Goal: Information Seeking & Learning: Learn about a topic

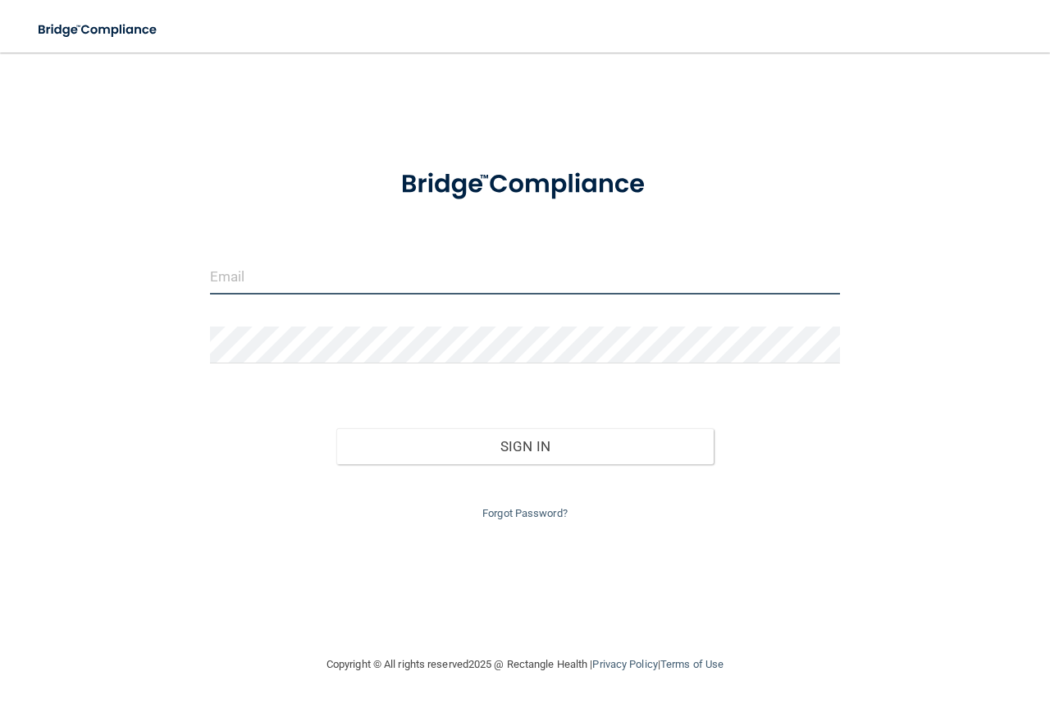
type input "[EMAIL_ADDRESS][DOMAIN_NAME]"
drag, startPoint x: 377, startPoint y: 285, endPoint x: 97, endPoint y: 275, distance: 280.6
click at [99, 276] on div "[EMAIL_ADDRESS][DOMAIN_NAME] Invalid email/password. You don't have permission …" at bounding box center [525, 353] width 984 height 569
type input "[EMAIL_ADDRESS][DOMAIN_NAME]"
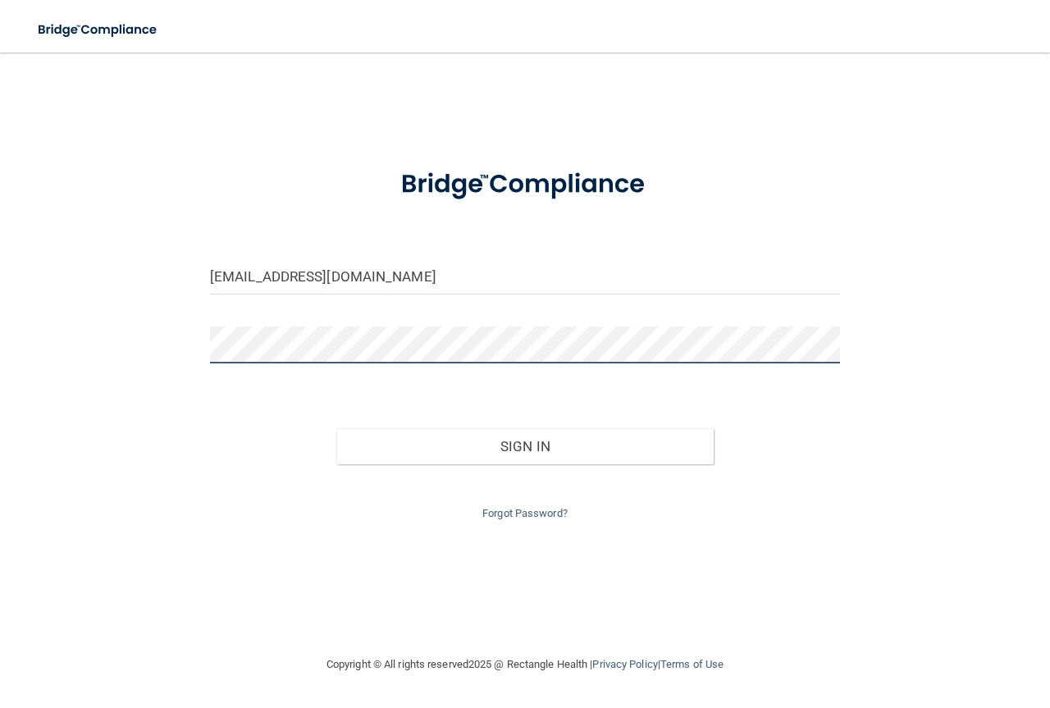
click at [104, 318] on div "autumn3612@gmail.com Invalid email/password. You don't have permission to acces…" at bounding box center [525, 353] width 984 height 569
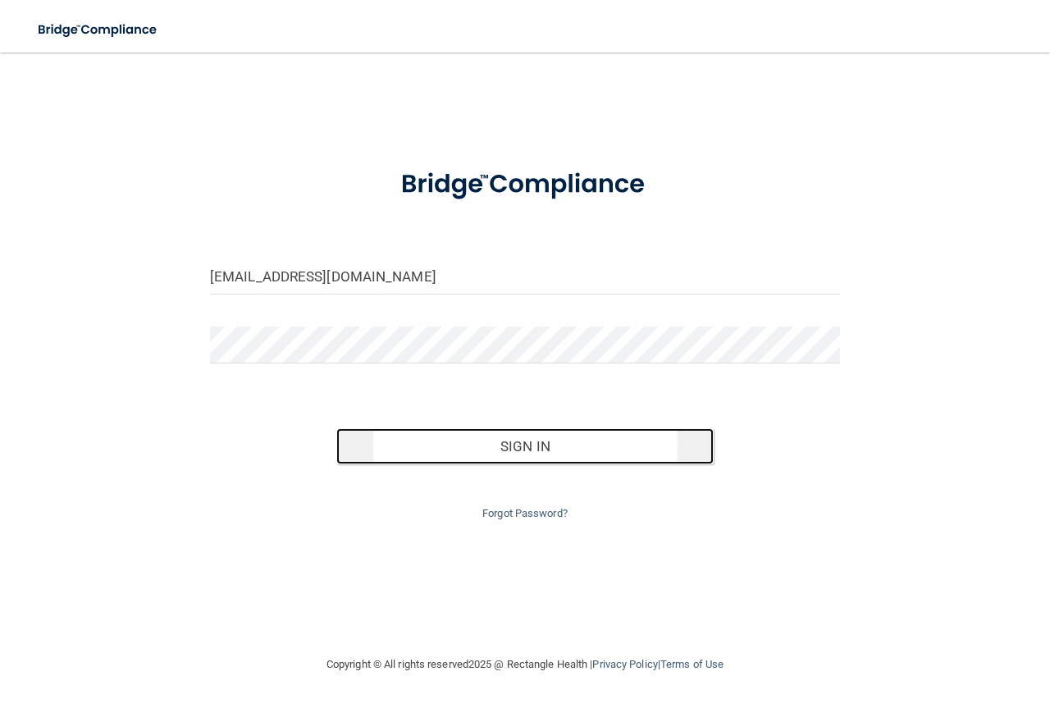
click at [549, 432] on button "Sign In" at bounding box center [525, 446] width 378 height 36
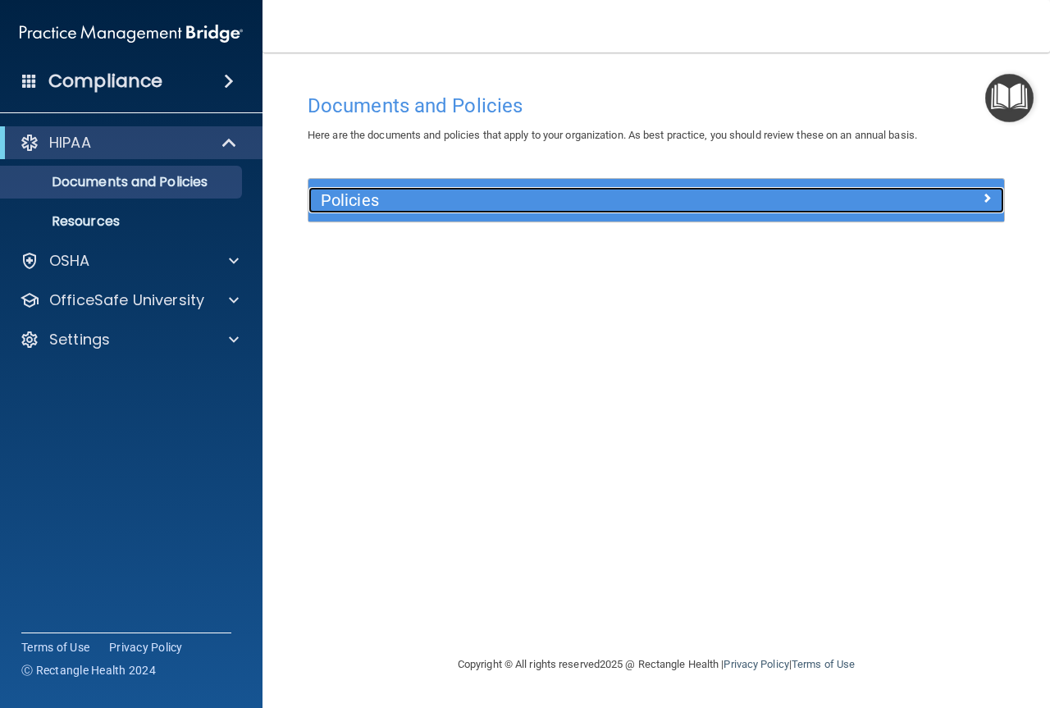
click at [431, 196] on h5 "Policies" at bounding box center [569, 200] width 497 height 18
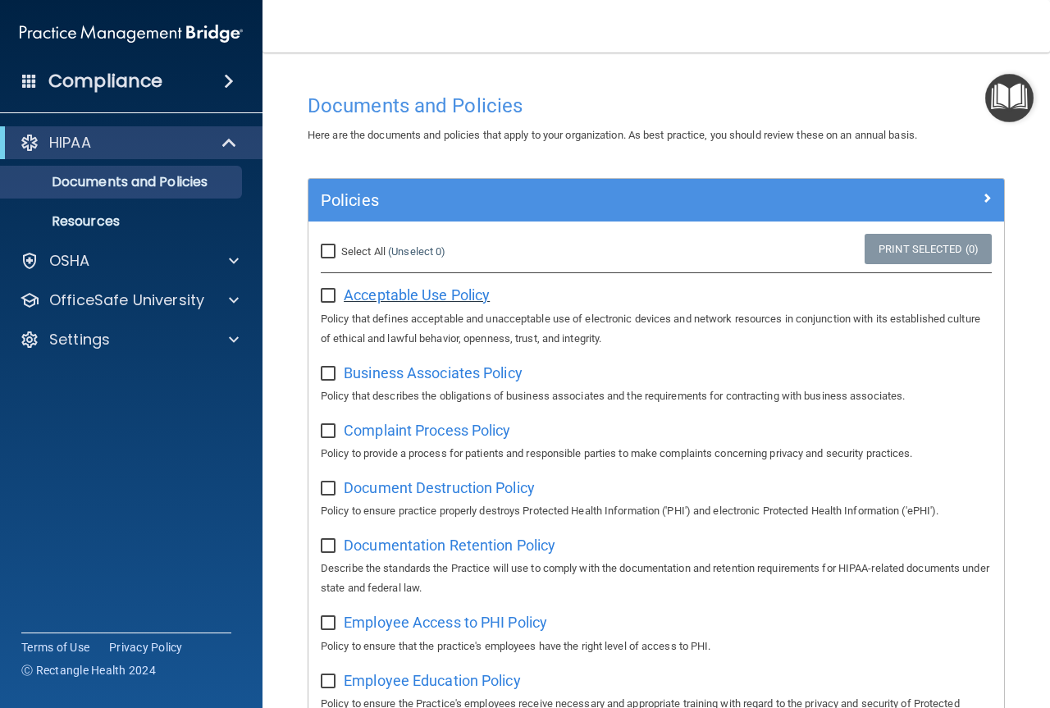
click at [405, 288] on span "Acceptable Use Policy" at bounding box center [417, 294] width 146 height 17
click at [334, 299] on input "checkbox" at bounding box center [330, 295] width 19 height 13
checkbox input "true"
click at [406, 371] on span "Business Associates Policy" at bounding box center [433, 372] width 179 height 17
click at [330, 375] on input "checkbox" at bounding box center [330, 373] width 19 height 13
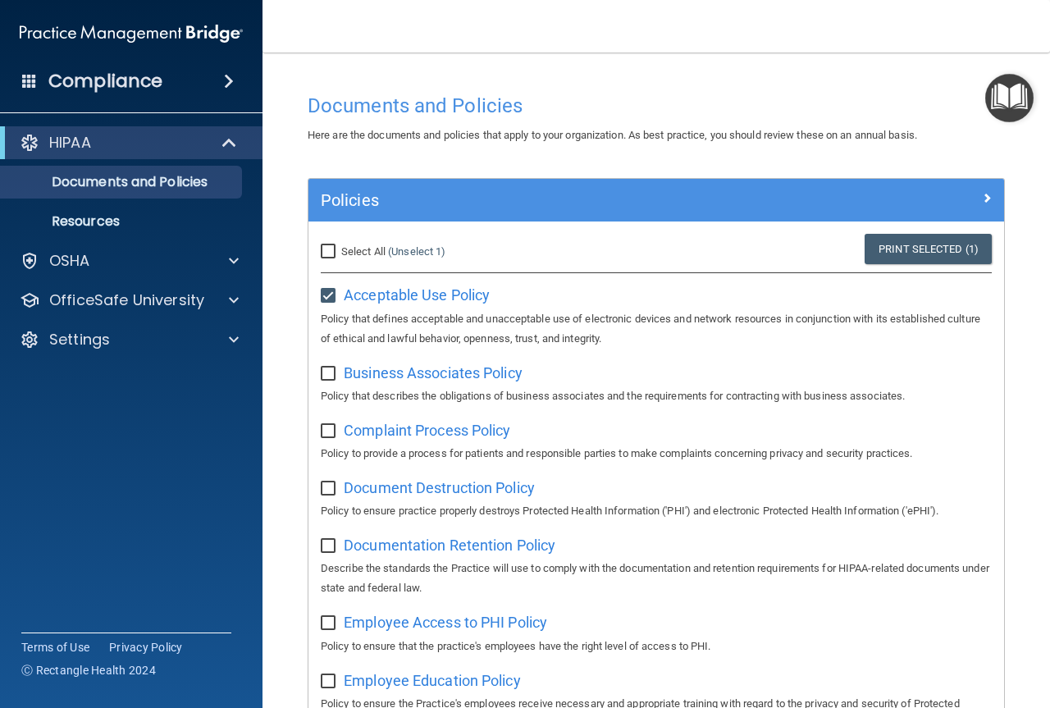
checkbox input "true"
click at [394, 426] on span "Complaint Process Policy" at bounding box center [427, 429] width 166 height 17
click at [334, 438] on input "checkbox" at bounding box center [330, 431] width 19 height 13
checkbox input "true"
click at [435, 488] on span "Document Destruction Policy" at bounding box center [439, 487] width 191 height 17
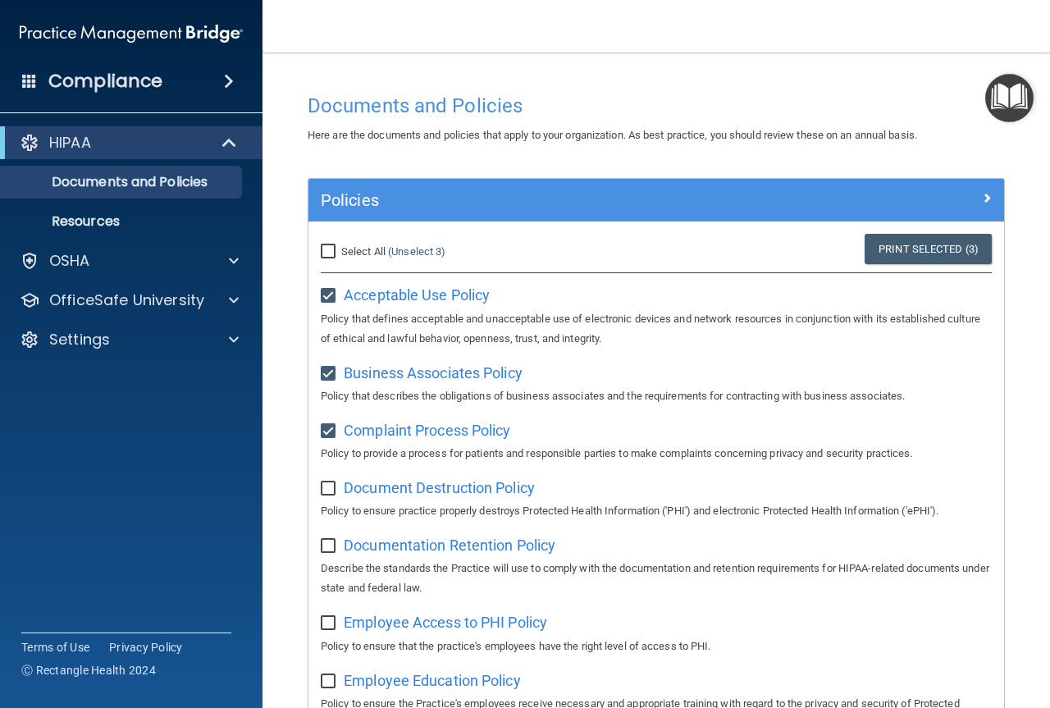
click at [331, 490] on input "checkbox" at bounding box center [330, 488] width 19 height 13
checkbox input "true"
click at [118, 138] on div "HIPAA" at bounding box center [108, 143] width 203 height 20
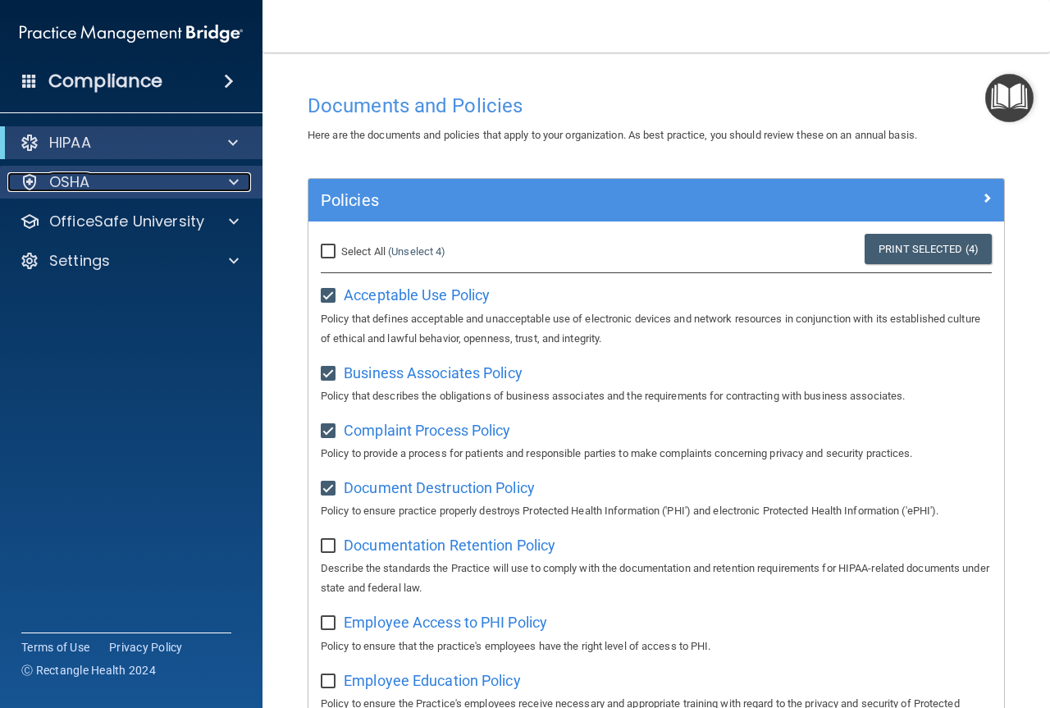
click at [106, 191] on div "OSHA" at bounding box center [108, 182] width 203 height 20
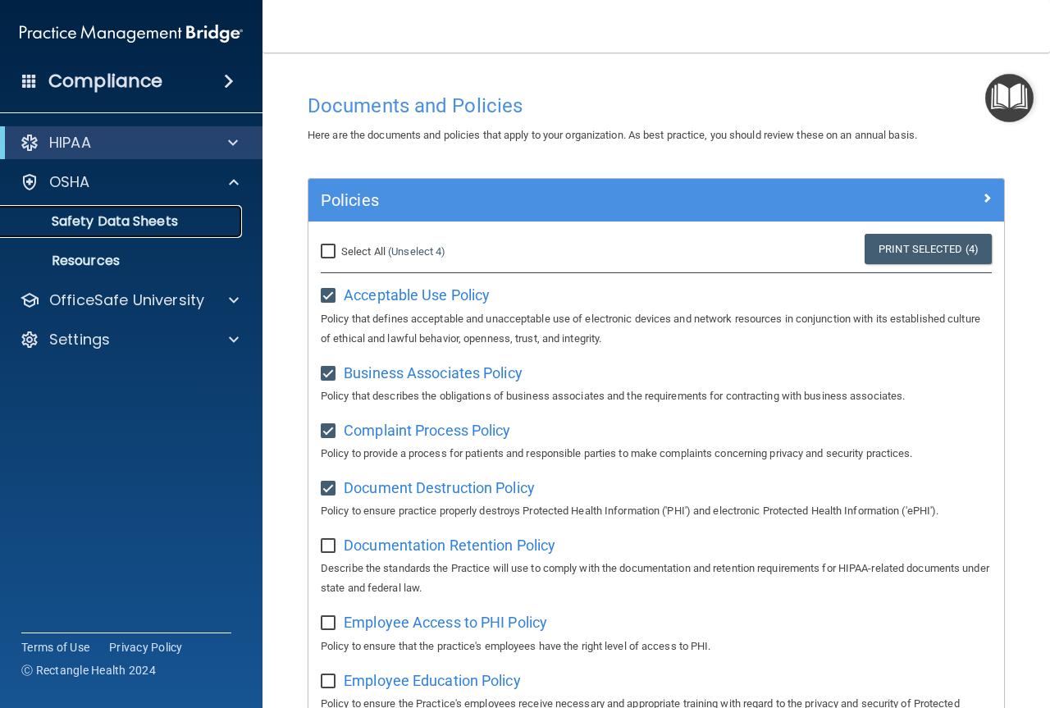
click at [117, 209] on link "Safety Data Sheets" at bounding box center [113, 221] width 258 height 33
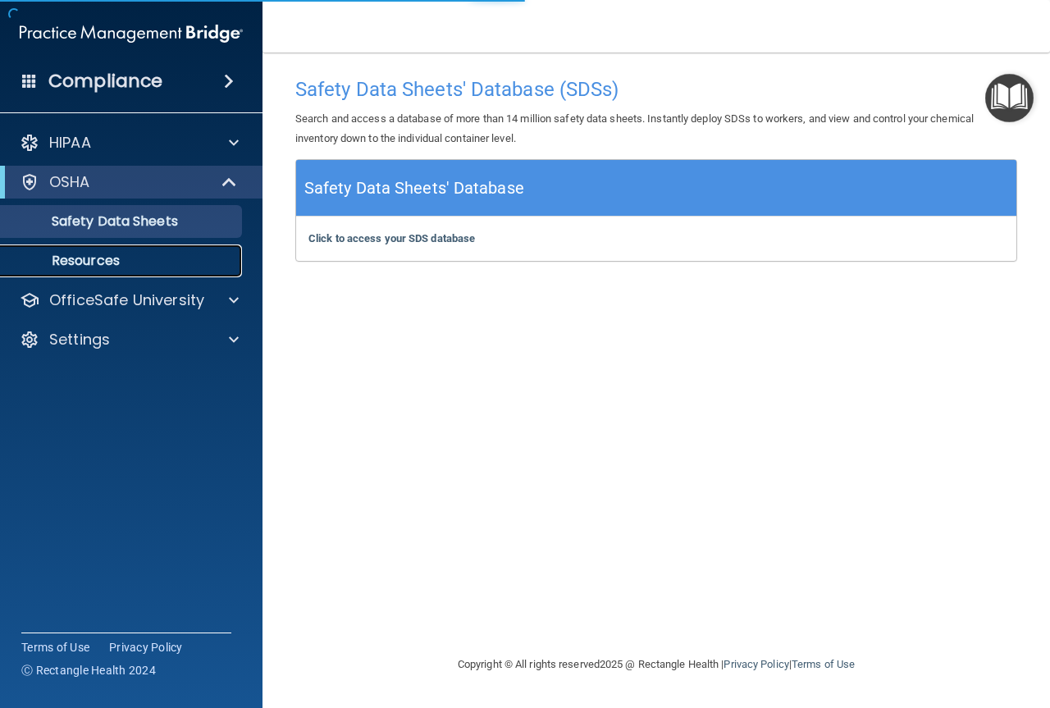
click at [99, 262] on p "Resources" at bounding box center [123, 261] width 224 height 16
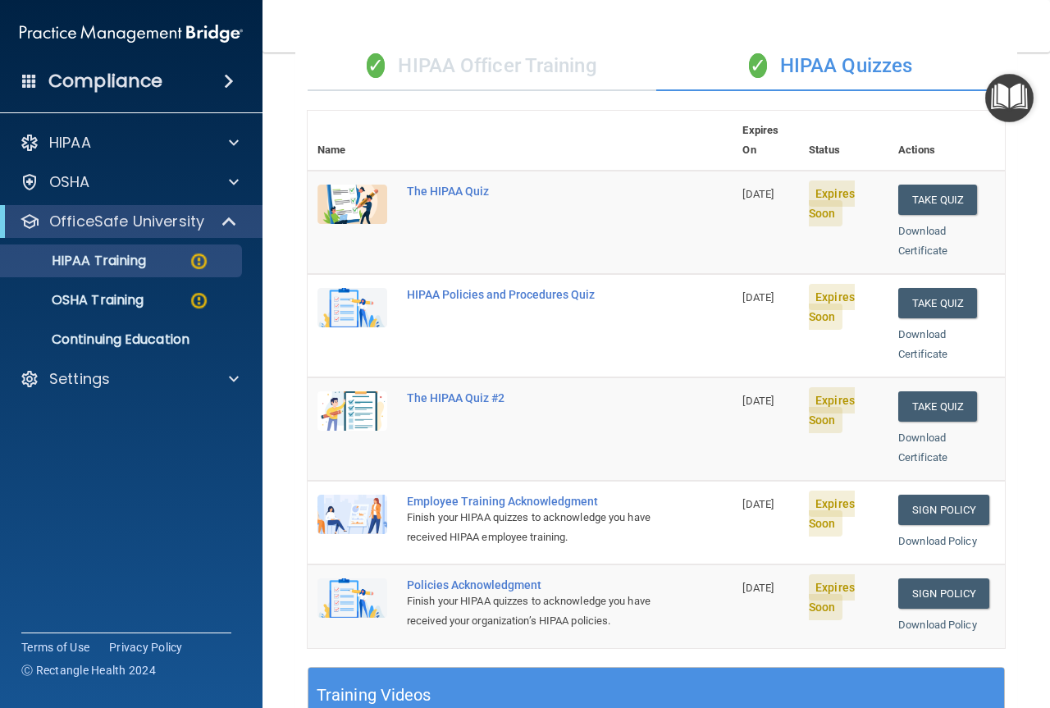
scroll to position [29, 0]
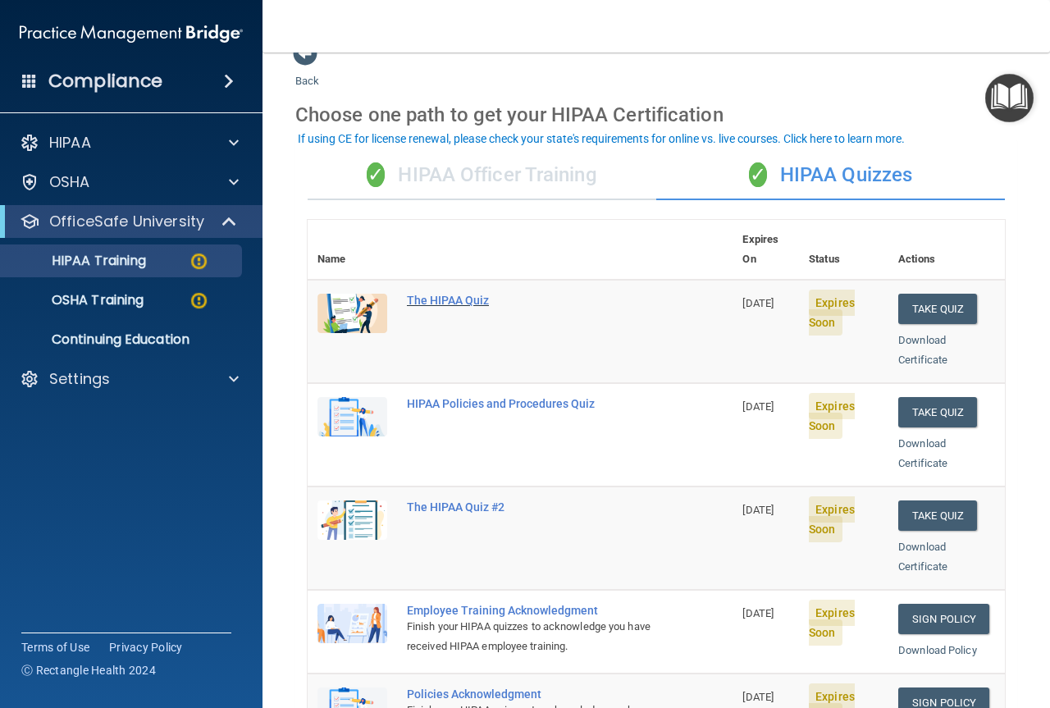
click at [437, 294] on div "The HIPAA Quiz" at bounding box center [529, 300] width 244 height 13
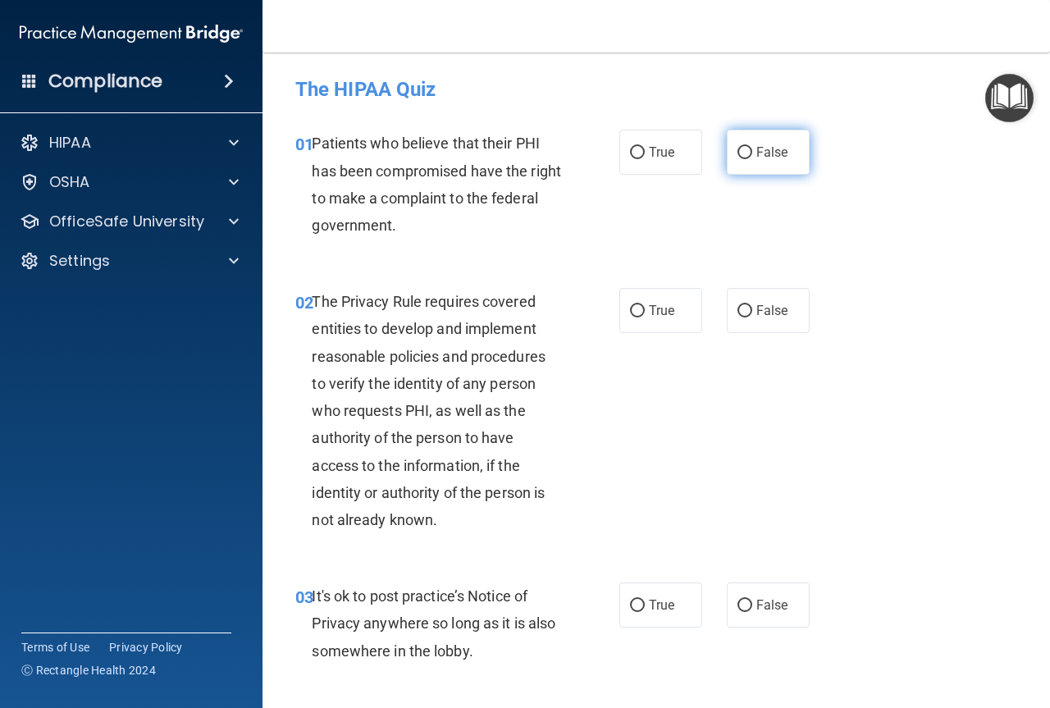
click at [756, 148] on span "False" at bounding box center [772, 152] width 32 height 16
click at [752, 148] on input "False" at bounding box center [744, 153] width 15 height 12
radio input "true"
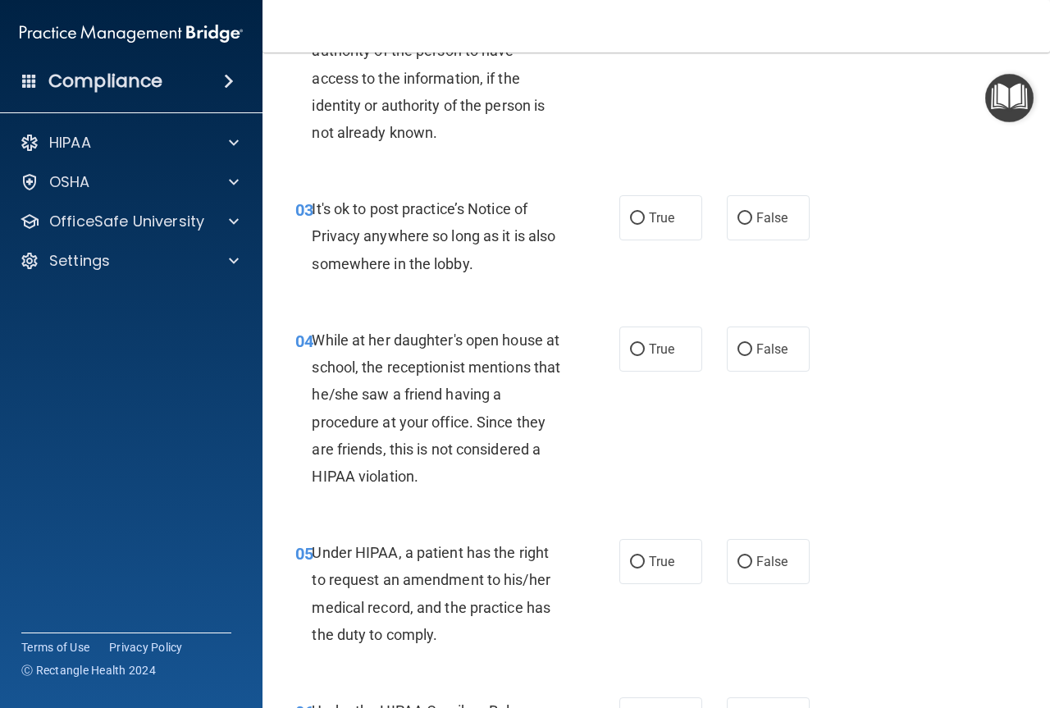
scroll to position [410, 0]
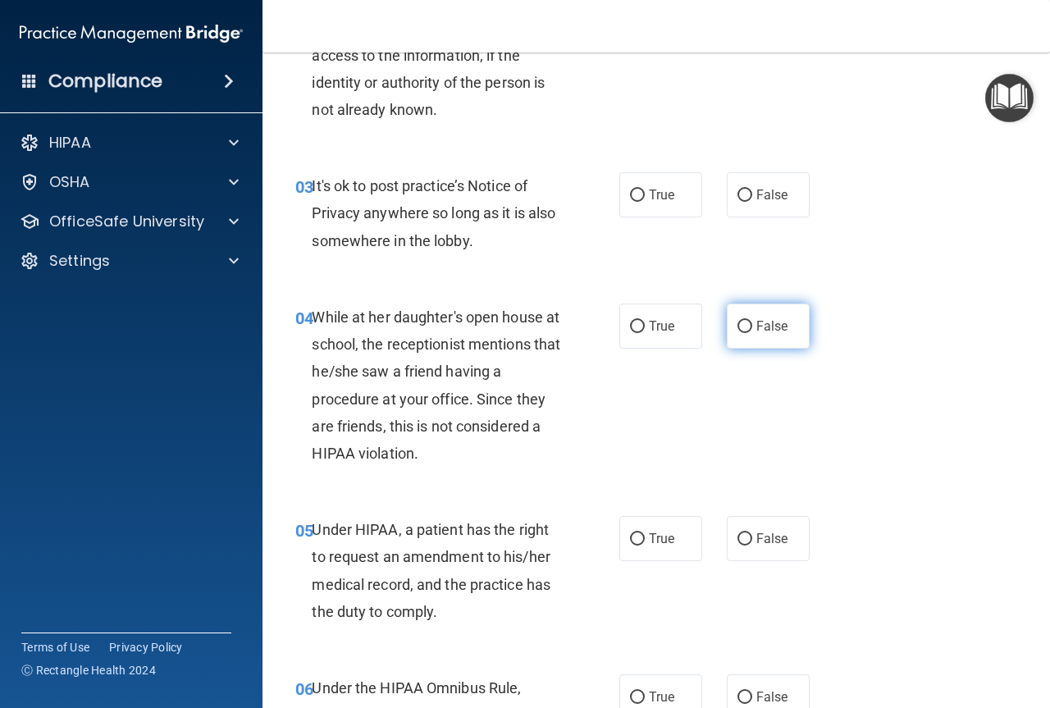
click at [799, 312] on label "False" at bounding box center [768, 325] width 83 height 45
click at [752, 321] on input "False" at bounding box center [744, 327] width 15 height 12
radio input "true"
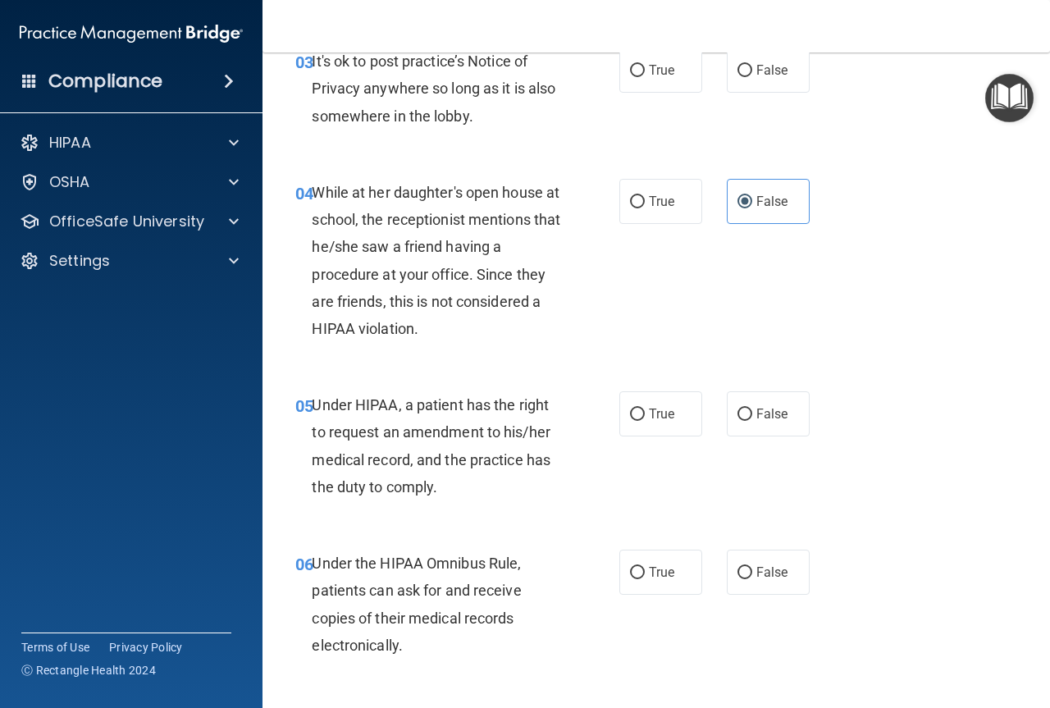
scroll to position [574, 0]
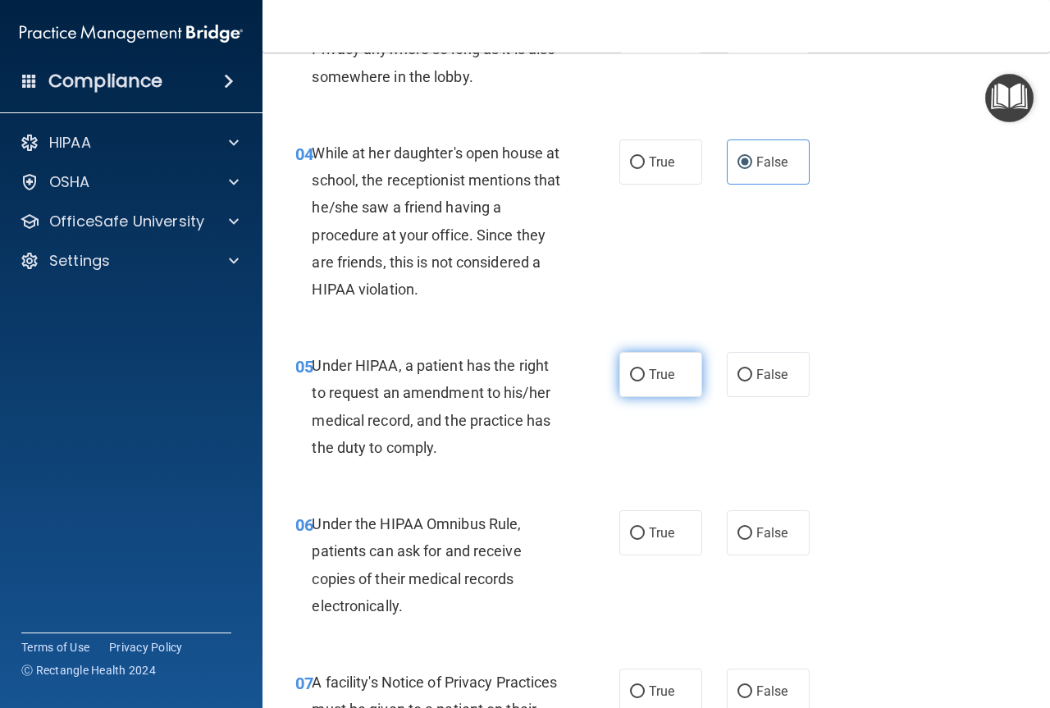
click at [622, 369] on label "True" at bounding box center [660, 374] width 83 height 45
click at [630, 369] on input "True" at bounding box center [637, 375] width 15 height 12
radio input "true"
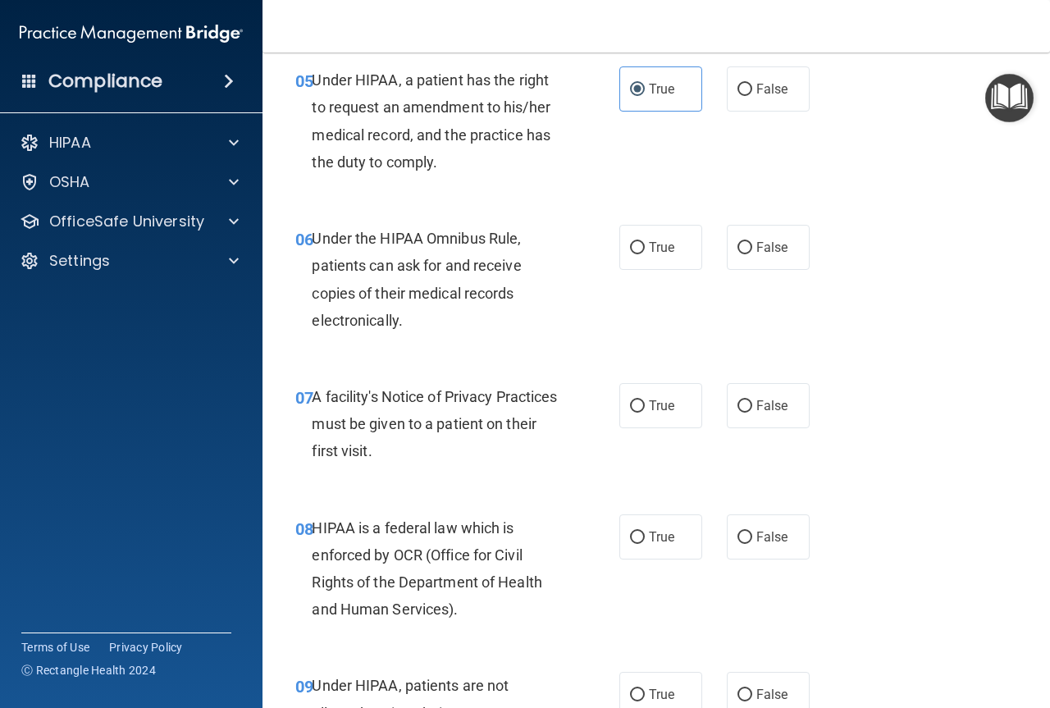
scroll to position [902, 0]
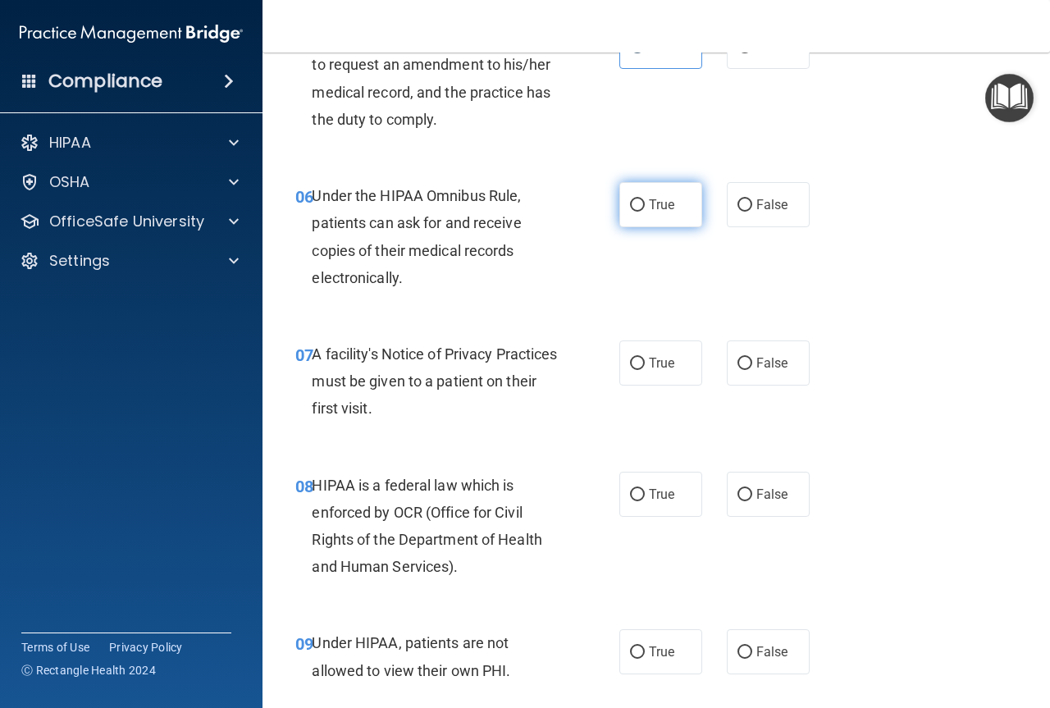
click at [633, 208] on input "True" at bounding box center [637, 205] width 15 height 12
radio input "true"
click at [653, 359] on span "True" at bounding box center [661, 363] width 25 height 16
click at [645, 359] on input "True" at bounding box center [637, 364] width 15 height 12
radio input "true"
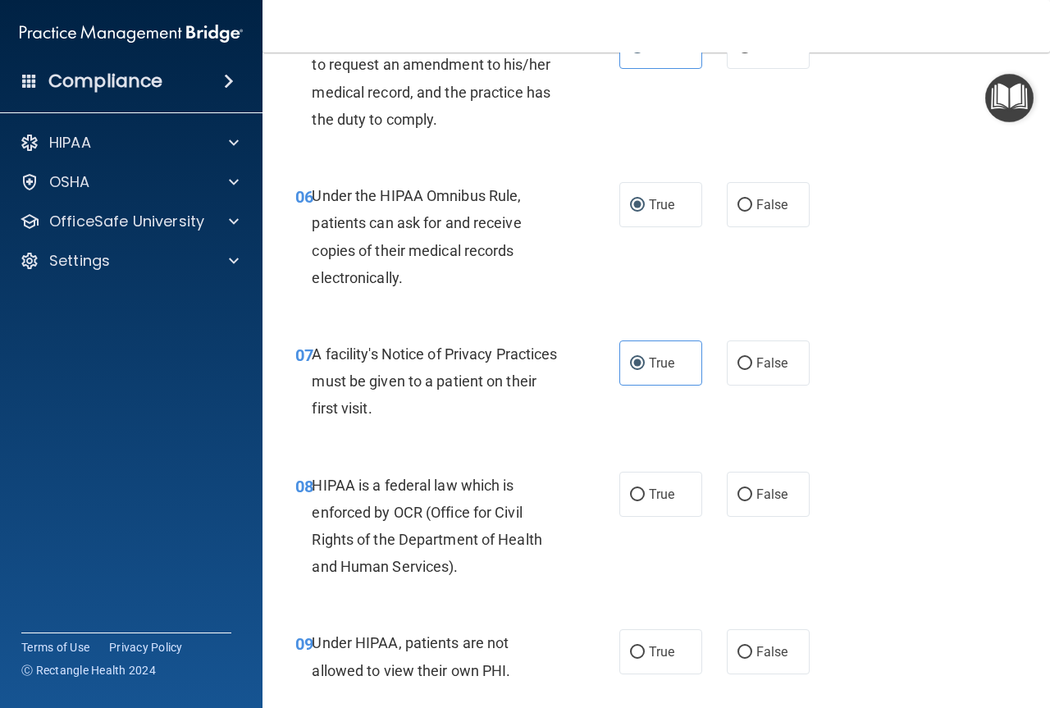
scroll to position [984, 0]
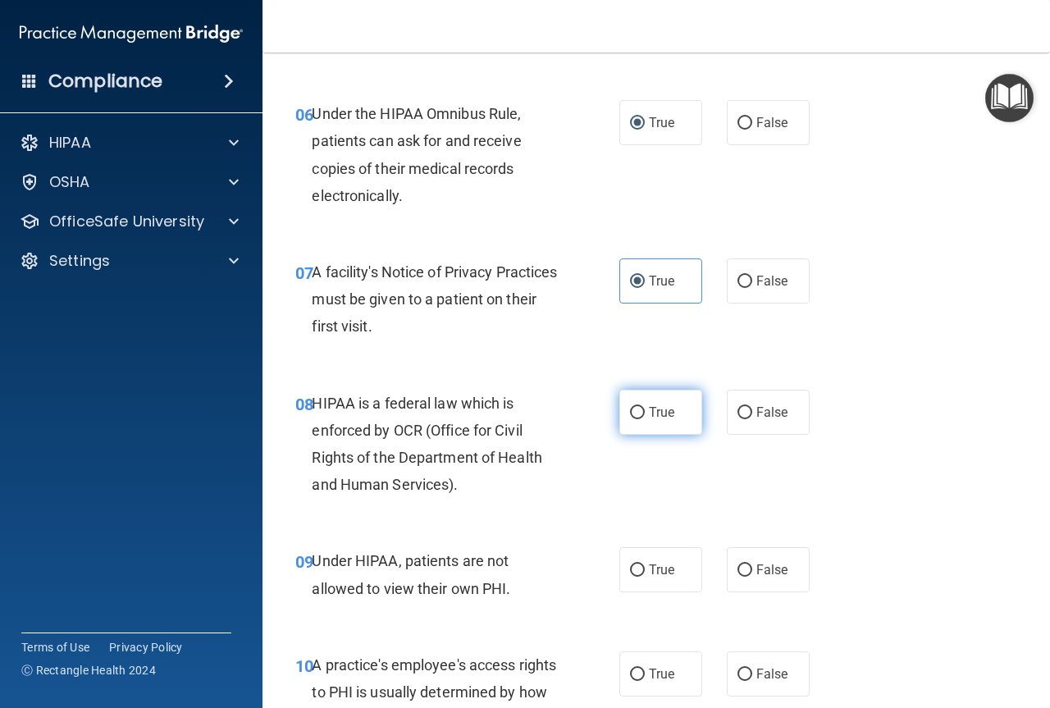
click at [630, 426] on label "True" at bounding box center [660, 412] width 83 height 45
click at [630, 419] on input "True" at bounding box center [637, 413] width 15 height 12
radio input "true"
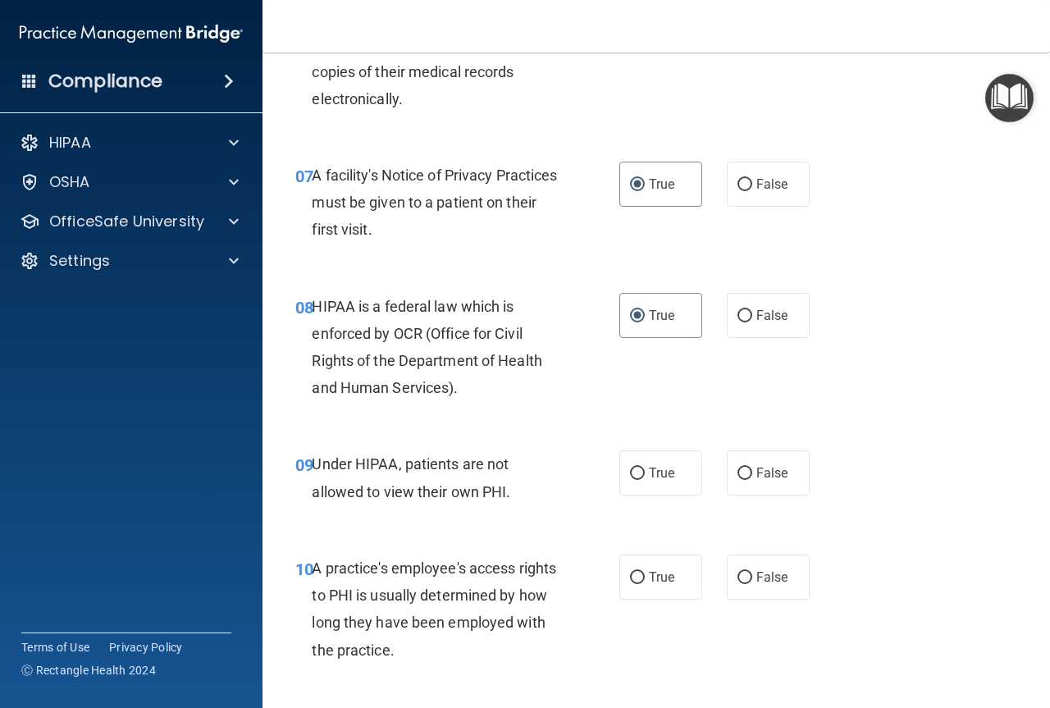
scroll to position [1312, 0]
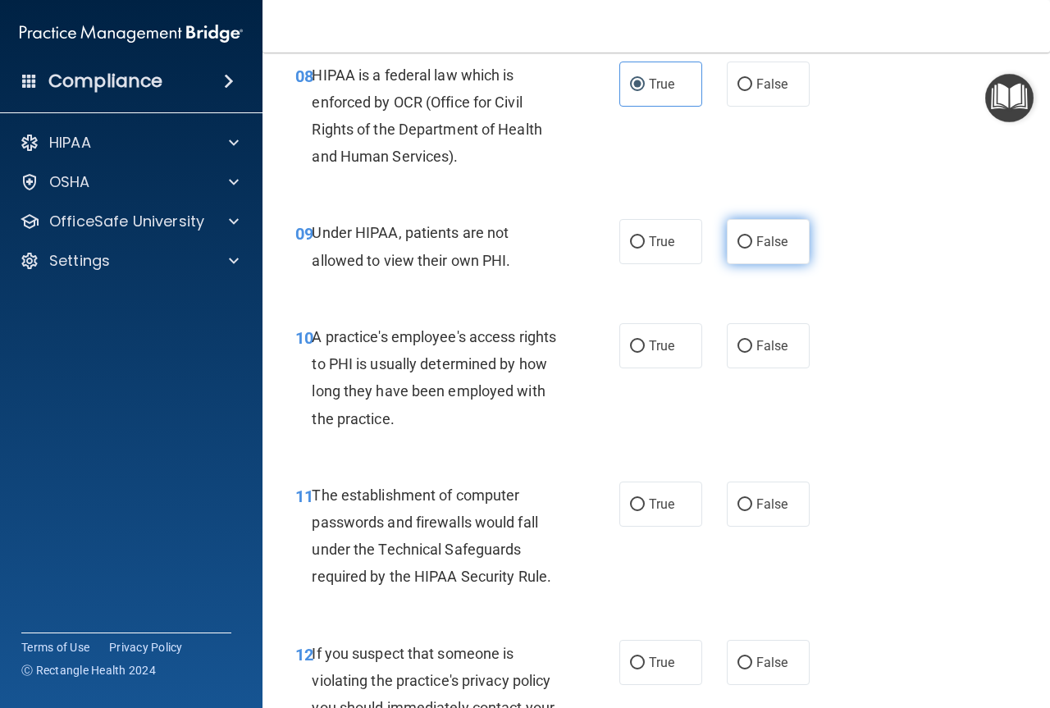
click at [756, 243] on span "False" at bounding box center [772, 242] width 32 height 16
click at [752, 243] on input "False" at bounding box center [744, 242] width 15 height 12
radio input "true"
click at [759, 348] on span "False" at bounding box center [772, 346] width 32 height 16
click at [752, 348] on input "False" at bounding box center [744, 346] width 15 height 12
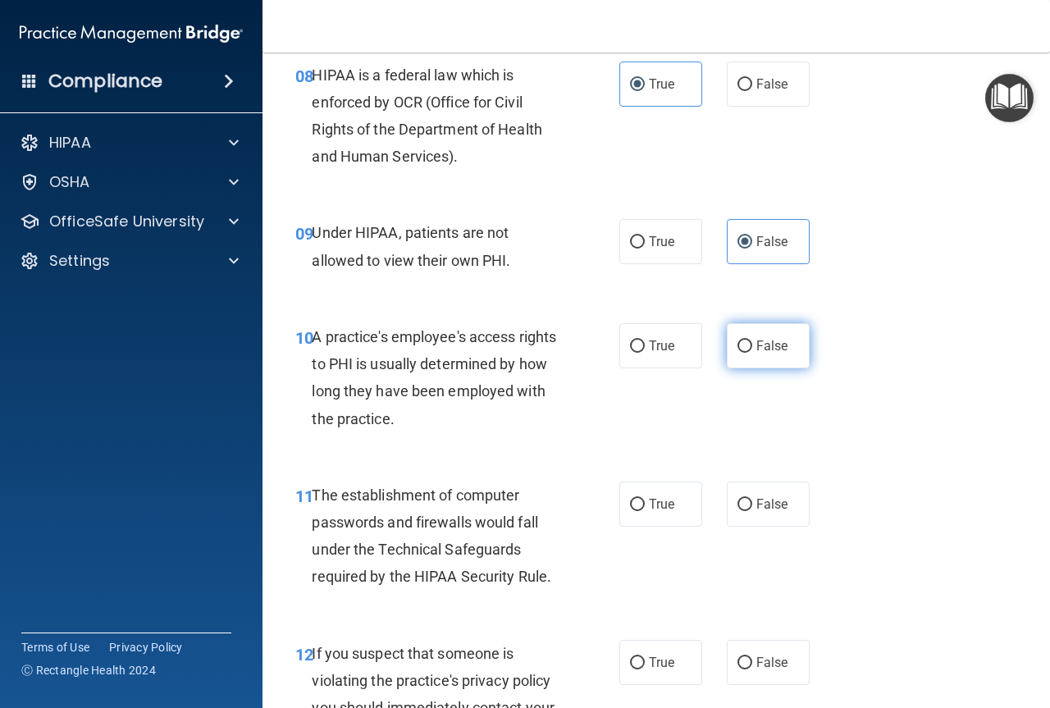
radio input "true"
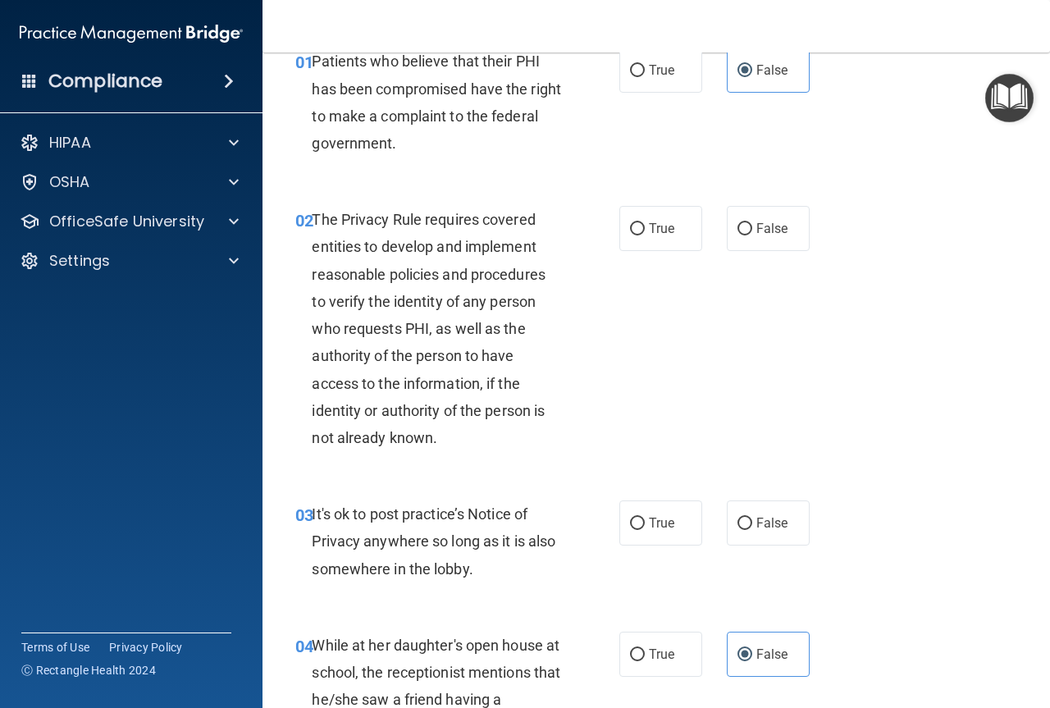
scroll to position [0, 0]
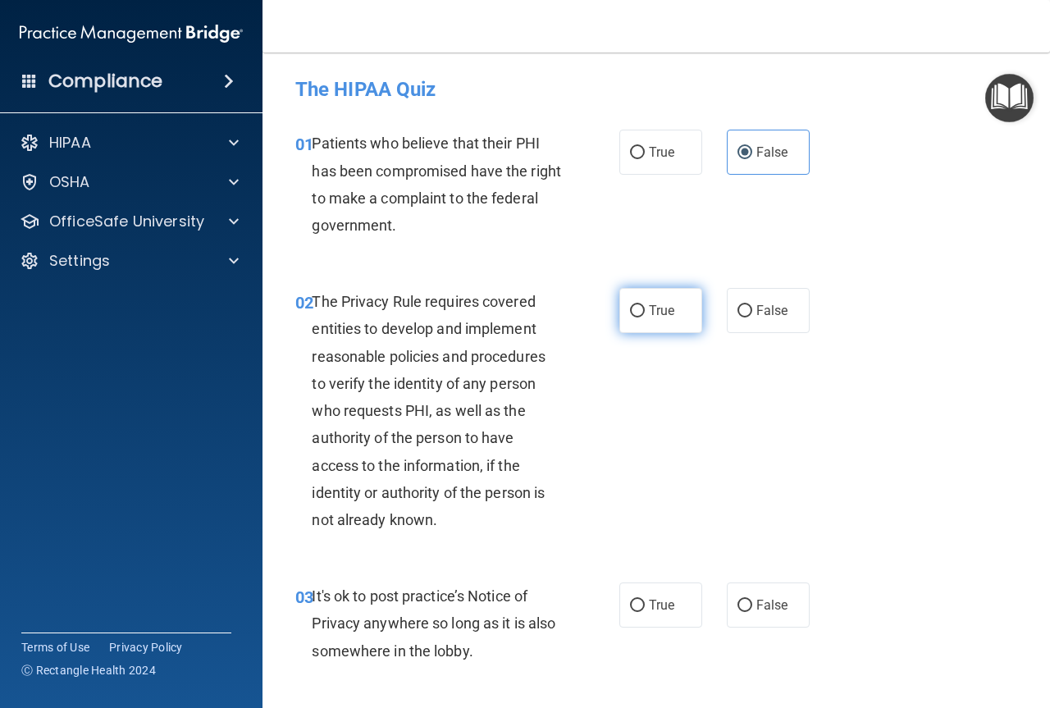
click at [649, 317] on span "True" at bounding box center [661, 311] width 25 height 16
click at [645, 317] on input "True" at bounding box center [637, 311] width 15 height 12
radio input "true"
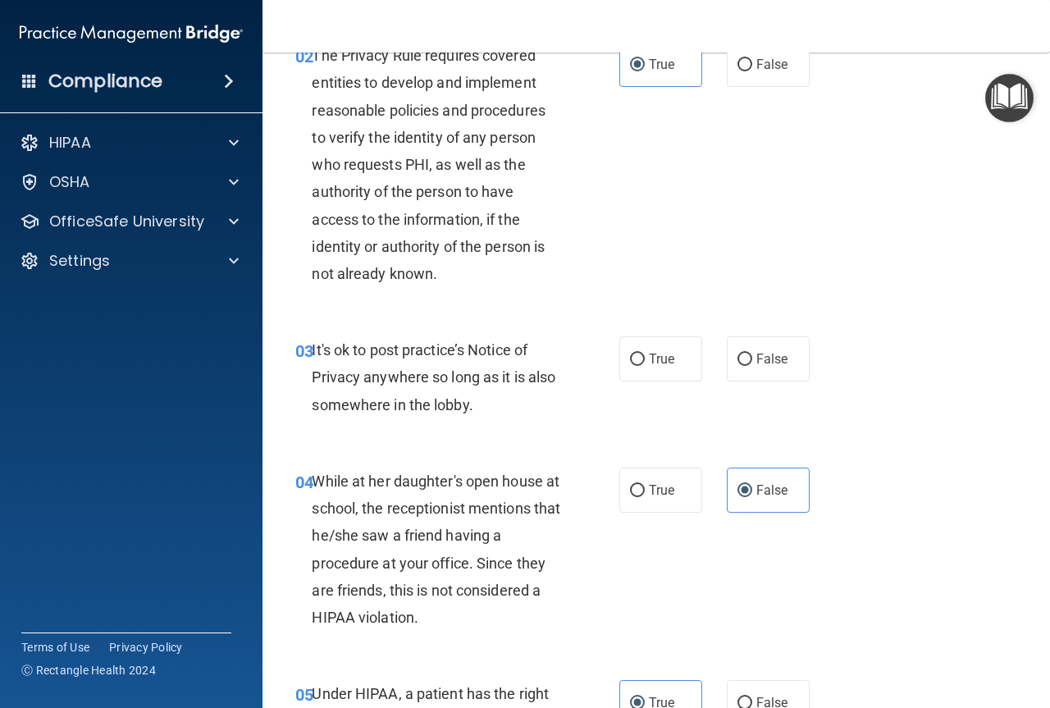
scroll to position [328, 0]
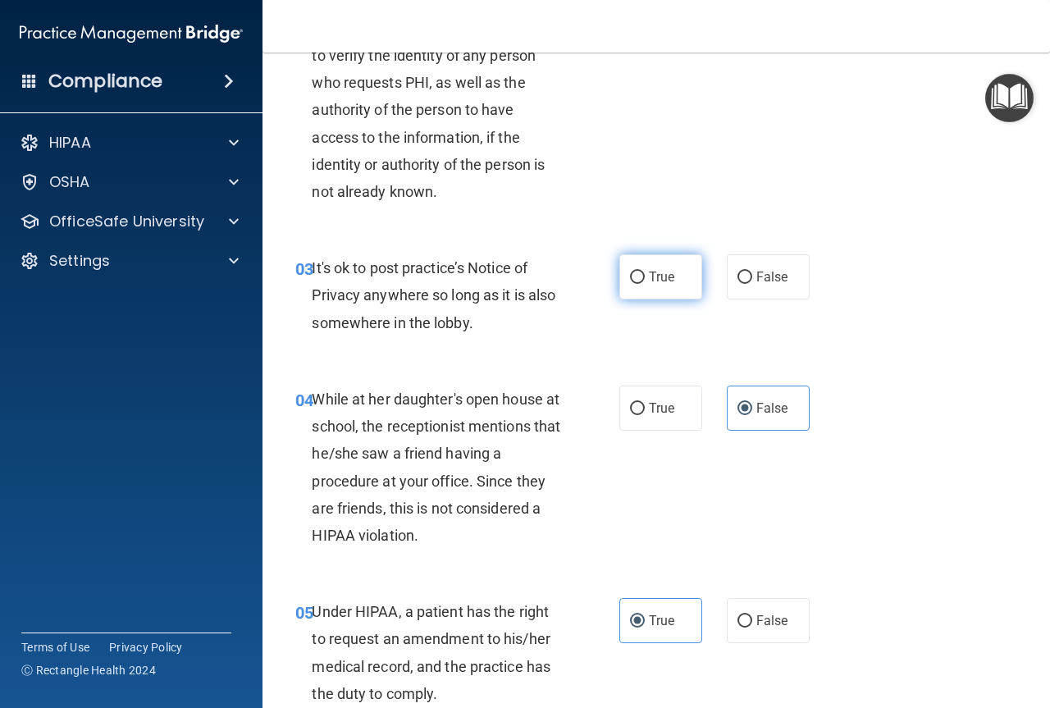
click at [631, 279] on input "True" at bounding box center [637, 277] width 15 height 12
radio input "true"
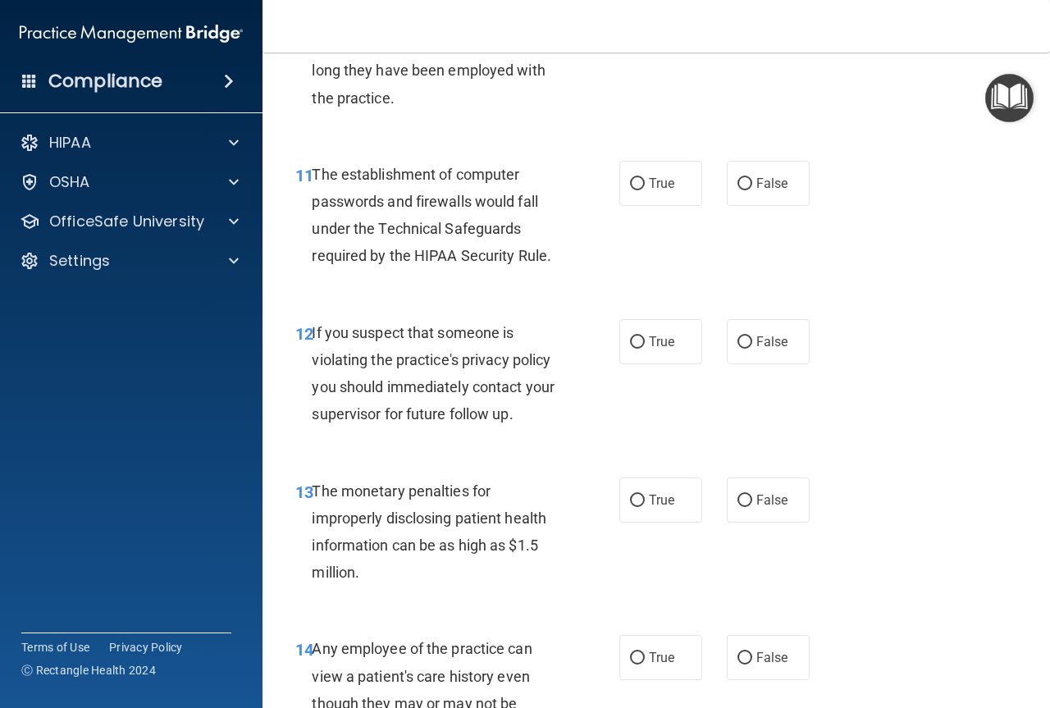
scroll to position [1640, 0]
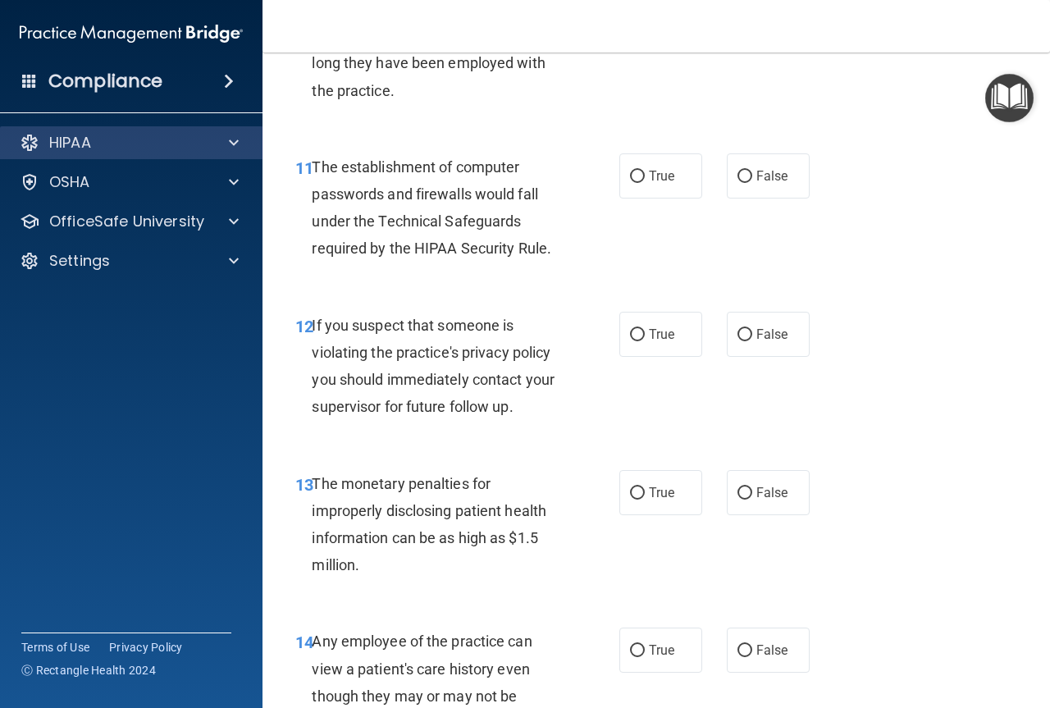
click at [163, 158] on div "HIPAA" at bounding box center [131, 142] width 263 height 33
click at [209, 136] on div "HIPAA" at bounding box center [108, 143] width 203 height 20
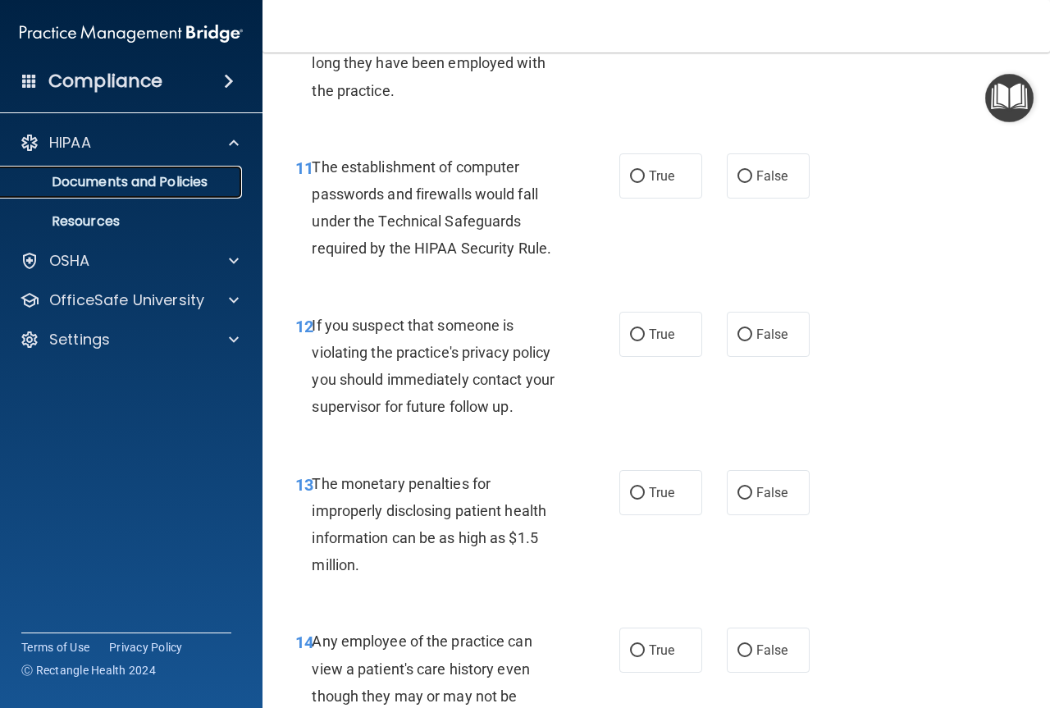
click at [165, 174] on p "Documents and Policies" at bounding box center [123, 182] width 224 height 16
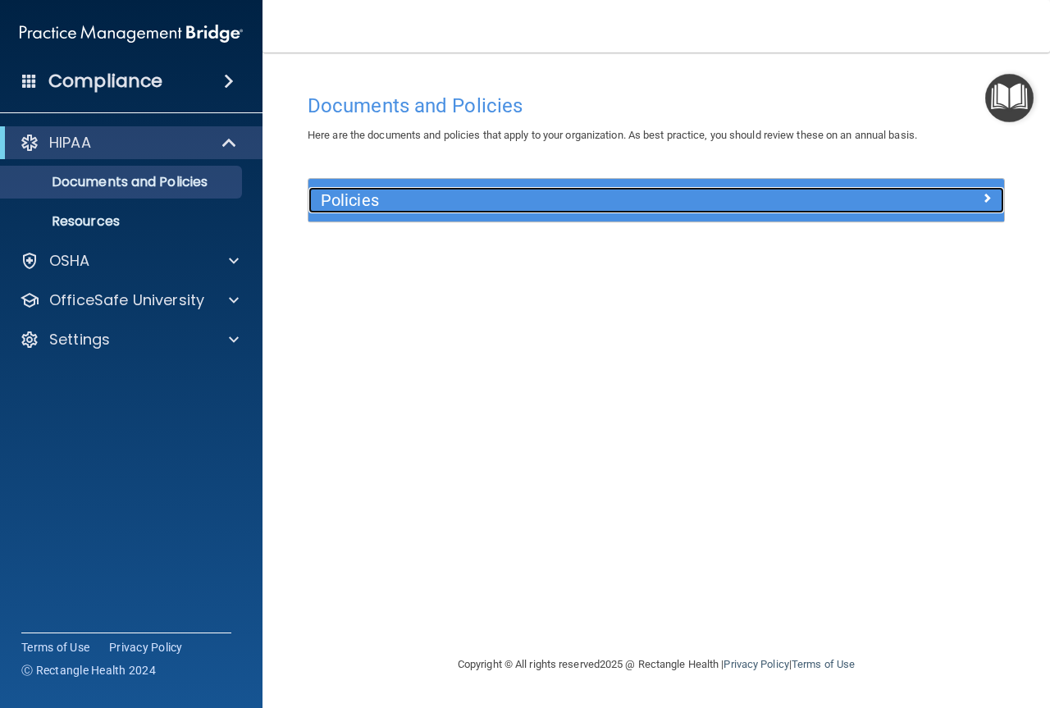
click at [585, 193] on h5 "Policies" at bounding box center [569, 200] width 497 height 18
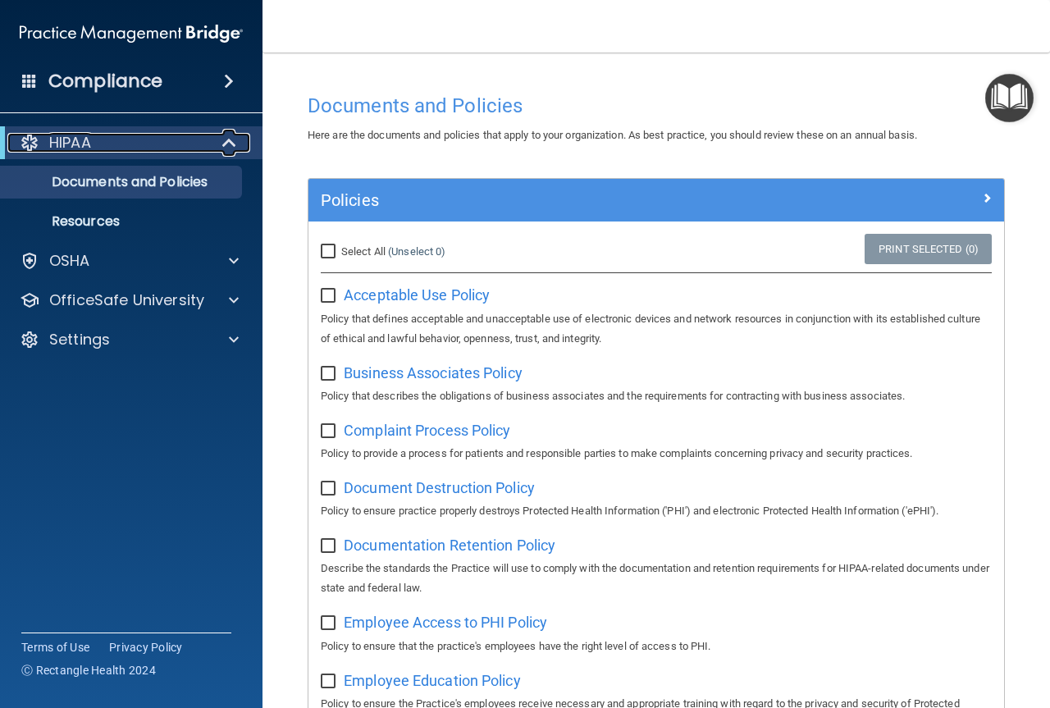
click at [233, 139] on span at bounding box center [231, 143] width 14 height 20
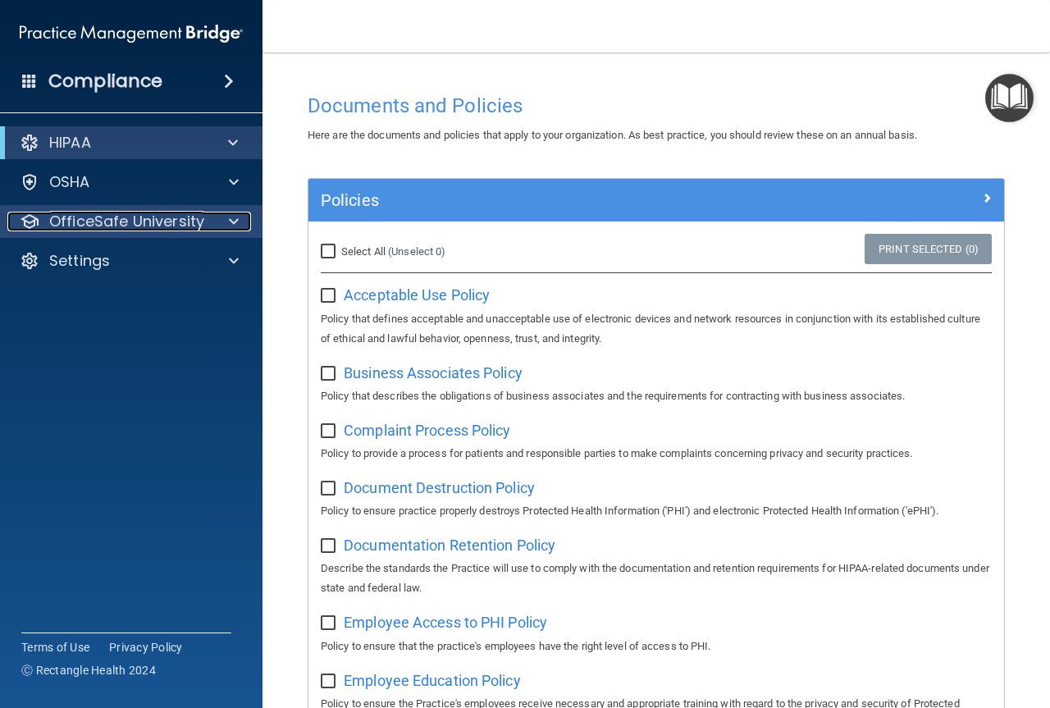
click at [145, 216] on p "OfficeSafe University" at bounding box center [126, 222] width 155 height 20
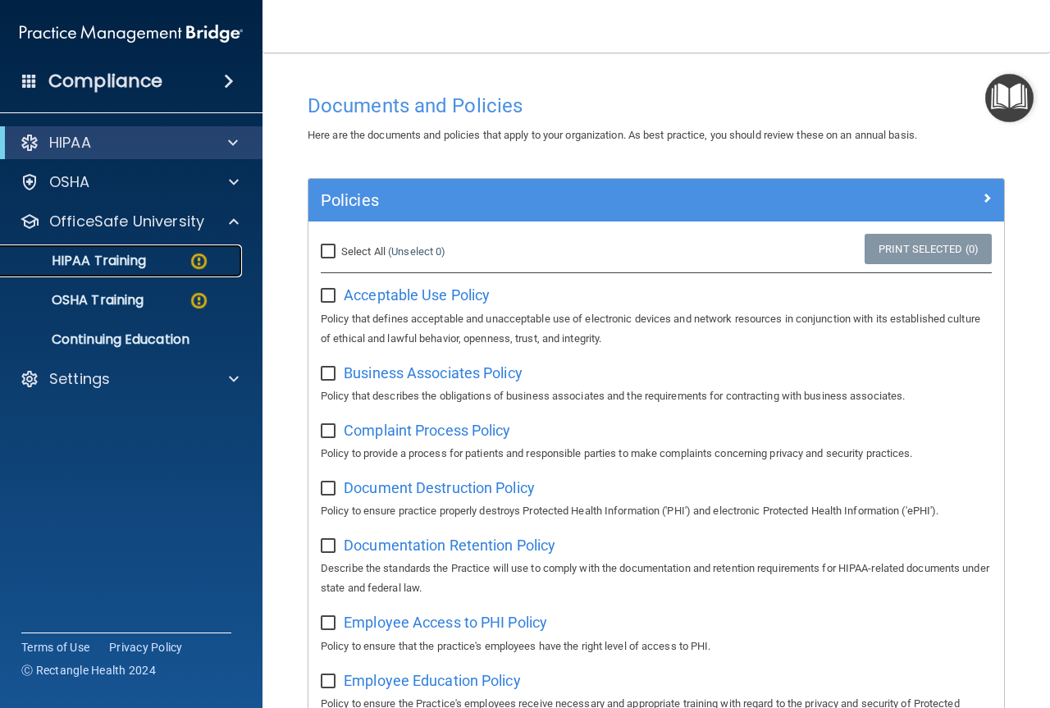
click at [127, 253] on p "HIPAA Training" at bounding box center [78, 261] width 135 height 16
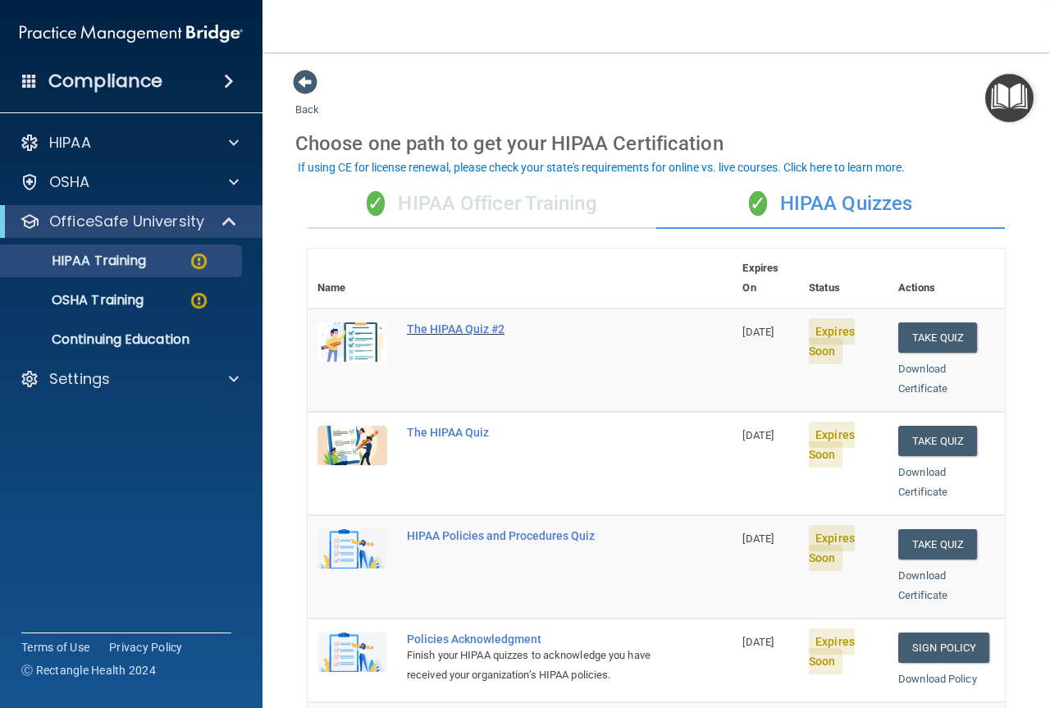
click at [471, 322] on div "The HIPAA Quiz #2" at bounding box center [529, 328] width 244 height 13
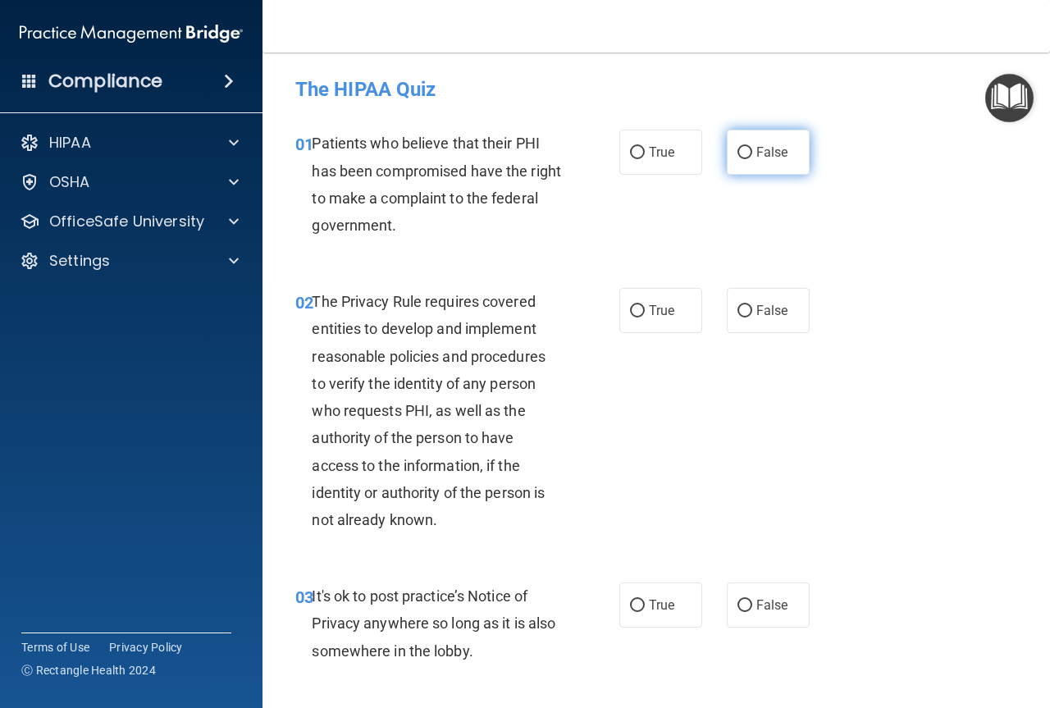
click at [769, 134] on label "False" at bounding box center [768, 152] width 83 height 45
click at [752, 147] on input "False" at bounding box center [744, 153] width 15 height 12
radio input "true"
click at [620, 303] on label "True" at bounding box center [660, 310] width 83 height 45
click at [630, 305] on input "True" at bounding box center [637, 311] width 15 height 12
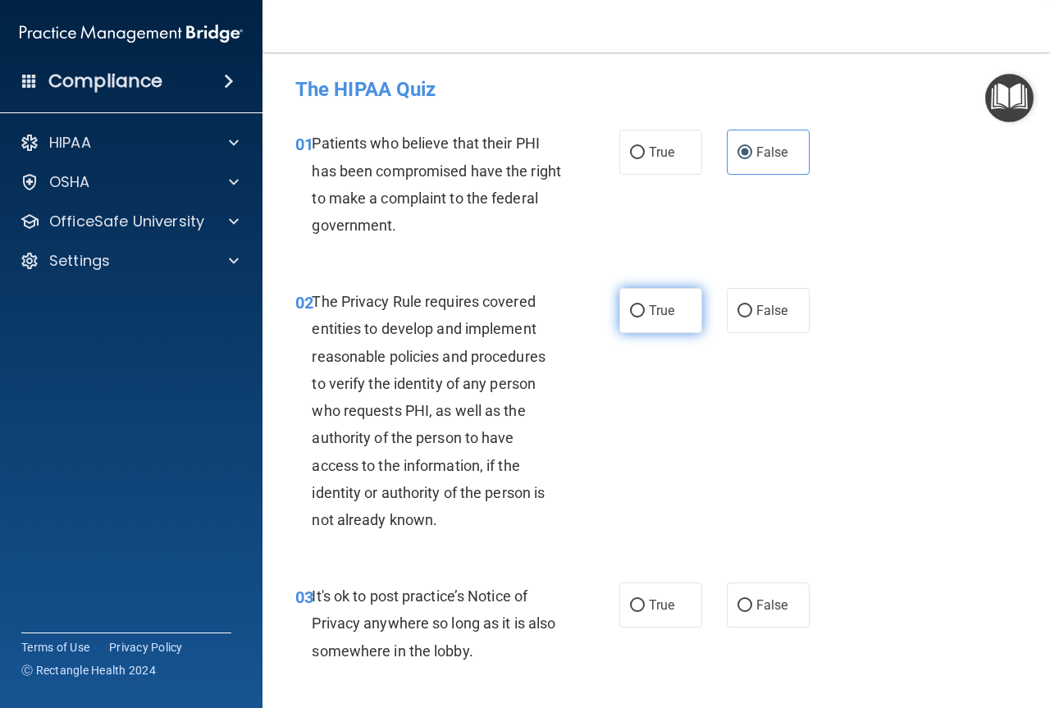
radio input "true"
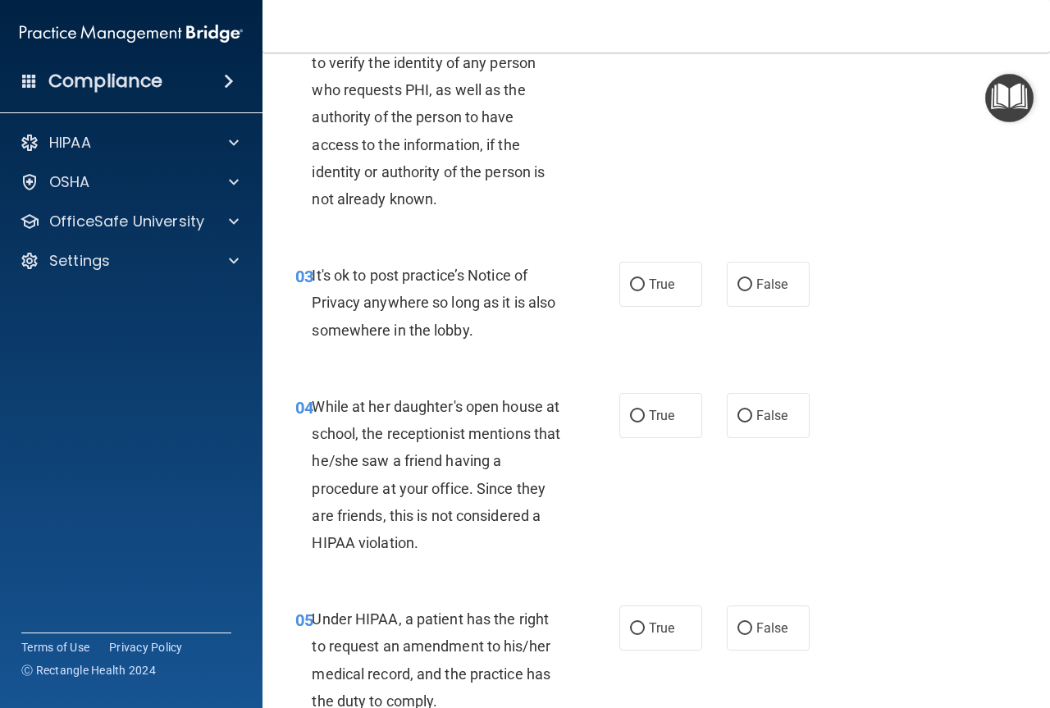
scroll to position [328, 0]
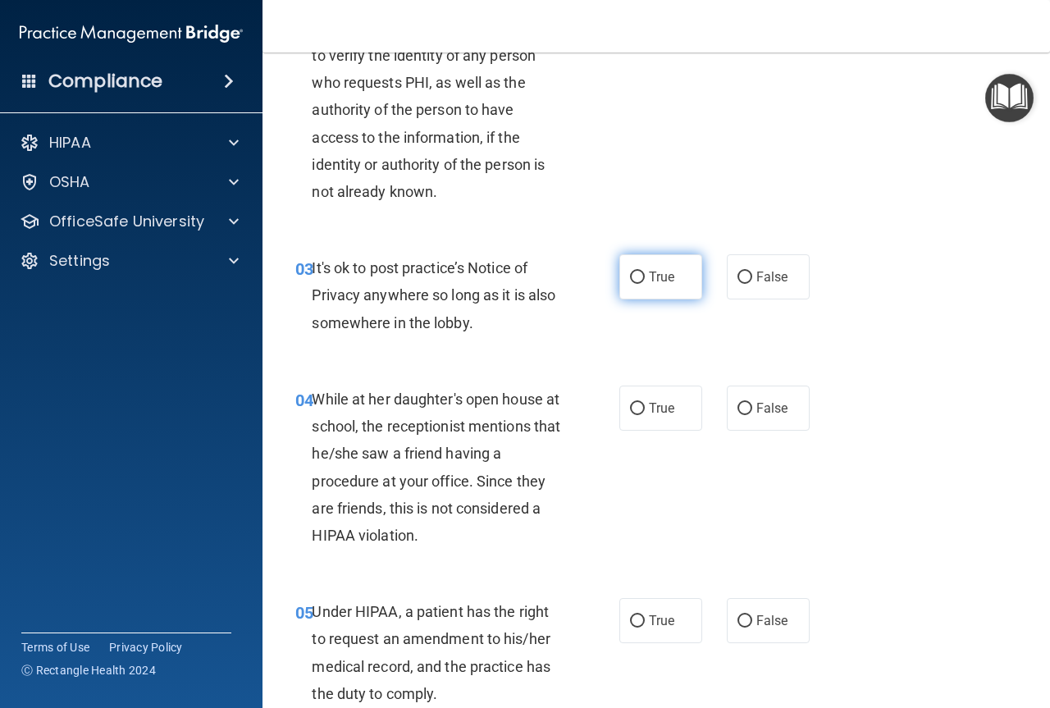
click at [649, 281] on span "True" at bounding box center [661, 277] width 25 height 16
click at [644, 281] on input "True" at bounding box center [637, 277] width 15 height 12
radio input "true"
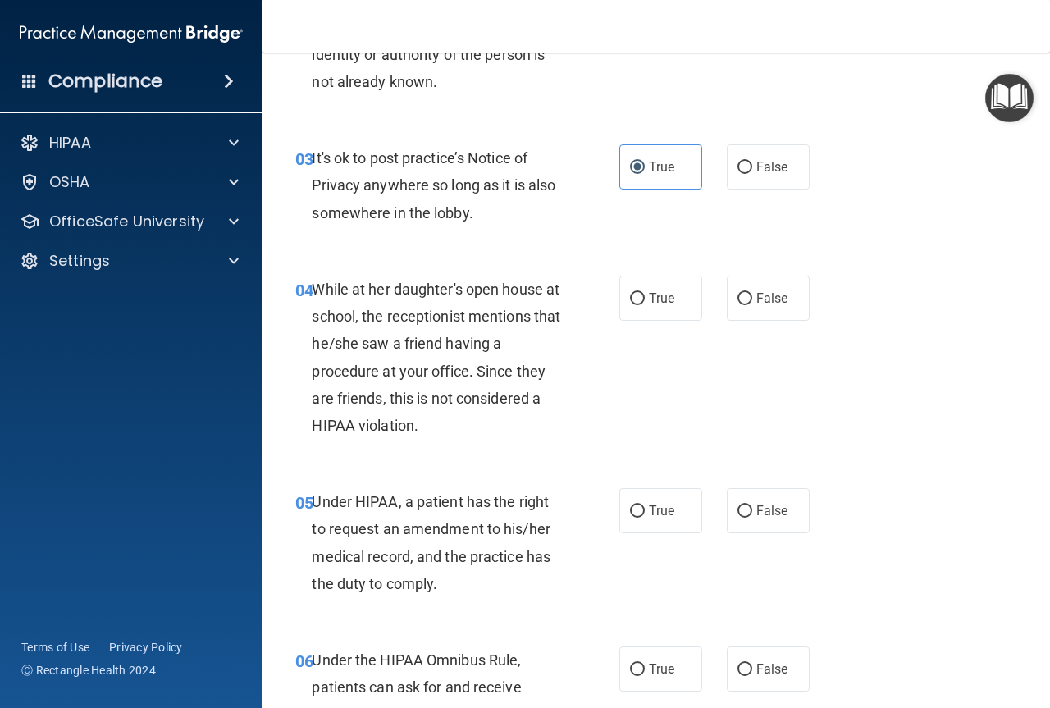
scroll to position [492, 0]
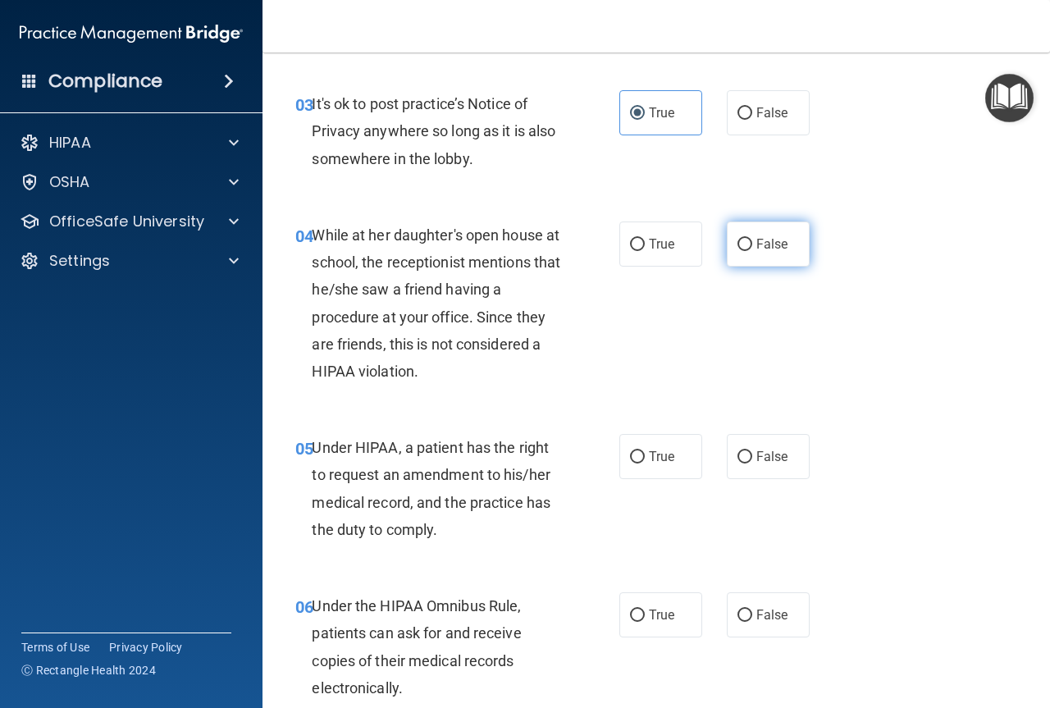
click at [790, 239] on label "False" at bounding box center [768, 243] width 83 height 45
click at [752, 239] on input "False" at bounding box center [744, 245] width 15 height 12
radio input "true"
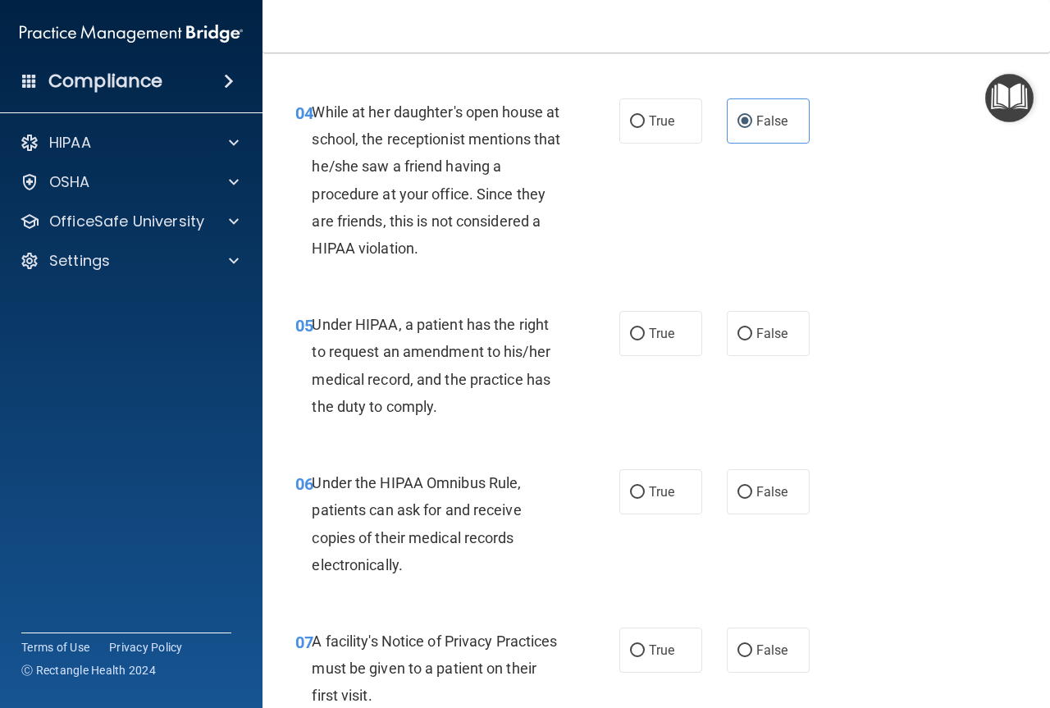
scroll to position [656, 0]
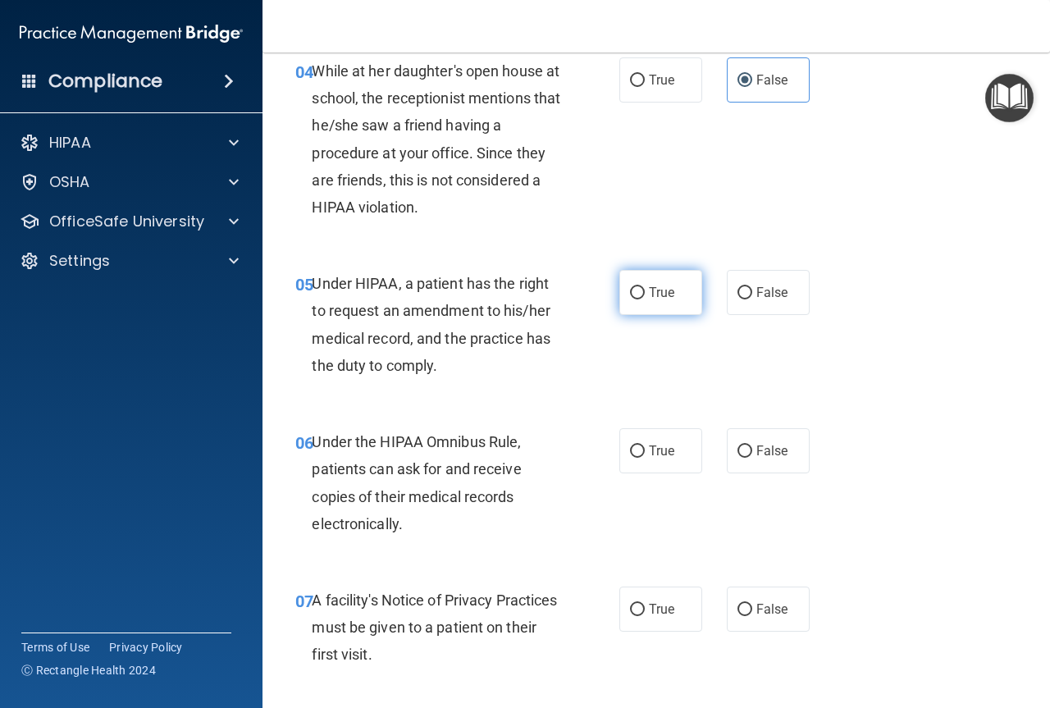
click at [649, 289] on span "True" at bounding box center [661, 293] width 25 height 16
click at [645, 289] on input "True" at bounding box center [637, 293] width 15 height 12
radio input "true"
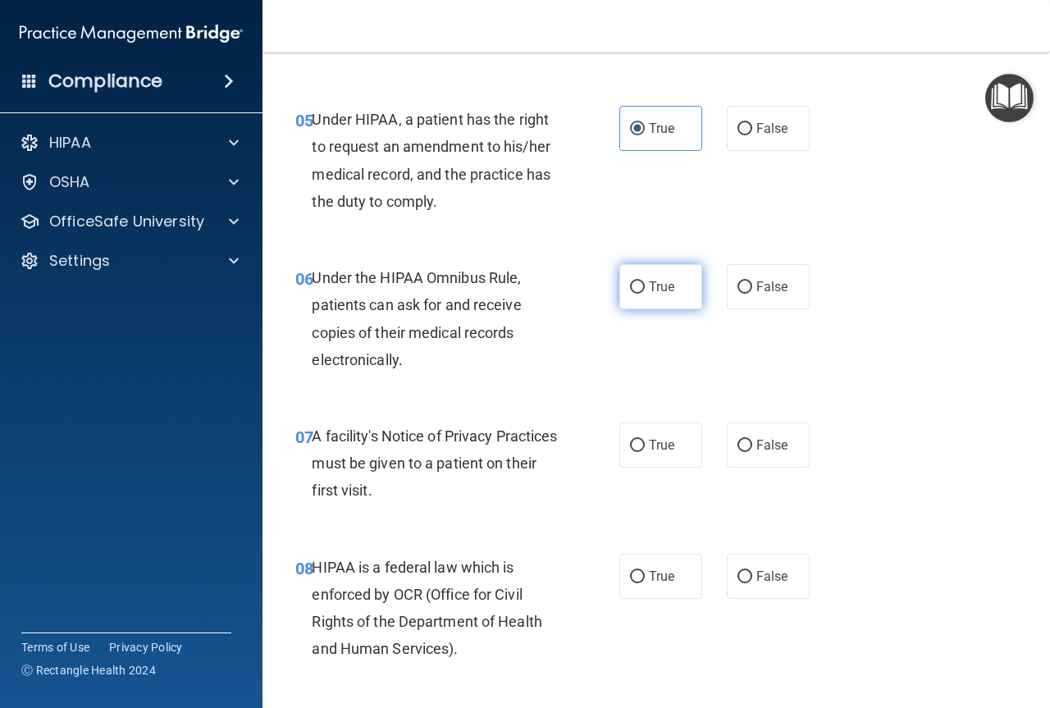
click at [650, 304] on label "True" at bounding box center [660, 286] width 83 height 45
click at [645, 294] on input "True" at bounding box center [637, 287] width 15 height 12
radio input "true"
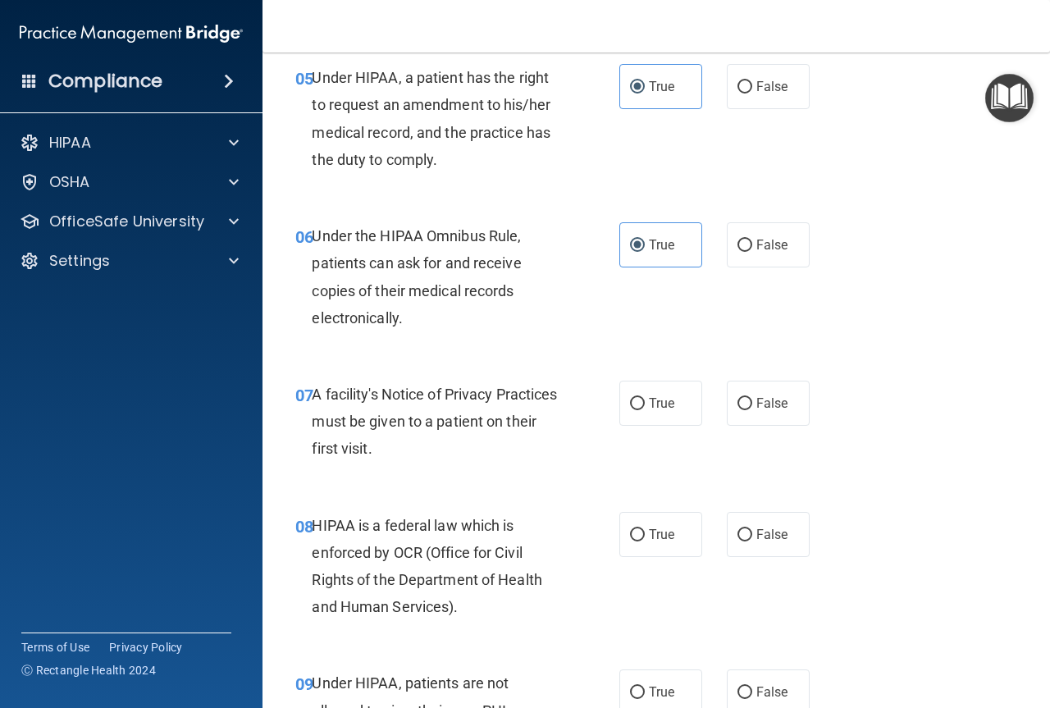
scroll to position [902, 0]
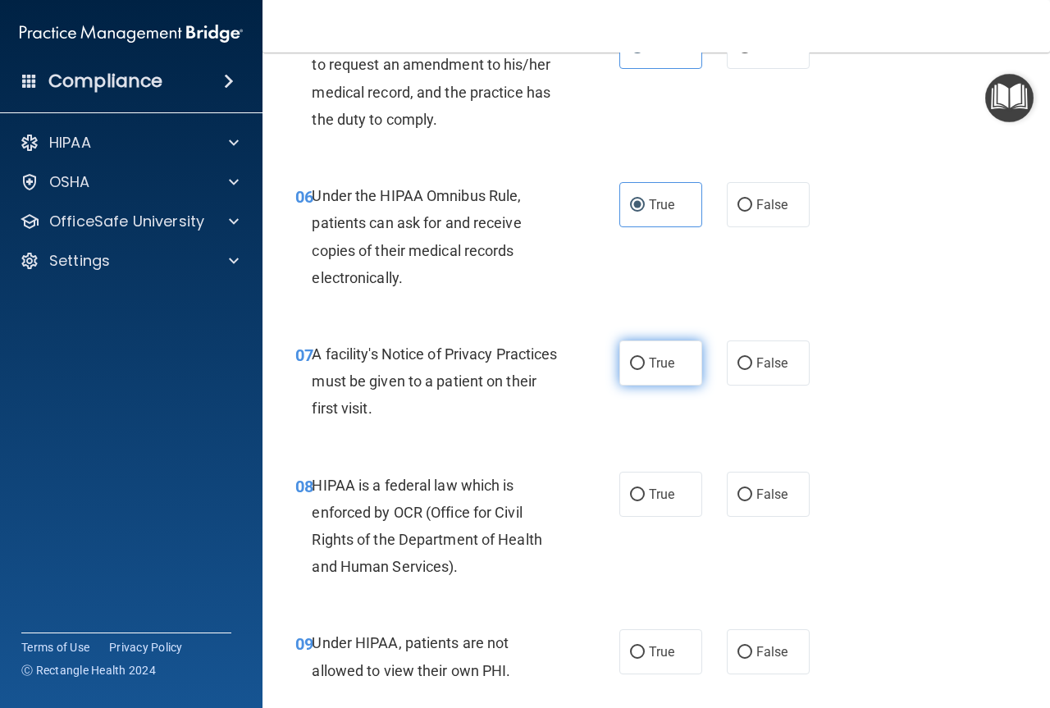
click at [633, 362] on input "True" at bounding box center [637, 364] width 15 height 12
radio input "true"
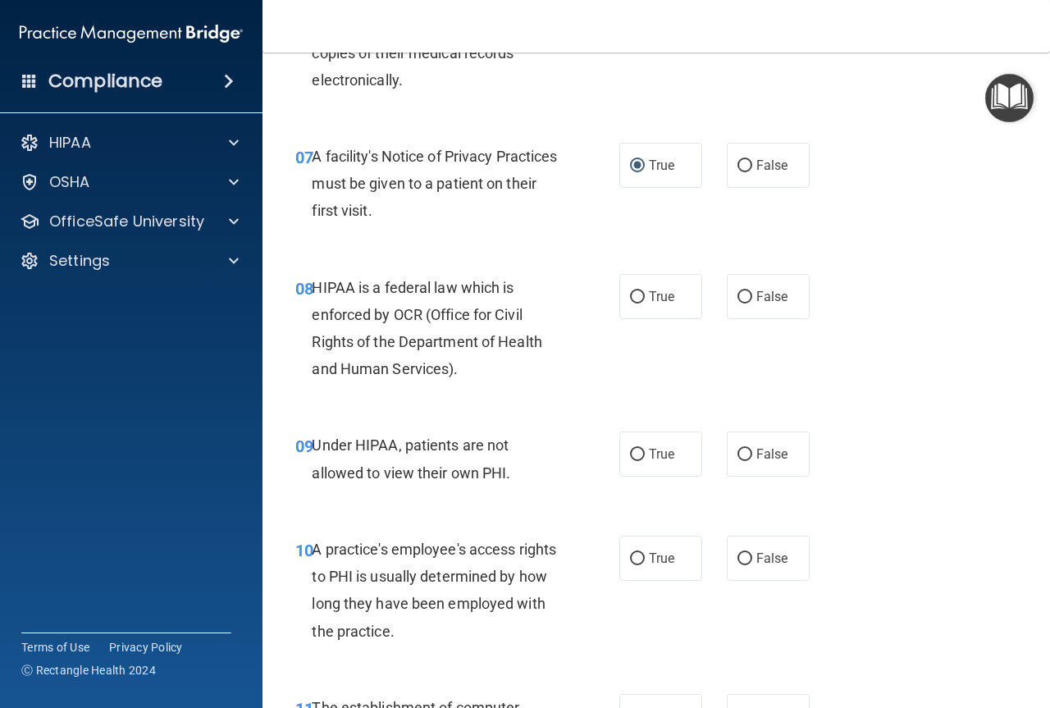
scroll to position [1148, 0]
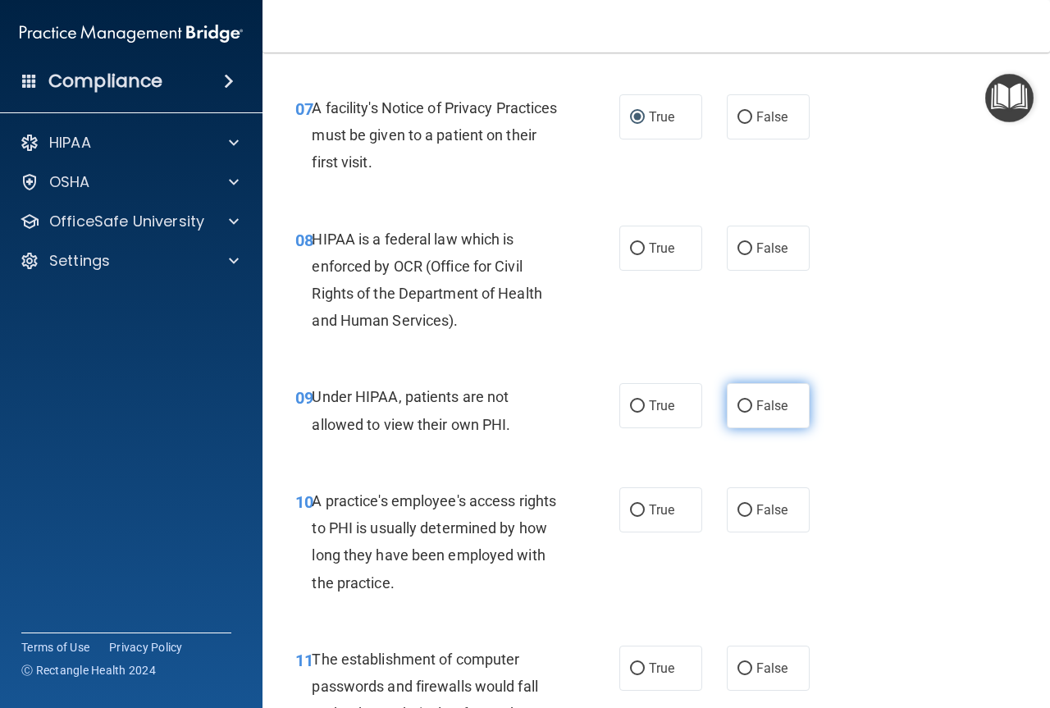
click at [776, 400] on span "False" at bounding box center [772, 406] width 32 height 16
click at [752, 400] on input "False" at bounding box center [744, 406] width 15 height 12
radio input "true"
click at [625, 269] on label "True" at bounding box center [660, 248] width 83 height 45
click at [630, 255] on input "True" at bounding box center [637, 249] width 15 height 12
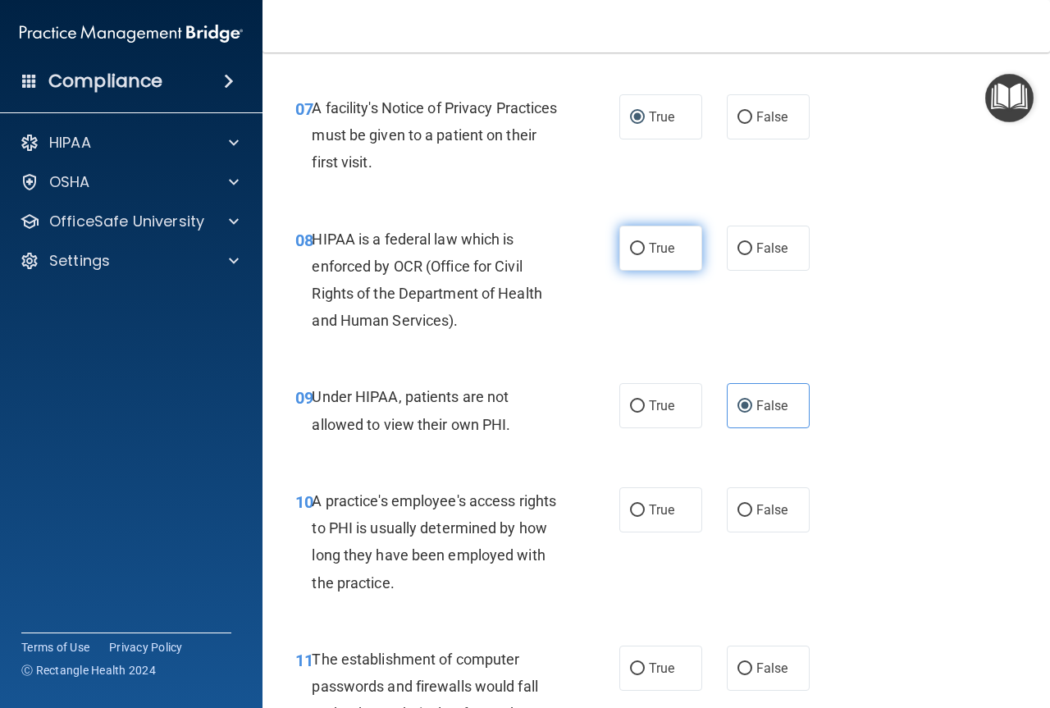
radio input "true"
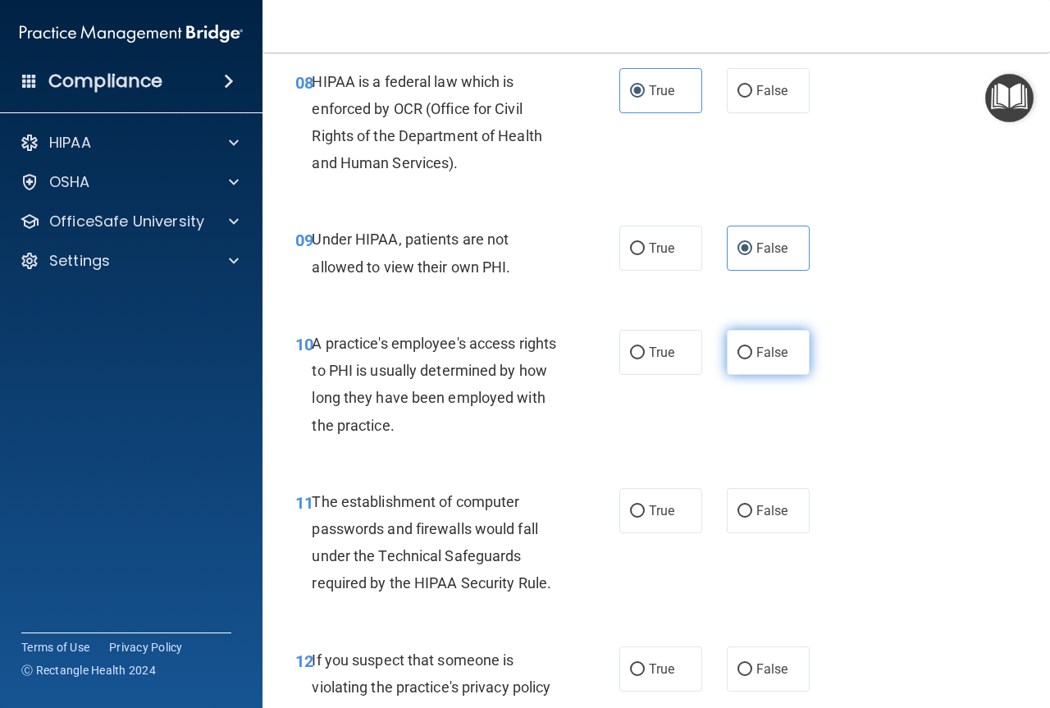
scroll to position [1312, 0]
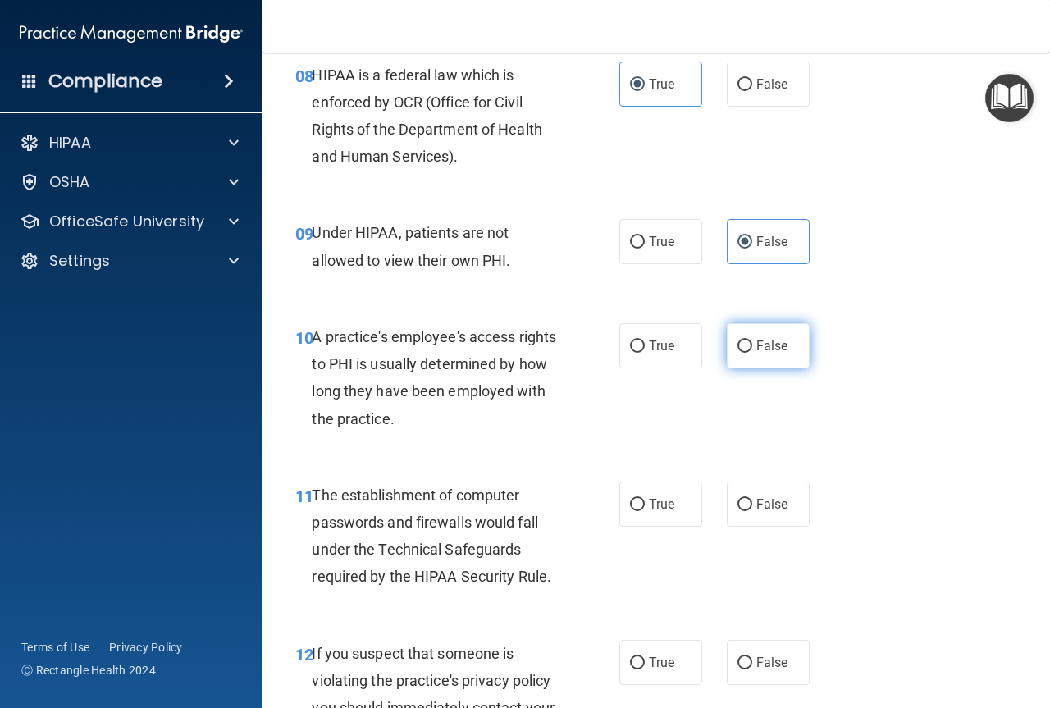
click at [769, 345] on span "False" at bounding box center [772, 346] width 32 height 16
click at [752, 345] on input "False" at bounding box center [744, 346] width 15 height 12
radio input "true"
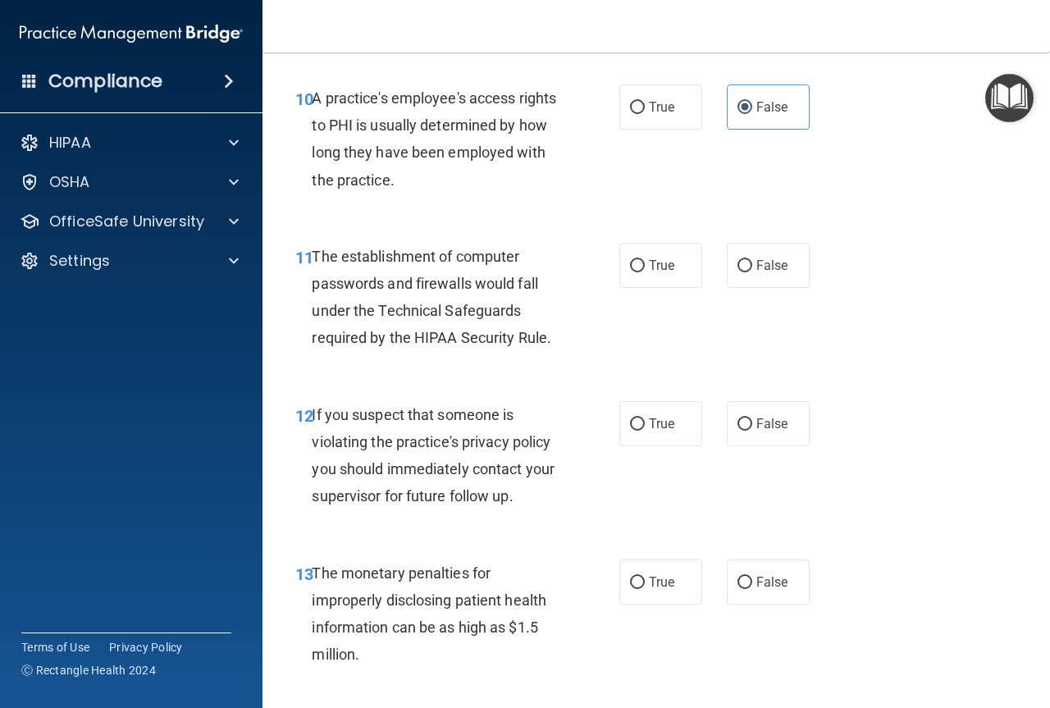
scroll to position [1558, 0]
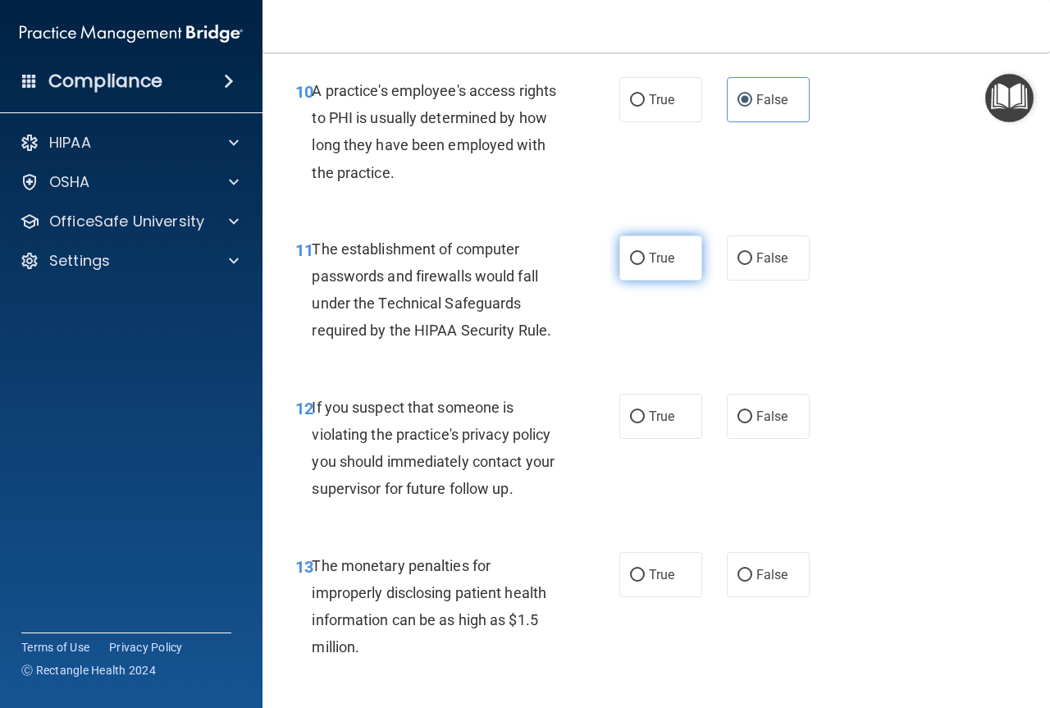
click at [671, 256] on label "True" at bounding box center [660, 257] width 83 height 45
click at [645, 256] on input "True" at bounding box center [637, 259] width 15 height 12
radio input "true"
click at [660, 433] on label "True" at bounding box center [660, 416] width 83 height 45
click at [645, 423] on input "True" at bounding box center [637, 417] width 15 height 12
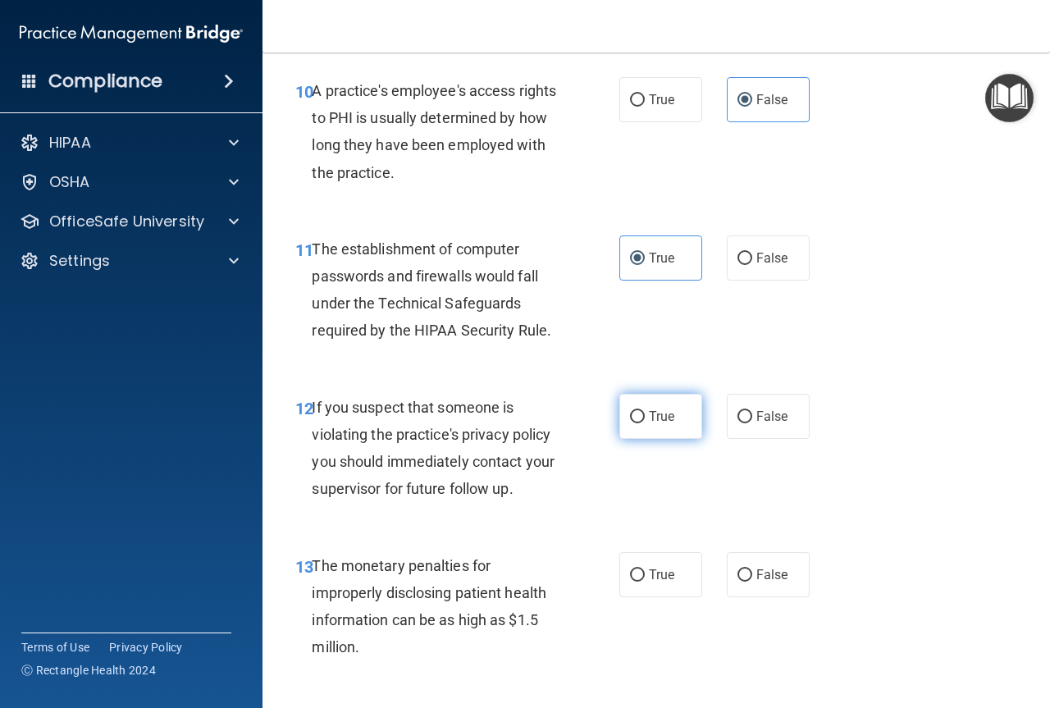
radio input "true"
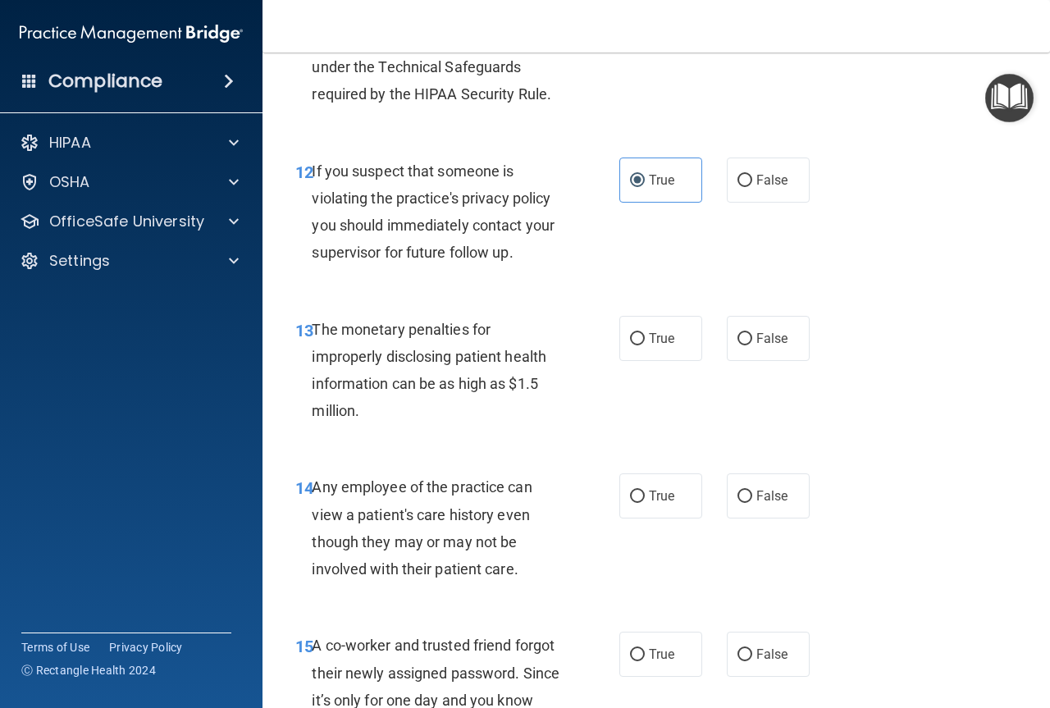
scroll to position [1886, 0]
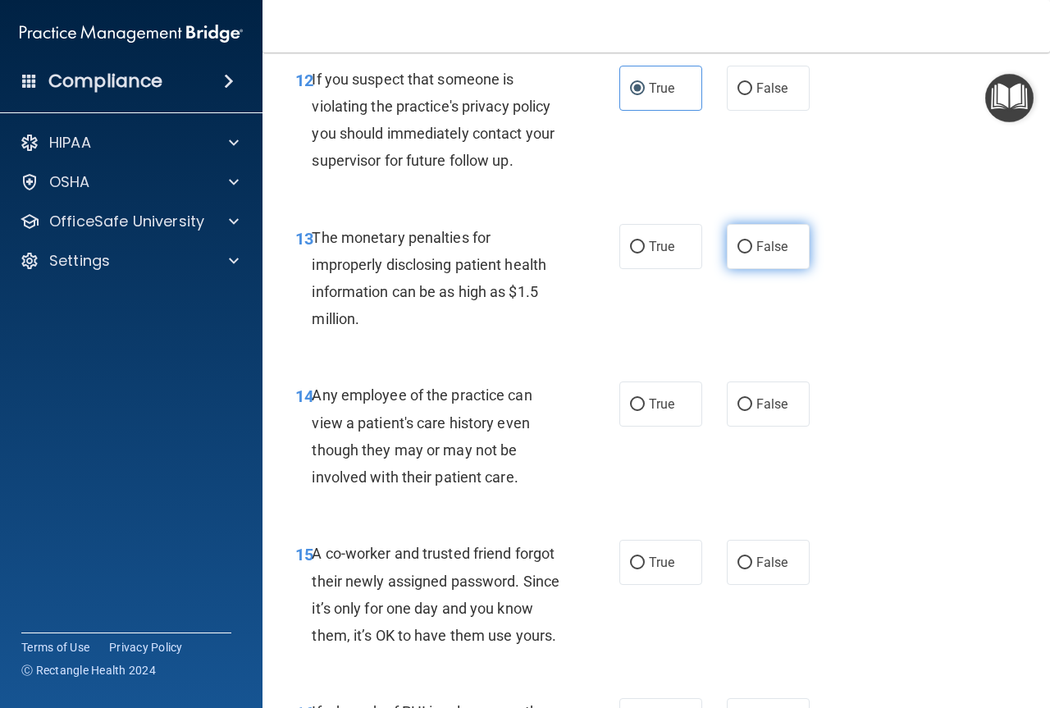
click at [795, 244] on label "False" at bounding box center [768, 246] width 83 height 45
click at [752, 244] on input "False" at bounding box center [744, 247] width 15 height 12
radio input "true"
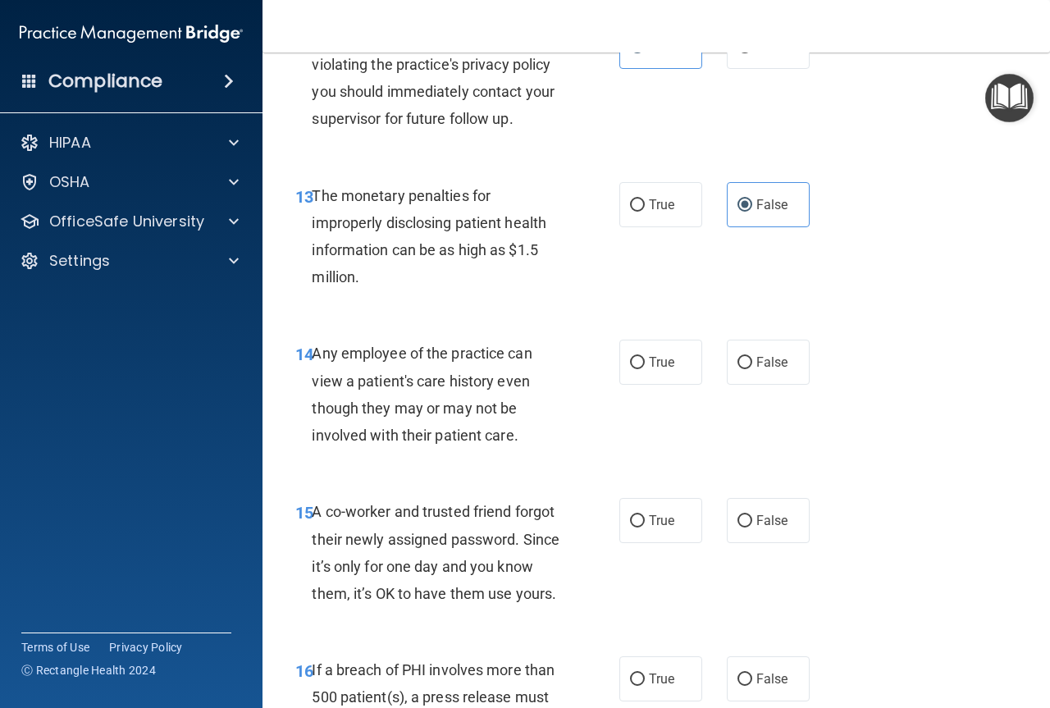
scroll to position [1968, 0]
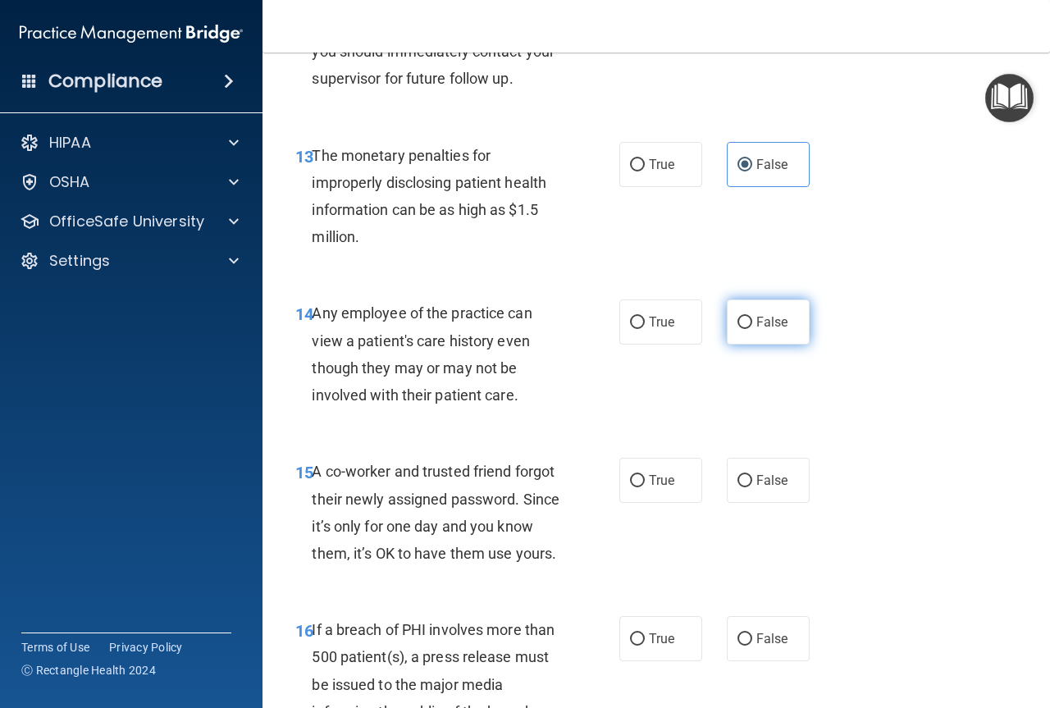
click at [748, 308] on label "False" at bounding box center [768, 321] width 83 height 45
click at [748, 317] on input "False" at bounding box center [744, 323] width 15 height 12
radio input "true"
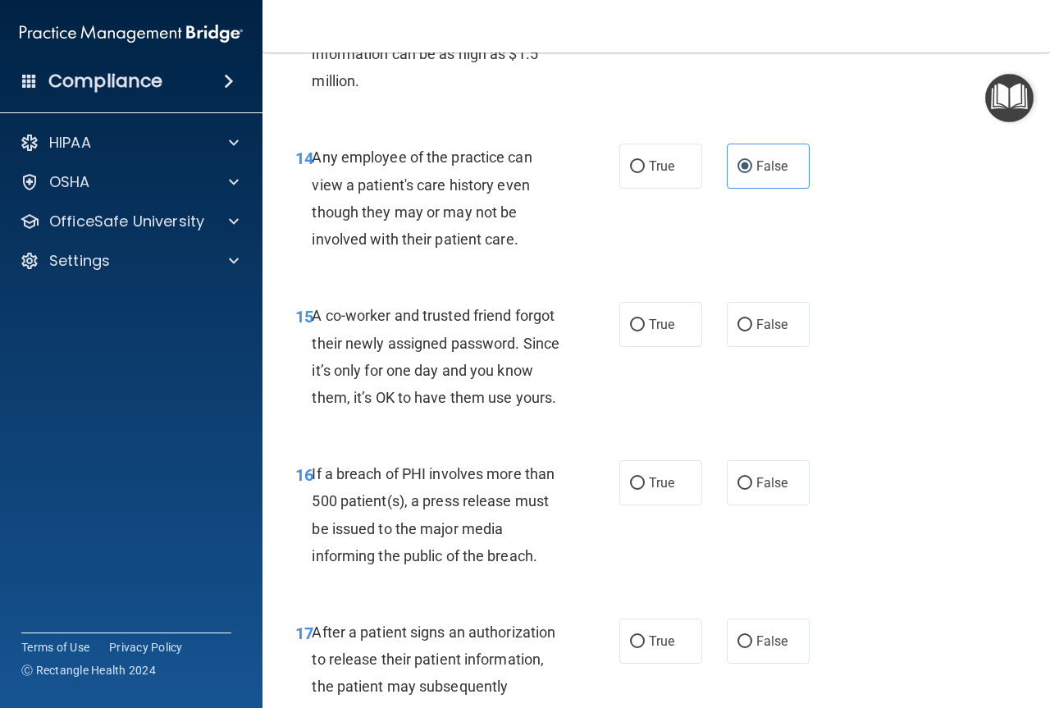
scroll to position [2132, 0]
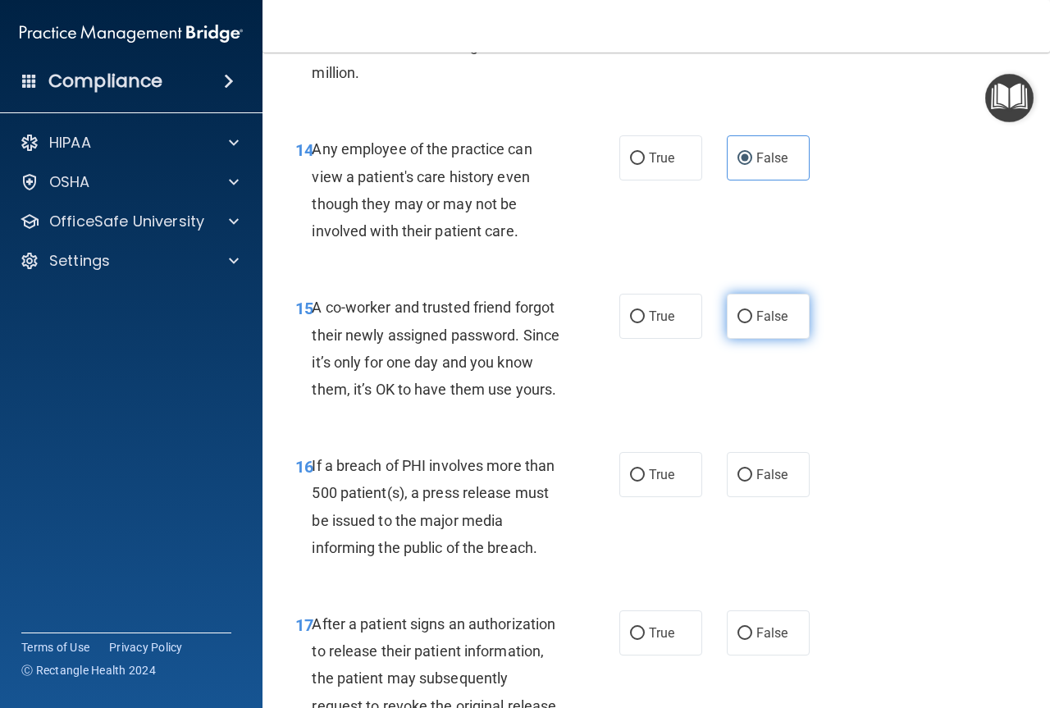
click at [768, 321] on span "False" at bounding box center [772, 316] width 32 height 16
click at [752, 321] on input "False" at bounding box center [744, 317] width 15 height 12
radio input "true"
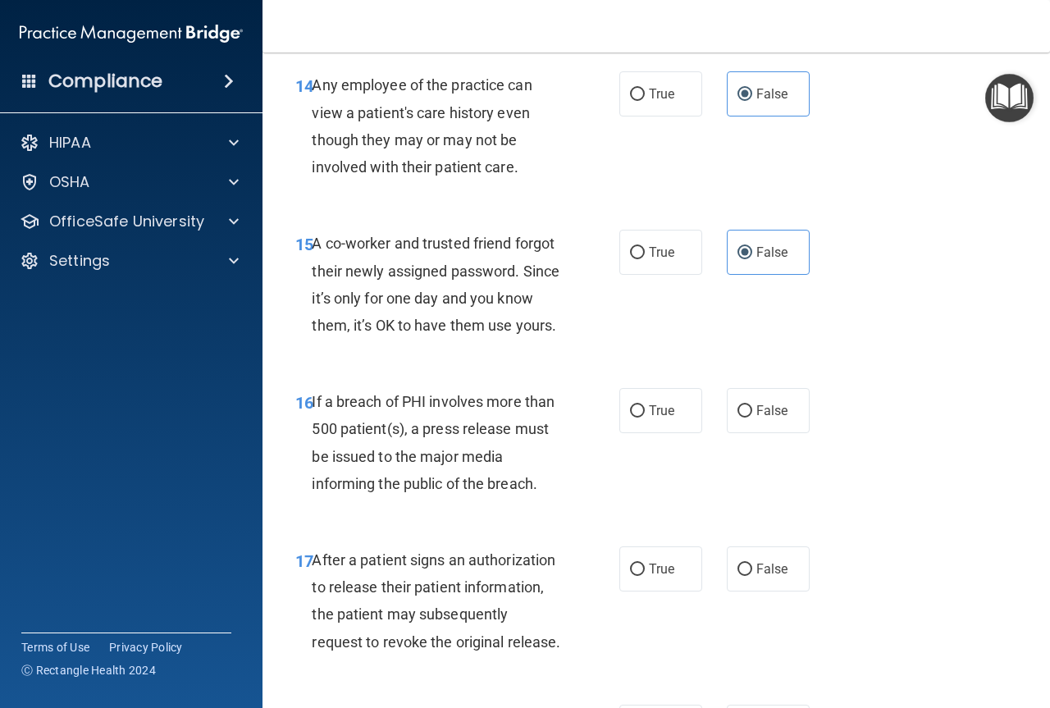
scroll to position [2378, 0]
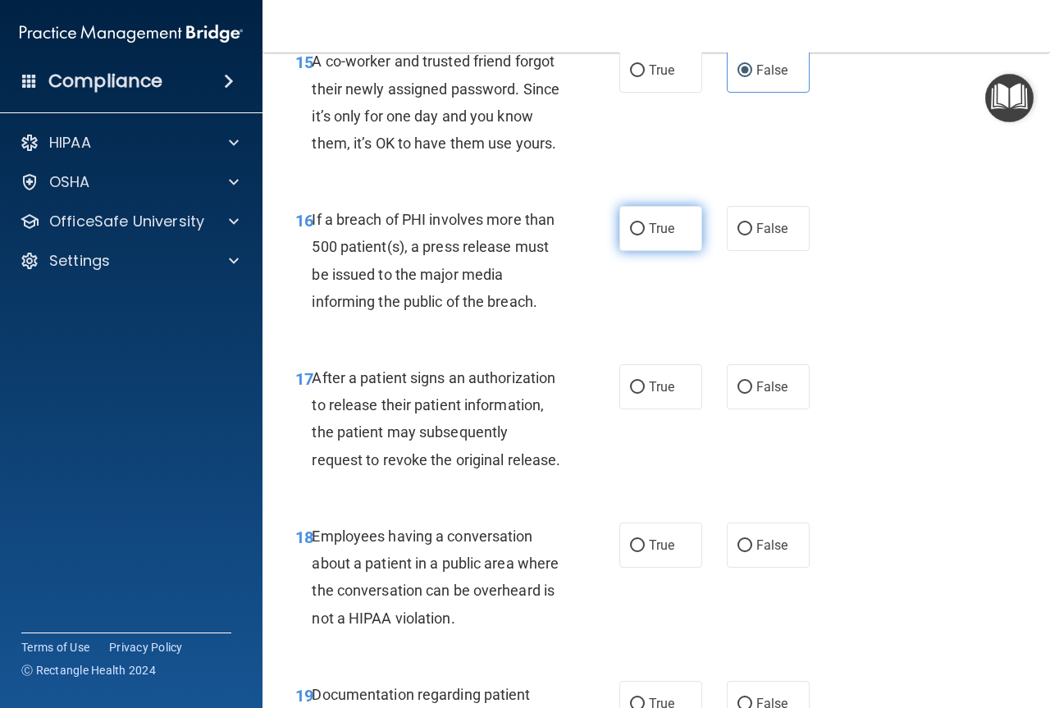
click at [630, 235] on input "True" at bounding box center [637, 229] width 15 height 12
radio input "true"
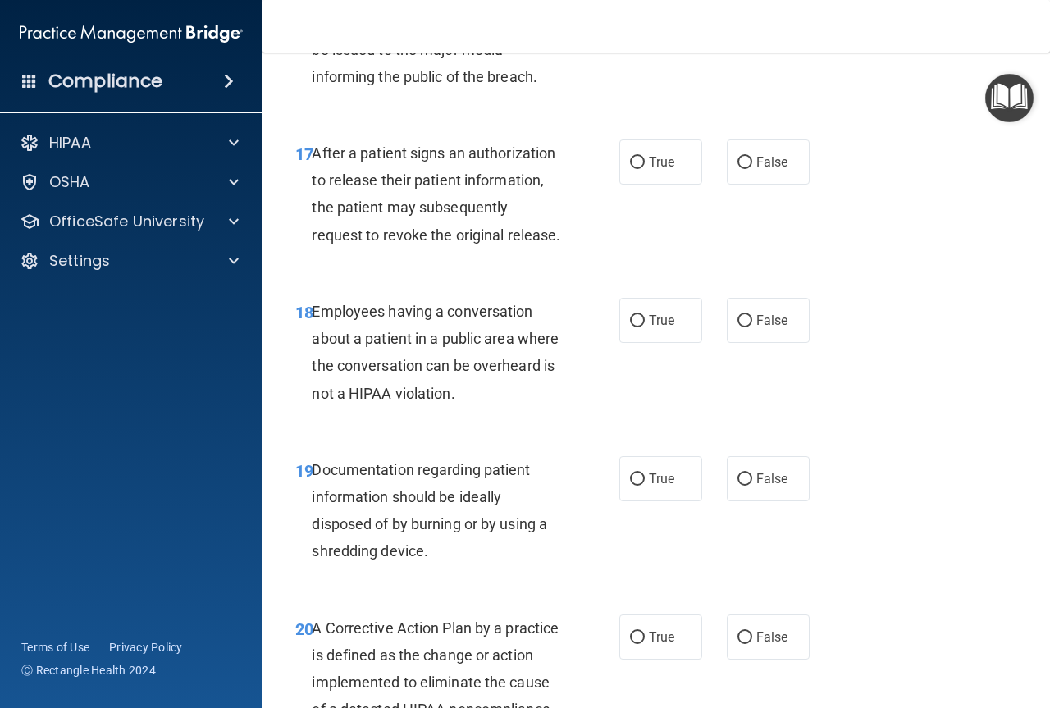
scroll to position [2624, 0]
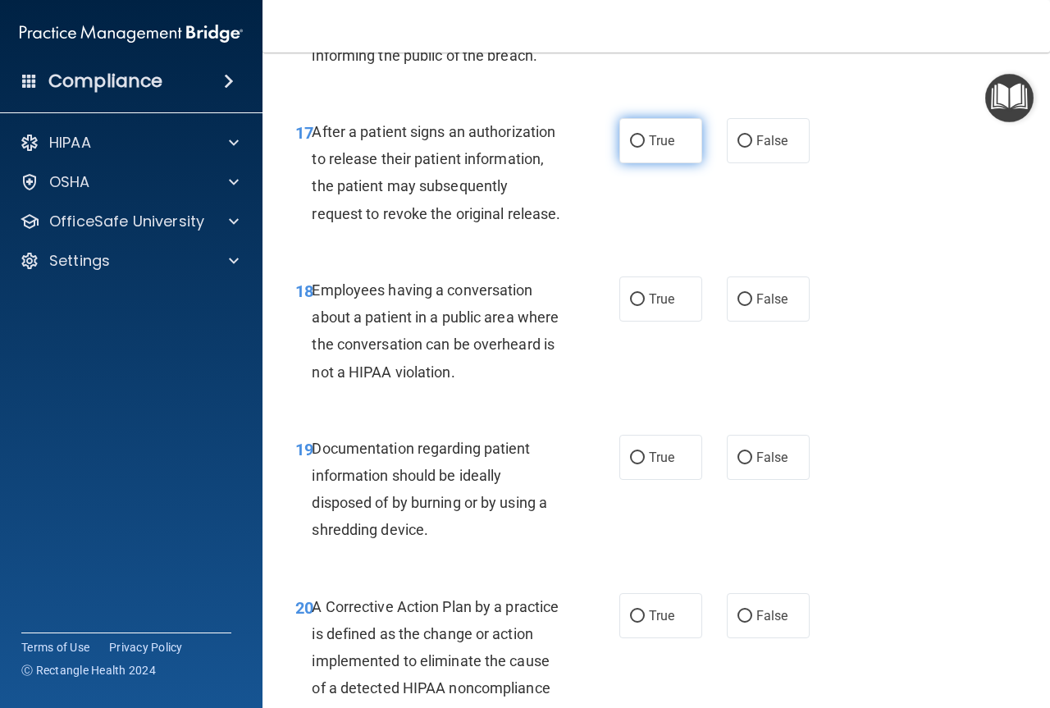
click at [638, 163] on label "True" at bounding box center [660, 140] width 83 height 45
click at [638, 148] on input "True" at bounding box center [637, 141] width 15 height 12
radio input "true"
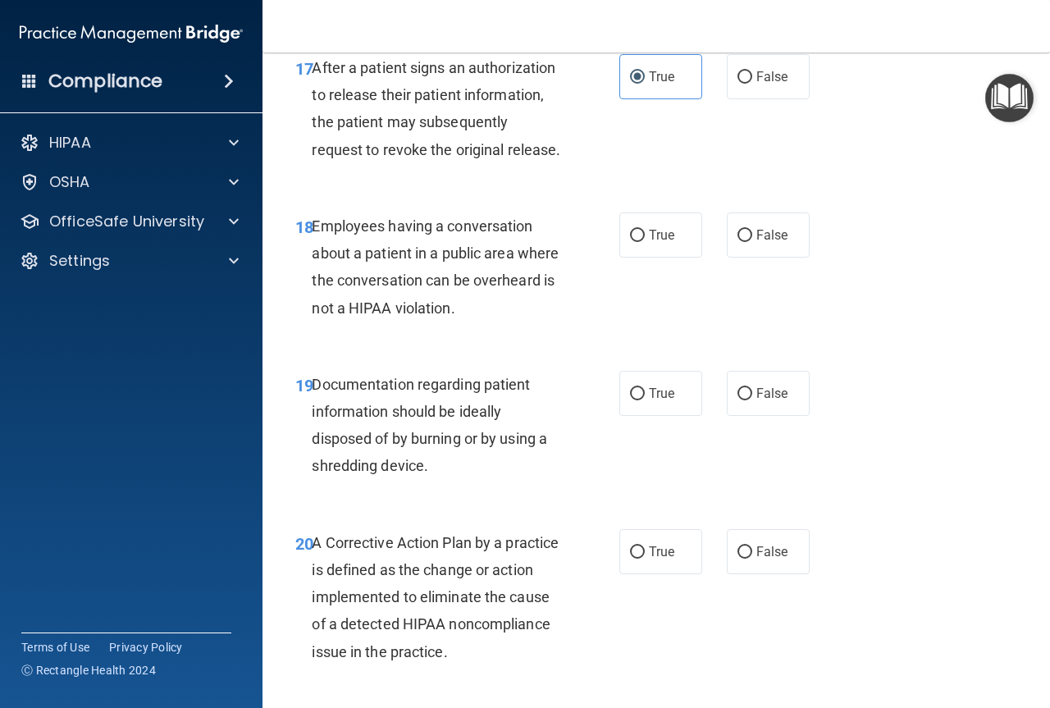
scroll to position [2788, 0]
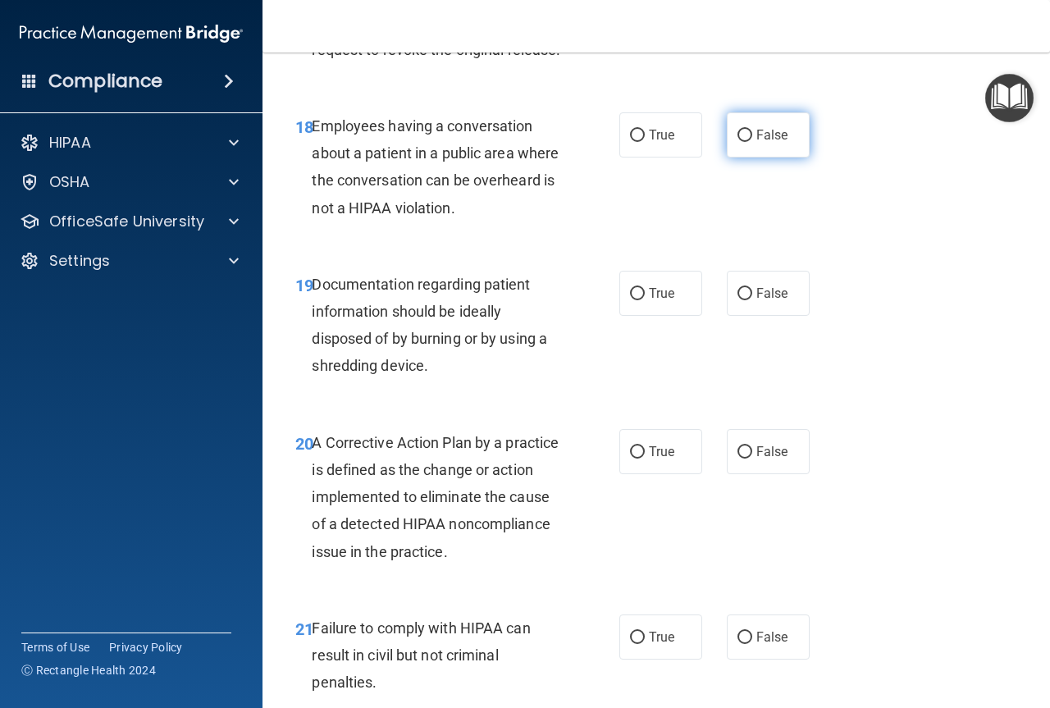
click at [748, 157] on label "False" at bounding box center [768, 134] width 83 height 45
click at [748, 142] on input "False" at bounding box center [744, 136] width 15 height 12
radio input "true"
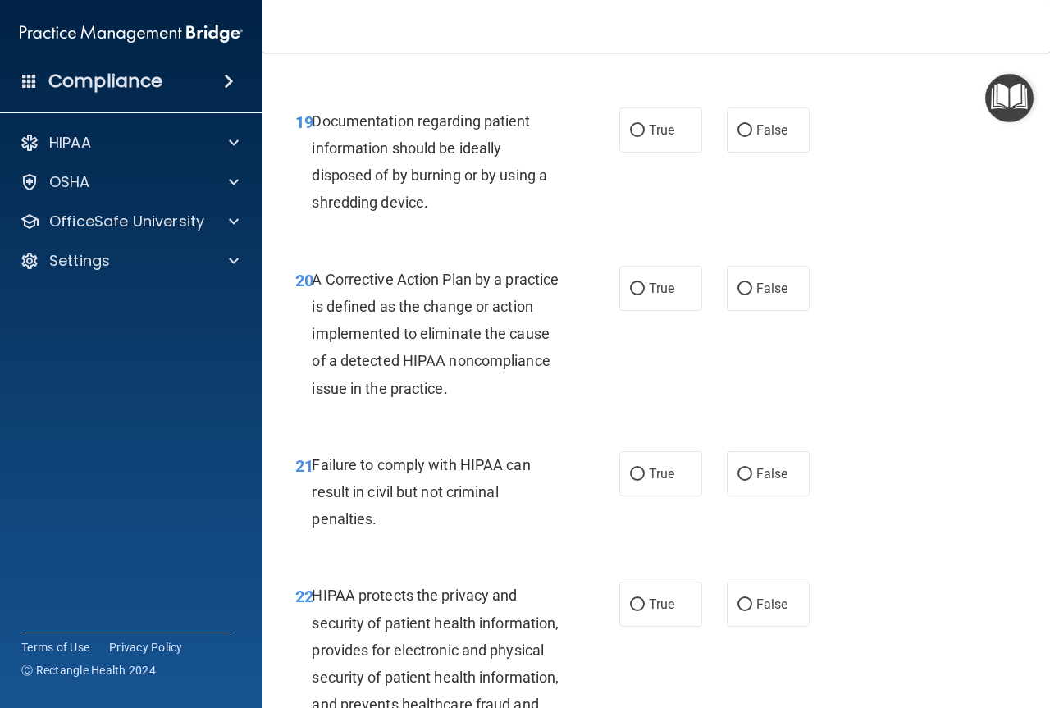
scroll to position [2952, 0]
click at [624, 152] on label "True" at bounding box center [660, 129] width 83 height 45
click at [630, 136] on input "True" at bounding box center [637, 130] width 15 height 12
radio input "true"
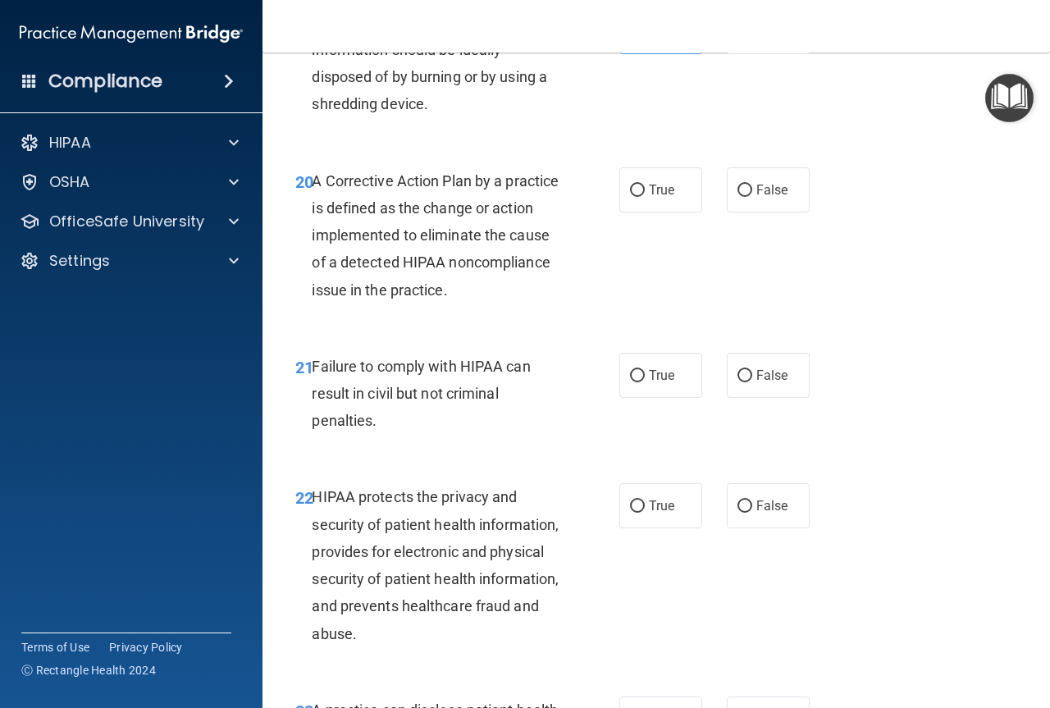
scroll to position [3132, 0]
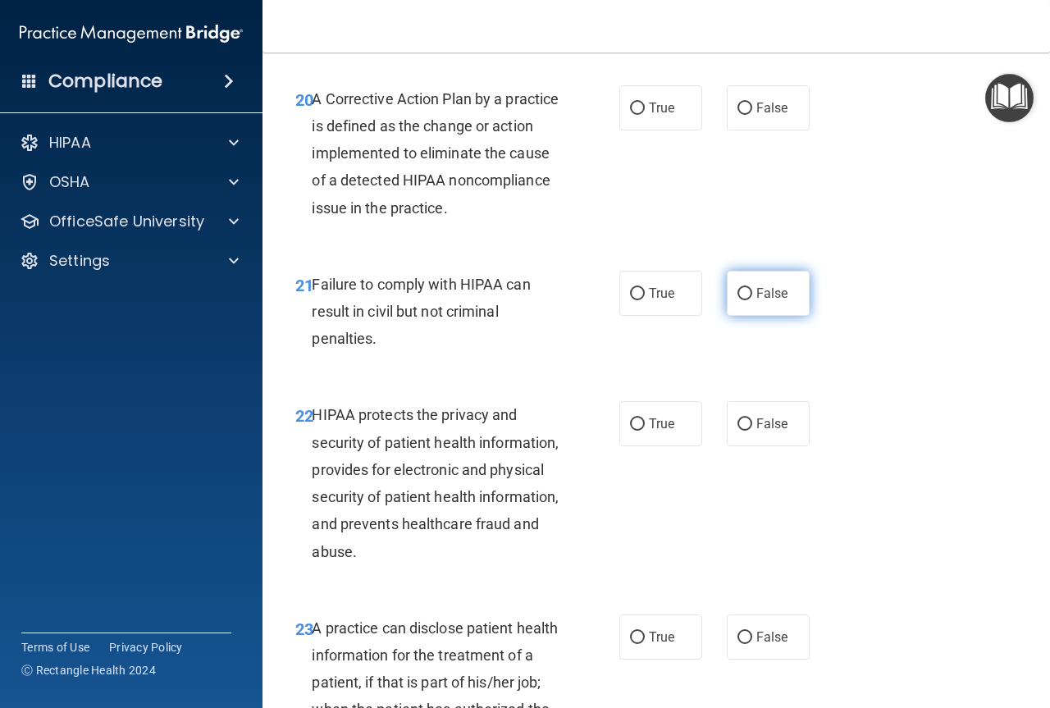
click at [775, 301] on span "False" at bounding box center [772, 293] width 32 height 16
click at [752, 300] on input "False" at bounding box center [744, 294] width 15 height 12
radio input "true"
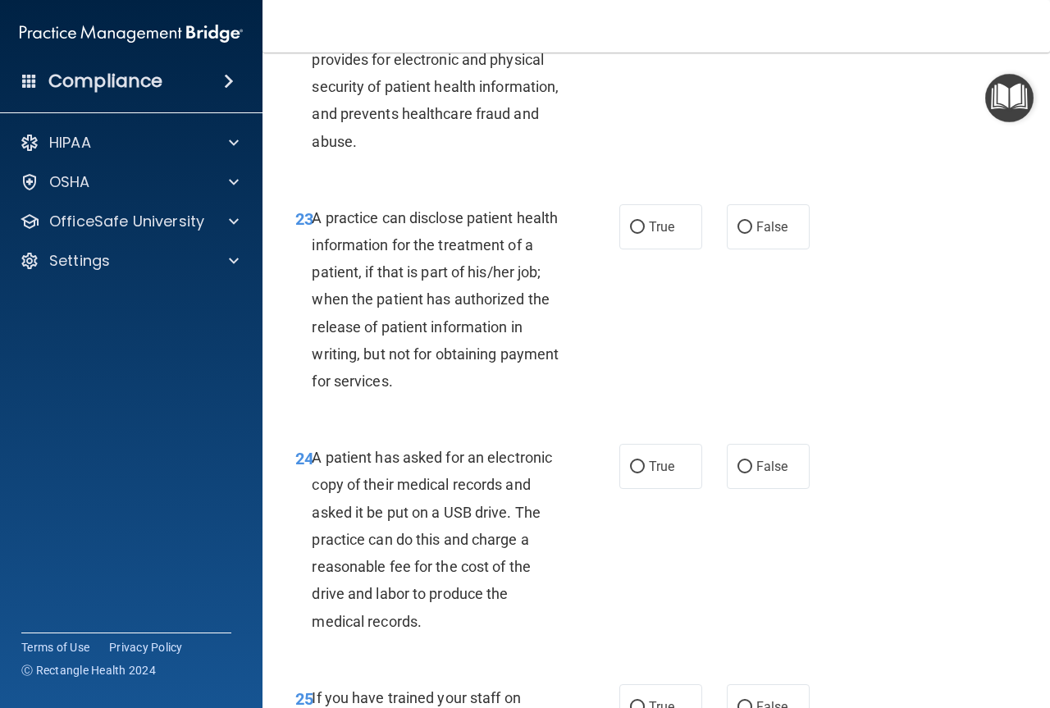
scroll to position [3624, 0]
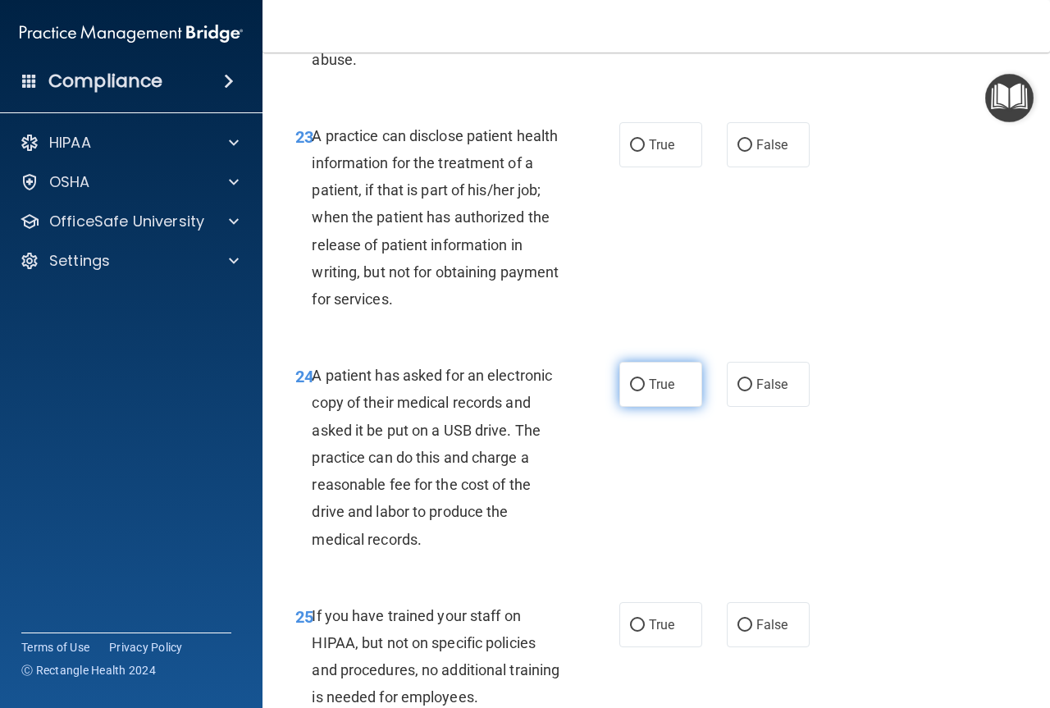
click at [659, 407] on label "True" at bounding box center [660, 384] width 83 height 45
click at [645, 391] on input "True" at bounding box center [637, 385] width 15 height 12
radio input "true"
click at [647, 167] on label "True" at bounding box center [660, 144] width 83 height 45
click at [645, 152] on input "True" at bounding box center [637, 145] width 15 height 12
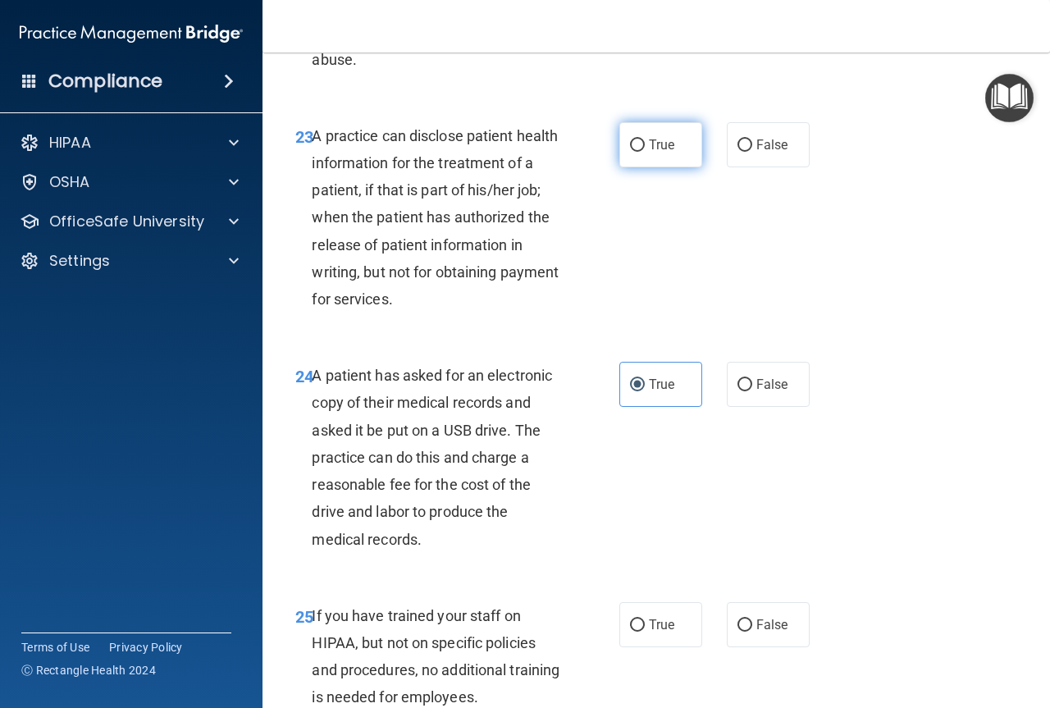
radio input "true"
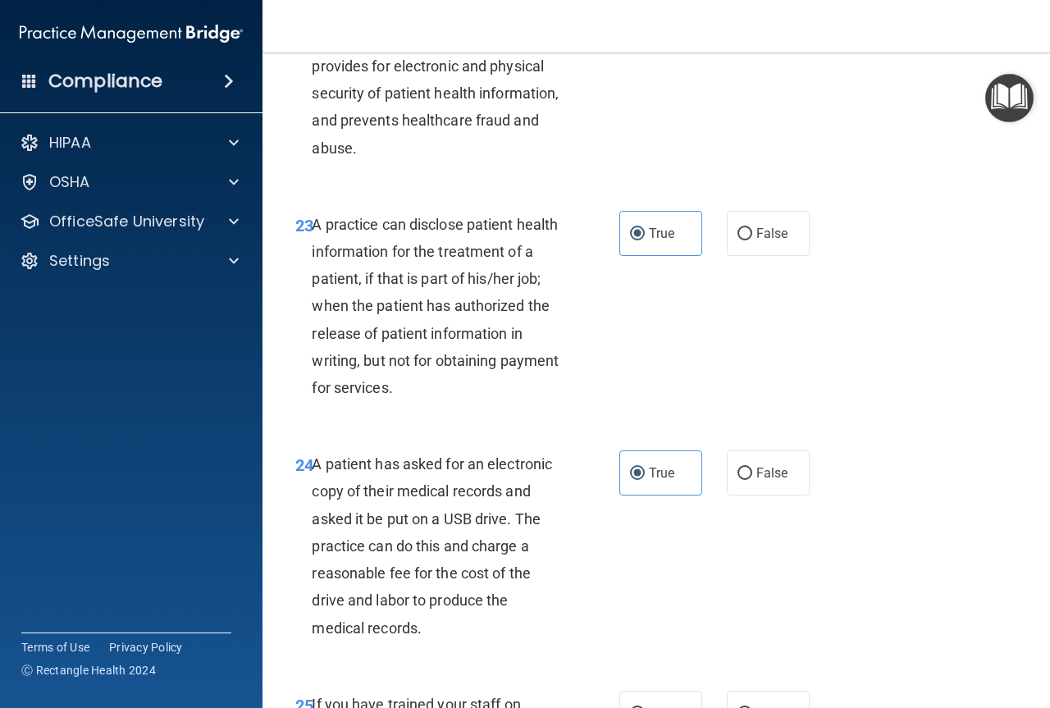
scroll to position [3296, 0]
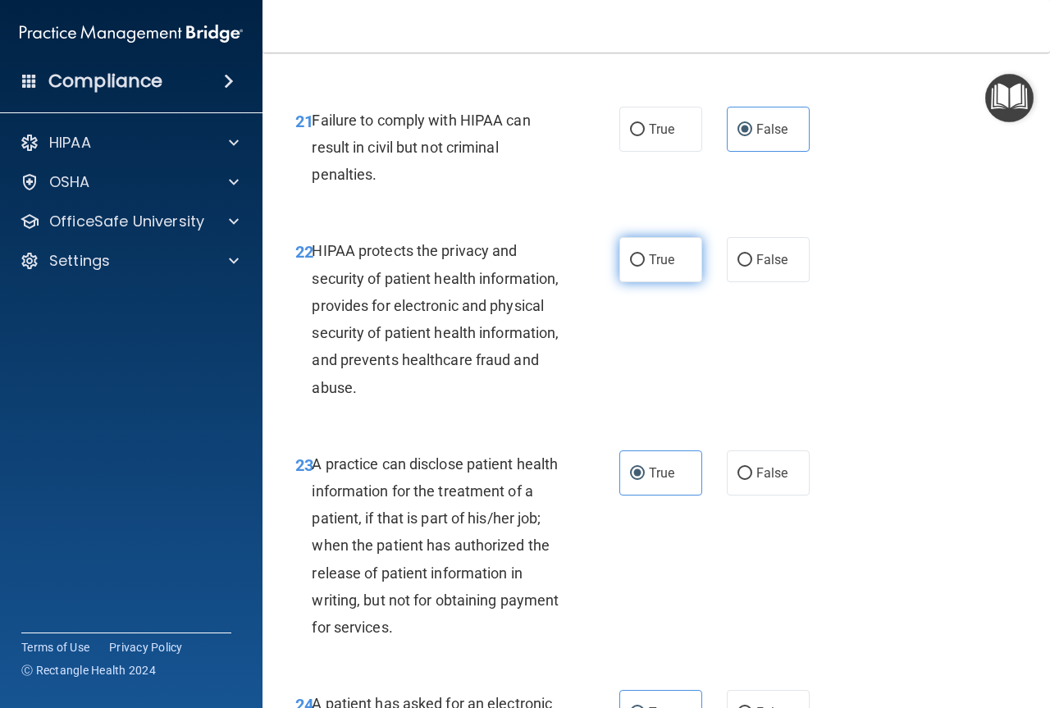
click at [645, 282] on label "True" at bounding box center [660, 259] width 83 height 45
click at [645, 267] on input "True" at bounding box center [637, 260] width 15 height 12
radio input "true"
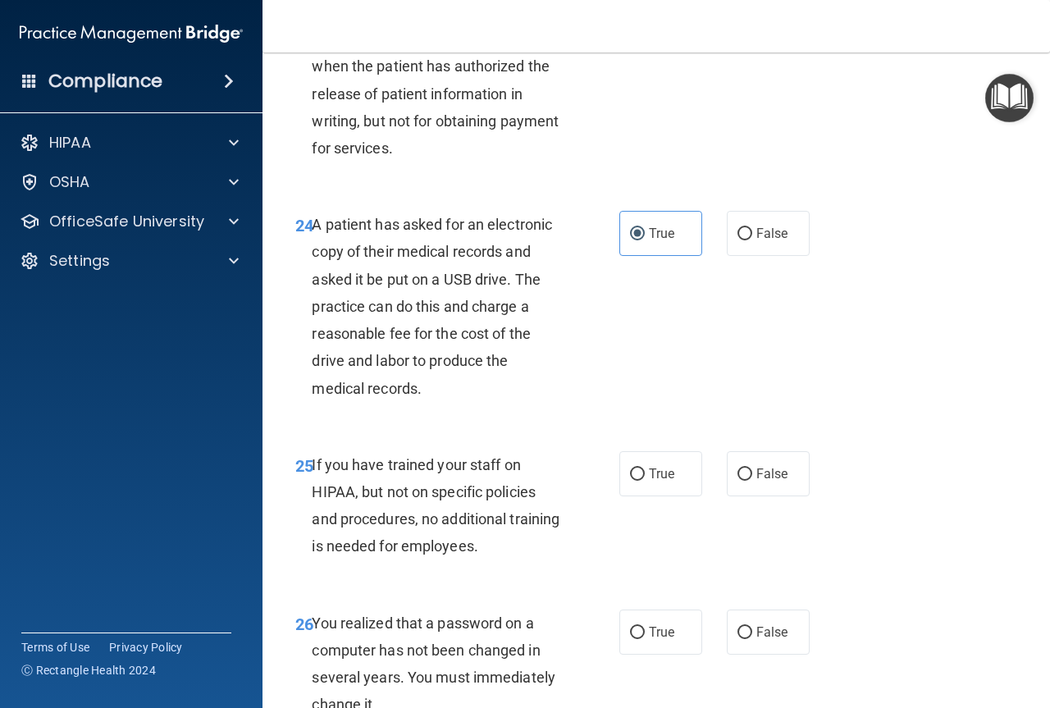
scroll to position [3870, 0]
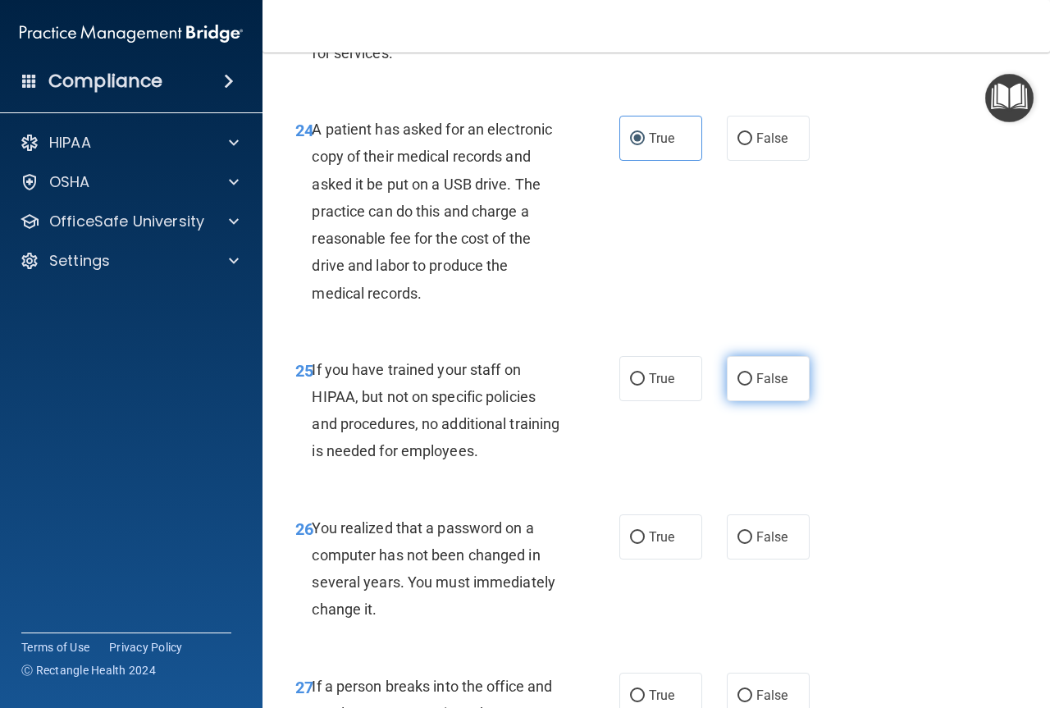
click at [777, 386] on span "False" at bounding box center [772, 379] width 32 height 16
click at [752, 385] on input "False" at bounding box center [744, 379] width 15 height 12
radio input "true"
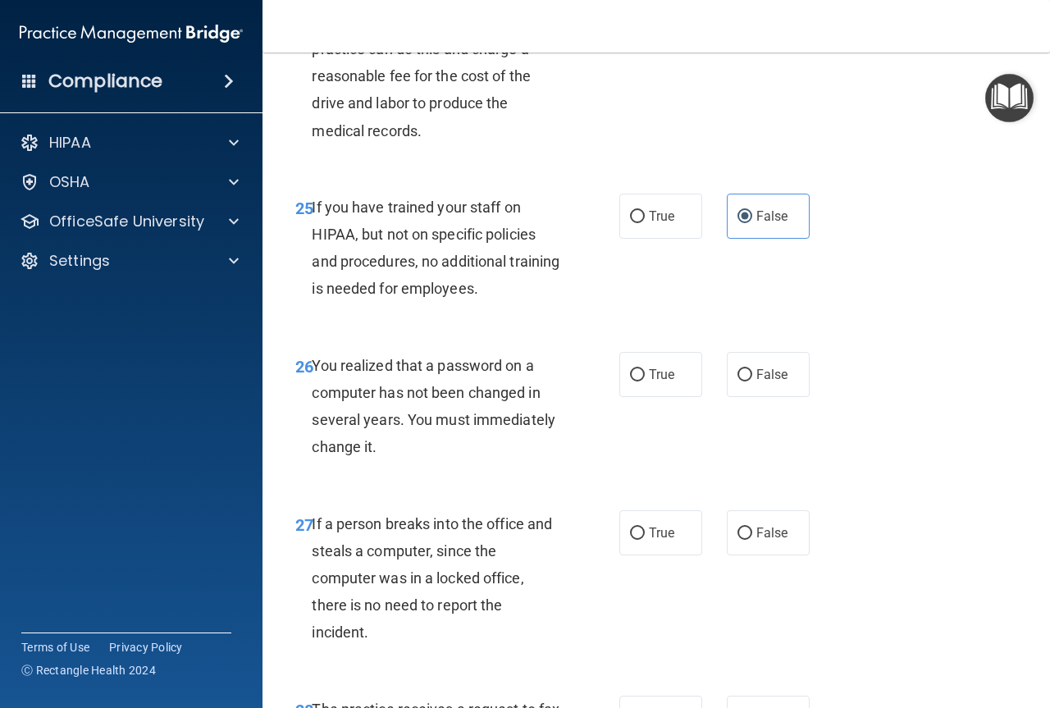
scroll to position [4034, 0]
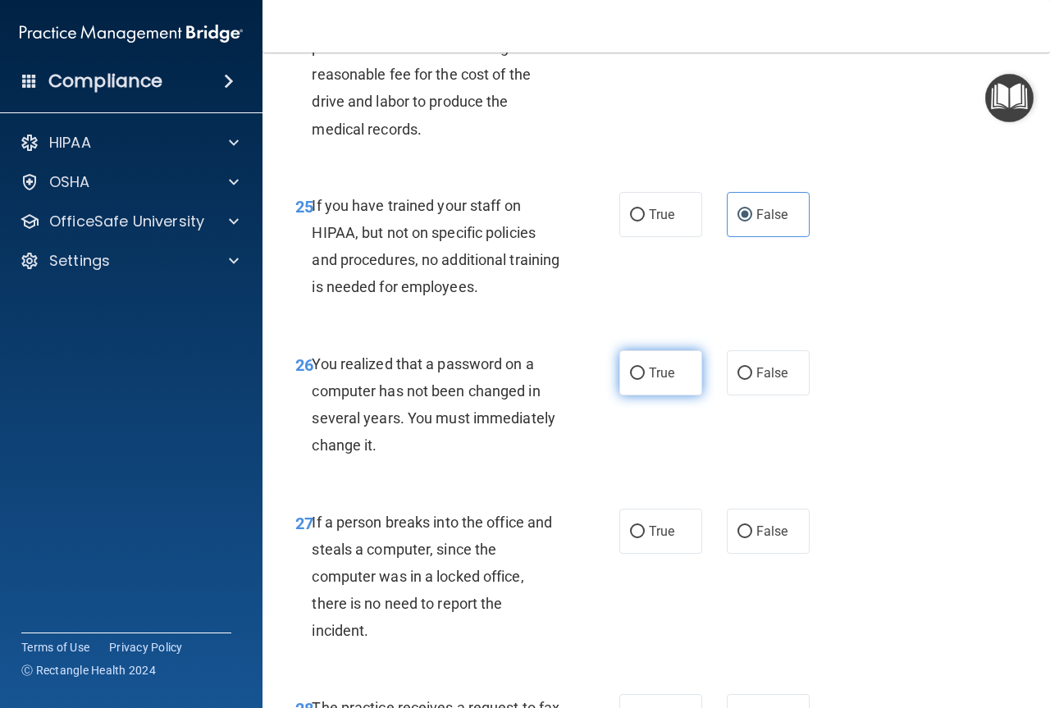
click at [657, 395] on label "True" at bounding box center [660, 372] width 83 height 45
click at [645, 380] on input "True" at bounding box center [637, 373] width 15 height 12
radio input "true"
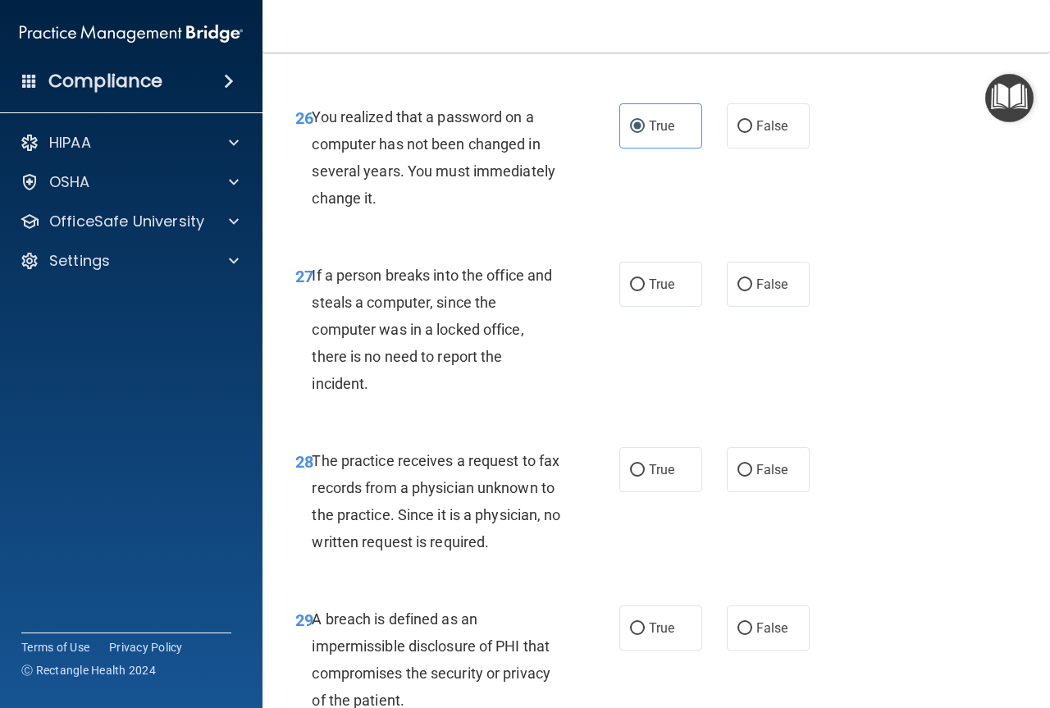
scroll to position [4280, 0]
click at [737, 292] on input "False" at bounding box center [744, 286] width 15 height 12
radio input "true"
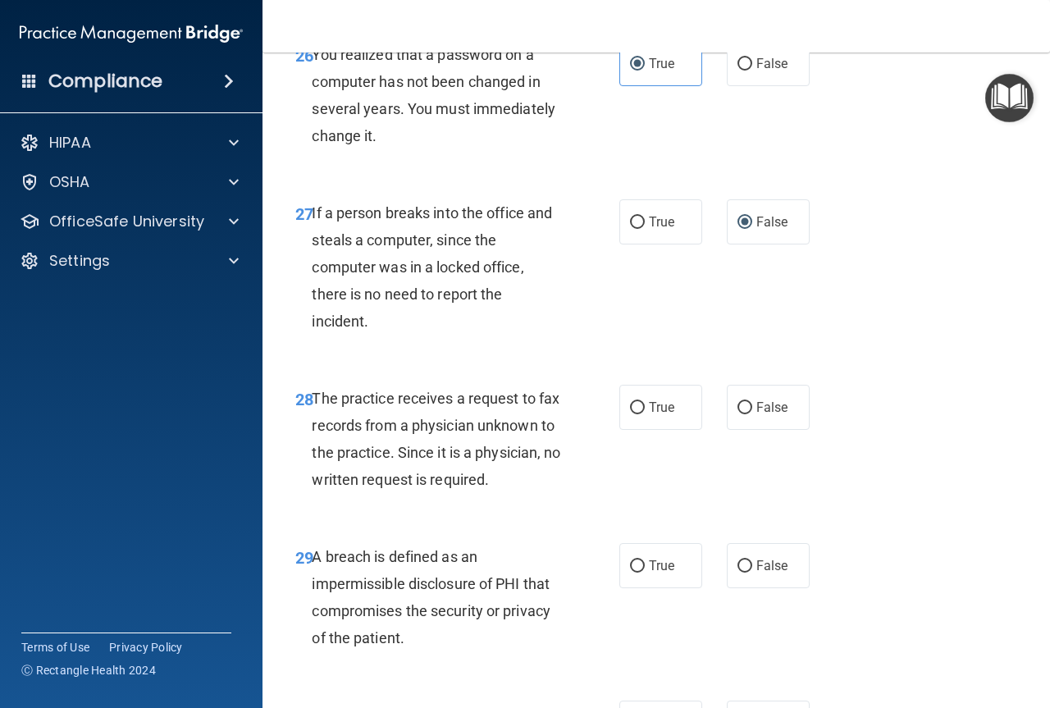
scroll to position [4608, 0]
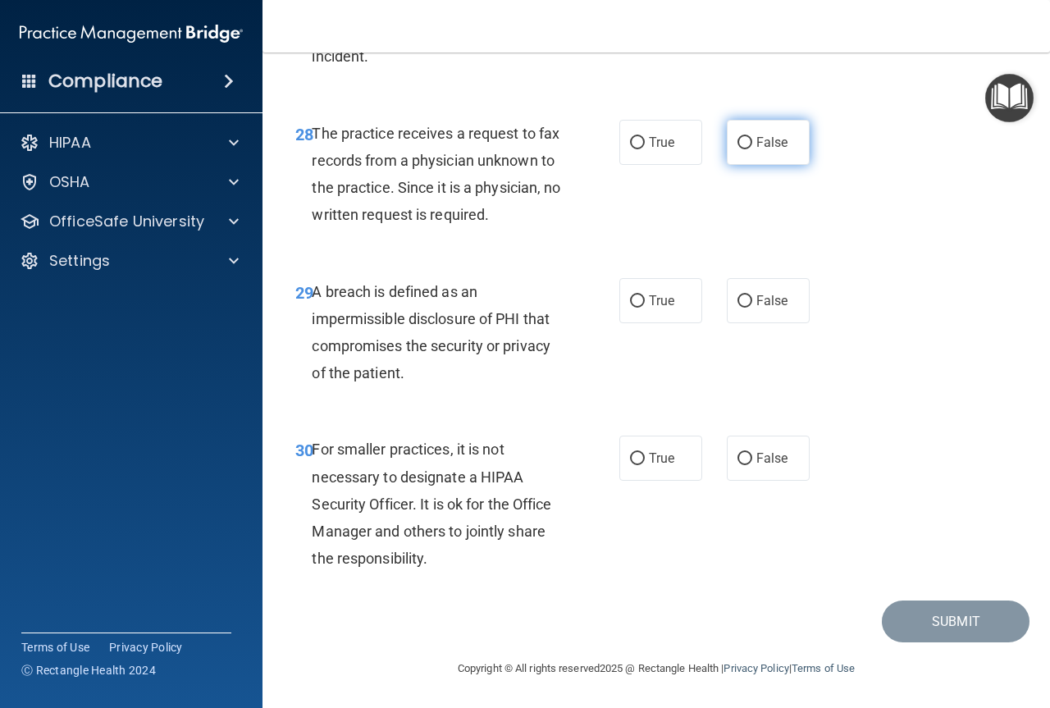
click at [762, 165] on label "False" at bounding box center [768, 142] width 83 height 45
click at [752, 149] on input "False" at bounding box center [744, 143] width 15 height 12
radio input "true"
click at [656, 294] on span "True" at bounding box center [661, 301] width 25 height 16
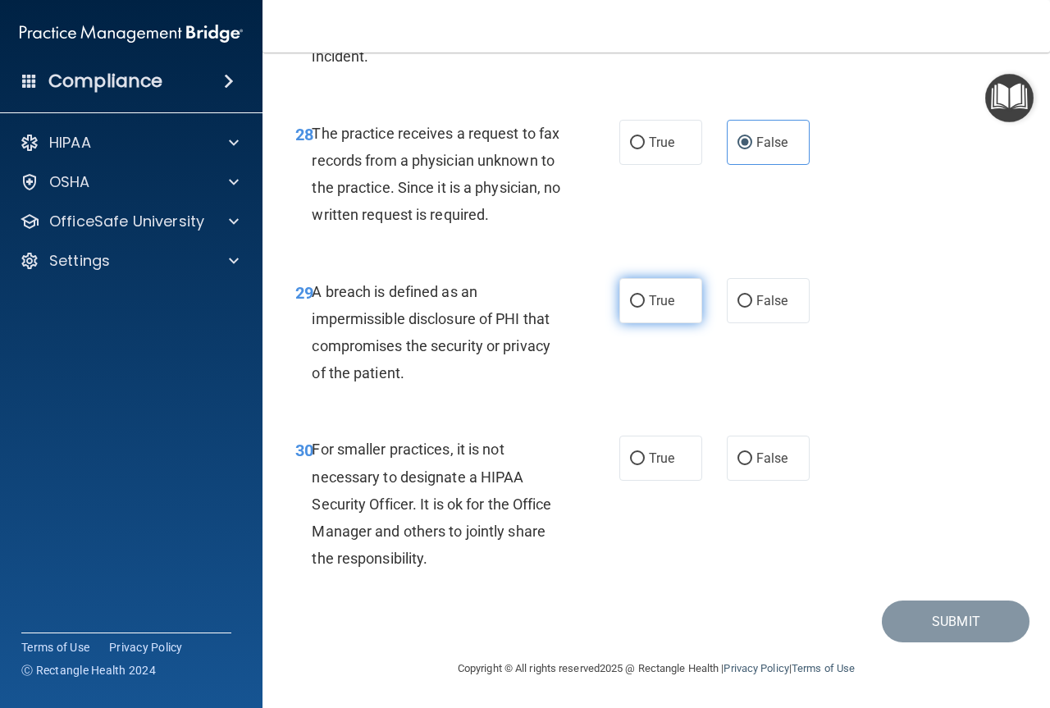
click at [645, 295] on input "True" at bounding box center [637, 301] width 15 height 12
radio input "true"
click at [764, 454] on span "False" at bounding box center [772, 458] width 32 height 16
click at [752, 454] on input "False" at bounding box center [744, 459] width 15 height 12
radio input "true"
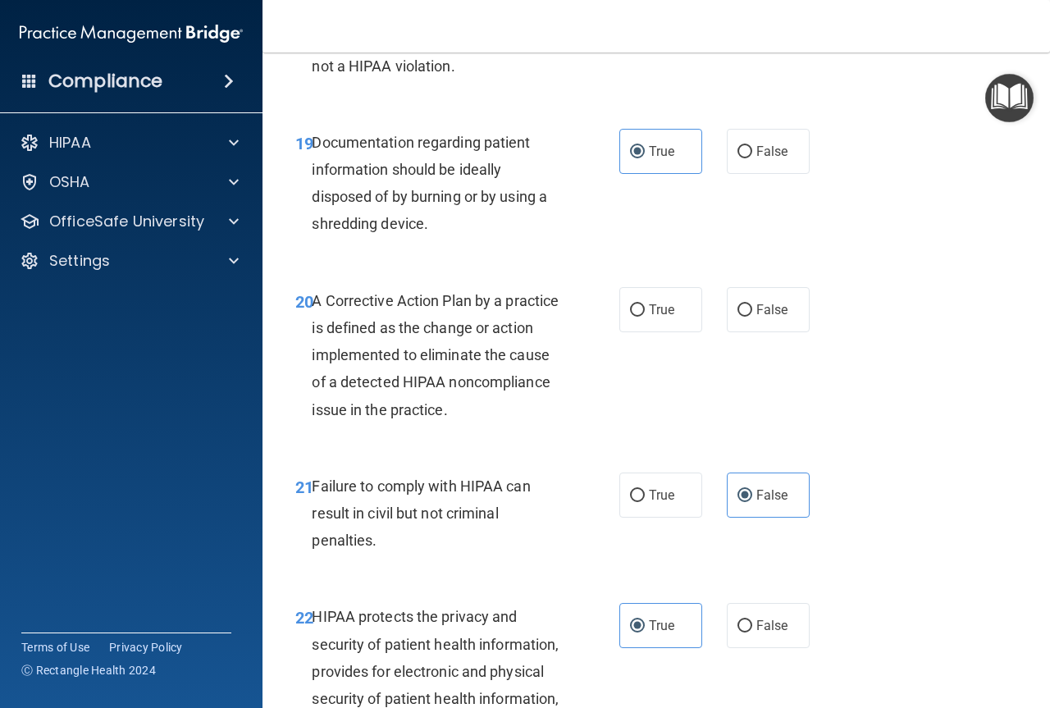
scroll to position [2966, 0]
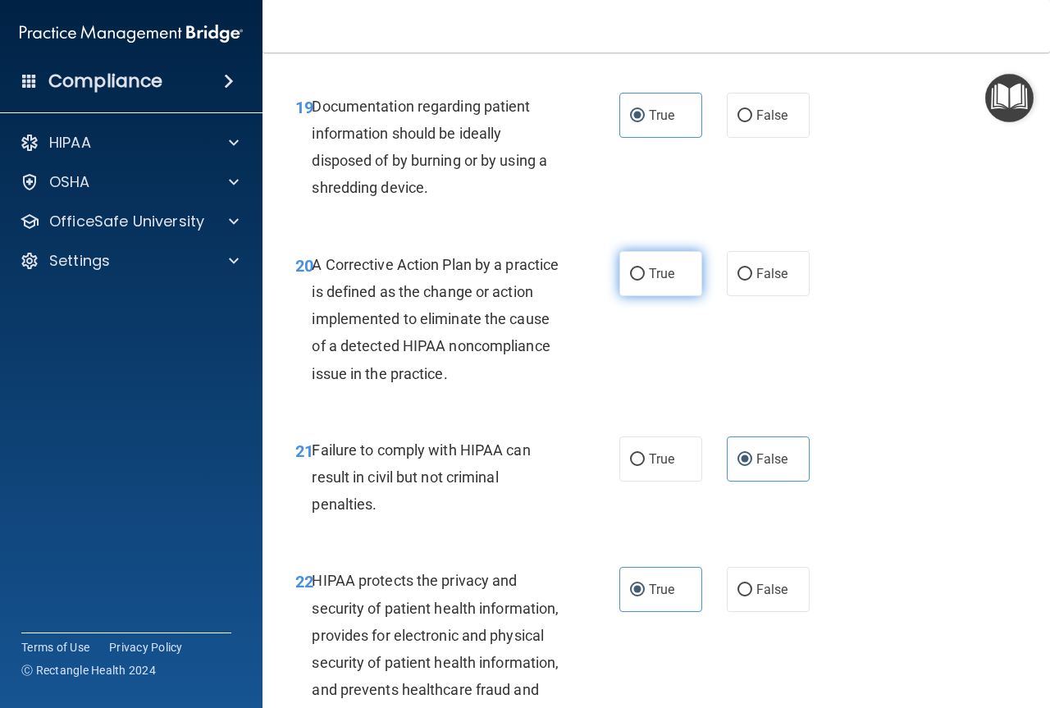
click at [658, 281] on span "True" at bounding box center [661, 274] width 25 height 16
click at [645, 280] on input "True" at bounding box center [637, 274] width 15 height 12
radio input "true"
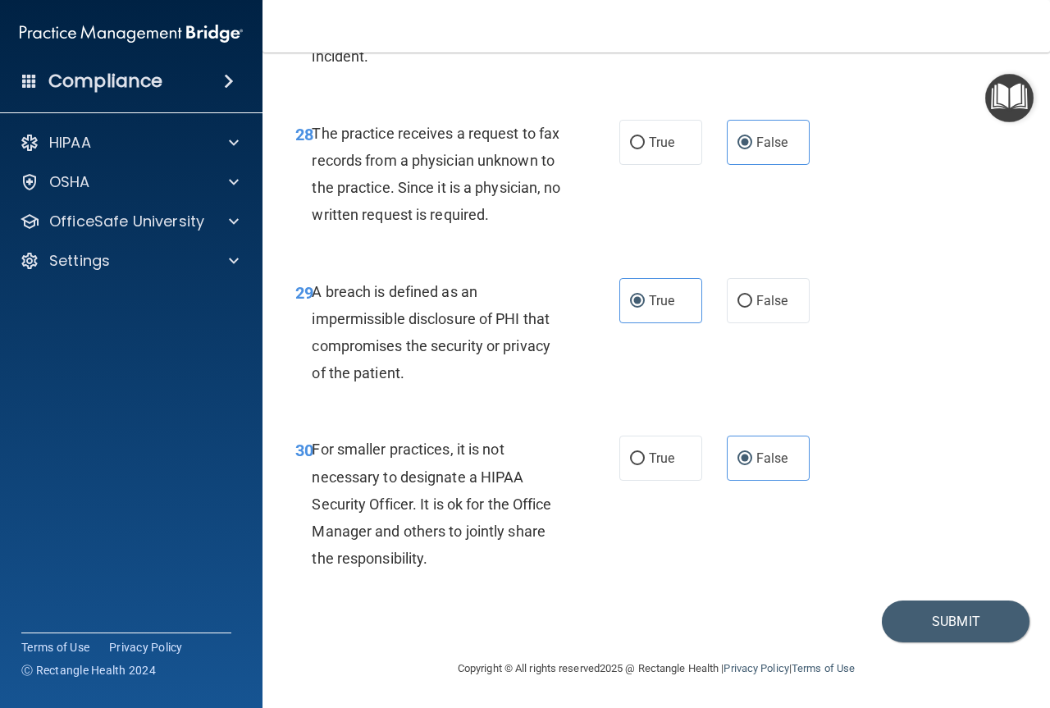
scroll to position [4690, 0]
click at [929, 614] on button "Submit" at bounding box center [956, 621] width 148 height 42
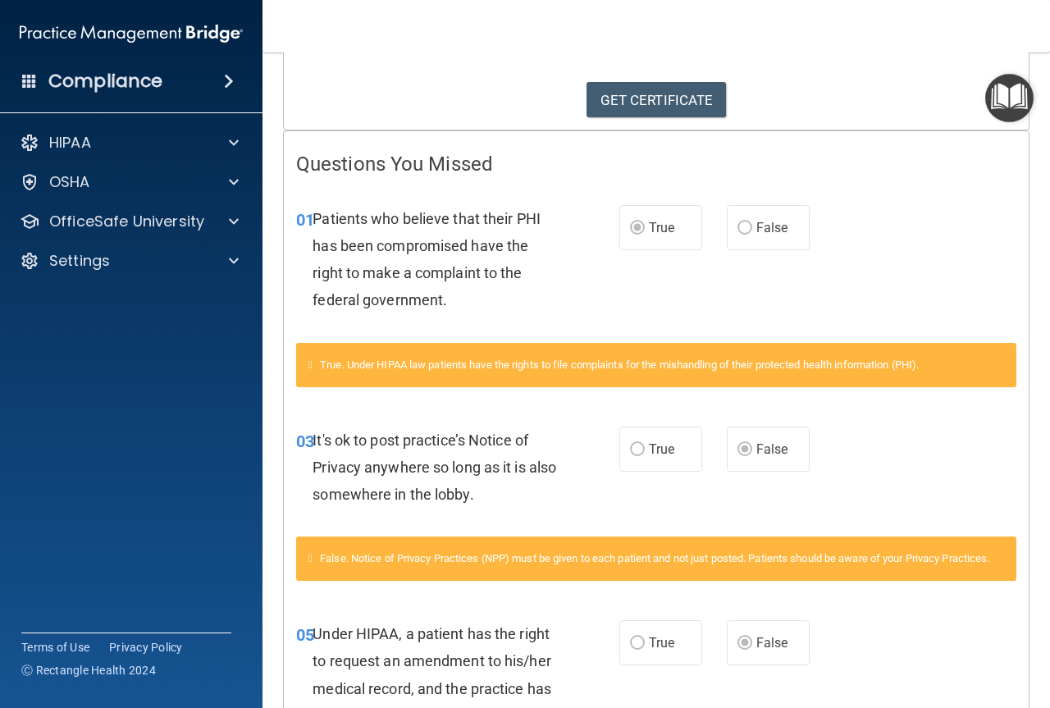
scroll to position [109, 0]
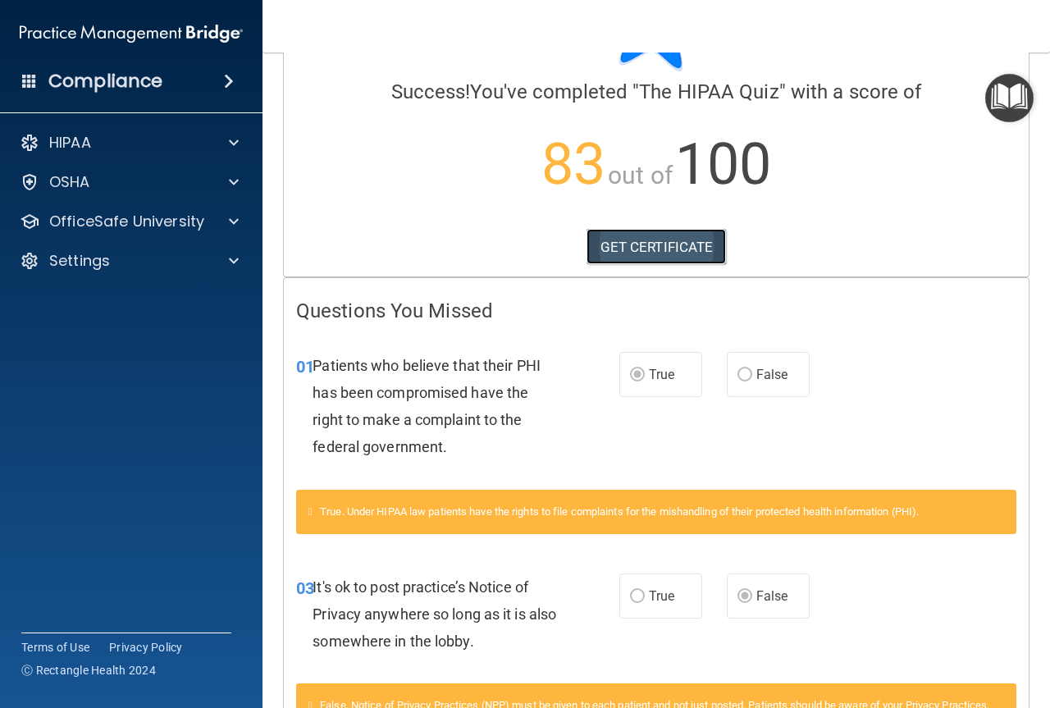
click at [626, 240] on link "GET CERTIFICATE" at bounding box center [656, 247] width 140 height 36
click at [139, 216] on p "OfficeSafe University" at bounding box center [126, 222] width 155 height 20
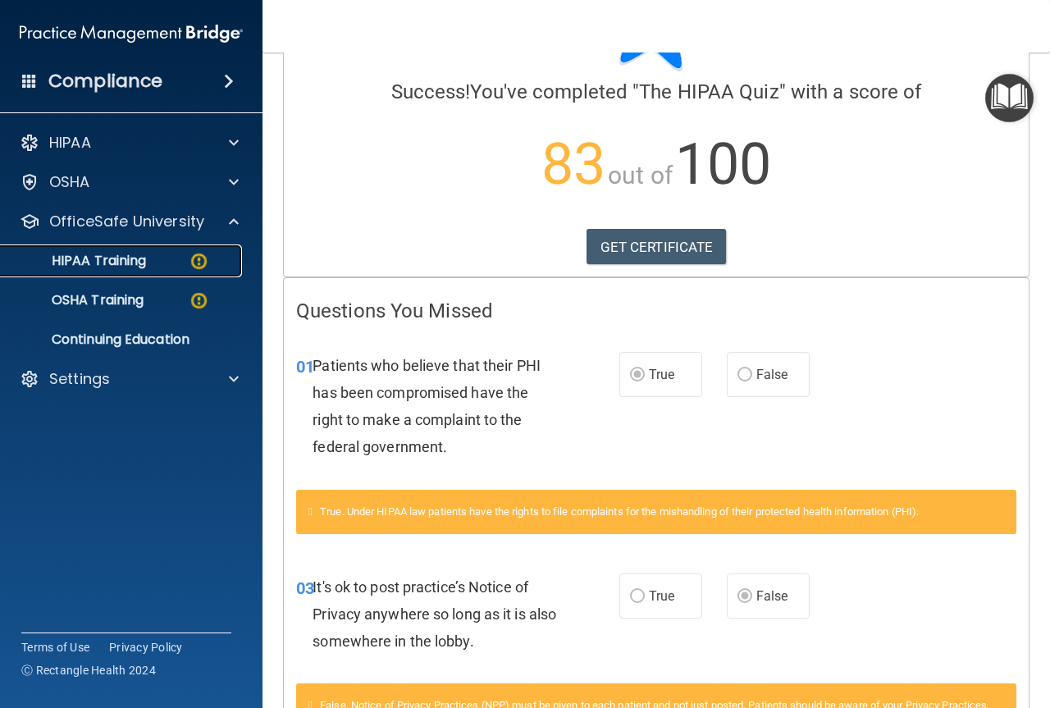
click at [201, 254] on img at bounding box center [199, 261] width 21 height 21
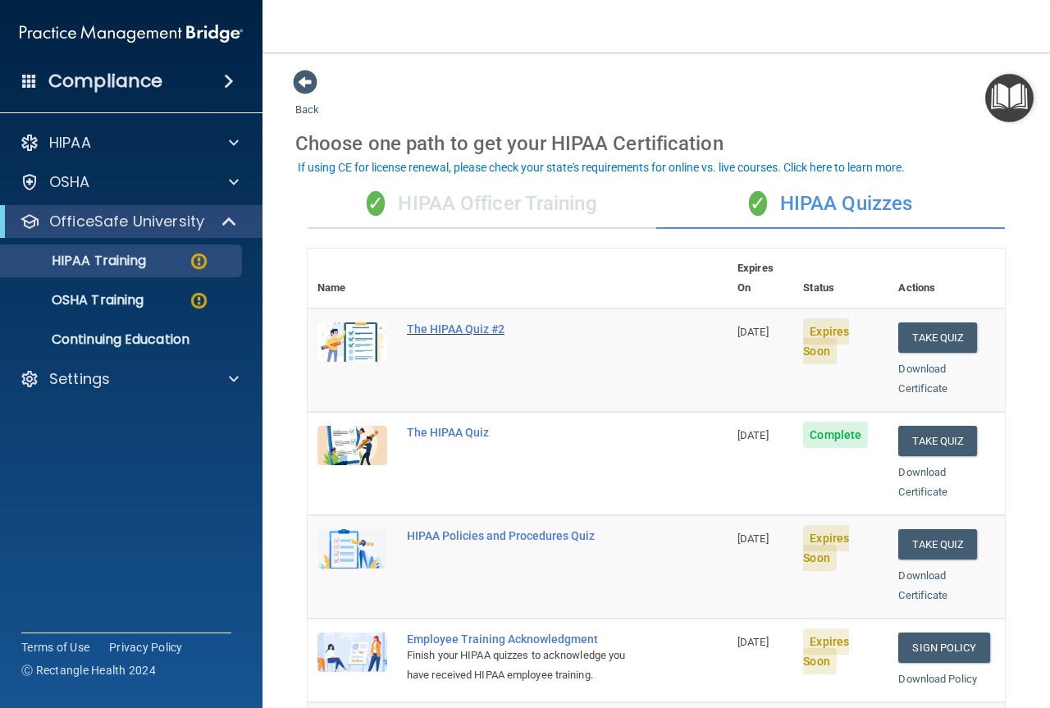
click at [479, 322] on div "The HIPAA Quiz #2" at bounding box center [526, 328] width 239 height 13
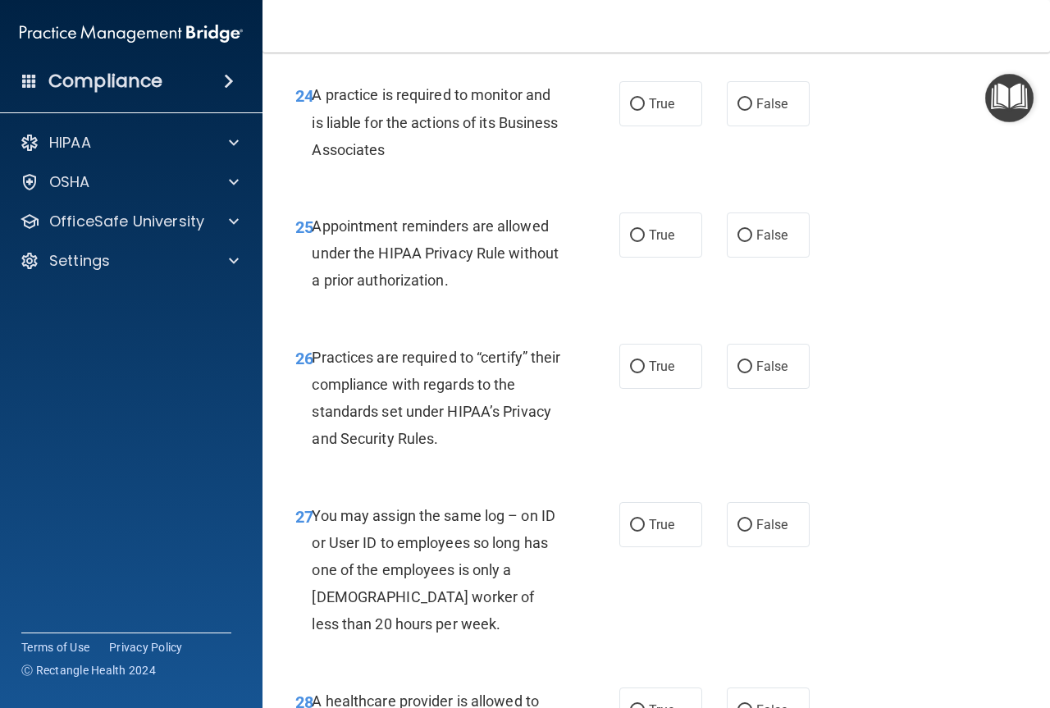
scroll to position [4635, 0]
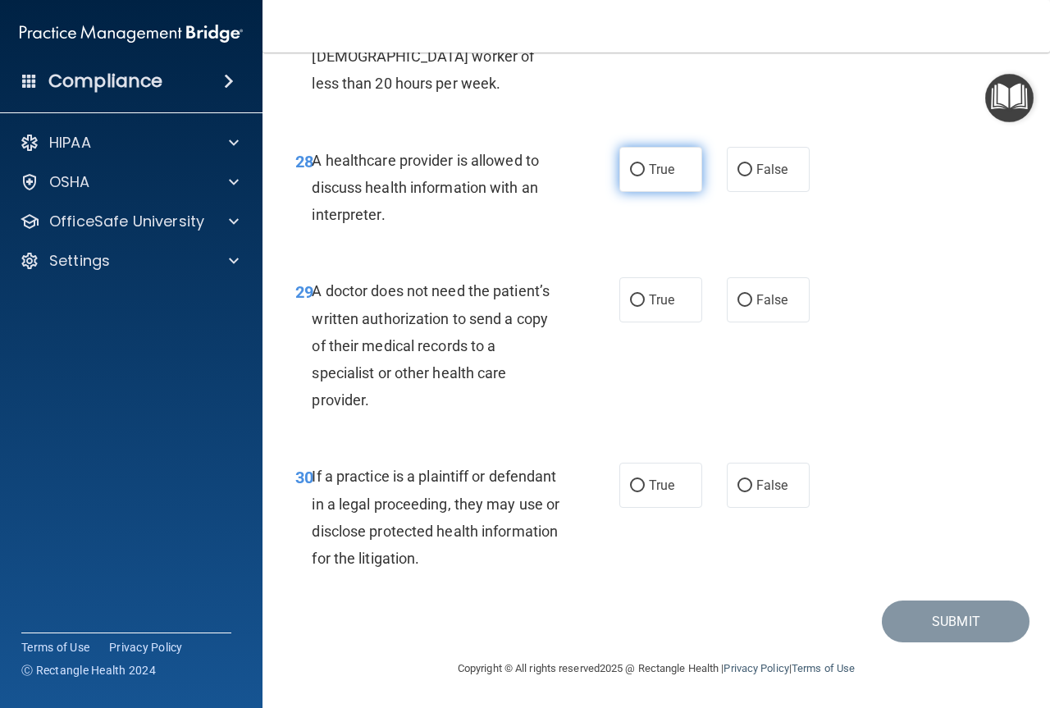
click at [656, 184] on label "True" at bounding box center [660, 169] width 83 height 45
click at [645, 176] on input "True" at bounding box center [637, 170] width 15 height 12
radio input "true"
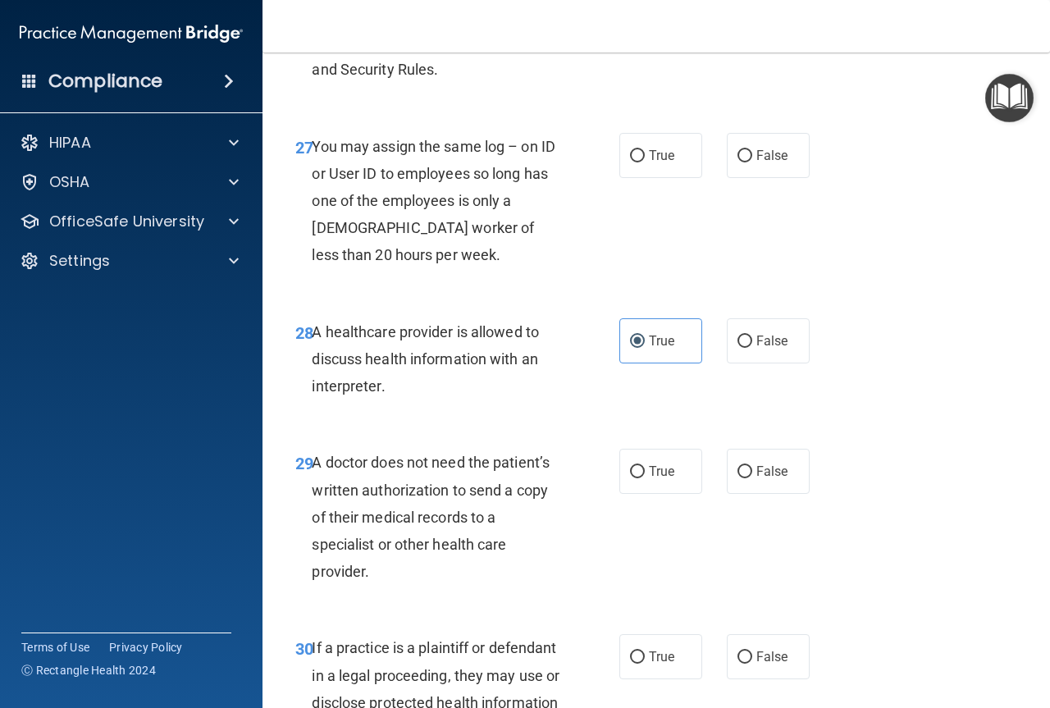
scroll to position [4371, 0]
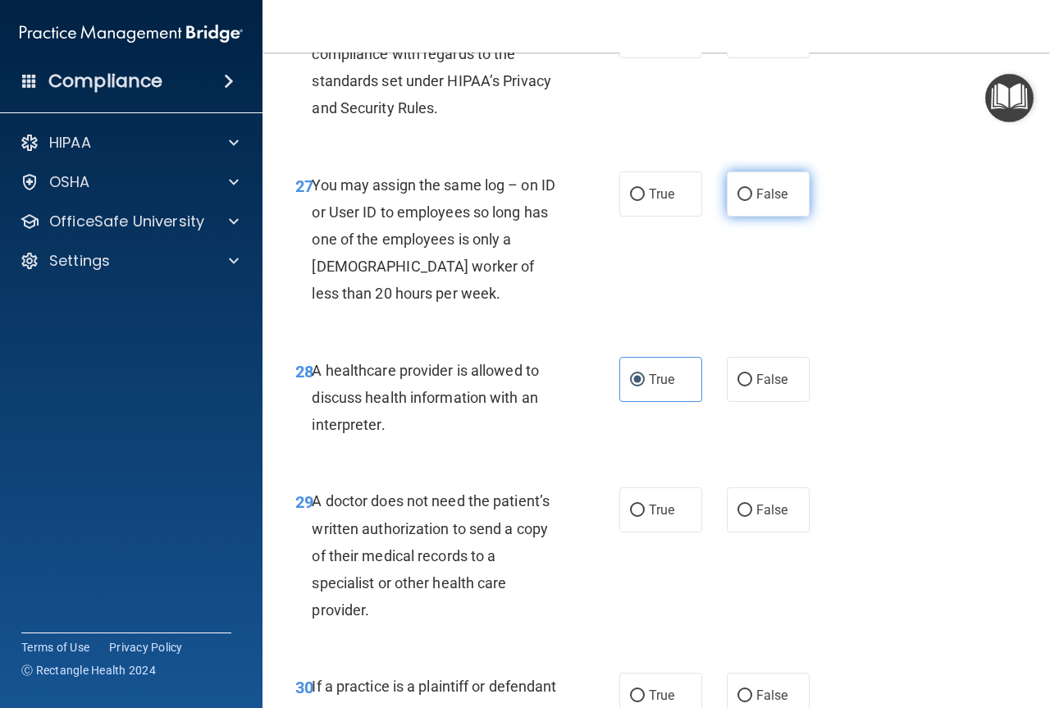
click at [733, 216] on label "False" at bounding box center [768, 193] width 83 height 45
click at [737, 201] on input "False" at bounding box center [744, 195] width 15 height 12
radio input "true"
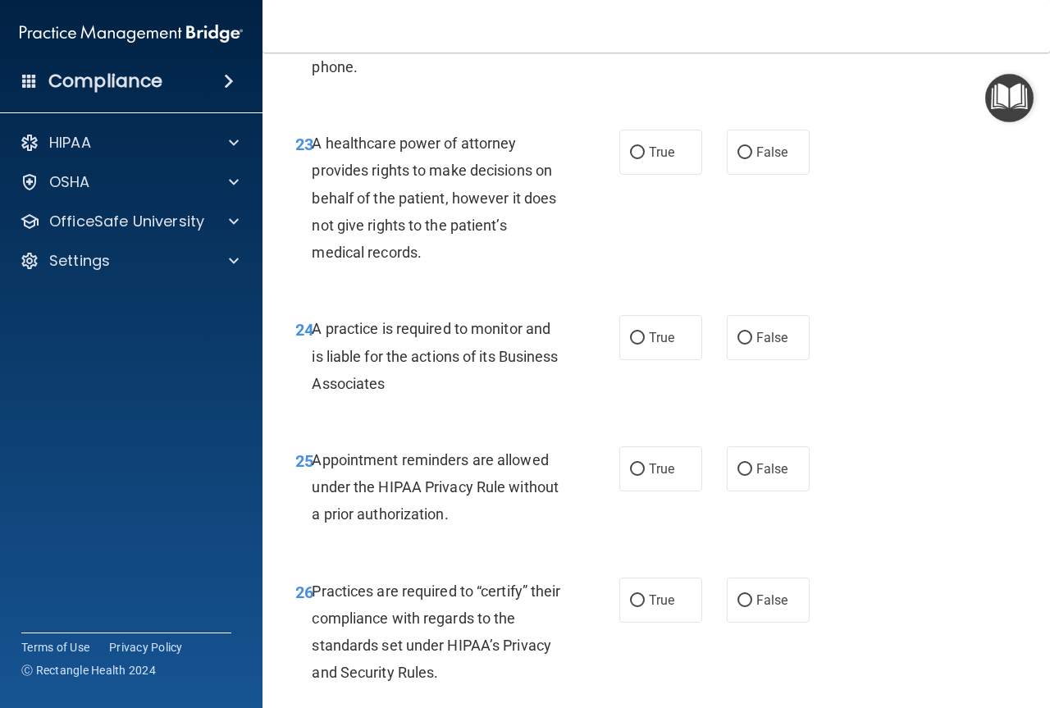
scroll to position [3797, 0]
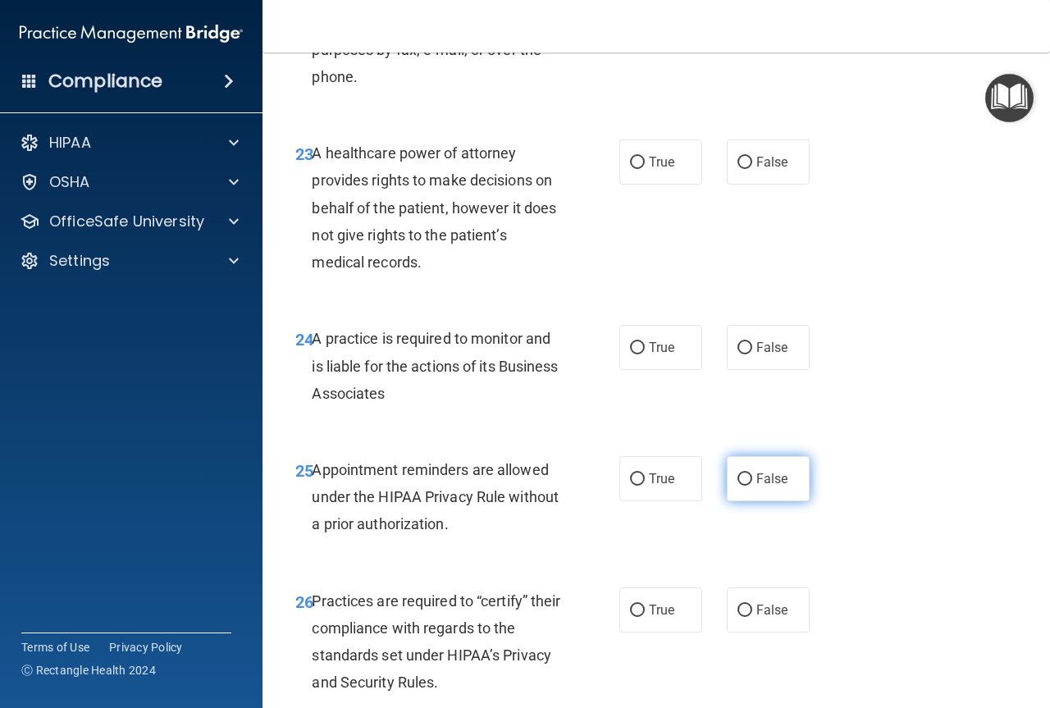
click at [779, 486] on span "False" at bounding box center [772, 479] width 32 height 16
click at [752, 485] on input "False" at bounding box center [744, 479] width 15 height 12
radio input "true"
click at [737, 354] on input "False" at bounding box center [744, 348] width 15 height 12
radio input "true"
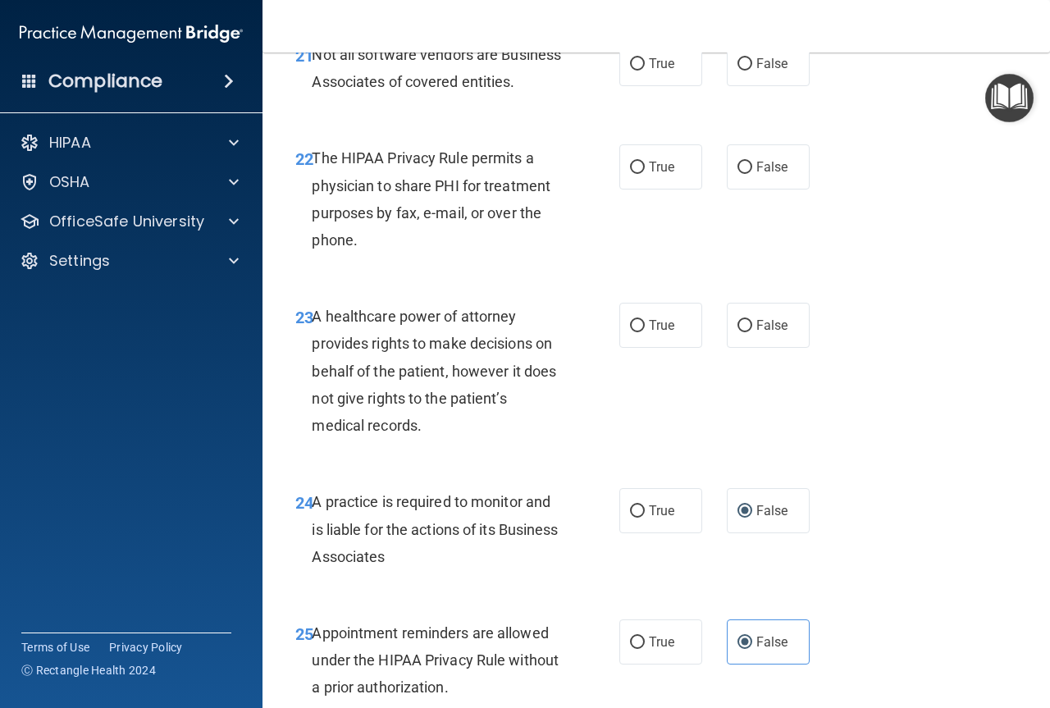
scroll to position [3633, 0]
click at [742, 349] on label "False" at bounding box center [768, 325] width 83 height 45
click at [742, 333] on input "False" at bounding box center [744, 327] width 15 height 12
radio input "true"
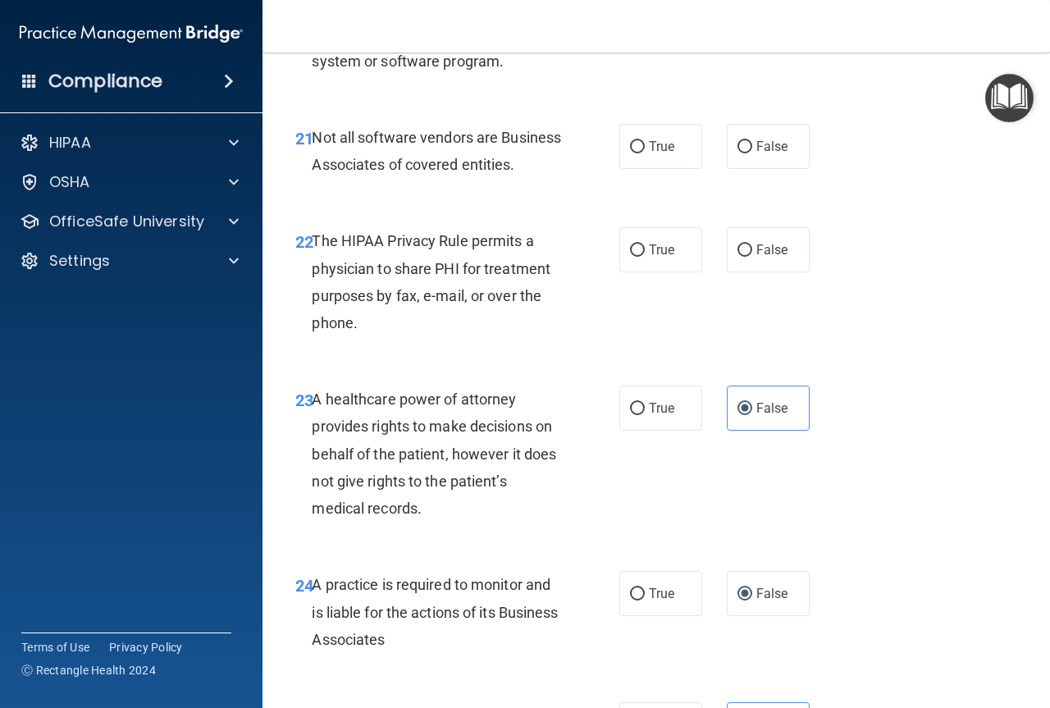
scroll to position [3544, 0]
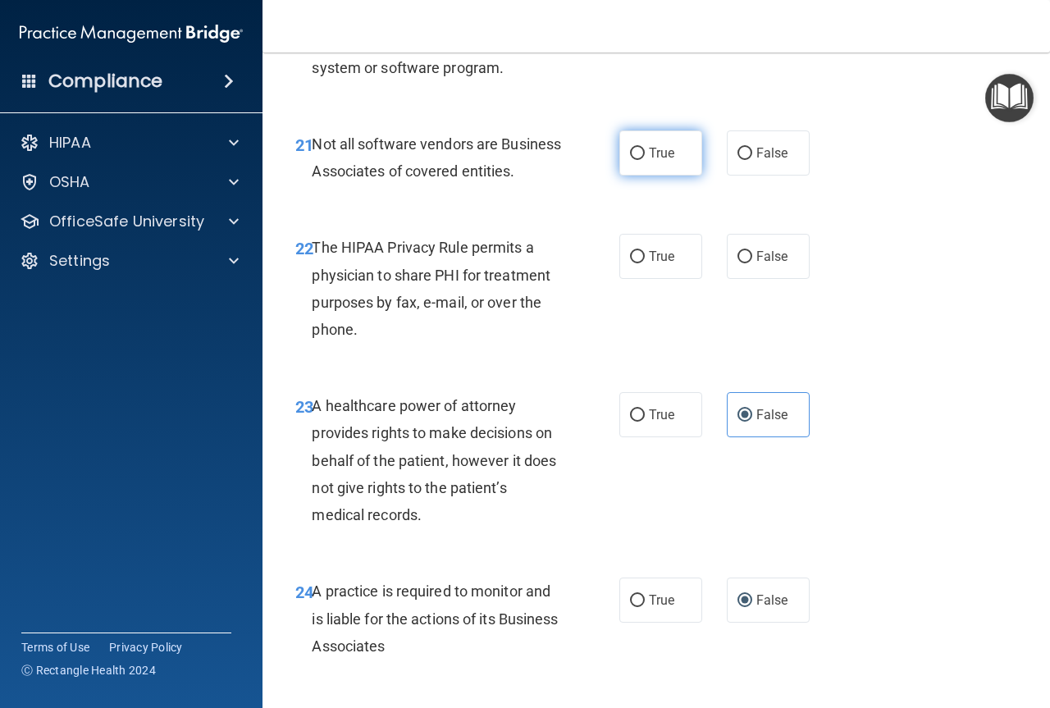
click at [655, 161] on span "True" at bounding box center [661, 153] width 25 height 16
click at [645, 160] on input "True" at bounding box center [637, 154] width 15 height 12
radio input "true"
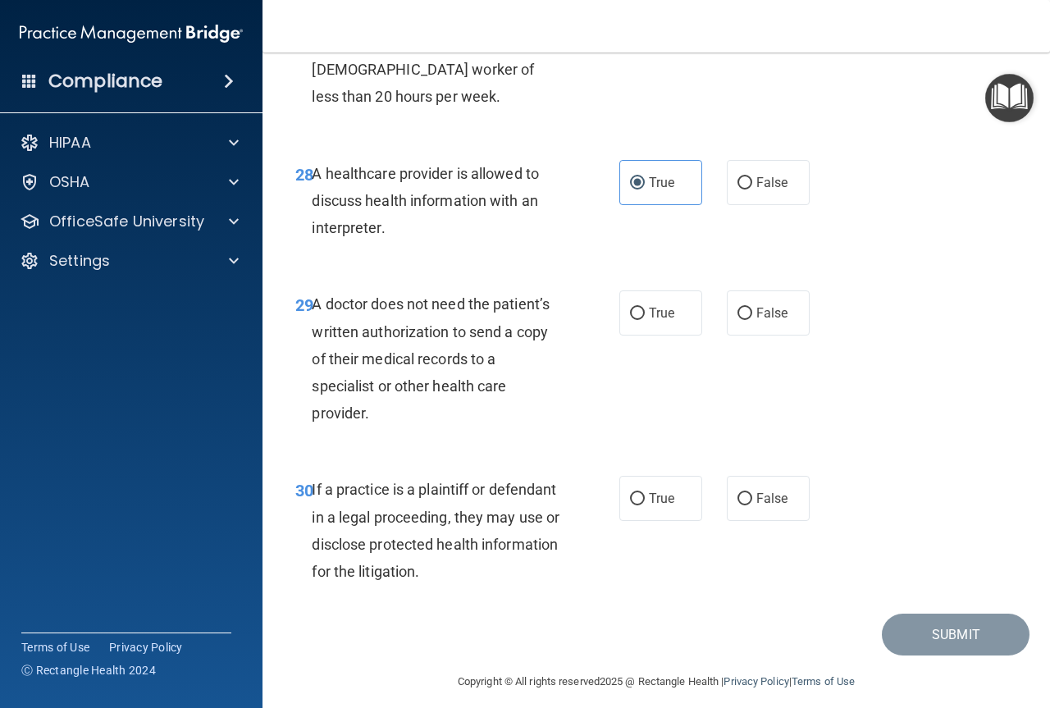
scroll to position [4635, 0]
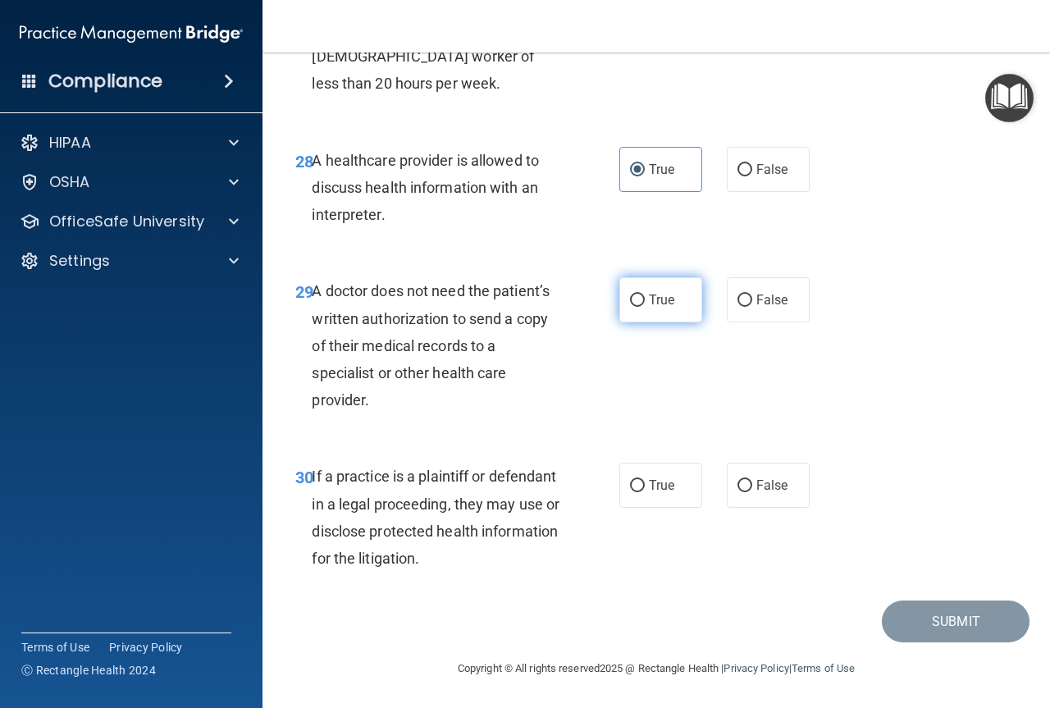
click at [632, 297] on input "True" at bounding box center [637, 300] width 15 height 12
radio input "true"
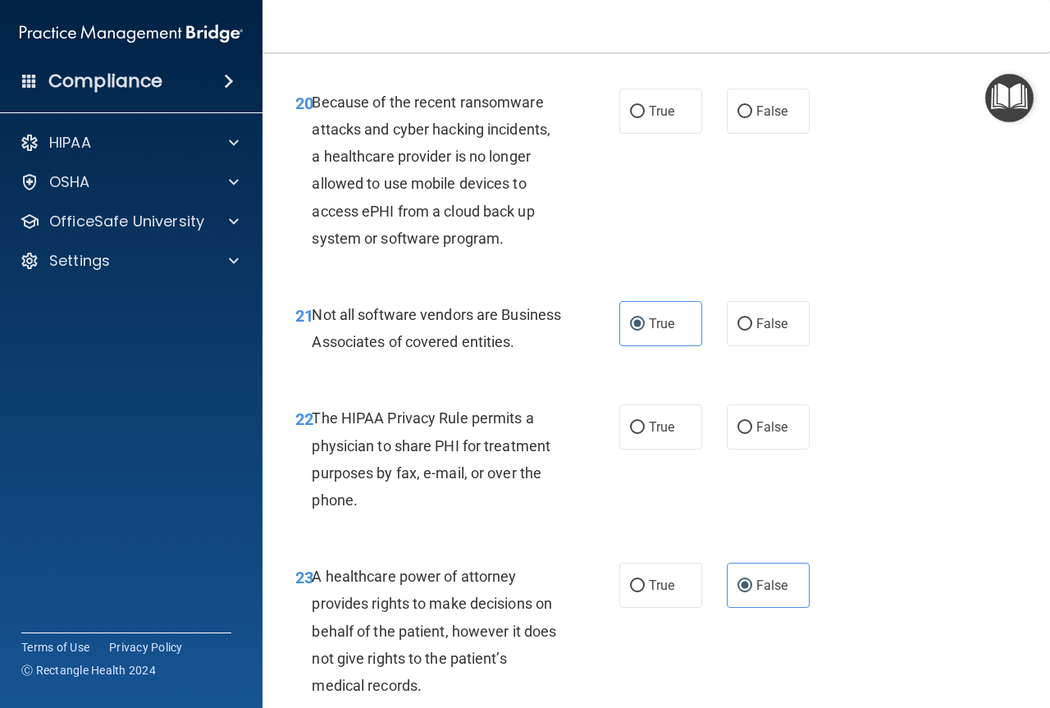
scroll to position [3323, 0]
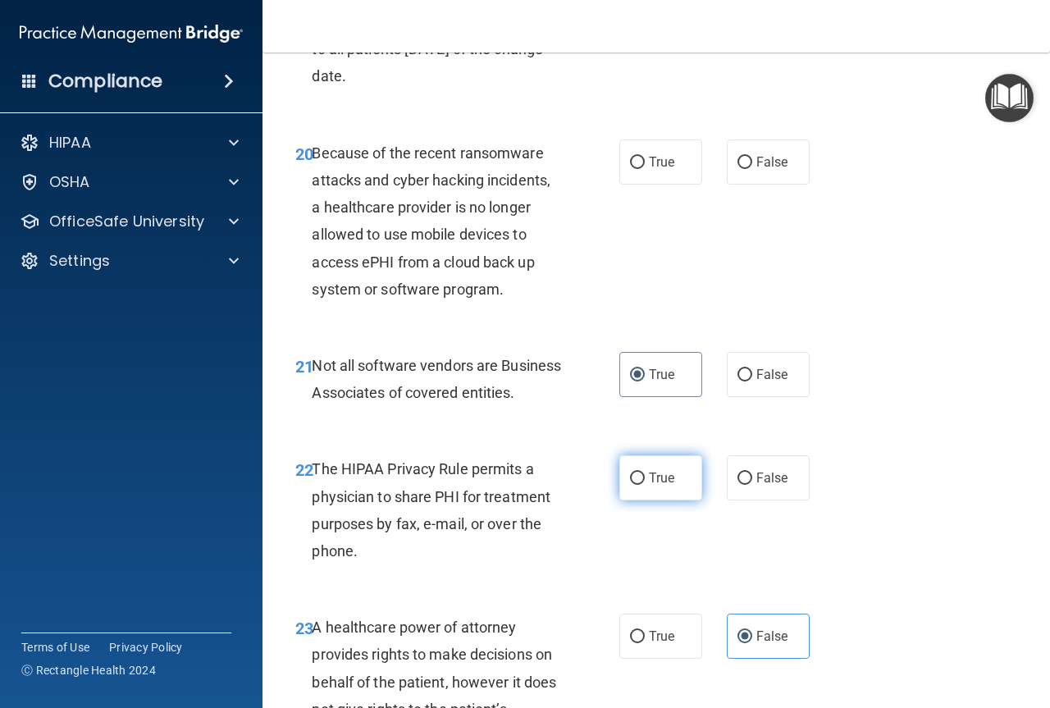
click at [630, 485] on input "True" at bounding box center [637, 478] width 15 height 12
radio input "true"
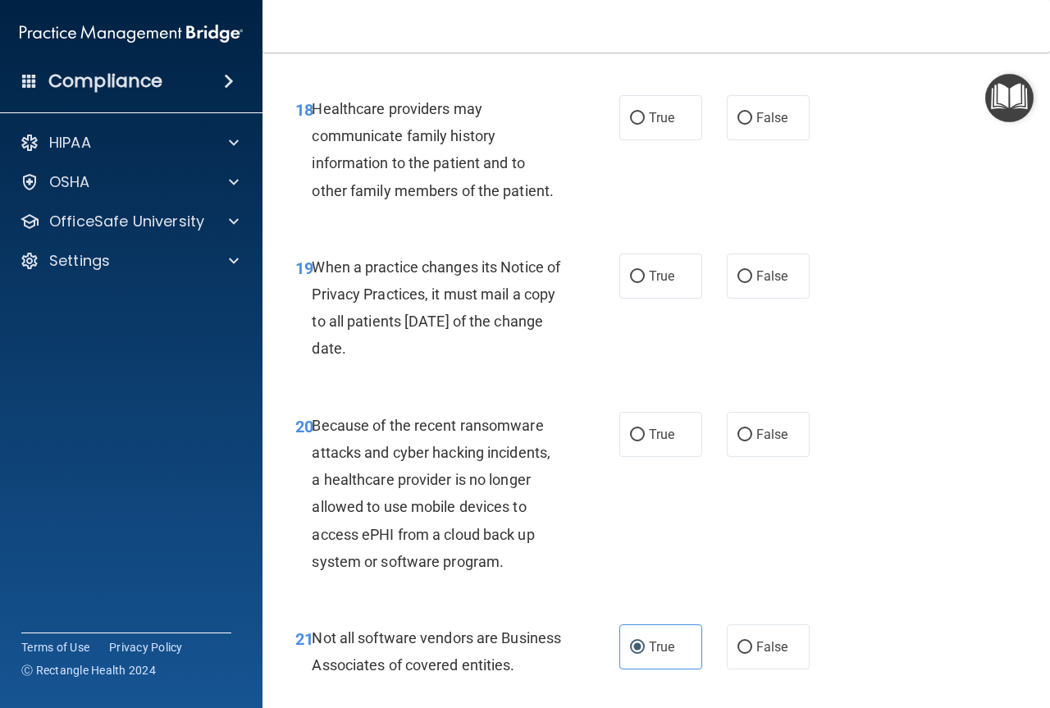
scroll to position [3077, 0]
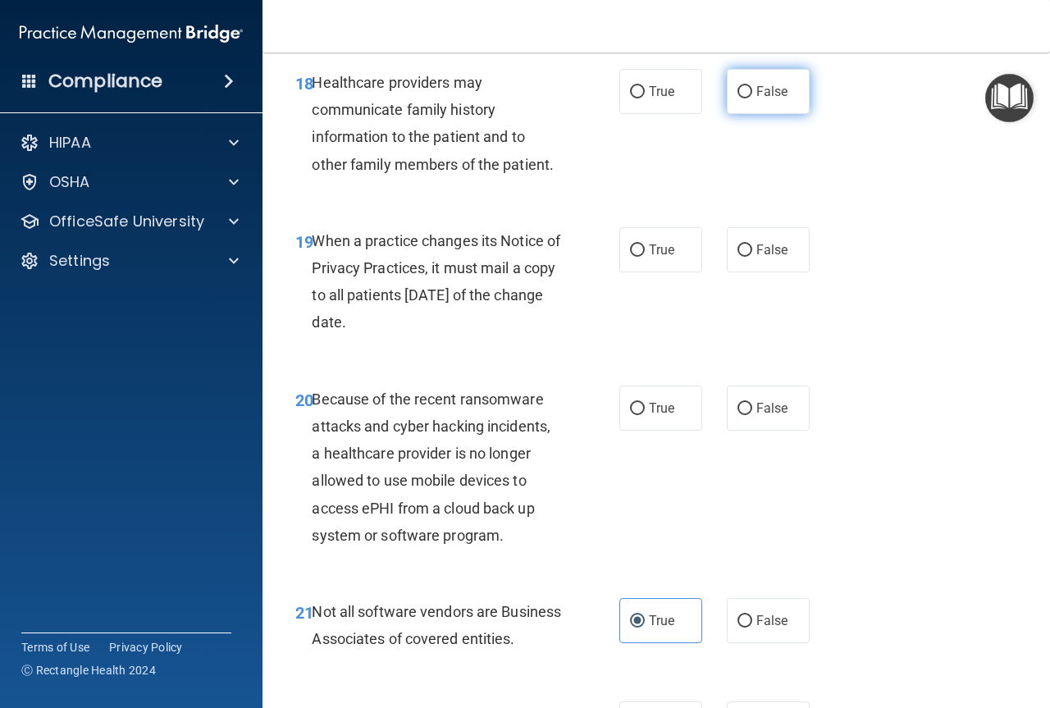
click at [773, 99] on span "False" at bounding box center [772, 92] width 32 height 16
click at [752, 98] on input "False" at bounding box center [744, 92] width 15 height 12
radio input "true"
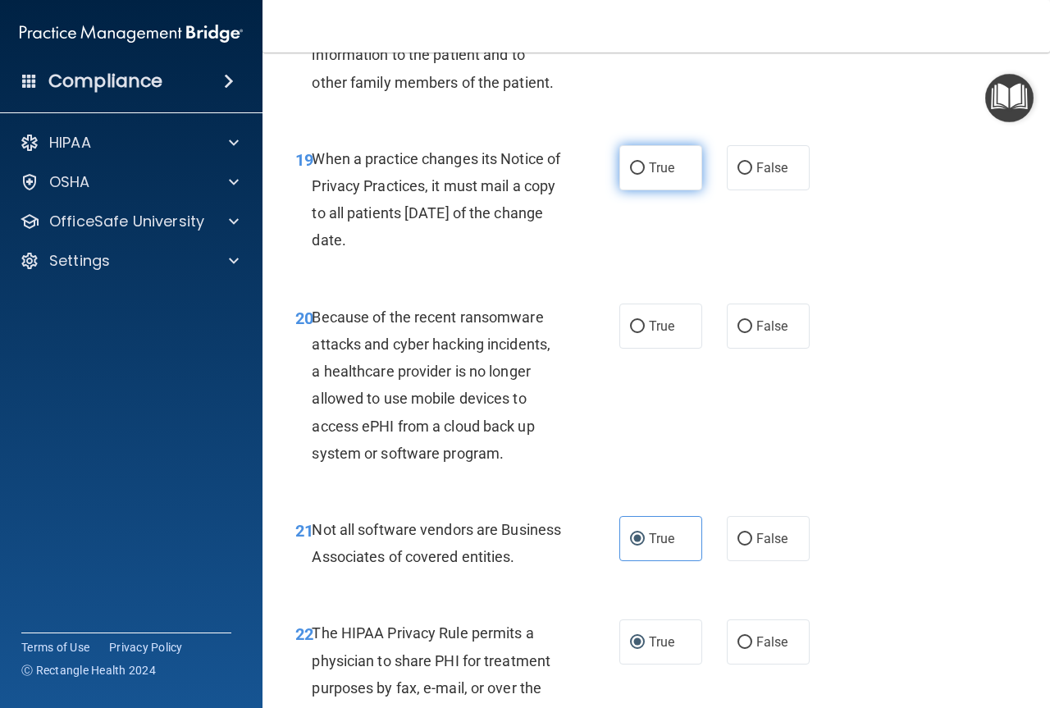
click at [667, 190] on label "True" at bounding box center [660, 167] width 83 height 45
click at [645, 175] on input "True" at bounding box center [637, 168] width 15 height 12
radio input "true"
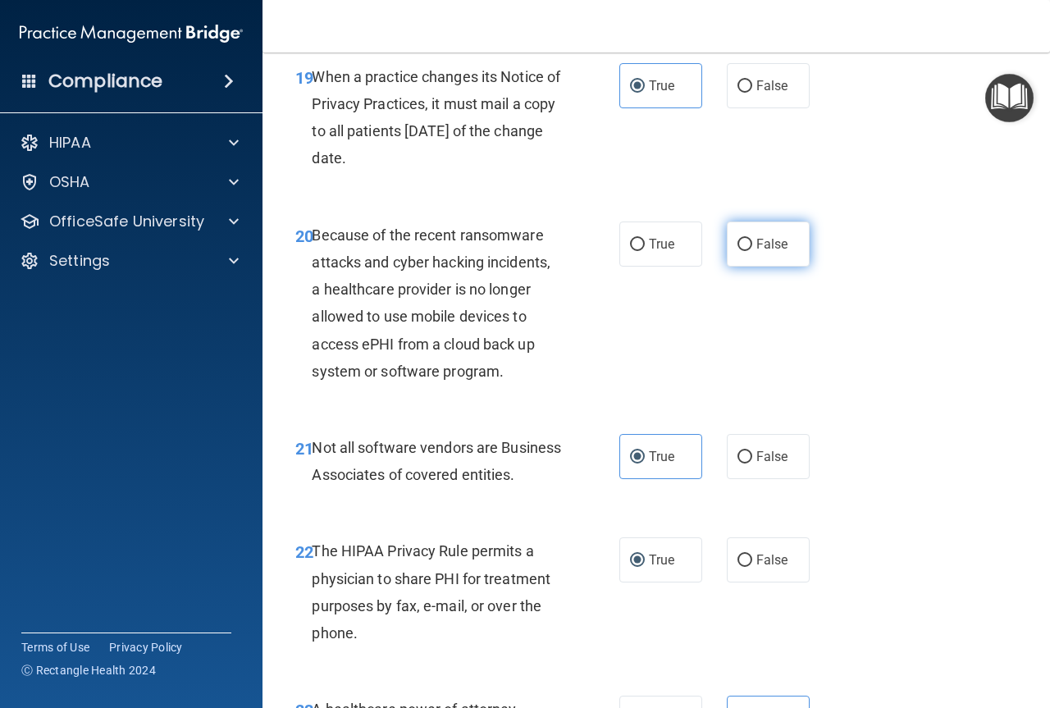
click at [740, 251] on input "False" at bounding box center [744, 245] width 15 height 12
radio input "true"
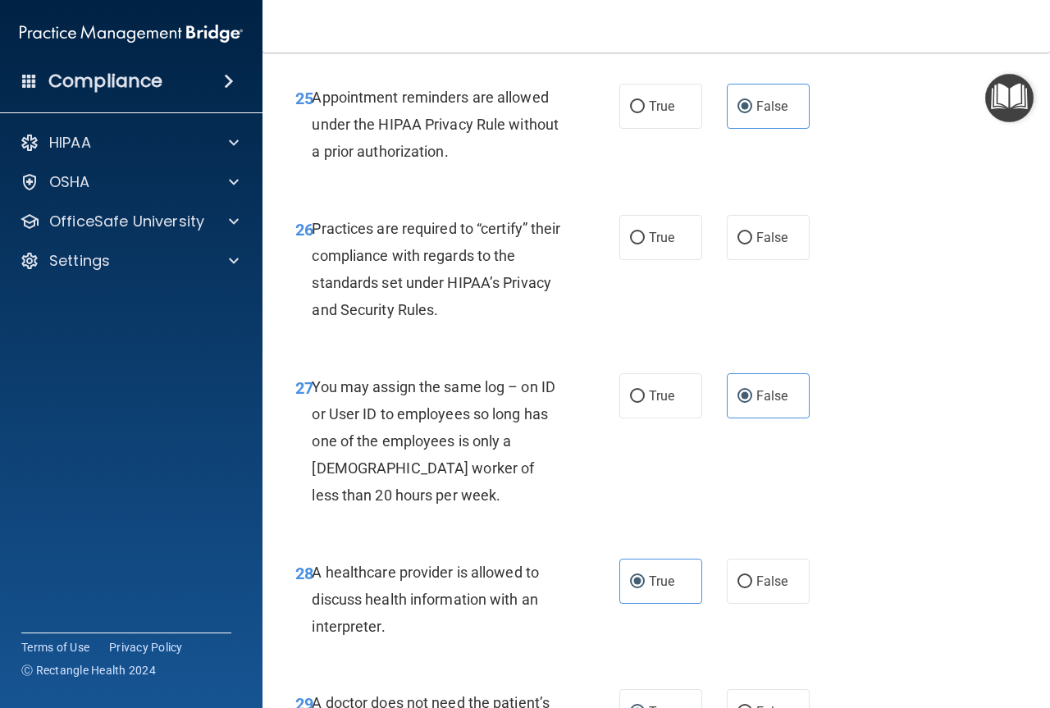
scroll to position [4225, 0]
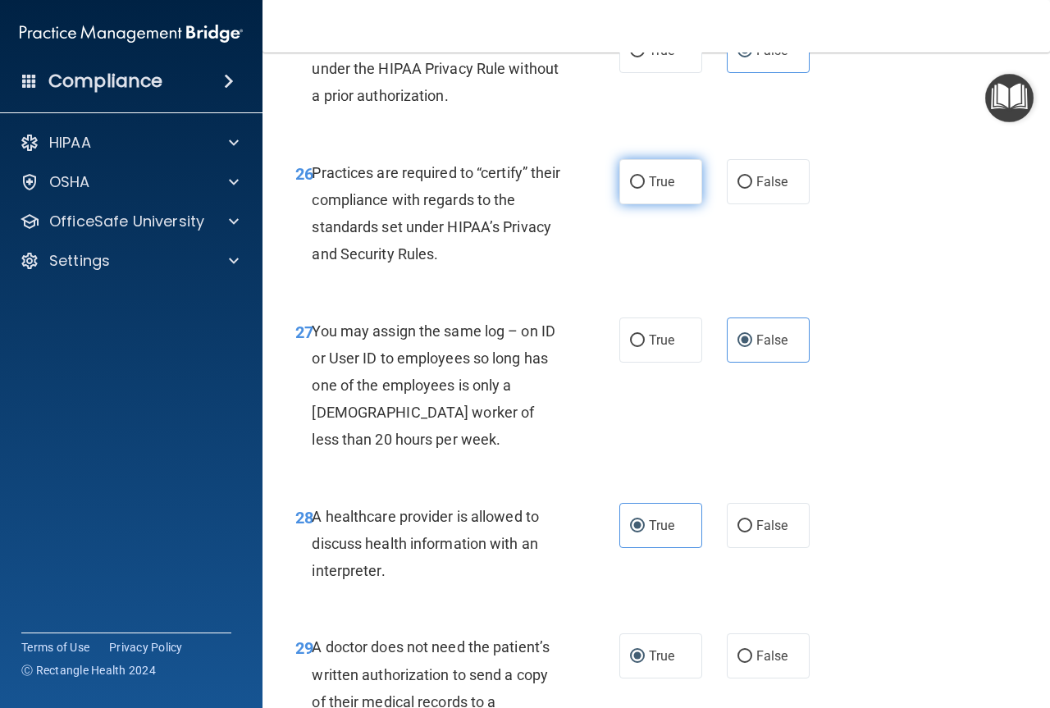
click at [663, 189] on span "True" at bounding box center [661, 182] width 25 height 16
click at [645, 189] on input "True" at bounding box center [637, 182] width 15 height 12
radio input "true"
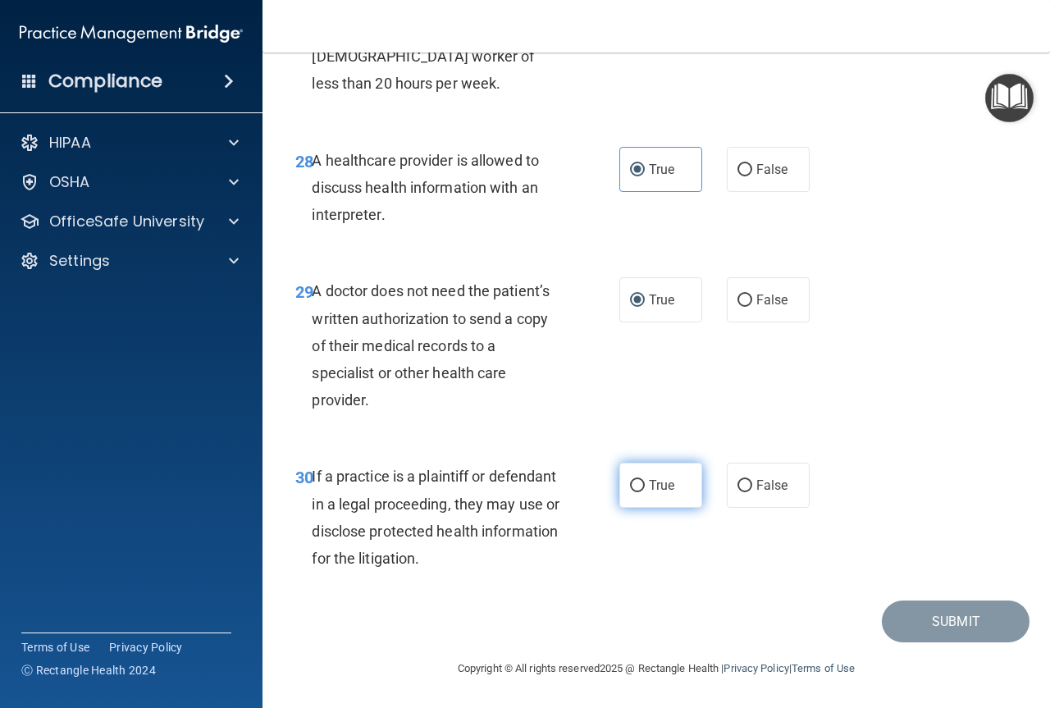
click at [619, 475] on label "True" at bounding box center [660, 484] width 83 height 45
click at [630, 480] on input "True" at bounding box center [637, 486] width 15 height 12
radio input "true"
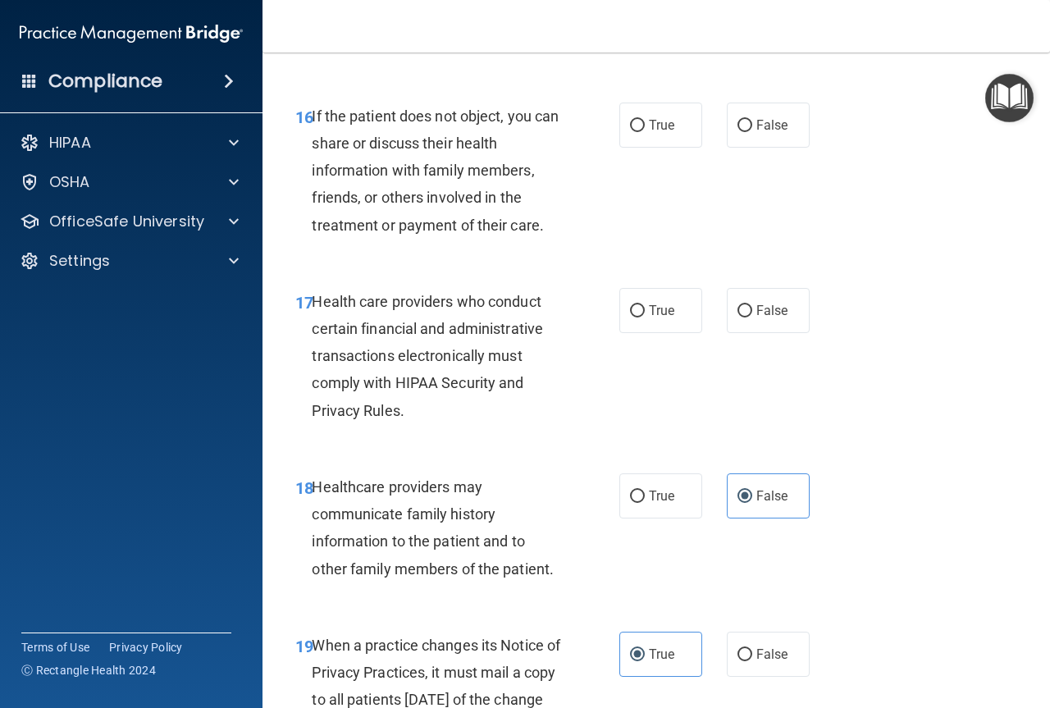
scroll to position [2585, 0]
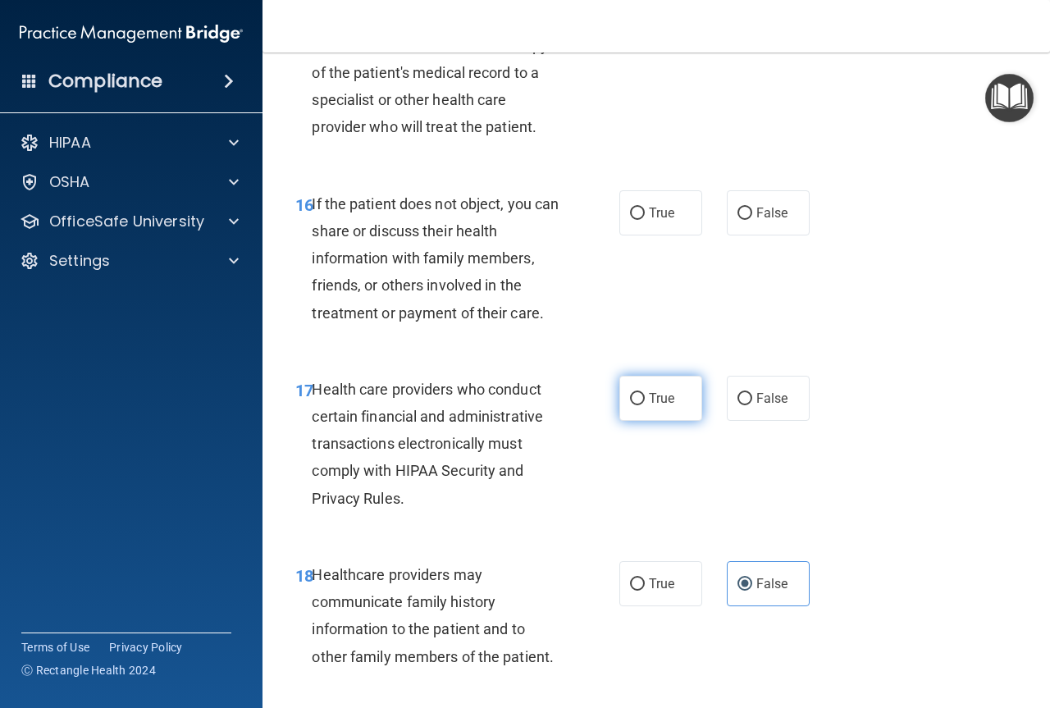
click at [677, 421] on label "True" at bounding box center [660, 398] width 83 height 45
click at [645, 405] on input "True" at bounding box center [637, 399] width 15 height 12
radio input "true"
click at [657, 235] on label "True" at bounding box center [660, 212] width 83 height 45
click at [645, 220] on input "True" at bounding box center [637, 213] width 15 height 12
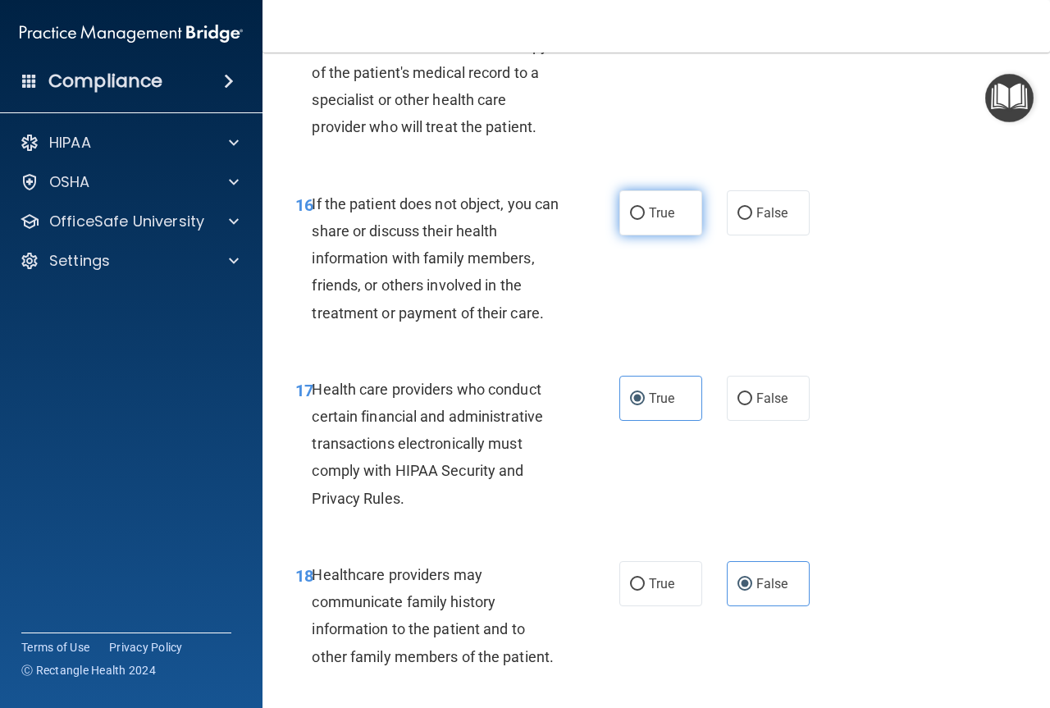
radio input "true"
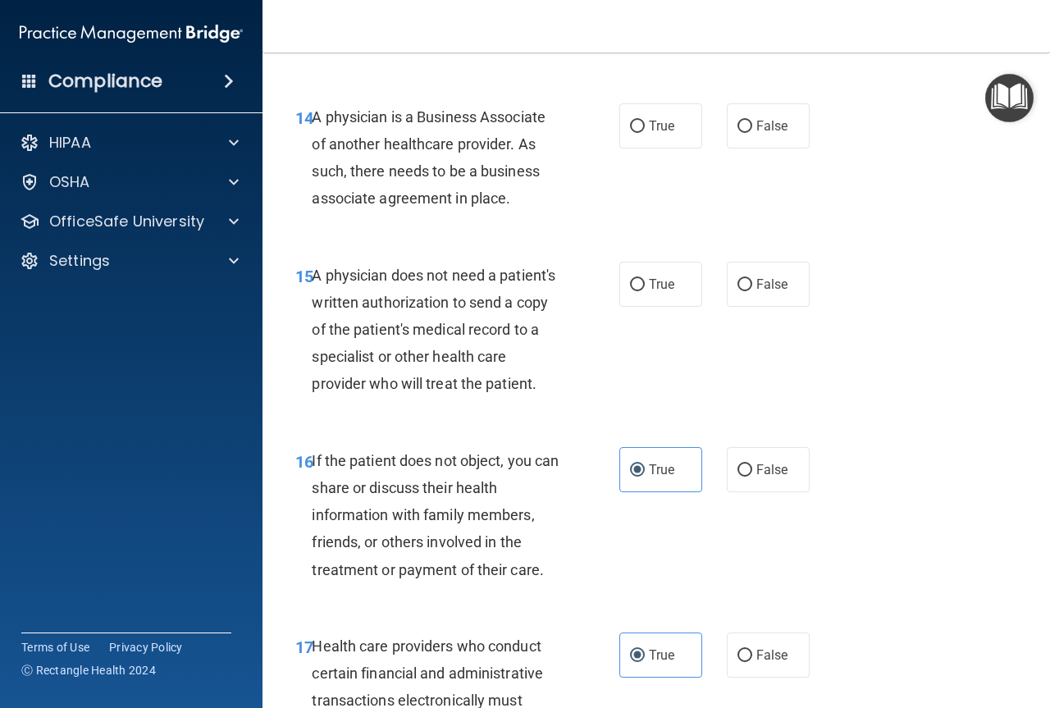
scroll to position [2257, 0]
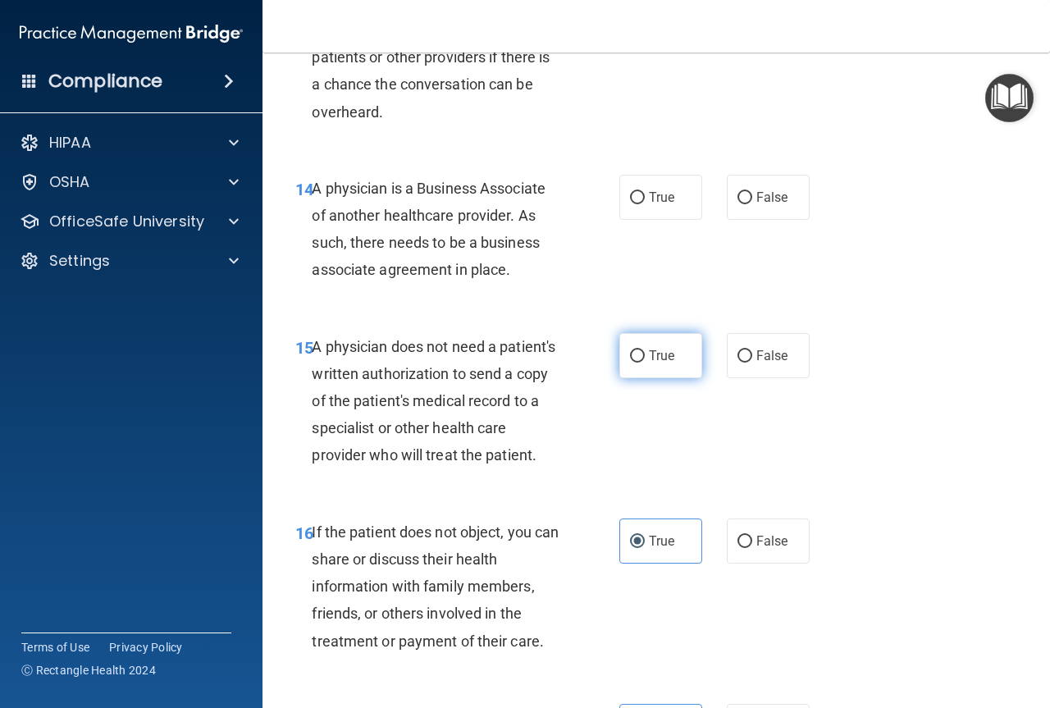
click at [667, 357] on span "True" at bounding box center [661, 356] width 25 height 16
click at [645, 357] on input "True" at bounding box center [637, 356] width 15 height 12
radio input "true"
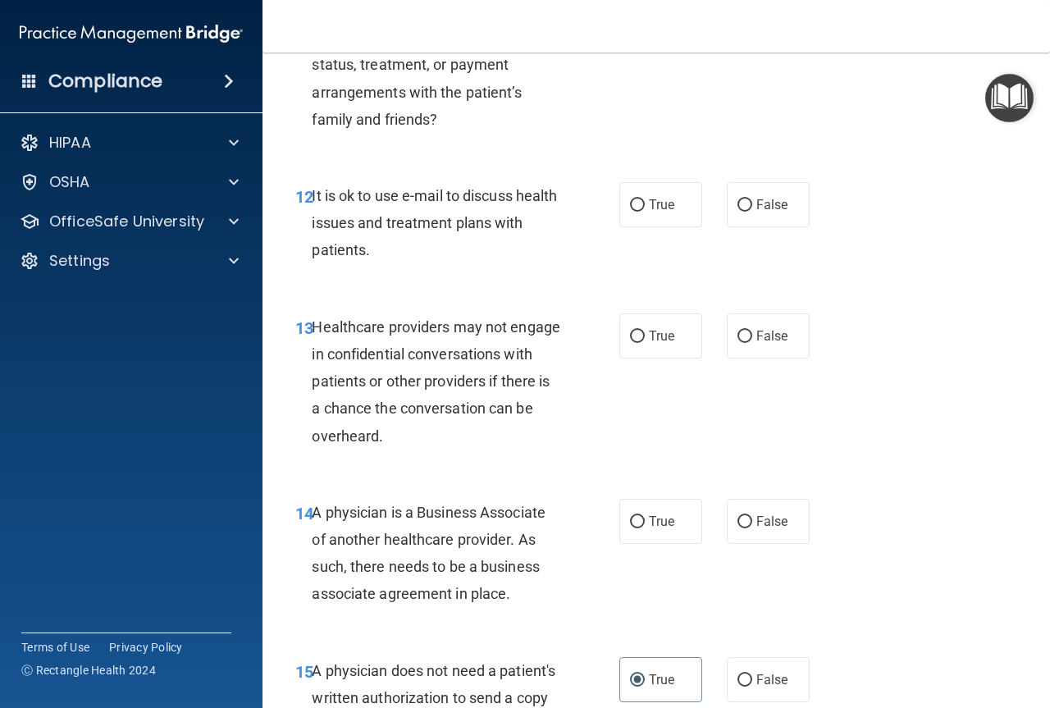
scroll to position [1929, 0]
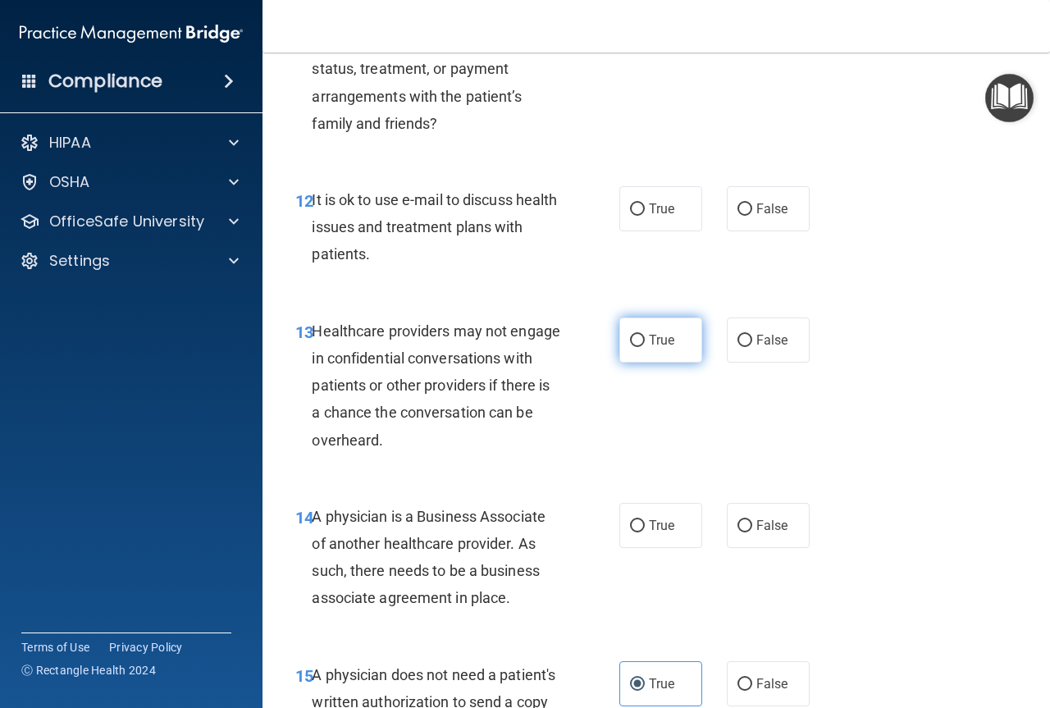
click at [658, 352] on label "True" at bounding box center [660, 339] width 83 height 45
click at [645, 347] on input "True" at bounding box center [637, 341] width 15 height 12
radio input "true"
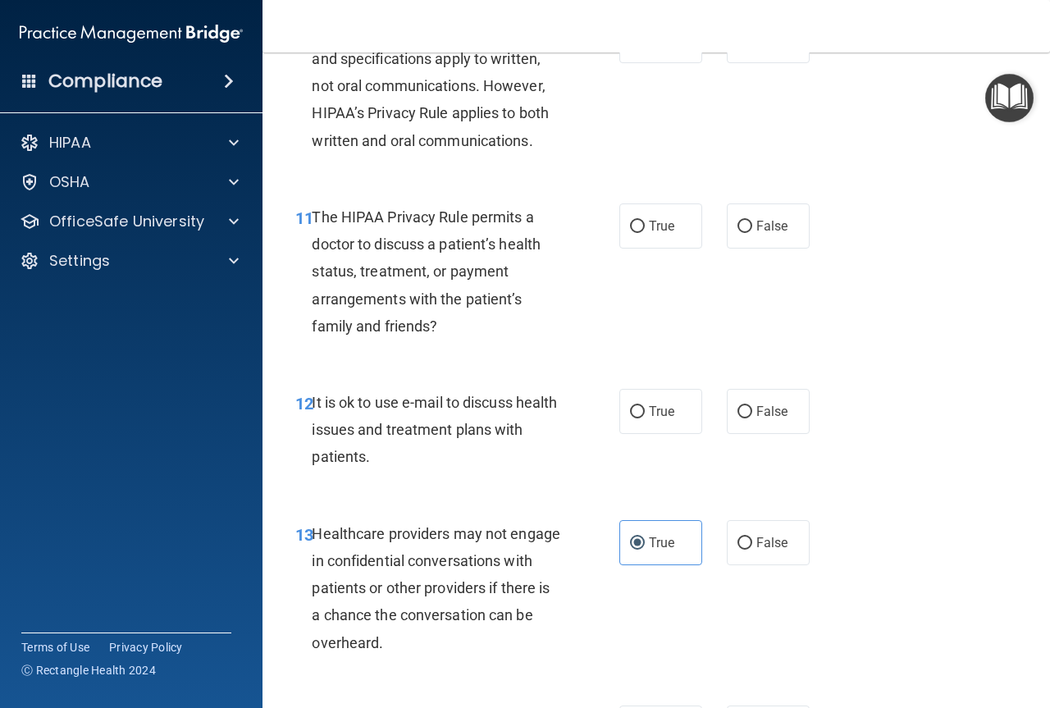
scroll to position [1683, 0]
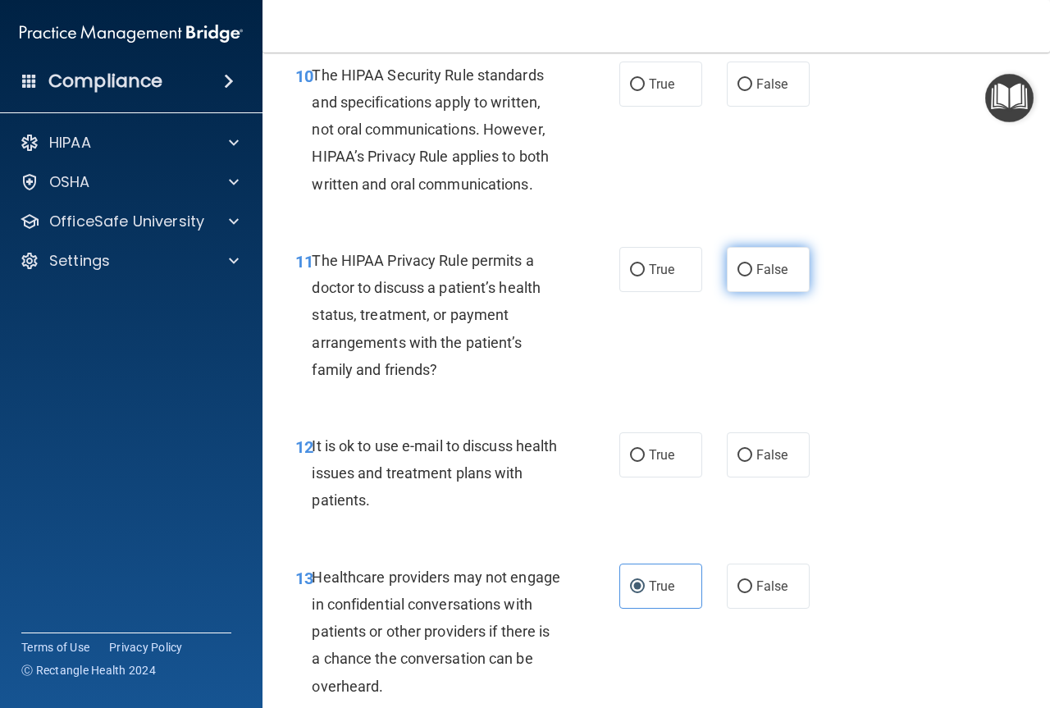
click at [800, 258] on label "False" at bounding box center [768, 269] width 83 height 45
click at [752, 264] on input "False" at bounding box center [744, 270] width 15 height 12
radio input "true"
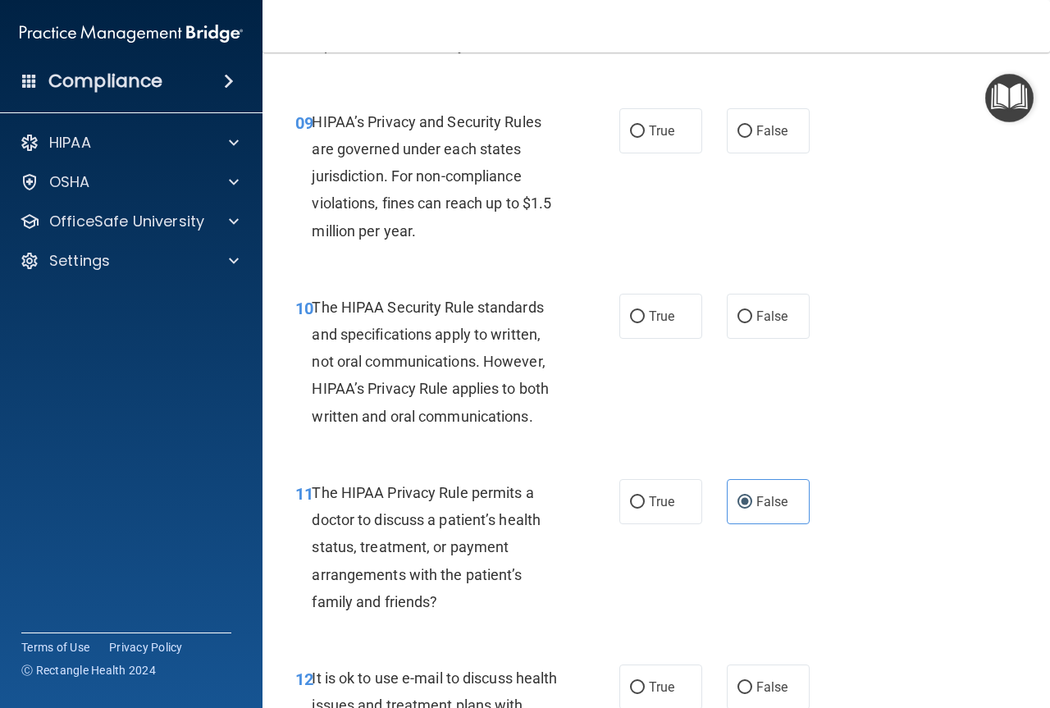
scroll to position [1437, 0]
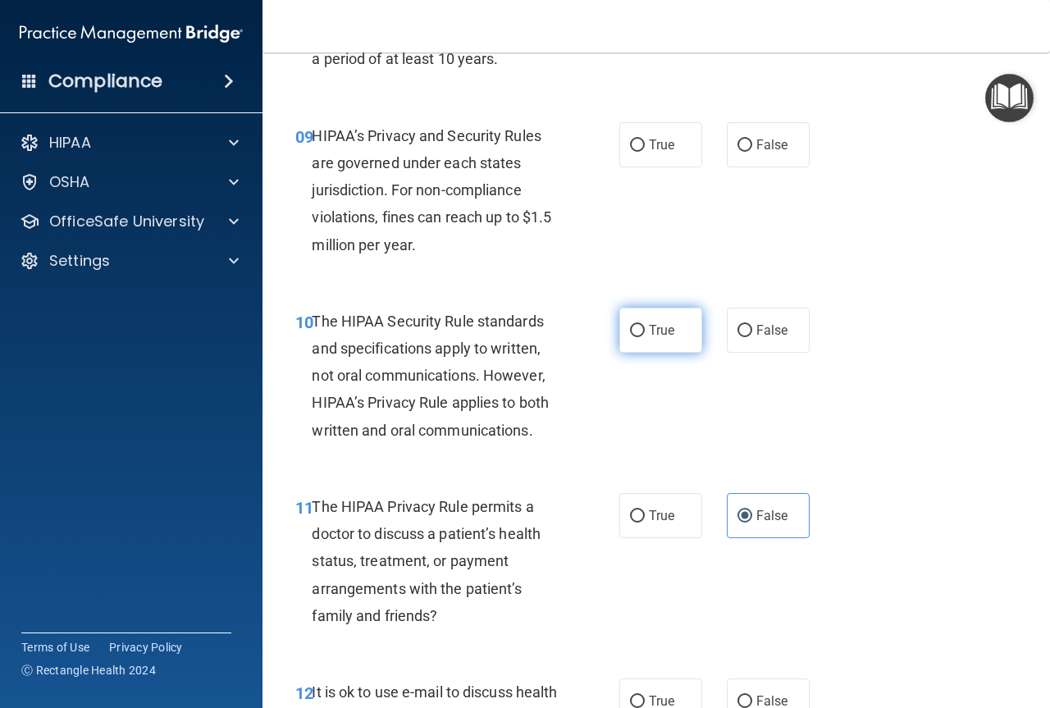
click at [673, 330] on label "True" at bounding box center [660, 330] width 83 height 45
click at [645, 330] on input "True" at bounding box center [637, 331] width 15 height 12
radio input "true"
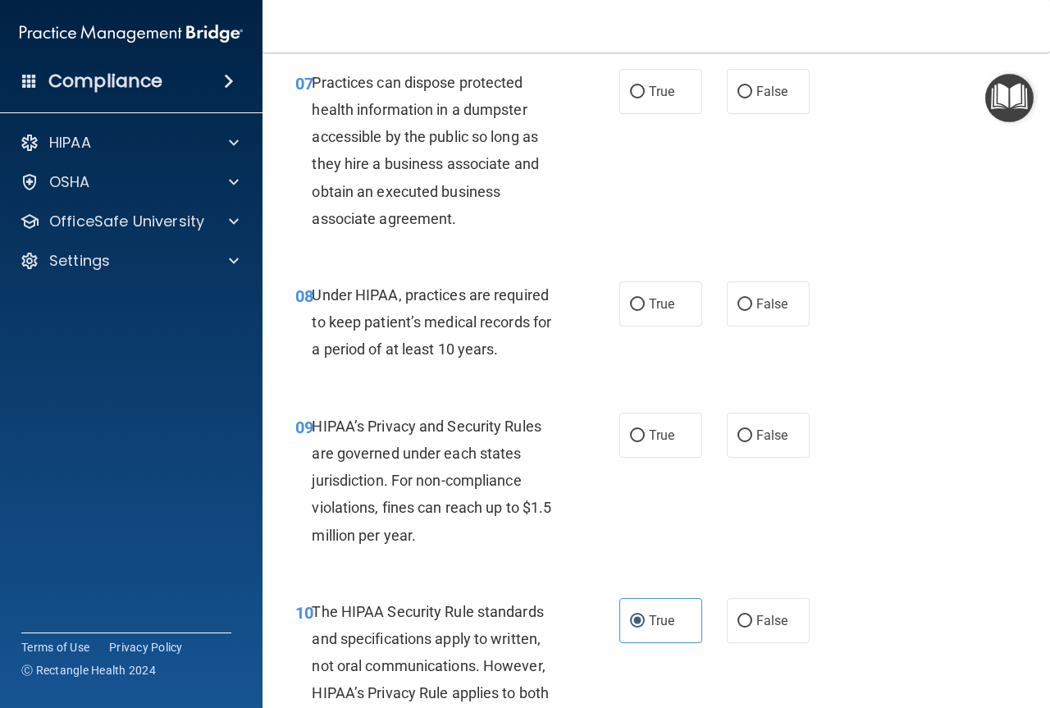
scroll to position [1109, 0]
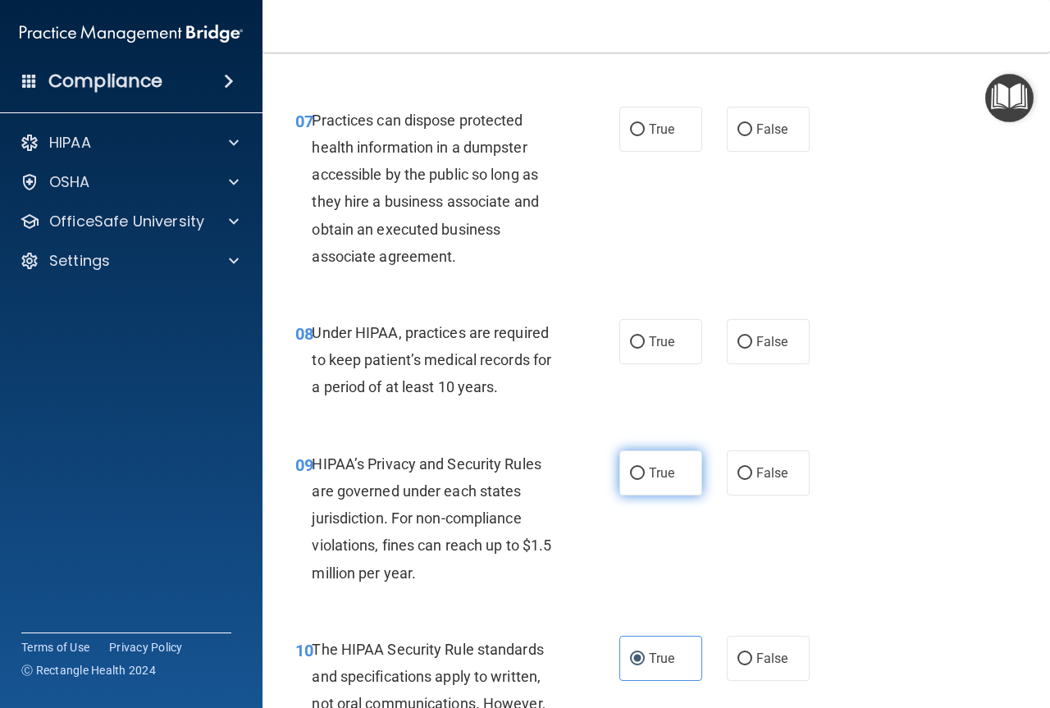
click at [653, 476] on span "True" at bounding box center [661, 473] width 25 height 16
click at [645, 476] on input "True" at bounding box center [637, 473] width 15 height 12
radio input "true"
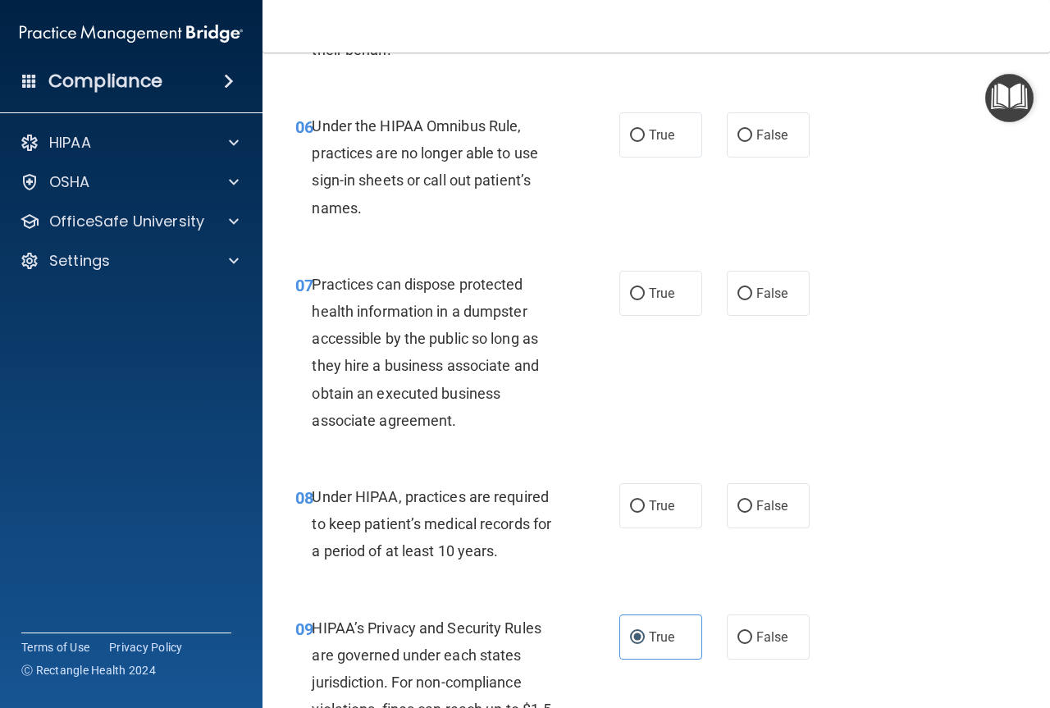
scroll to position [863, 0]
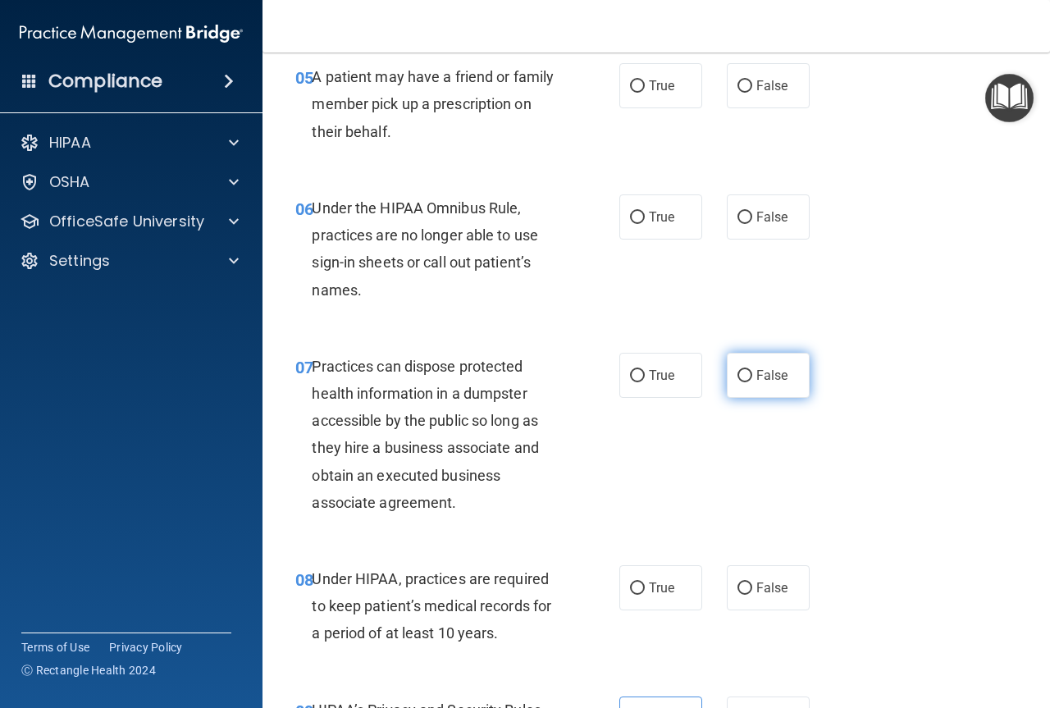
click at [756, 378] on span "False" at bounding box center [772, 375] width 32 height 16
click at [749, 378] on input "False" at bounding box center [744, 376] width 15 height 12
radio input "true"
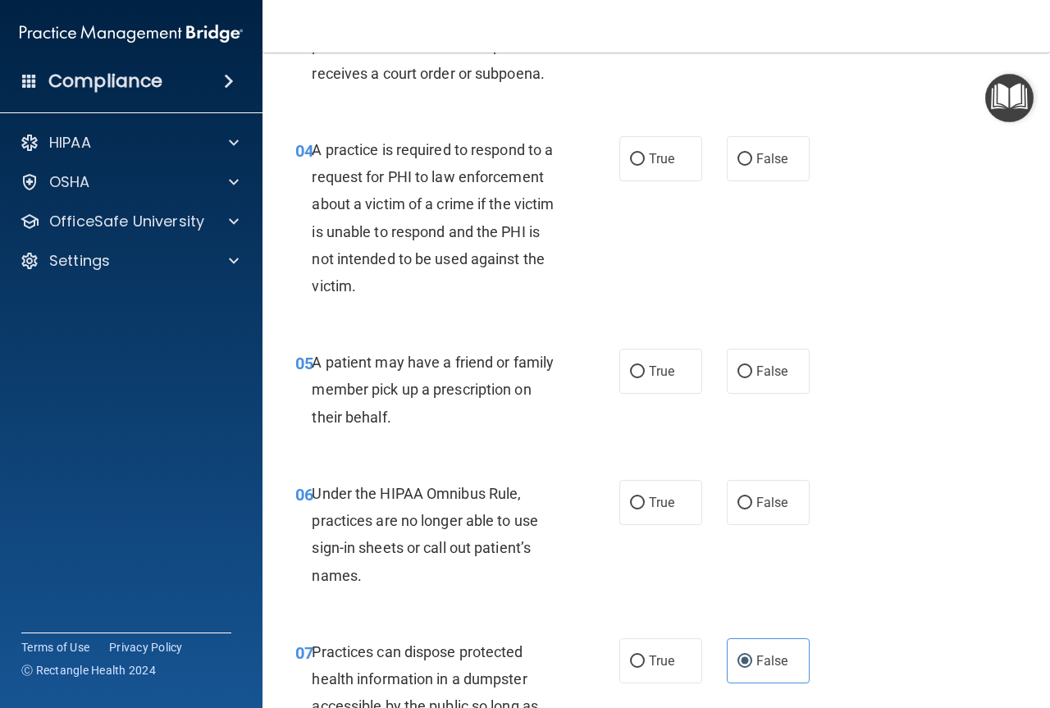
scroll to position [535, 0]
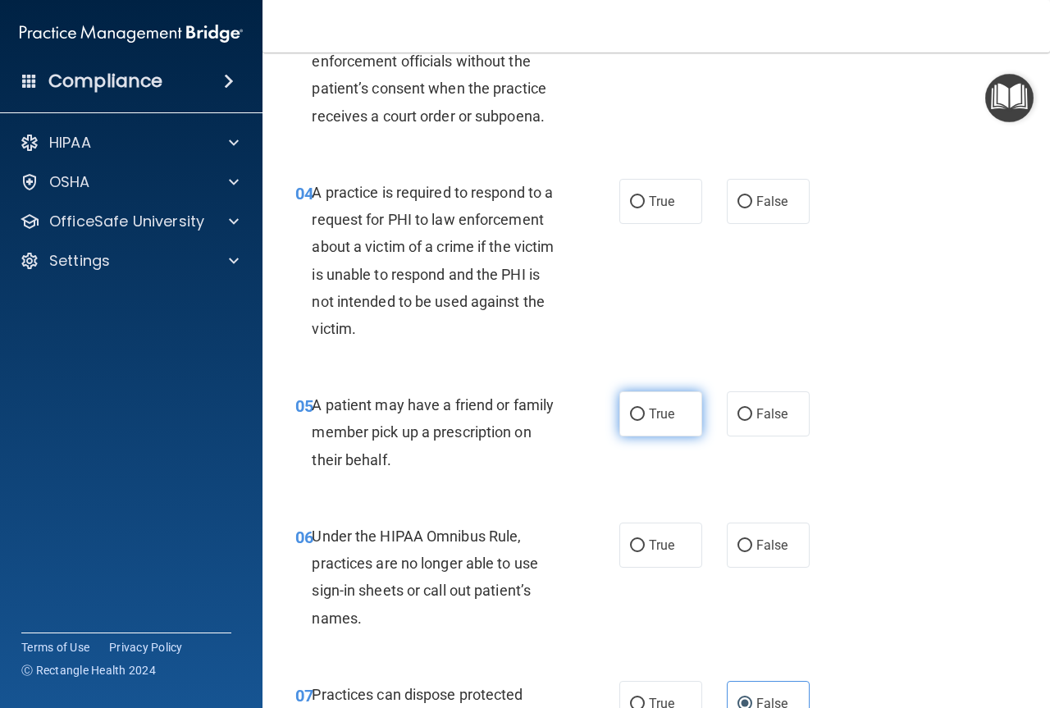
click at [658, 406] on span "True" at bounding box center [661, 414] width 25 height 16
click at [645, 408] on input "True" at bounding box center [637, 414] width 15 height 12
radio input "true"
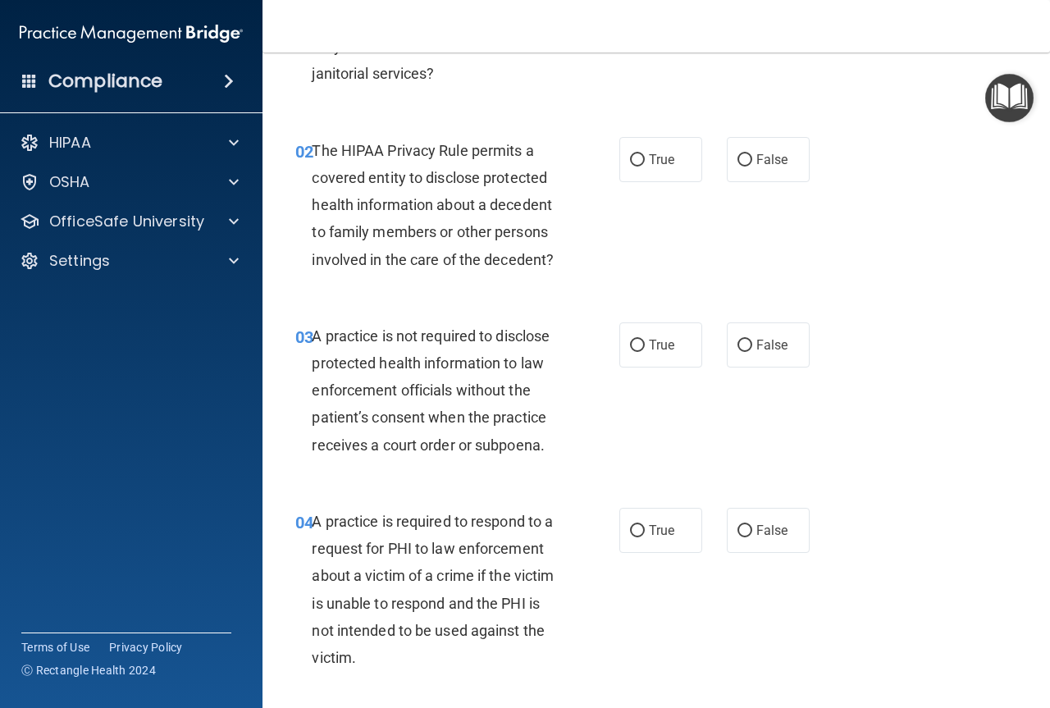
scroll to position [125, 0]
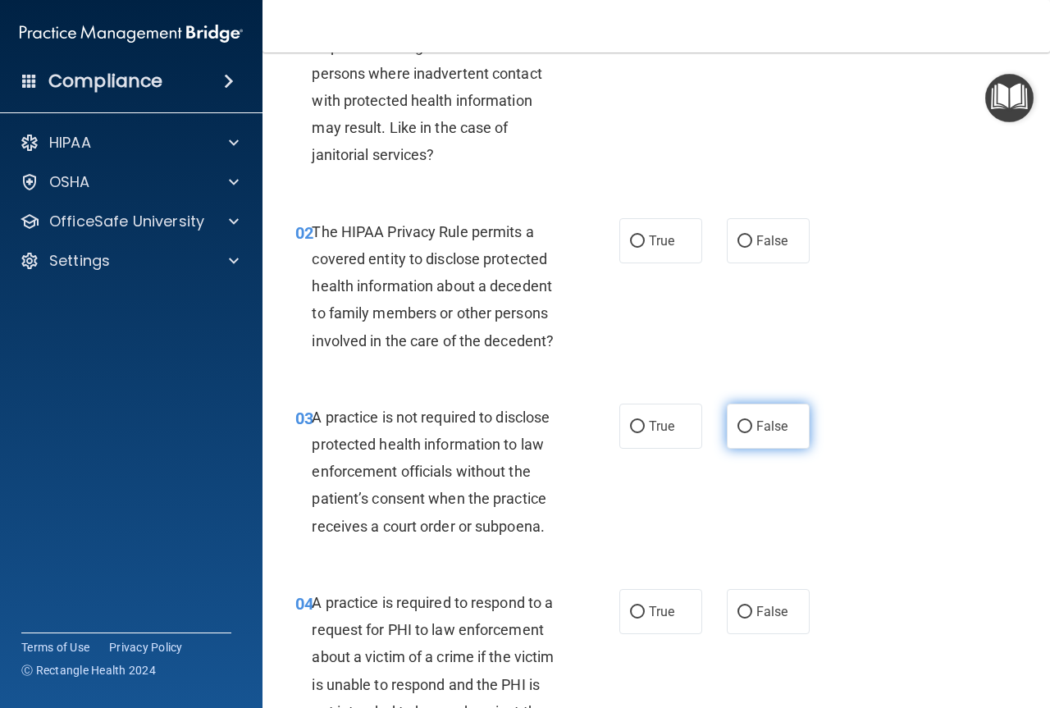
click at [784, 429] on label "False" at bounding box center [768, 425] width 83 height 45
click at [752, 429] on input "False" at bounding box center [744, 427] width 15 height 12
radio input "true"
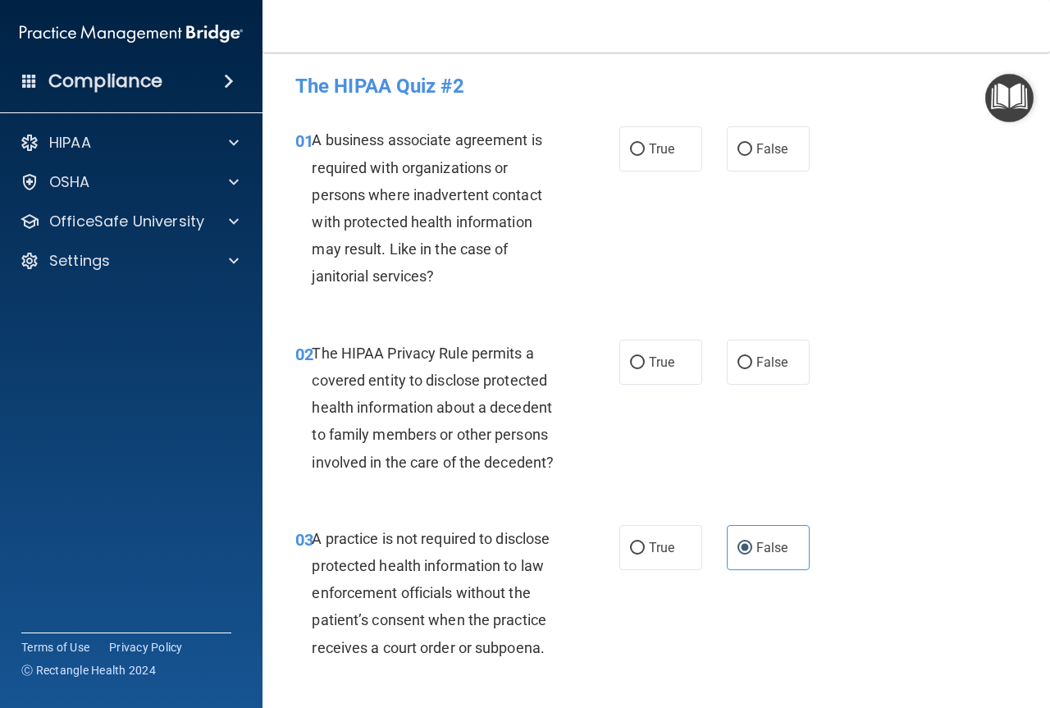
scroll to position [0, 0]
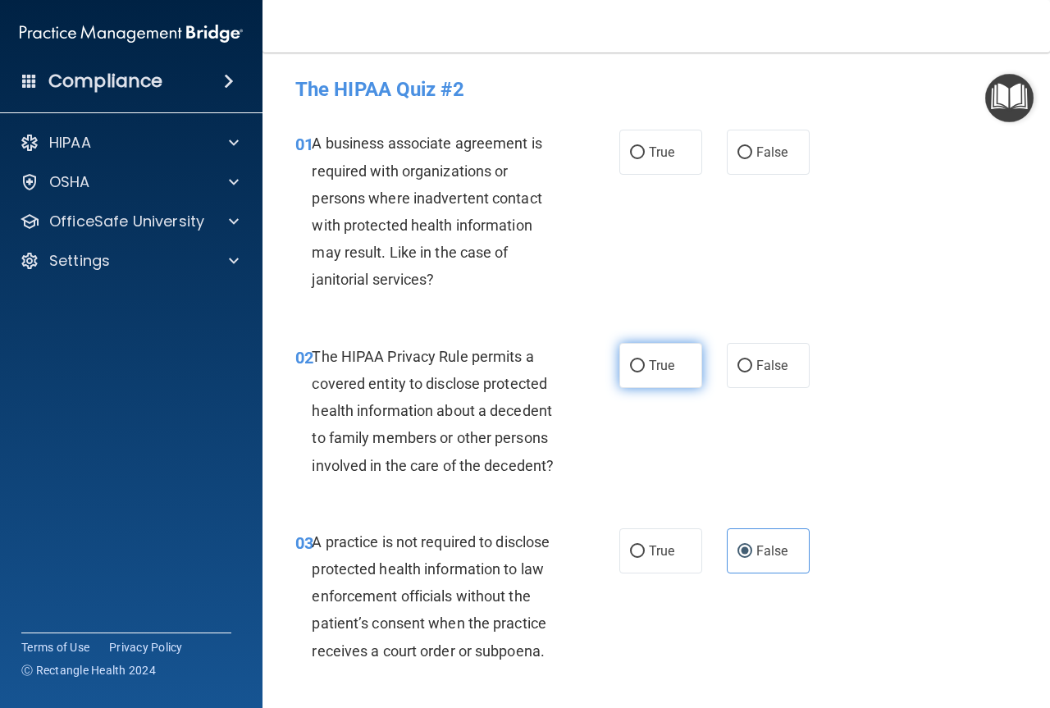
click at [652, 372] on span "True" at bounding box center [661, 366] width 25 height 16
click at [645, 372] on input "True" at bounding box center [637, 366] width 15 height 12
radio input "true"
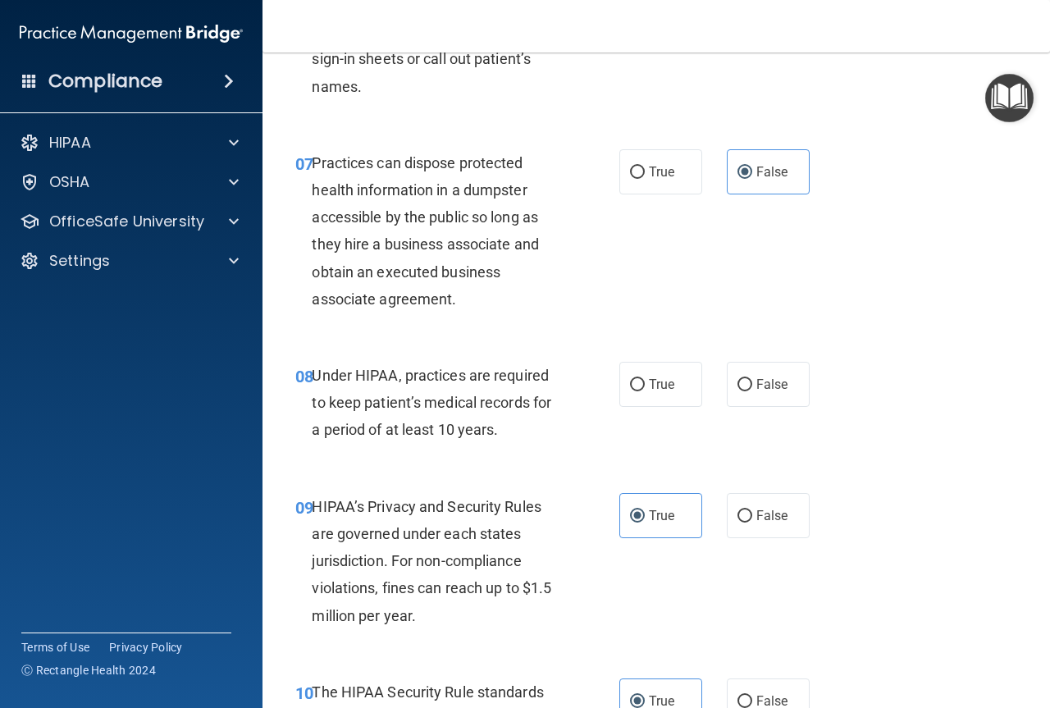
scroll to position [1148, 0]
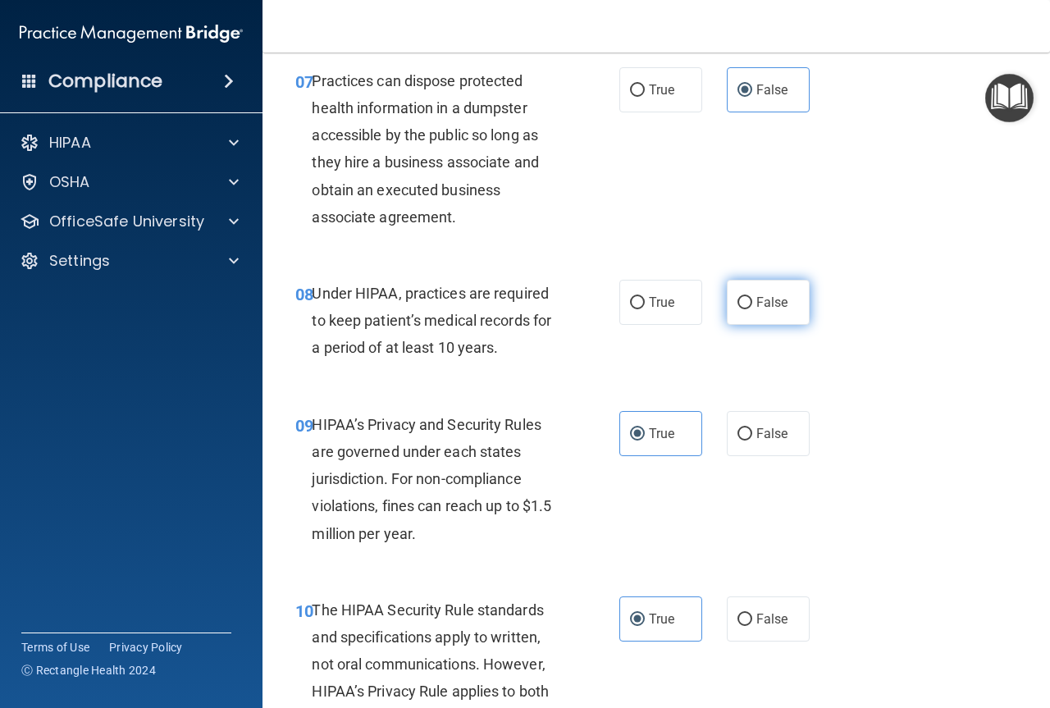
click at [789, 294] on label "False" at bounding box center [768, 302] width 83 height 45
click at [752, 297] on input "False" at bounding box center [744, 303] width 15 height 12
radio input "true"
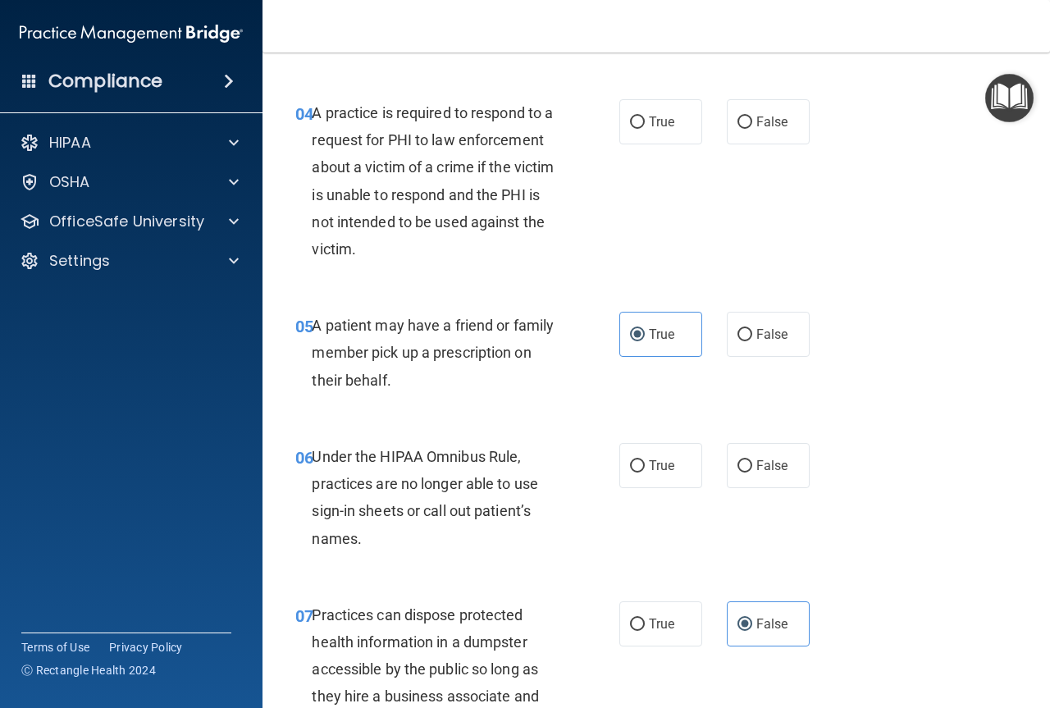
scroll to position [617, 0]
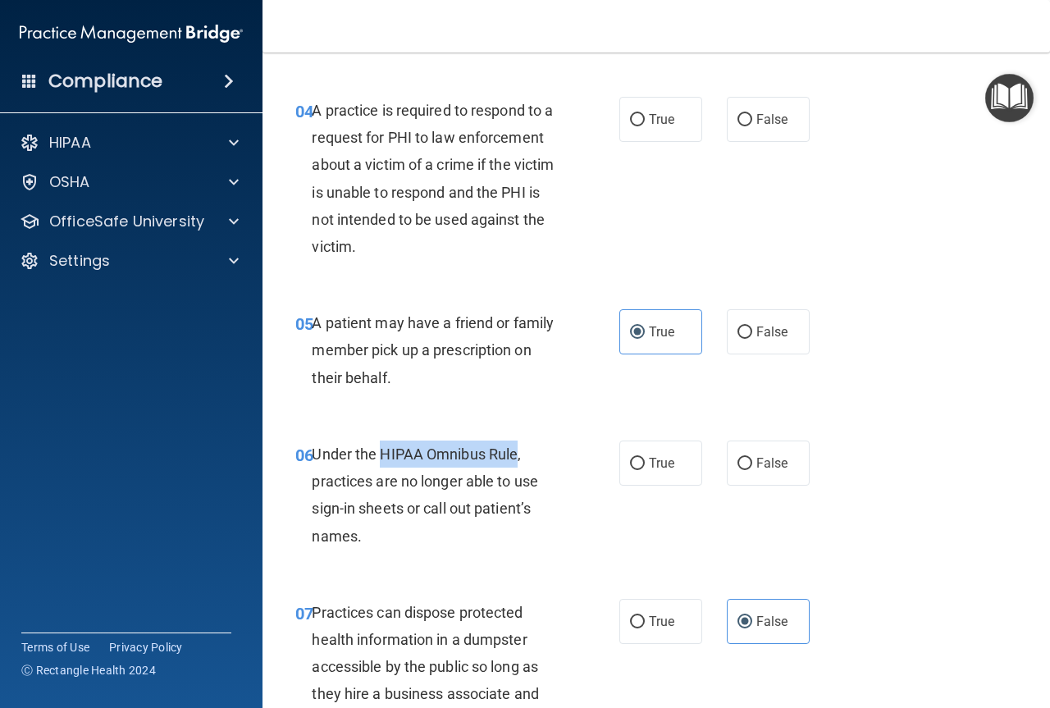
drag, startPoint x: 382, startPoint y: 449, endPoint x: 514, endPoint y: 446, distance: 132.0
click at [514, 446] on span "Under the HIPAA Omnibus Rule, practices are no longer able to use sign-in sheet…" at bounding box center [425, 494] width 226 height 99
click at [473, 549] on div "06 Under the HIPAA Omnibus Rule, practices are no longer able to use sign-in sh…" at bounding box center [457, 498] width 373 height 117
click at [813, 455] on div "06 Under the HIPAA Omnibus Rule, practices are no longer able to use sign-in sh…" at bounding box center [656, 499] width 746 height 158
click at [758, 458] on span "False" at bounding box center [772, 463] width 32 height 16
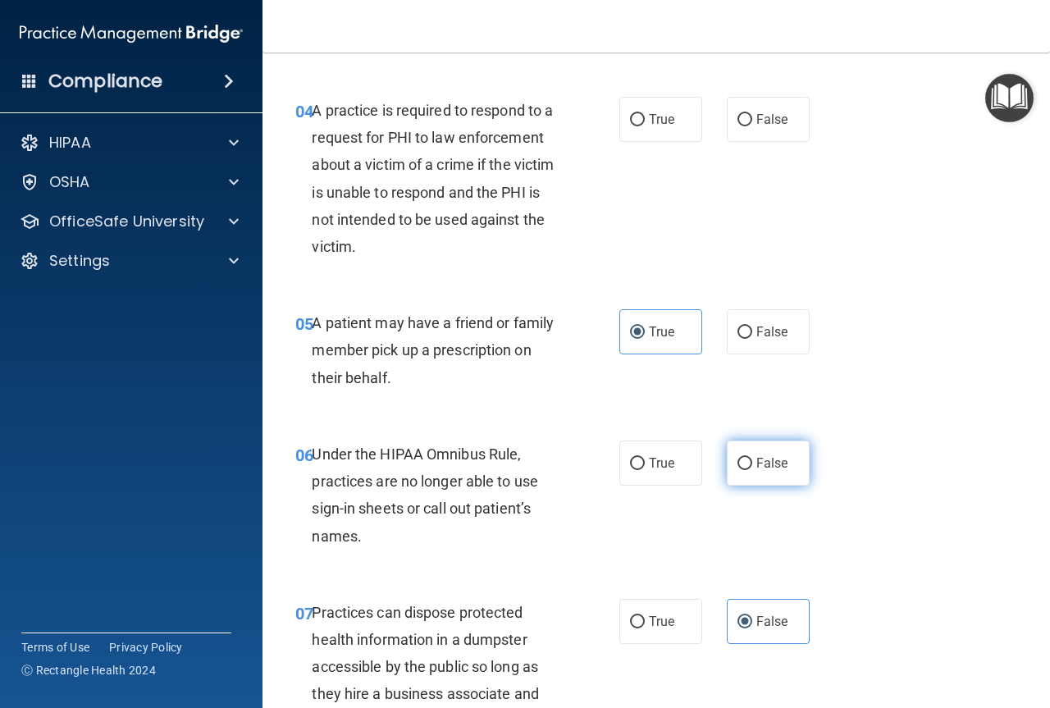
click at [752, 458] on input "False" at bounding box center [744, 464] width 15 height 12
radio input "true"
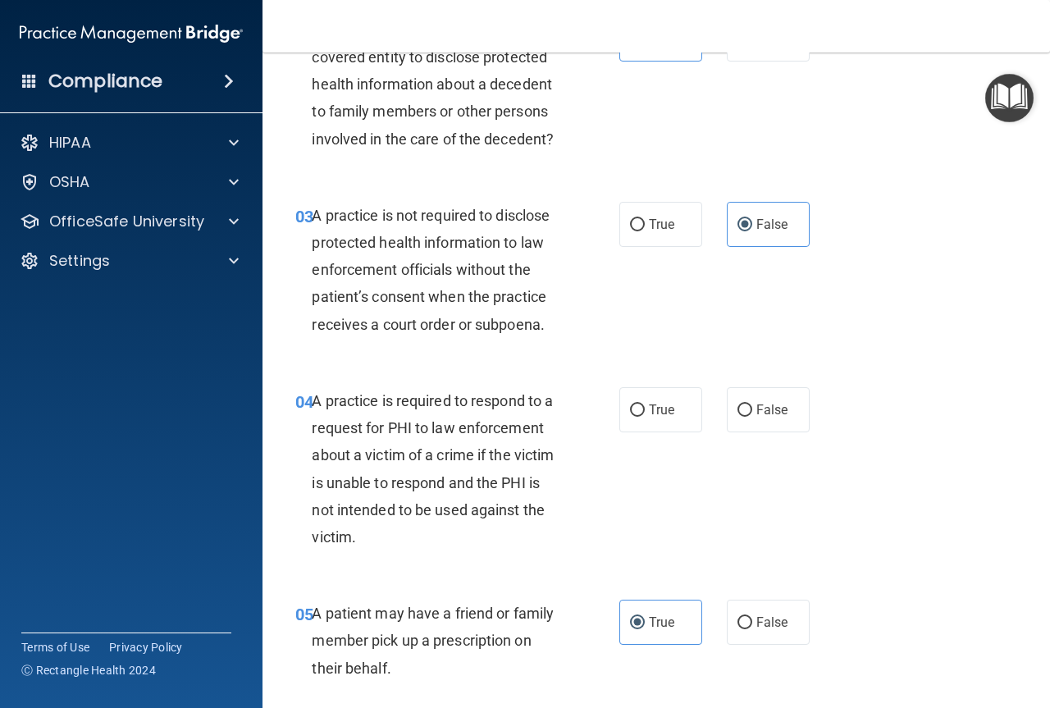
scroll to position [289, 0]
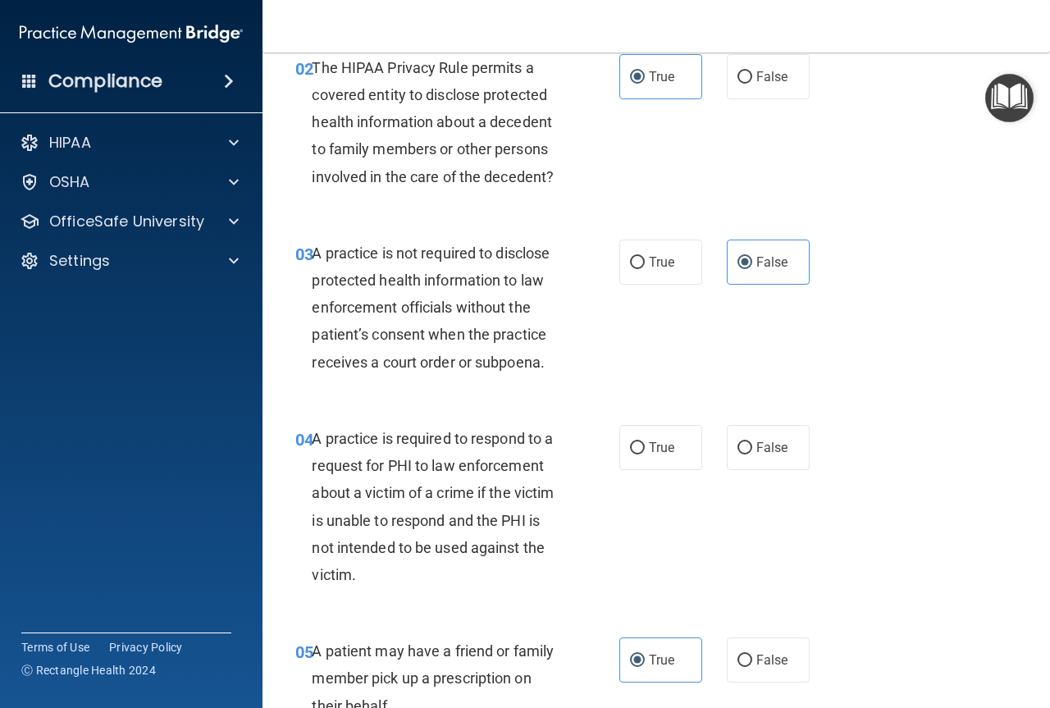
click at [651, 471] on div "04 A practice is required to respond to a request for PHI to law enforcement ab…" at bounding box center [656, 510] width 746 height 212
click at [656, 451] on span "True" at bounding box center [661, 448] width 25 height 16
click at [645, 451] on input "True" at bounding box center [637, 448] width 15 height 12
radio input "true"
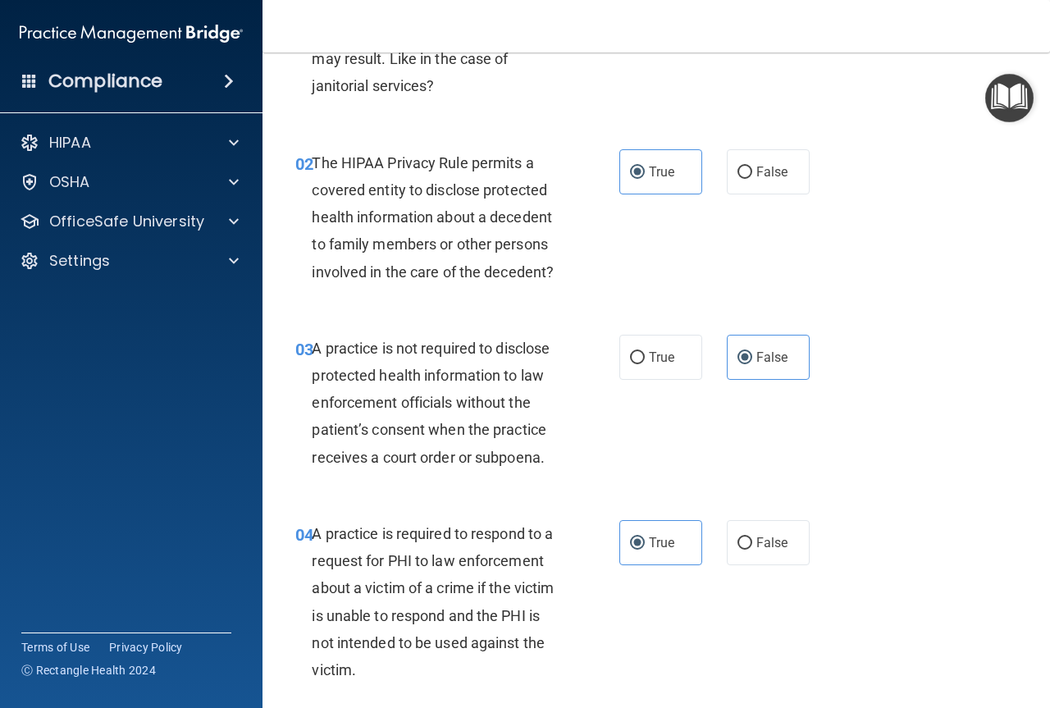
scroll to position [0, 0]
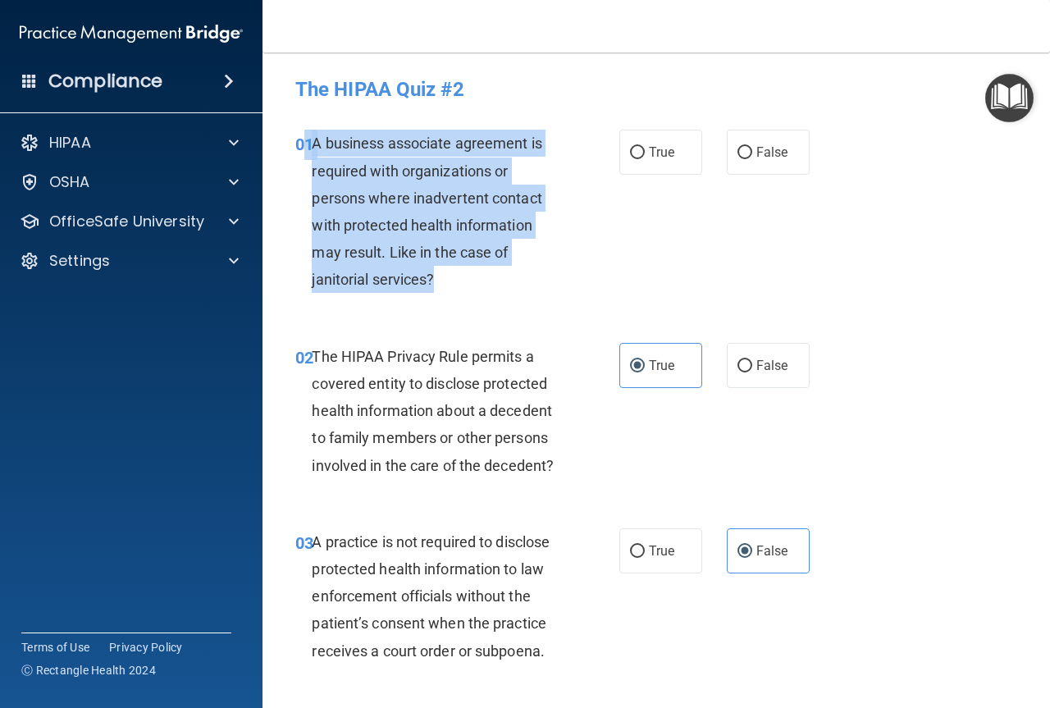
drag, startPoint x: 476, startPoint y: 277, endPoint x: 303, endPoint y: 149, distance: 214.5
click at [303, 149] on div "01 A business associate agreement is required with organizations or persons whe…" at bounding box center [457, 215] width 373 height 171
copy div "1 A business associate agreement is required with organizations or persons wher…"
click at [599, 226] on div "01 A business associate agreement is required with organizations or persons whe…" at bounding box center [457, 215] width 373 height 171
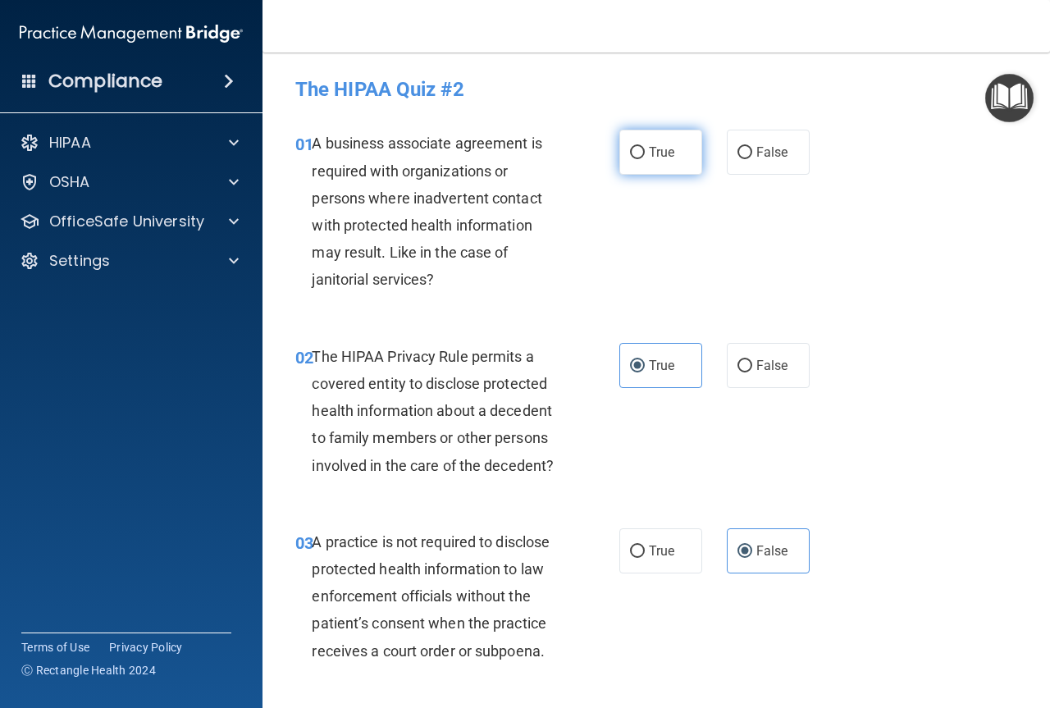
click at [632, 166] on label "True" at bounding box center [660, 152] width 83 height 45
click at [632, 159] on input "True" at bounding box center [637, 153] width 15 height 12
radio input "true"
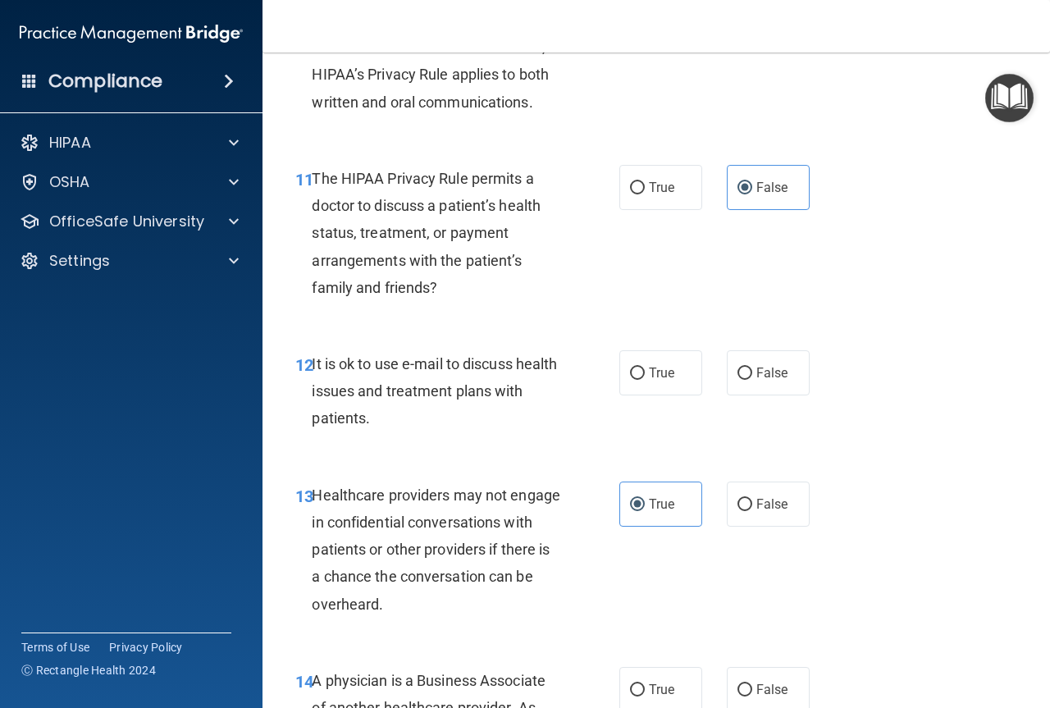
scroll to position [1804, 0]
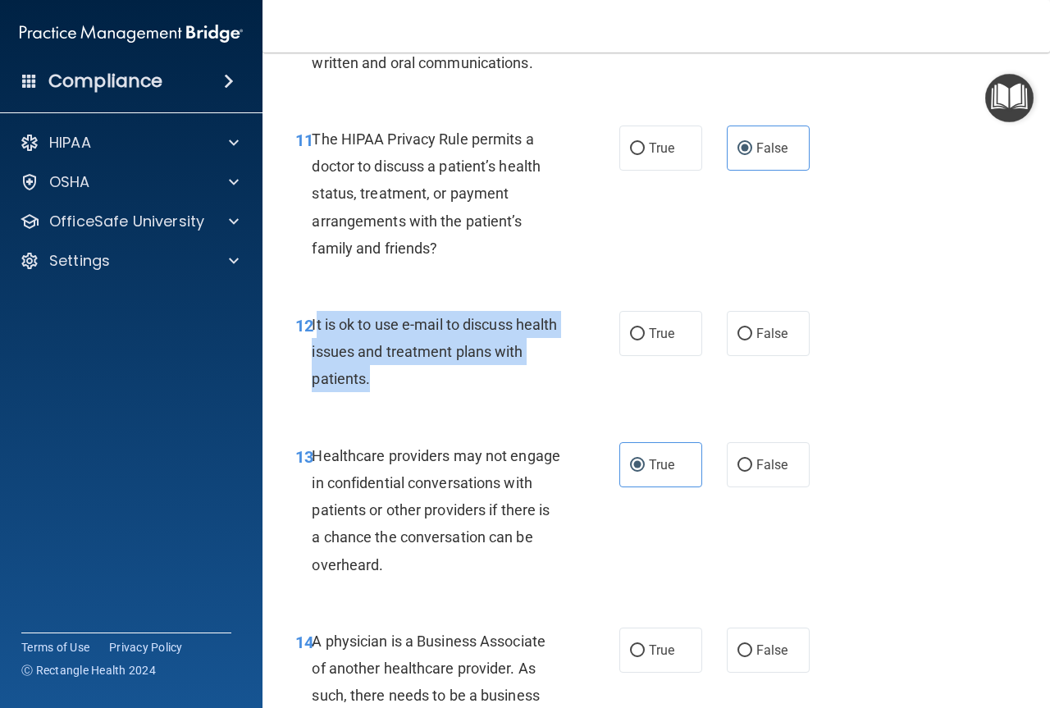
drag, startPoint x: 415, startPoint y: 379, endPoint x: 317, endPoint y: 320, distance: 114.1
click at [317, 320] on div "It is ok to use e-mail to discuss health issues and treatment plans with patien…" at bounding box center [443, 352] width 262 height 82
copy span "t is ok to use e-mail to discuss health issues and treatment plans with patient…"
click at [636, 330] on input "True" at bounding box center [637, 334] width 15 height 12
radio input "true"
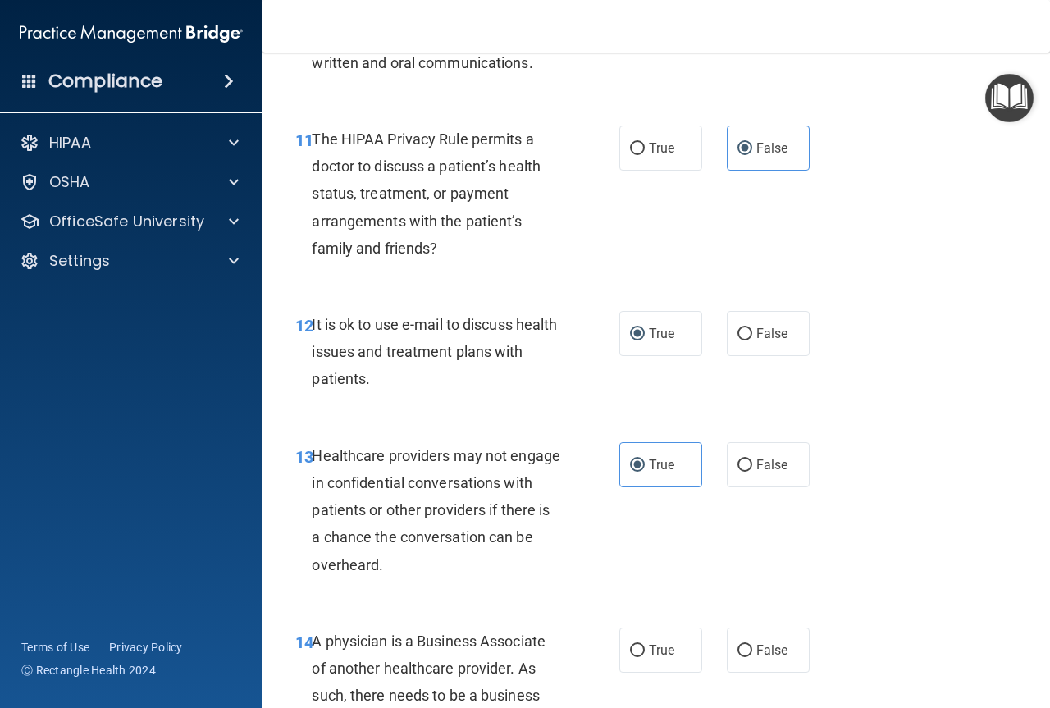
click at [573, 276] on div "11 The HIPAA Privacy Rule permits a doctor to discuss a patient’s health status…" at bounding box center [656, 197] width 746 height 185
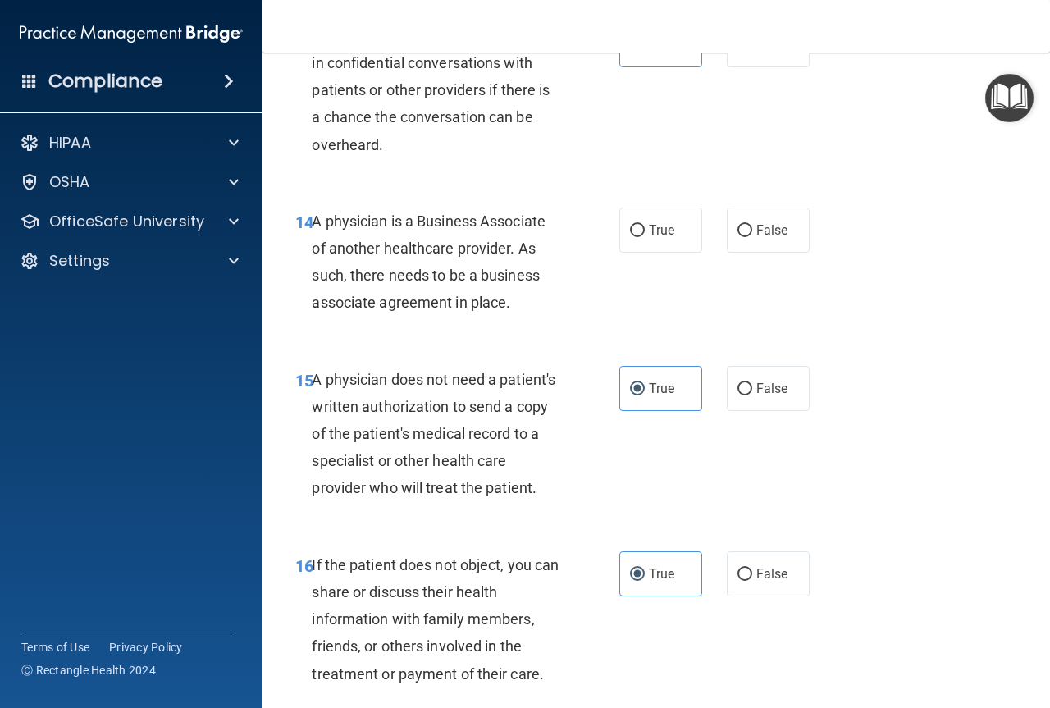
scroll to position [2214, 0]
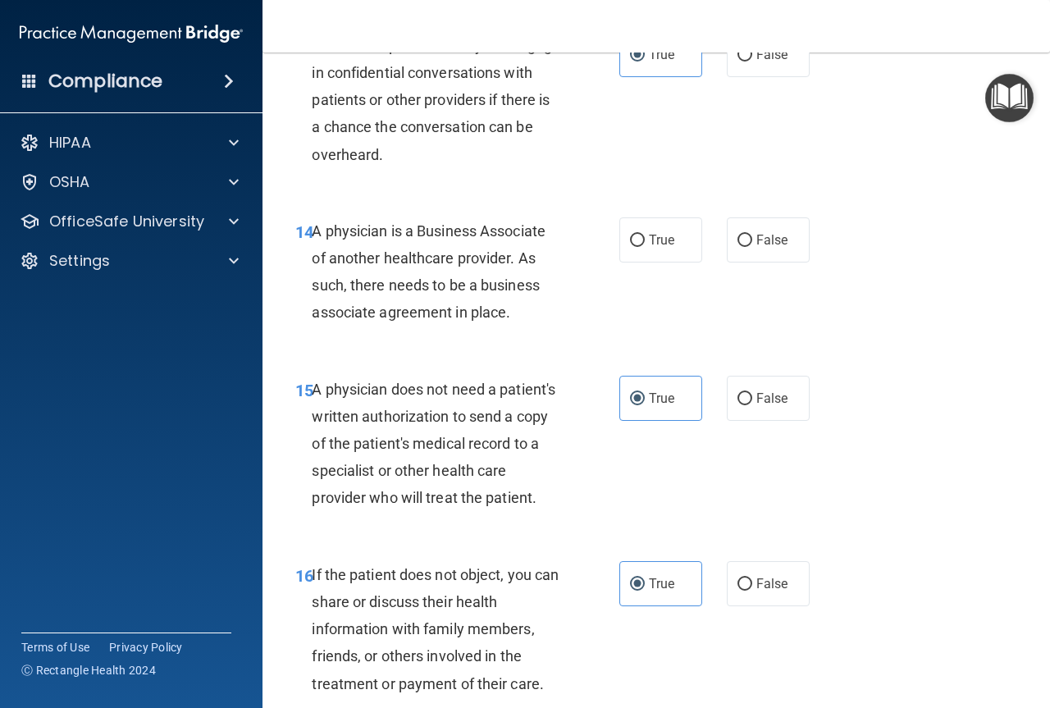
drag, startPoint x: 534, startPoint y: 311, endPoint x: 315, endPoint y: 234, distance: 232.1
click at [315, 234] on div "A physician is a Business Associate of another healthcare provider. As such, th…" at bounding box center [443, 271] width 262 height 109
copy span "A physician is a Business Associate of another healthcare provider. As such, th…"
click at [553, 330] on div "14 A physician is a Business Associate of another healthcare provider. As such,…" at bounding box center [457, 275] width 373 height 117
click at [760, 242] on span "False" at bounding box center [772, 240] width 32 height 16
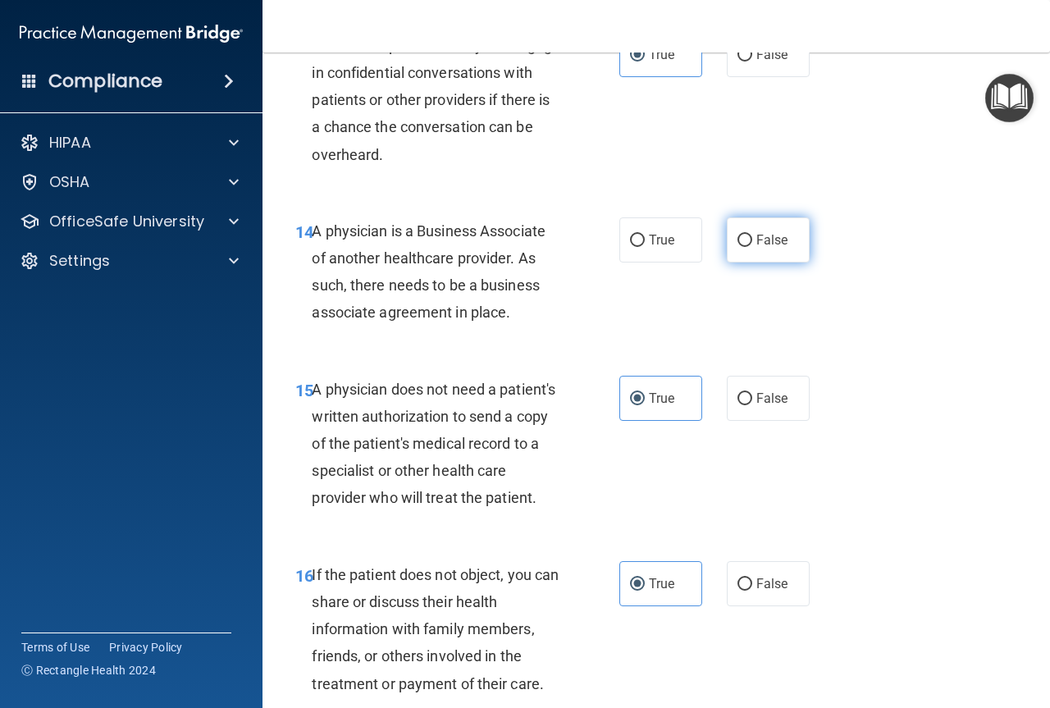
click at [752, 242] on input "False" at bounding box center [744, 241] width 15 height 12
radio input "true"
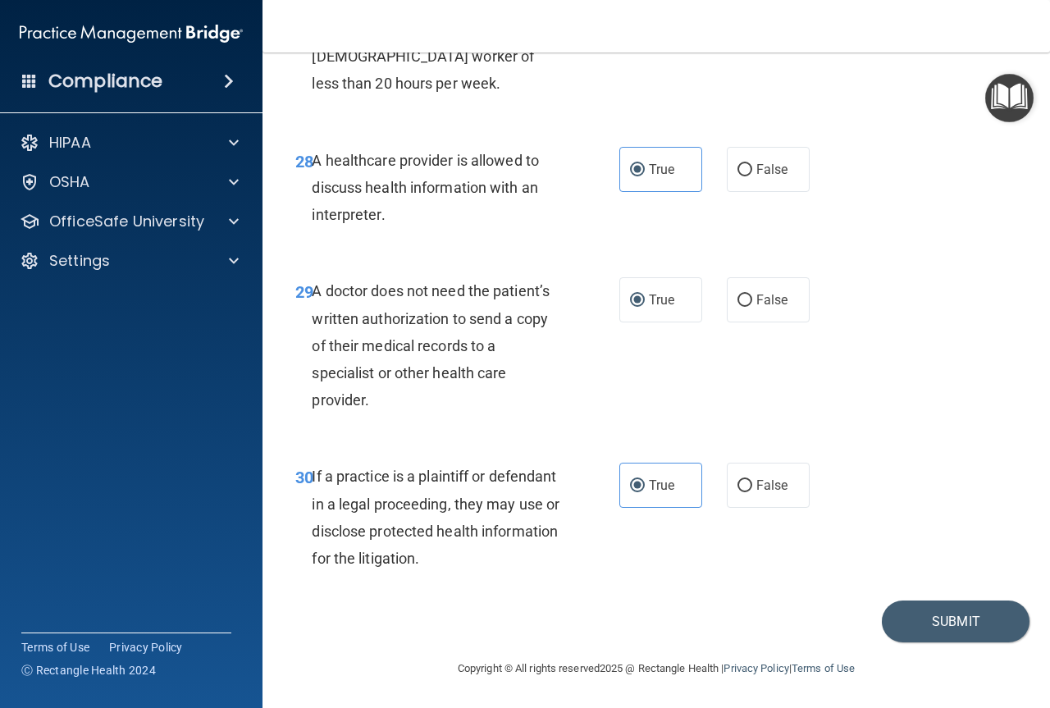
scroll to position [4635, 0]
click at [918, 626] on button "Submit" at bounding box center [956, 621] width 148 height 42
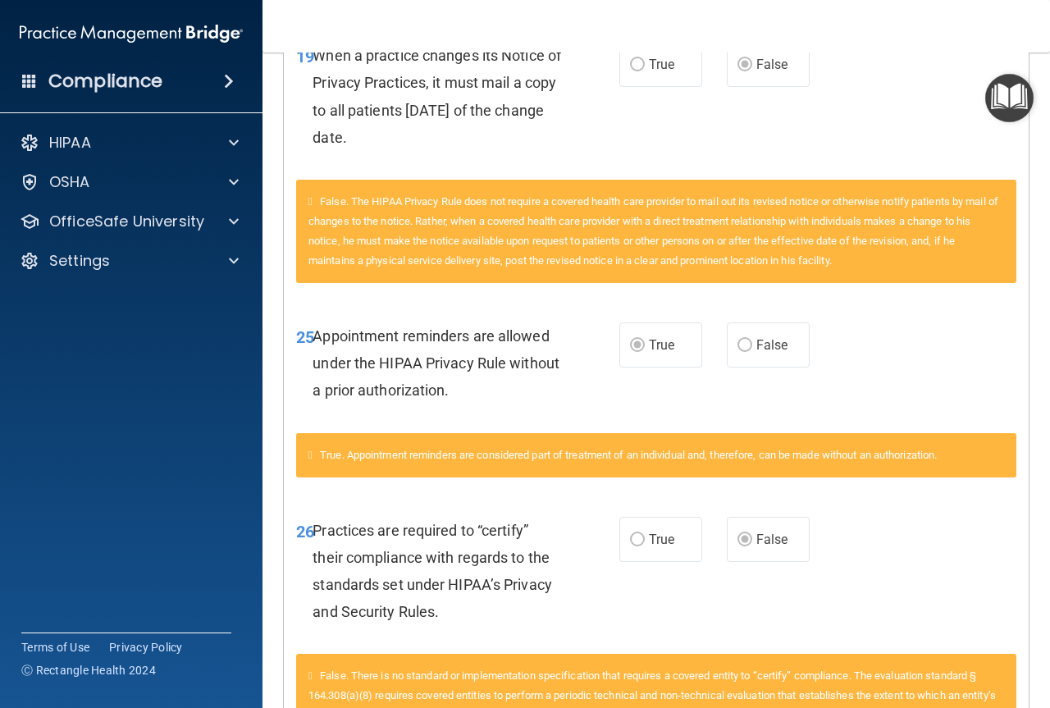
scroll to position [1705, 0]
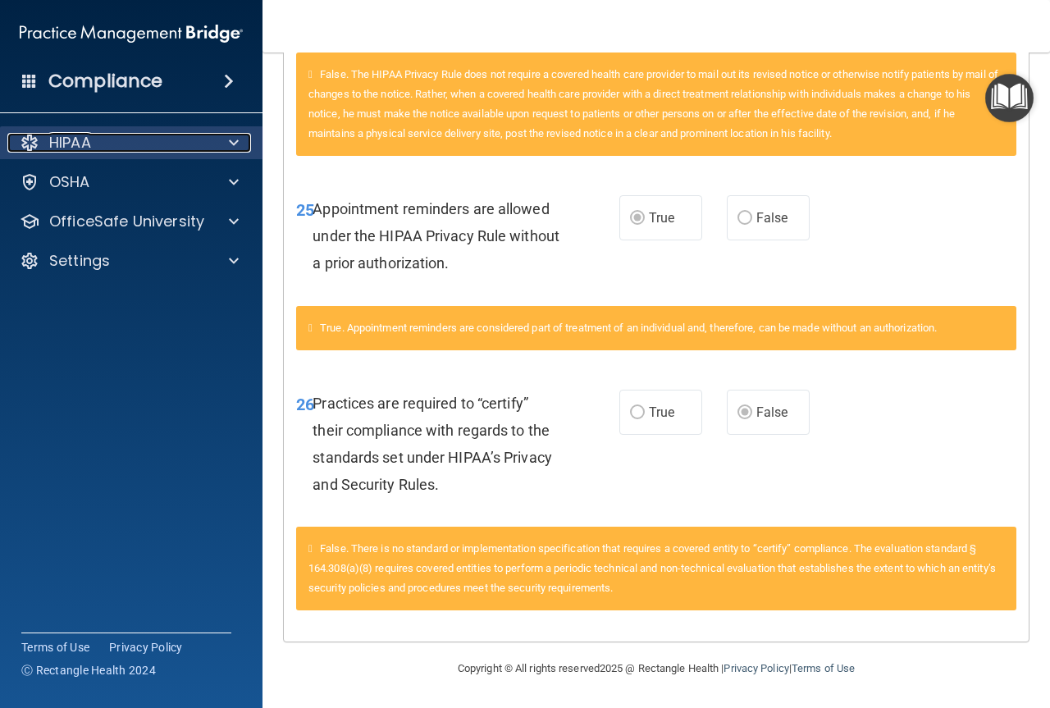
click at [136, 142] on div "HIPAA" at bounding box center [108, 143] width 203 height 20
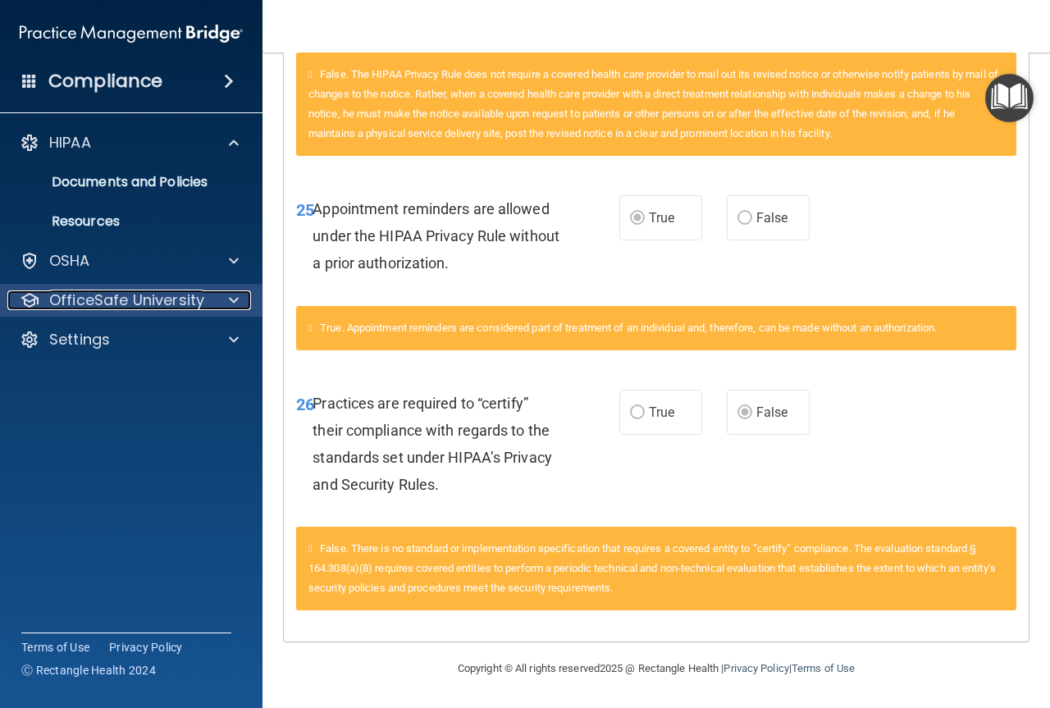
click at [156, 303] on p "OfficeSafe University" at bounding box center [126, 300] width 155 height 20
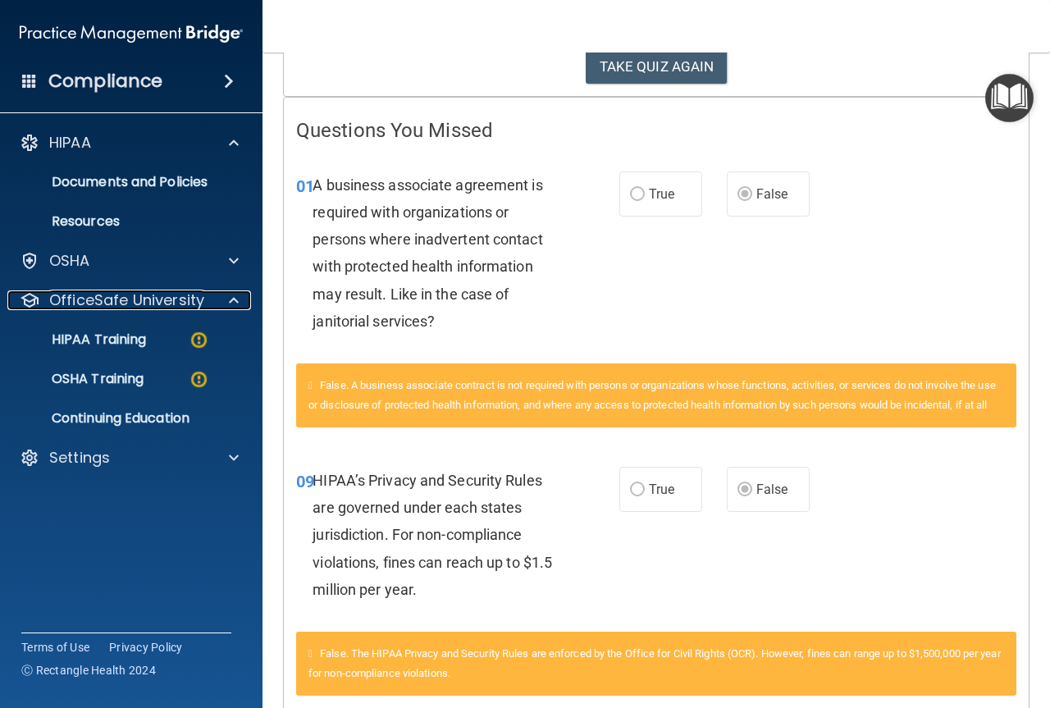
scroll to position [0, 0]
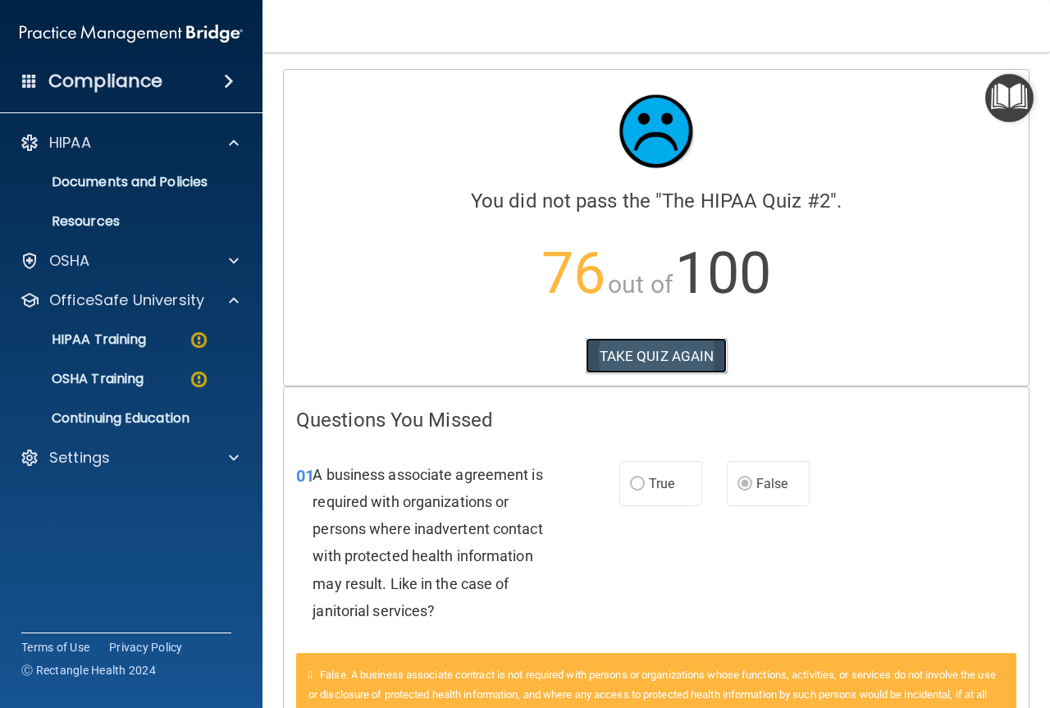
click at [615, 354] on button "TAKE QUIZ AGAIN" at bounding box center [656, 356] width 142 height 36
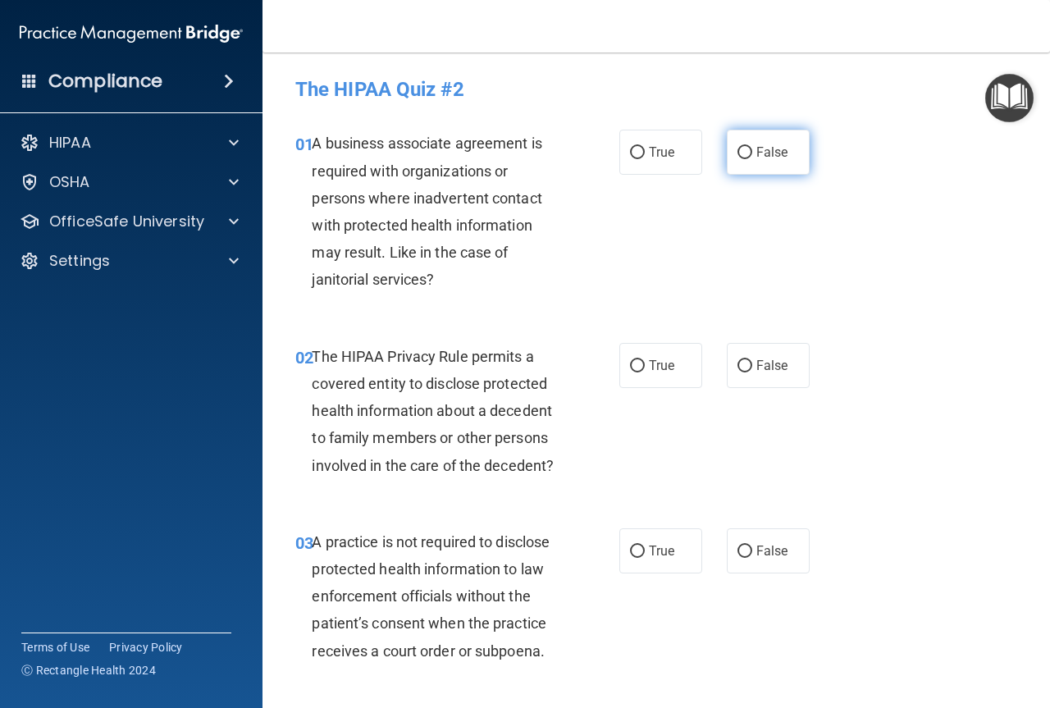
click at [752, 162] on label "False" at bounding box center [768, 152] width 83 height 45
click at [752, 159] on input "False" at bounding box center [744, 153] width 15 height 12
radio input "true"
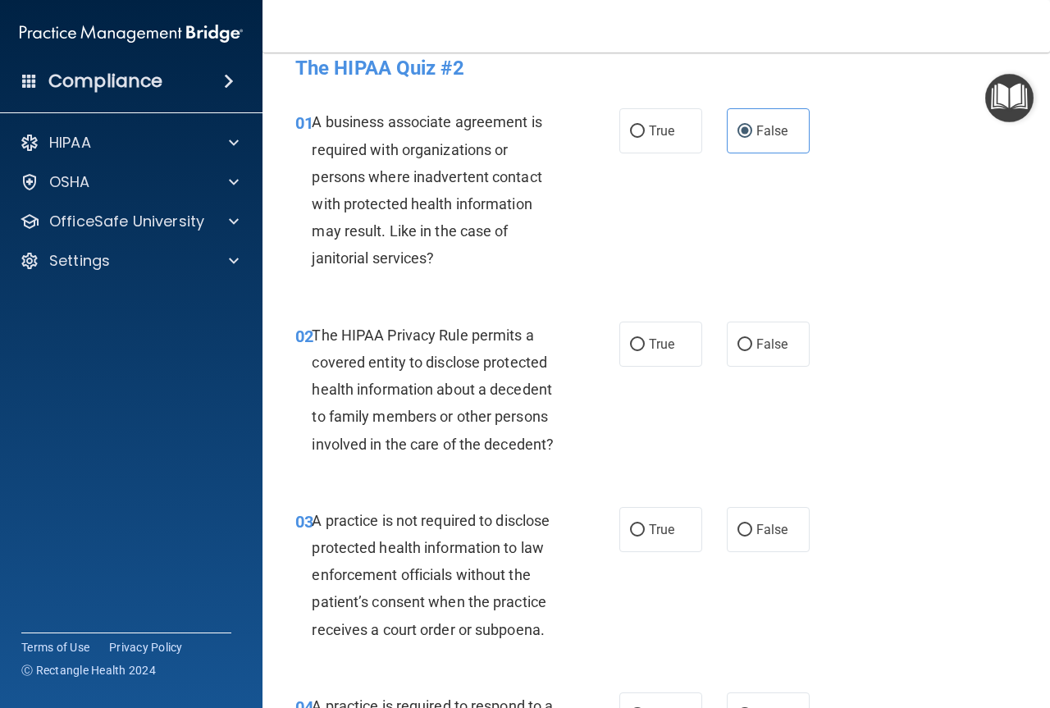
scroll to position [82, 0]
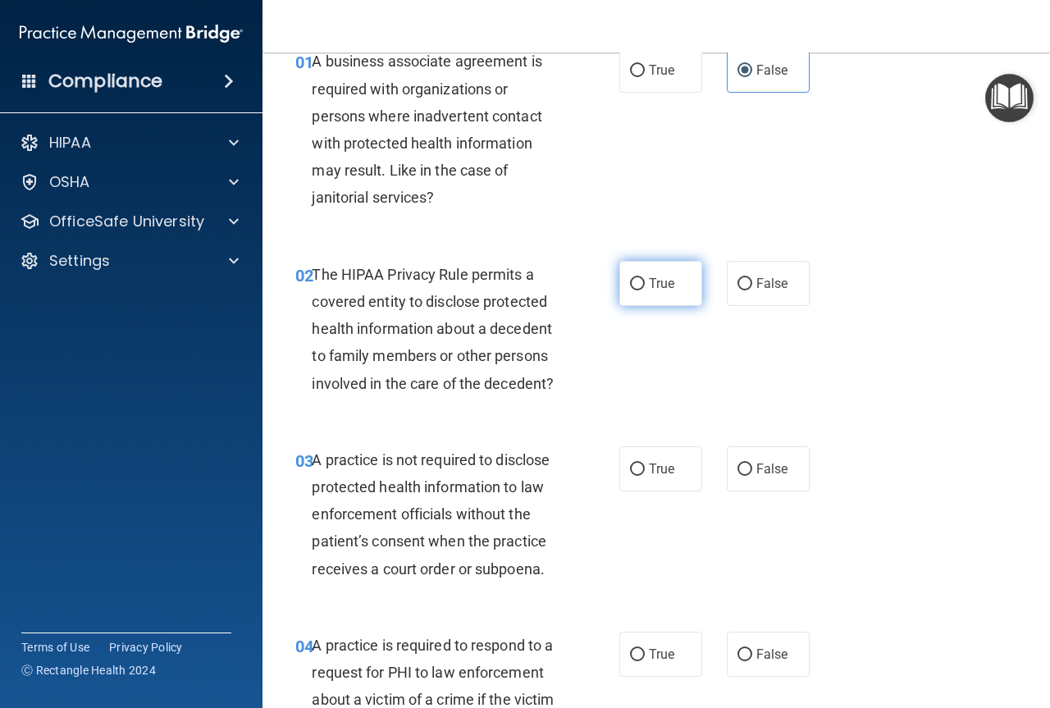
click at [637, 288] on input "True" at bounding box center [637, 284] width 15 height 12
radio input "true"
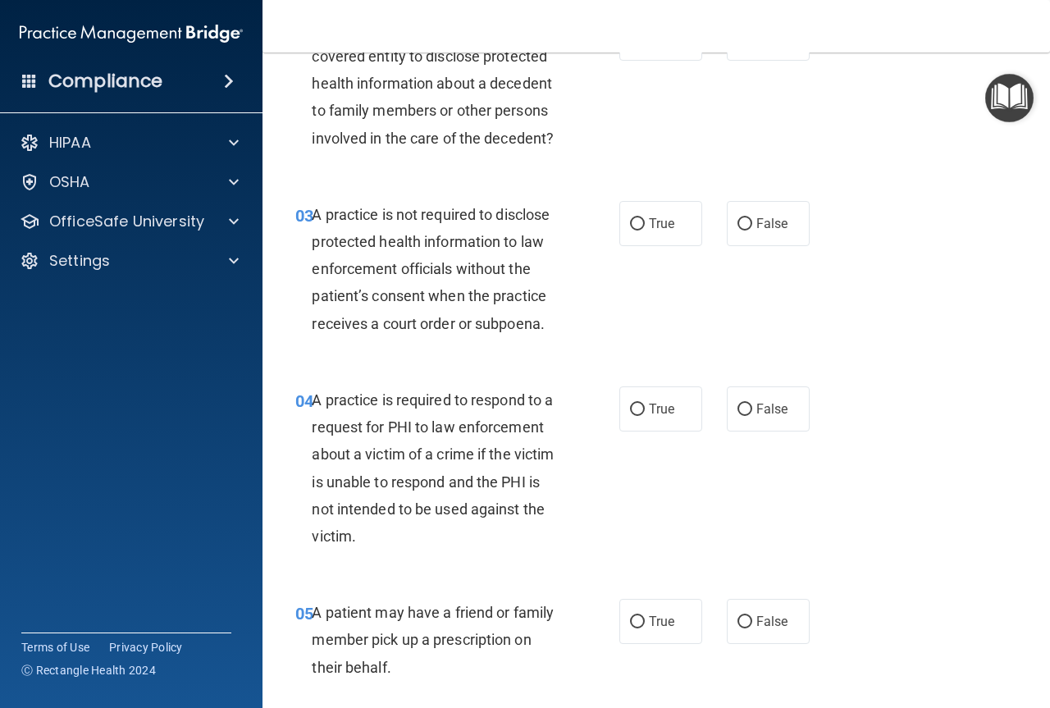
scroll to position [328, 0]
click at [745, 212] on label "False" at bounding box center [768, 222] width 83 height 45
click at [745, 217] on input "False" at bounding box center [744, 223] width 15 height 12
radio input "true"
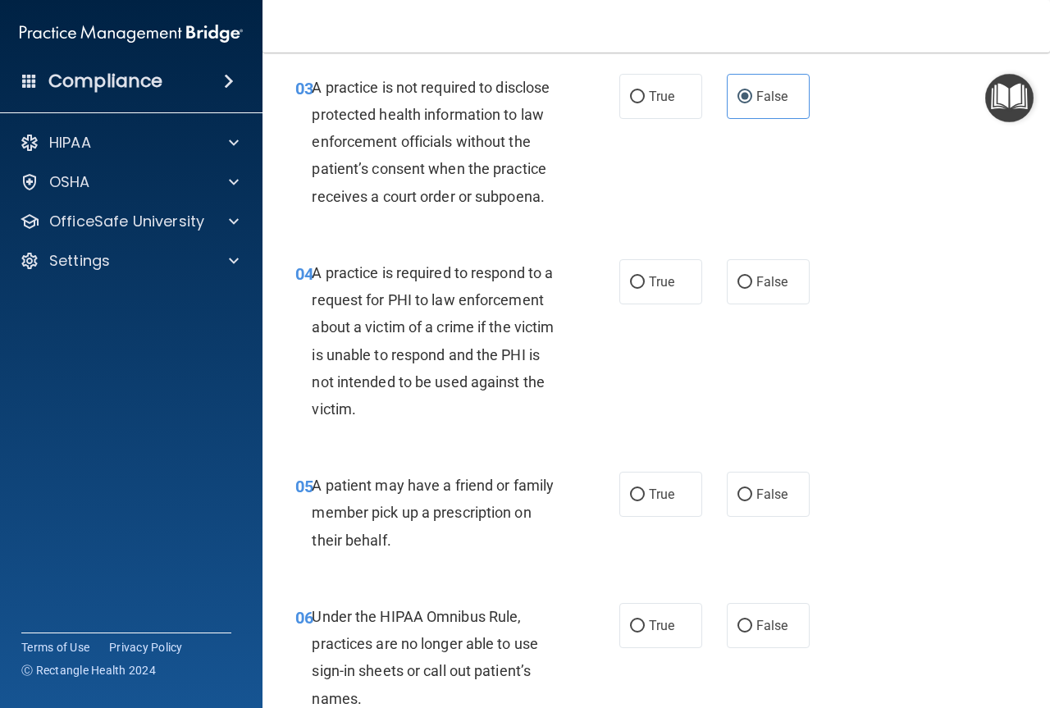
scroll to position [492, 0]
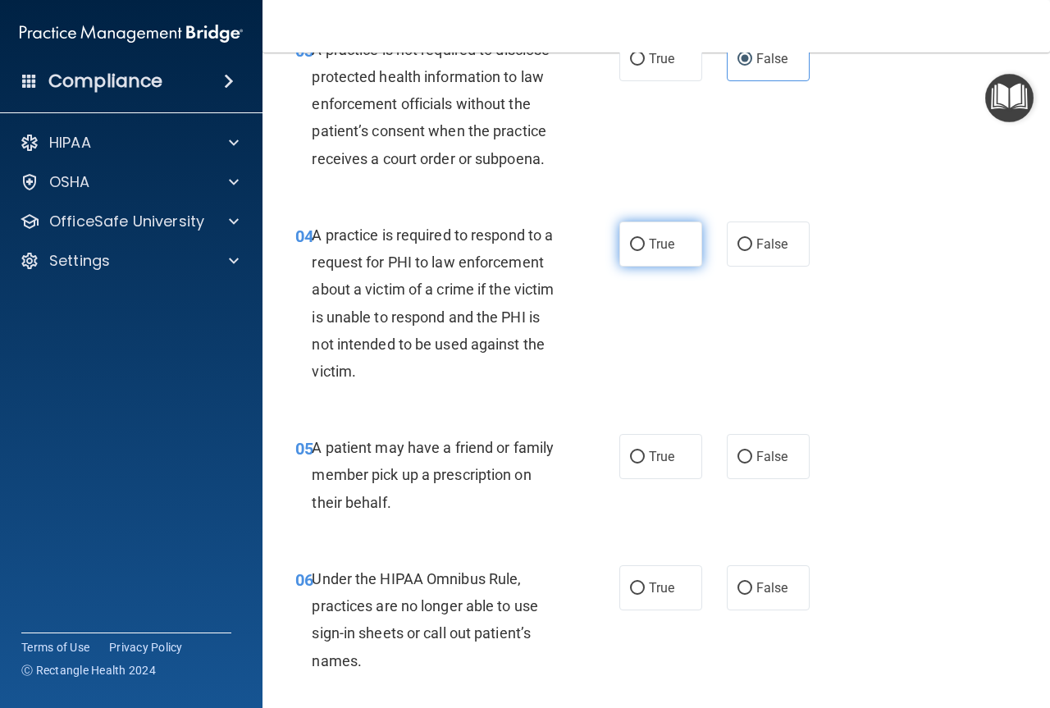
click at [661, 248] on span "True" at bounding box center [661, 244] width 25 height 16
click at [645, 248] on input "True" at bounding box center [637, 245] width 15 height 12
radio input "true"
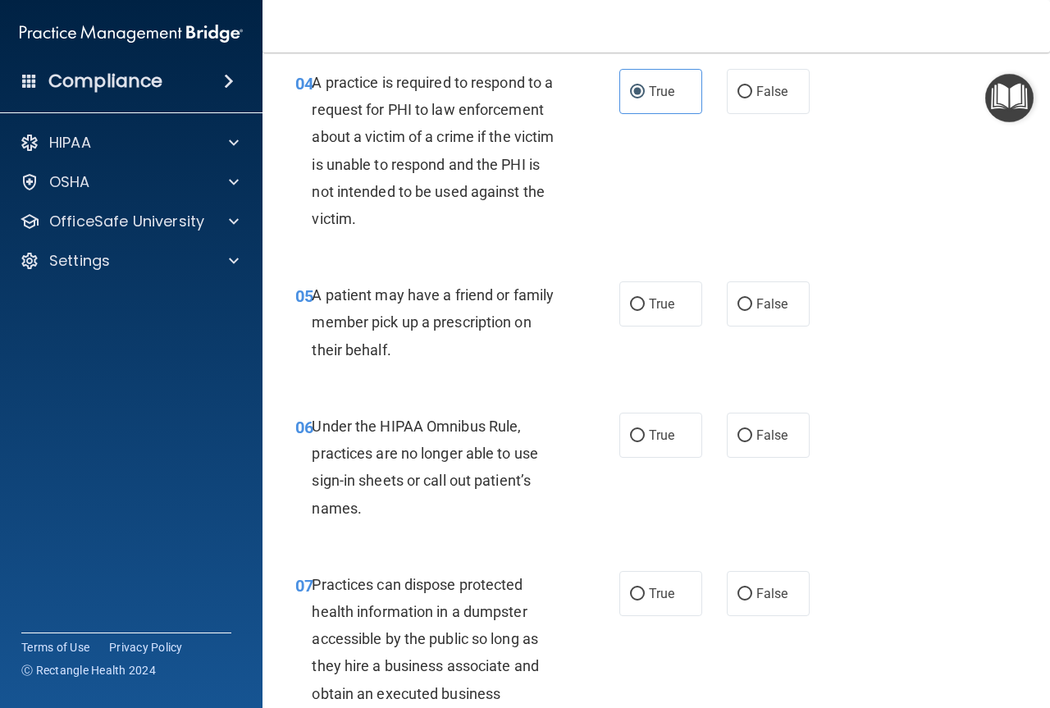
scroll to position [656, 0]
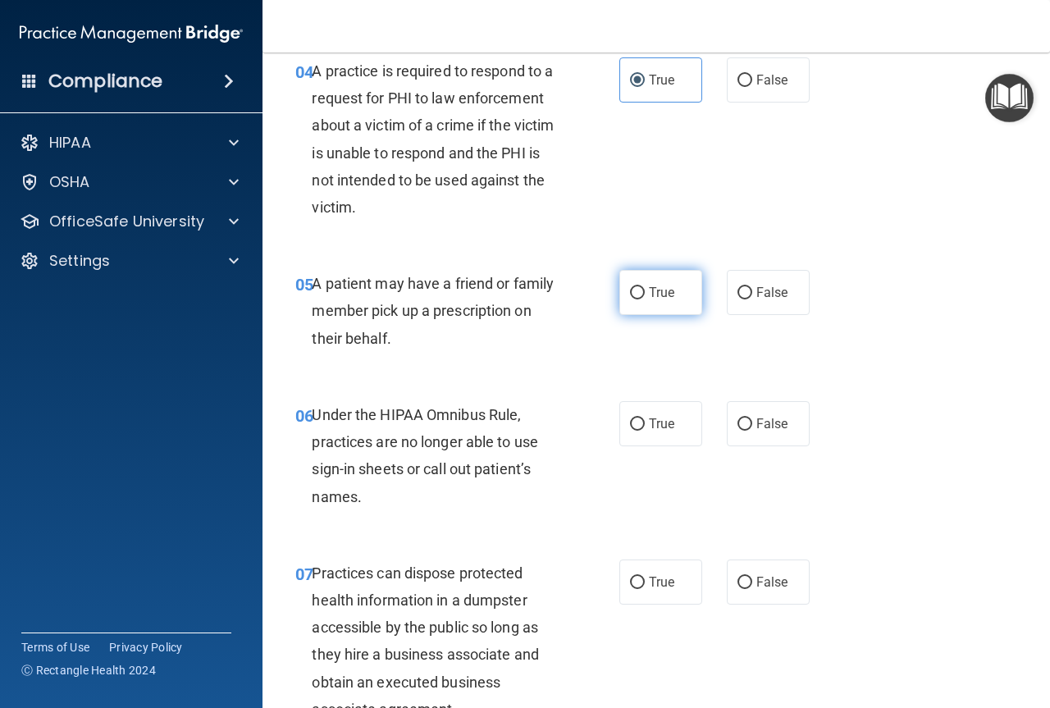
click at [668, 289] on span "True" at bounding box center [661, 293] width 25 height 16
click at [645, 289] on input "True" at bounding box center [637, 293] width 15 height 12
radio input "true"
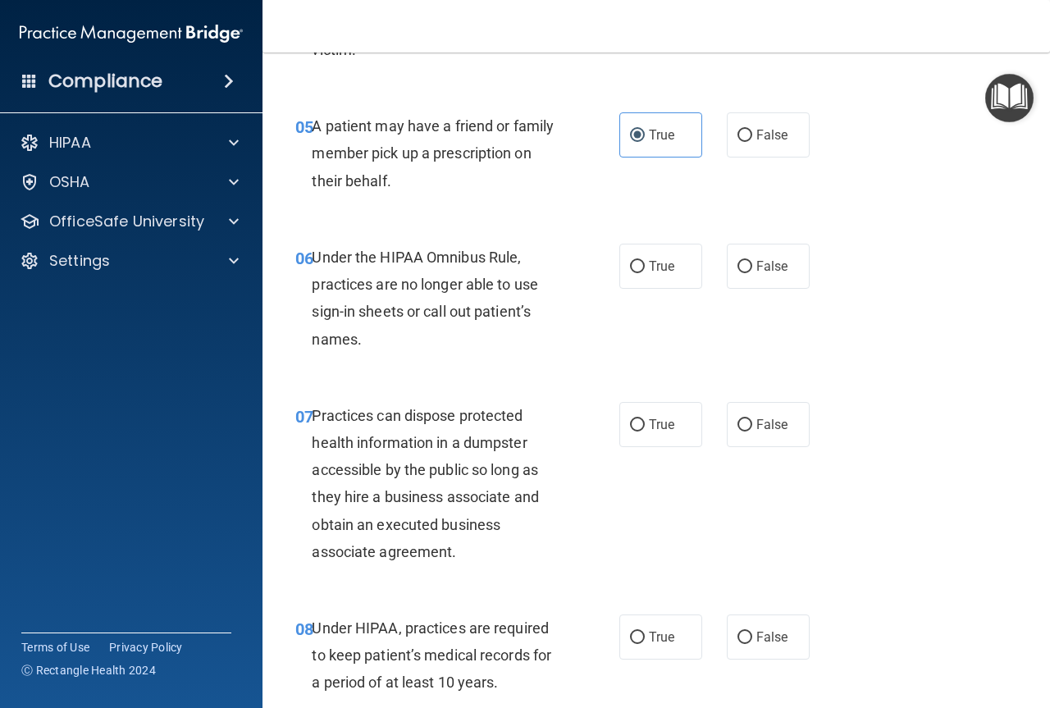
scroll to position [820, 0]
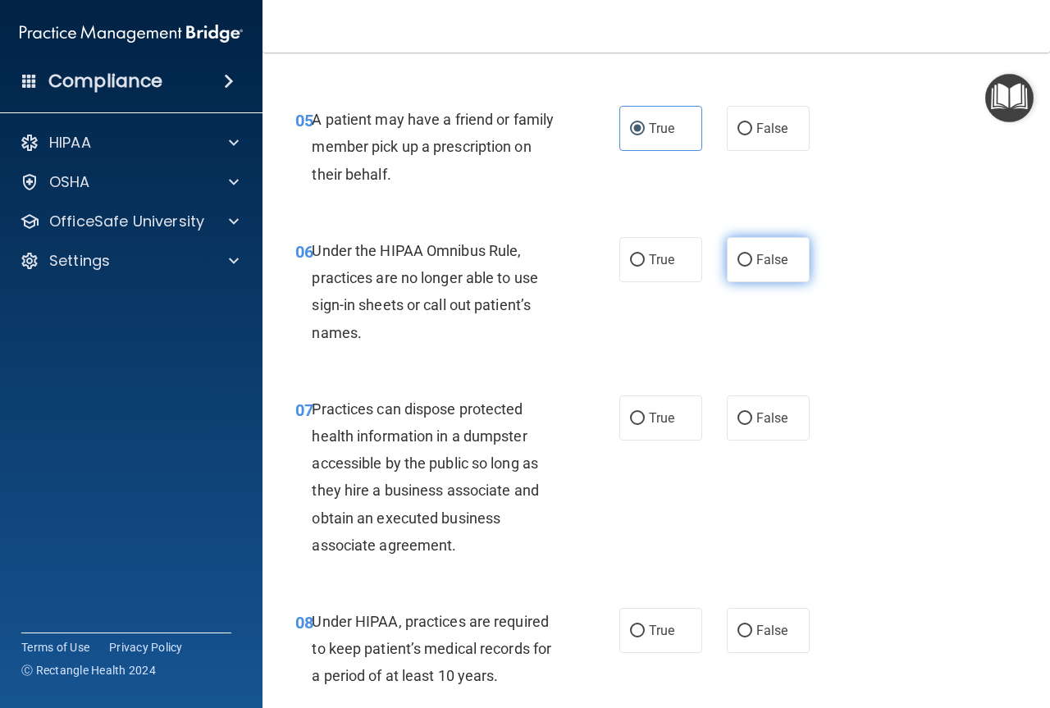
click at [741, 262] on input "False" at bounding box center [744, 260] width 15 height 12
radio input "true"
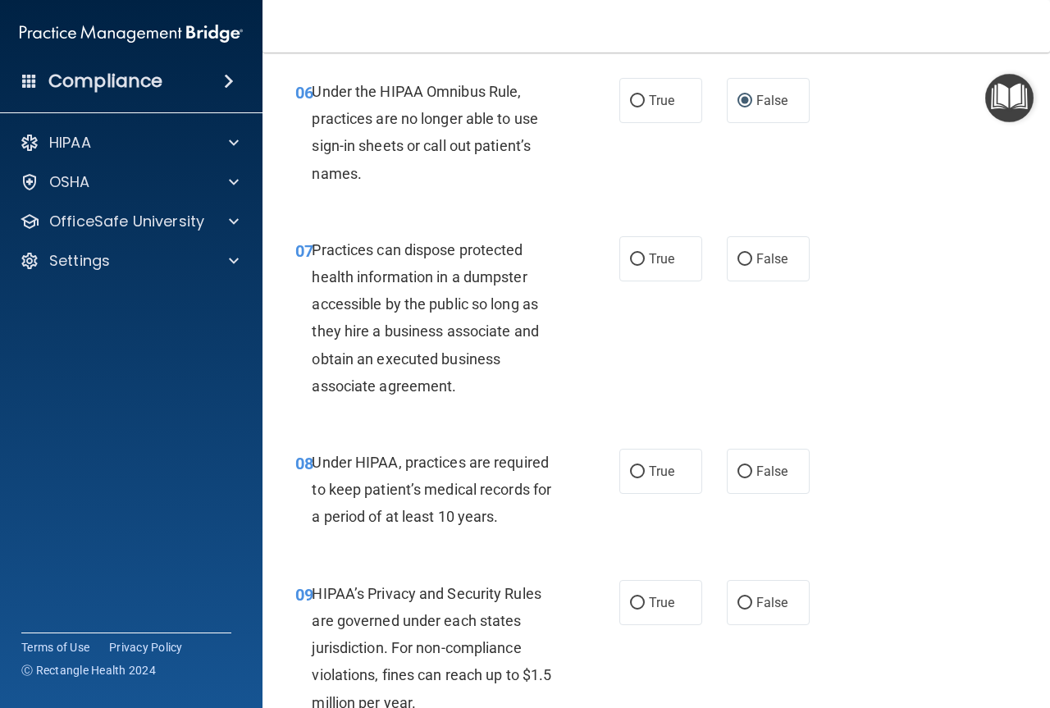
scroll to position [984, 0]
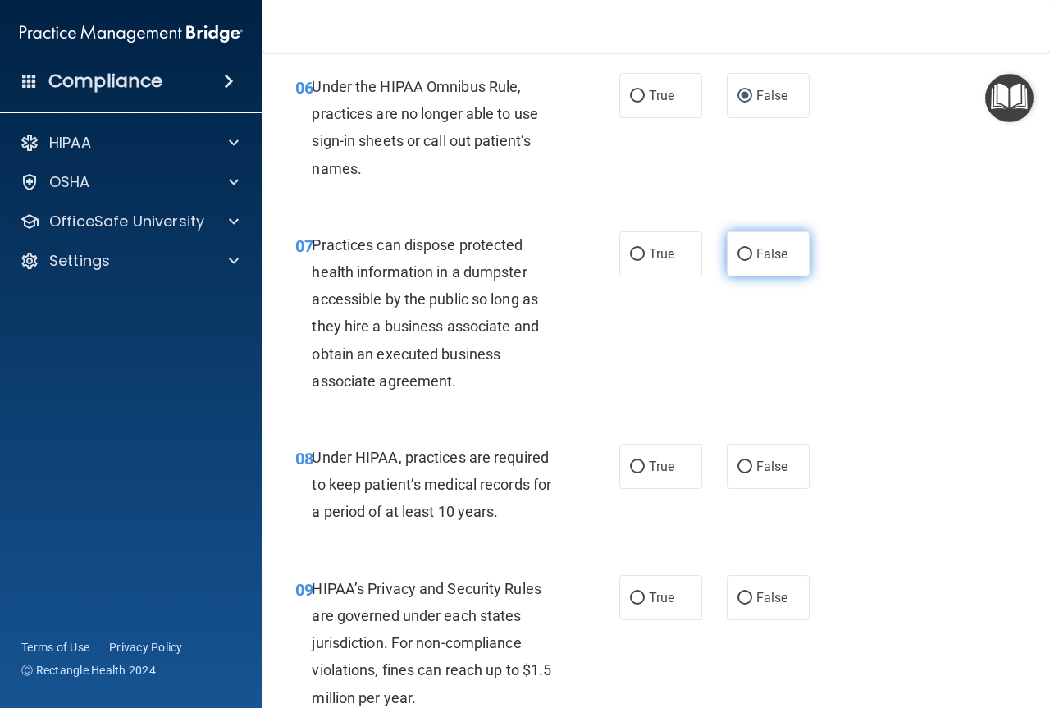
click at [757, 262] on label "False" at bounding box center [768, 253] width 83 height 45
click at [752, 261] on input "False" at bounding box center [744, 254] width 15 height 12
radio input "true"
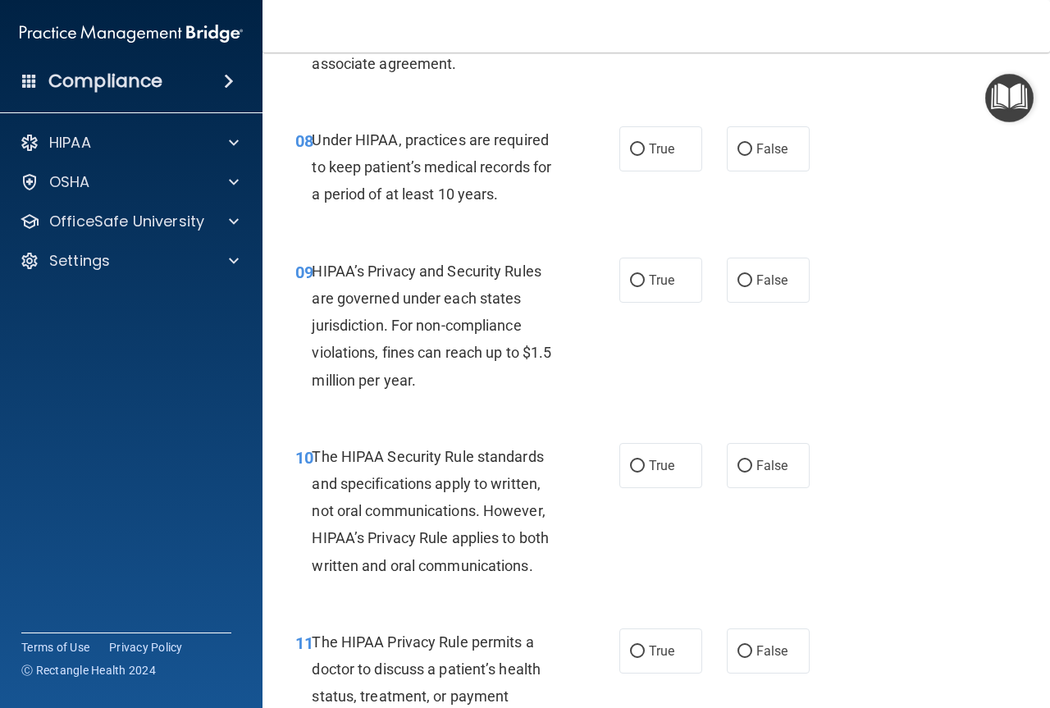
scroll to position [1312, 0]
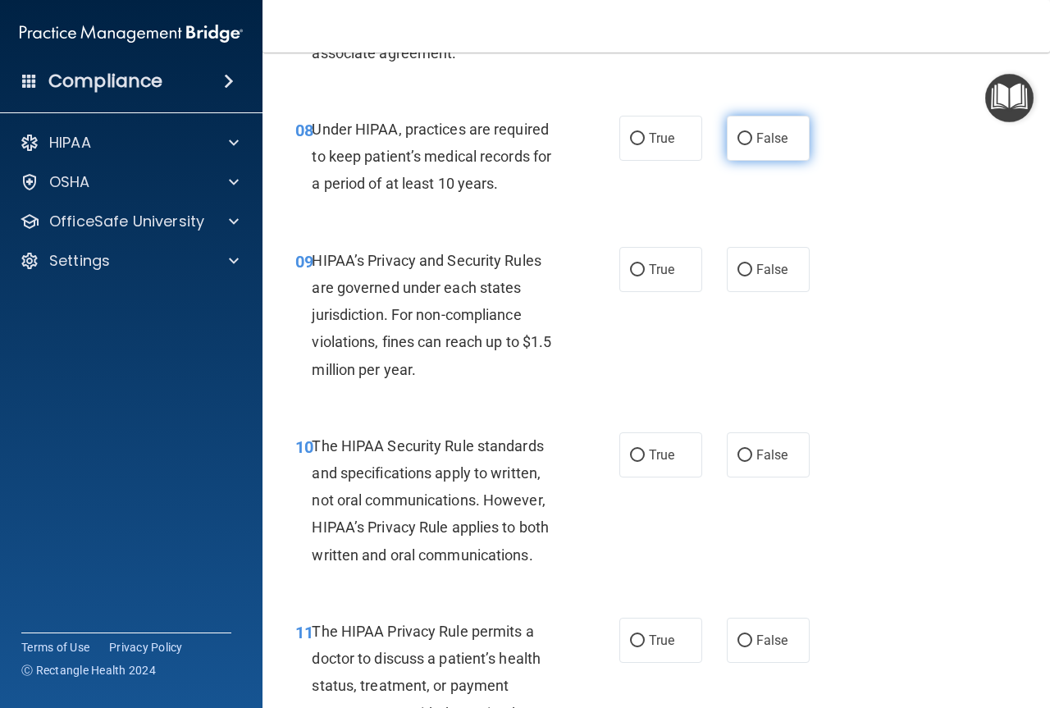
click at [728, 139] on label "False" at bounding box center [768, 138] width 83 height 45
click at [737, 139] on input "False" at bounding box center [744, 139] width 15 height 12
radio input "true"
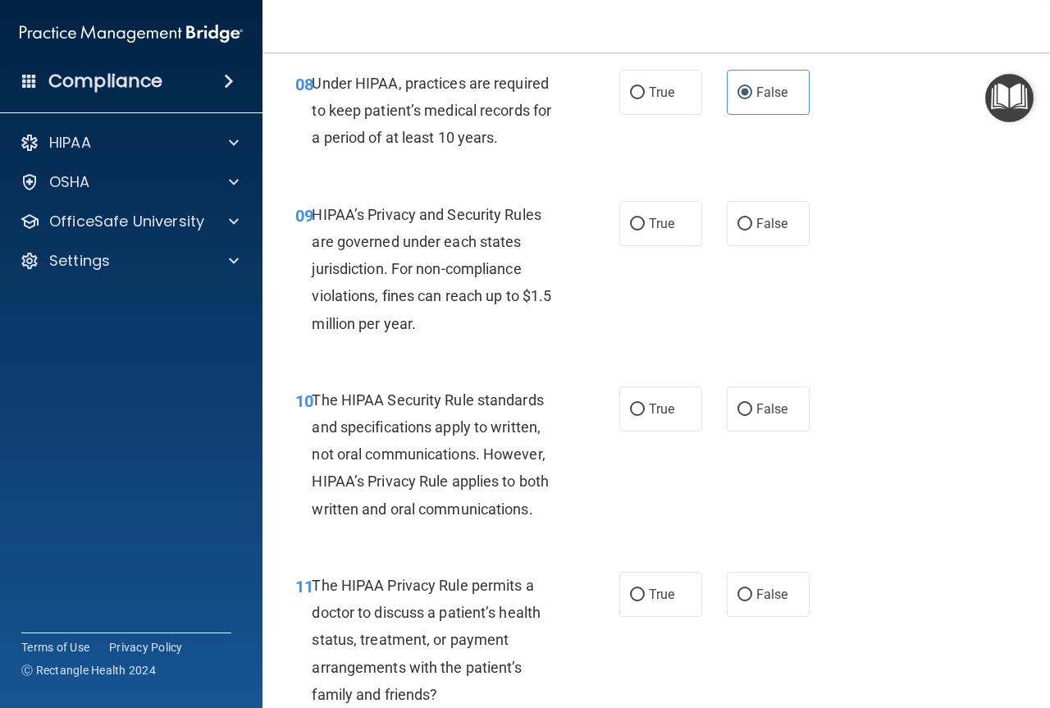
scroll to position [1394, 0]
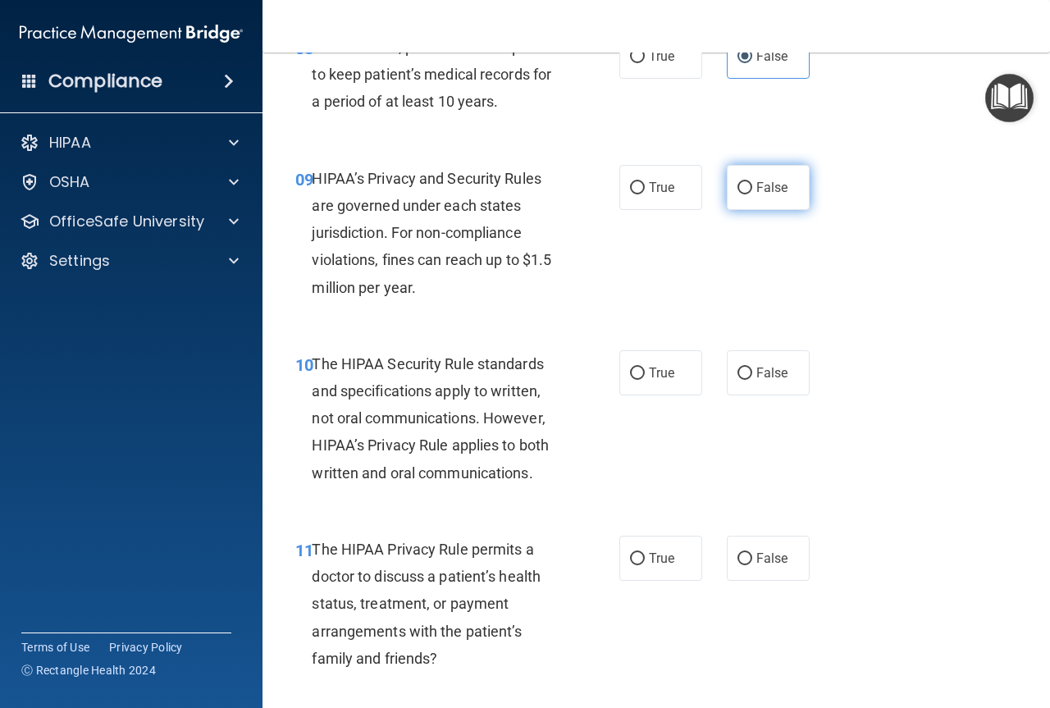
click at [758, 171] on label "False" at bounding box center [768, 187] width 83 height 45
click at [752, 182] on input "False" at bounding box center [744, 188] width 15 height 12
radio input "true"
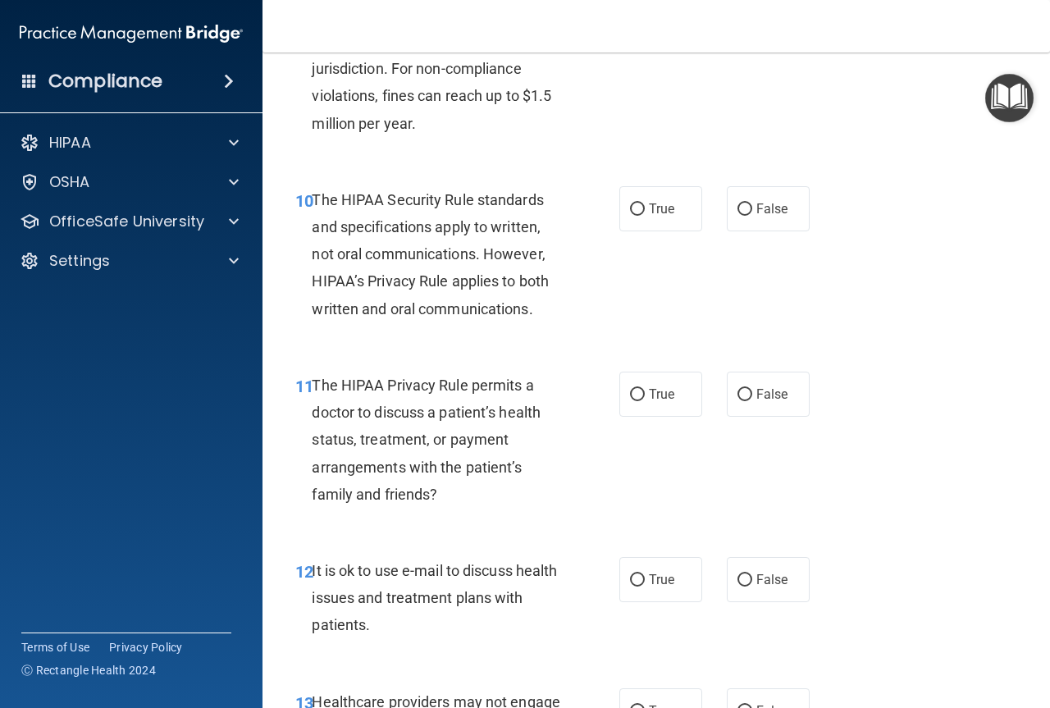
scroll to position [1640, 0]
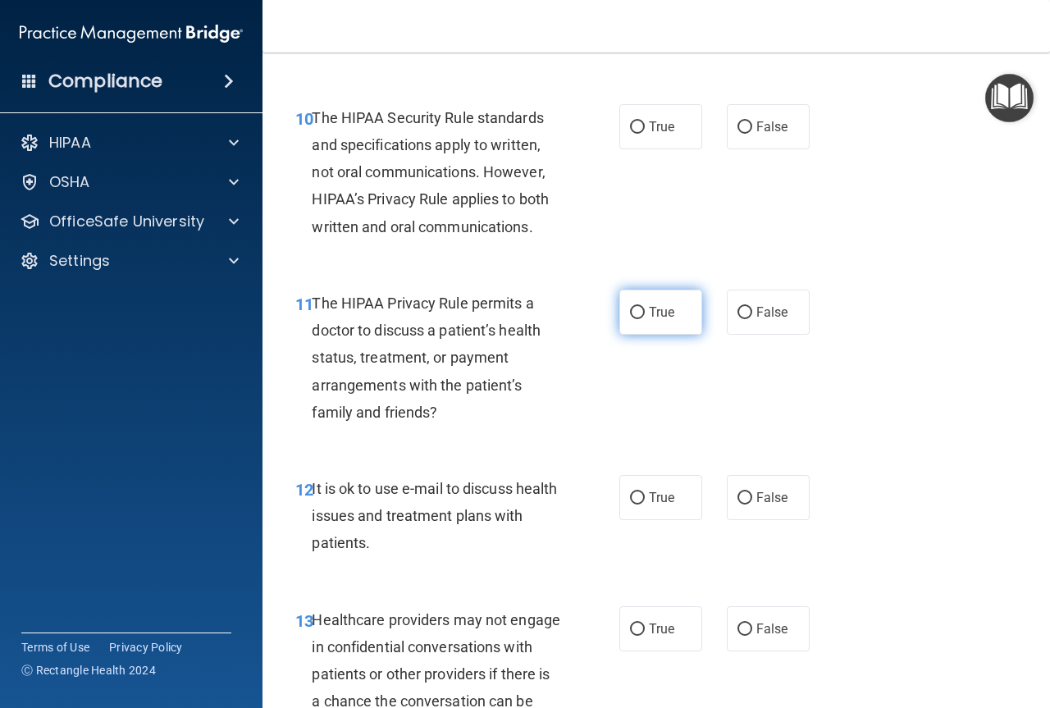
click at [659, 320] on label "True" at bounding box center [660, 311] width 83 height 45
click at [645, 319] on input "True" at bounding box center [637, 313] width 15 height 12
radio input "true"
click at [636, 119] on label "True" at bounding box center [660, 126] width 83 height 45
click at [636, 121] on input "True" at bounding box center [637, 127] width 15 height 12
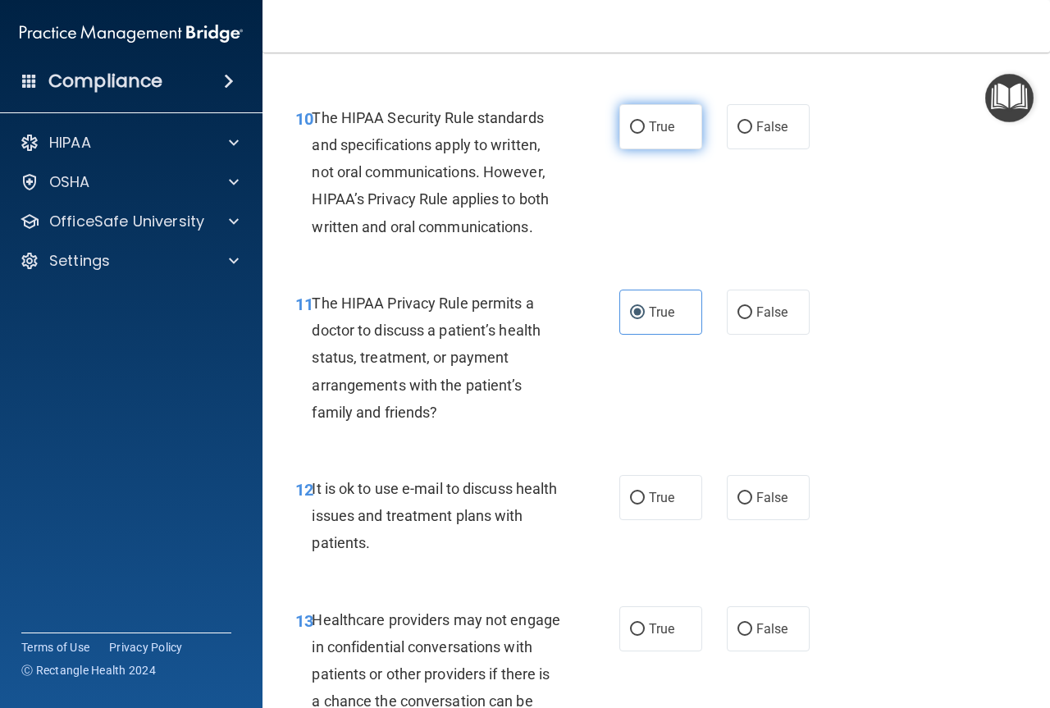
radio input "true"
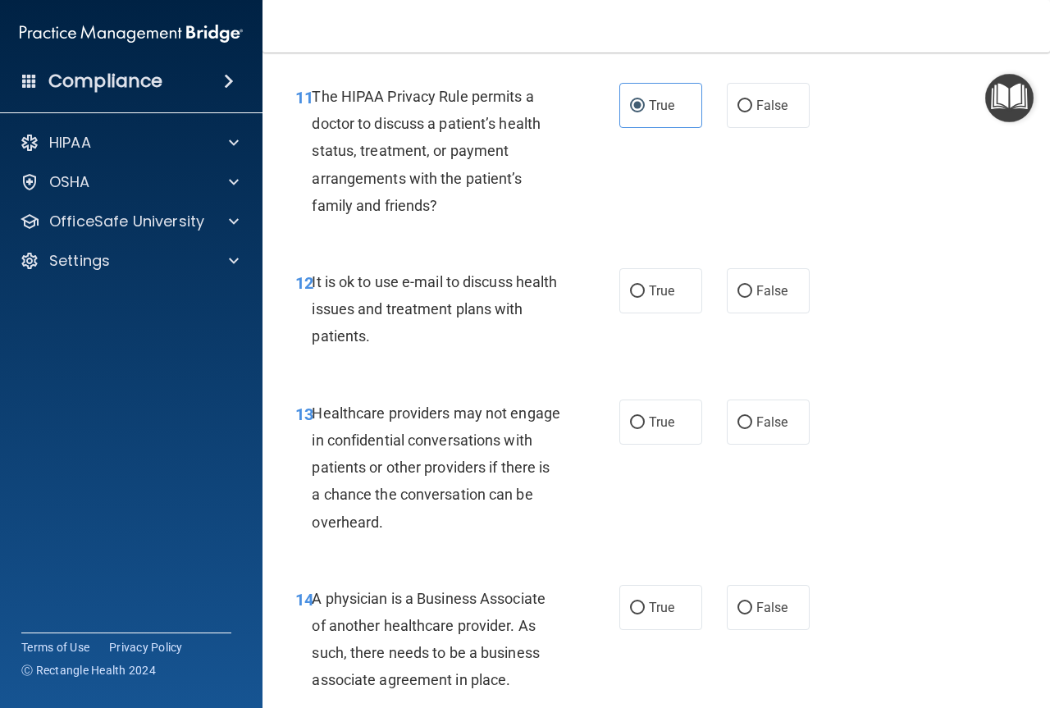
scroll to position [1886, 0]
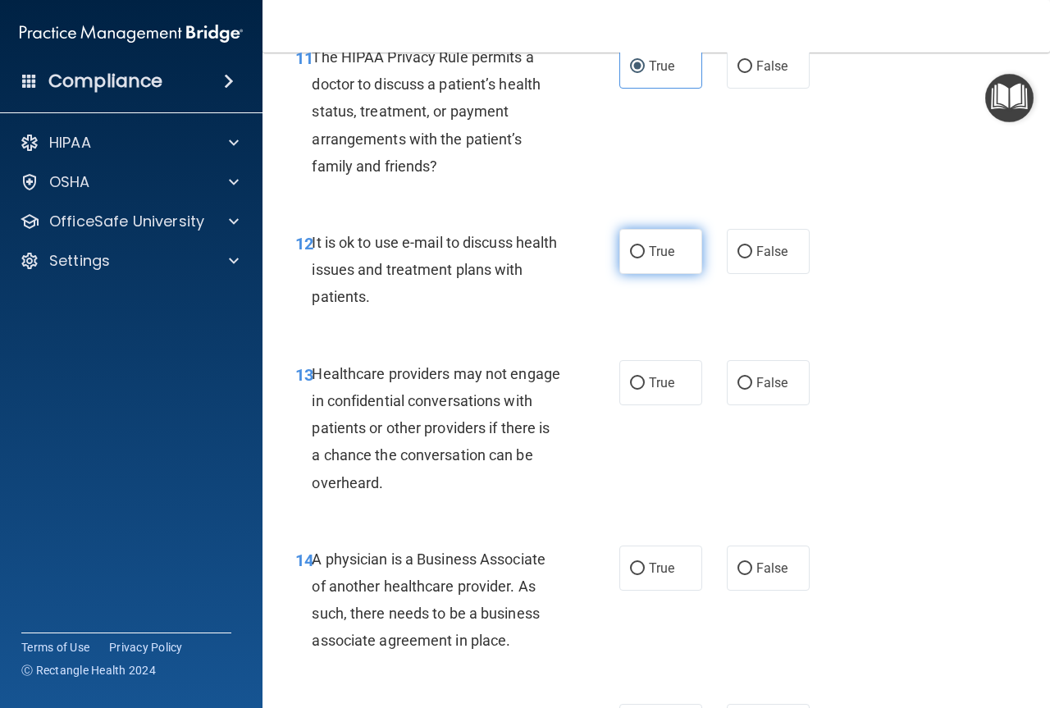
click at [658, 254] on span "True" at bounding box center [661, 252] width 25 height 16
click at [645, 254] on input "True" at bounding box center [637, 252] width 15 height 12
radio input "true"
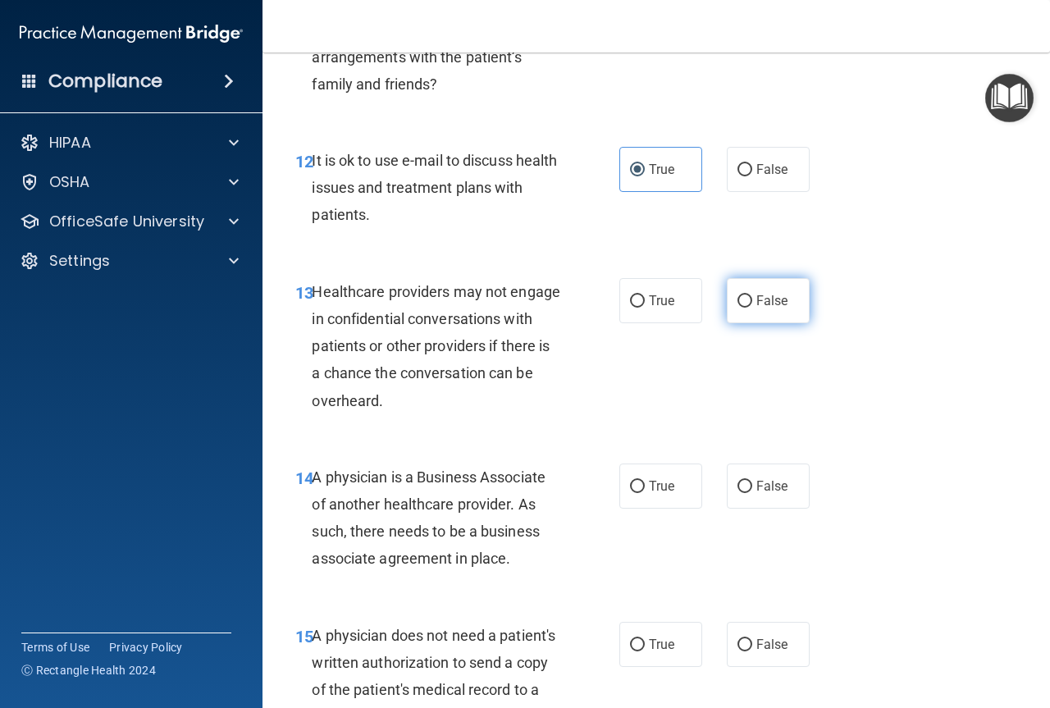
click at [744, 284] on label "False" at bounding box center [768, 300] width 83 height 45
click at [744, 295] on input "False" at bounding box center [744, 301] width 15 height 12
radio input "true"
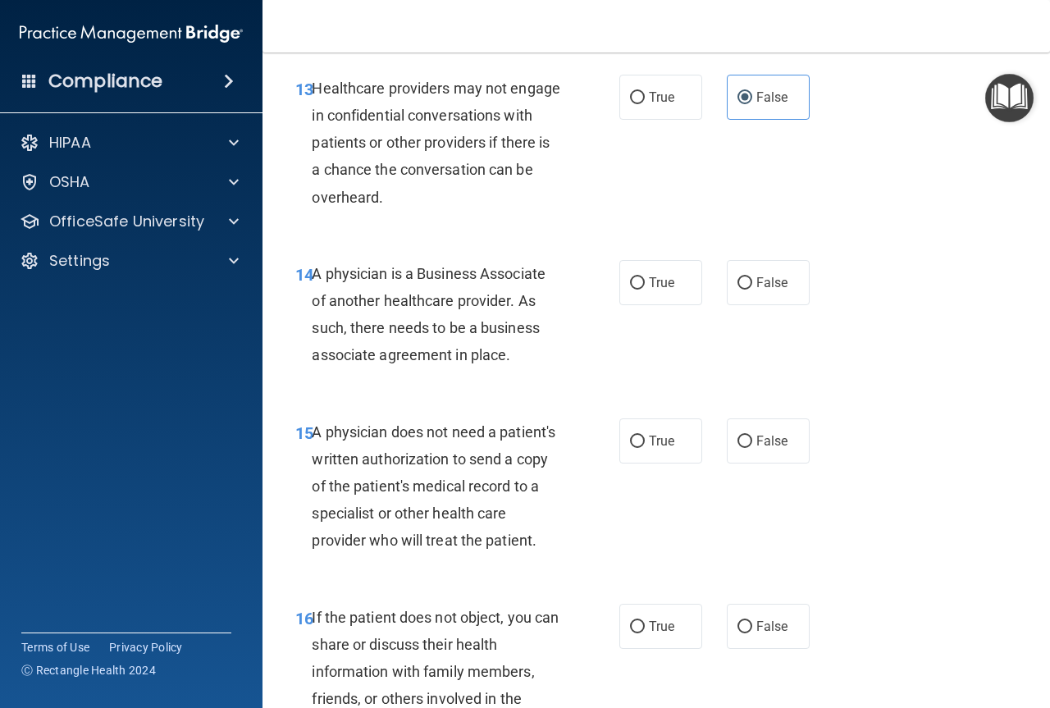
scroll to position [2214, 0]
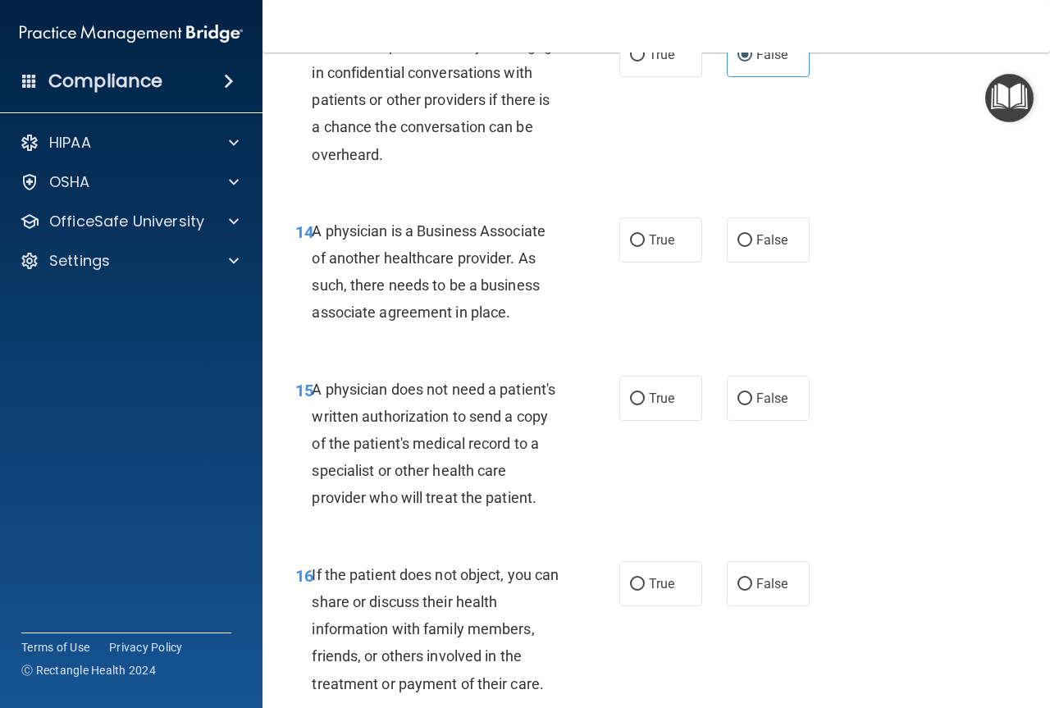
drag, startPoint x: 515, startPoint y: 318, endPoint x: 314, endPoint y: 235, distance: 217.3
click at [314, 235] on div "A physician is a Business Associate of another healthcare provider. As such, th…" at bounding box center [443, 271] width 262 height 109
click at [479, 520] on div "15 A physician does not need a patient's written authorization to send a copy o…" at bounding box center [457, 448] width 373 height 144
click at [663, 397] on span "True" at bounding box center [661, 398] width 25 height 16
click at [645, 397] on input "True" at bounding box center [637, 399] width 15 height 12
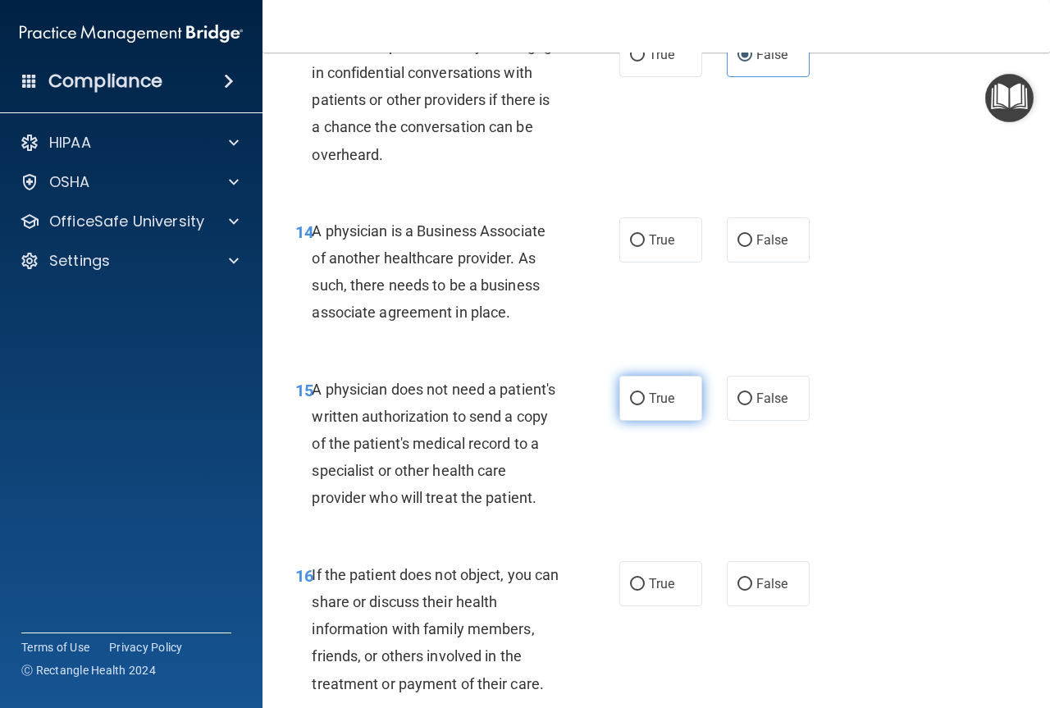
radio input "true"
drag, startPoint x: 531, startPoint y: 311, endPoint x: 316, endPoint y: 230, distance: 229.7
click at [316, 230] on div "A physician is a Business Associate of another healthcare provider. As such, th…" at bounding box center [443, 271] width 262 height 109
click at [578, 271] on div "14 A physician is a Business Associate of another healthcare provider. As such,…" at bounding box center [457, 275] width 373 height 117
click at [748, 237] on label "False" at bounding box center [768, 239] width 83 height 45
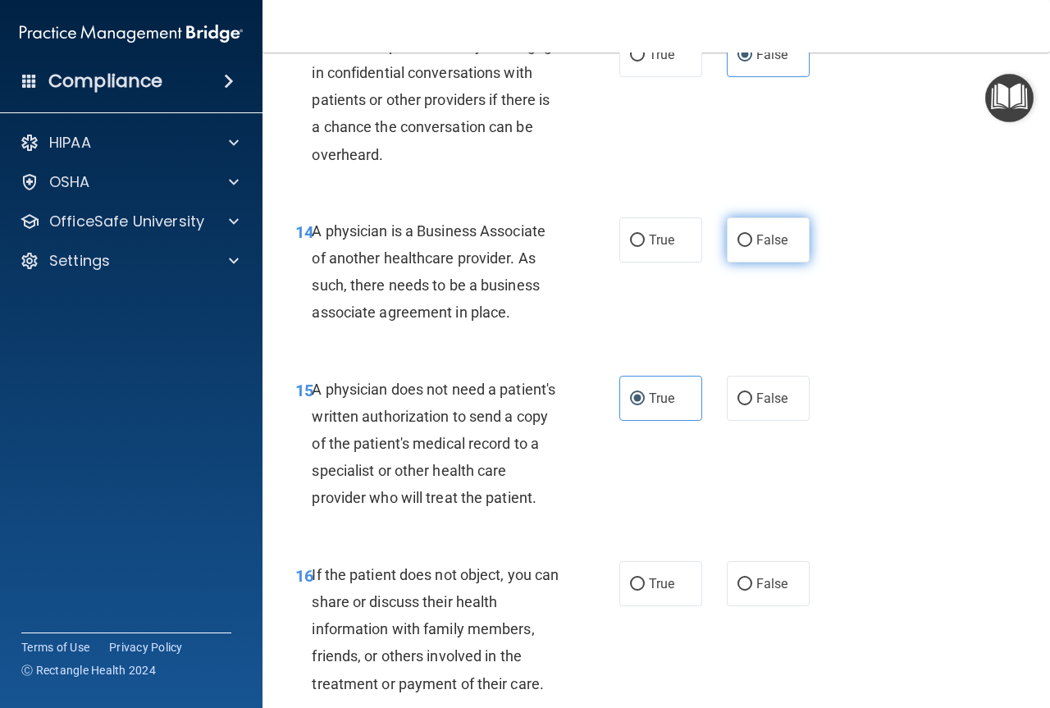
click at [748, 237] on input "False" at bounding box center [744, 241] width 15 height 12
radio input "true"
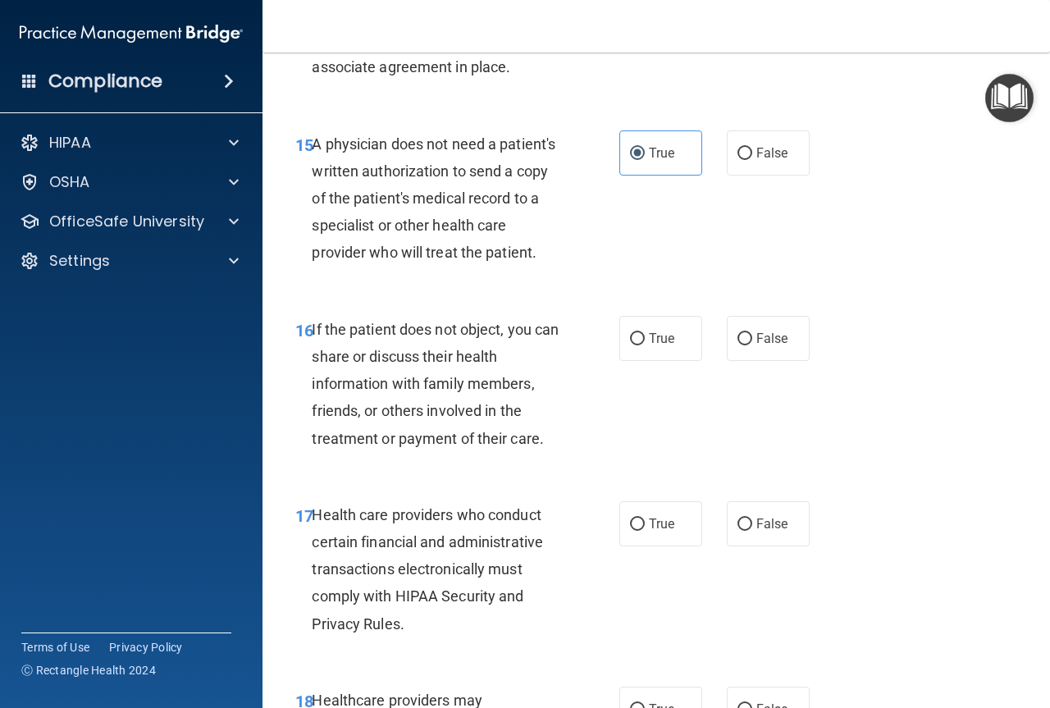
scroll to position [2460, 0]
click at [619, 360] on label "True" at bounding box center [660, 337] width 83 height 45
click at [630, 344] on input "True" at bounding box center [637, 338] width 15 height 12
radio input "true"
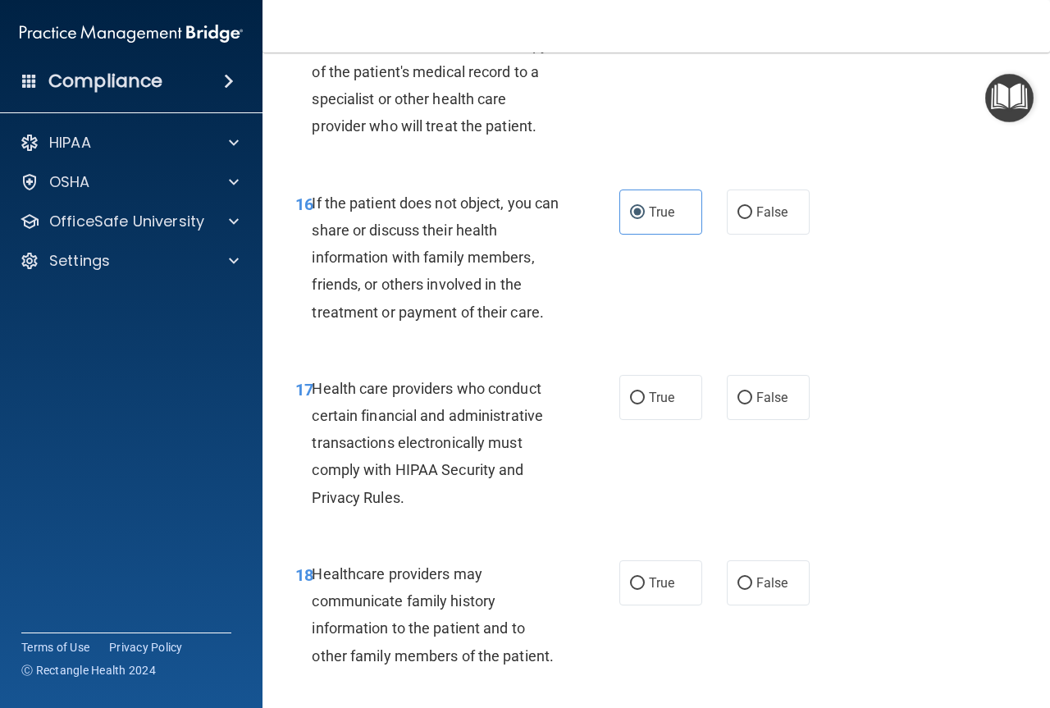
scroll to position [2624, 0]
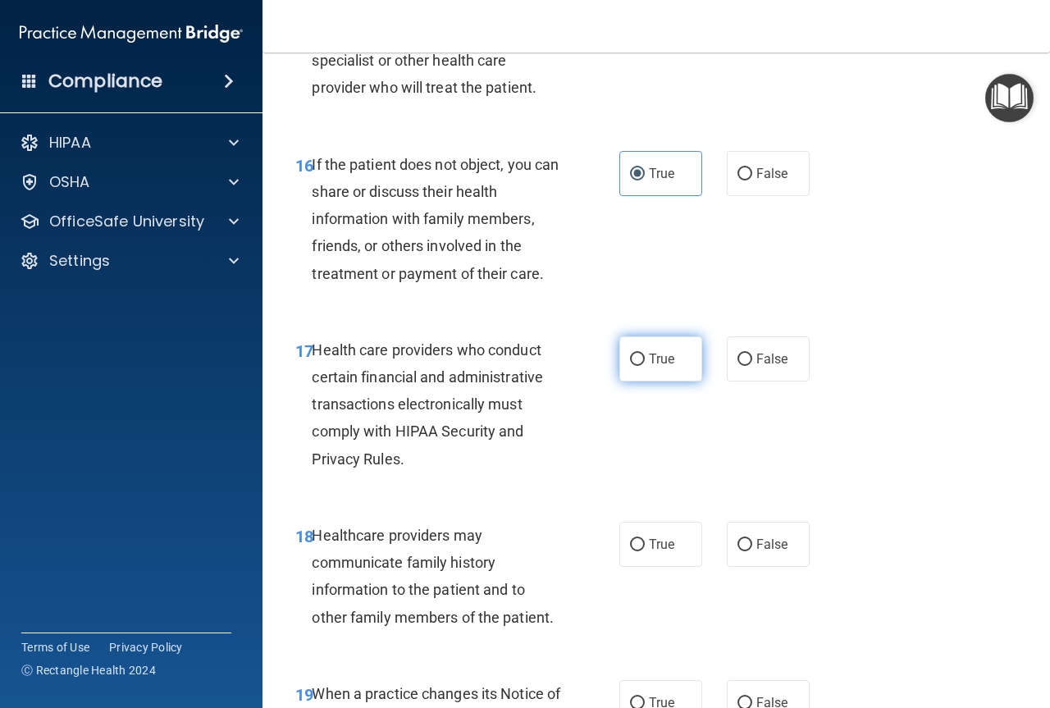
click at [641, 381] on label "True" at bounding box center [660, 358] width 83 height 45
click at [641, 366] on input "True" at bounding box center [637, 359] width 15 height 12
radio input "true"
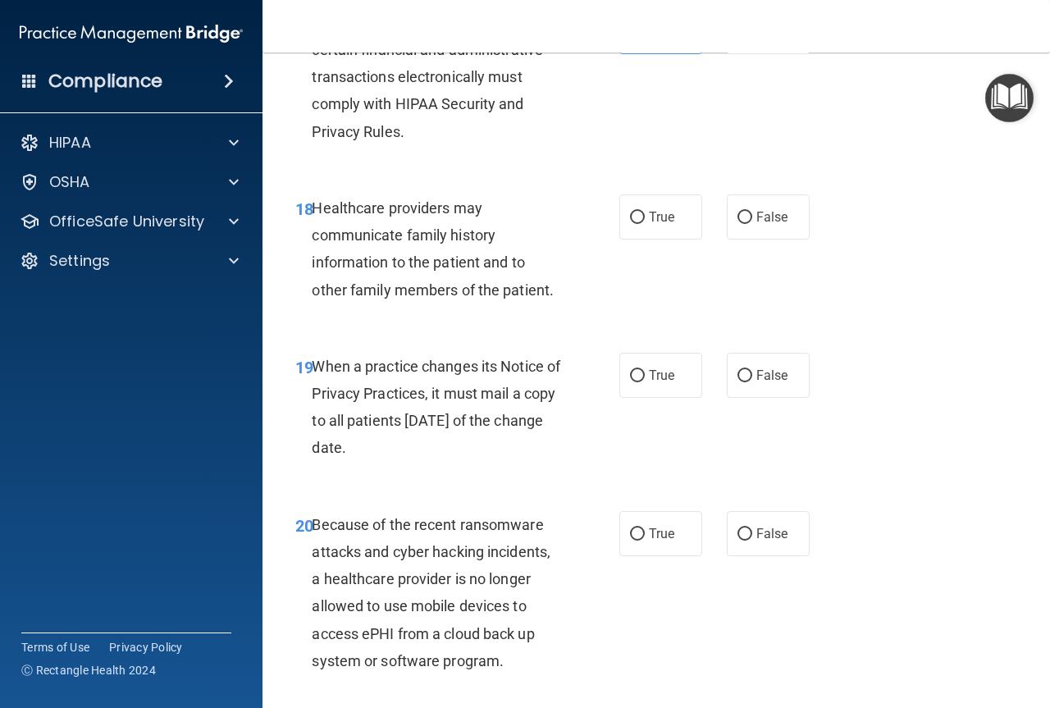
scroll to position [2952, 0]
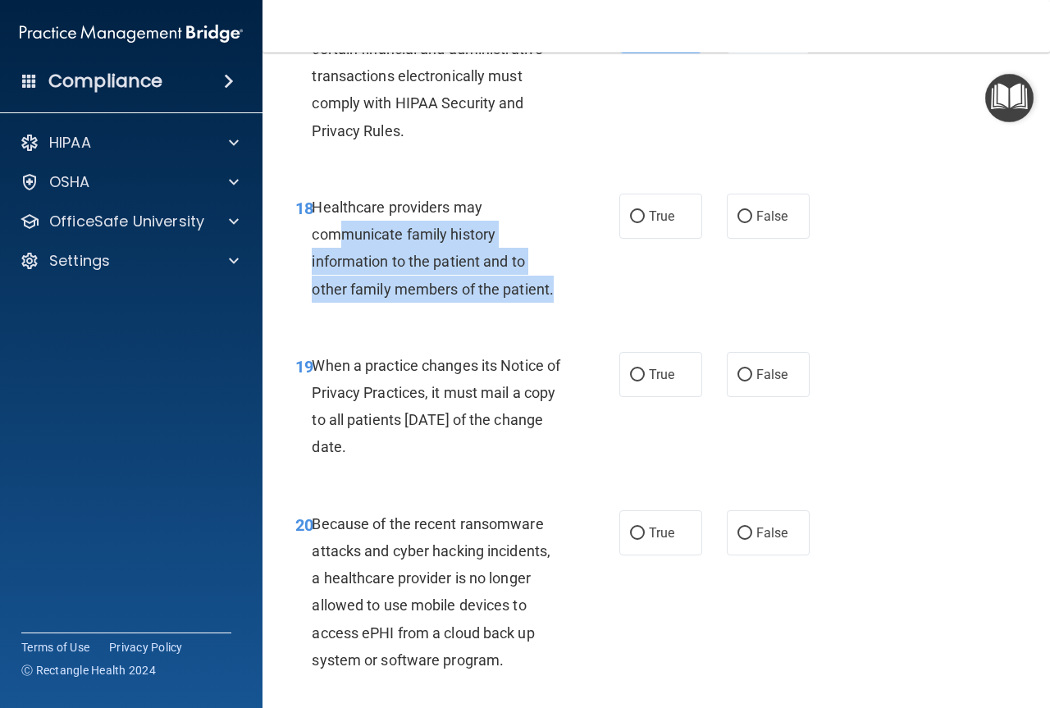
drag, startPoint x: 555, startPoint y: 315, endPoint x: 339, endPoint y: 252, distance: 225.5
click at [338, 252] on div "Healthcare providers may communicate family history information to the patient …" at bounding box center [443, 248] width 262 height 109
click at [537, 300] on div "Healthcare providers may communicate family history information to the patient …" at bounding box center [443, 248] width 262 height 109
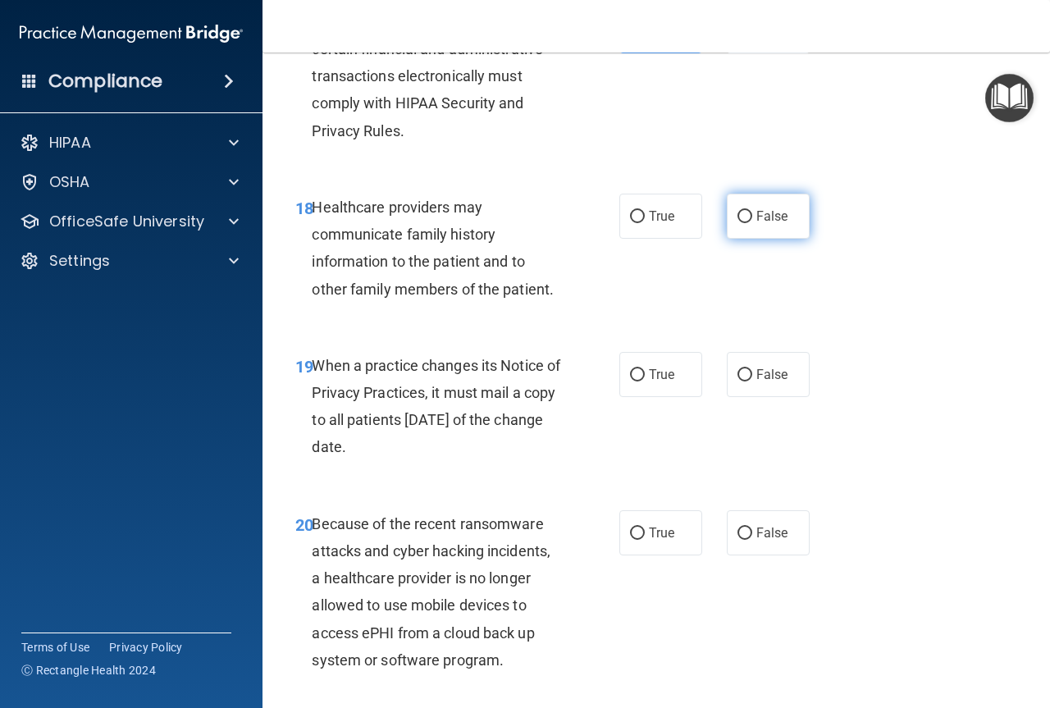
click at [761, 224] on span "False" at bounding box center [772, 216] width 32 height 16
click at [752, 223] on input "False" at bounding box center [744, 217] width 15 height 12
radio input "true"
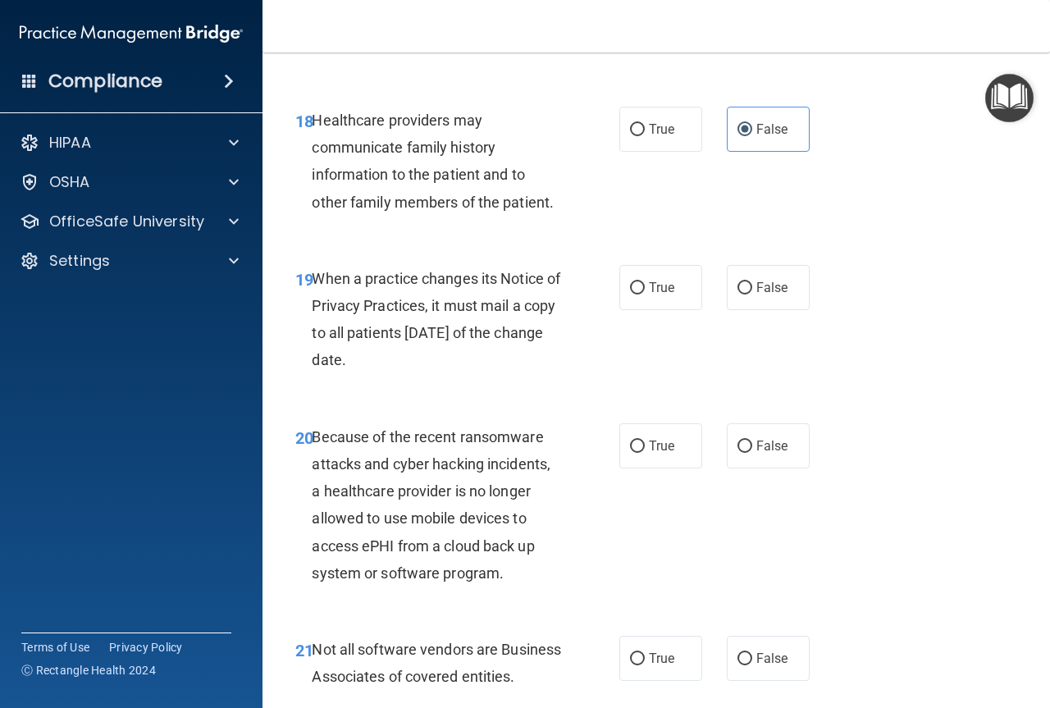
scroll to position [3116, 0]
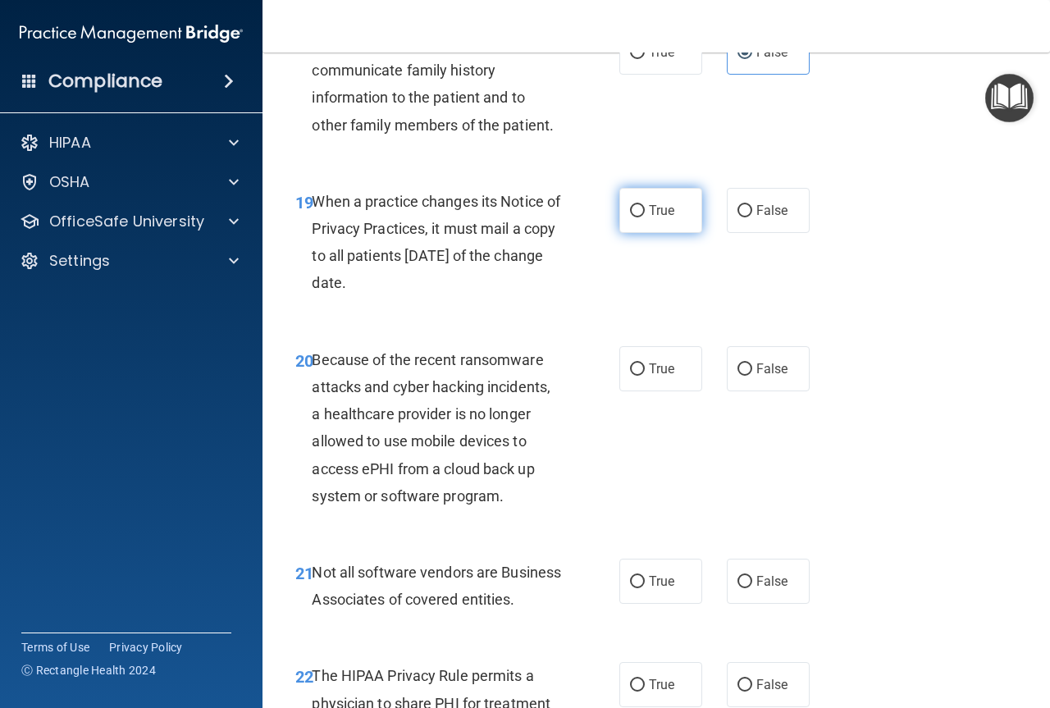
click at [649, 218] on span "True" at bounding box center [661, 211] width 25 height 16
click at [645, 217] on input "True" at bounding box center [637, 211] width 15 height 12
radio input "true"
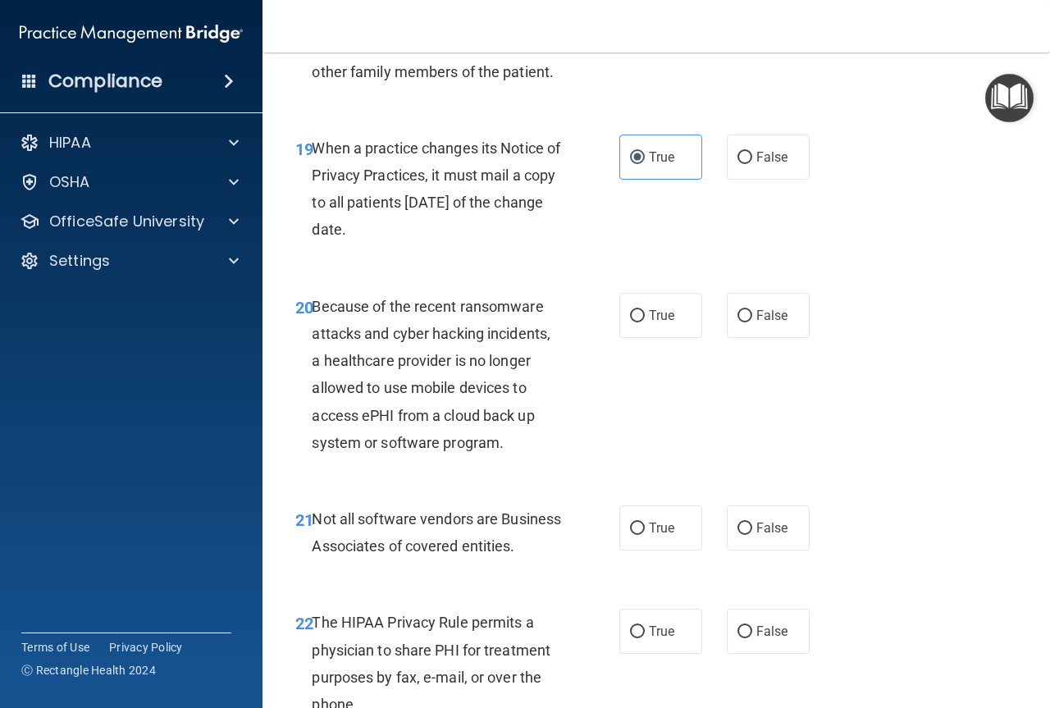
scroll to position [3198, 0]
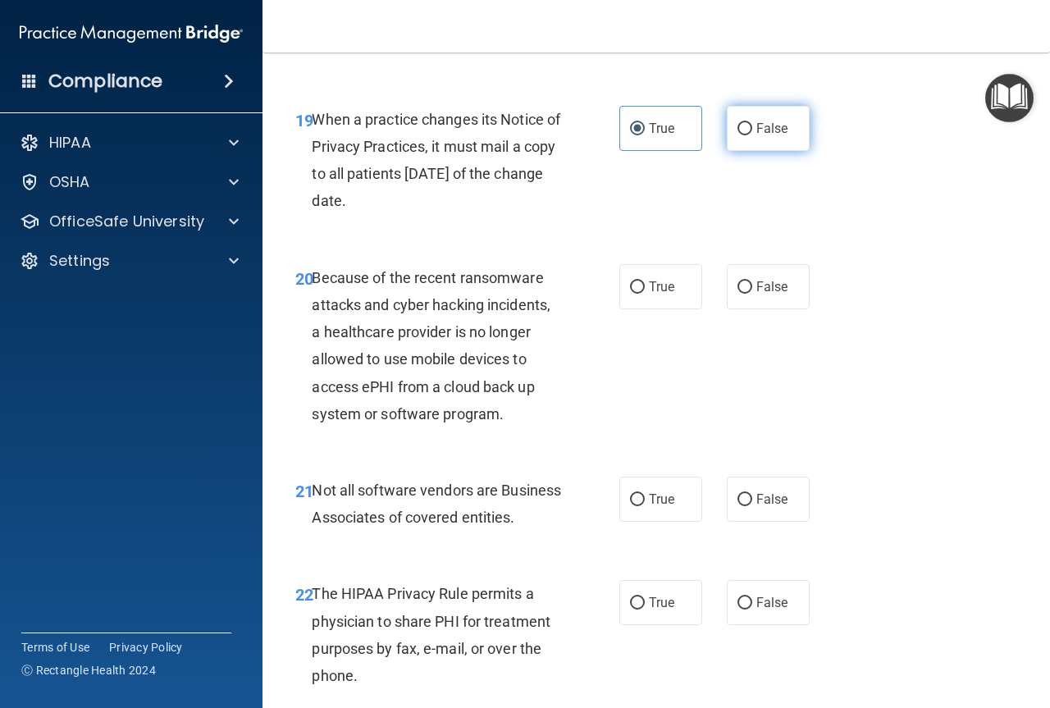
drag, startPoint x: 761, startPoint y: 163, endPoint x: 728, endPoint y: 175, distance: 34.8
click at [761, 151] on label "False" at bounding box center [768, 128] width 83 height 45
click at [752, 135] on input "False" at bounding box center [744, 129] width 15 height 12
radio input "true"
radio input "false"
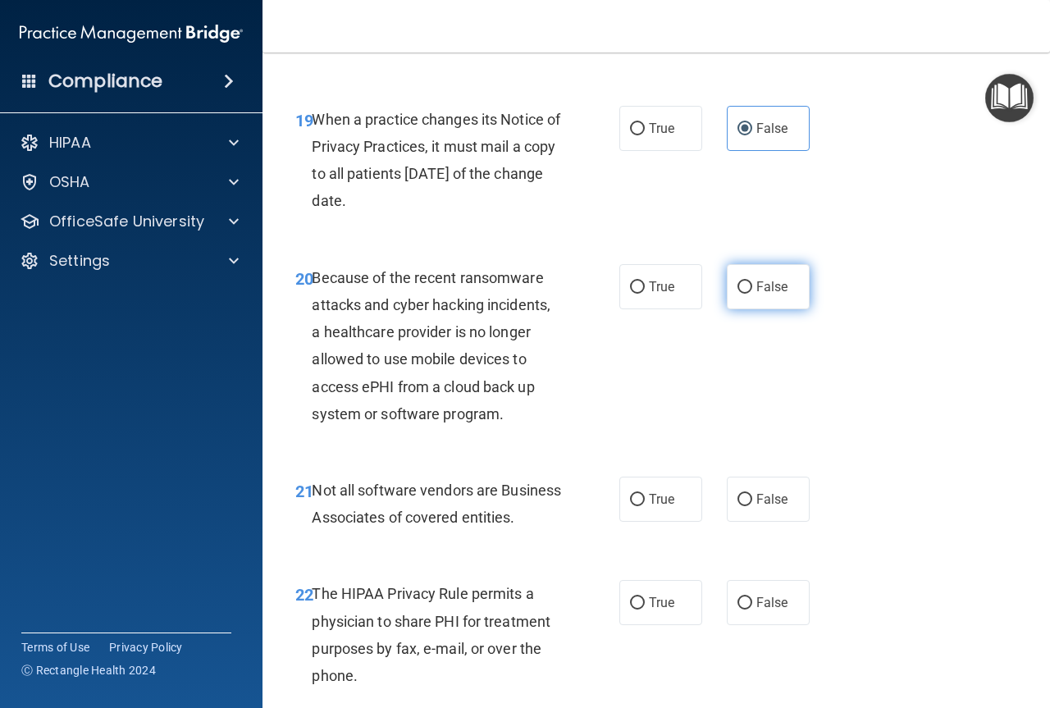
click at [771, 309] on label "False" at bounding box center [768, 286] width 83 height 45
click at [752, 294] on input "False" at bounding box center [744, 287] width 15 height 12
radio input "true"
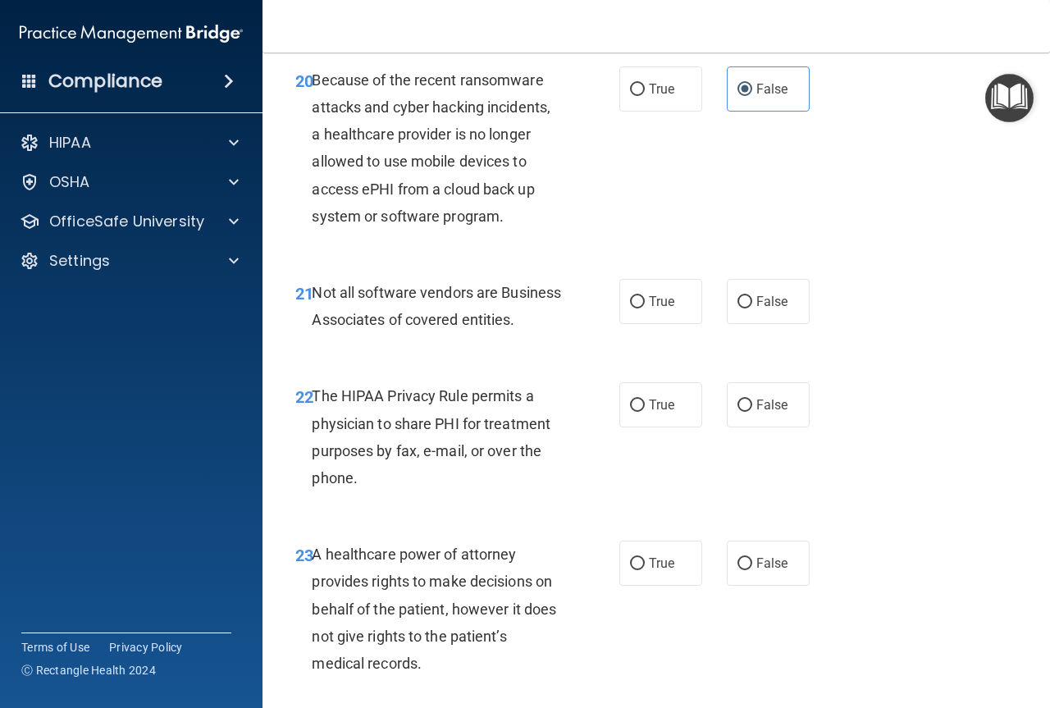
scroll to position [3444, 0]
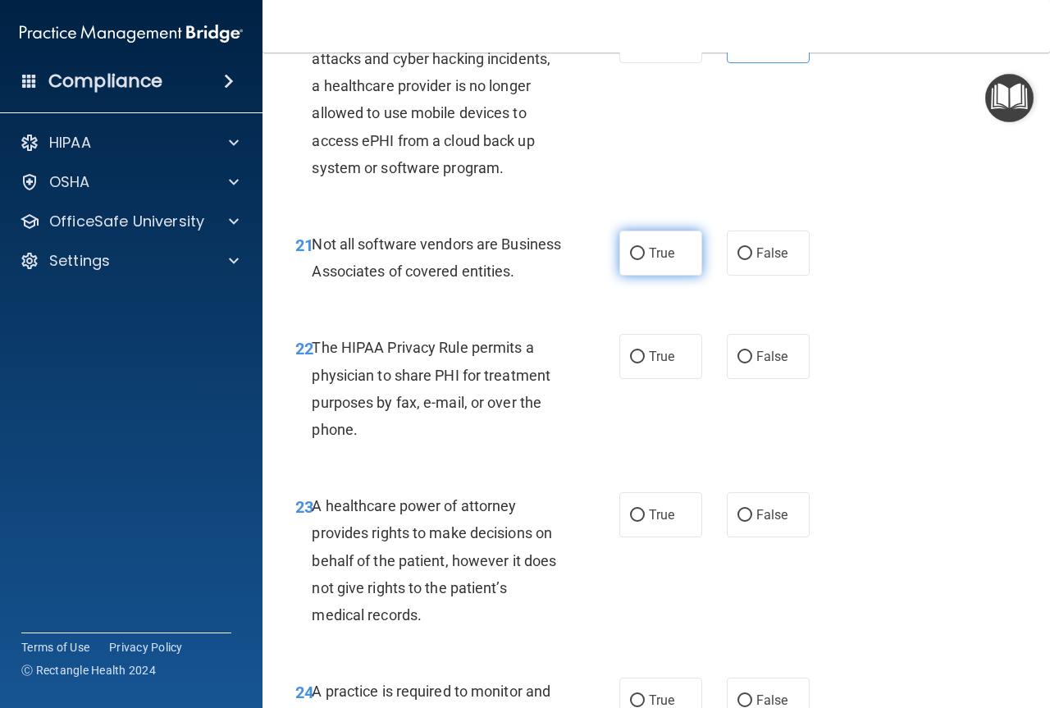
click at [654, 276] on label "True" at bounding box center [660, 252] width 83 height 45
click at [645, 260] on input "True" at bounding box center [637, 254] width 15 height 12
radio input "true"
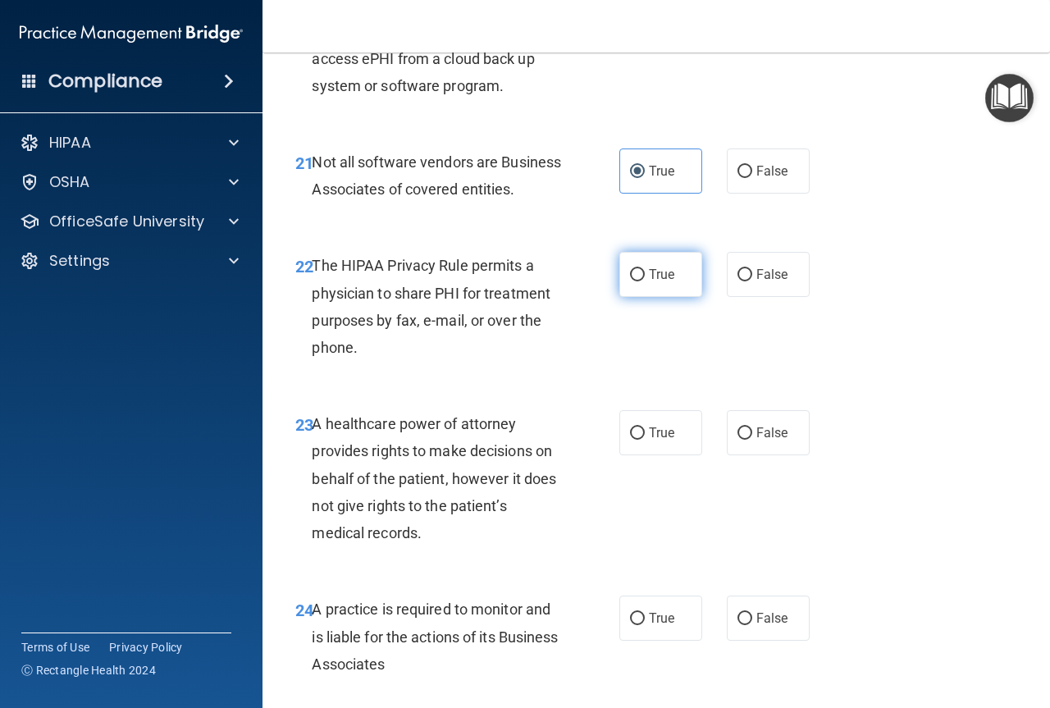
click at [645, 297] on label "True" at bounding box center [660, 274] width 83 height 45
click at [645, 281] on input "True" at bounding box center [637, 275] width 15 height 12
radio input "true"
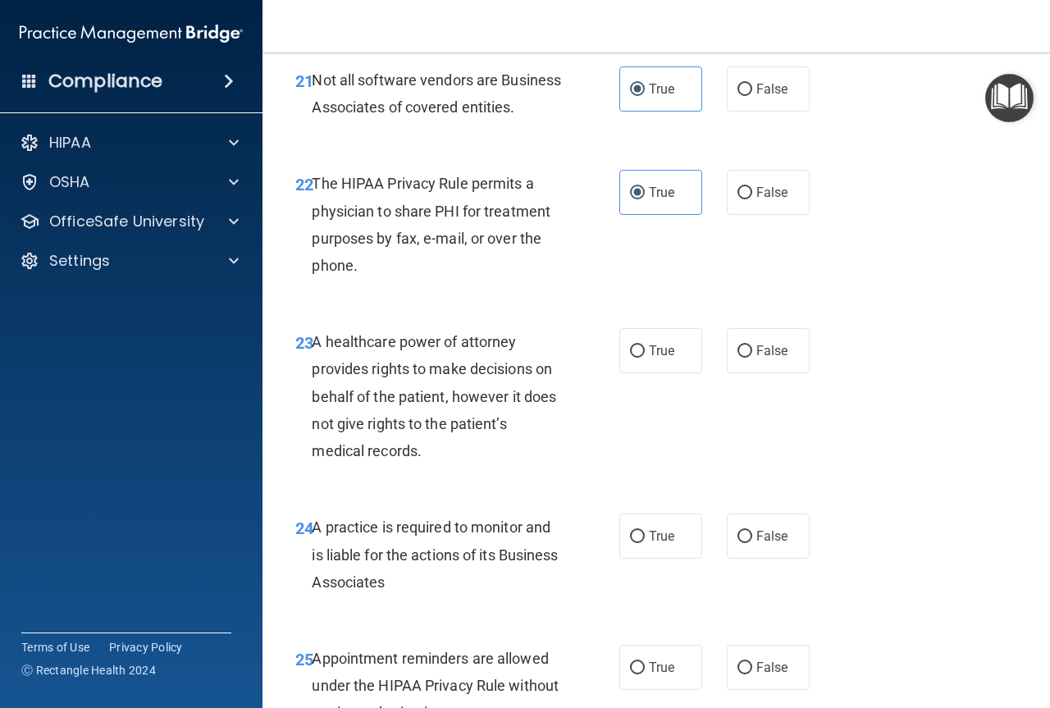
scroll to position [3690, 0]
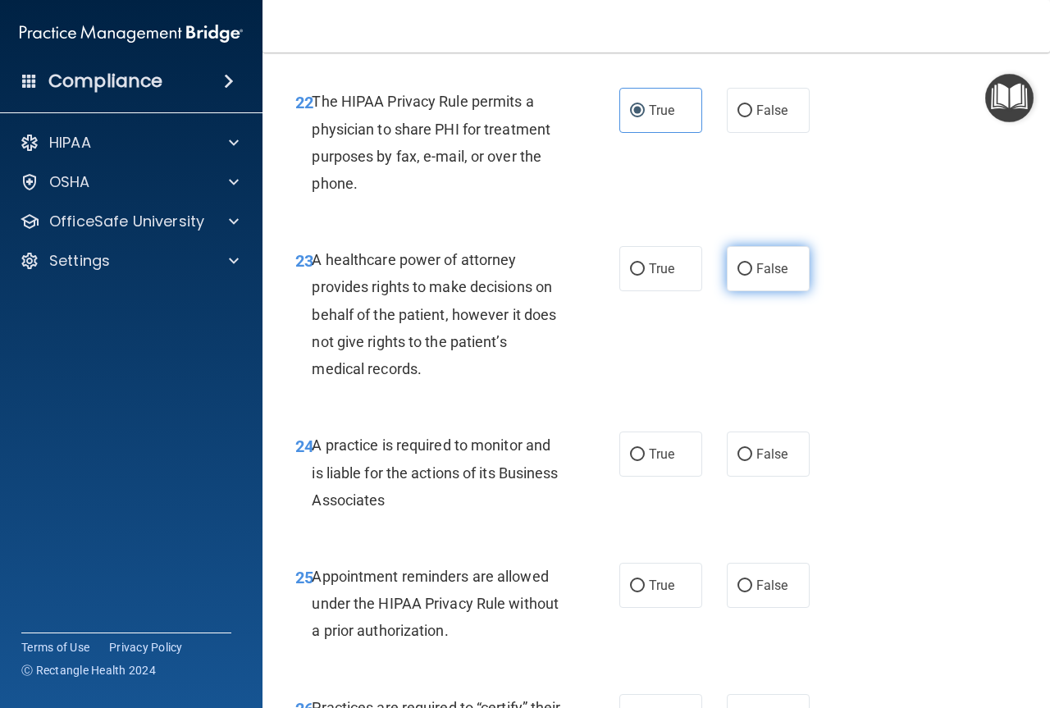
click at [779, 276] on span "False" at bounding box center [772, 269] width 32 height 16
click at [752, 276] on input "False" at bounding box center [744, 269] width 15 height 12
radio input "true"
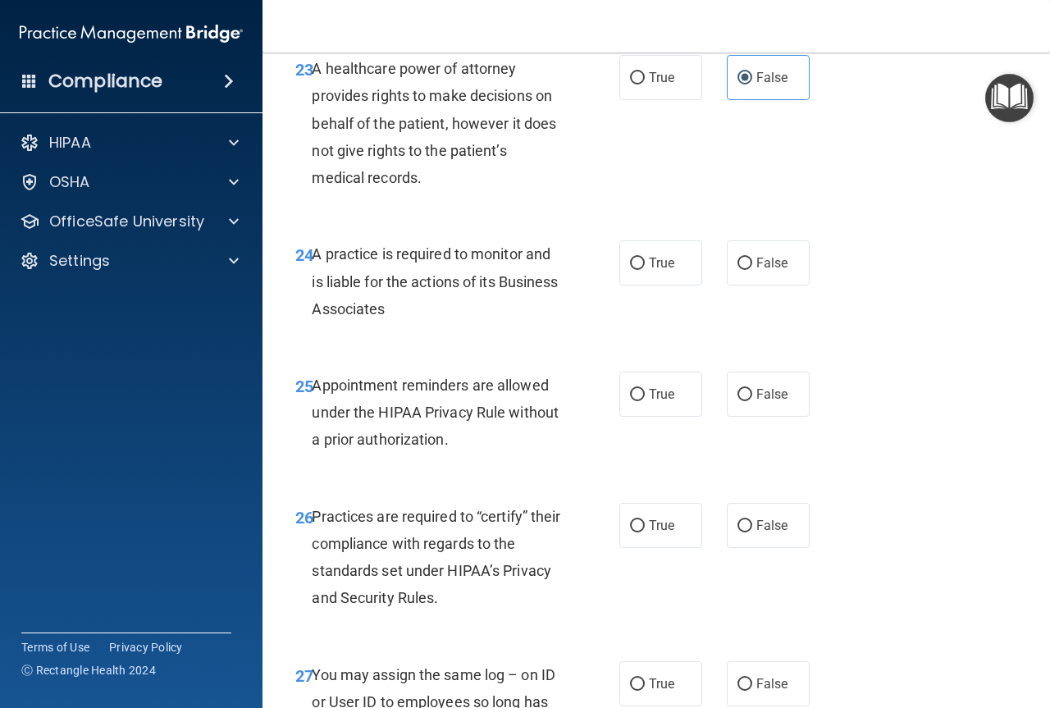
scroll to position [3936, 0]
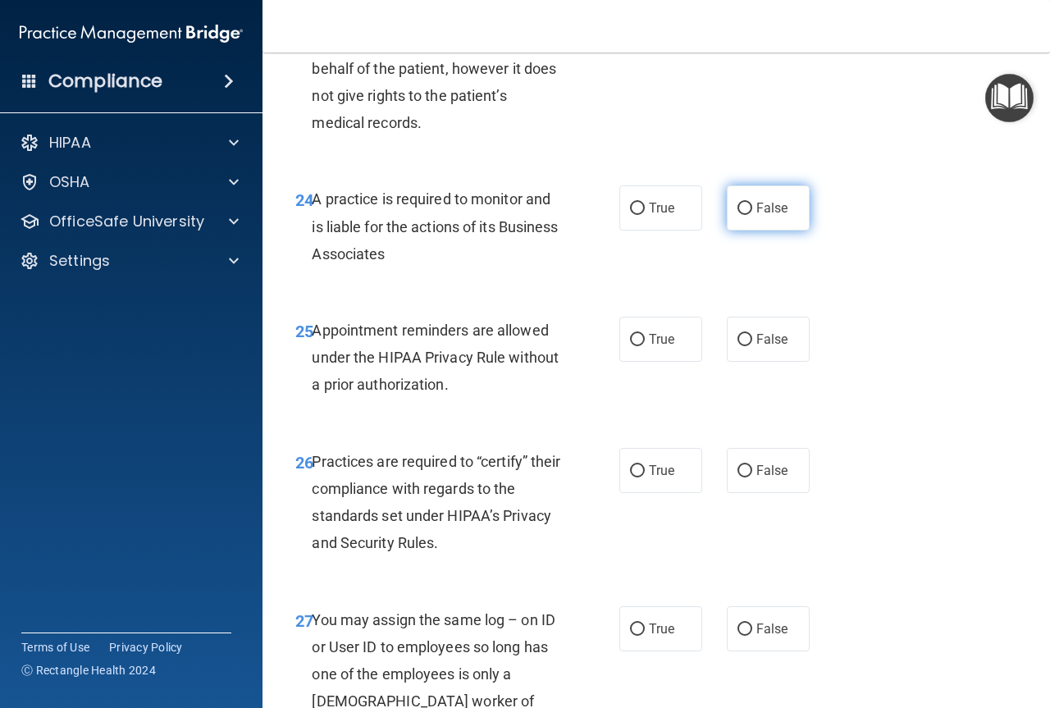
click at [747, 230] on label "False" at bounding box center [768, 207] width 83 height 45
click at [747, 215] on input "False" at bounding box center [744, 209] width 15 height 12
radio input "true"
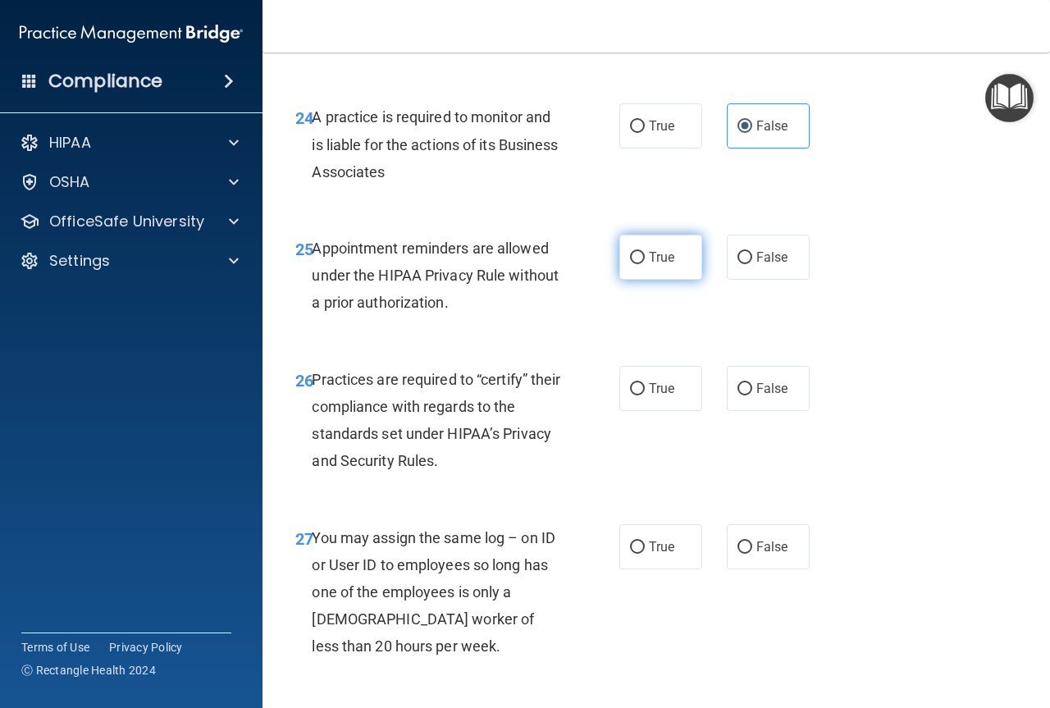
click at [666, 280] on label "True" at bounding box center [660, 257] width 83 height 45
click at [645, 264] on input "True" at bounding box center [637, 258] width 15 height 12
radio input "true"
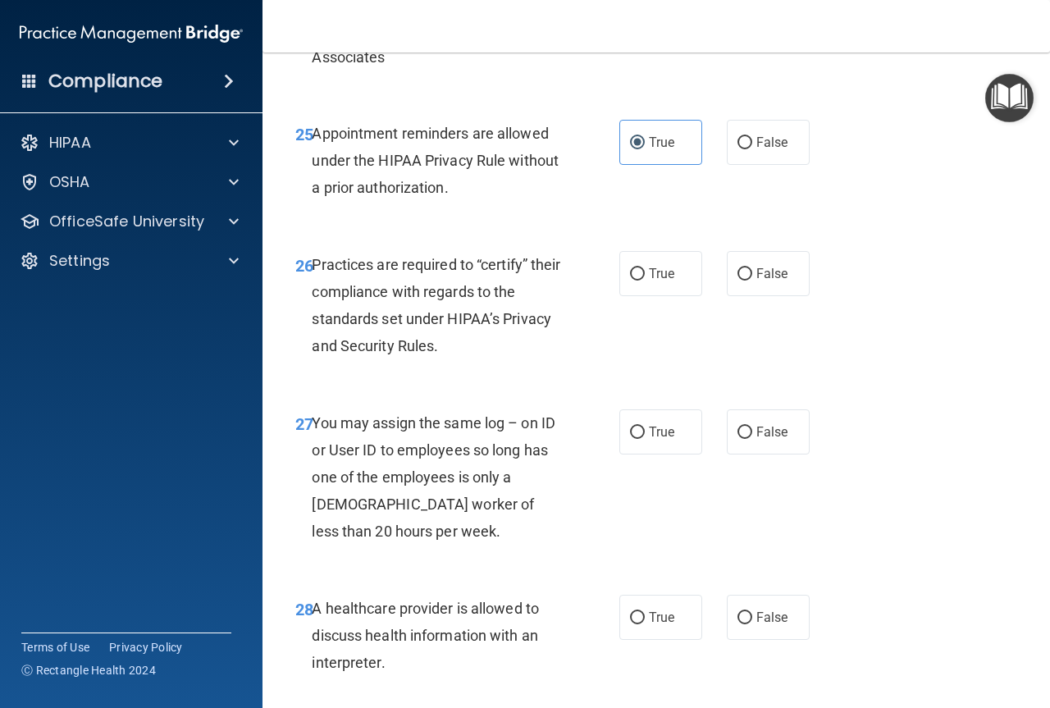
scroll to position [4182, 0]
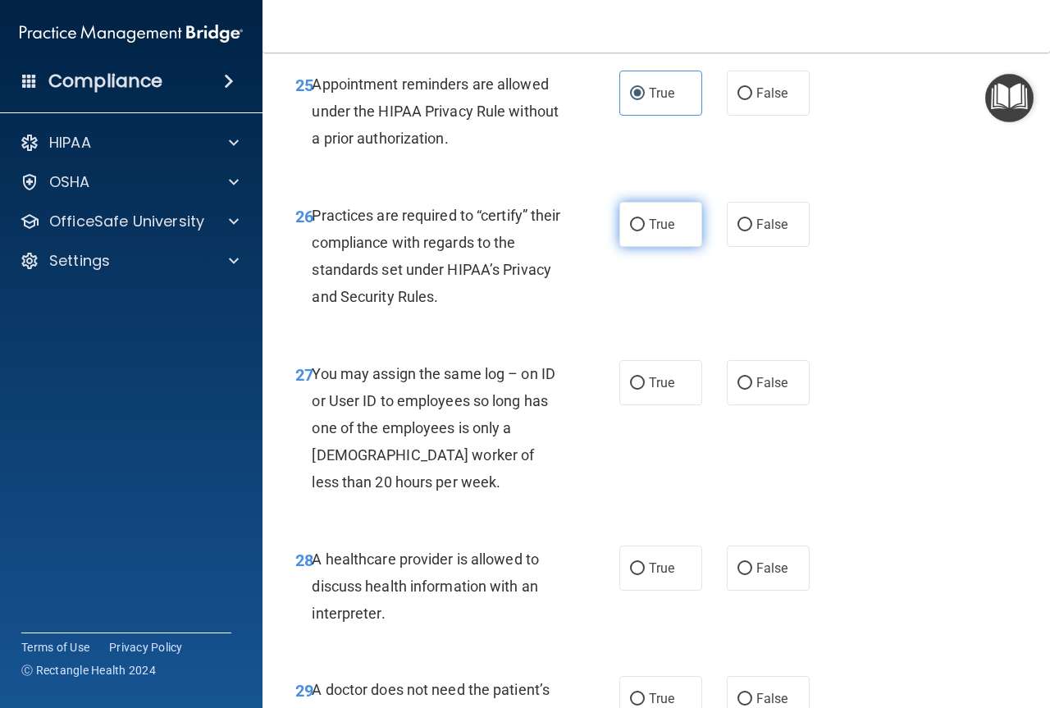
click at [664, 247] on label "True" at bounding box center [660, 224] width 83 height 45
click at [645, 231] on input "True" at bounding box center [637, 225] width 15 height 12
radio input "true"
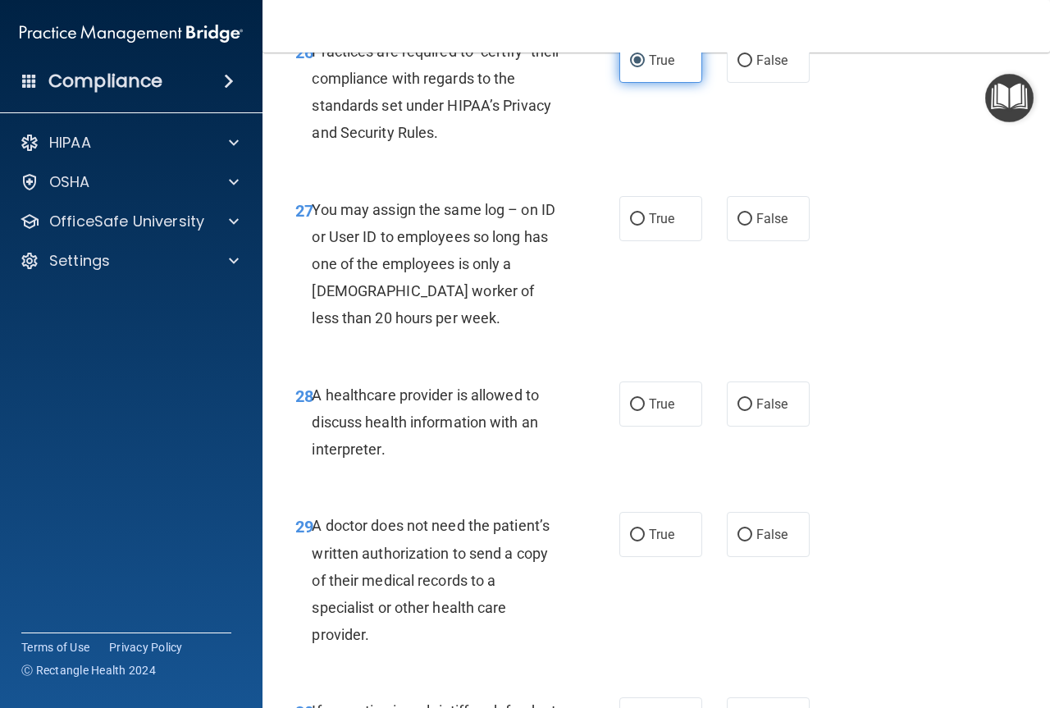
scroll to position [4264, 0]
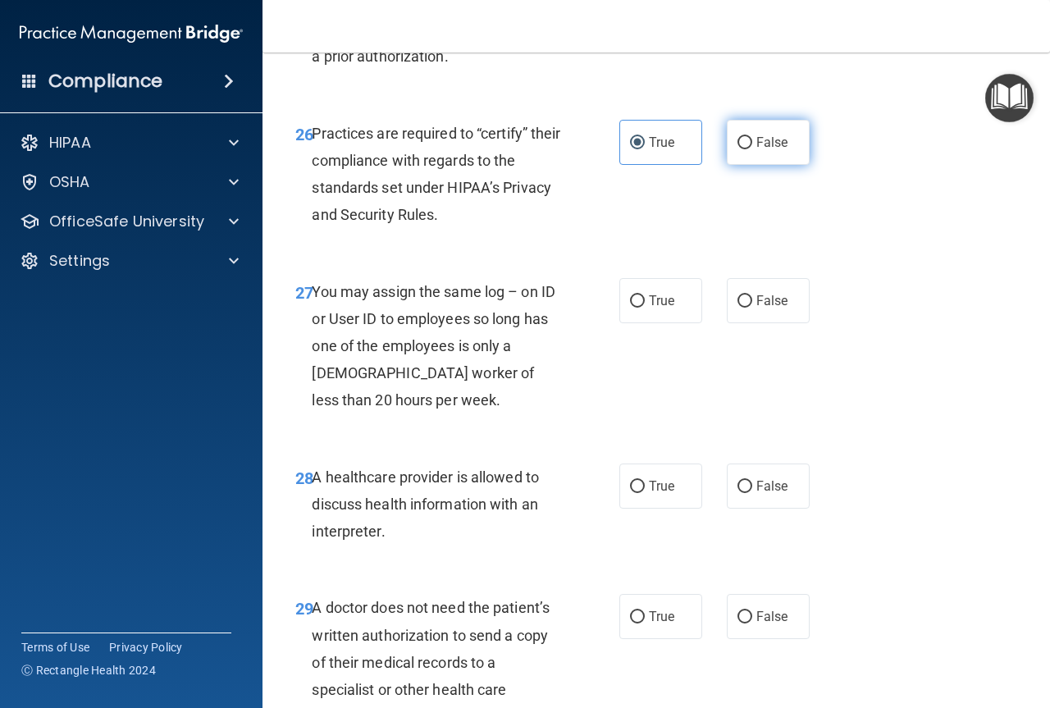
click at [777, 150] on span "False" at bounding box center [772, 142] width 32 height 16
click at [752, 149] on input "False" at bounding box center [744, 143] width 15 height 12
radio input "true"
radio input "false"
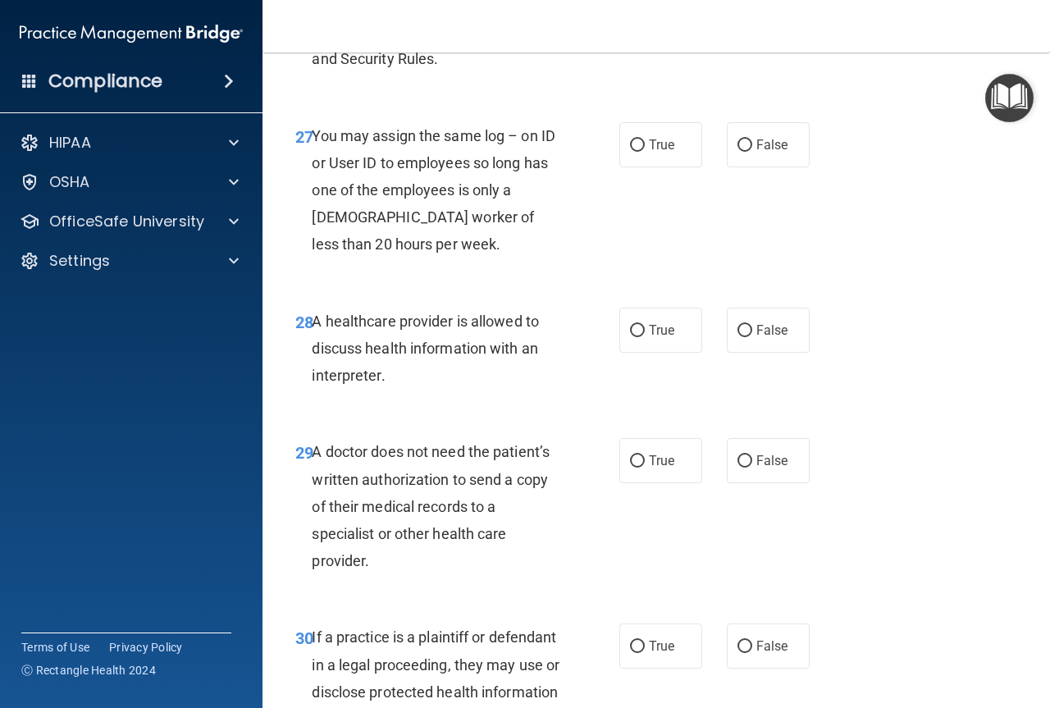
scroll to position [4428, 0]
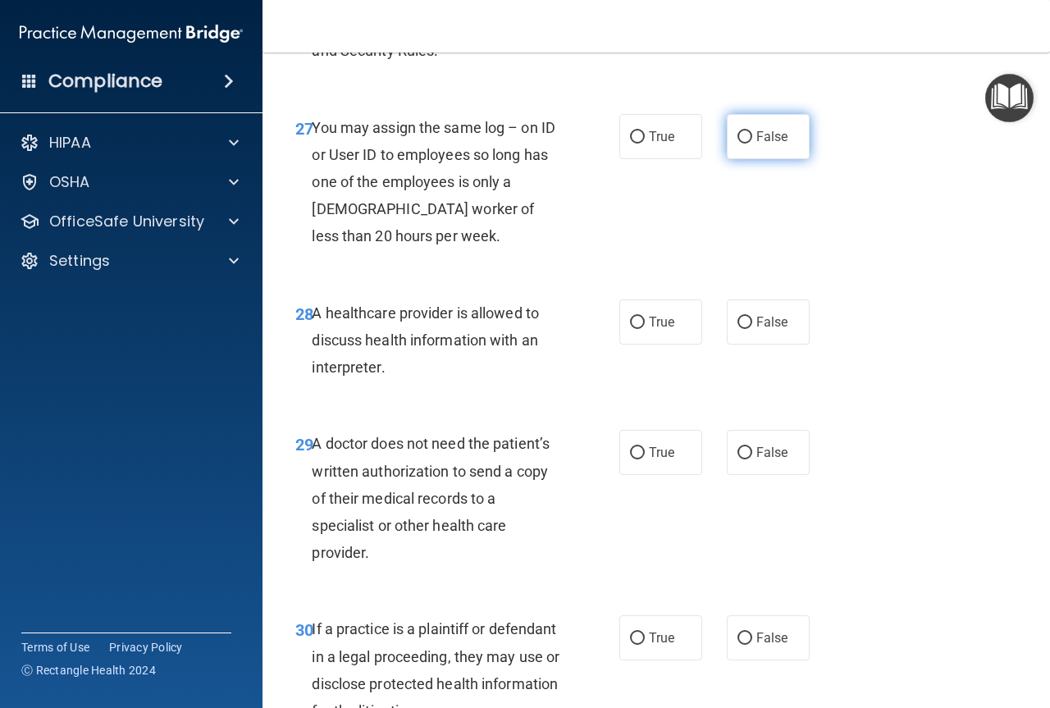
click at [796, 159] on label "False" at bounding box center [768, 136] width 83 height 45
click at [752, 144] on input "False" at bounding box center [744, 137] width 15 height 12
radio input "true"
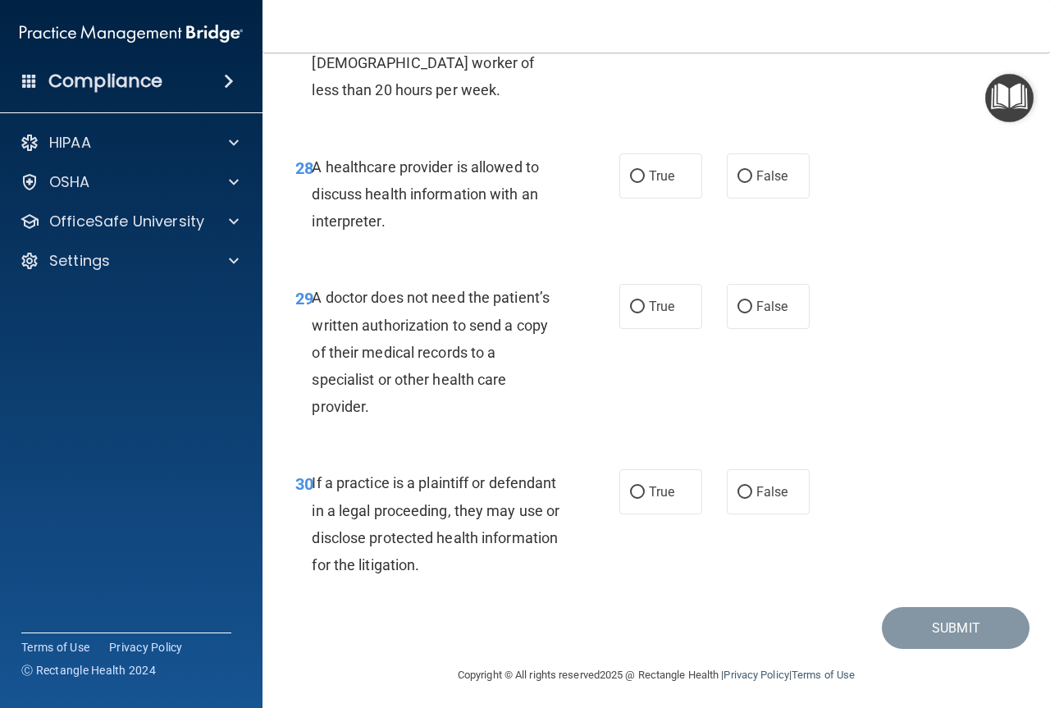
scroll to position [4592, 0]
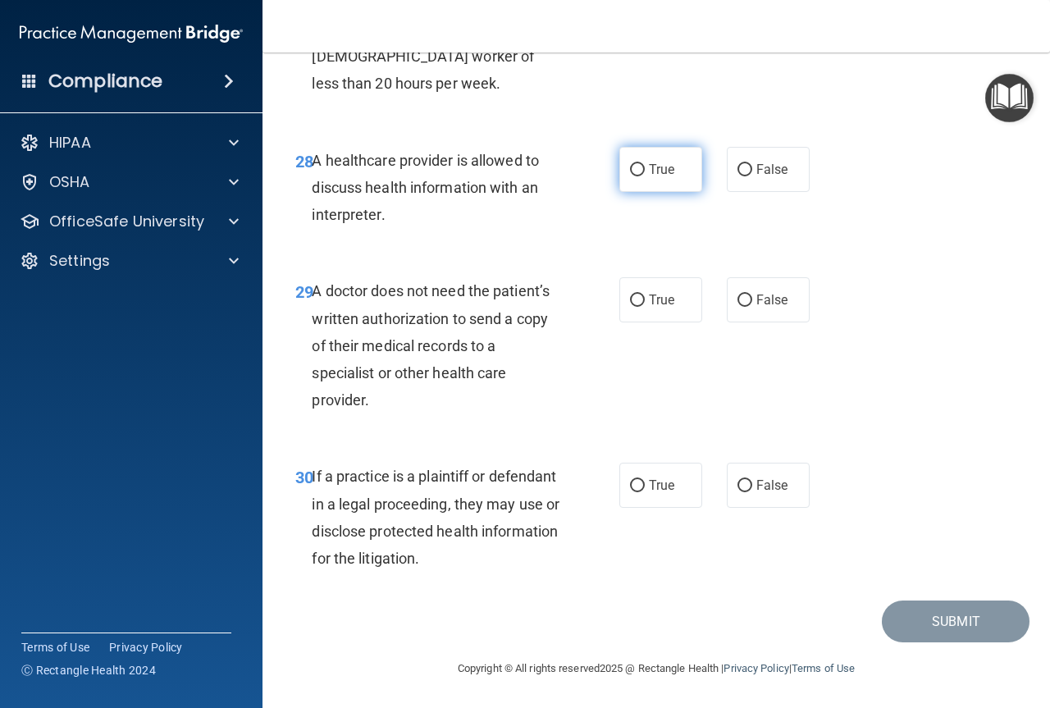
click at [654, 192] on label "True" at bounding box center [660, 169] width 83 height 45
click at [645, 176] on input "True" at bounding box center [637, 170] width 15 height 12
radio input "true"
click at [641, 322] on label "True" at bounding box center [660, 299] width 83 height 45
click at [641, 307] on input "True" at bounding box center [637, 300] width 15 height 12
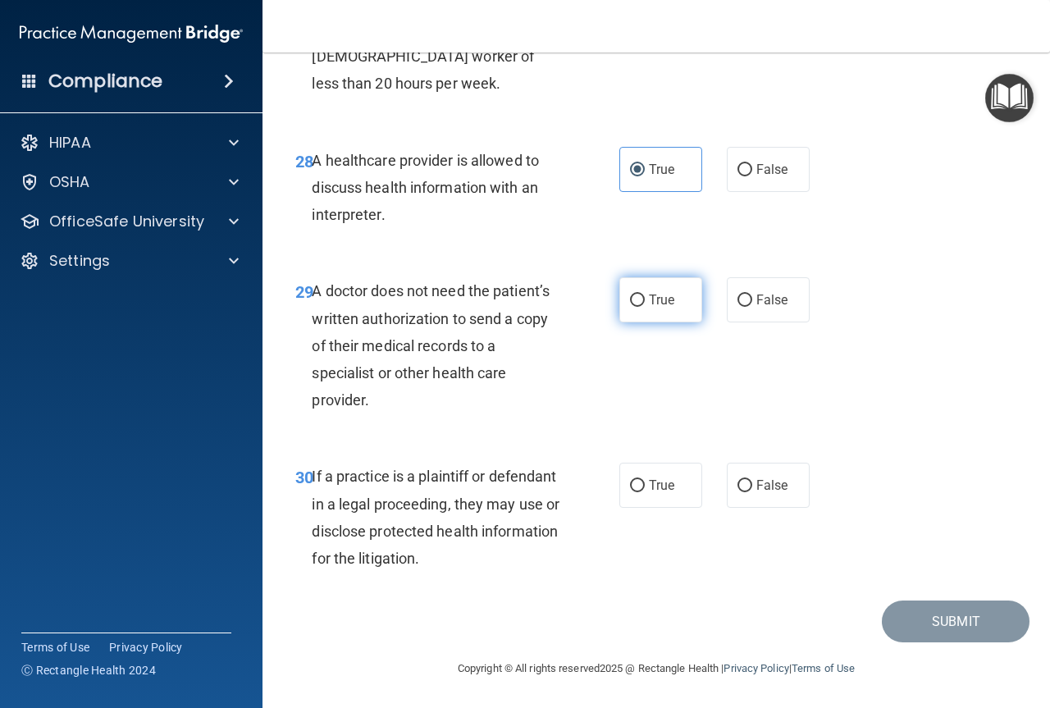
radio input "true"
drag, startPoint x: 659, startPoint y: 494, endPoint x: 671, endPoint y: 495, distance: 11.5
click at [659, 495] on label "True" at bounding box center [660, 484] width 83 height 45
click at [645, 492] on input "True" at bounding box center [637, 486] width 15 height 12
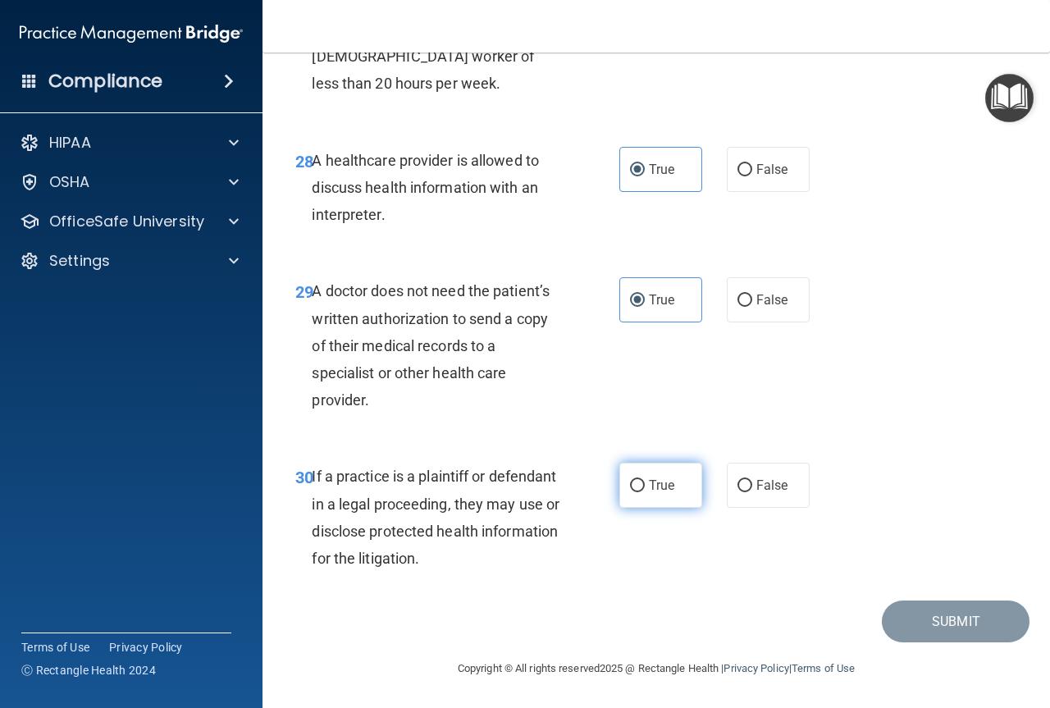
radio input "true"
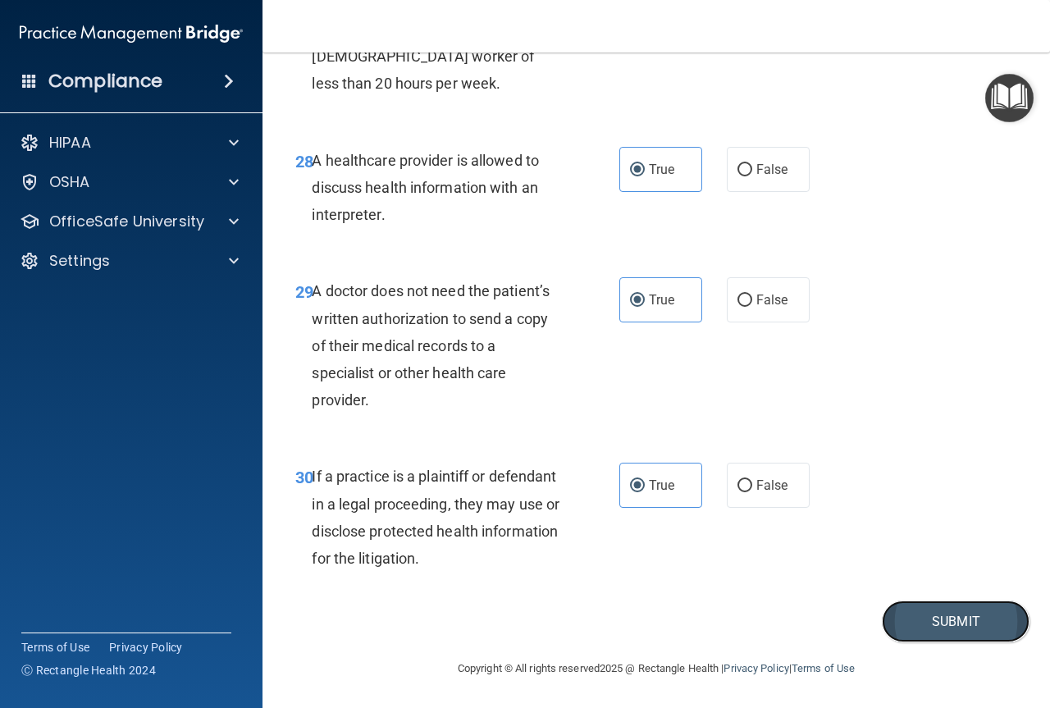
click at [944, 621] on button "Submit" at bounding box center [956, 621] width 148 height 42
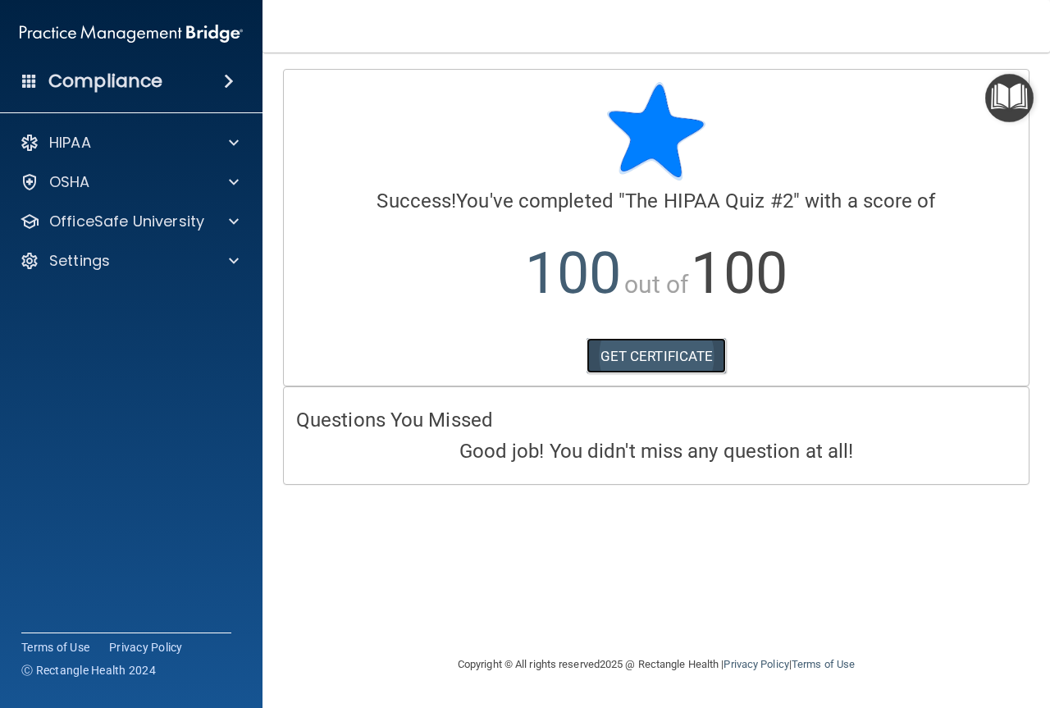
click at [643, 357] on link "GET CERTIFICATE" at bounding box center [656, 356] width 140 height 36
click at [118, 207] on div "OfficeSafe University" at bounding box center [131, 221] width 263 height 33
click at [234, 227] on span at bounding box center [234, 222] width 10 height 20
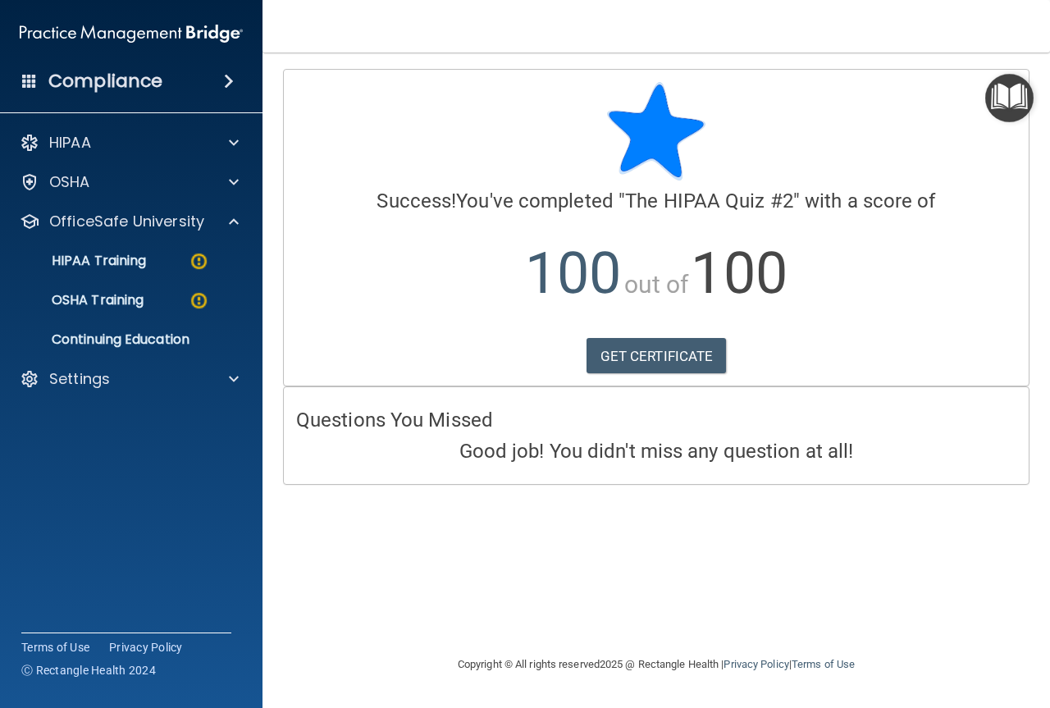
click at [706, 461] on h4 "Good job! You didn't miss any question at all!" at bounding box center [656, 450] width 720 height 21
click at [196, 261] on img at bounding box center [199, 261] width 21 height 21
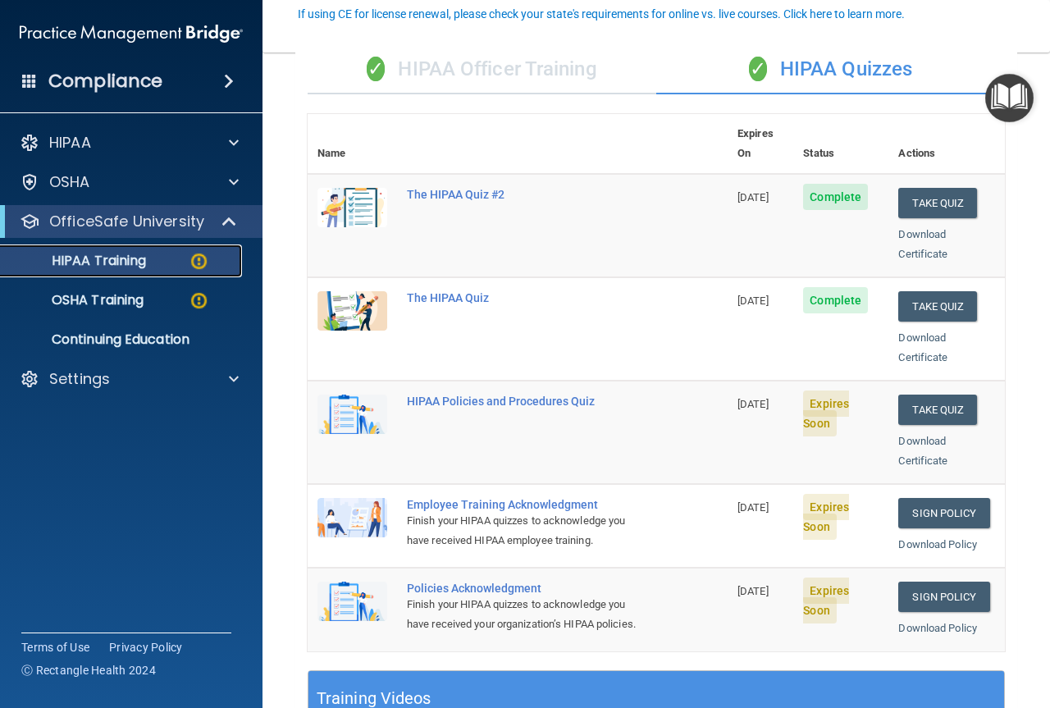
scroll to position [164, 0]
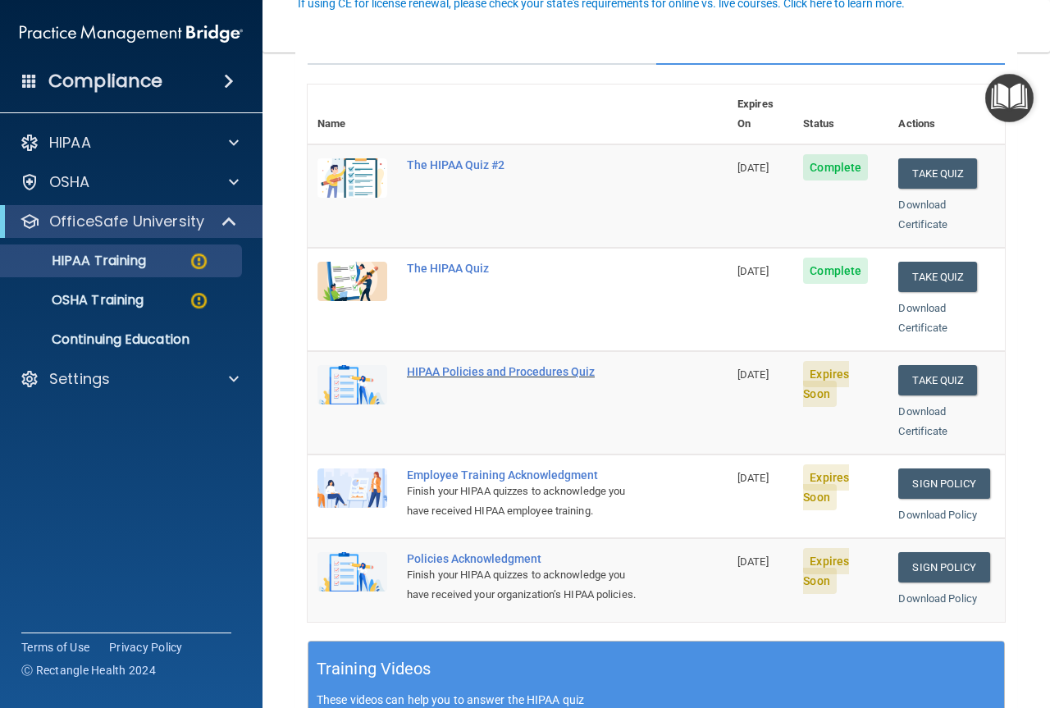
click at [513, 365] on div "HIPAA Policies and Procedures Quiz" at bounding box center [526, 371] width 239 height 13
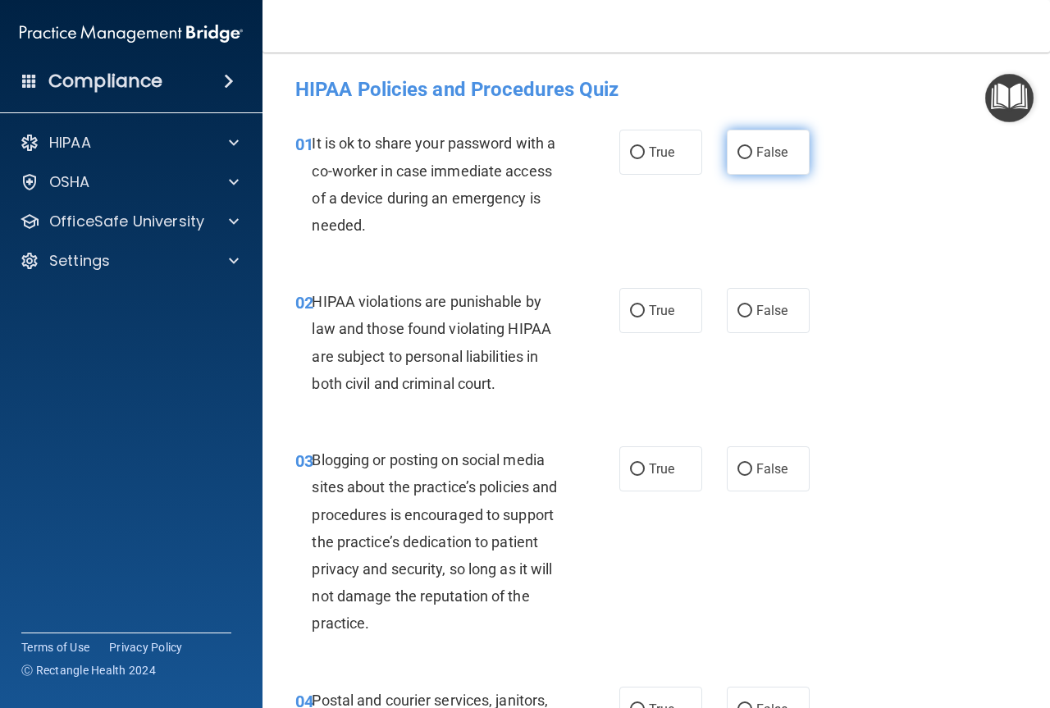
click at [769, 144] on label "False" at bounding box center [768, 152] width 83 height 45
click at [752, 147] on input "False" at bounding box center [744, 153] width 15 height 12
radio input "true"
click at [630, 310] on input "True" at bounding box center [637, 311] width 15 height 12
radio input "true"
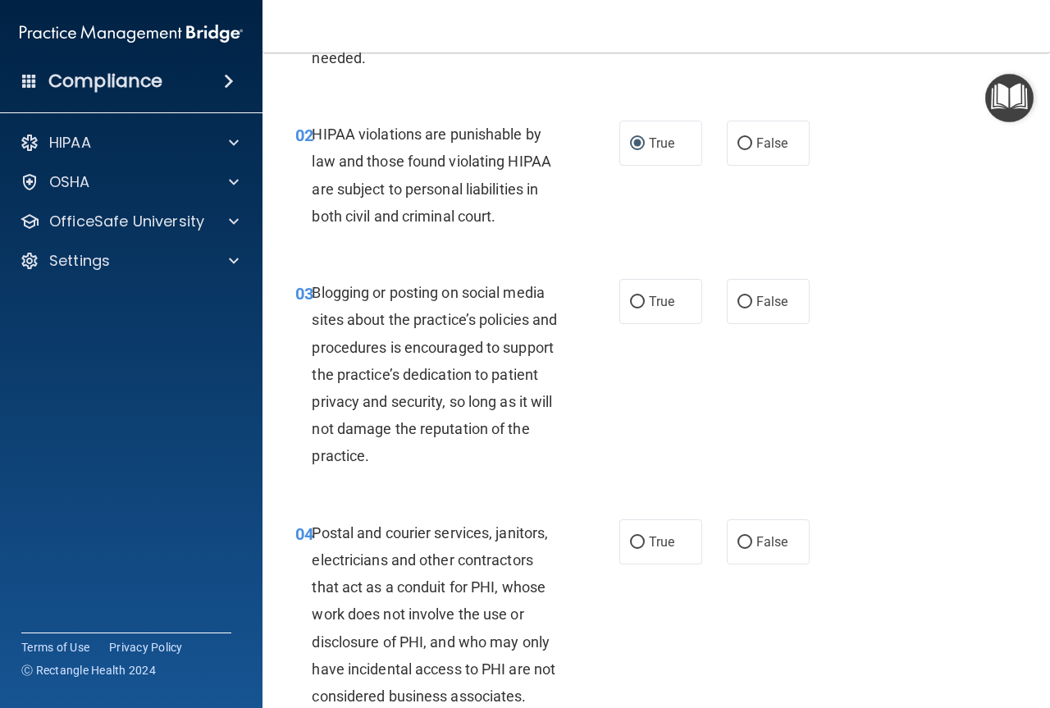
scroll to position [246, 0]
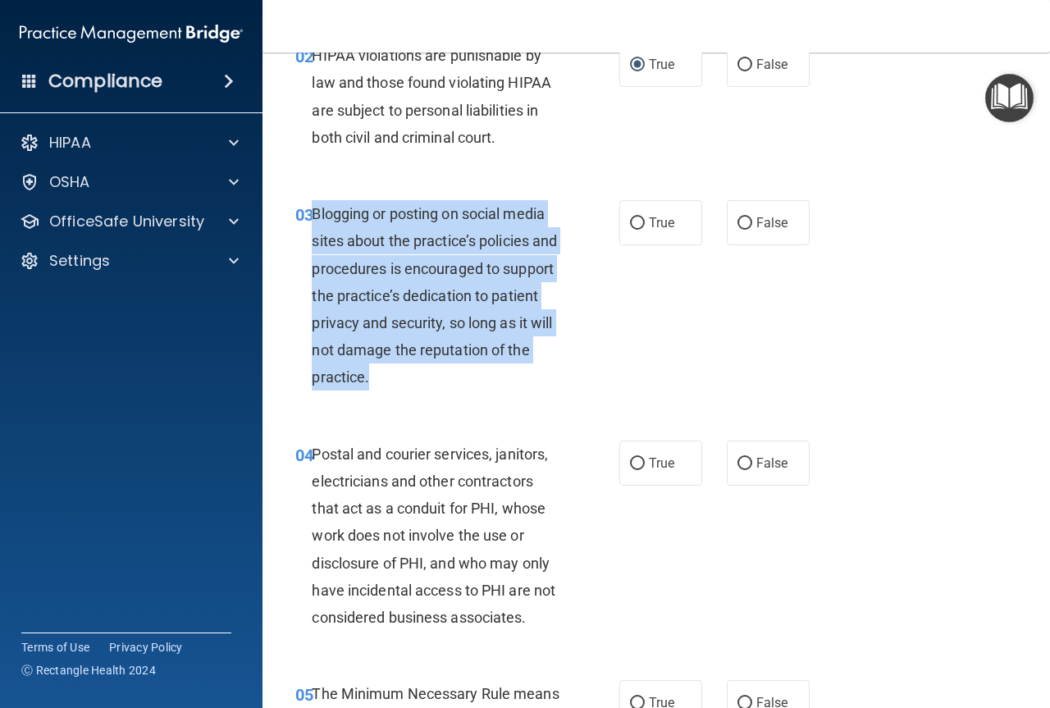
drag, startPoint x: 316, startPoint y: 215, endPoint x: 556, endPoint y: 367, distance: 284.6
click at [557, 368] on div "Blogging or posting on social media sites about the practice’s policies and pro…" at bounding box center [443, 295] width 262 height 191
copy span "Blogging or posting on social media sites about the practice’s policies and pro…"
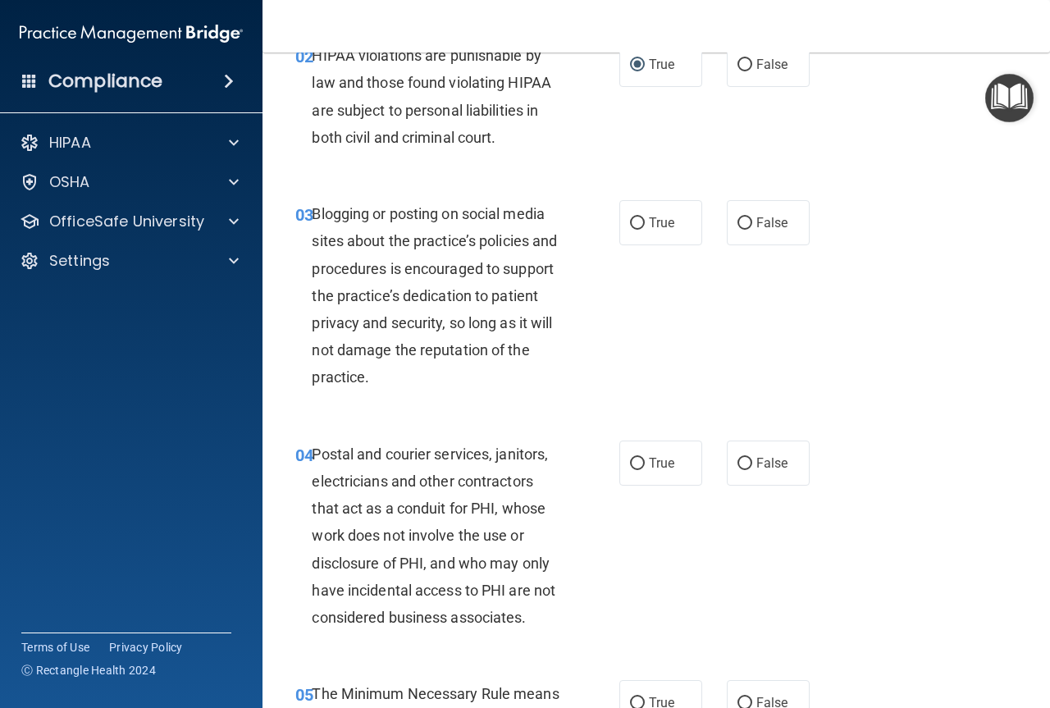
click at [643, 329] on div "03 Blogging or posting on social media sites about the practice’s policies and …" at bounding box center [656, 300] width 746 height 240
click at [630, 222] on input "True" at bounding box center [637, 223] width 15 height 12
radio input "true"
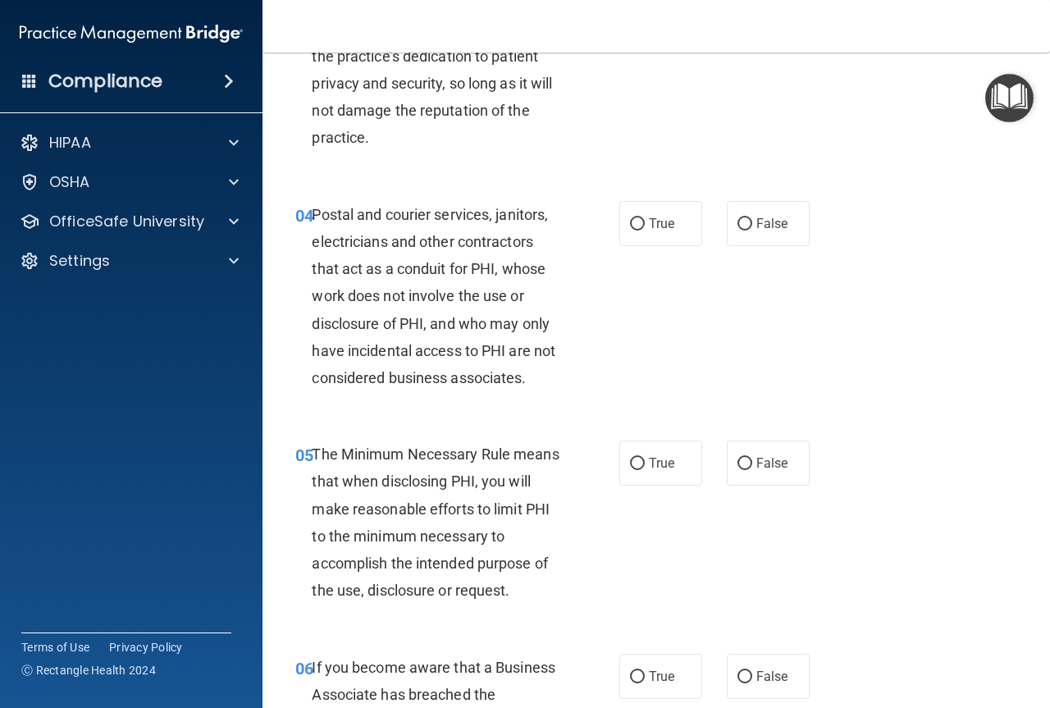
scroll to position [492, 0]
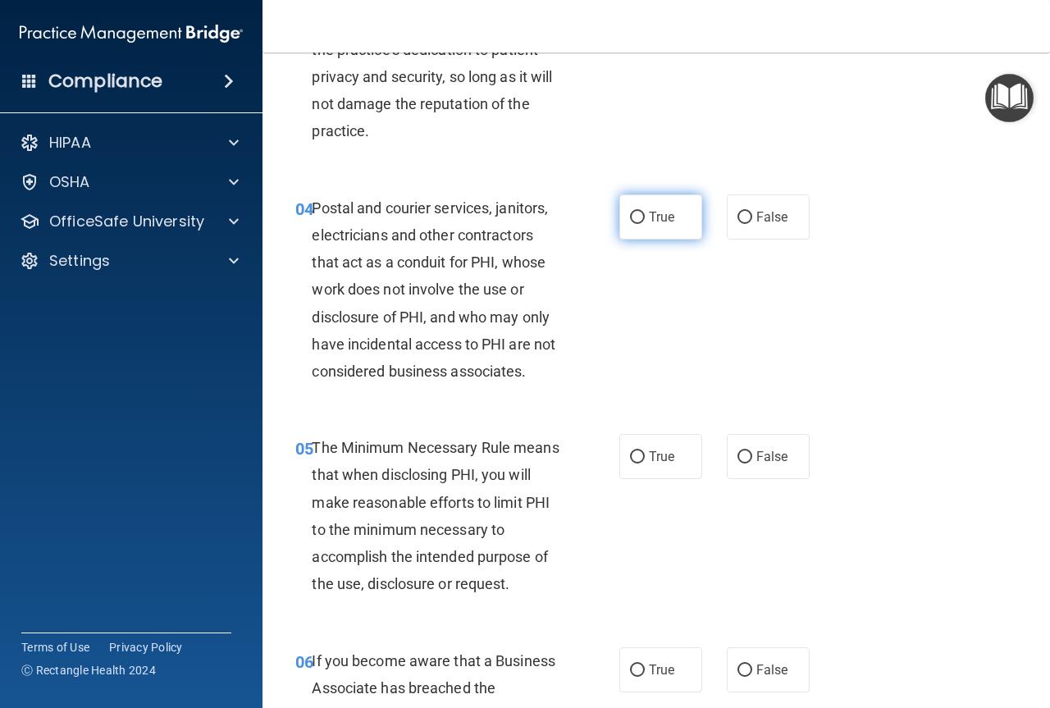
click at [655, 213] on span "True" at bounding box center [661, 217] width 25 height 16
click at [645, 213] on input "True" at bounding box center [637, 218] width 15 height 12
radio input "true"
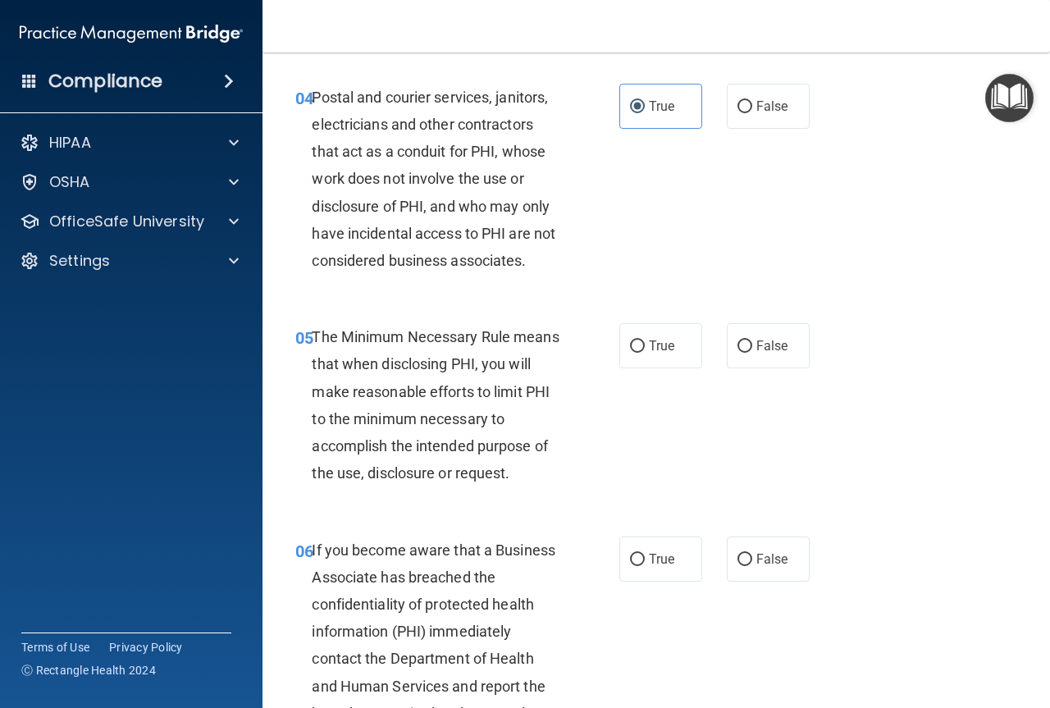
scroll to position [574, 0]
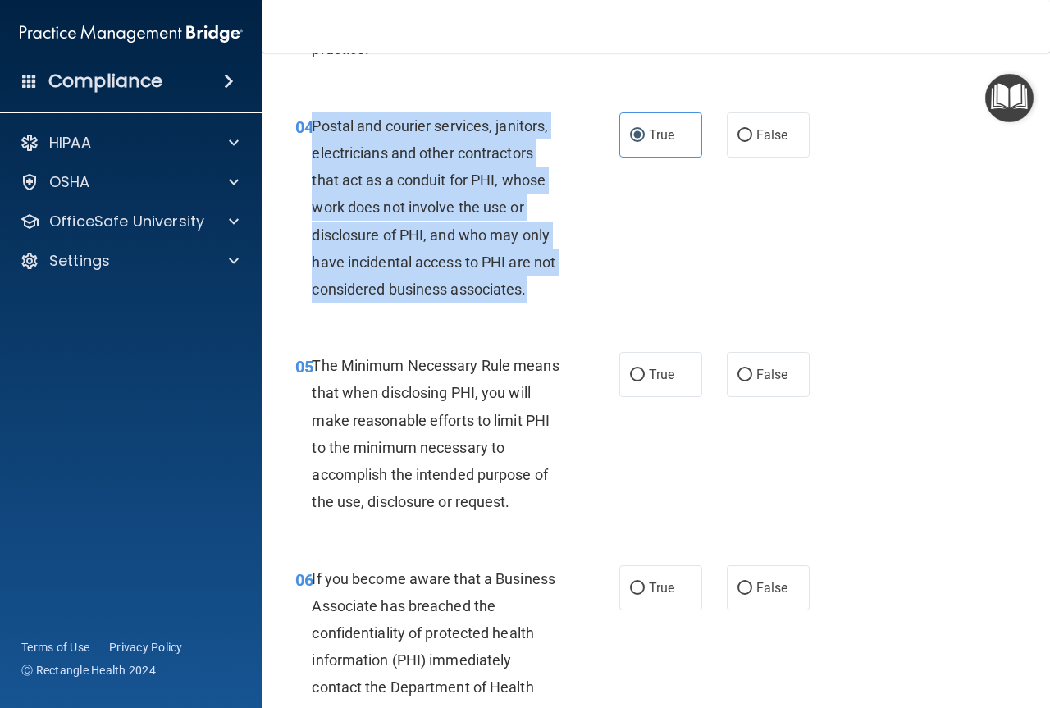
drag, startPoint x: 557, startPoint y: 282, endPoint x: 312, endPoint y: 130, distance: 287.6
click at [312, 130] on div "Postal and courier services, janitors, electricians and other contractors that …" at bounding box center [443, 207] width 262 height 191
copy span "Postal and courier services, janitors, electricians and other contractors that …"
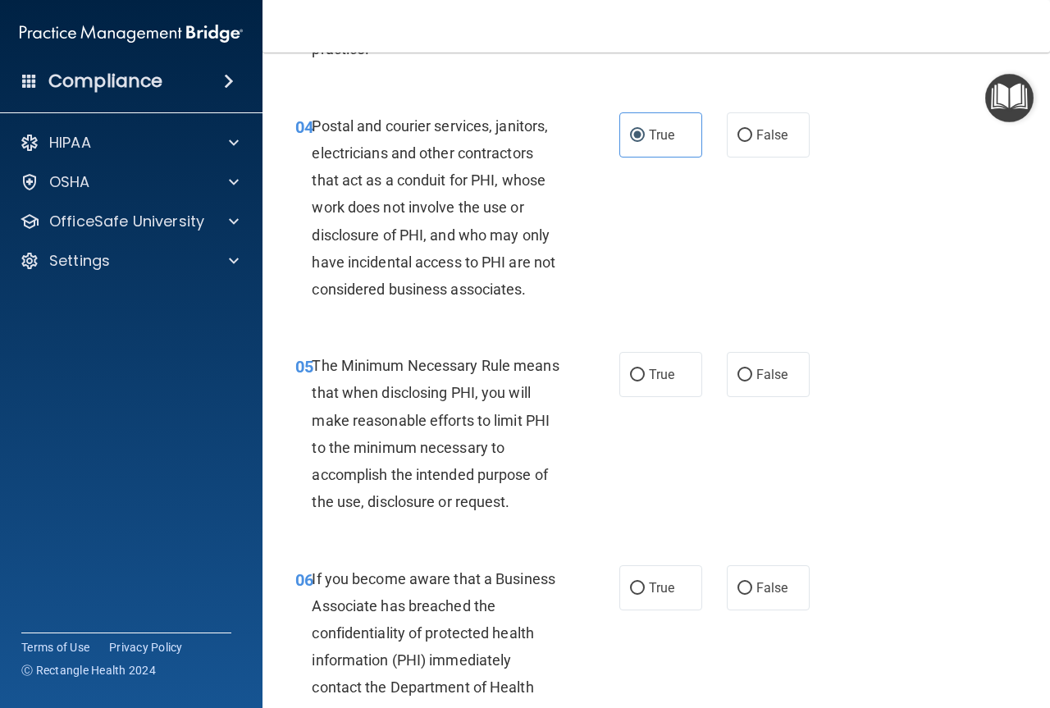
click at [691, 185] on div "04 Postal and courier services, janitors, electricians and other contractors th…" at bounding box center [656, 212] width 746 height 240
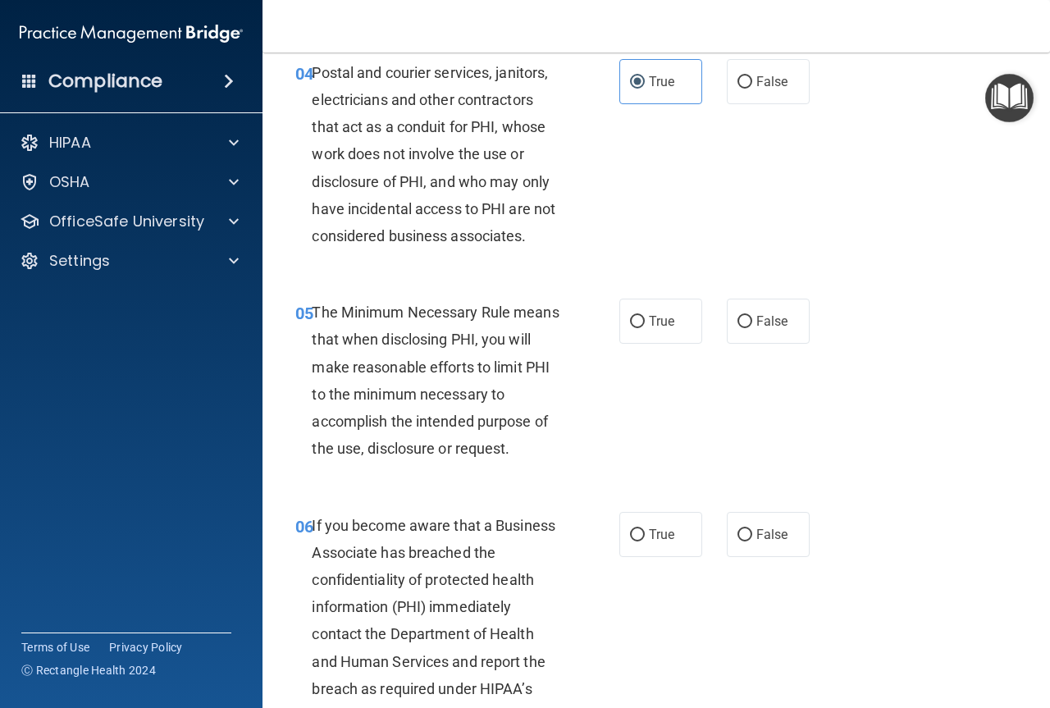
scroll to position [656, 0]
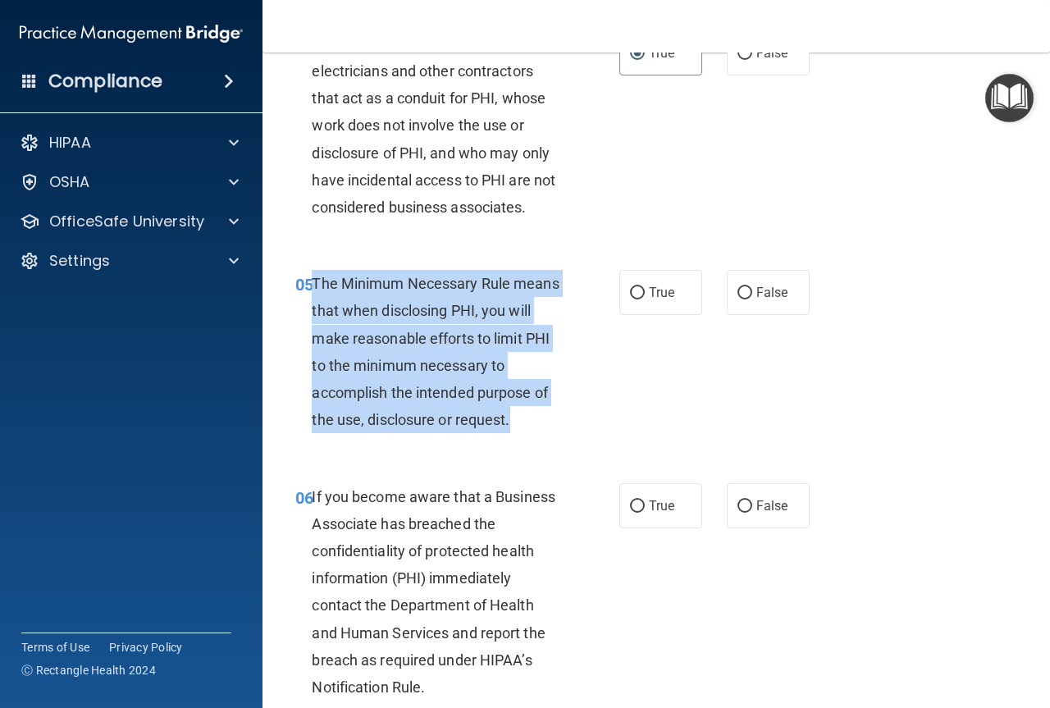
drag, startPoint x: 526, startPoint y: 422, endPoint x: 315, endPoint y: 283, distance: 253.4
click at [315, 283] on div "The Minimum Necessary Rule means that when disclosing PHI, you will make reason…" at bounding box center [443, 351] width 262 height 163
copy span "The Minimum Necessary Rule means that when disclosing PHI, you will make reason…"
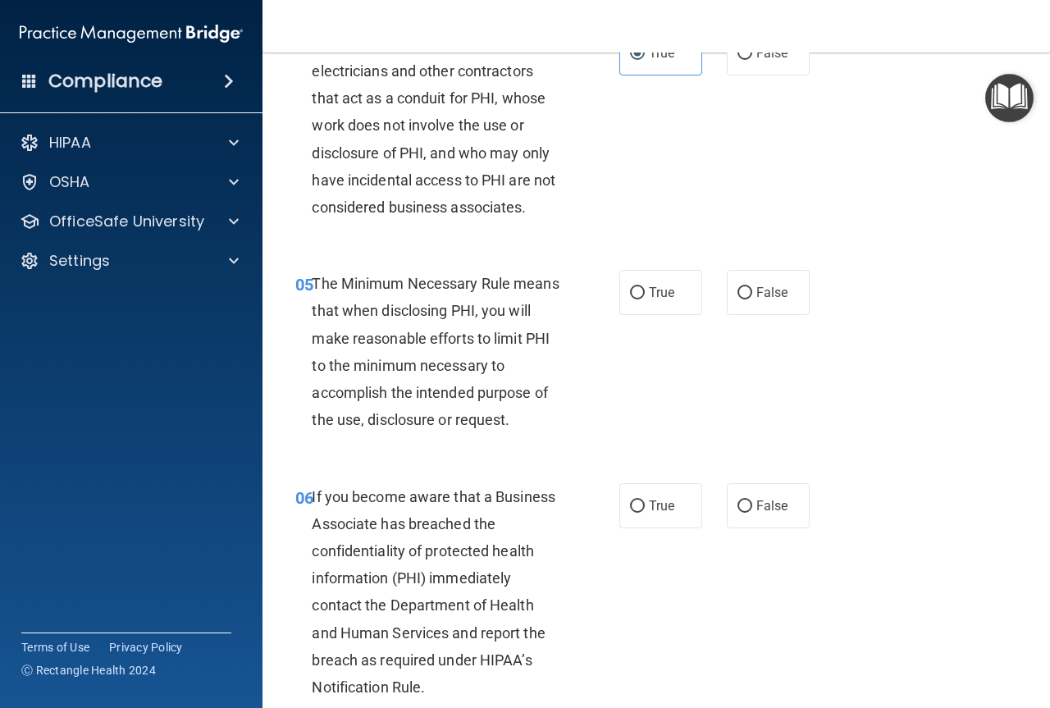
click at [654, 372] on div "05 The Minimum Necessary Rule means that when disclosing PHI, you will make rea…" at bounding box center [656, 355] width 746 height 212
click at [636, 295] on input "True" at bounding box center [637, 293] width 15 height 12
radio input "true"
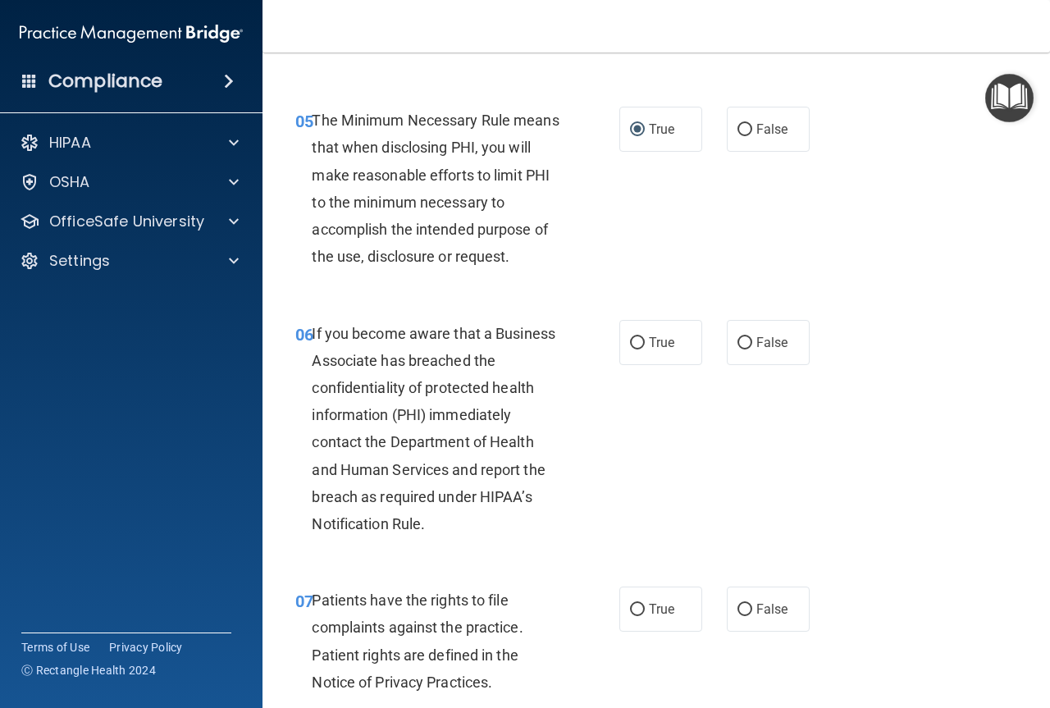
scroll to position [820, 0]
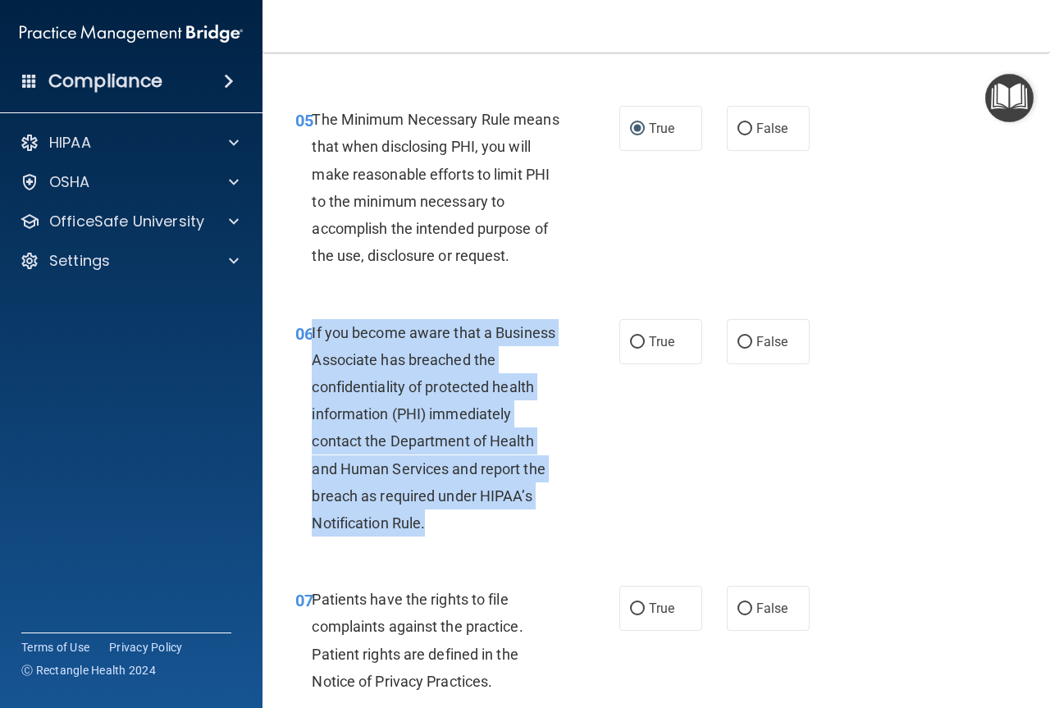
drag, startPoint x: 476, startPoint y: 524, endPoint x: 312, endPoint y: 330, distance: 254.2
click at [312, 330] on div "If you become aware that a Business Associate has breached the confidentiality …" at bounding box center [443, 428] width 262 height 218
copy span "If you become aware that a Business Associate has breached the confidentiality …"
click at [586, 485] on div "06 If you become aware that a Business Associate has breached the confidentiali…" at bounding box center [457, 432] width 373 height 226
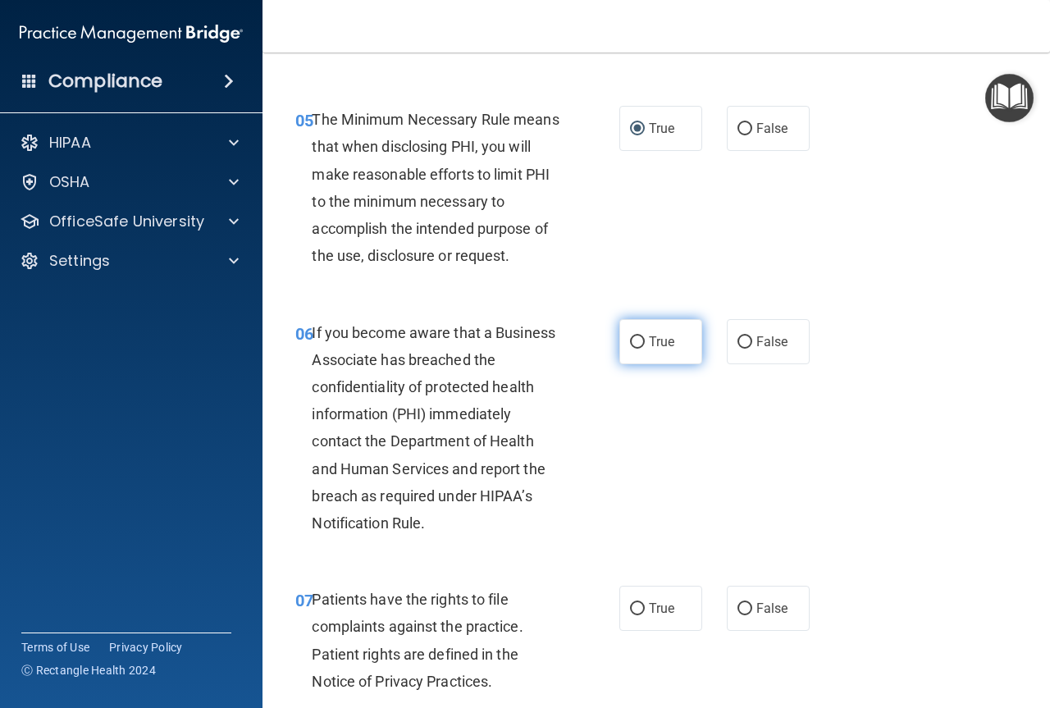
click at [630, 336] on input "True" at bounding box center [637, 342] width 15 height 12
radio input "true"
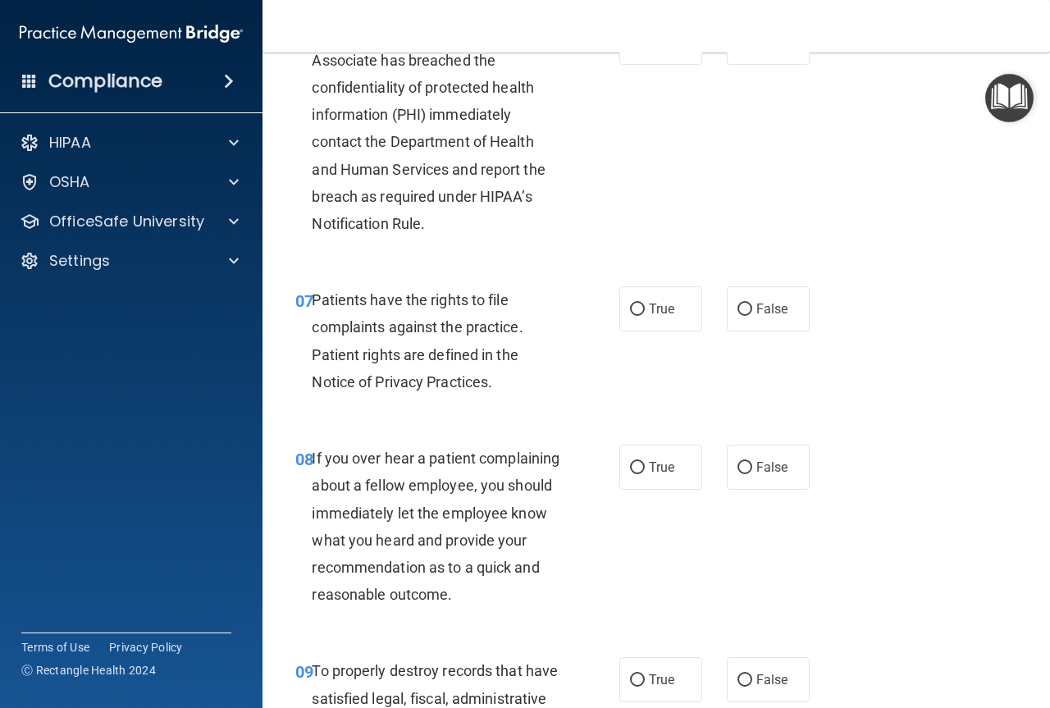
scroll to position [1148, 0]
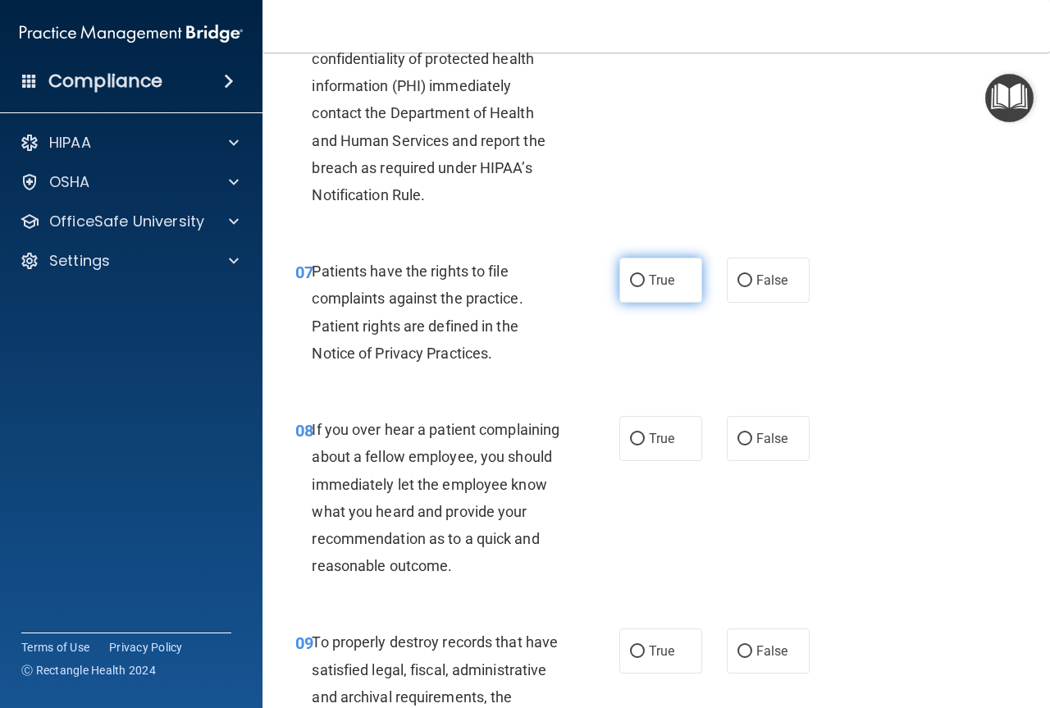
click at [654, 270] on label "True" at bounding box center [660, 279] width 83 height 45
click at [645, 275] on input "True" at bounding box center [637, 281] width 15 height 12
radio input "true"
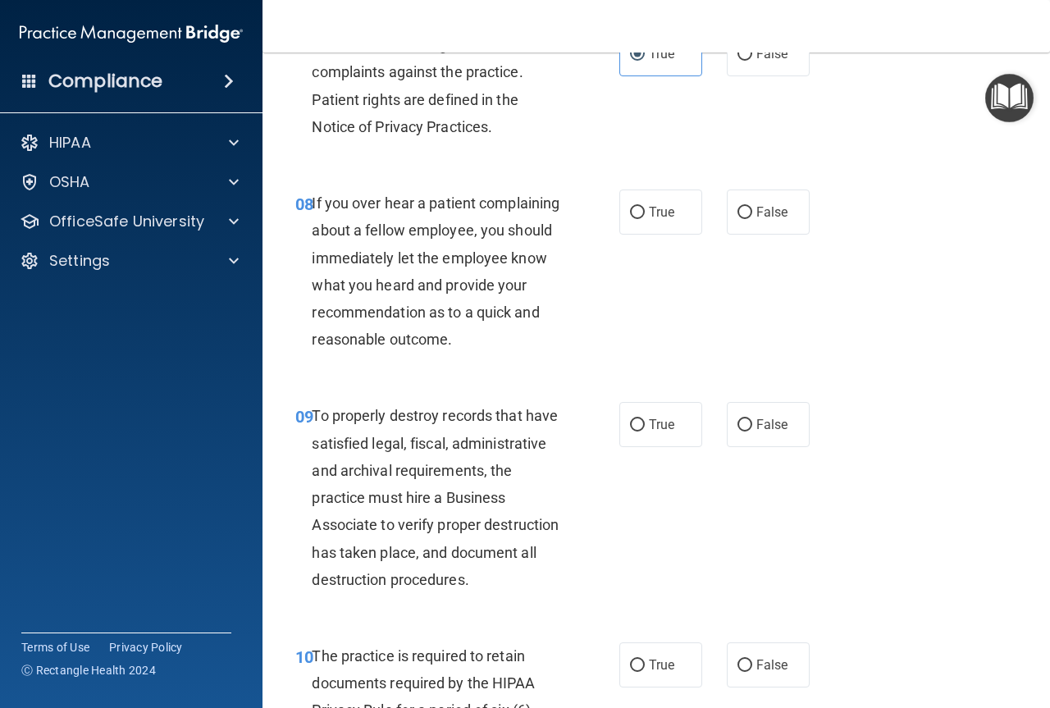
scroll to position [1394, 0]
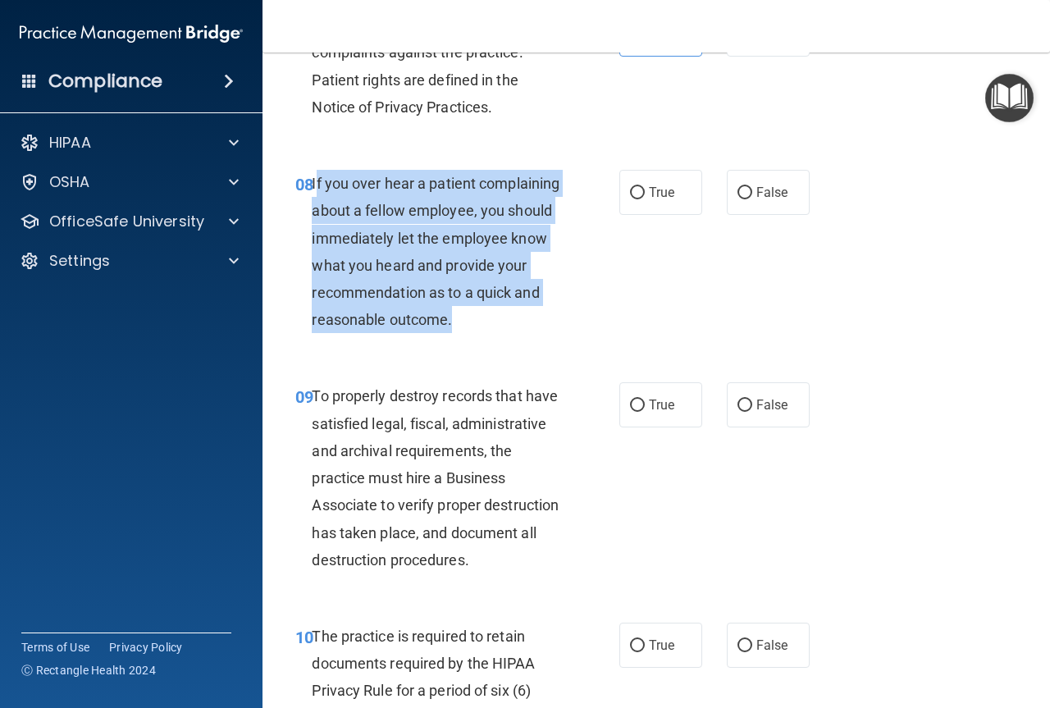
drag, startPoint x: 484, startPoint y: 346, endPoint x: 317, endPoint y: 188, distance: 229.7
click at [317, 188] on div "If you over hear a patient complaining about a fellow employee, you should imme…" at bounding box center [443, 251] width 262 height 163
copy span "f you over hear a patient complaining about a fellow employee, you should immed…"
click at [608, 303] on div "08 If you over hear a patient complaining about a fellow employee, you should i…" at bounding box center [457, 255] width 373 height 171
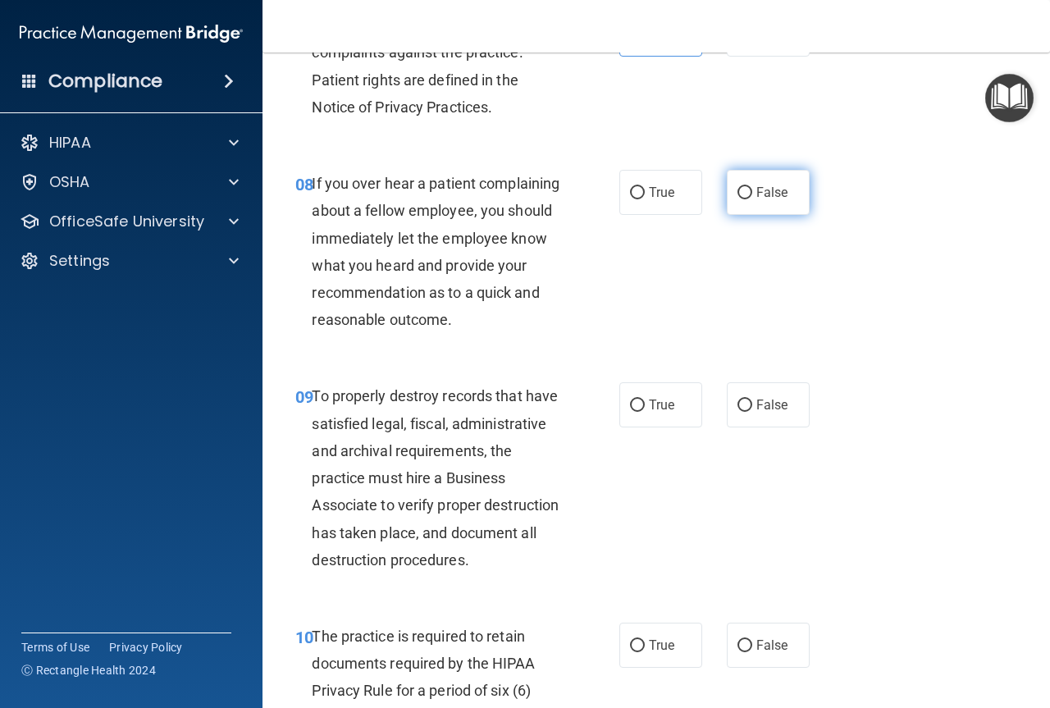
click at [759, 191] on span "False" at bounding box center [772, 193] width 32 height 16
click at [752, 191] on input "False" at bounding box center [744, 193] width 15 height 12
radio input "true"
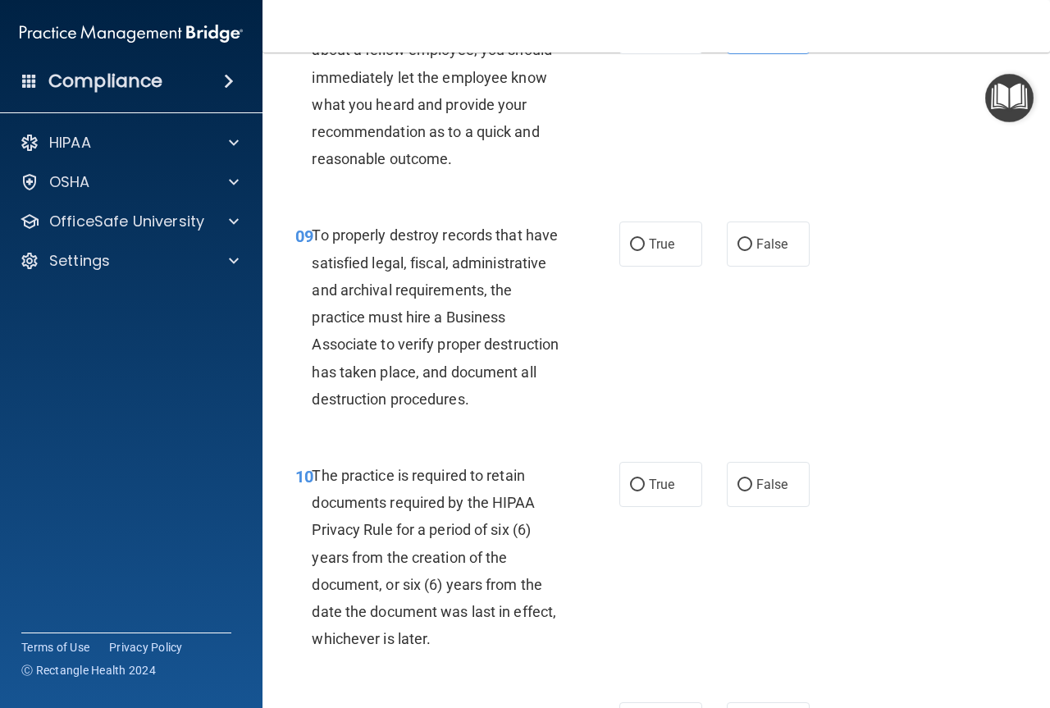
scroll to position [1558, 0]
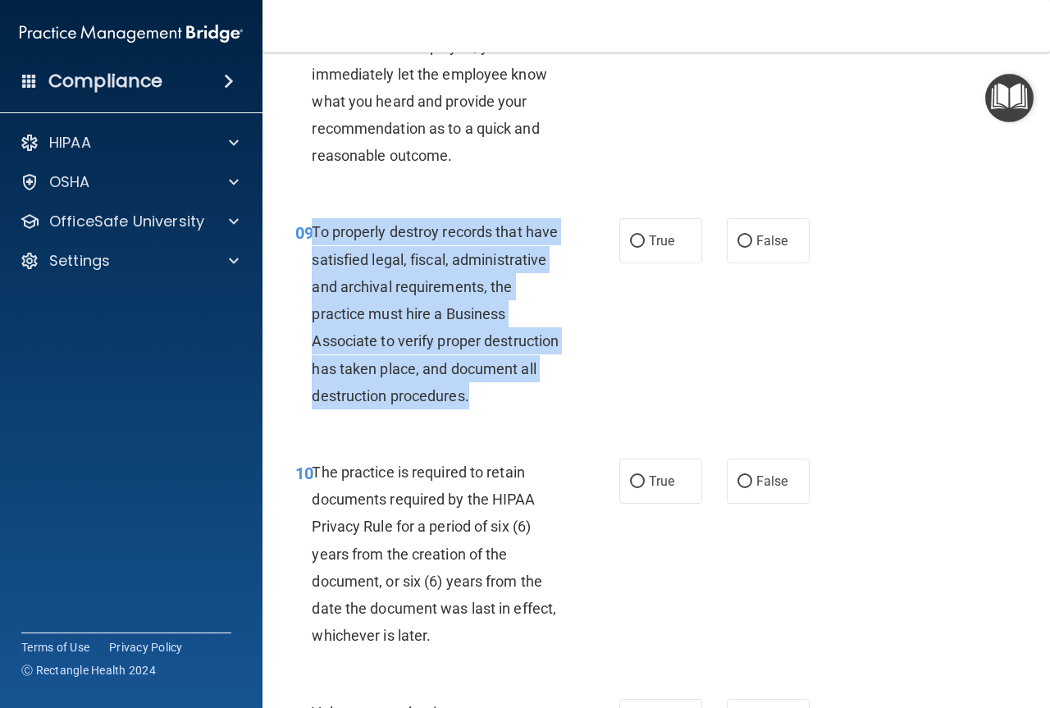
drag, startPoint x: 416, startPoint y: 452, endPoint x: 310, endPoint y: 267, distance: 213.4
click at [310, 267] on div "09 To properly destroy records that have satisfied legal, fiscal, administrativ…" at bounding box center [457, 317] width 373 height 199
click at [467, 409] on div "To properly destroy records that have satisfied legal, fiscal, administrative a…" at bounding box center [443, 313] width 262 height 191
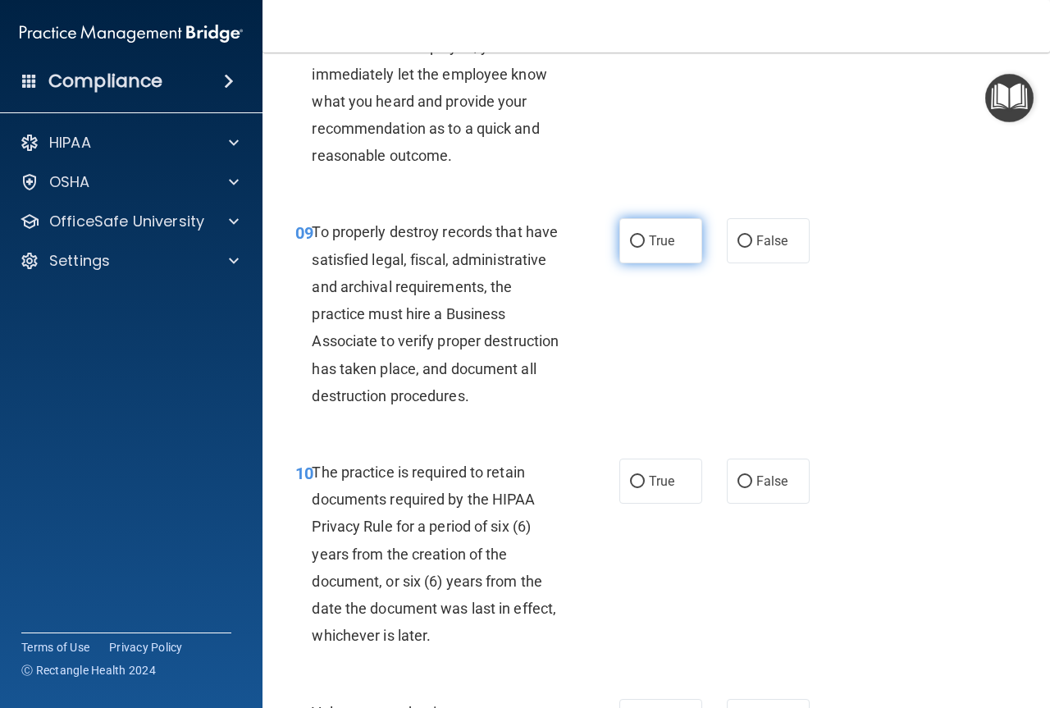
click at [672, 257] on label "True" at bounding box center [660, 240] width 83 height 45
click at [645, 248] on input "True" at bounding box center [637, 241] width 15 height 12
radio input "true"
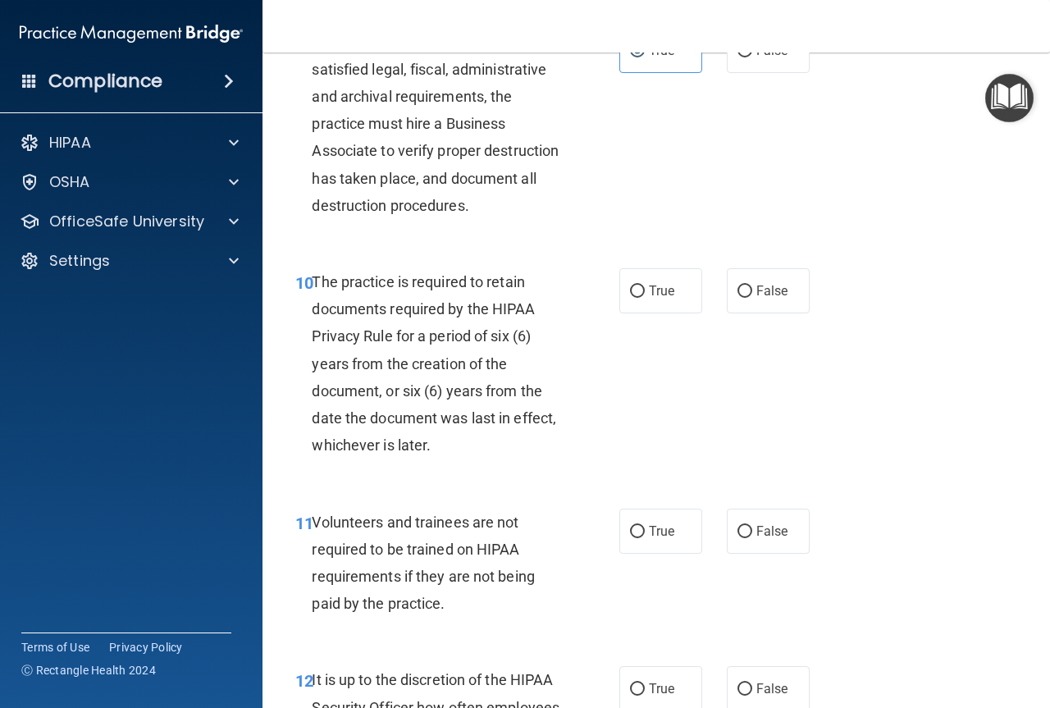
scroll to position [1804, 0]
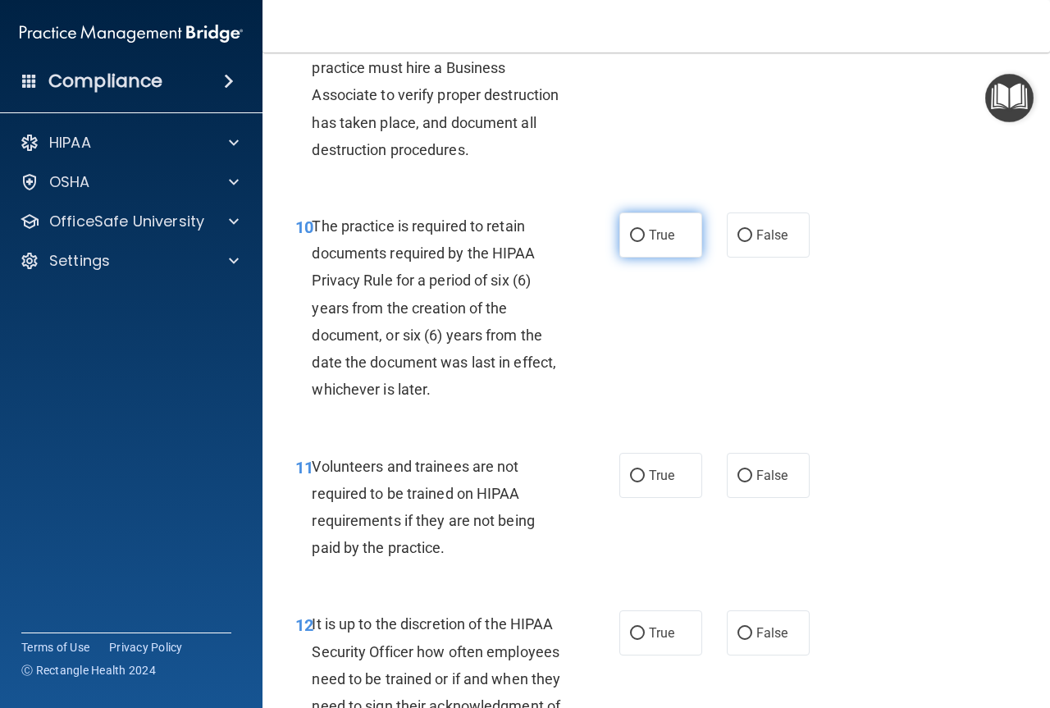
click at [648, 257] on label "True" at bounding box center [660, 234] width 83 height 45
click at [645, 242] on input "True" at bounding box center [637, 236] width 15 height 12
radio input "true"
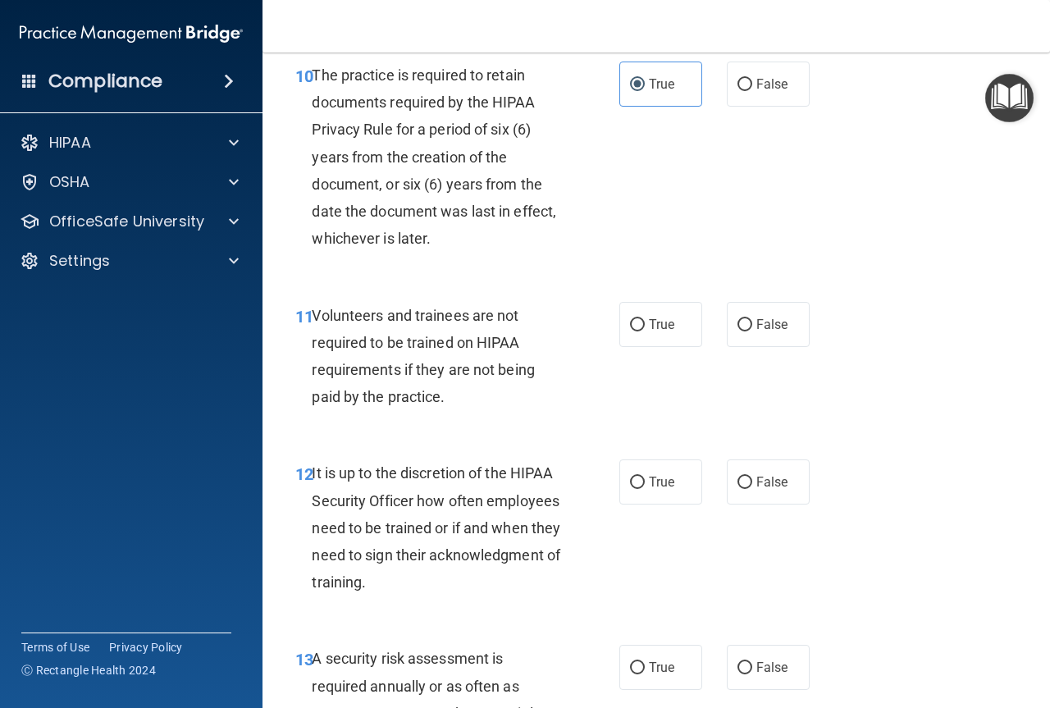
scroll to position [1968, 0]
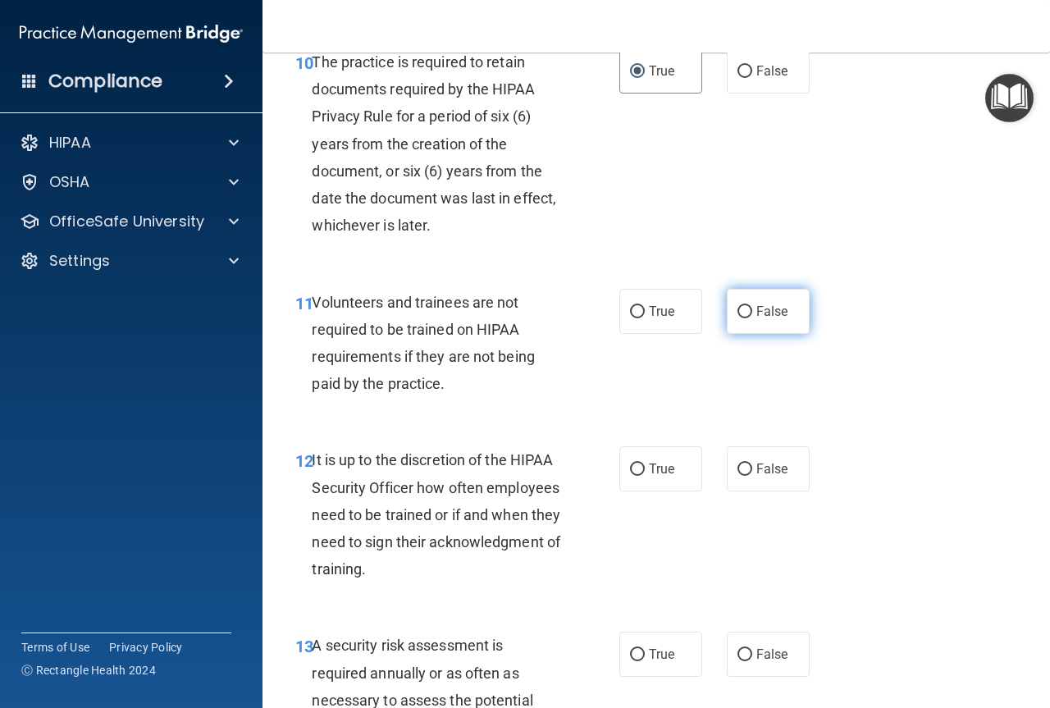
click at [727, 334] on label "False" at bounding box center [768, 311] width 83 height 45
click at [737, 318] on input "False" at bounding box center [744, 312] width 15 height 12
radio input "true"
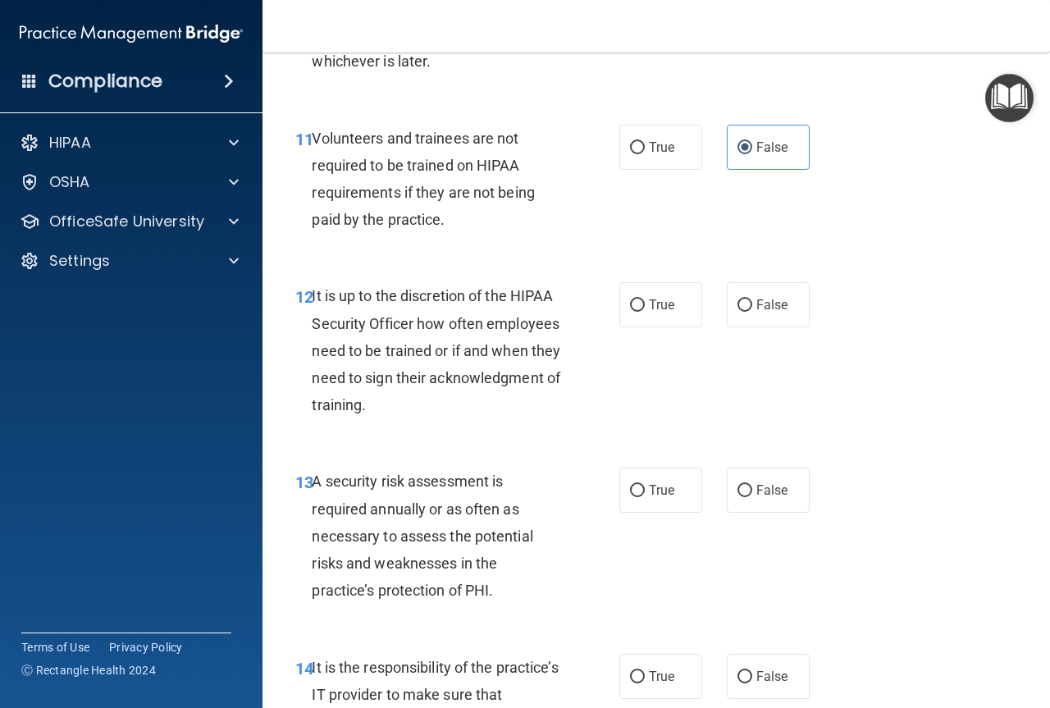
scroll to position [2214, 0]
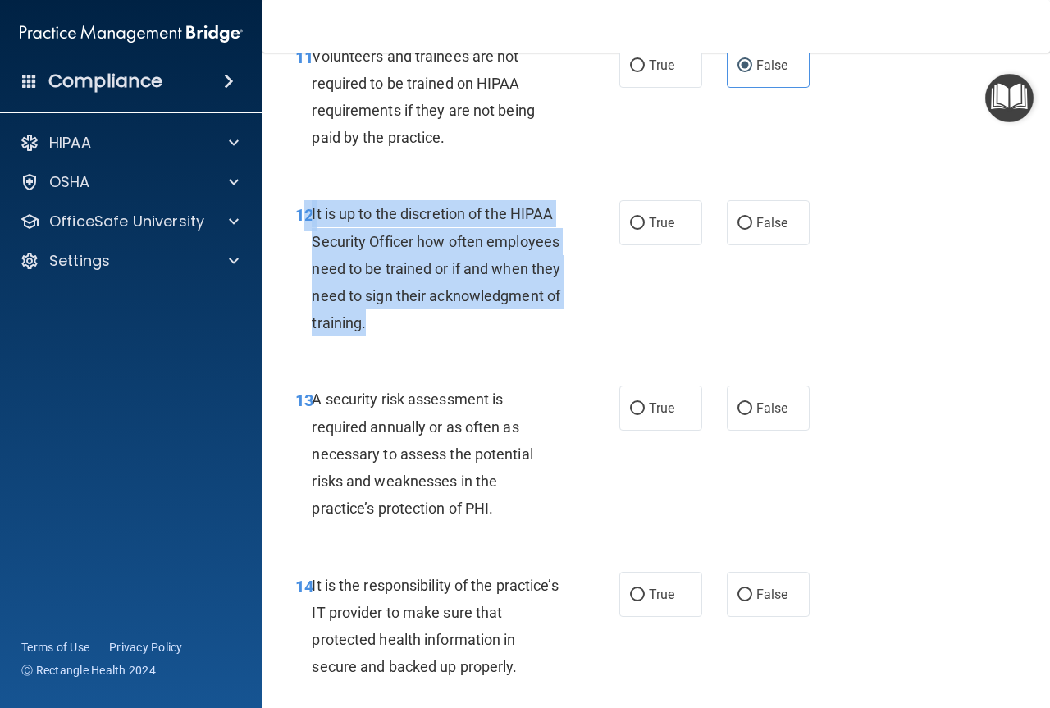
drag, startPoint x: 526, startPoint y: 372, endPoint x: 309, endPoint y: 257, distance: 245.0
click at [309, 257] on div "12 It is up to the discretion of the HIPAA Security Officer how often employees…" at bounding box center [457, 272] width 373 height 144
copy div "2 It is up to the discretion of the HIPAA Security Officer how often employees …"
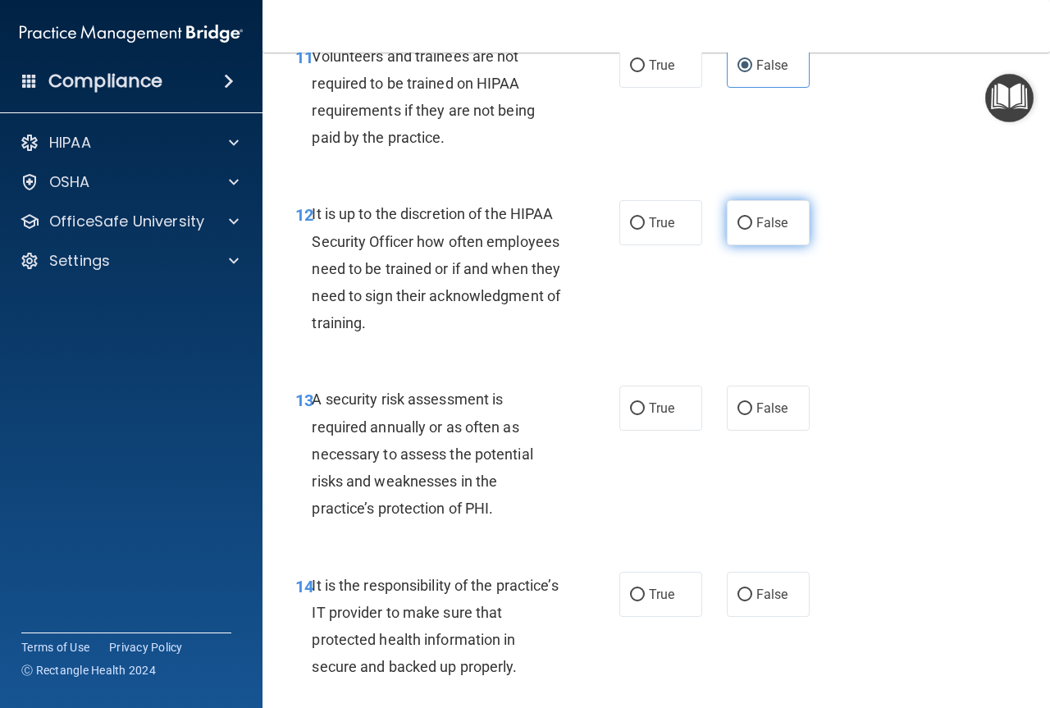
click at [758, 230] on span "False" at bounding box center [772, 223] width 32 height 16
click at [752, 230] on input "False" at bounding box center [744, 223] width 15 height 12
radio input "true"
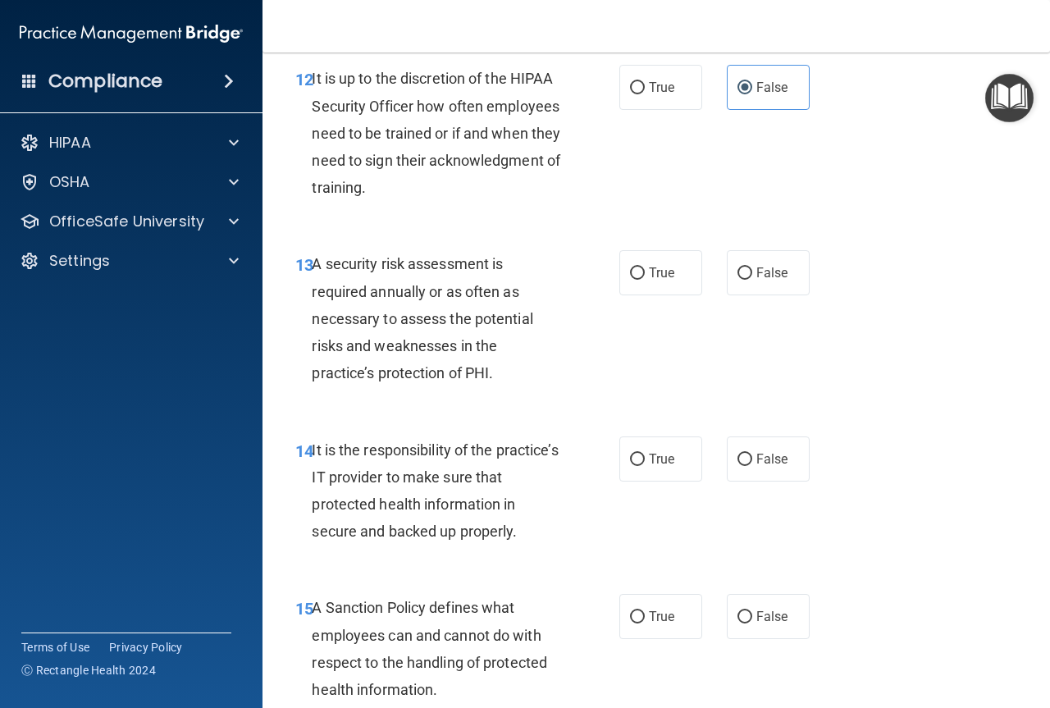
scroll to position [2378, 0]
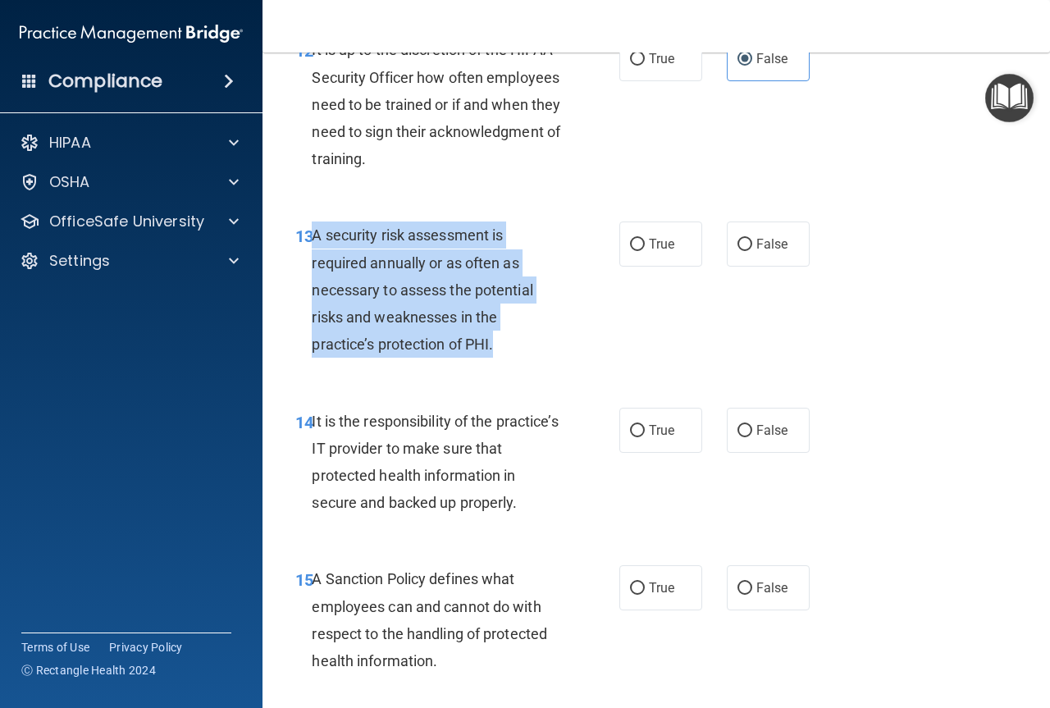
drag, startPoint x: 507, startPoint y: 408, endPoint x: 312, endPoint y: 299, distance: 223.2
click at [312, 299] on div "A security risk assessment is required annually or as often as necessary to ass…" at bounding box center [443, 289] width 262 height 136
copy span "A security risk assessment is required annually or as often as necessary to ass…"
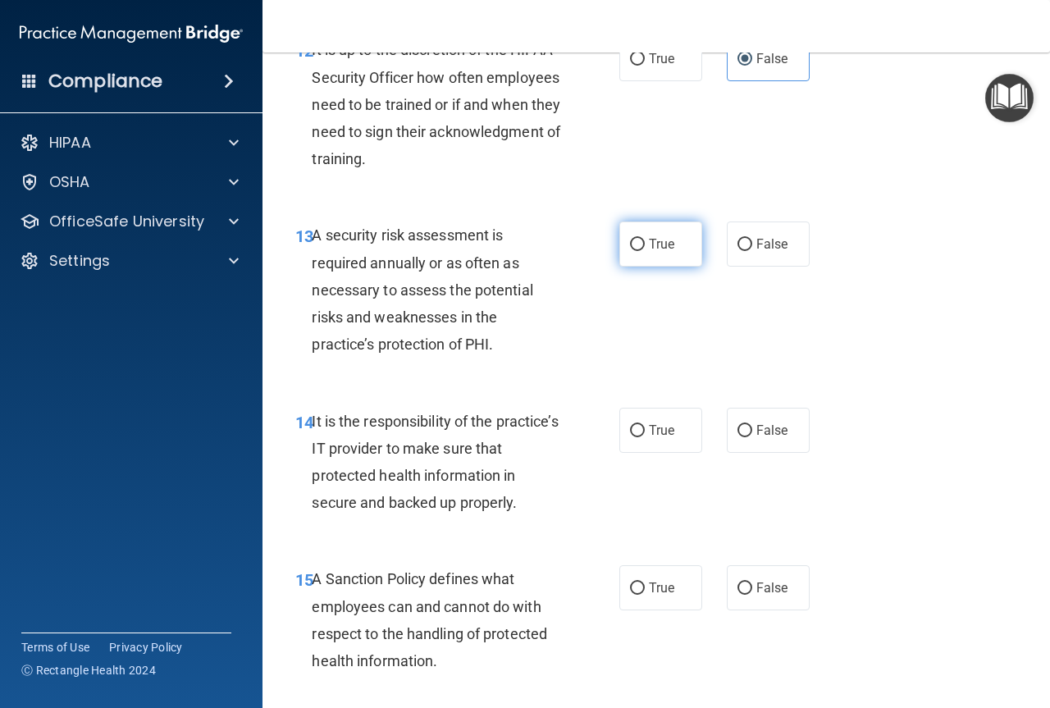
drag, startPoint x: 622, startPoint y: 287, endPoint x: 636, endPoint y: 288, distance: 13.1
click at [622, 267] on label "True" at bounding box center [660, 243] width 83 height 45
click at [630, 251] on input "True" at bounding box center [637, 245] width 15 height 12
radio input "true"
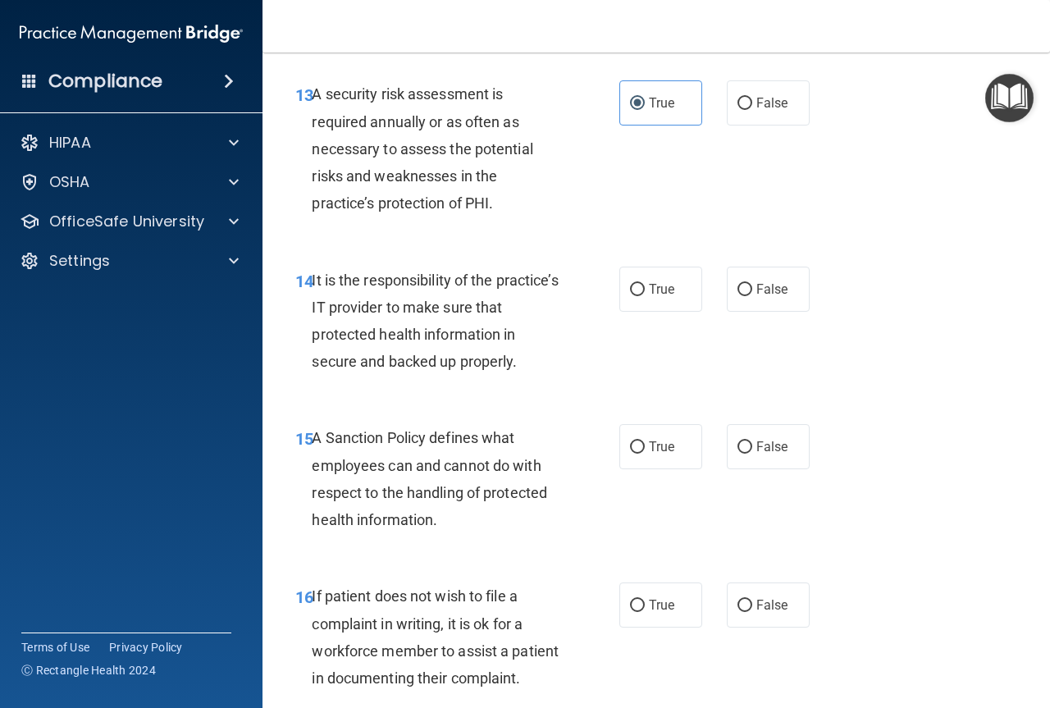
scroll to position [2542, 0]
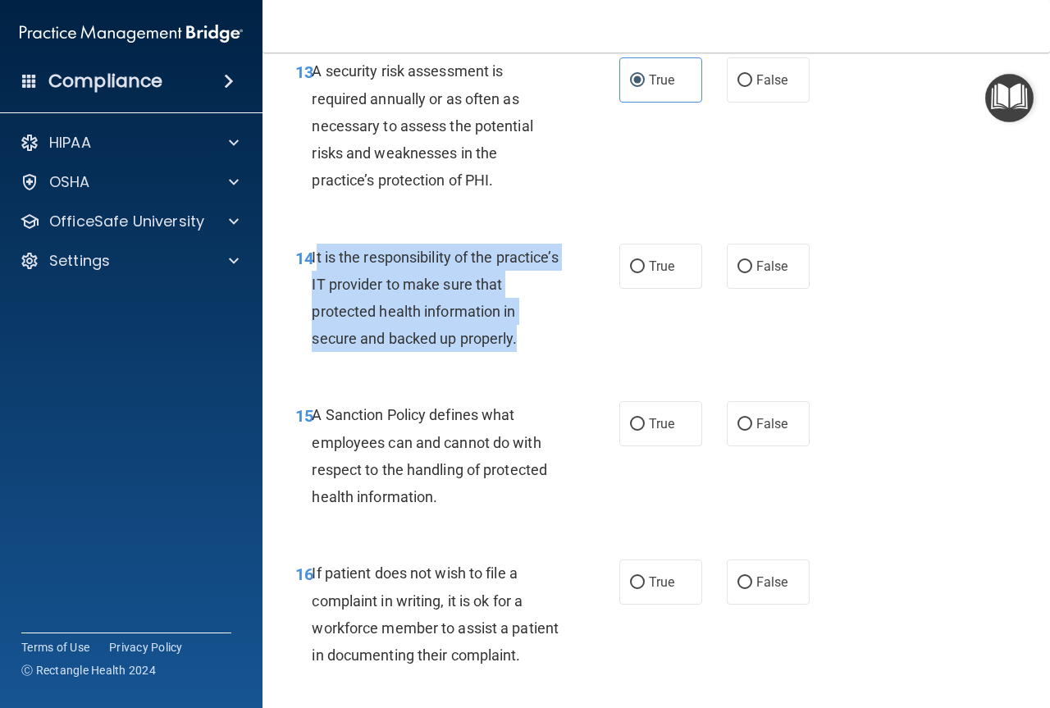
drag, startPoint x: 314, startPoint y: 310, endPoint x: 555, endPoint y: 397, distance: 256.3
click at [555, 353] on div "It is the responsibility of the practice’s IT provider to make sure that protec…" at bounding box center [443, 298] width 262 height 109
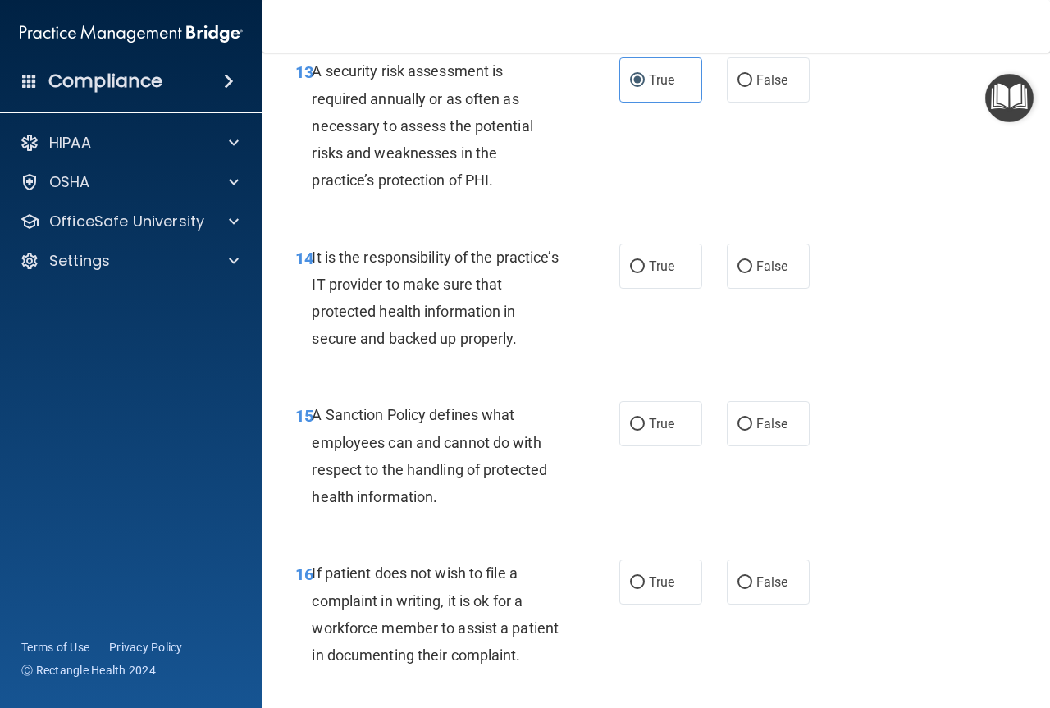
click at [580, 222] on div "13 A security risk assessment is required annually or as often as necessary to …" at bounding box center [656, 129] width 746 height 185
click at [640, 289] on label "True" at bounding box center [660, 266] width 83 height 45
click at [640, 273] on input "True" at bounding box center [637, 267] width 15 height 12
radio input "true"
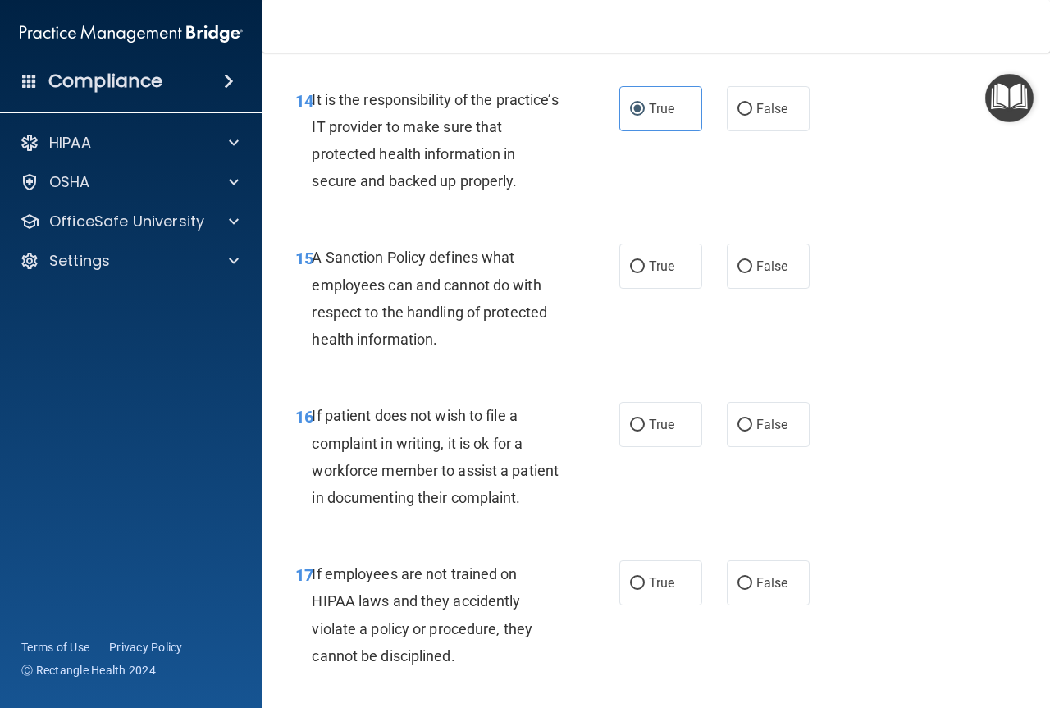
scroll to position [2706, 0]
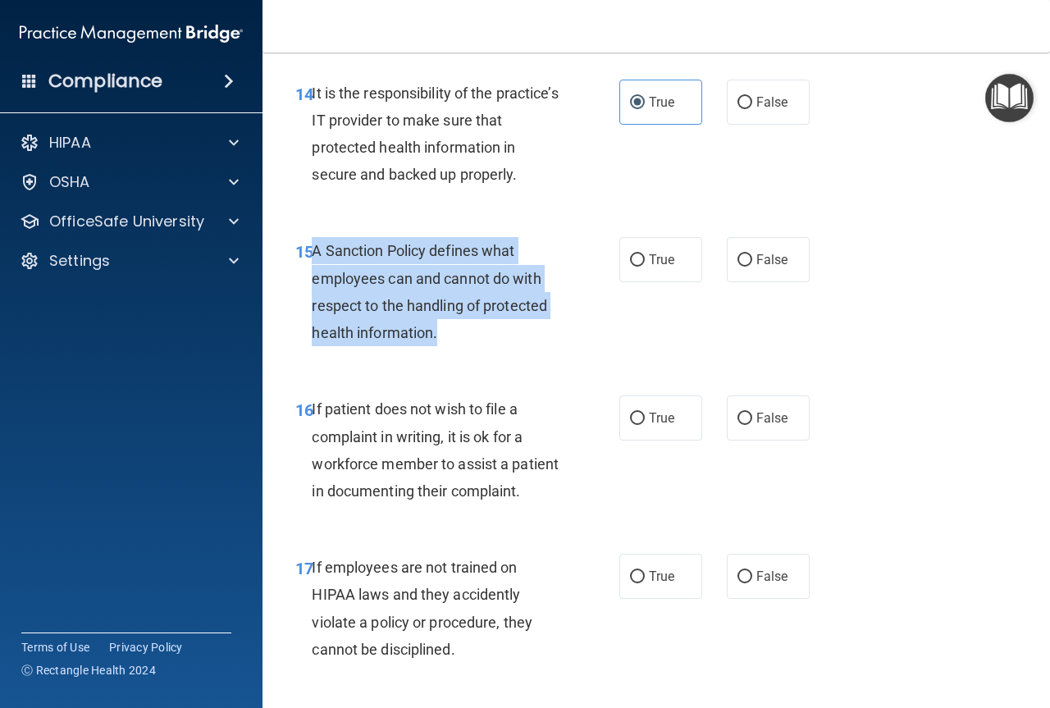
drag, startPoint x: 314, startPoint y: 310, endPoint x: 550, endPoint y: 386, distance: 248.2
click at [550, 346] on div "A Sanction Policy defines what employees can and cannot do with respect to the …" at bounding box center [443, 291] width 262 height 109
click at [503, 346] on div "A Sanction Policy defines what employees can and cannot do with respect to the …" at bounding box center [443, 291] width 262 height 109
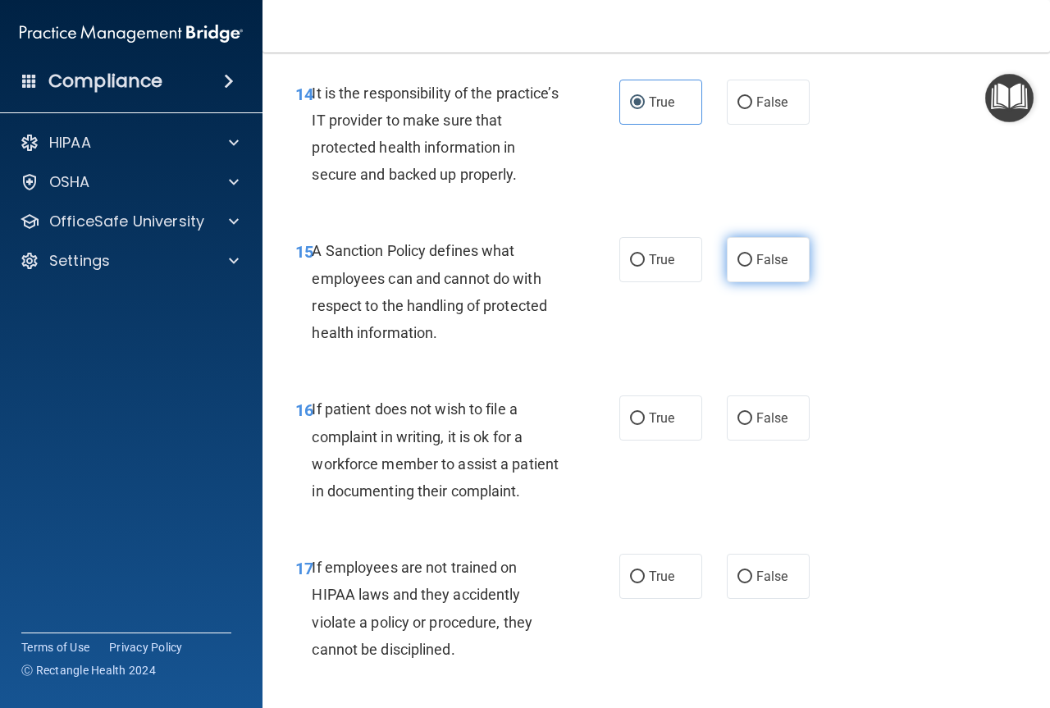
click at [767, 267] on span "False" at bounding box center [772, 260] width 32 height 16
click at [752, 267] on input "False" at bounding box center [744, 260] width 15 height 12
radio input "true"
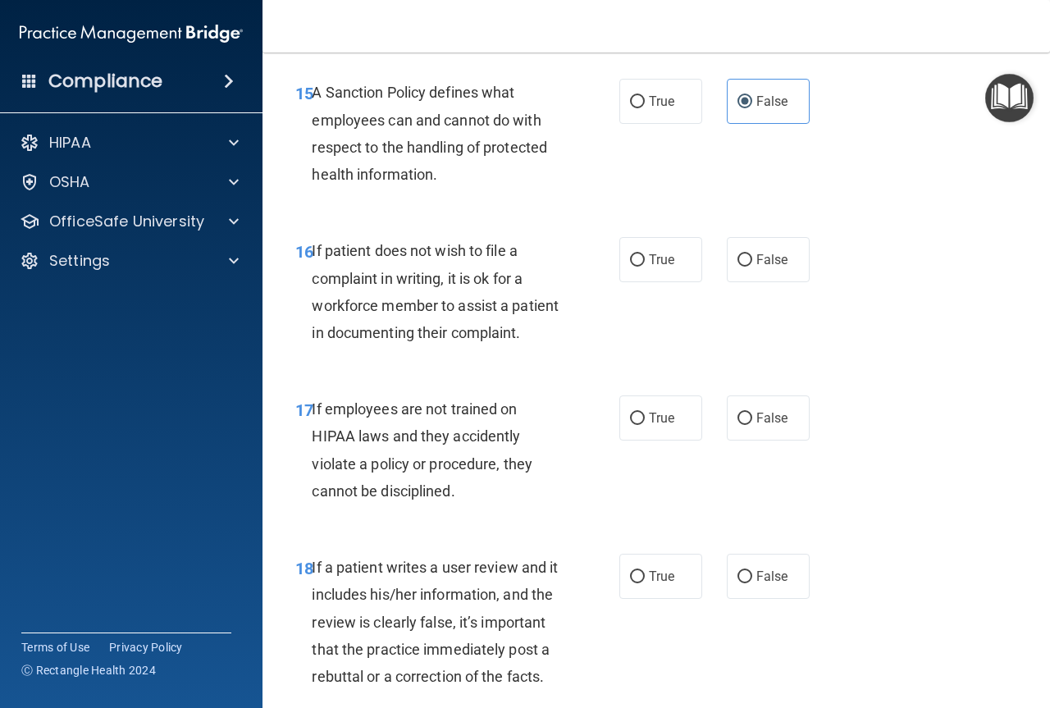
scroll to position [2870, 0]
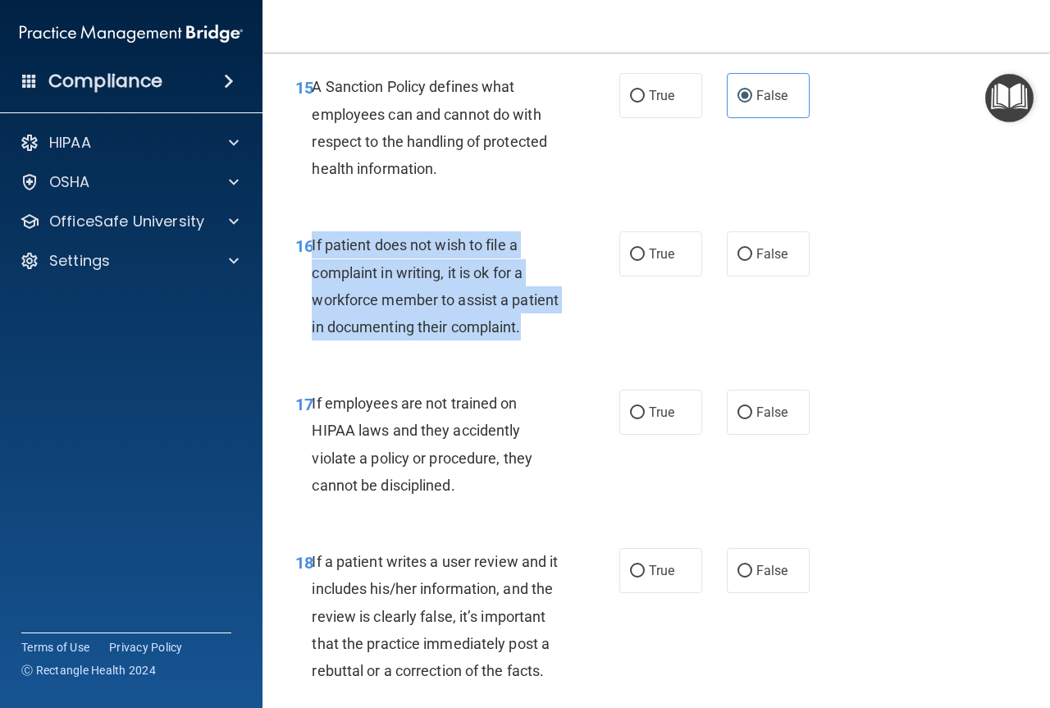
drag, startPoint x: 412, startPoint y: 408, endPoint x: 312, endPoint y: 294, distance: 151.0
click at [312, 294] on div "If patient does not wish to file a complaint in writing, it is ok for a workfor…" at bounding box center [443, 285] width 262 height 109
drag, startPoint x: 597, startPoint y: 397, endPoint x: 609, endPoint y: 394, distance: 12.5
click at [597, 349] on div "16 If patient does not wish to file a complaint in writing, it is ok for a work…" at bounding box center [457, 289] width 373 height 117
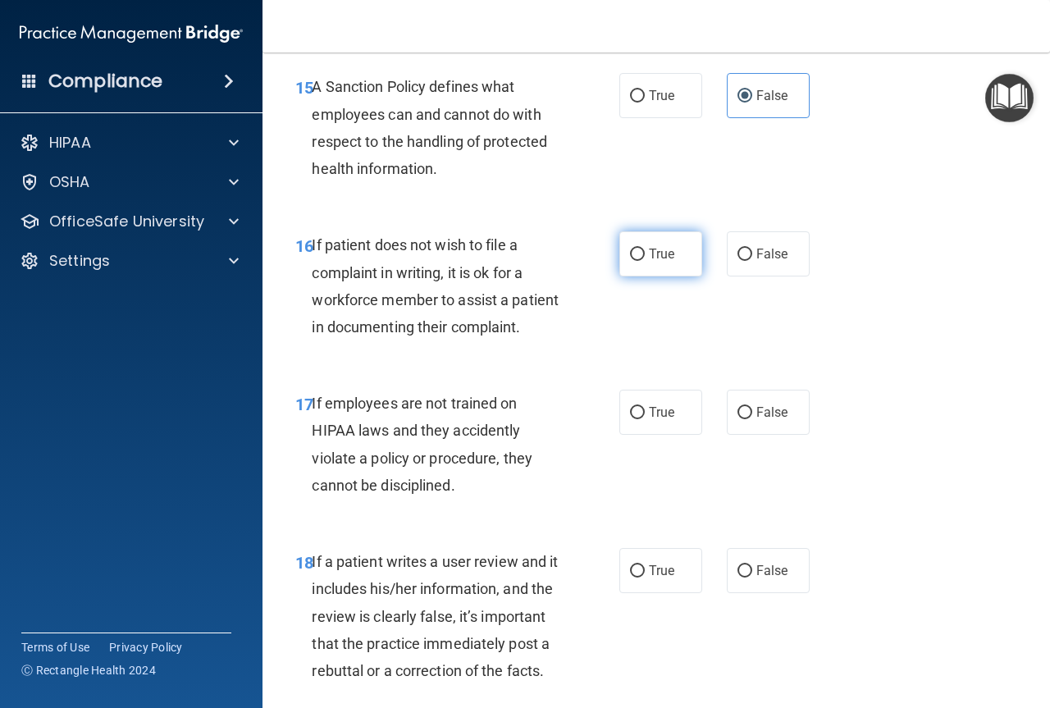
click at [639, 276] on label "True" at bounding box center [660, 253] width 83 height 45
click at [639, 261] on input "True" at bounding box center [637, 254] width 15 height 12
radio input "true"
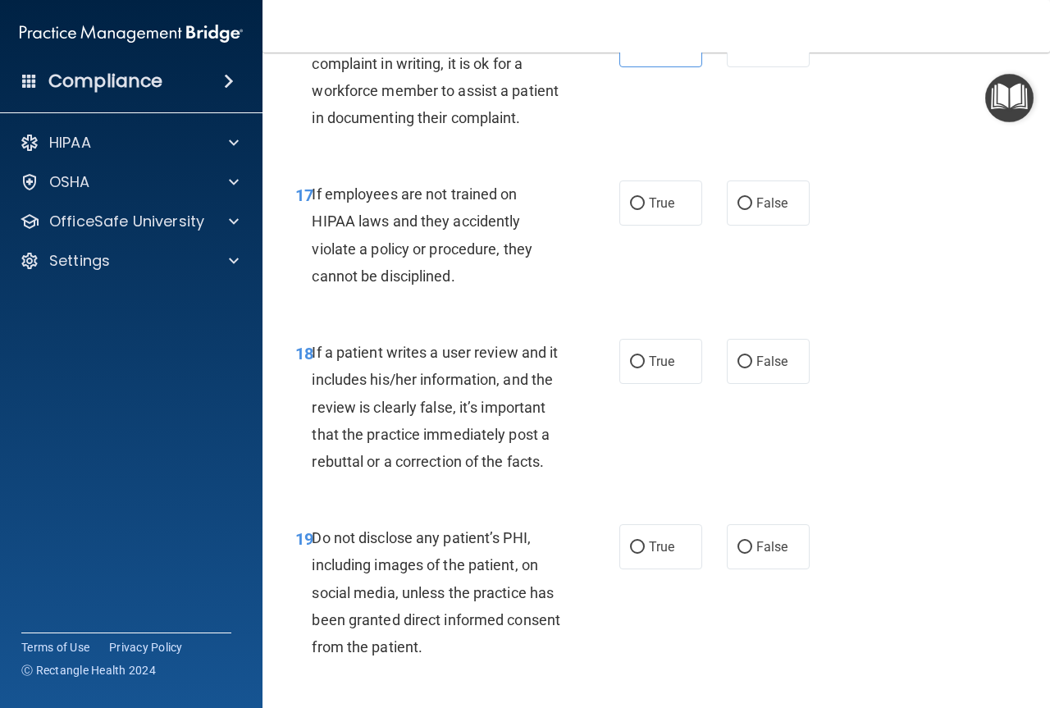
scroll to position [3116, 0]
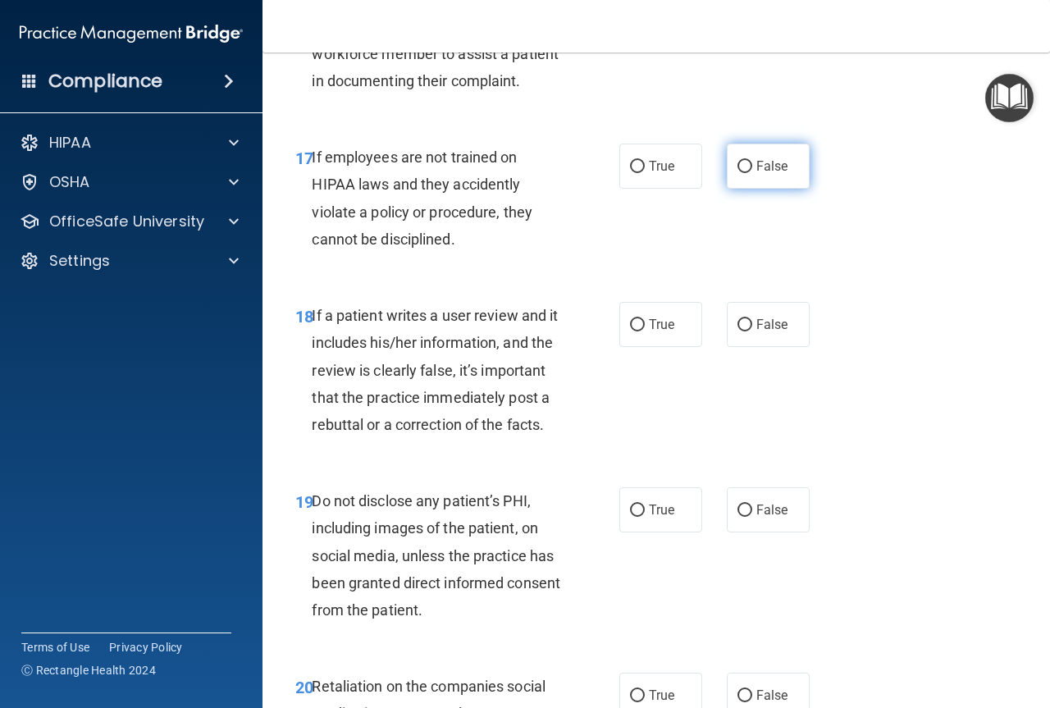
click at [761, 189] on label "False" at bounding box center [768, 166] width 83 height 45
click at [752, 173] on input "False" at bounding box center [744, 167] width 15 height 12
radio input "true"
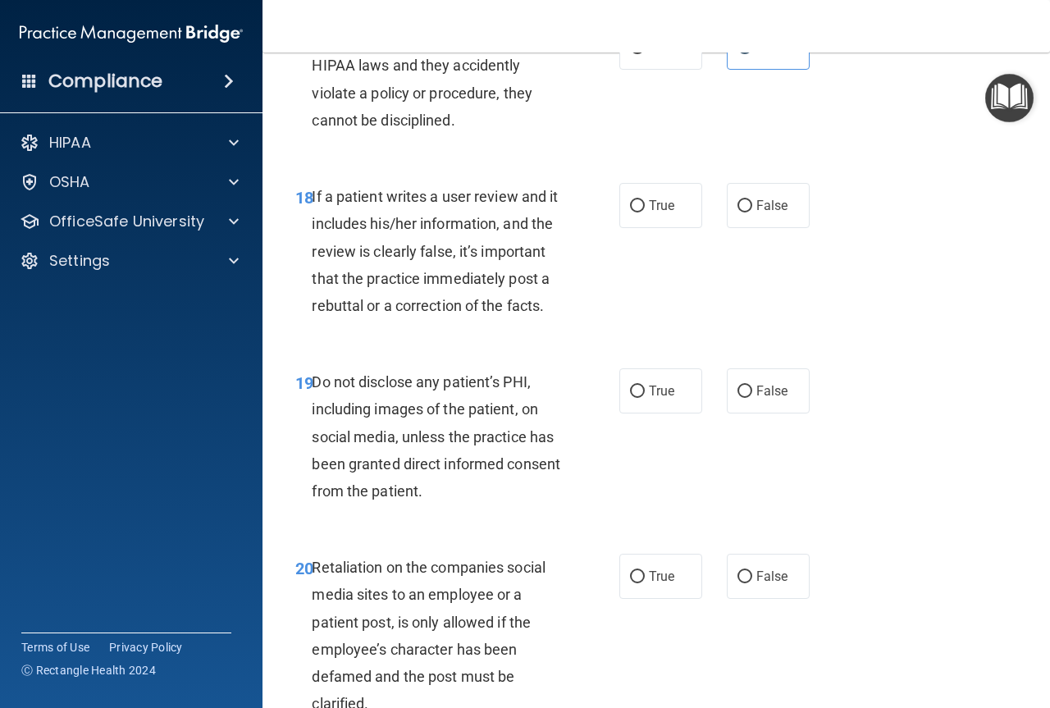
scroll to position [3280, 0]
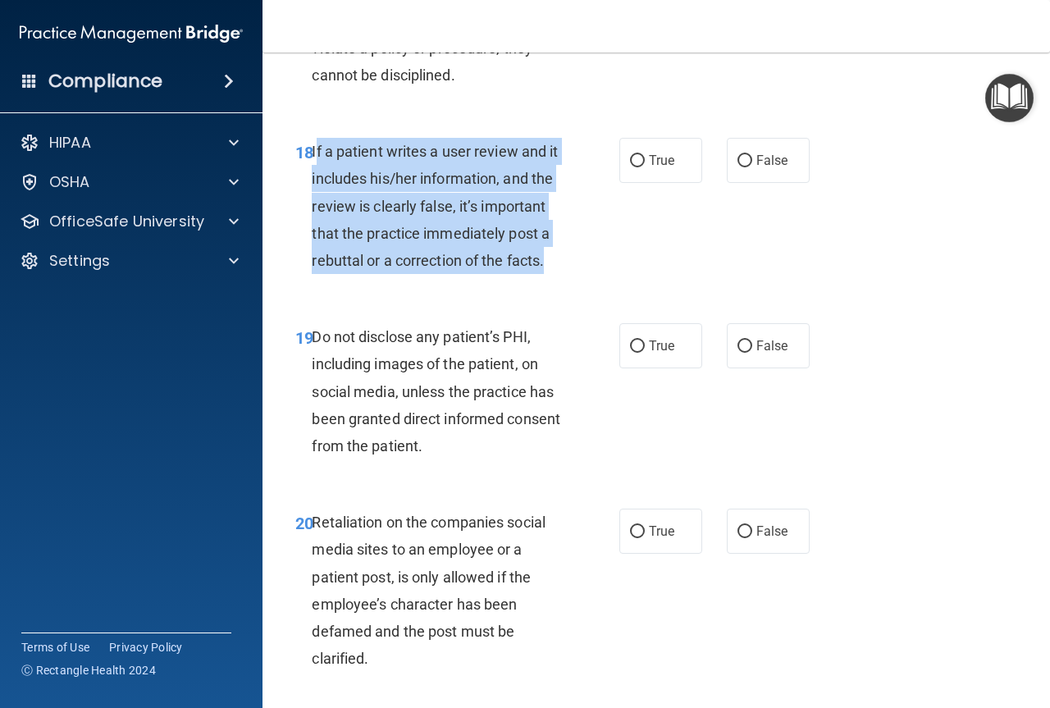
drag, startPoint x: 472, startPoint y: 371, endPoint x: 315, endPoint y: 230, distance: 210.8
click at [315, 230] on div "If a patient writes a user review and it includes his/her information, and the …" at bounding box center [443, 206] width 262 height 136
click at [630, 167] on input "True" at bounding box center [637, 161] width 15 height 12
radio input "true"
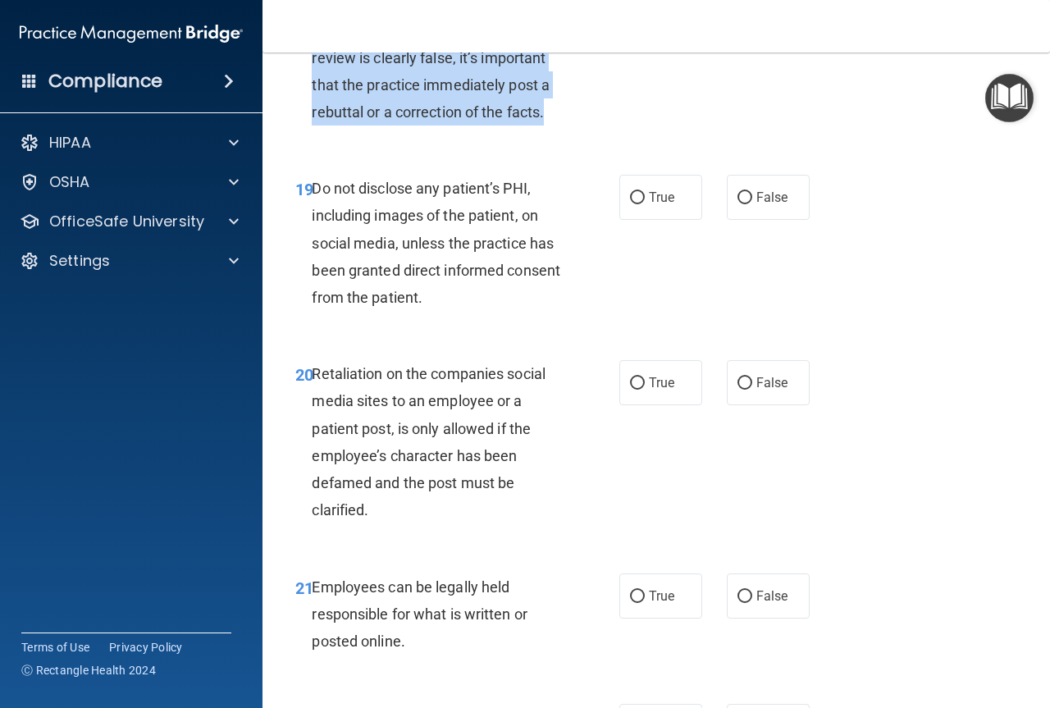
scroll to position [3444, 0]
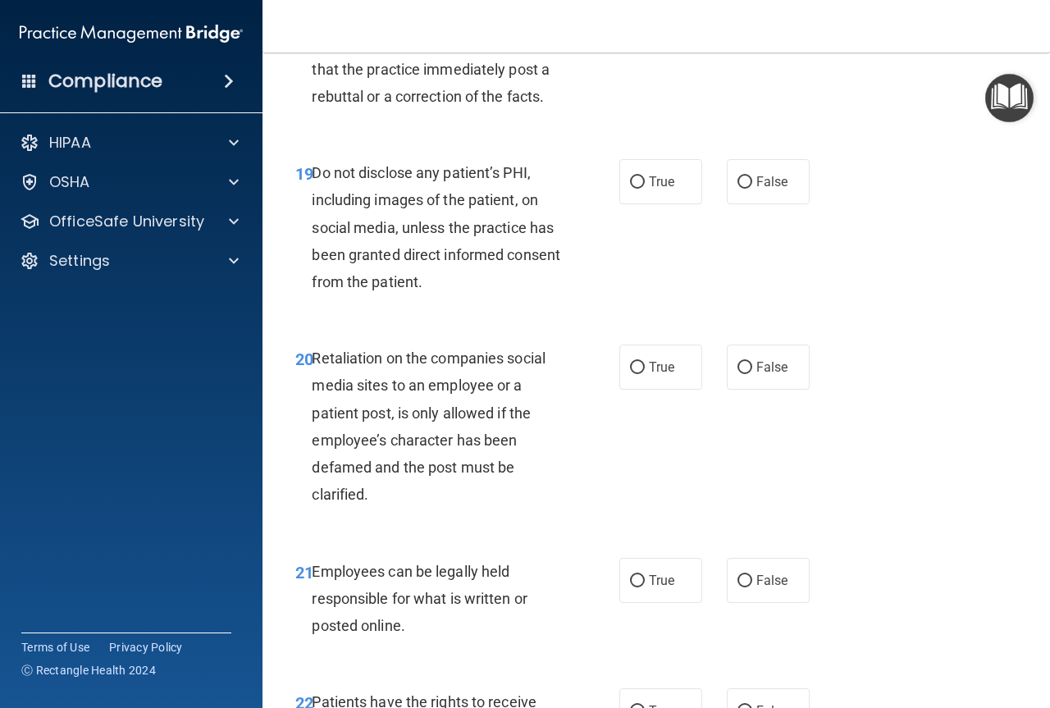
click at [528, 295] on div "Do not disclose any patient’s PHI, including images of the patient, on social m…" at bounding box center [443, 227] width 262 height 136
click at [651, 204] on label "True" at bounding box center [660, 181] width 83 height 45
click at [645, 189] on input "True" at bounding box center [637, 182] width 15 height 12
radio input "true"
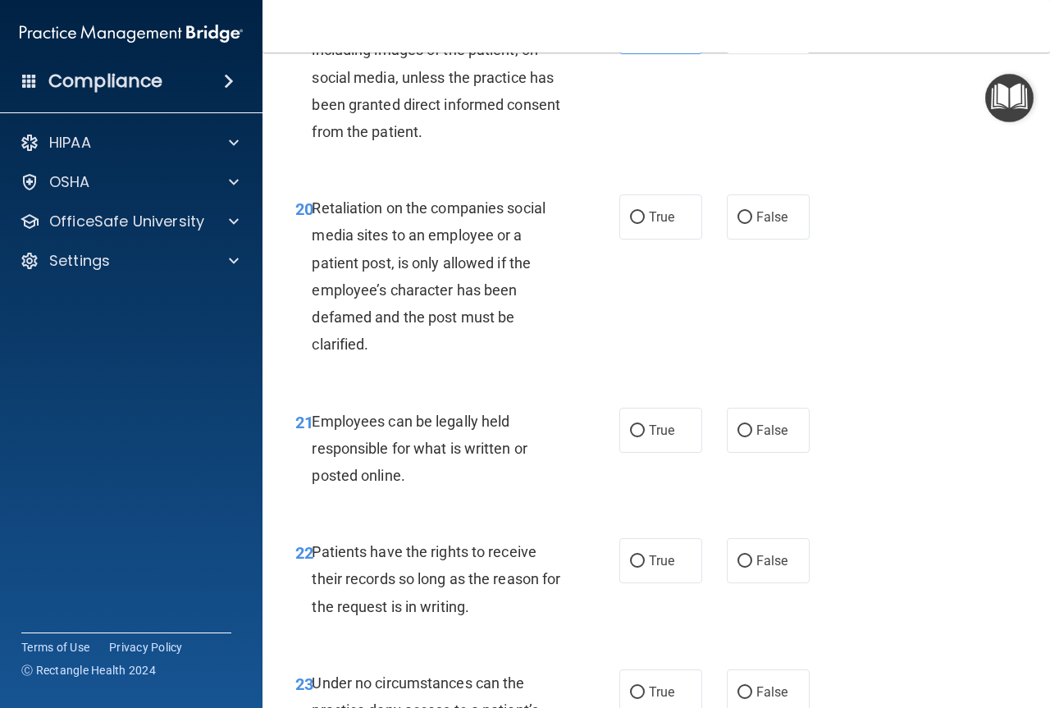
scroll to position [3608, 0]
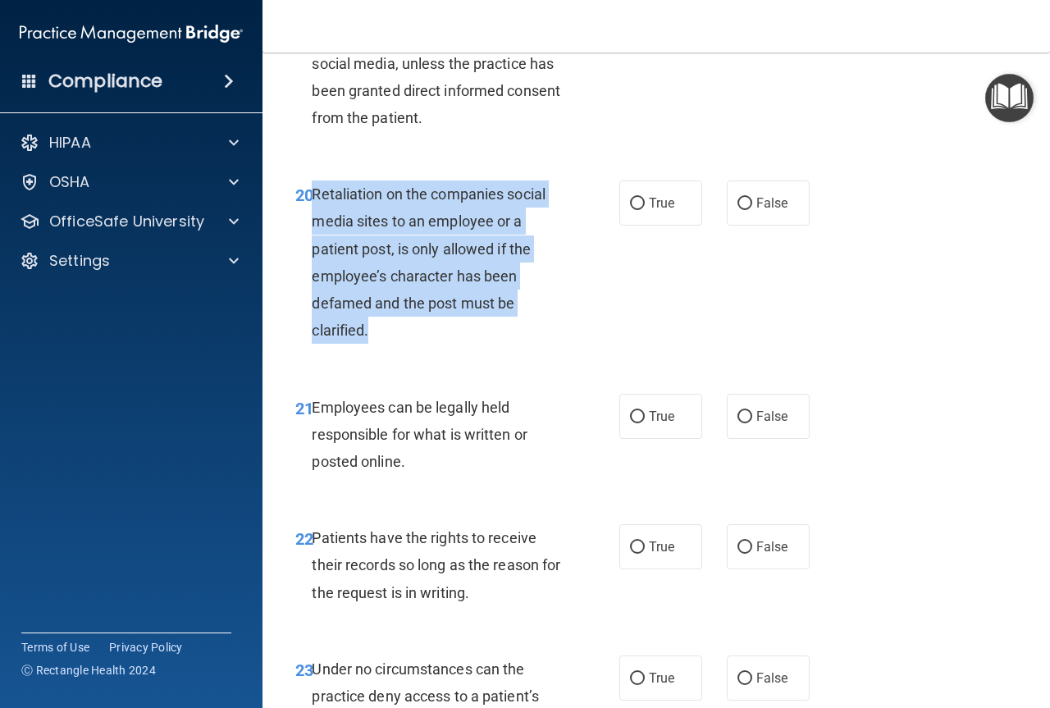
drag, startPoint x: 388, startPoint y: 440, endPoint x: 312, endPoint y: 296, distance: 162.1
click at [312, 296] on div "Retaliation on the companies social media sites to an employee or a patient pos…" at bounding box center [443, 261] width 262 height 163
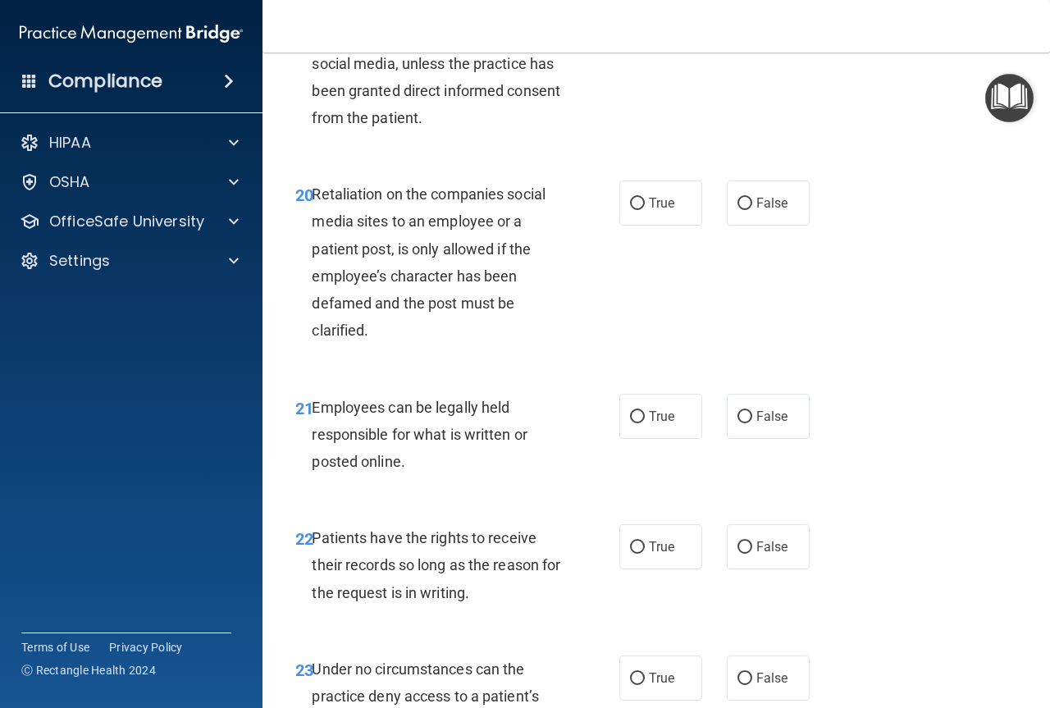
drag, startPoint x: 514, startPoint y: 472, endPoint x: 467, endPoint y: 418, distance: 71.5
click at [514, 372] on div "20 Retaliation on the companies social media sites to an employee or a patient …" at bounding box center [656, 266] width 746 height 212
click at [740, 210] on input "False" at bounding box center [744, 204] width 15 height 12
radio input "true"
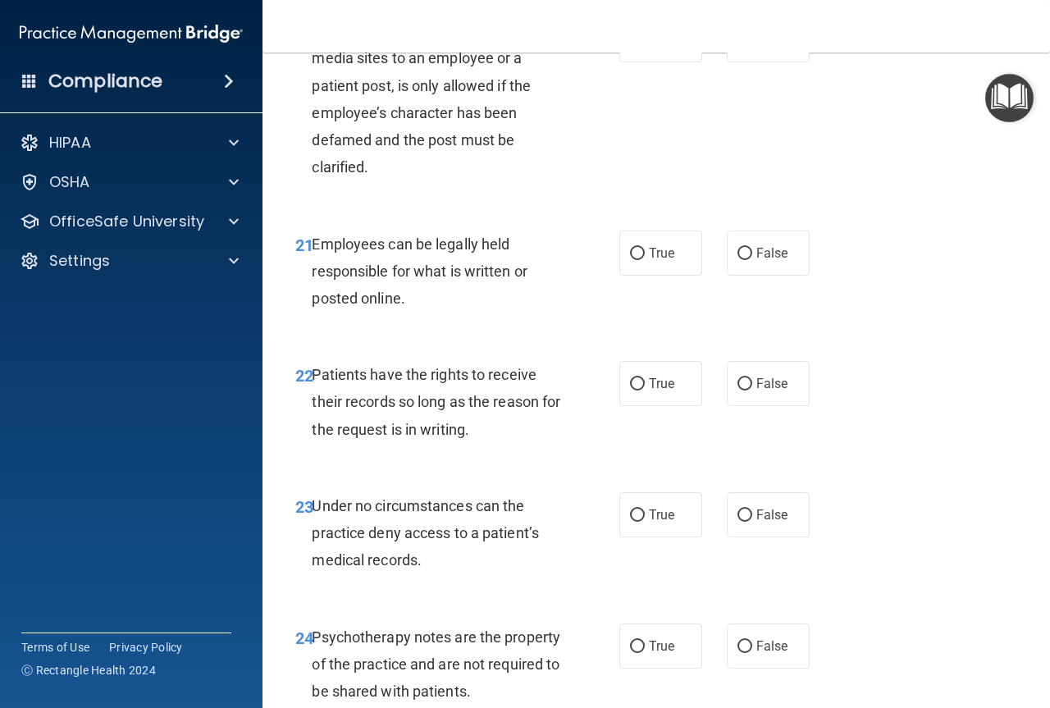
scroll to position [3772, 0]
click at [645, 275] on label "True" at bounding box center [660, 252] width 83 height 45
click at [645, 259] on input "True" at bounding box center [637, 253] width 15 height 12
radio input "true"
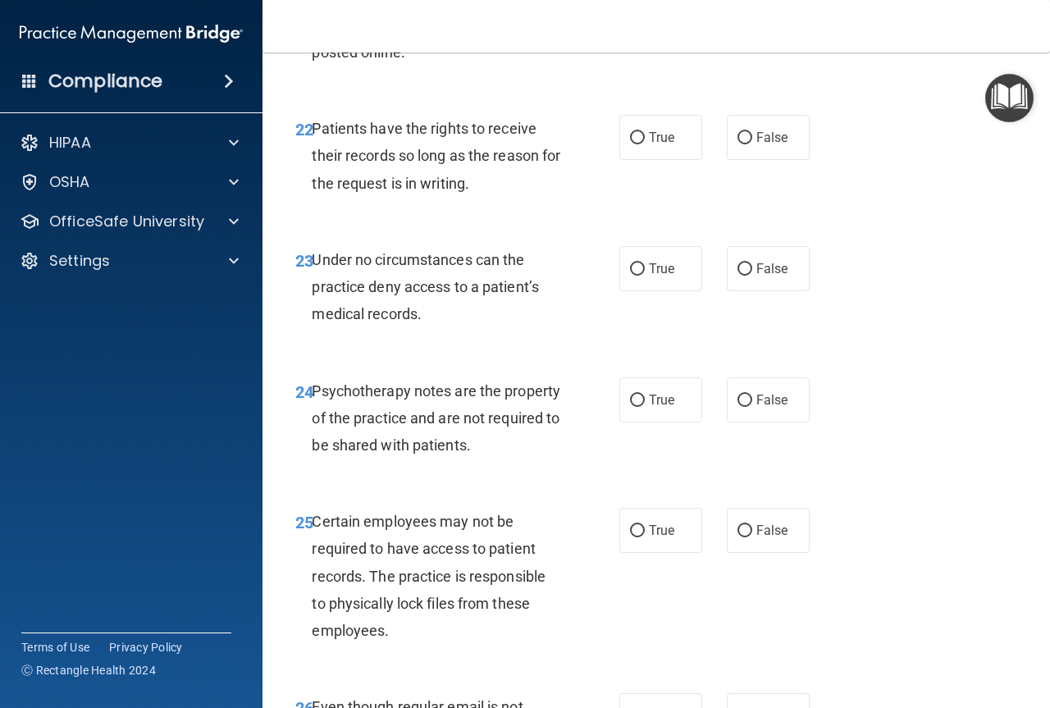
scroll to position [4018, 0]
click at [538, 196] on div "Patients have the rights to receive their records so long as the reason for the…" at bounding box center [443, 155] width 262 height 82
drag, startPoint x: 528, startPoint y: 289, endPoint x: 417, endPoint y: 284, distance: 110.9
click at [403, 196] on div "Patients have the rights to receive their records so long as the reason for the…" at bounding box center [443, 155] width 262 height 82
click at [535, 196] on div "Patients have the rights to receive their records so long as the reason for the…" at bounding box center [443, 155] width 262 height 82
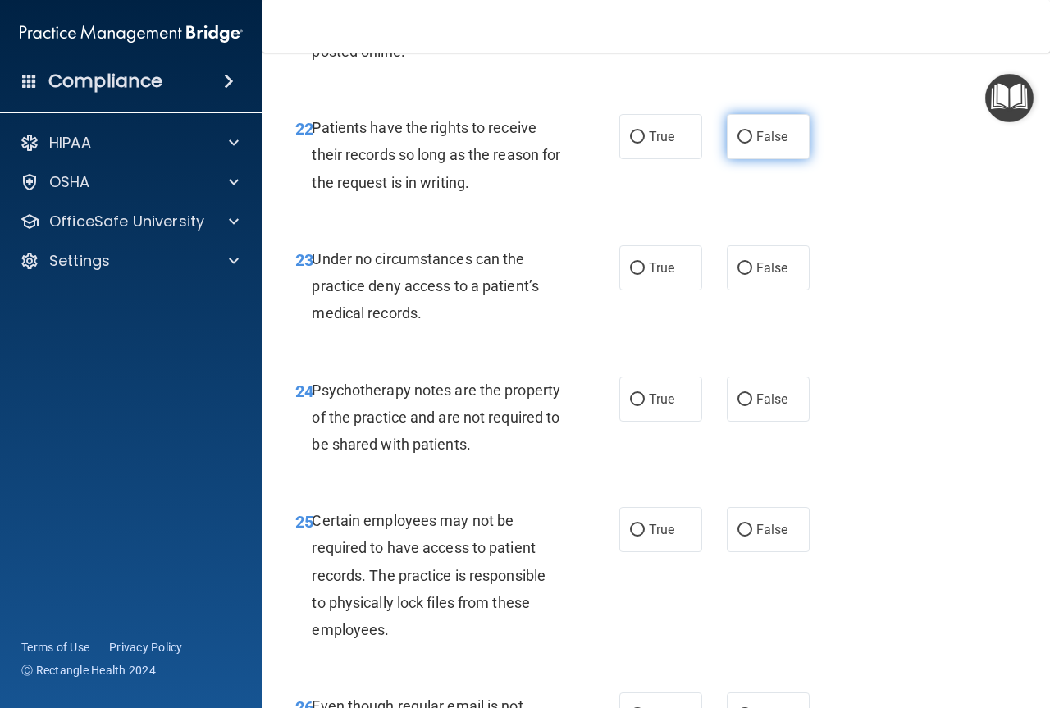
click at [756, 159] on label "False" at bounding box center [768, 136] width 83 height 45
click at [752, 144] on input "False" at bounding box center [744, 137] width 15 height 12
radio input "true"
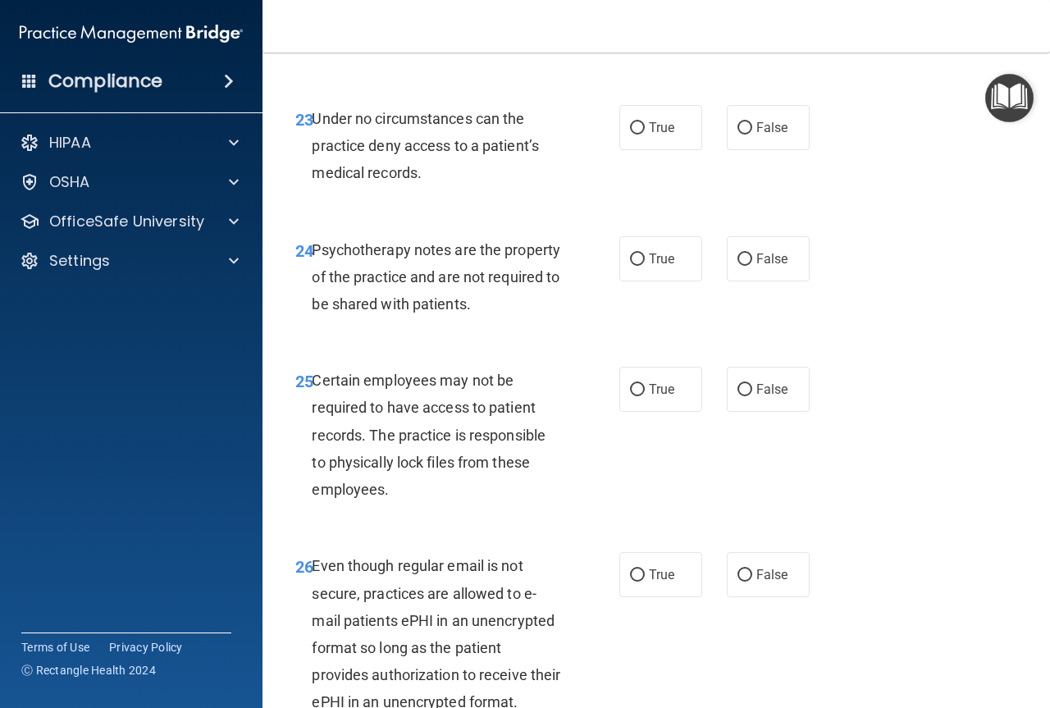
scroll to position [4182, 0]
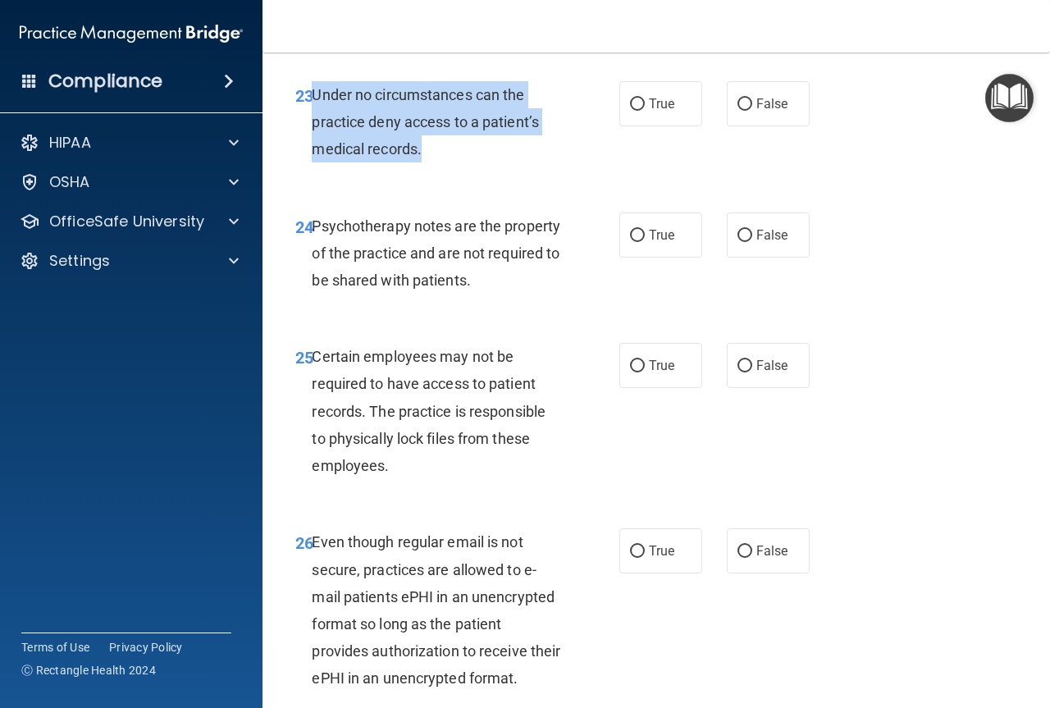
drag, startPoint x: 431, startPoint y: 252, endPoint x: 314, endPoint y: 200, distance: 127.4
click at [314, 163] on div "Under no circumstances can the practice deny access to a patient’s medical reco…" at bounding box center [443, 122] width 262 height 82
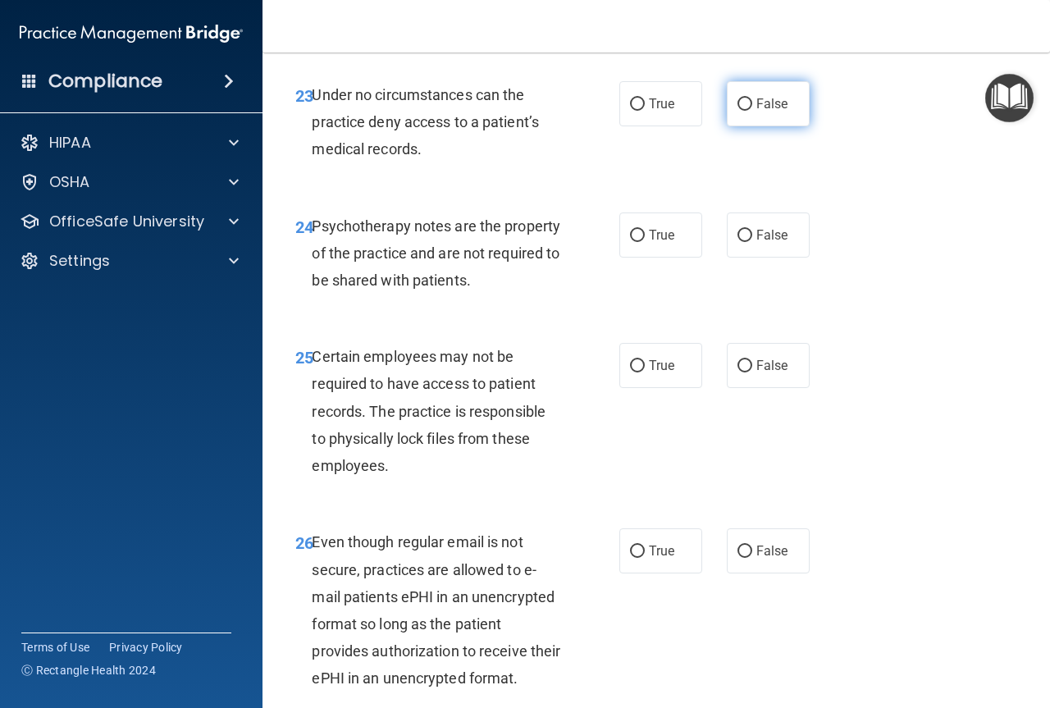
click at [770, 112] on span "False" at bounding box center [772, 104] width 32 height 16
click at [752, 111] on input "False" at bounding box center [744, 104] width 15 height 12
radio input "true"
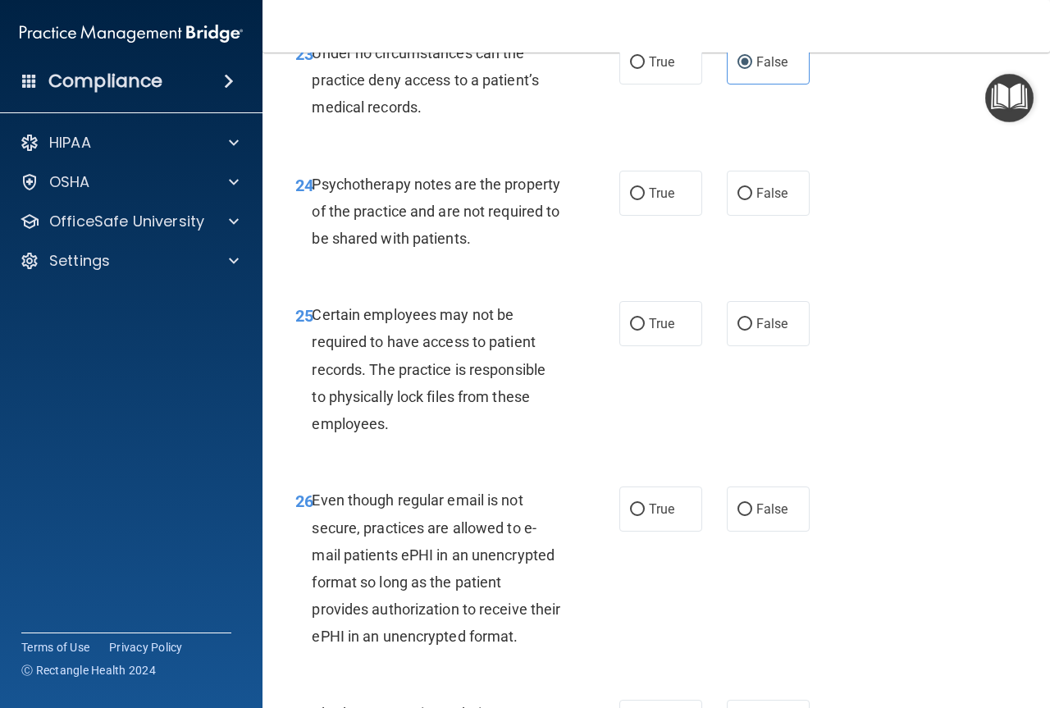
scroll to position [4264, 0]
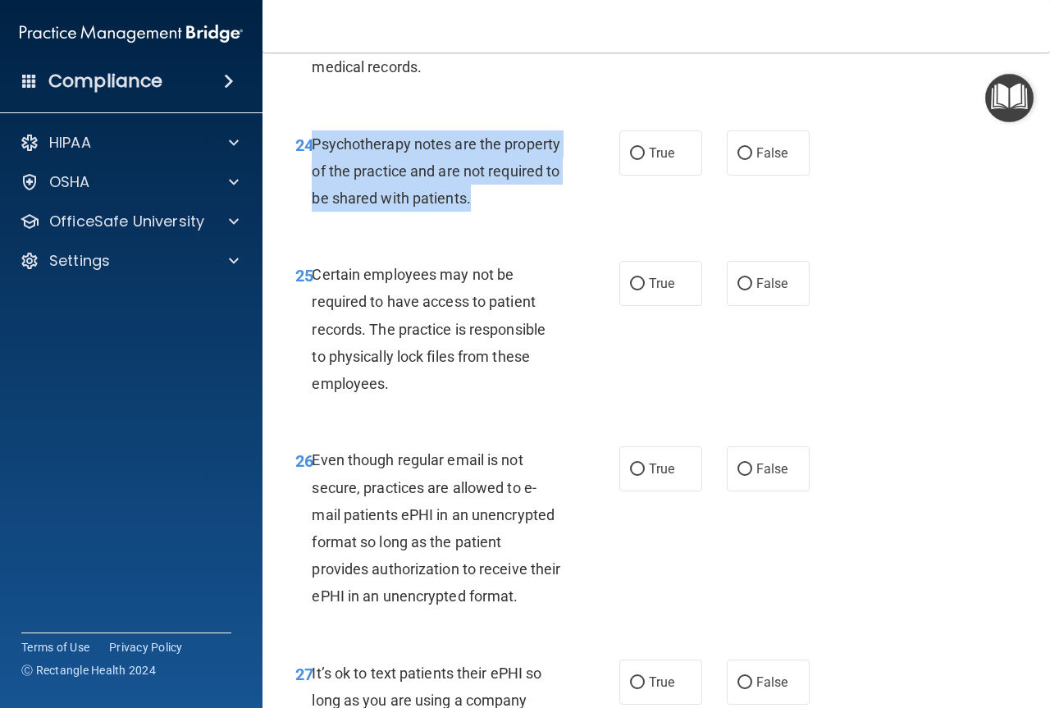
drag, startPoint x: 554, startPoint y: 305, endPoint x: 315, endPoint y: 256, distance: 244.4
click at [315, 212] on div "Psychotherapy notes are the property of the practice and are not required to be…" at bounding box center [443, 171] width 262 height 82
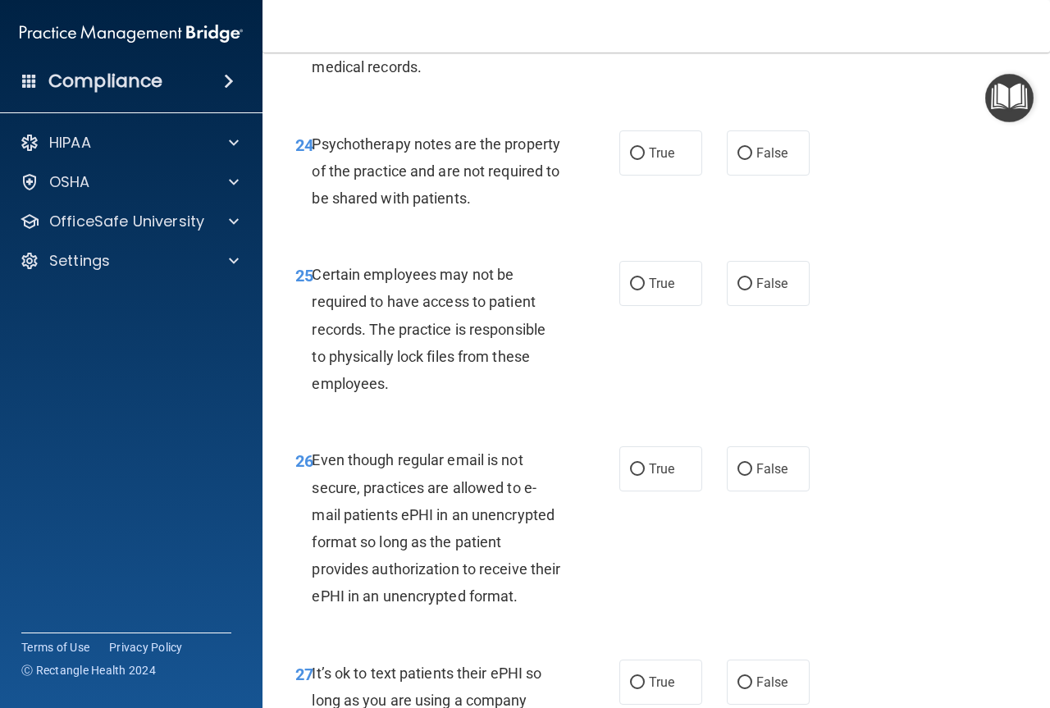
click at [460, 241] on div "24 Psychotherapy notes are the property of the practice and are not required to…" at bounding box center [656, 175] width 746 height 131
click at [625, 175] on label "True" at bounding box center [660, 152] width 83 height 45
click at [630, 160] on input "True" at bounding box center [637, 154] width 15 height 12
radio input "true"
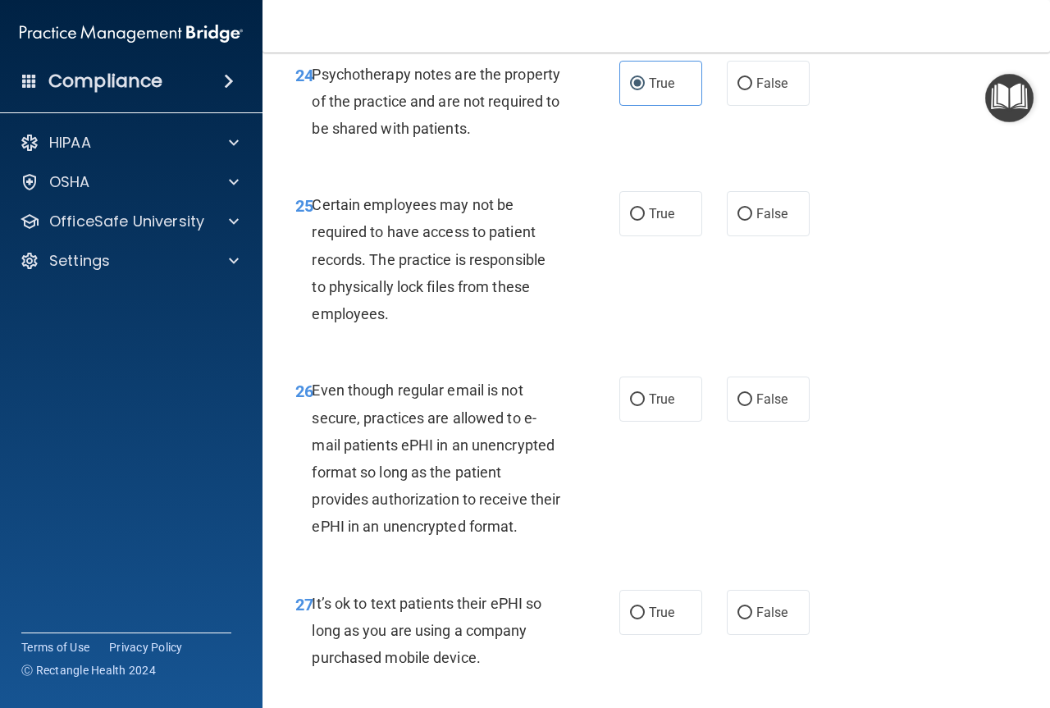
scroll to position [4428, 0]
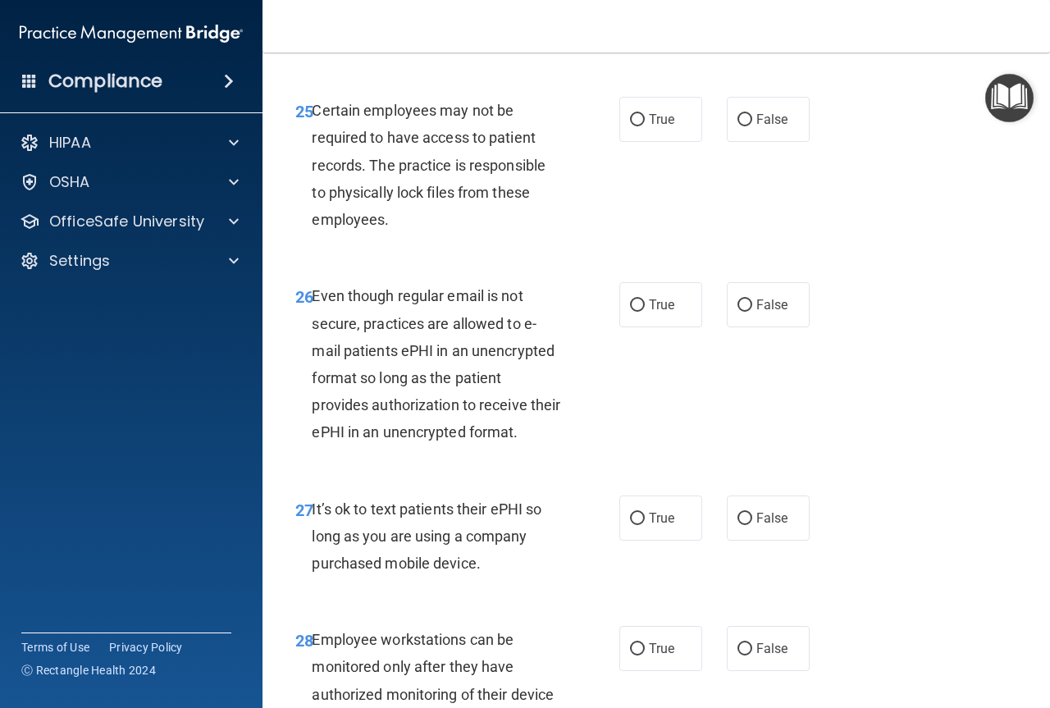
click at [477, 233] on div "Certain employees may not be required to have access to patient records. The pr…" at bounding box center [443, 165] width 262 height 136
click at [772, 127] on span "False" at bounding box center [772, 120] width 32 height 16
click at [752, 126] on input "False" at bounding box center [744, 120] width 15 height 12
radio input "true"
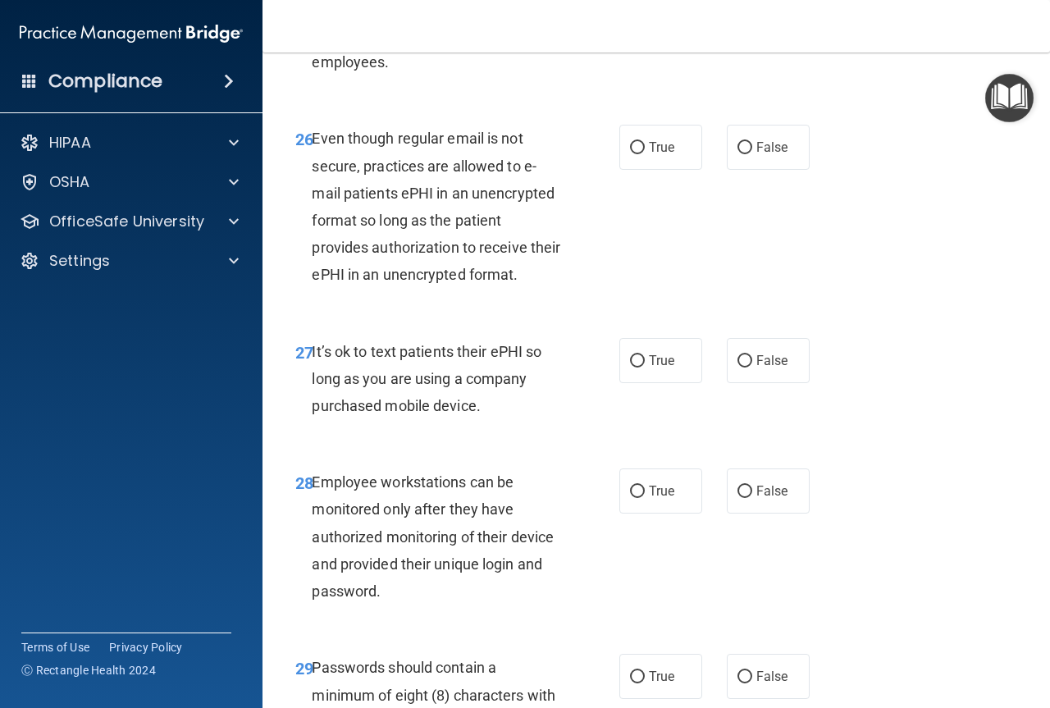
scroll to position [4592, 0]
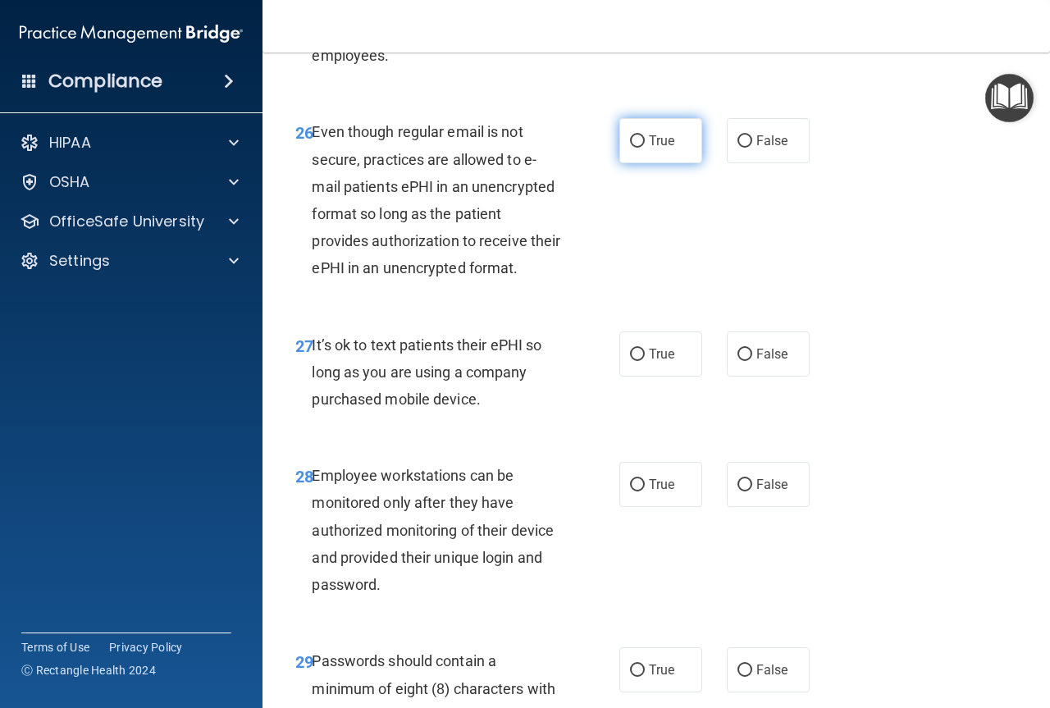
click at [633, 163] on label "True" at bounding box center [660, 140] width 83 height 45
click at [633, 148] on input "True" at bounding box center [637, 141] width 15 height 12
radio input "true"
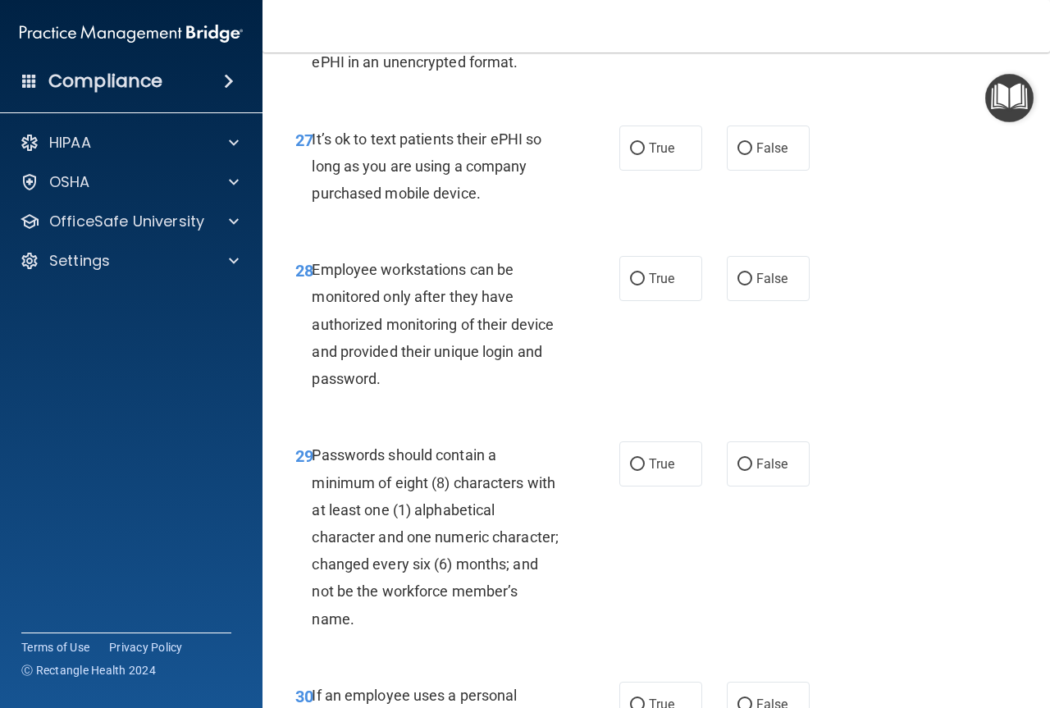
scroll to position [4838, 0]
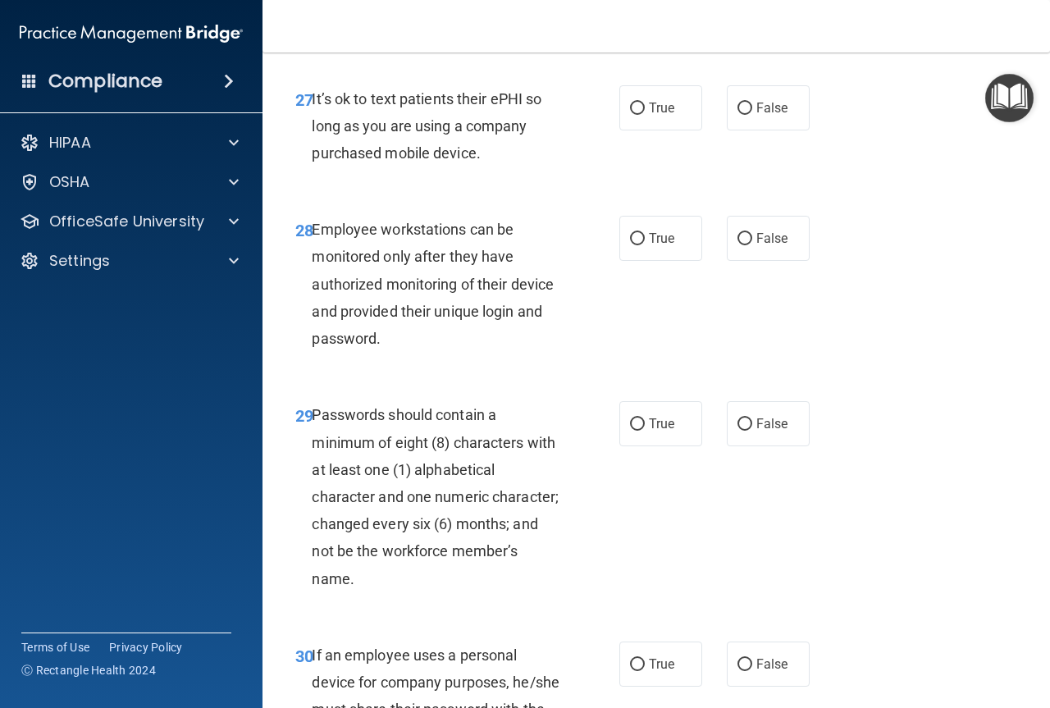
drag, startPoint x: 494, startPoint y: 266, endPoint x: 312, endPoint y: 210, distance: 190.4
click at [312, 167] on div "It’s ok to text patients their ePHI so long as you are using a company purchase…" at bounding box center [443, 126] width 262 height 82
click at [651, 130] on label "True" at bounding box center [660, 107] width 83 height 45
click at [645, 115] on input "True" at bounding box center [637, 109] width 15 height 12
radio input "true"
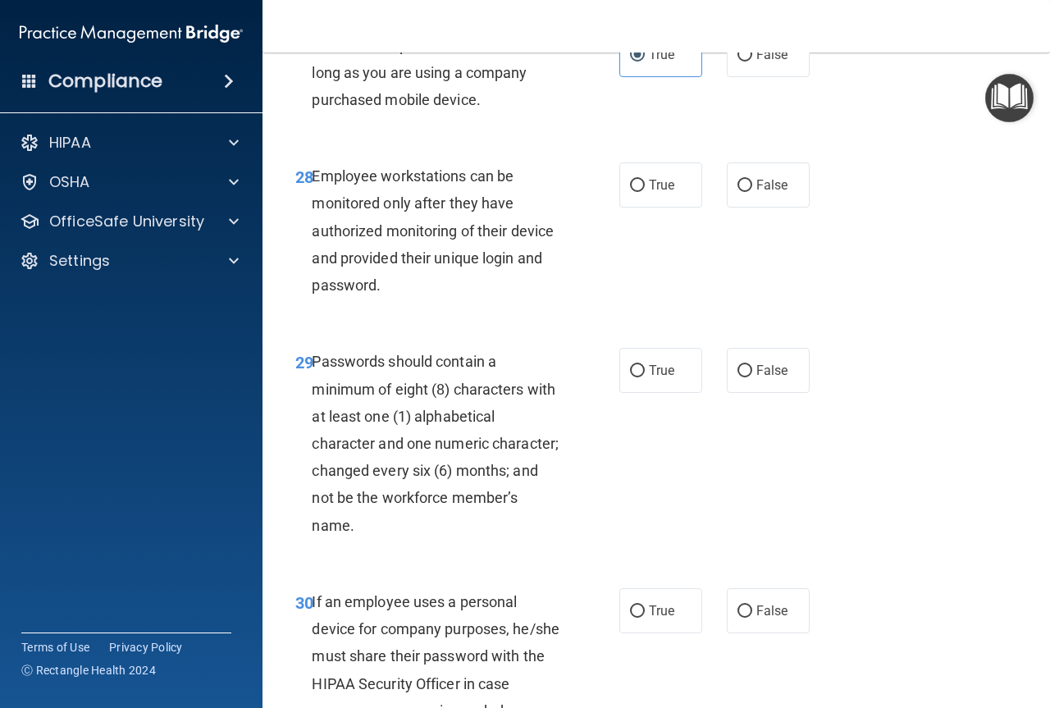
scroll to position [4920, 0]
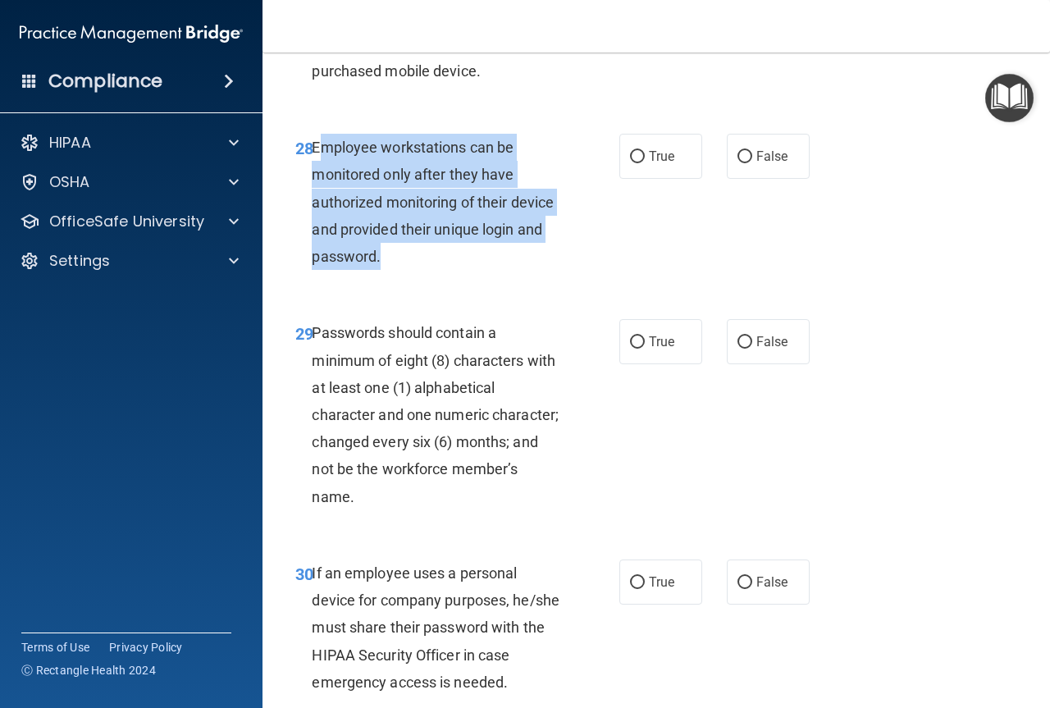
drag, startPoint x: 461, startPoint y: 376, endPoint x: 316, endPoint y: 252, distance: 190.8
click at [316, 252] on div "Employee workstations can be monitored only after they have authorized monitori…" at bounding box center [443, 202] width 262 height 136
click at [578, 278] on div "28 Employee workstations can be monitored only after they have authorized monit…" at bounding box center [457, 206] width 373 height 144
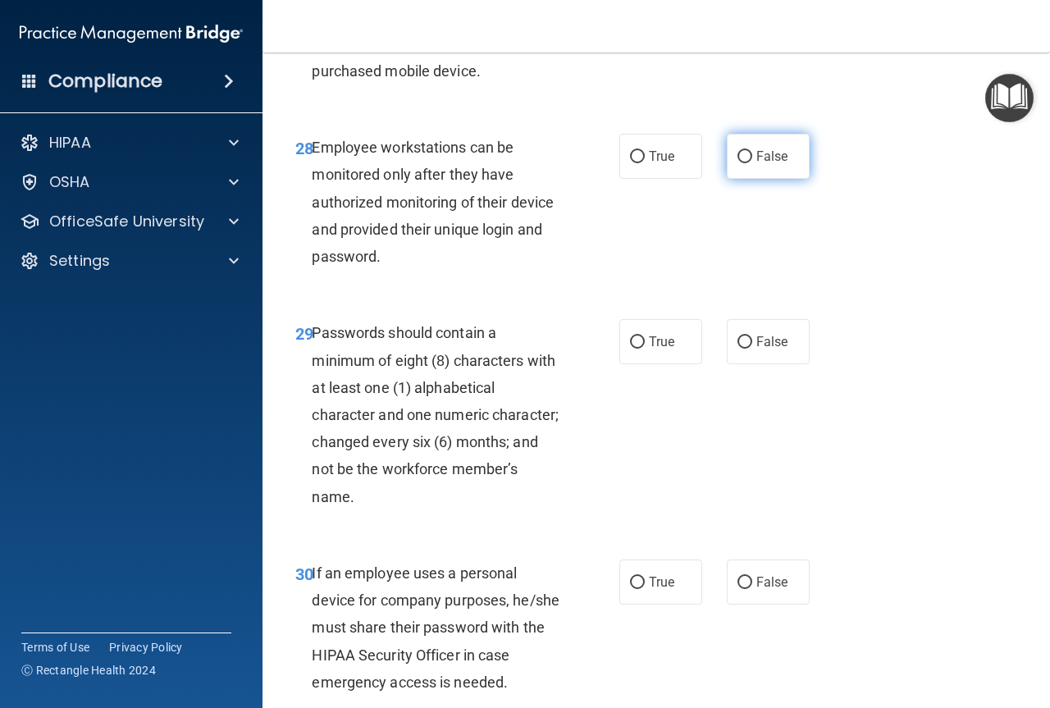
click at [771, 179] on label "False" at bounding box center [768, 156] width 83 height 45
click at [752, 163] on input "False" at bounding box center [744, 157] width 15 height 12
radio input "true"
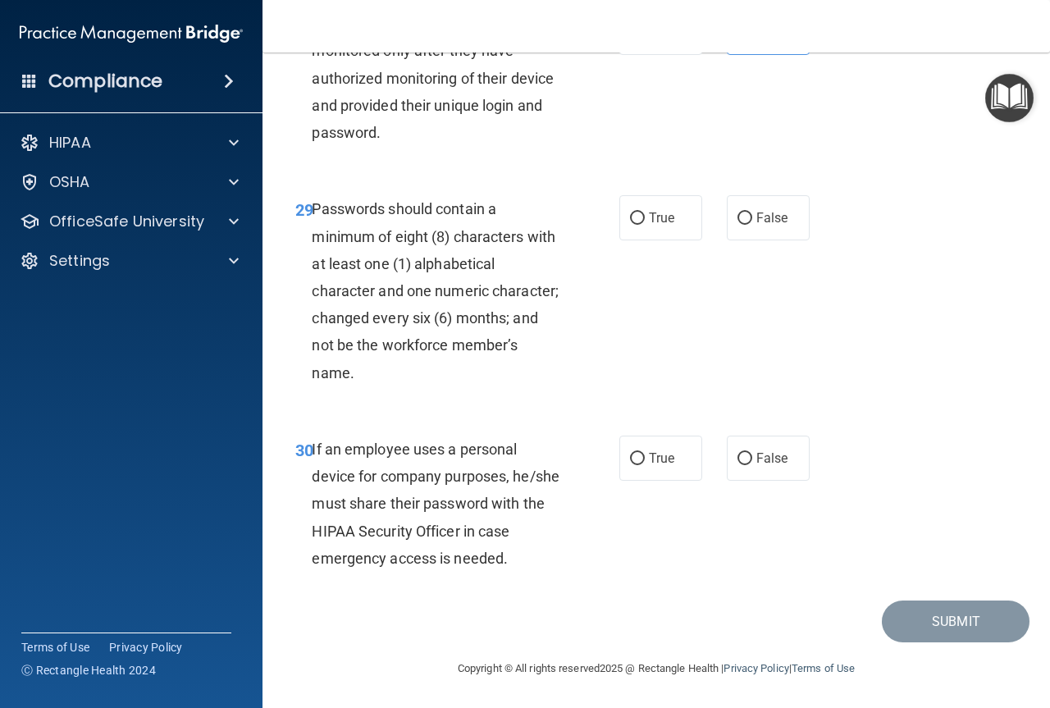
scroll to position [5152, 0]
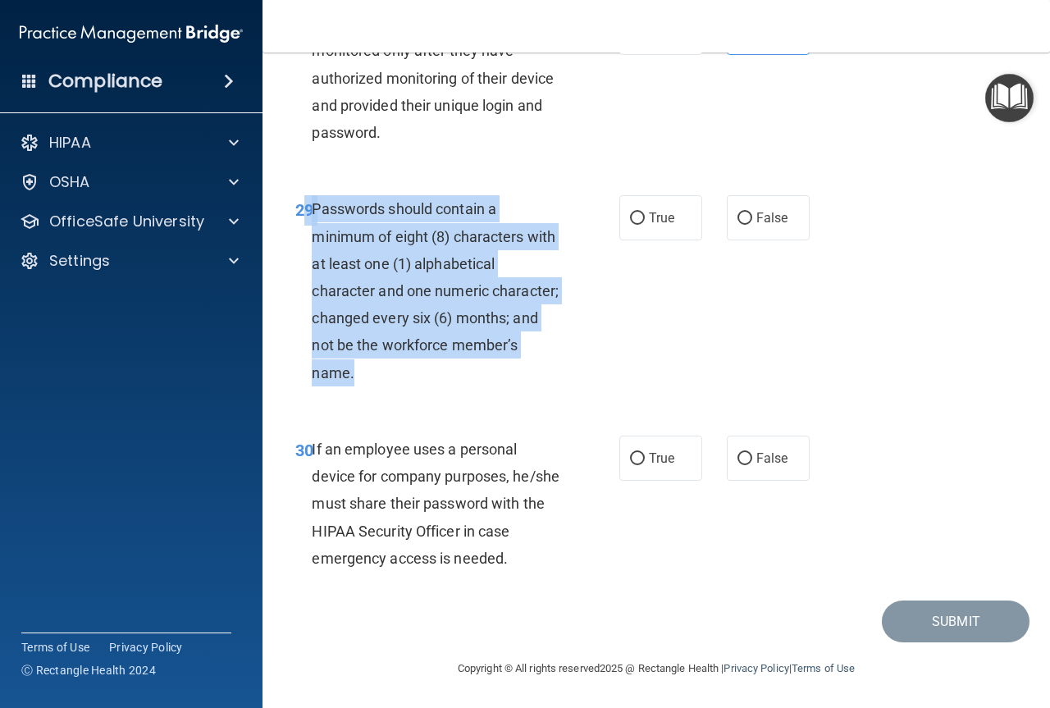
drag, startPoint x: 430, startPoint y: 374, endPoint x: 305, endPoint y: 212, distance: 204.0
click at [305, 212] on div "29 Passwords should contain a minimum of eight (8) characters with at least one…" at bounding box center [457, 294] width 373 height 199
click at [578, 332] on div "29 Passwords should contain a minimum of eight (8) characters with at least one…" at bounding box center [457, 294] width 373 height 199
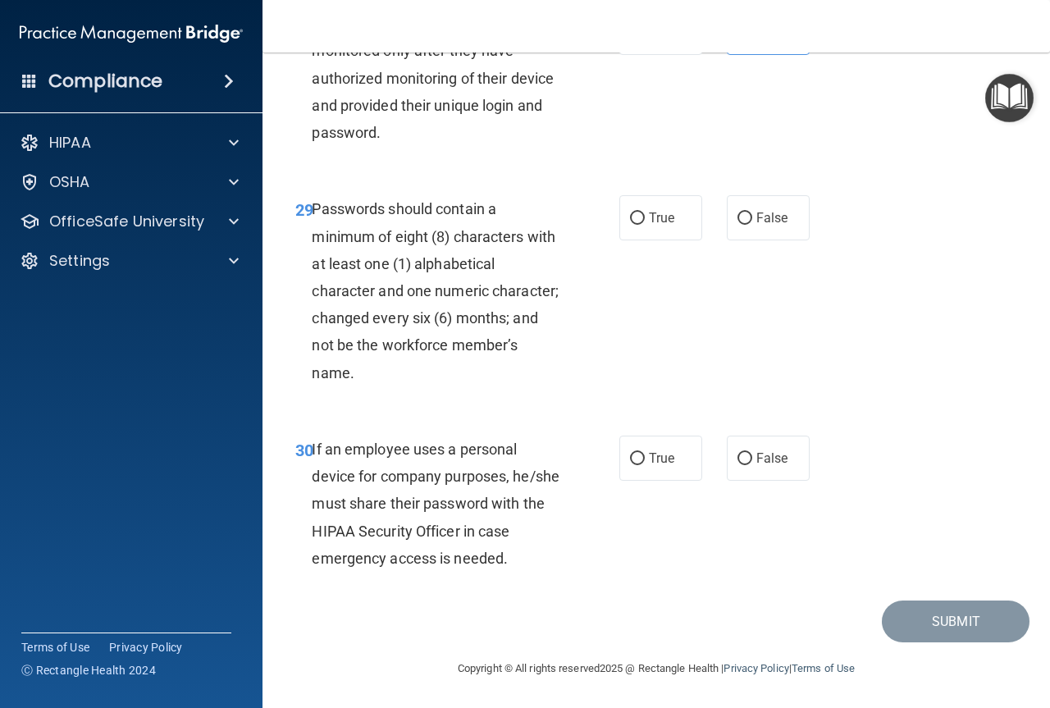
click at [624, 193] on div "29 Passwords should contain a minimum of eight (8) characters with at least one…" at bounding box center [656, 295] width 746 height 240
click at [638, 221] on input "True" at bounding box center [637, 218] width 15 height 12
radio input "true"
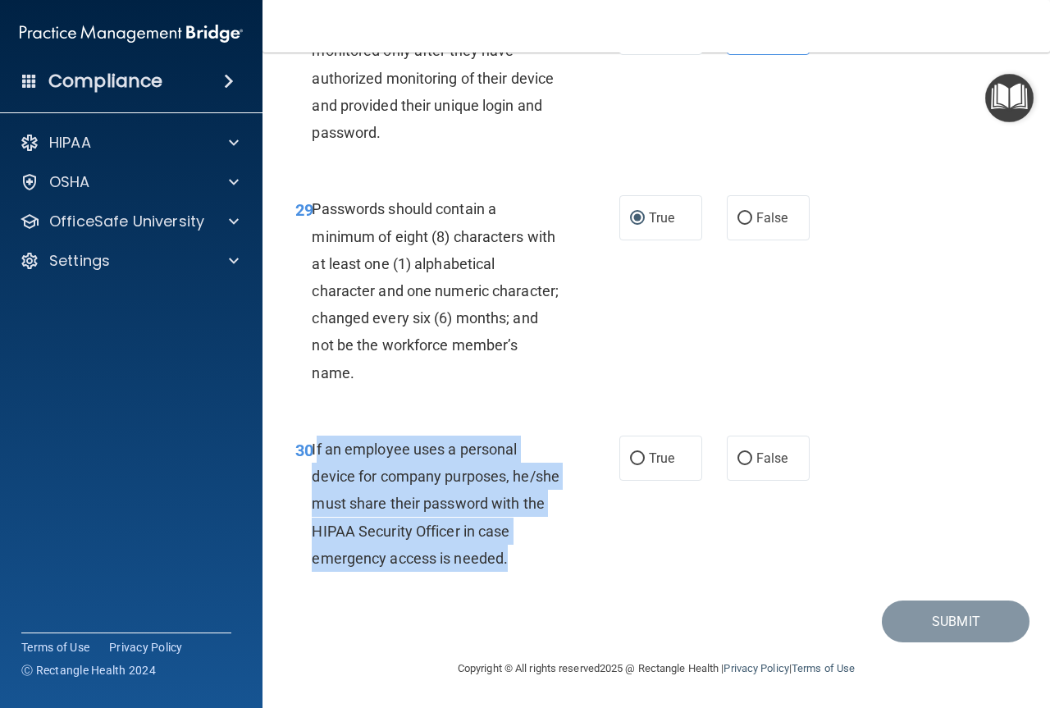
drag, startPoint x: 545, startPoint y: 549, endPoint x: 314, endPoint y: 440, distance: 255.7
click at [314, 440] on div "If an employee uses a personal device for company purposes, he/she must share t…" at bounding box center [443, 503] width 262 height 136
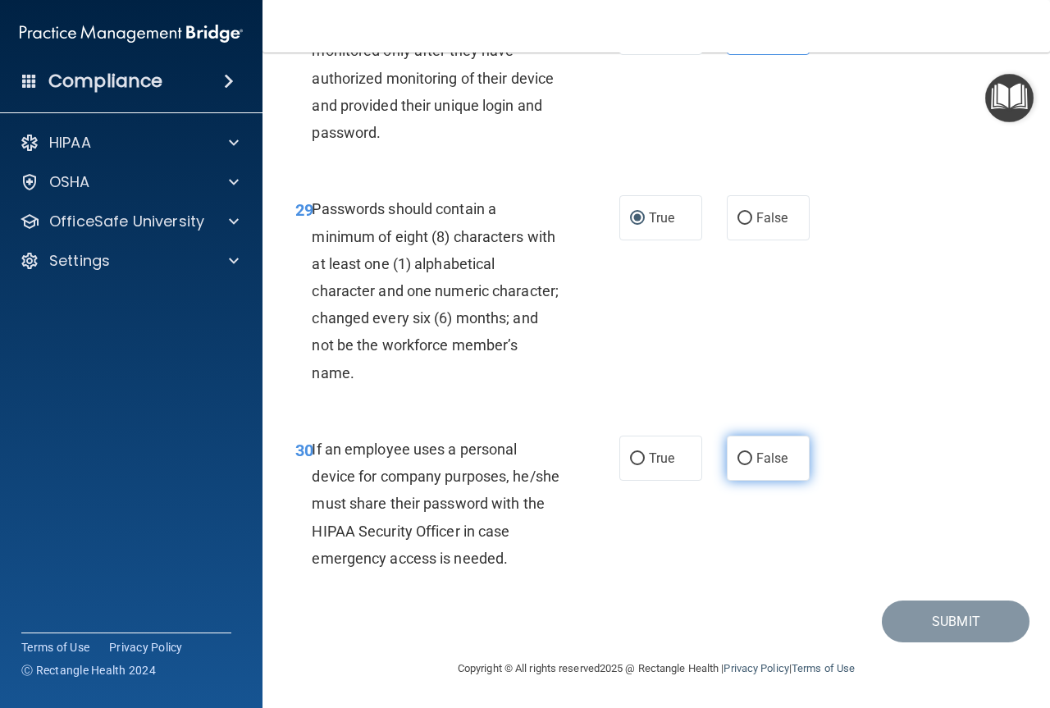
click at [756, 449] on label "False" at bounding box center [768, 457] width 83 height 45
click at [752, 453] on input "False" at bounding box center [744, 459] width 15 height 12
radio input "true"
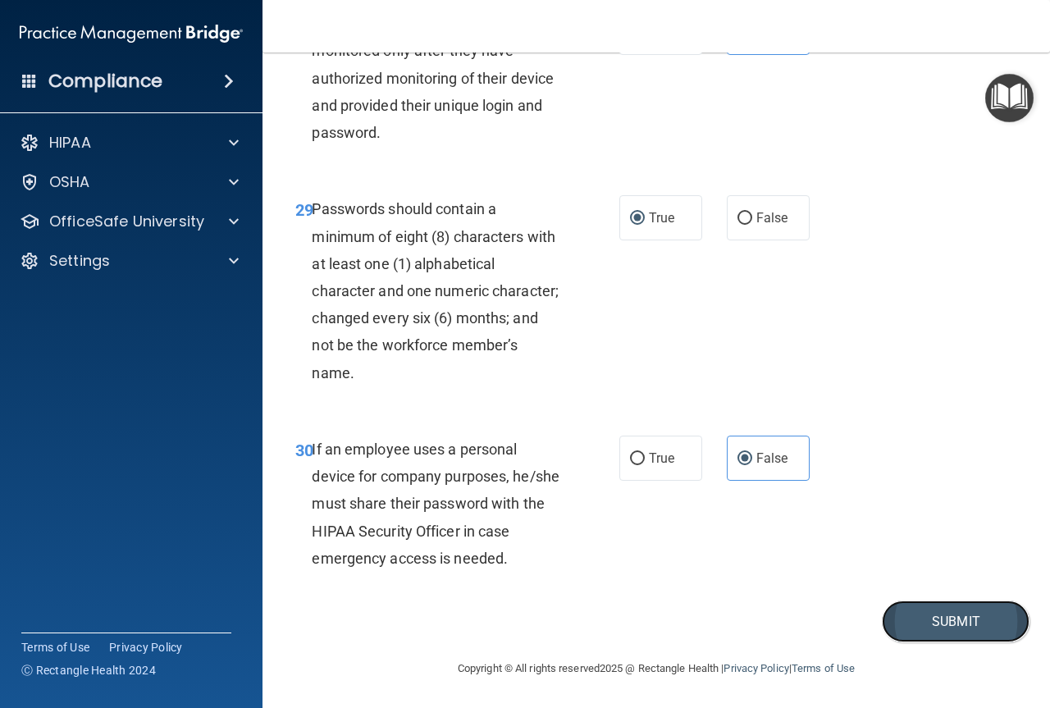
click at [908, 626] on button "Submit" at bounding box center [956, 621] width 148 height 42
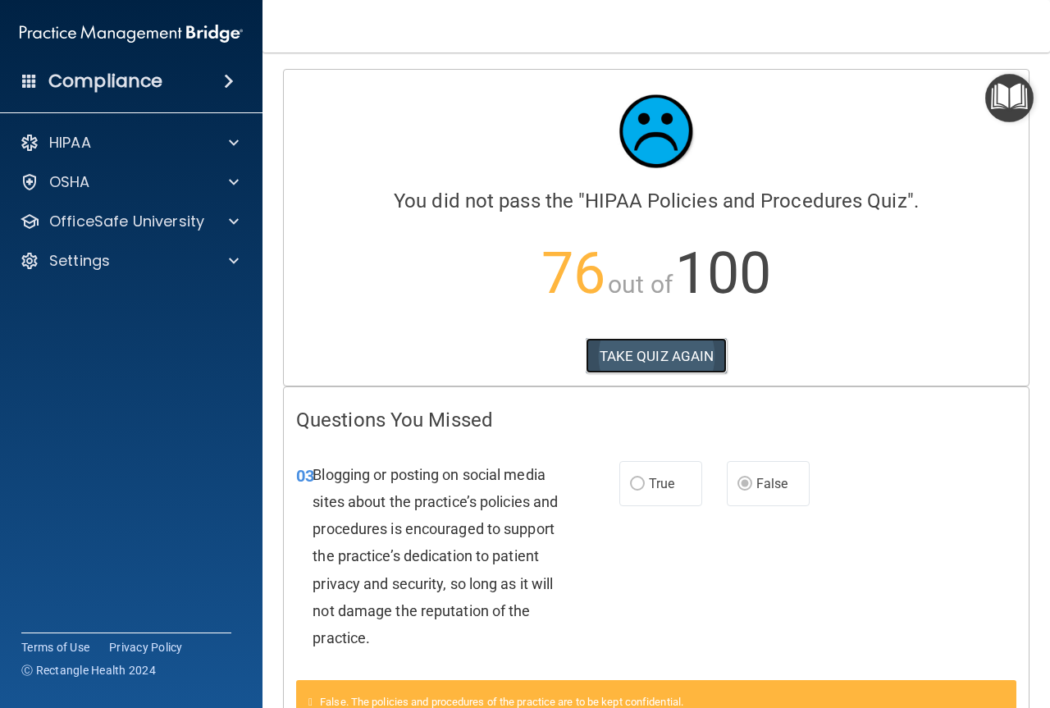
click at [631, 350] on button "TAKE QUIZ AGAIN" at bounding box center [656, 356] width 142 height 36
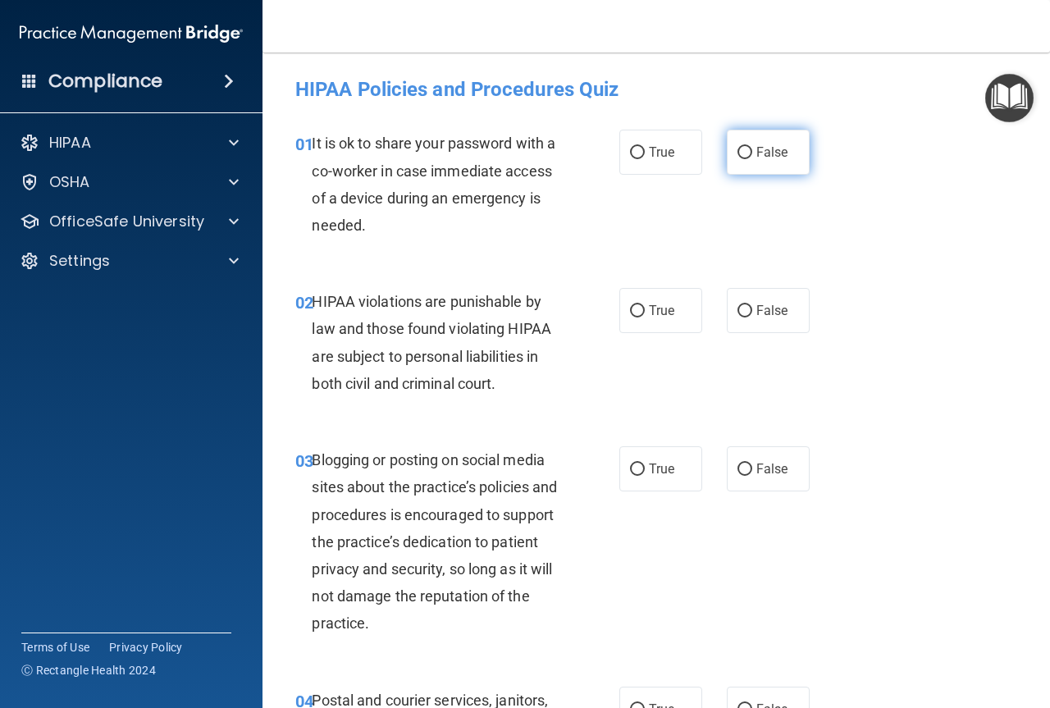
click at [755, 144] on label "False" at bounding box center [768, 152] width 83 height 45
click at [752, 147] on input "False" at bounding box center [744, 153] width 15 height 12
radio input "true"
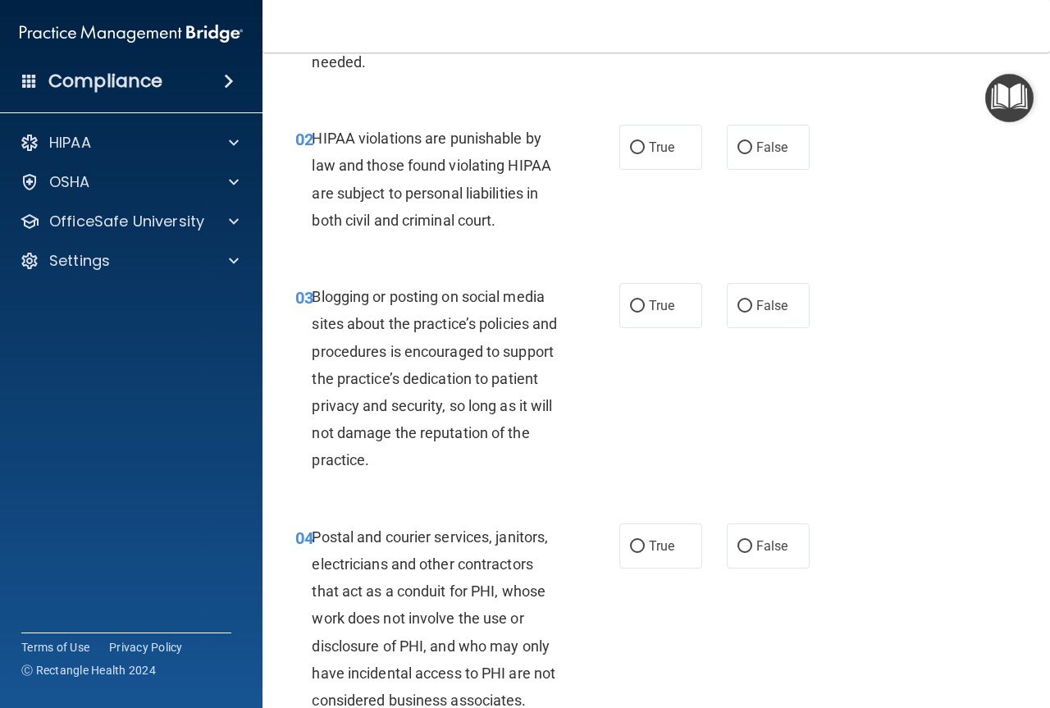
scroll to position [164, 0]
click at [663, 161] on label "True" at bounding box center [660, 146] width 83 height 45
click at [645, 153] on input "True" at bounding box center [637, 147] width 15 height 12
radio input "true"
click at [768, 306] on span "False" at bounding box center [772, 305] width 32 height 16
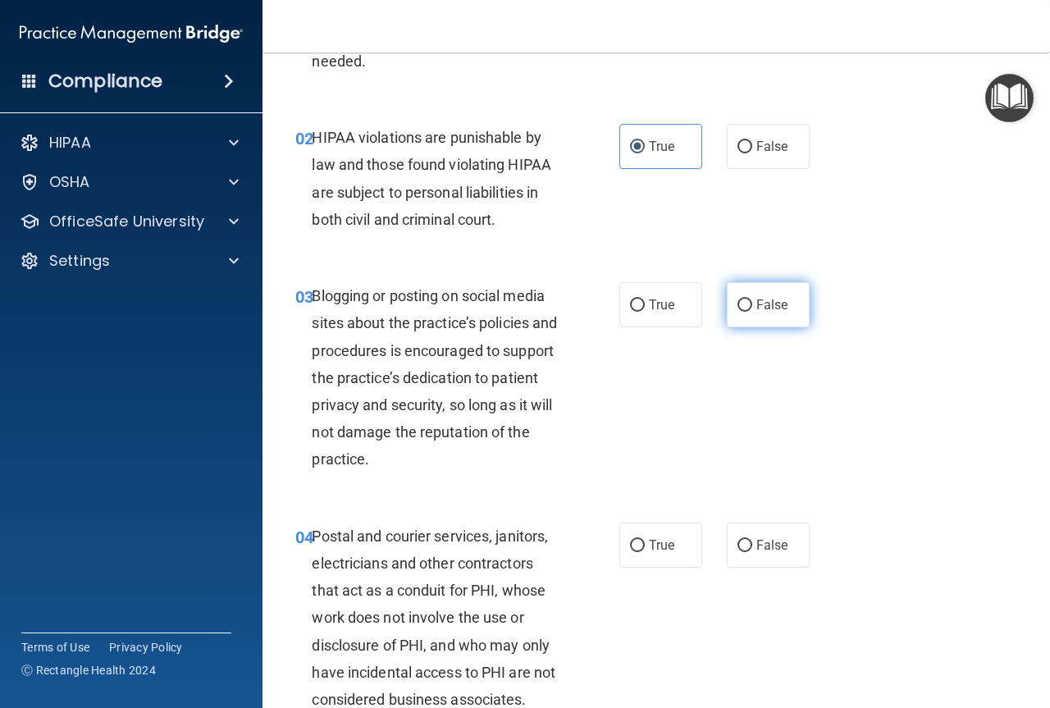
click at [752, 306] on input "False" at bounding box center [744, 305] width 15 height 12
radio input "true"
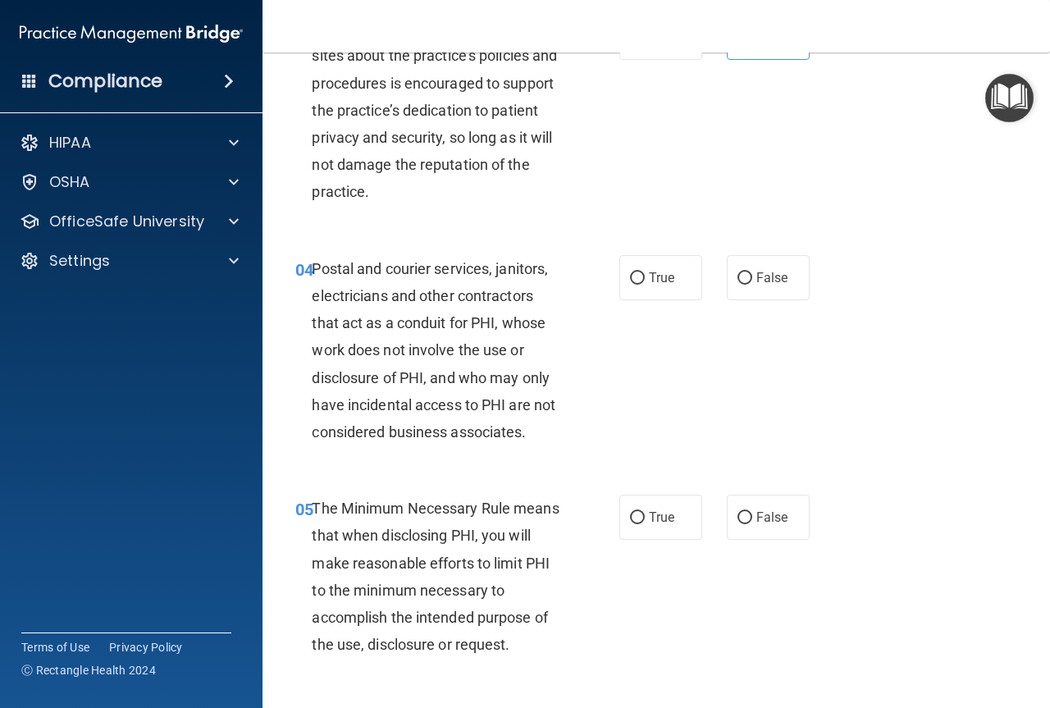
scroll to position [492, 0]
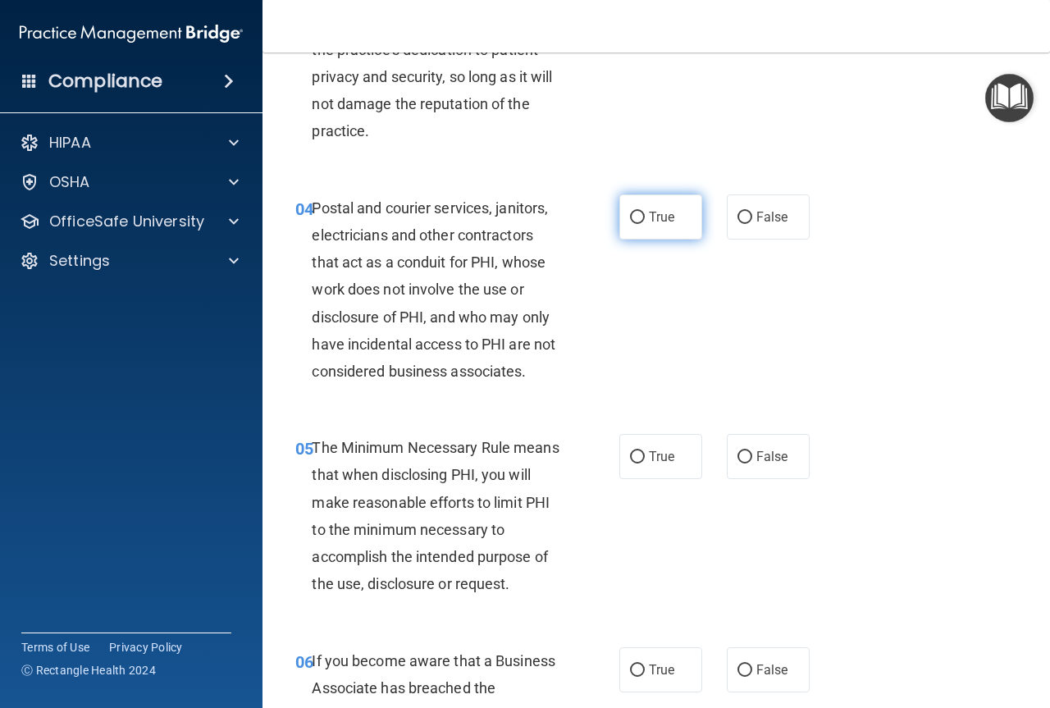
click at [633, 235] on label "True" at bounding box center [660, 216] width 83 height 45
click at [633, 224] on input "True" at bounding box center [637, 218] width 15 height 12
radio input "true"
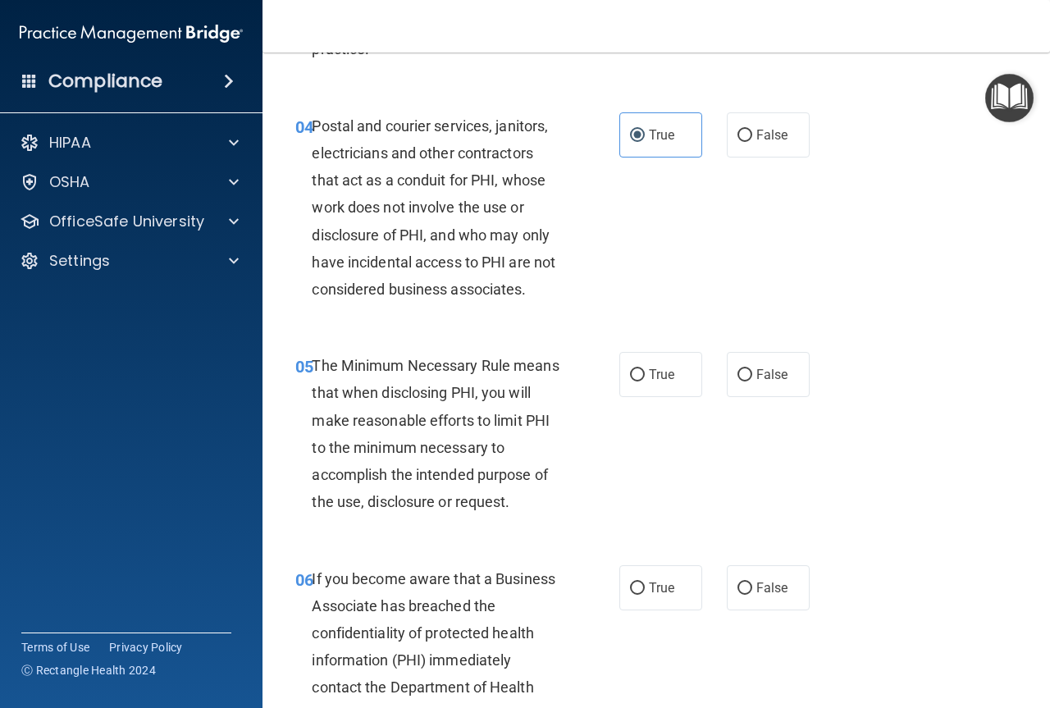
scroll to position [656, 0]
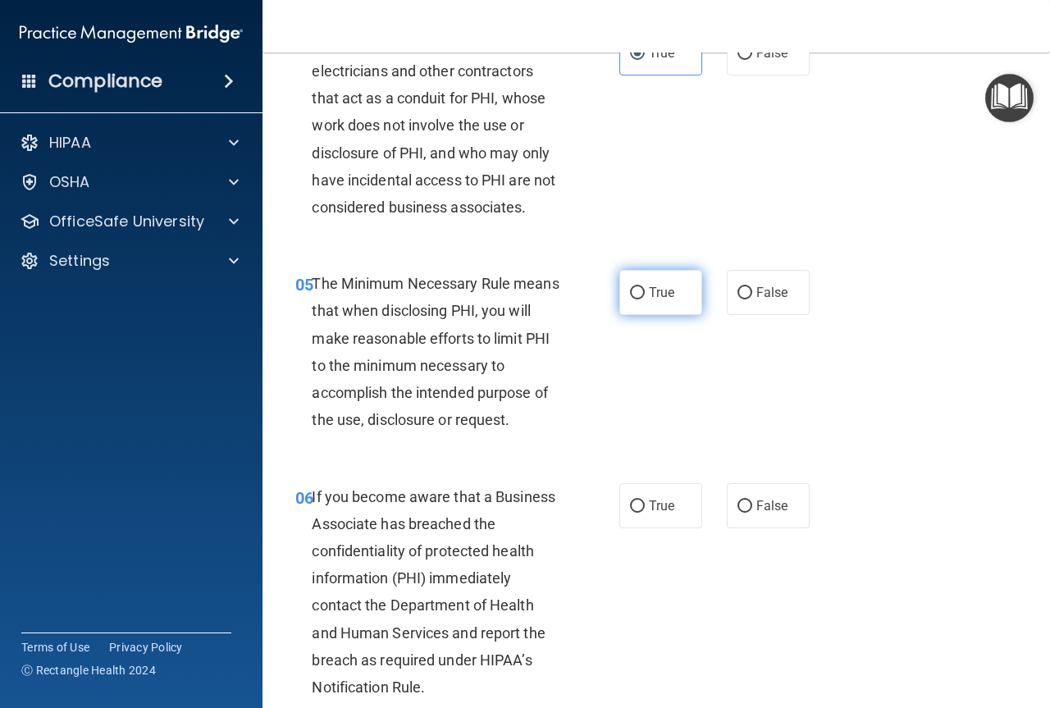
click at [631, 297] on input "True" at bounding box center [637, 293] width 15 height 12
radio input "true"
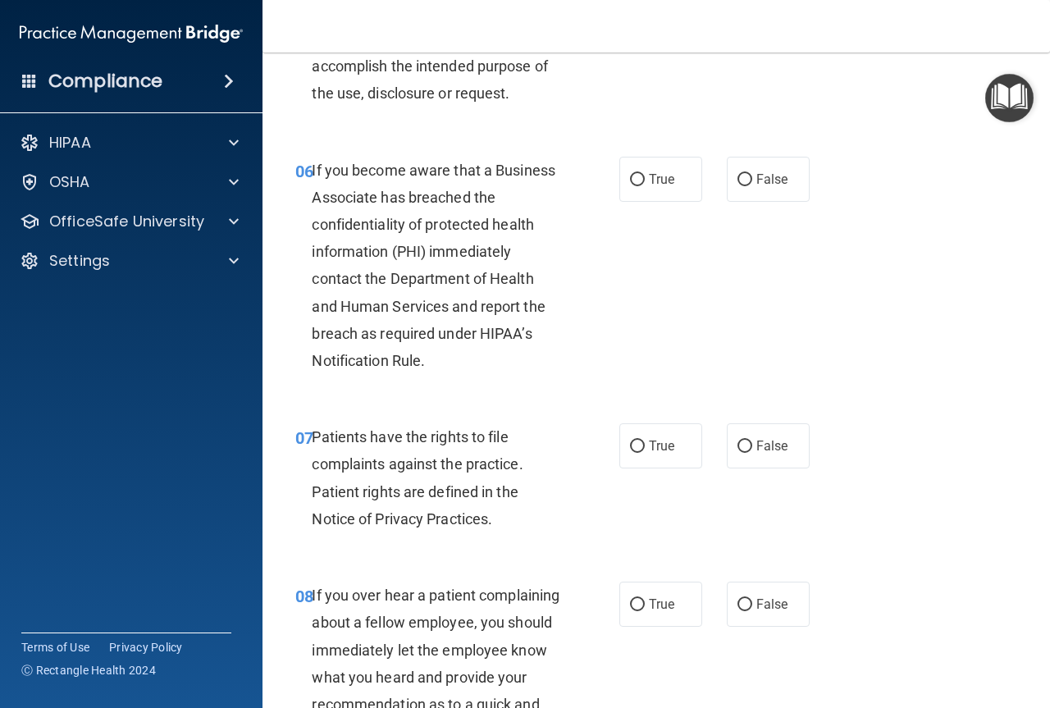
scroll to position [984, 0]
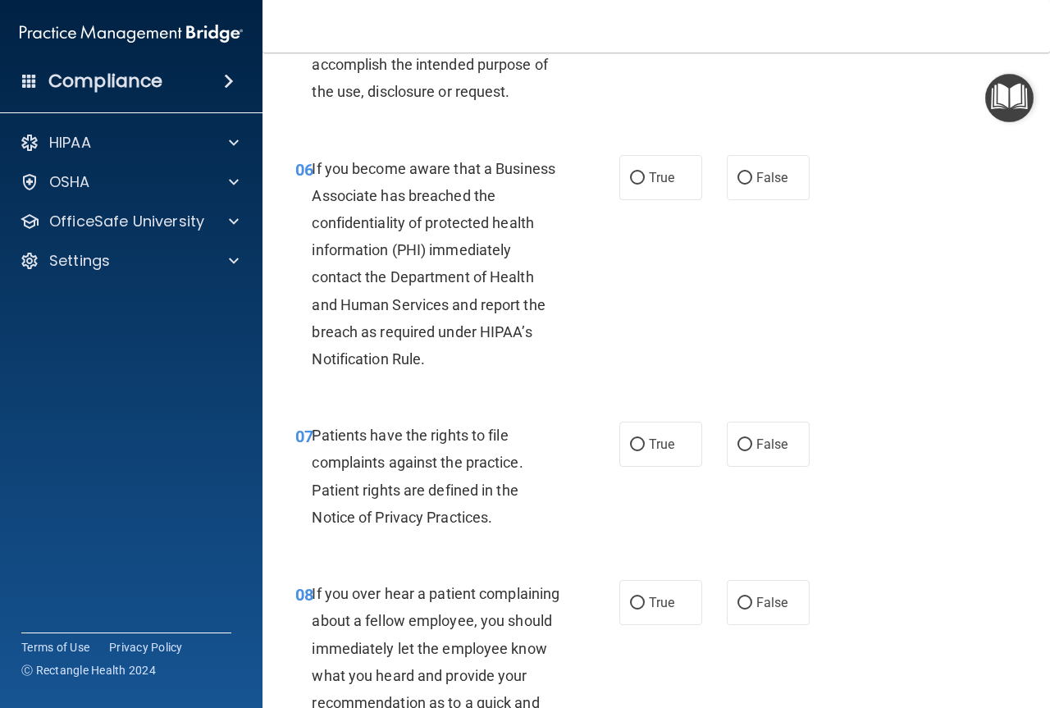
click at [665, 203] on div "06 If you become aware that a Business Associate has breached the confidentiali…" at bounding box center [656, 267] width 746 height 267
click at [660, 198] on label "True" at bounding box center [660, 177] width 83 height 45
click at [645, 185] on input "True" at bounding box center [637, 178] width 15 height 12
radio input "true"
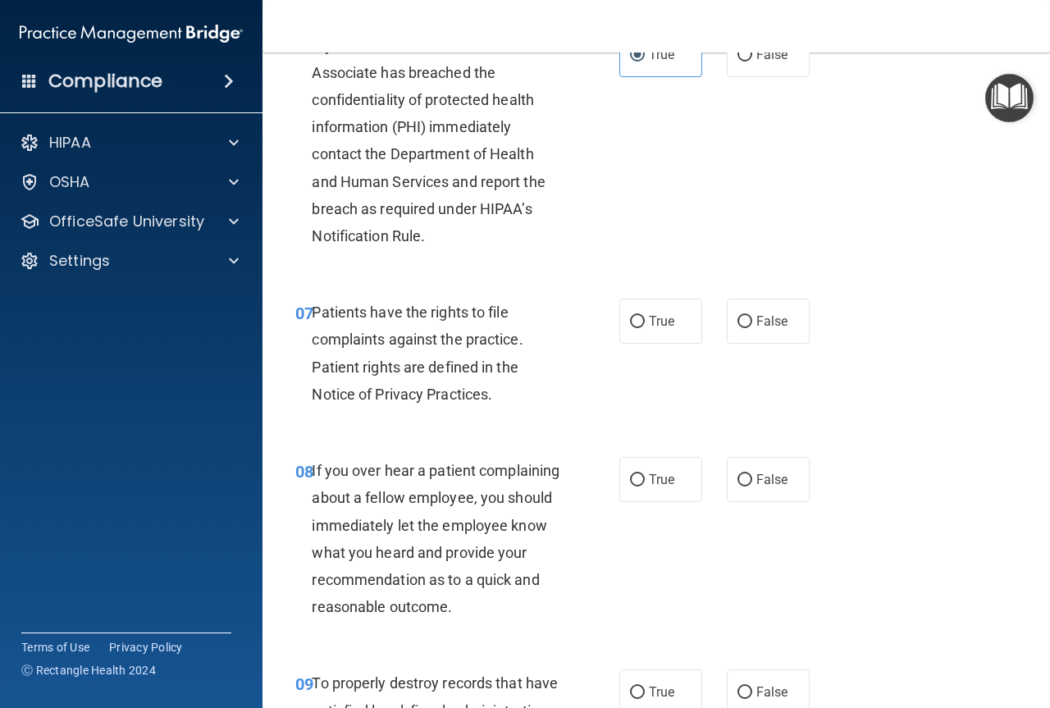
scroll to position [1148, 0]
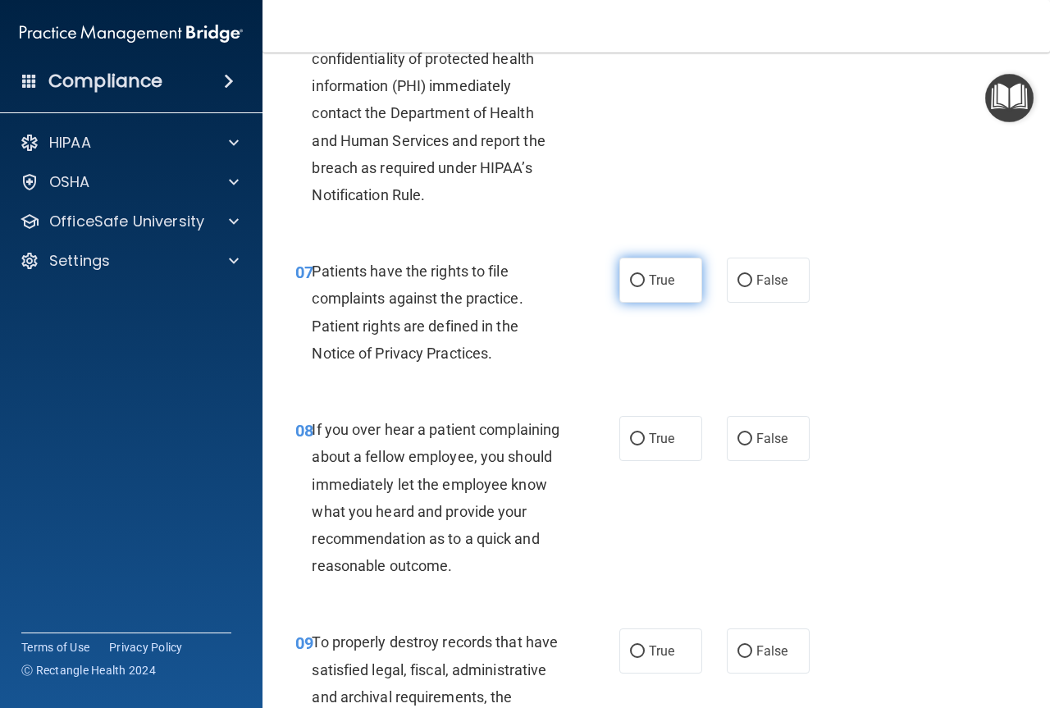
click at [649, 279] on span "True" at bounding box center [661, 280] width 25 height 16
click at [645, 279] on input "True" at bounding box center [637, 281] width 15 height 12
radio input "true"
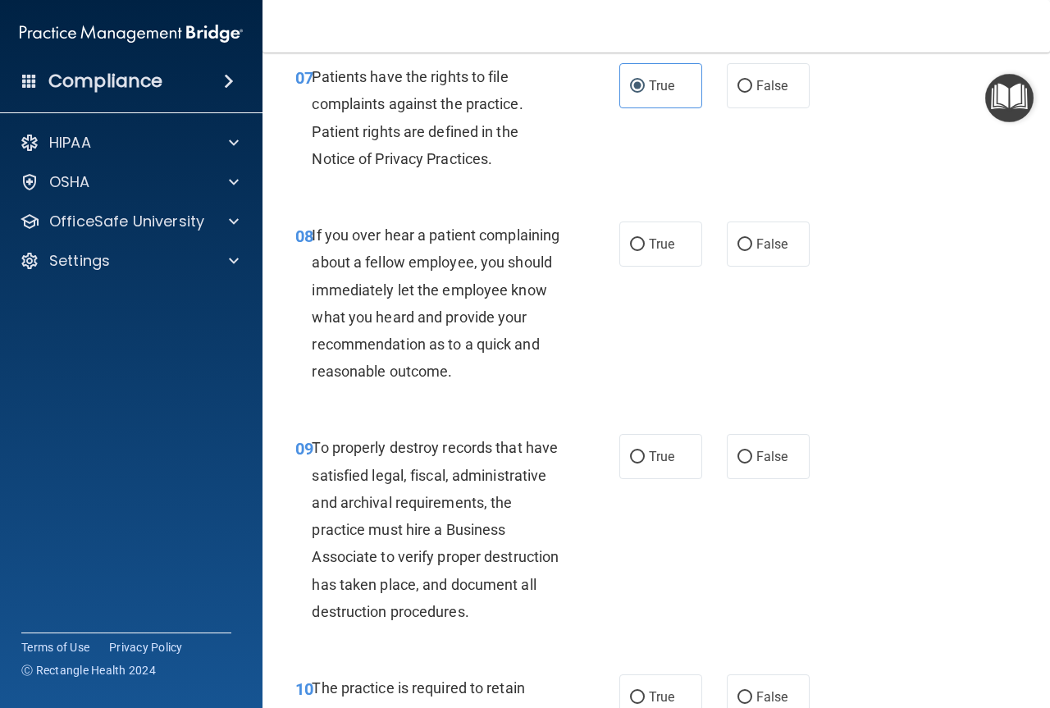
scroll to position [1394, 0]
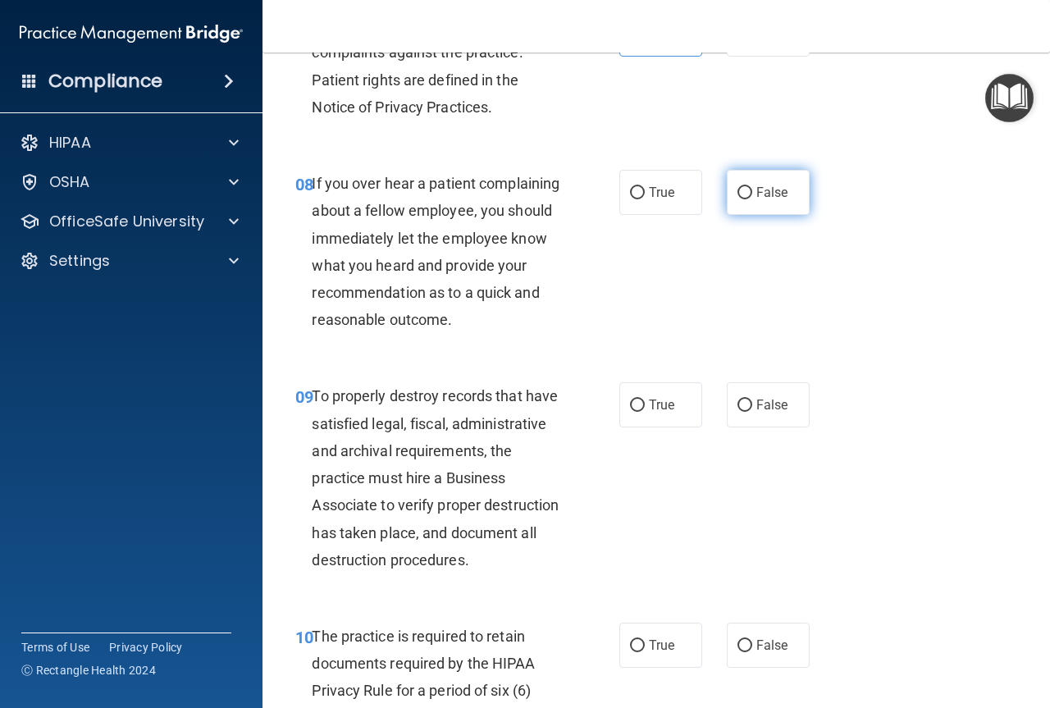
click at [757, 207] on label "False" at bounding box center [768, 192] width 83 height 45
click at [752, 199] on input "False" at bounding box center [744, 193] width 15 height 12
radio input "true"
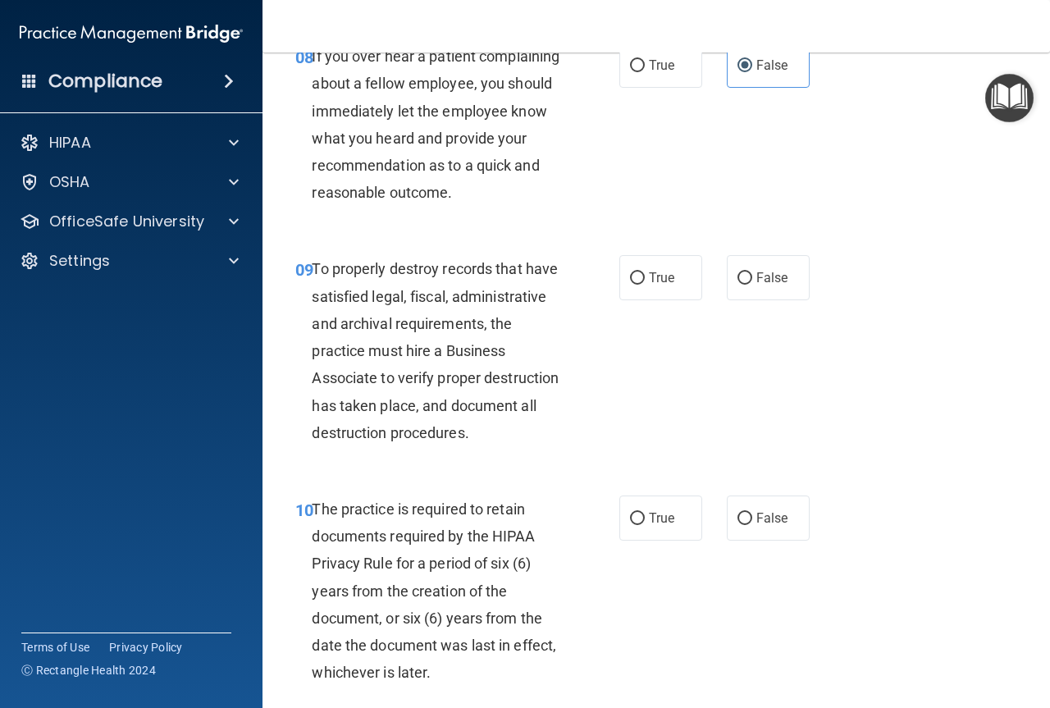
scroll to position [1558, 0]
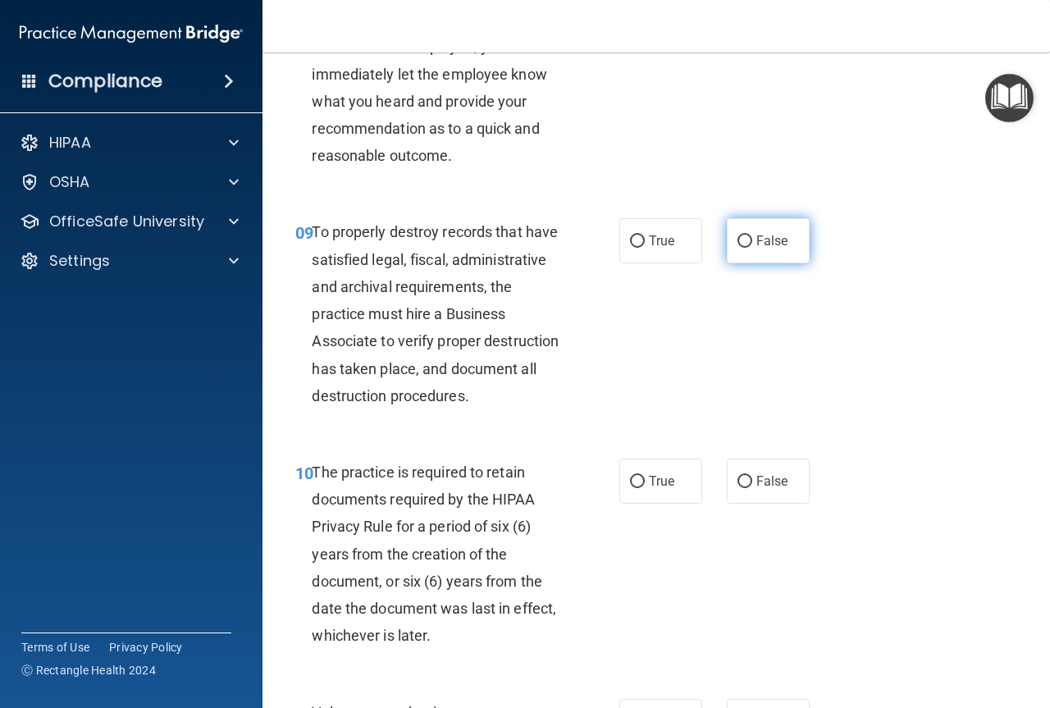
click at [777, 248] on span "False" at bounding box center [772, 241] width 32 height 16
click at [752, 248] on input "False" at bounding box center [744, 241] width 15 height 12
radio input "true"
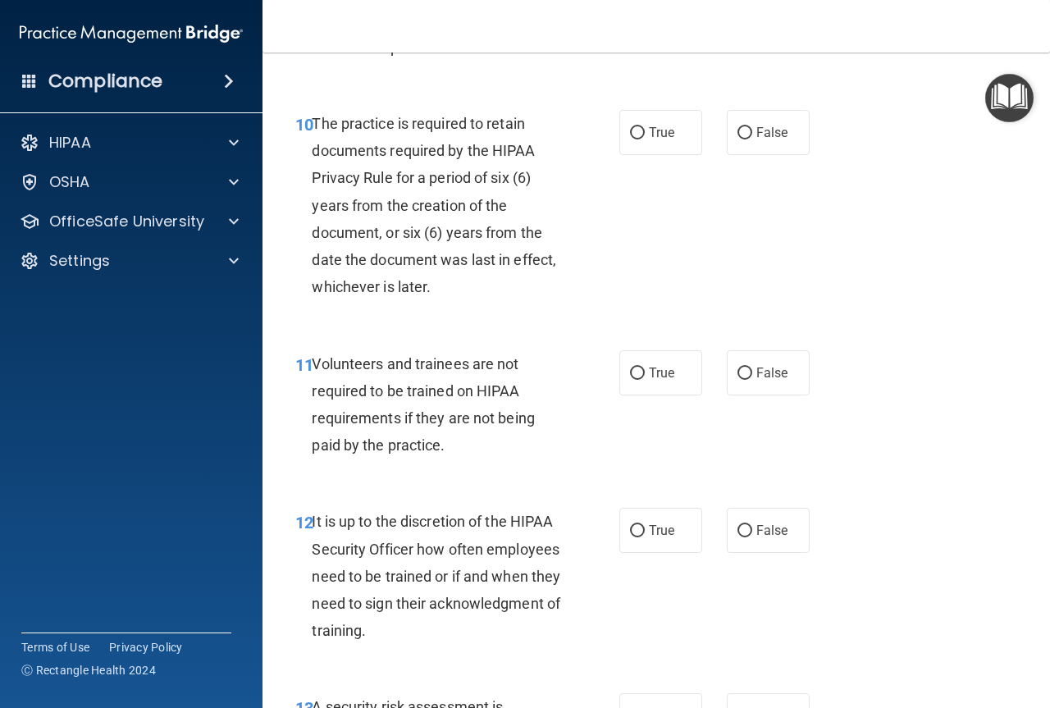
scroll to position [1968, 0]
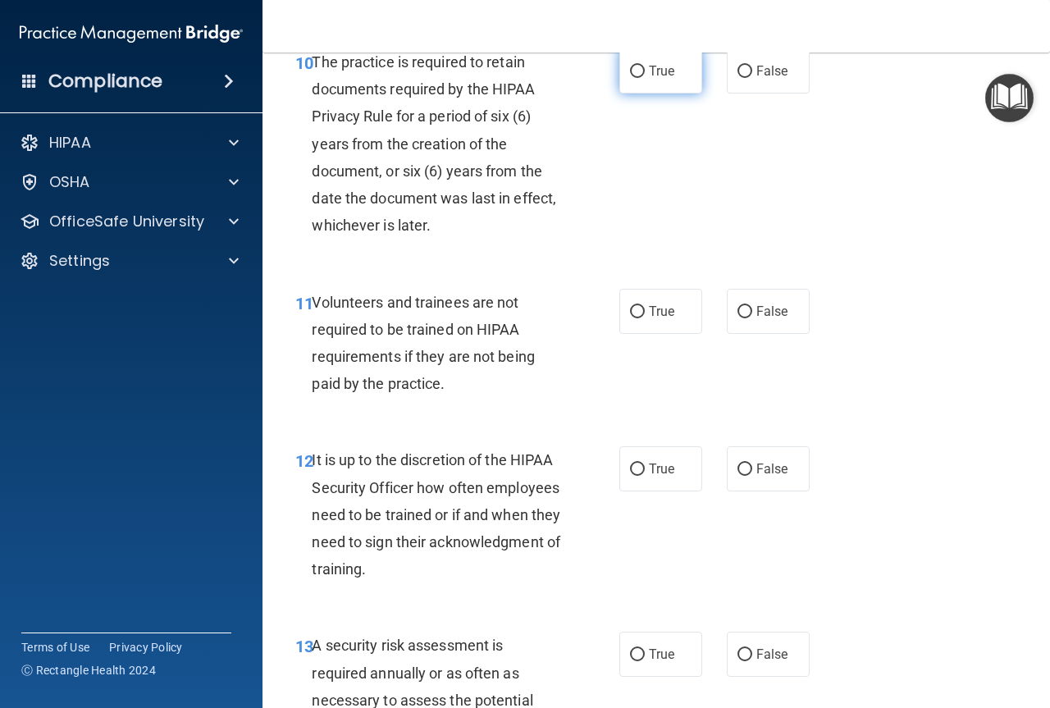
click at [635, 93] on label "True" at bounding box center [660, 70] width 83 height 45
click at [635, 78] on input "True" at bounding box center [637, 72] width 15 height 12
radio input "true"
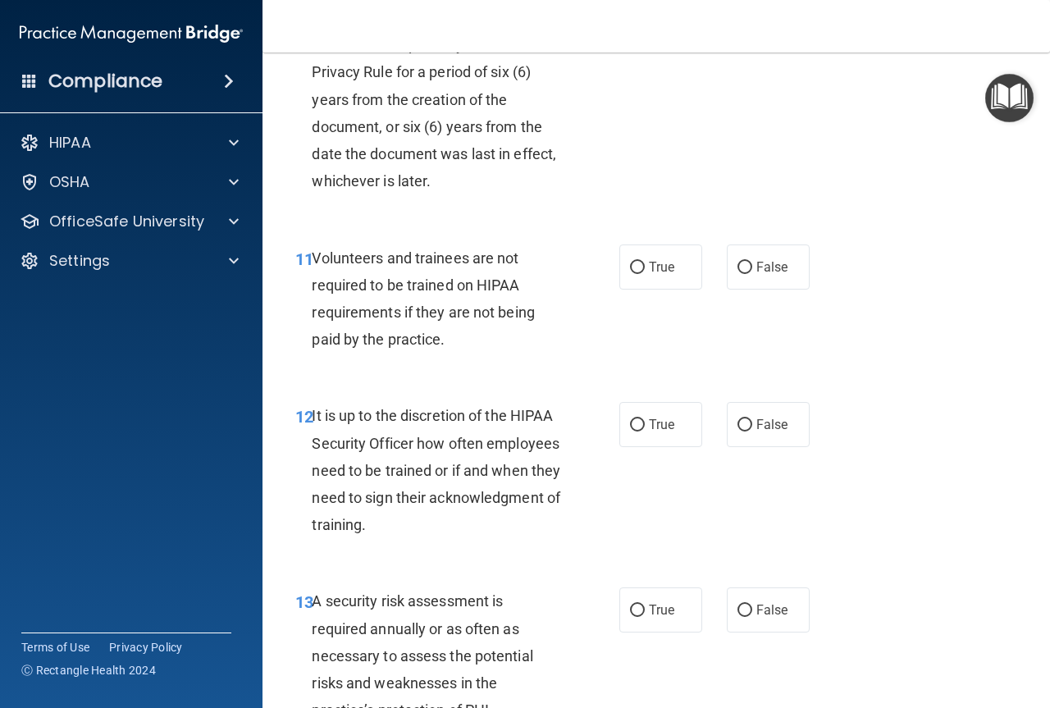
scroll to position [2050, 0]
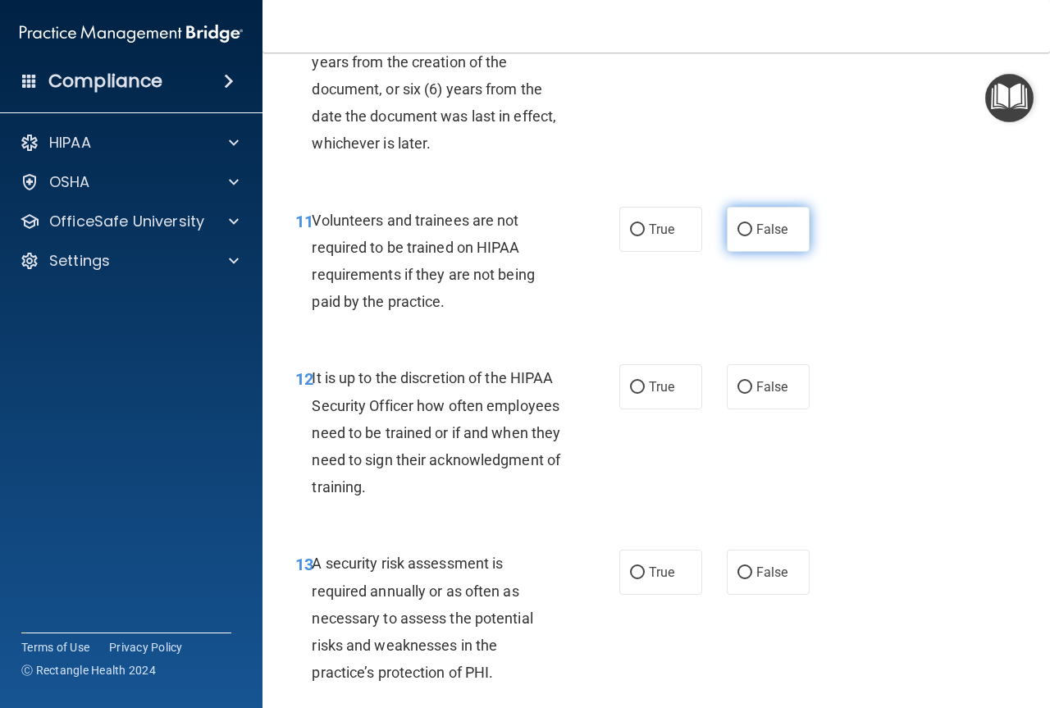
click at [760, 237] on span "False" at bounding box center [772, 229] width 32 height 16
click at [752, 236] on input "False" at bounding box center [744, 230] width 15 height 12
radio input "true"
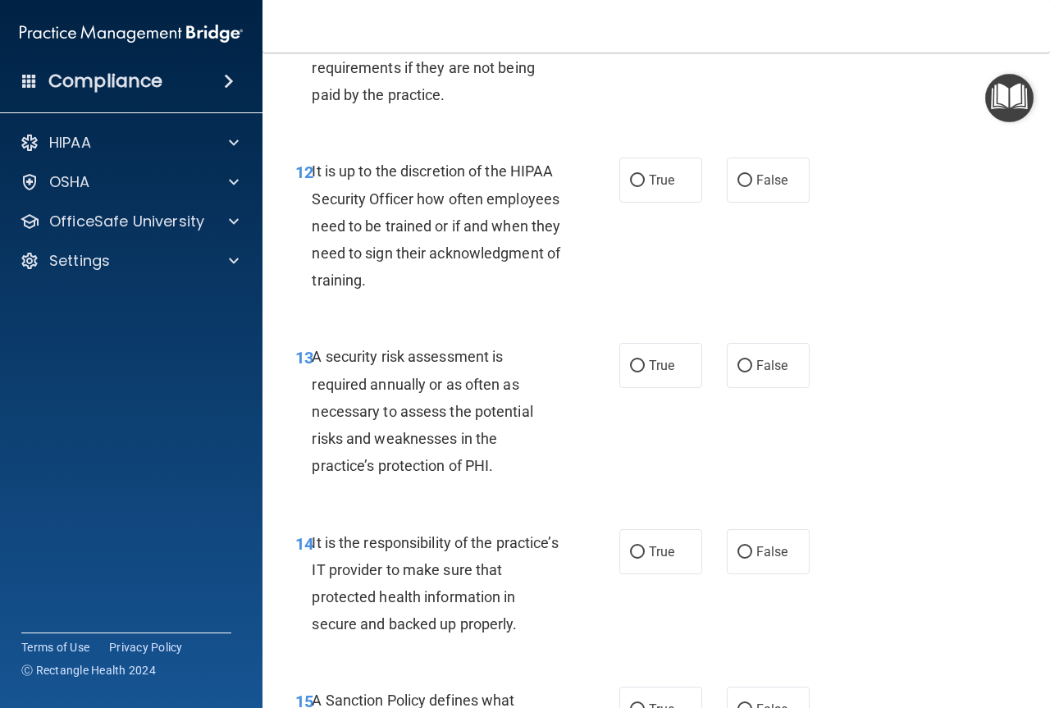
scroll to position [2296, 0]
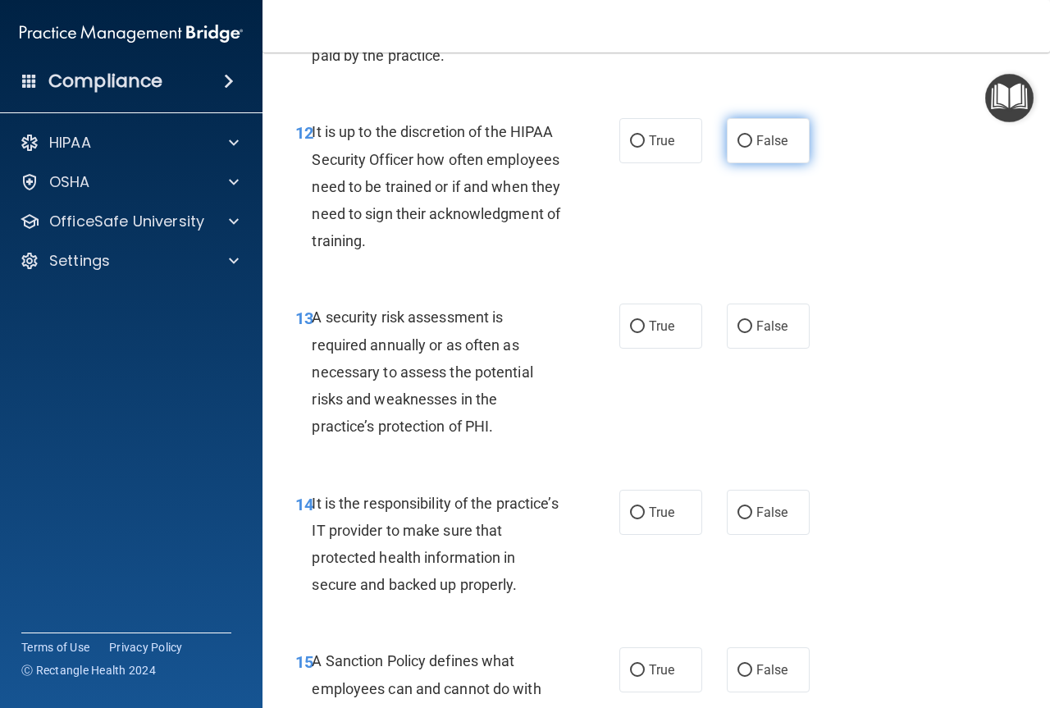
click at [756, 148] on span "False" at bounding box center [772, 141] width 32 height 16
click at [752, 148] on input "False" at bounding box center [744, 141] width 15 height 12
radio input "true"
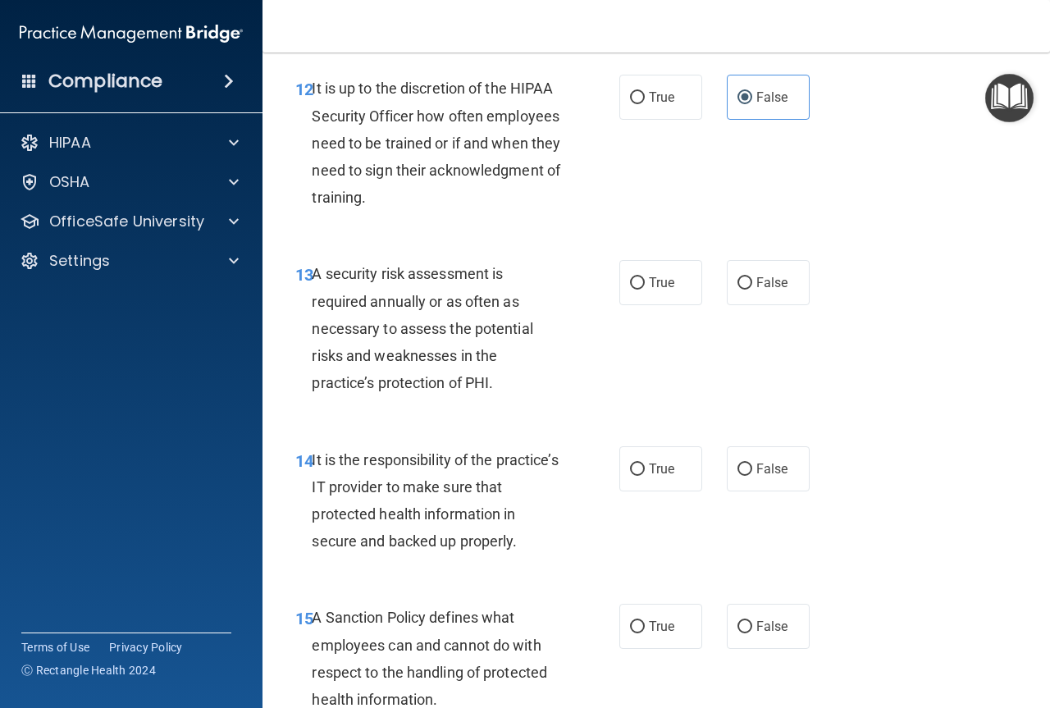
scroll to position [2378, 0]
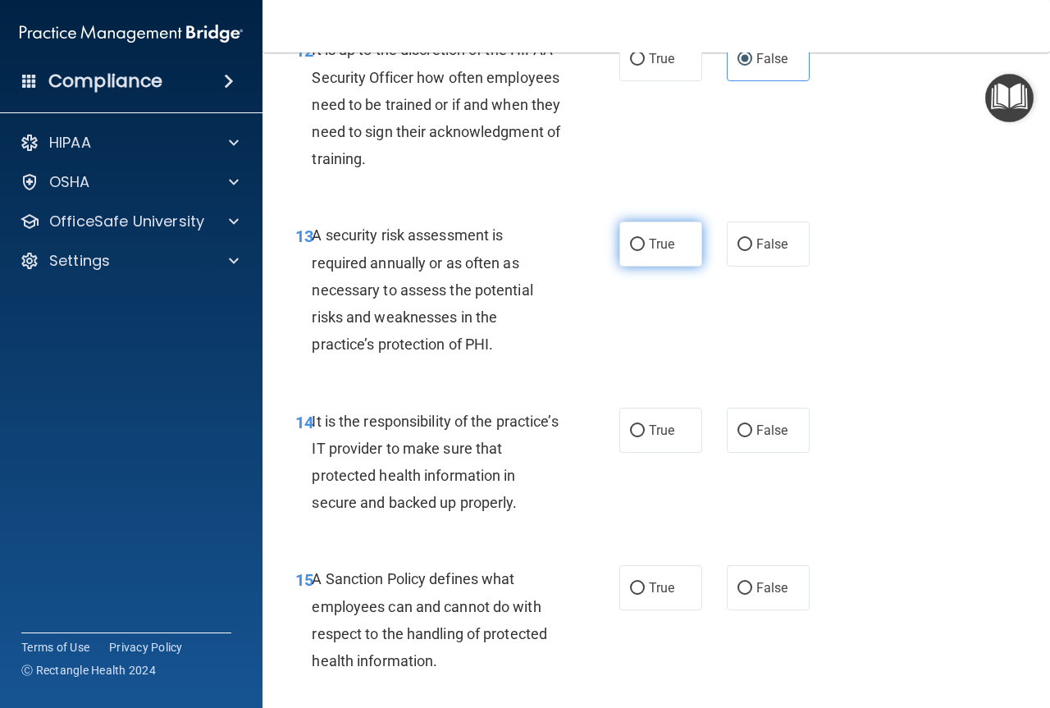
drag, startPoint x: 655, startPoint y: 295, endPoint x: 647, endPoint y: 305, distance: 12.8
click at [655, 252] on span "True" at bounding box center [661, 244] width 25 height 16
click at [645, 251] on input "True" at bounding box center [637, 245] width 15 height 12
radio input "true"
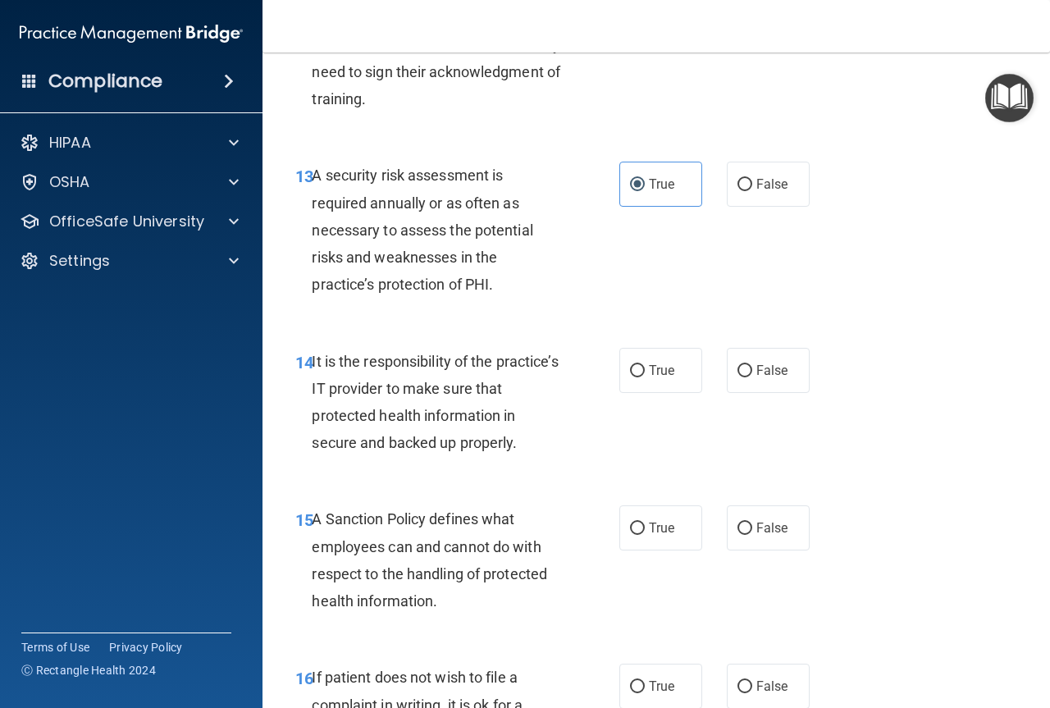
scroll to position [2706, 0]
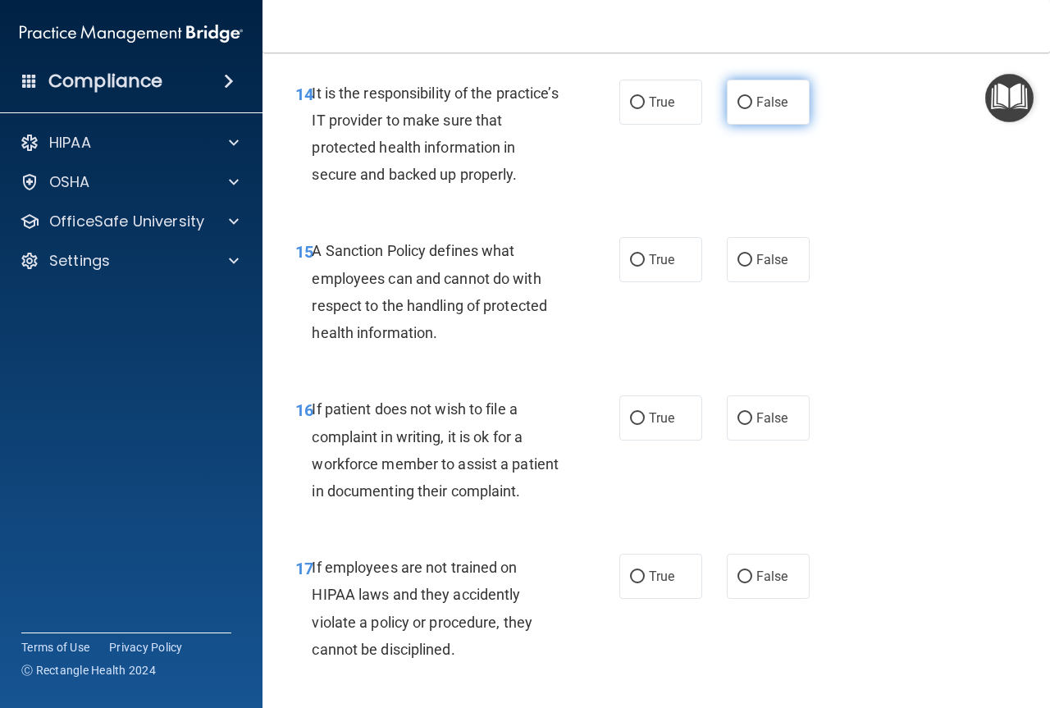
drag, startPoint x: 759, startPoint y: 164, endPoint x: 743, endPoint y: 166, distance: 15.8
click at [759, 125] on label "False" at bounding box center [768, 102] width 83 height 45
click at [752, 109] on input "False" at bounding box center [744, 103] width 15 height 12
radio input "true"
click at [737, 267] on input "False" at bounding box center [744, 260] width 15 height 12
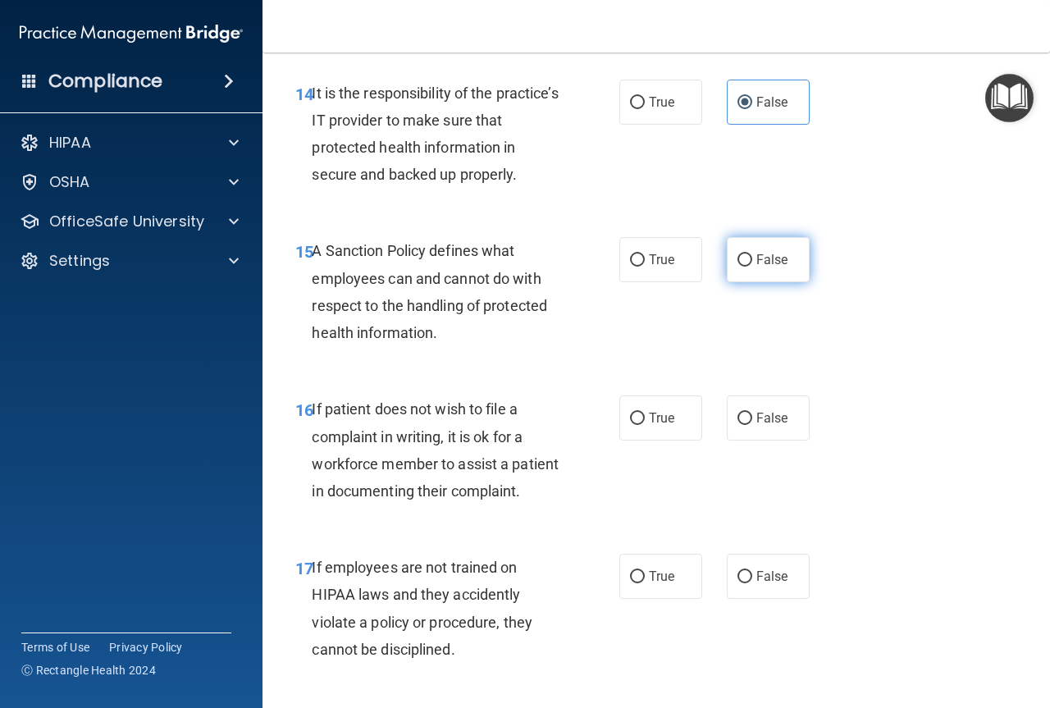
radio input "true"
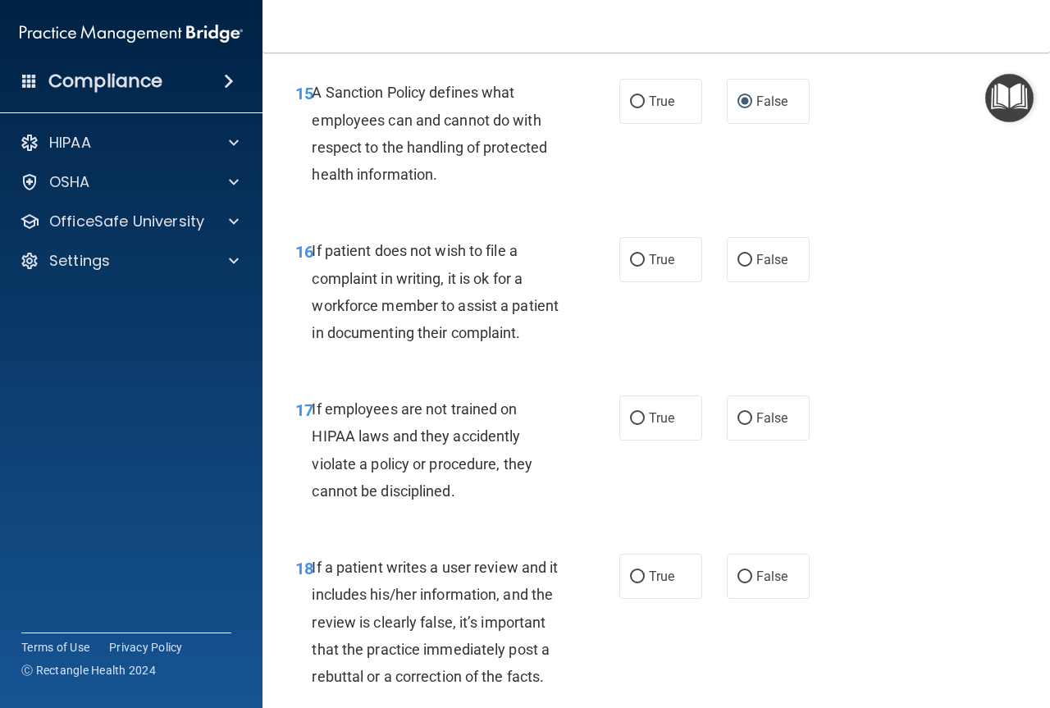
scroll to position [2870, 0]
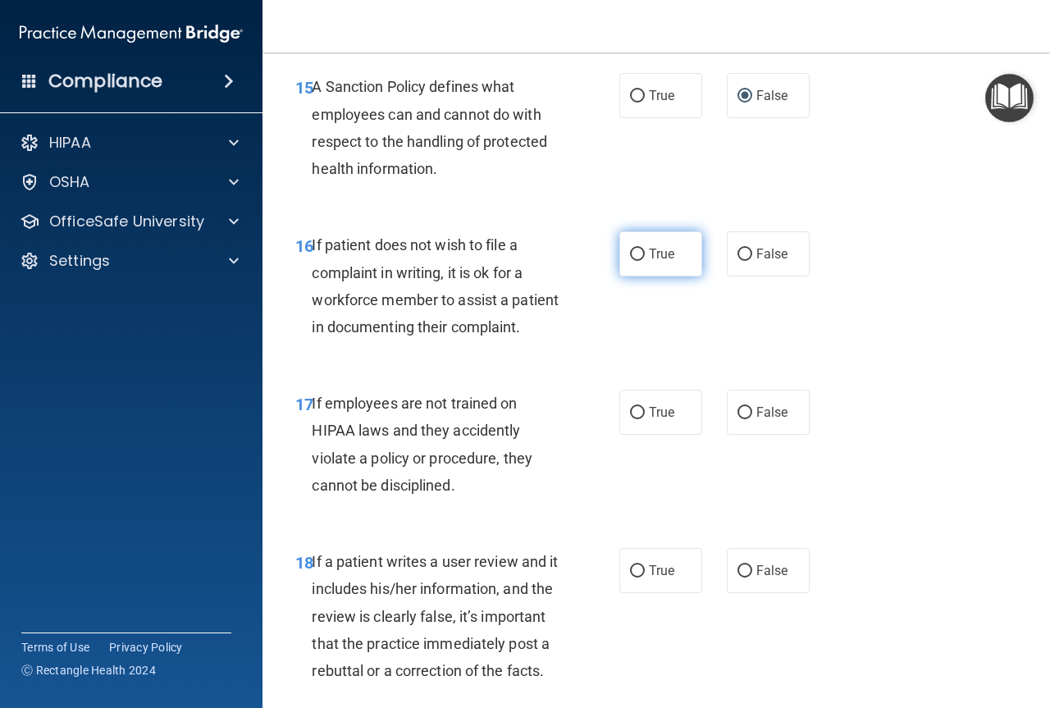
click at [638, 276] on label "True" at bounding box center [660, 253] width 83 height 45
click at [638, 261] on input "True" at bounding box center [637, 254] width 15 height 12
radio input "true"
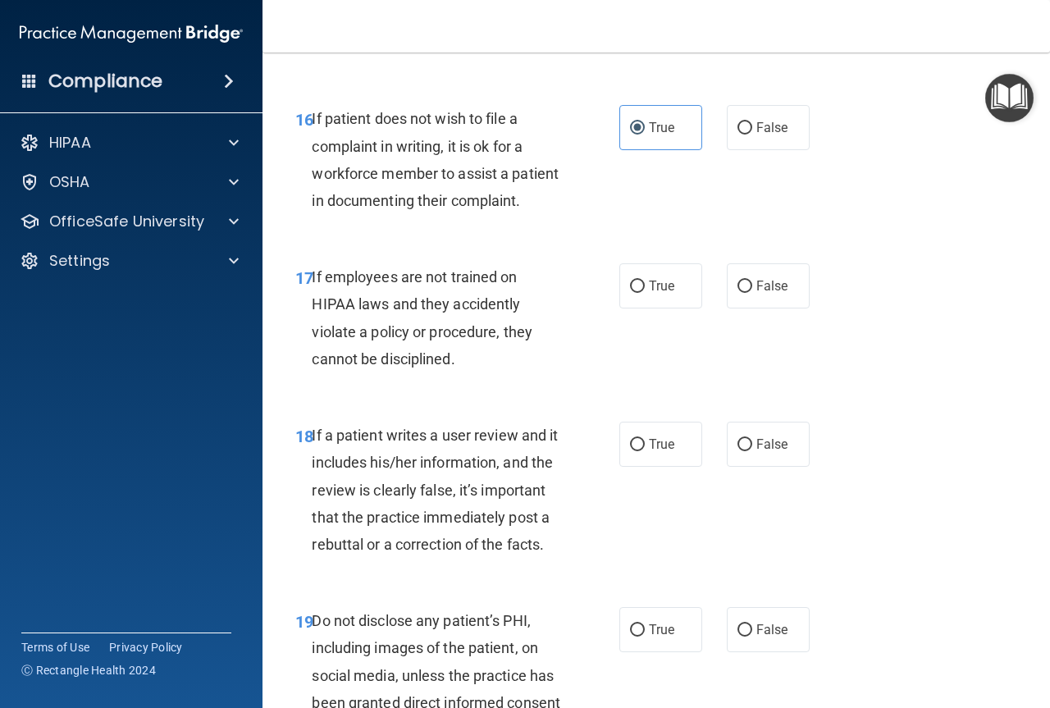
scroll to position [3034, 0]
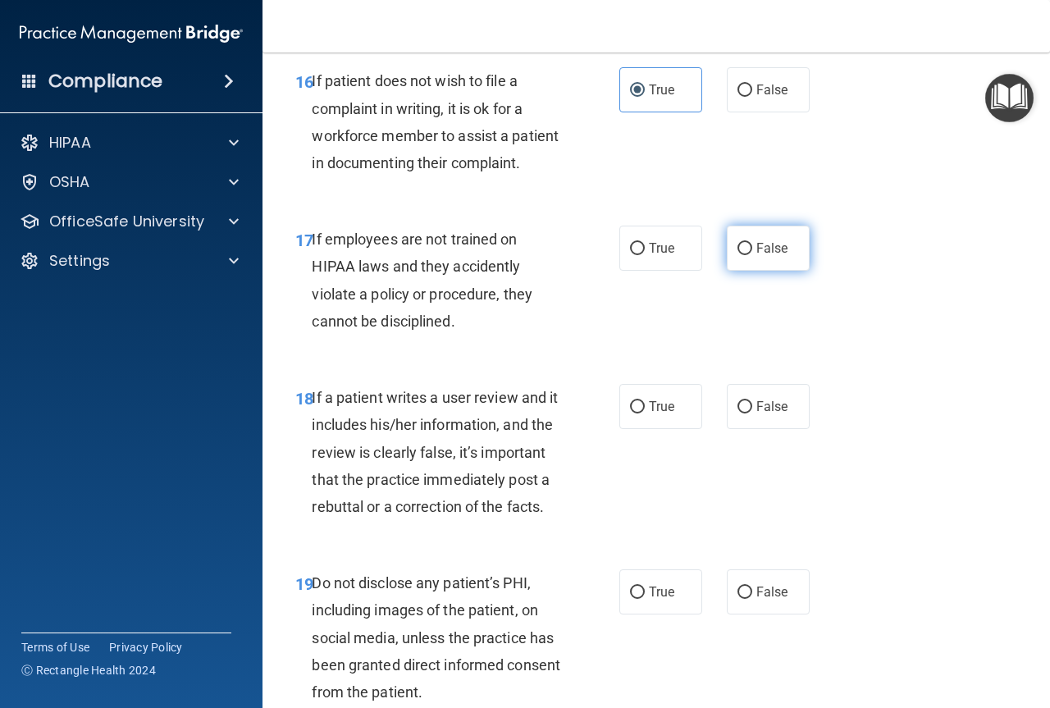
click at [751, 271] on label "False" at bounding box center [768, 248] width 83 height 45
click at [751, 255] on input "False" at bounding box center [744, 249] width 15 height 12
radio input "true"
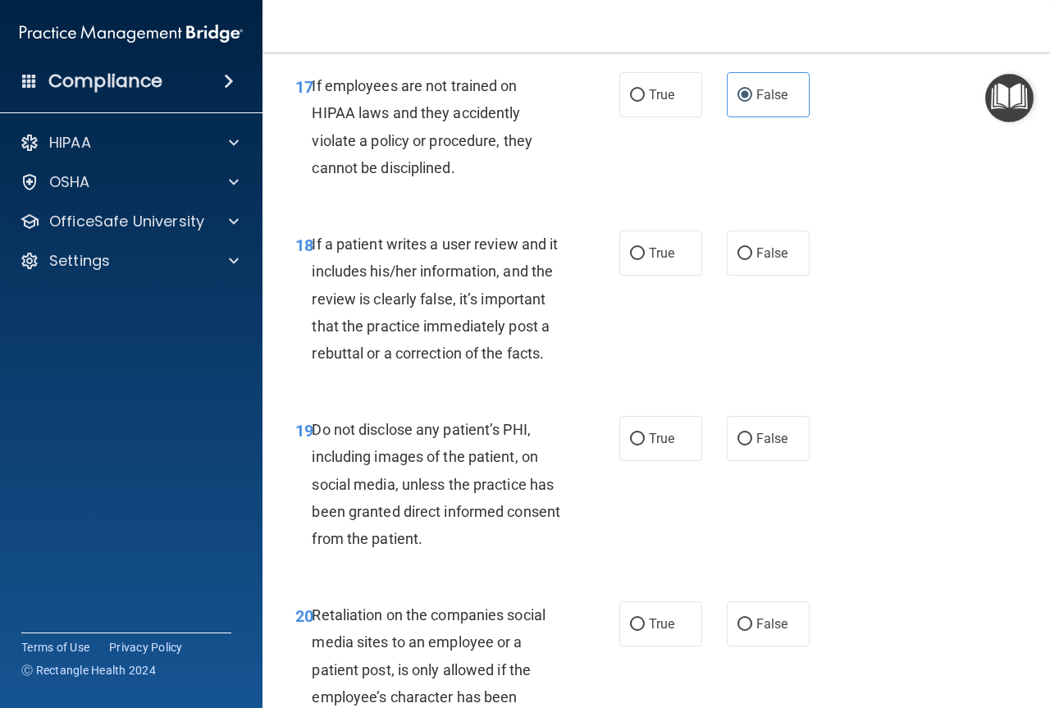
scroll to position [3198, 0]
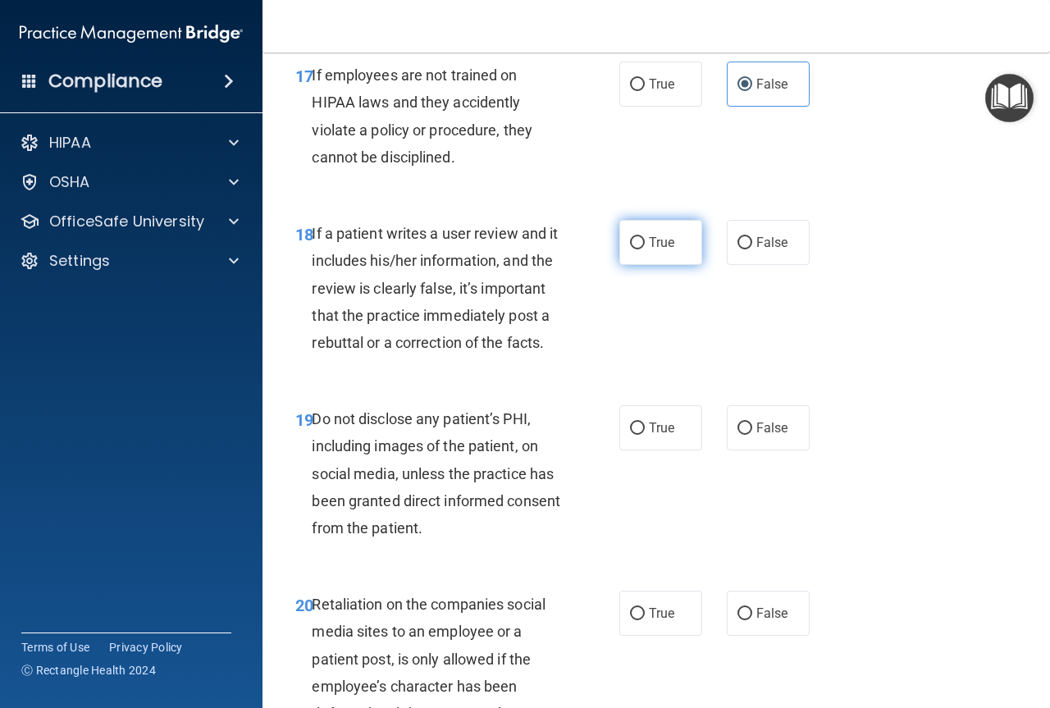
click at [629, 265] on label "True" at bounding box center [660, 242] width 83 height 45
click at [630, 249] on input "True" at bounding box center [637, 243] width 15 height 12
radio input "true"
click at [778, 265] on label "False" at bounding box center [768, 242] width 83 height 45
click at [752, 249] on input "False" at bounding box center [744, 243] width 15 height 12
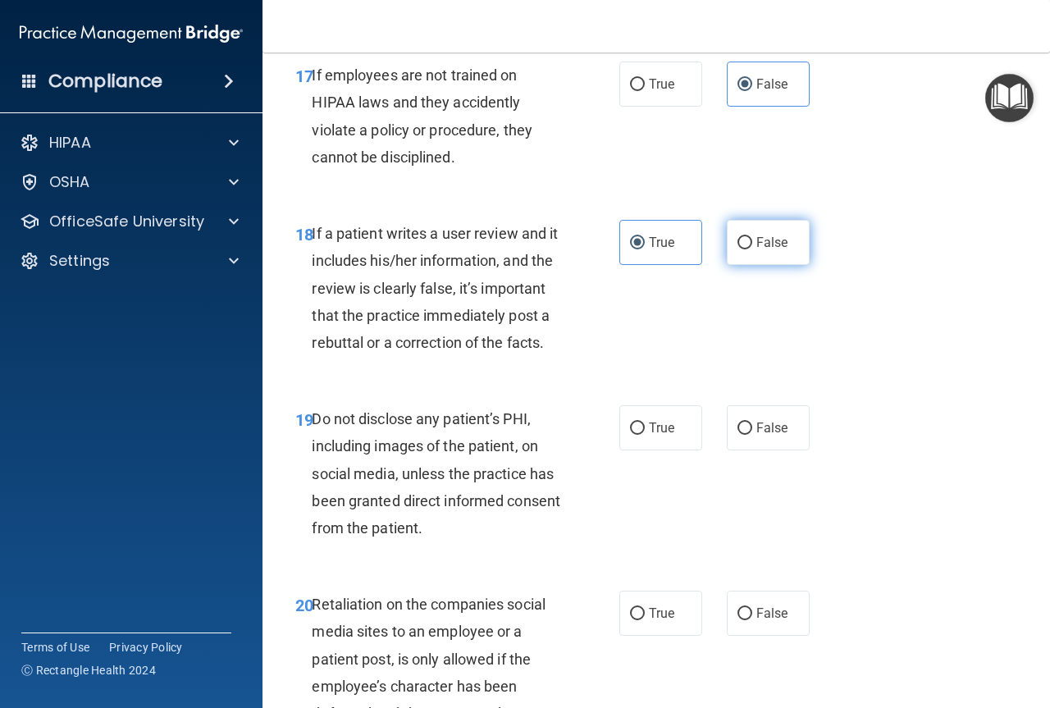
radio input "true"
radio input "false"
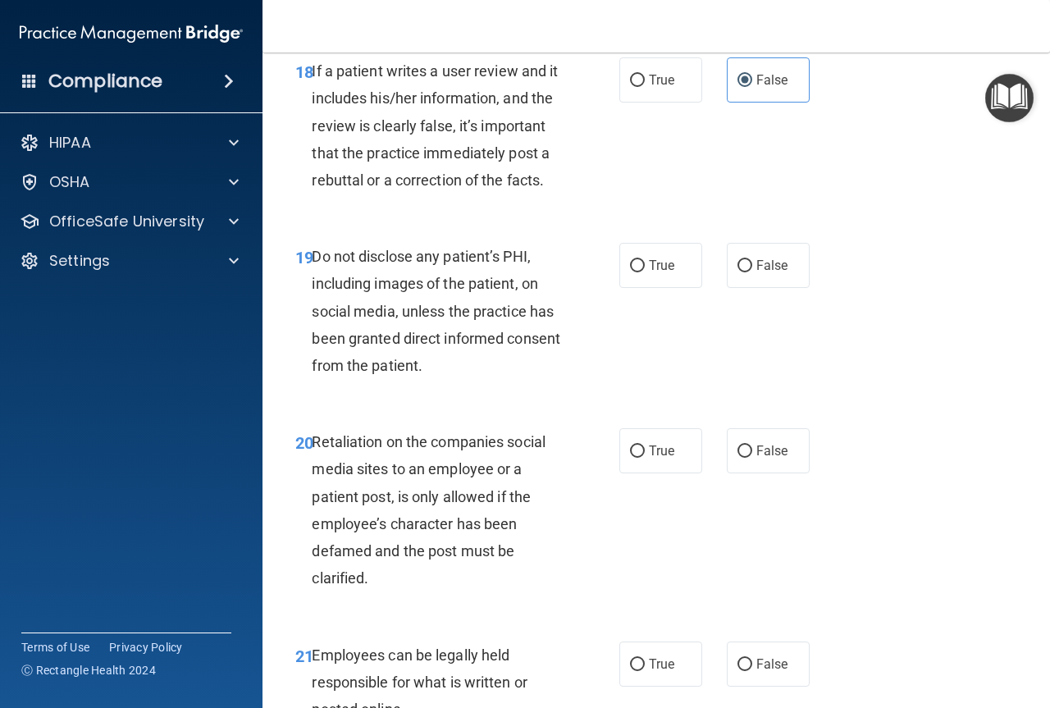
scroll to position [3362, 0]
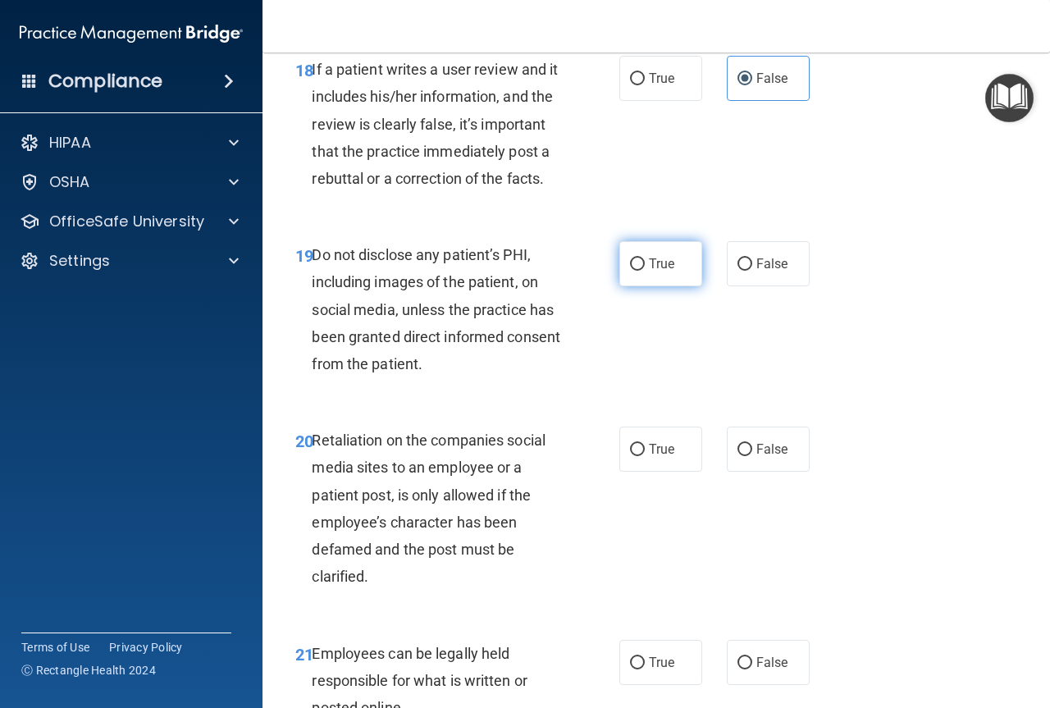
click at [650, 286] on label "True" at bounding box center [660, 263] width 83 height 45
click at [645, 271] on input "True" at bounding box center [637, 264] width 15 height 12
radio input "true"
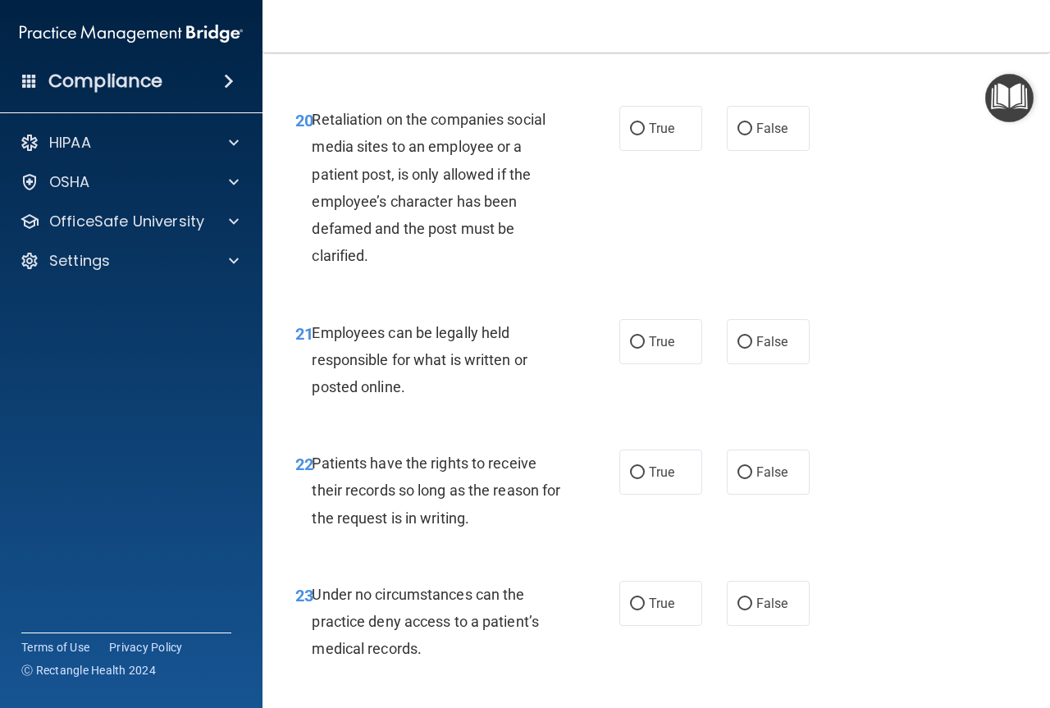
scroll to position [3690, 0]
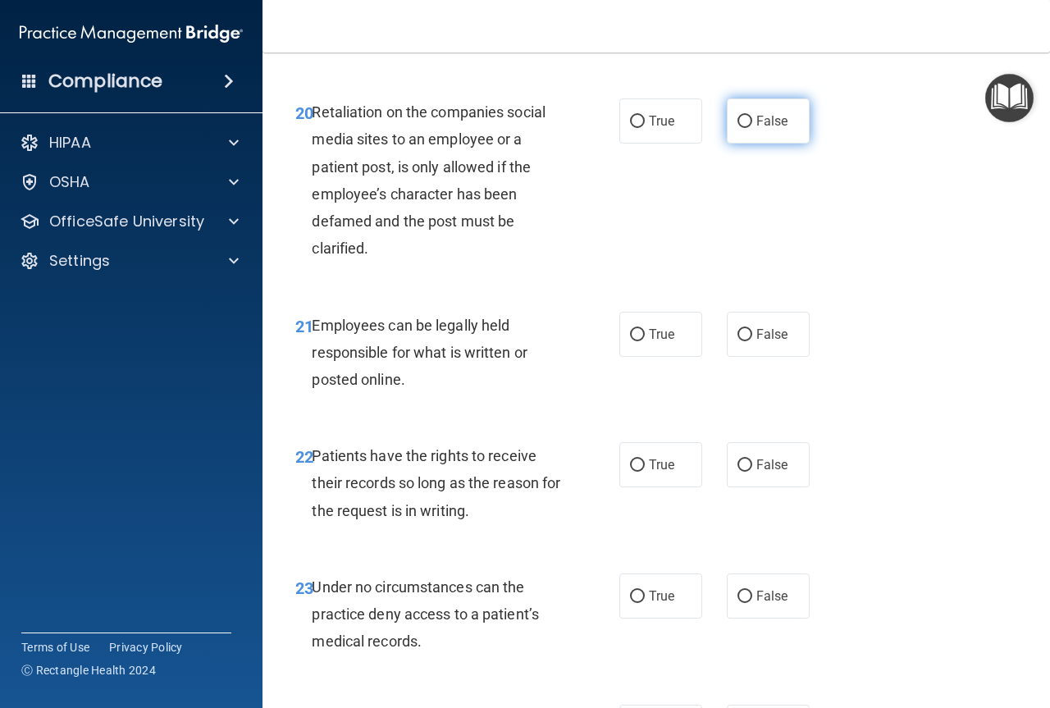
click at [729, 144] on label "False" at bounding box center [768, 120] width 83 height 45
click at [737, 128] on input "False" at bounding box center [744, 122] width 15 height 12
radio input "true"
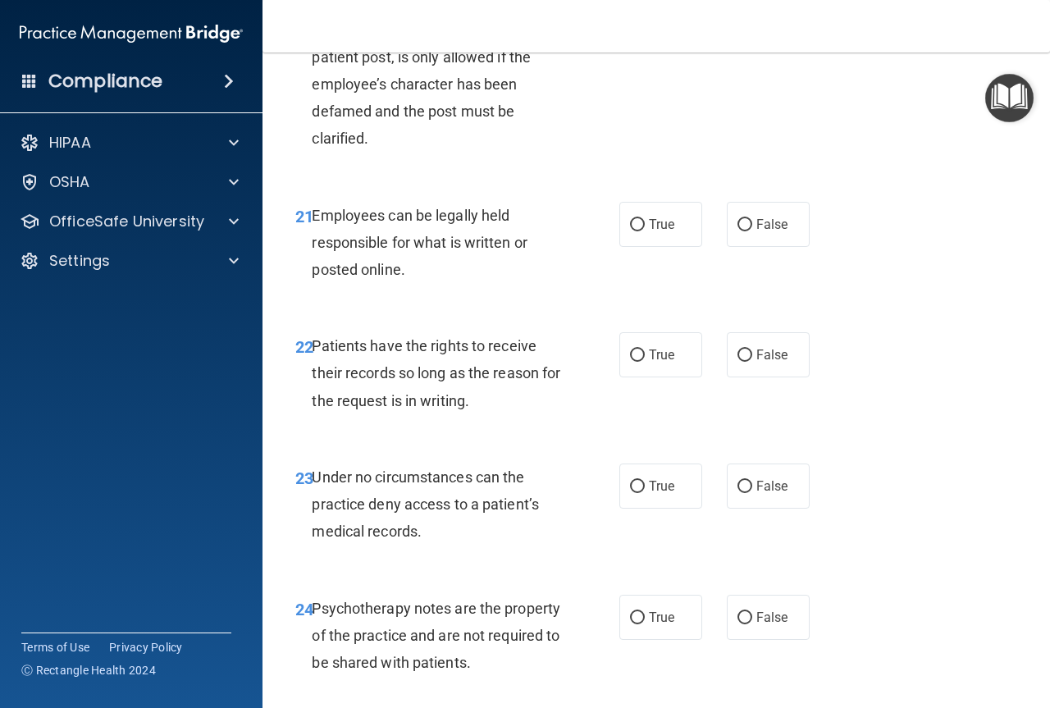
scroll to position [3854, 0]
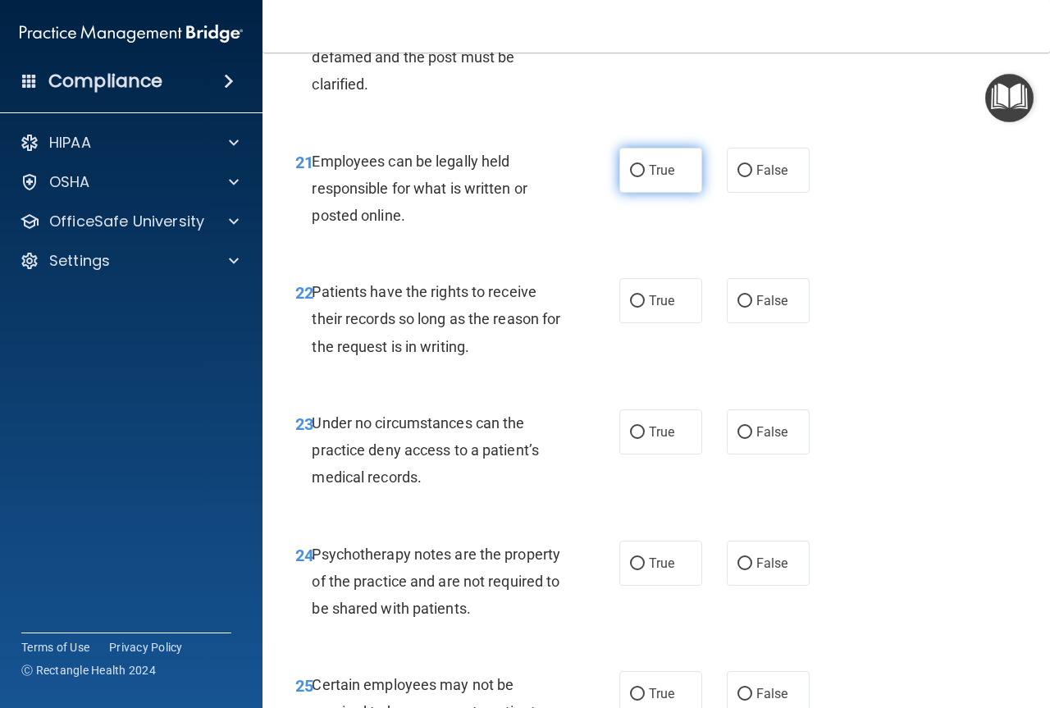
click at [645, 193] on label "True" at bounding box center [660, 170] width 83 height 45
click at [645, 177] on input "True" at bounding box center [637, 171] width 15 height 12
radio input "true"
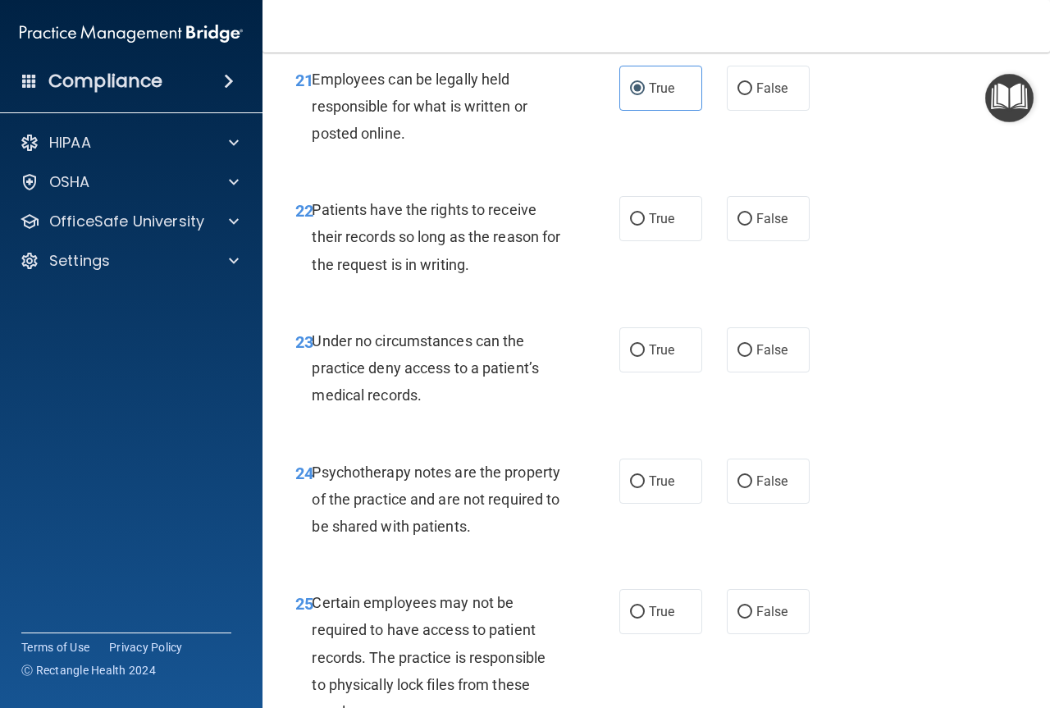
scroll to position [4018, 0]
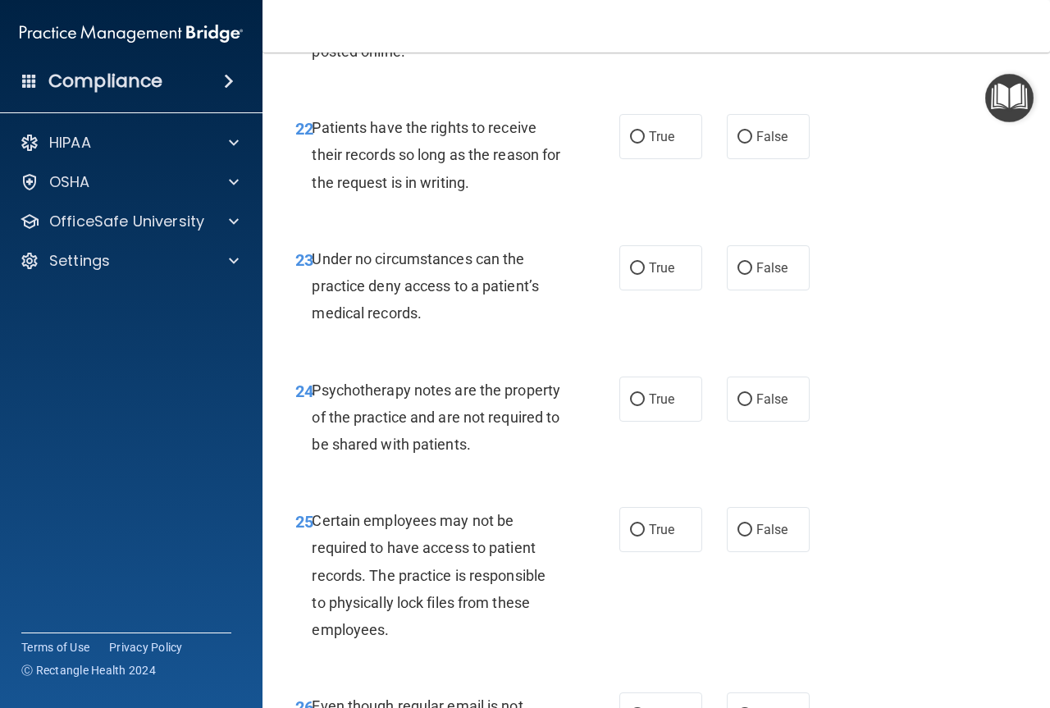
click at [715, 159] on div "True False" at bounding box center [718, 136] width 199 height 45
click at [738, 144] on input "False" at bounding box center [744, 137] width 15 height 12
radio input "true"
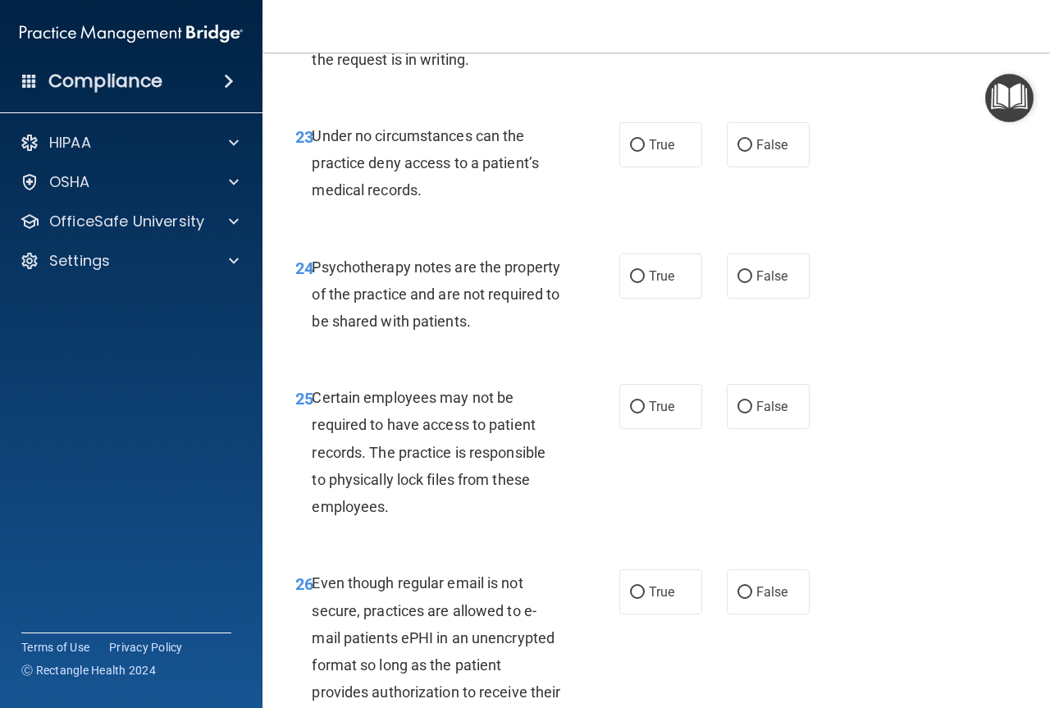
scroll to position [4182, 0]
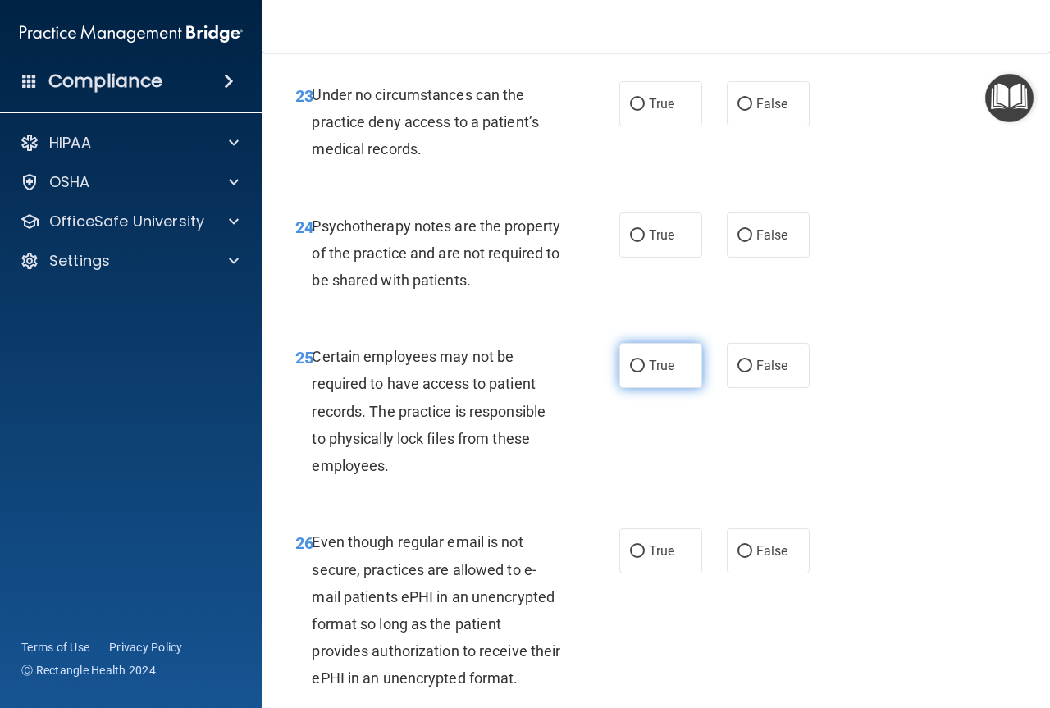
click at [636, 372] on input "True" at bounding box center [637, 366] width 15 height 12
radio input "true"
click at [656, 243] on span "True" at bounding box center [661, 235] width 25 height 16
click at [645, 242] on input "True" at bounding box center [637, 236] width 15 height 12
radio input "true"
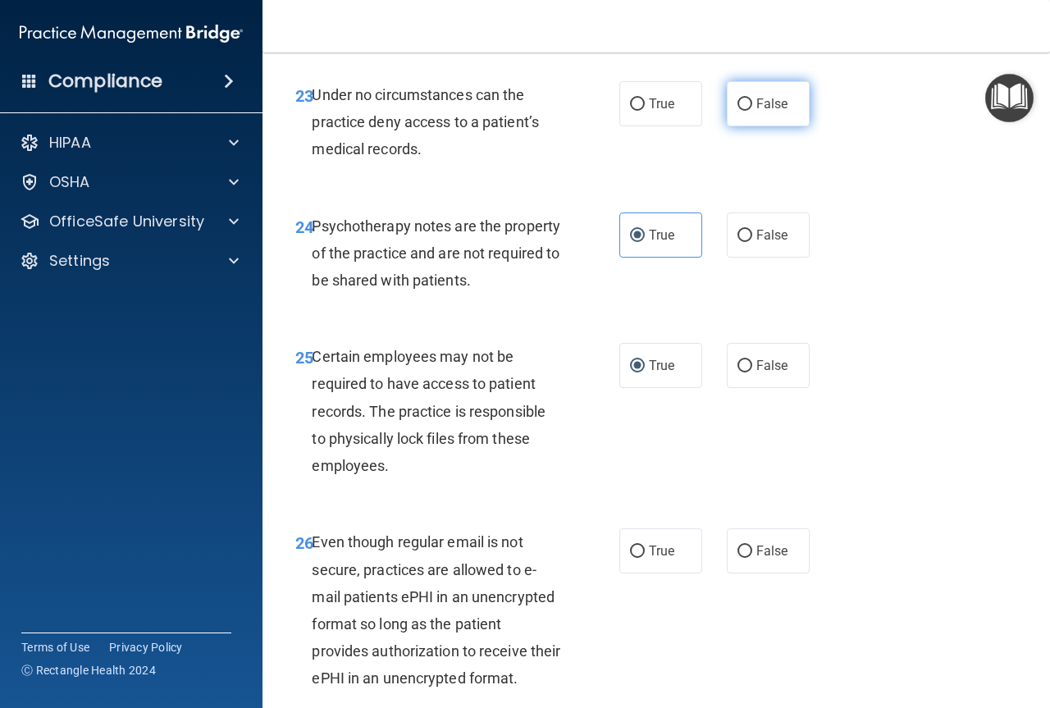
click at [762, 126] on label "False" at bounding box center [768, 103] width 83 height 45
click at [752, 111] on input "False" at bounding box center [744, 104] width 15 height 12
radio input "true"
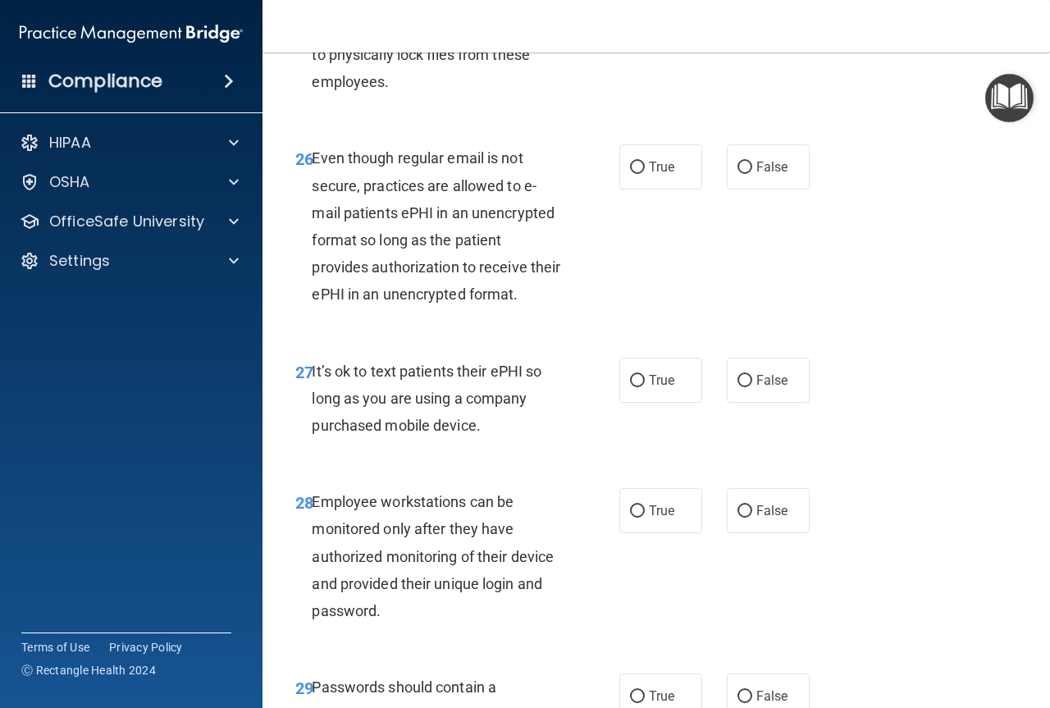
scroll to position [4674, 0]
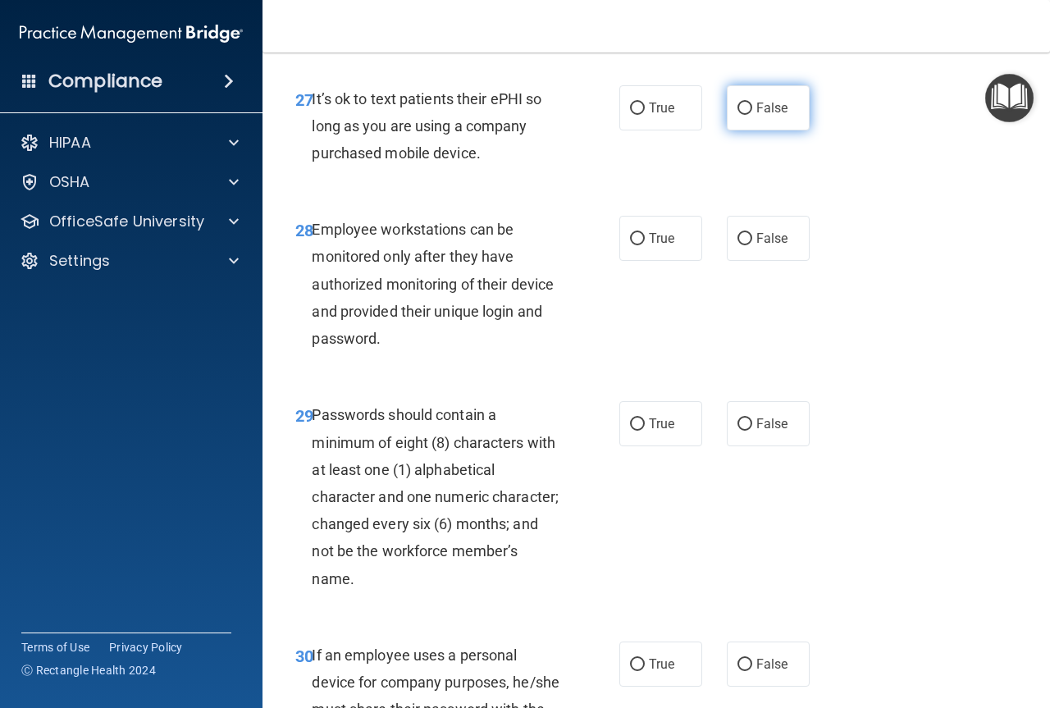
click at [764, 130] on label "False" at bounding box center [768, 107] width 83 height 45
click at [752, 115] on input "False" at bounding box center [744, 109] width 15 height 12
radio input "true"
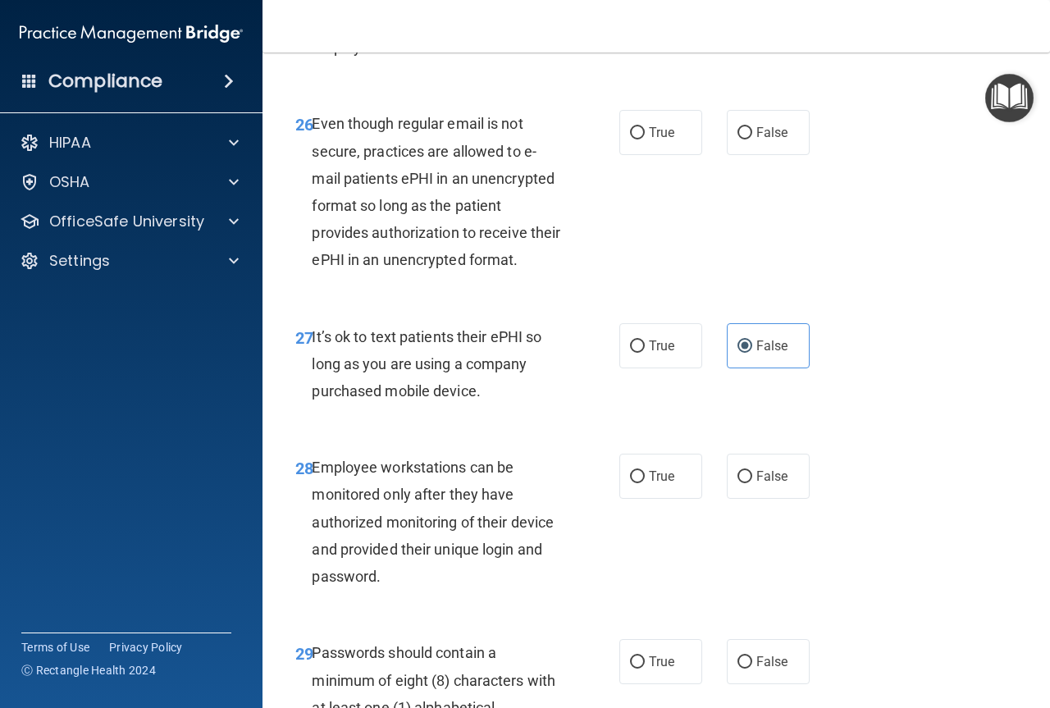
scroll to position [4592, 0]
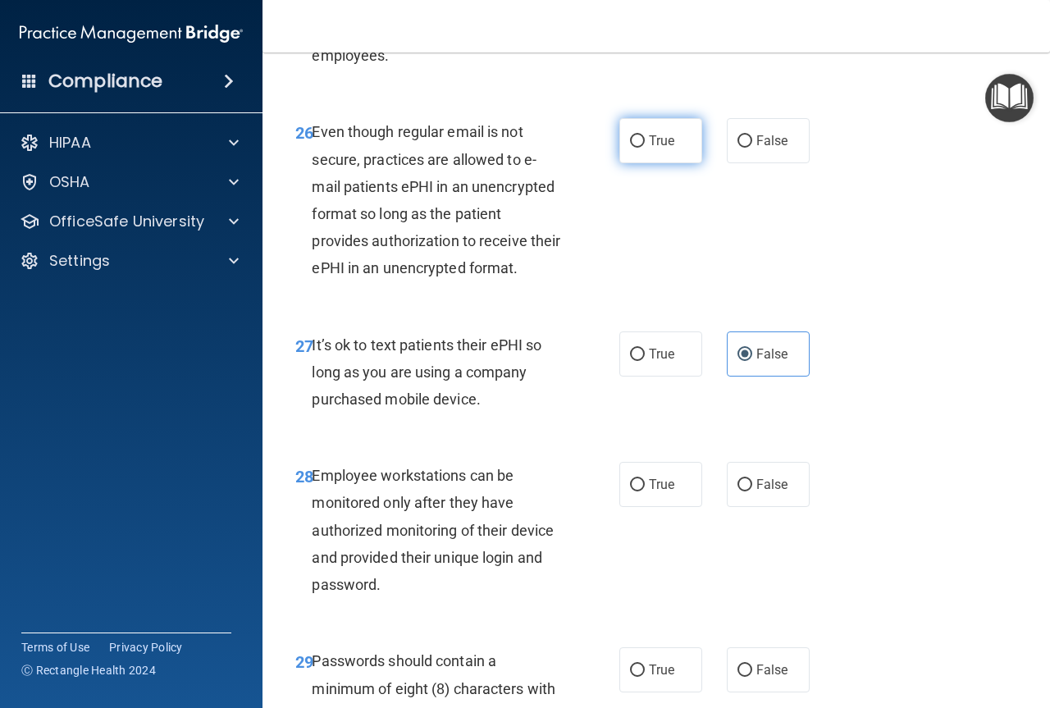
click at [663, 148] on span "True" at bounding box center [661, 141] width 25 height 16
click at [645, 148] on input "True" at bounding box center [637, 141] width 15 height 12
radio input "true"
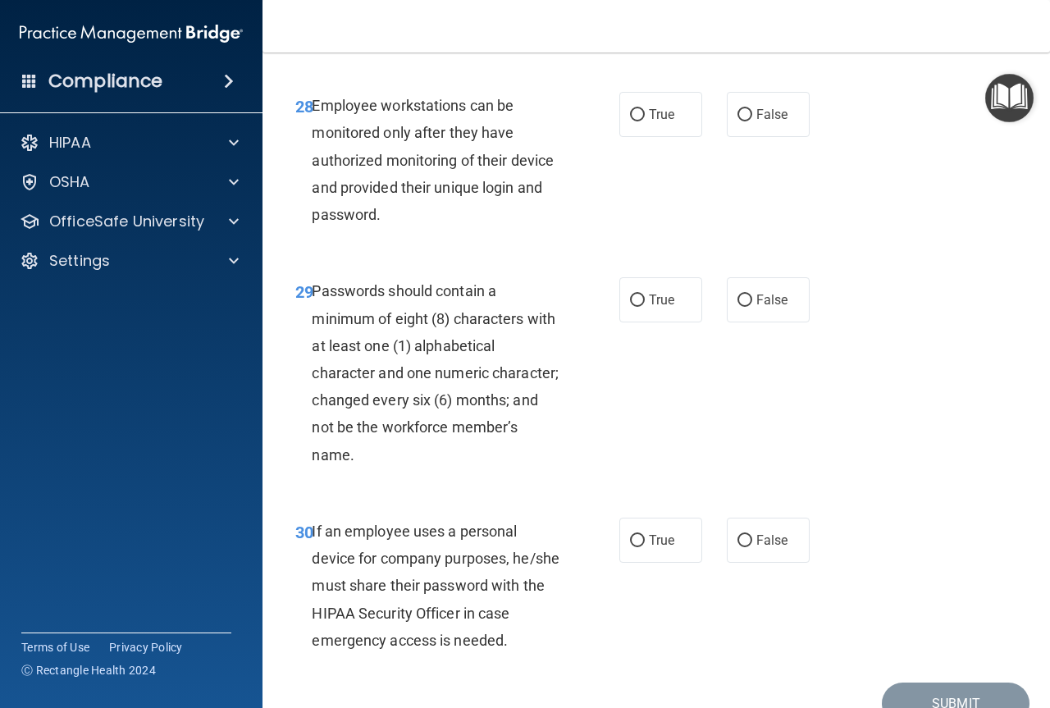
scroll to position [5002, 0]
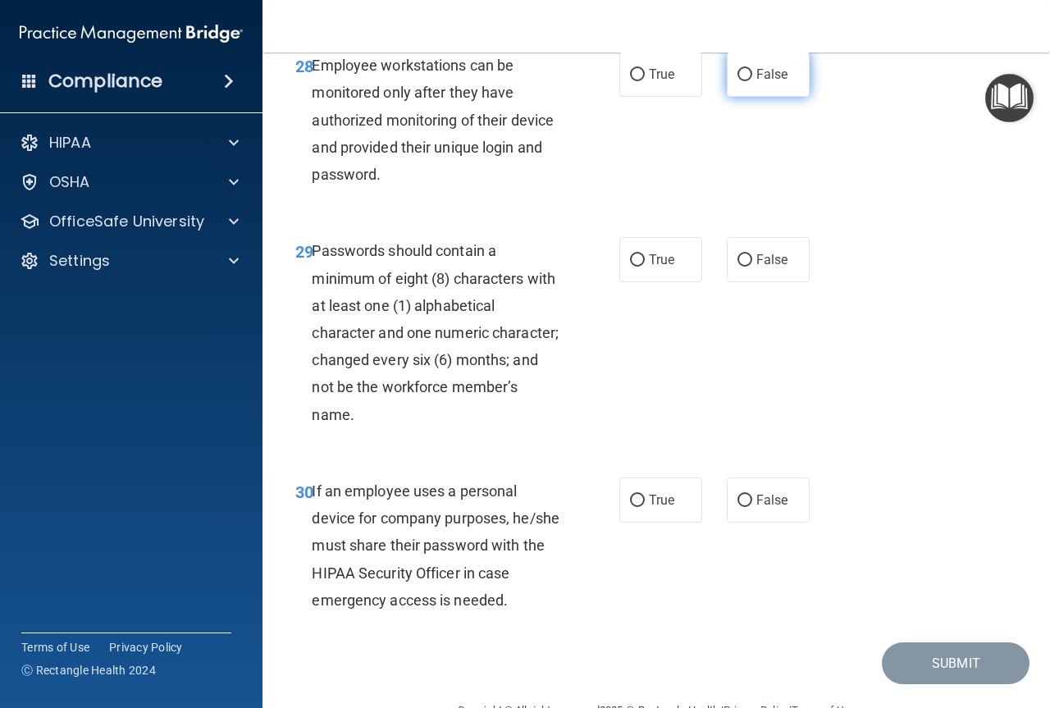
click at [745, 97] on label "False" at bounding box center [768, 74] width 83 height 45
click at [745, 81] on input "False" at bounding box center [744, 75] width 15 height 12
radio input "true"
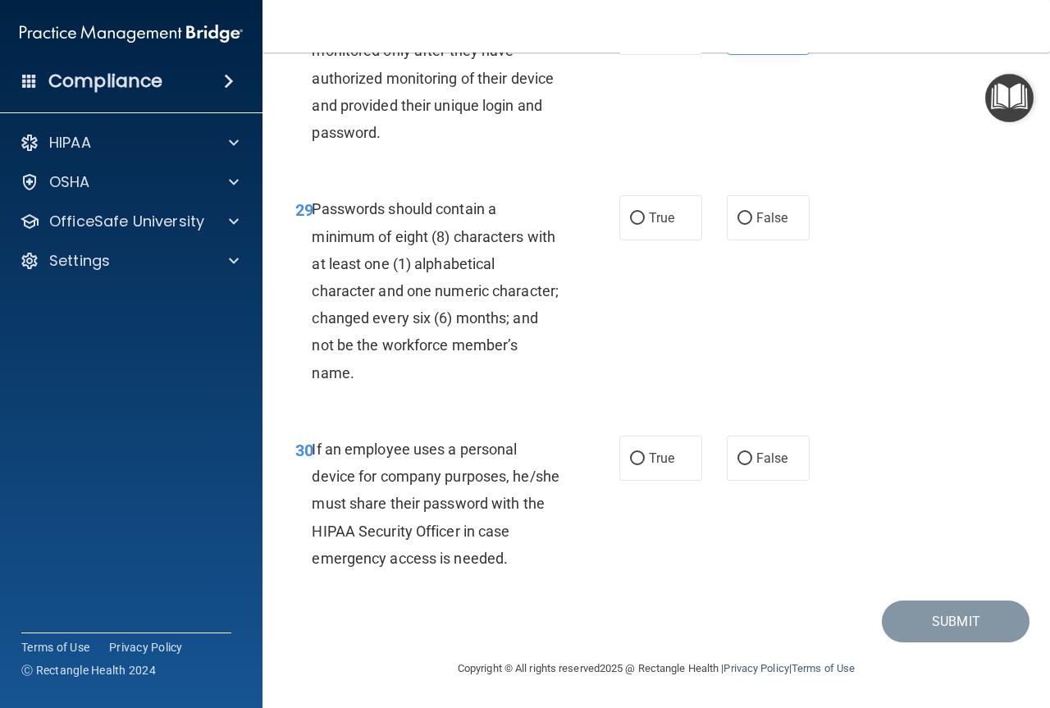
scroll to position [5152, 0]
click at [731, 452] on label "False" at bounding box center [768, 457] width 83 height 45
click at [737, 453] on input "False" at bounding box center [744, 459] width 15 height 12
radio input "true"
click at [630, 220] on input "True" at bounding box center [637, 218] width 15 height 12
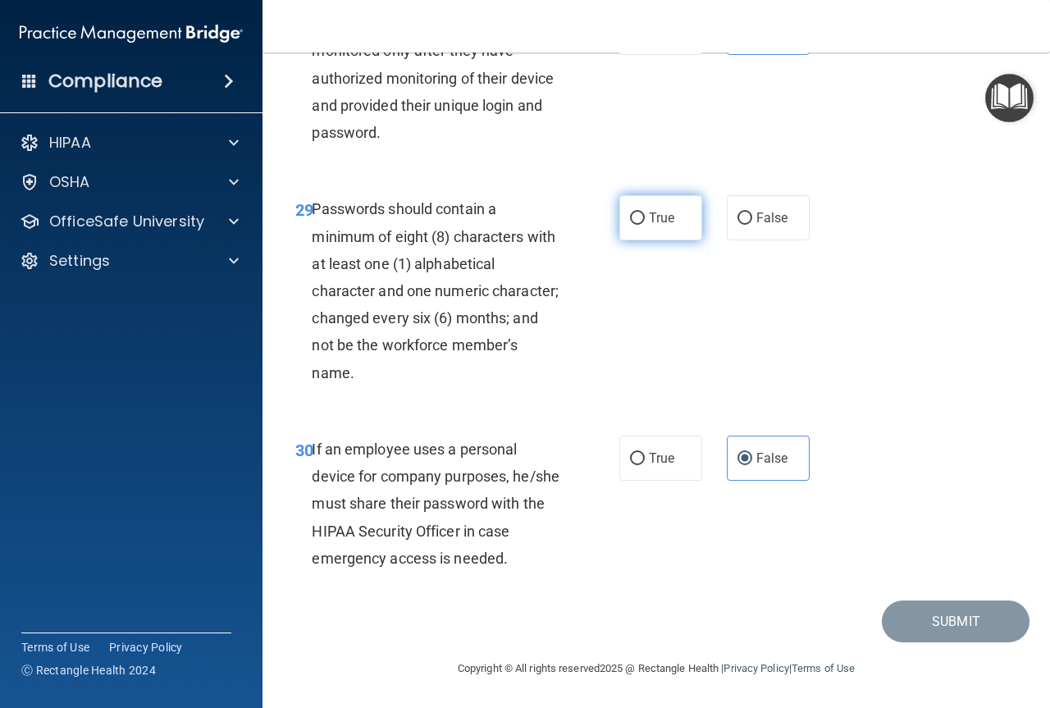
radio input "true"
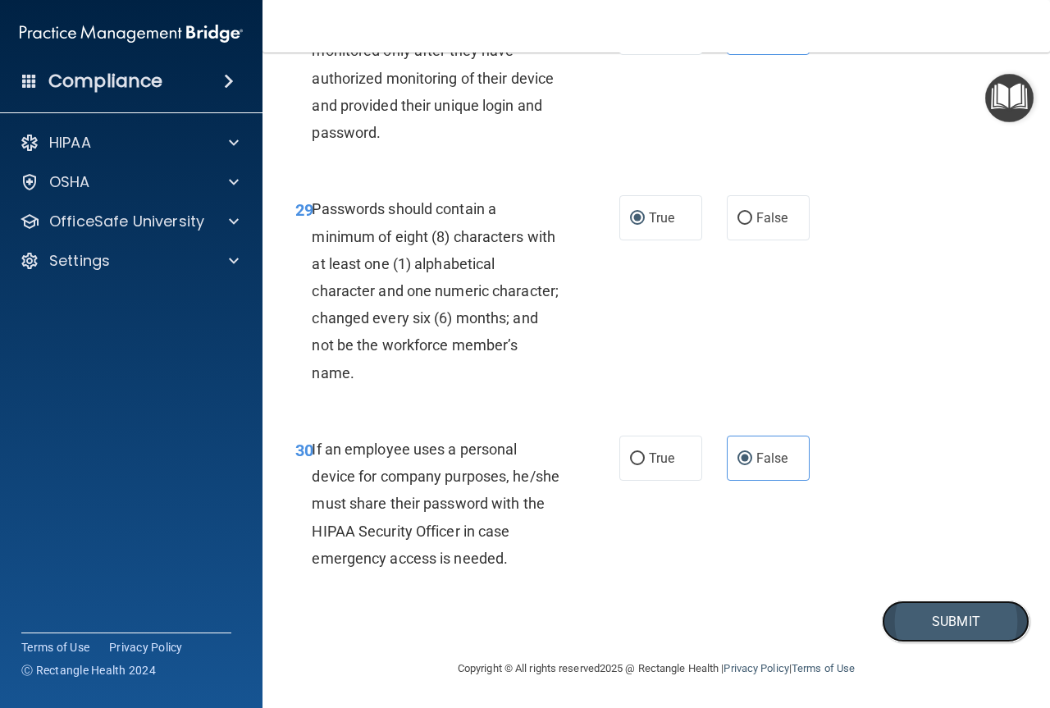
click at [896, 640] on button "Submit" at bounding box center [956, 621] width 148 height 42
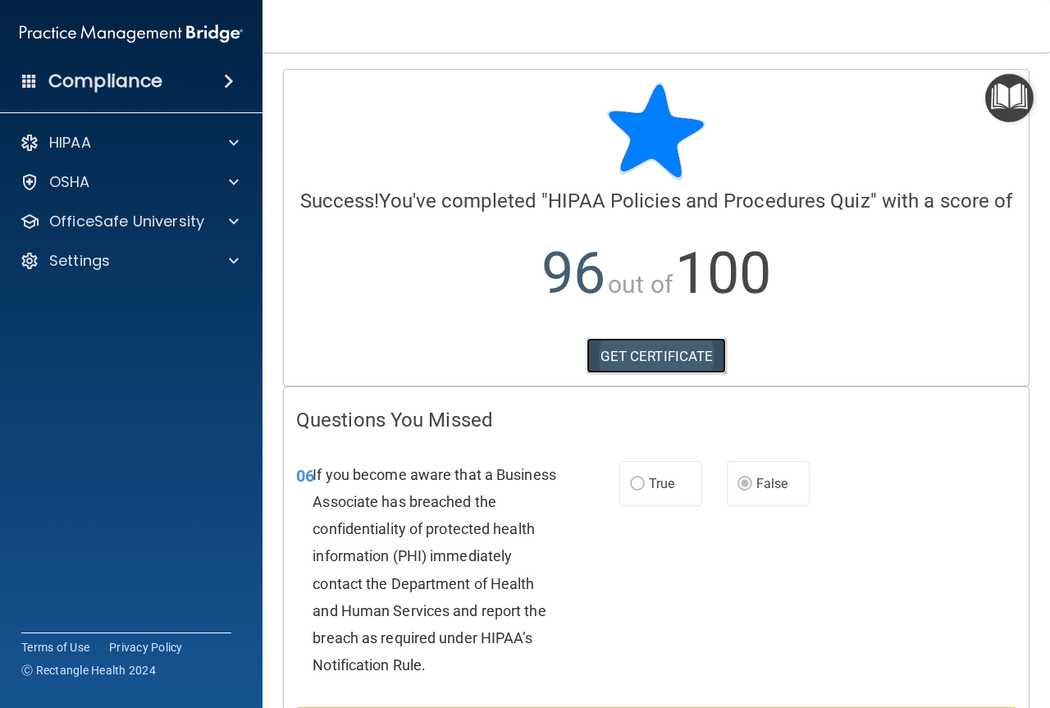
click at [672, 374] on link "GET CERTIFICATE" at bounding box center [656, 356] width 140 height 36
click at [120, 222] on p "OfficeSafe University" at bounding box center [126, 222] width 155 height 20
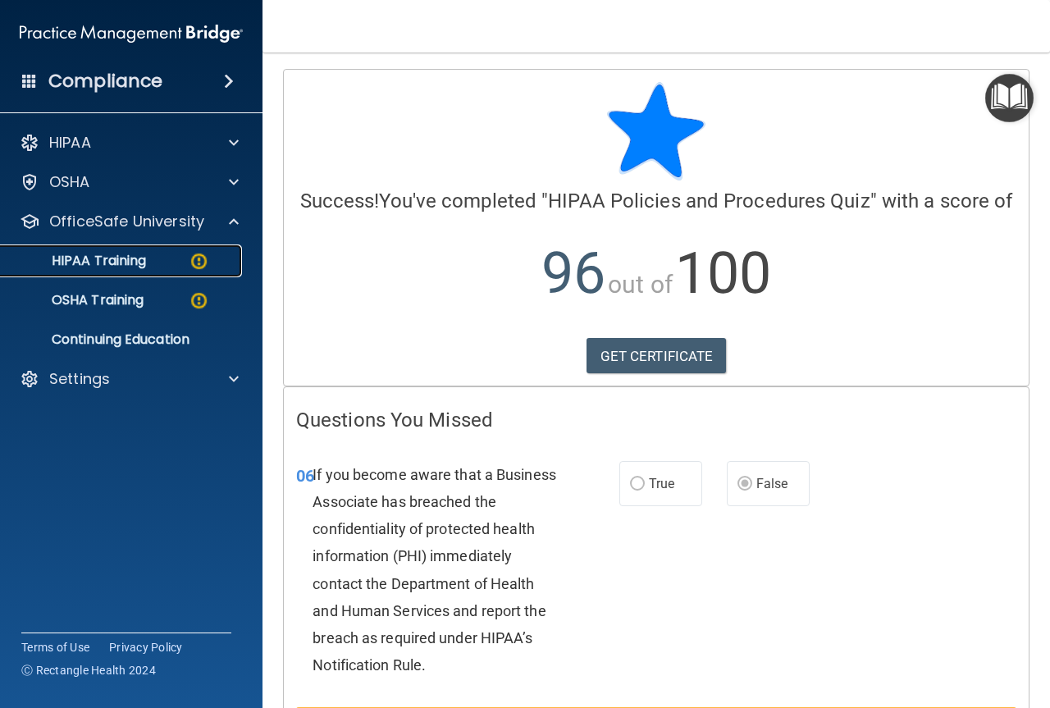
click at [186, 262] on div "HIPAA Training" at bounding box center [123, 261] width 224 height 16
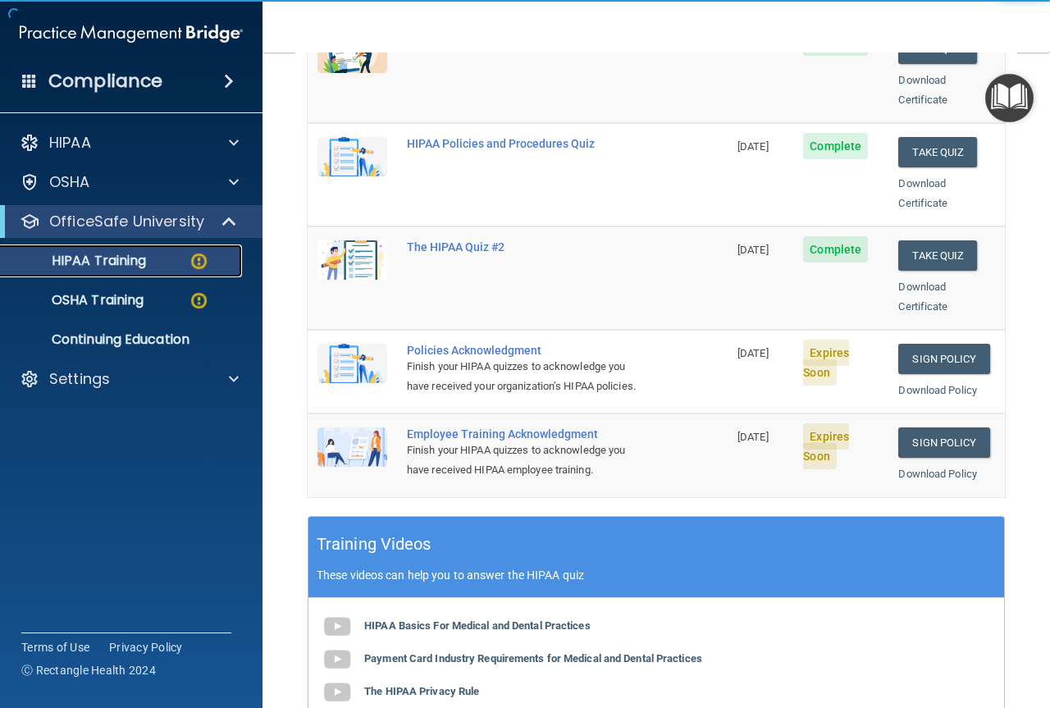
scroll to position [328, 0]
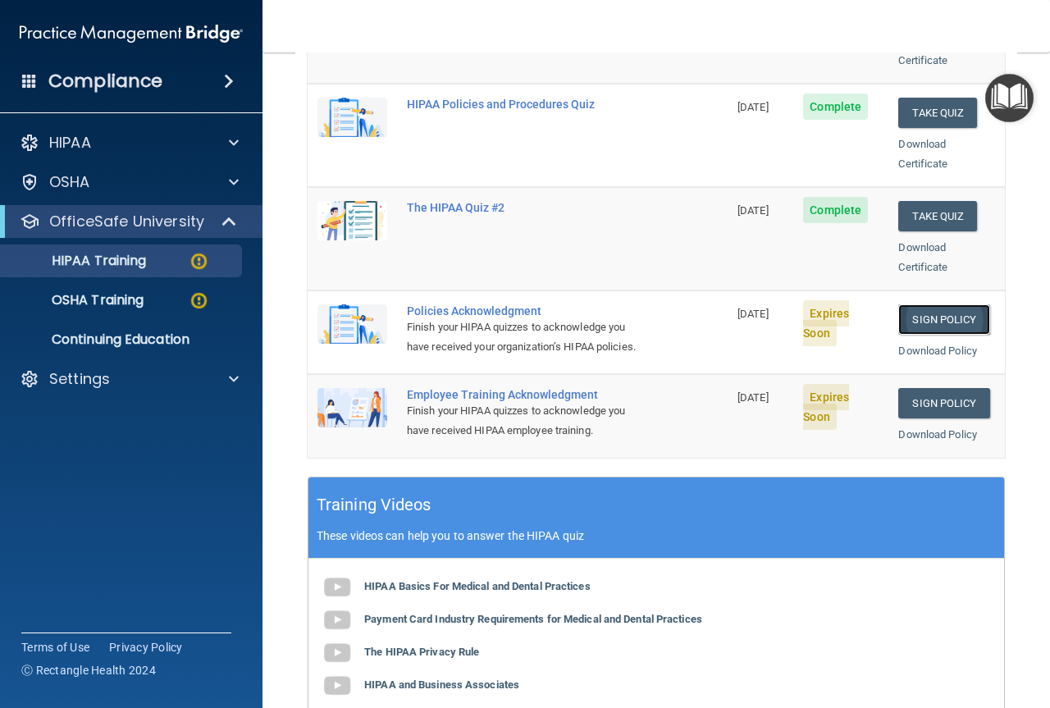
click at [936, 304] on link "Sign Policy" at bounding box center [943, 319] width 91 height 30
click at [203, 305] on img at bounding box center [199, 300] width 21 height 21
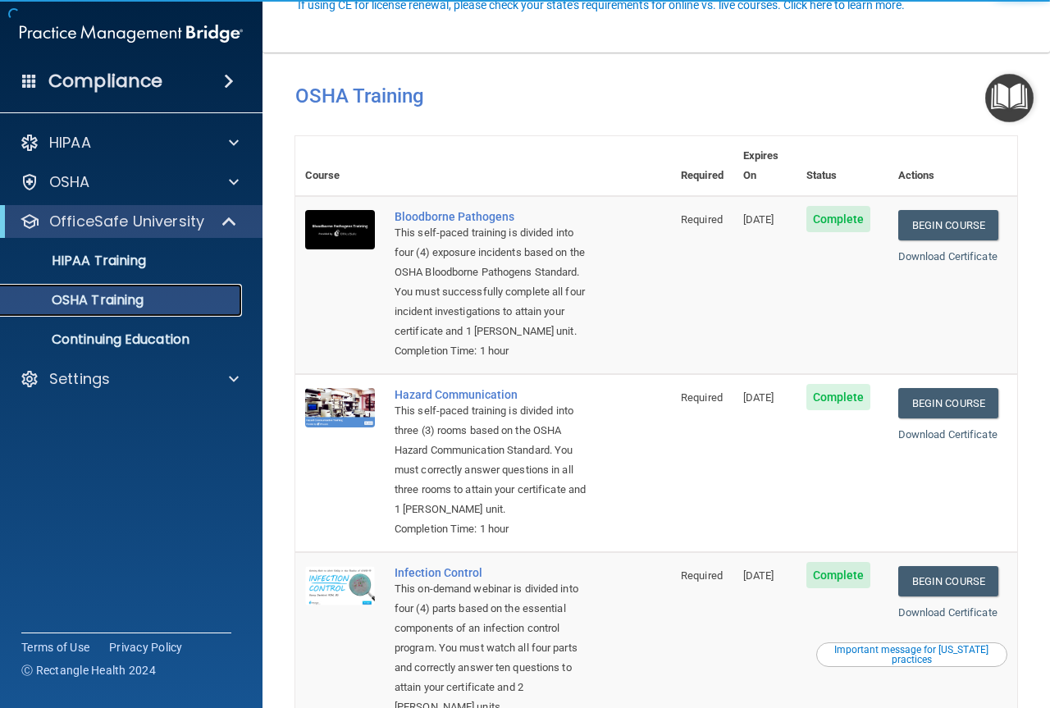
scroll to position [354, 0]
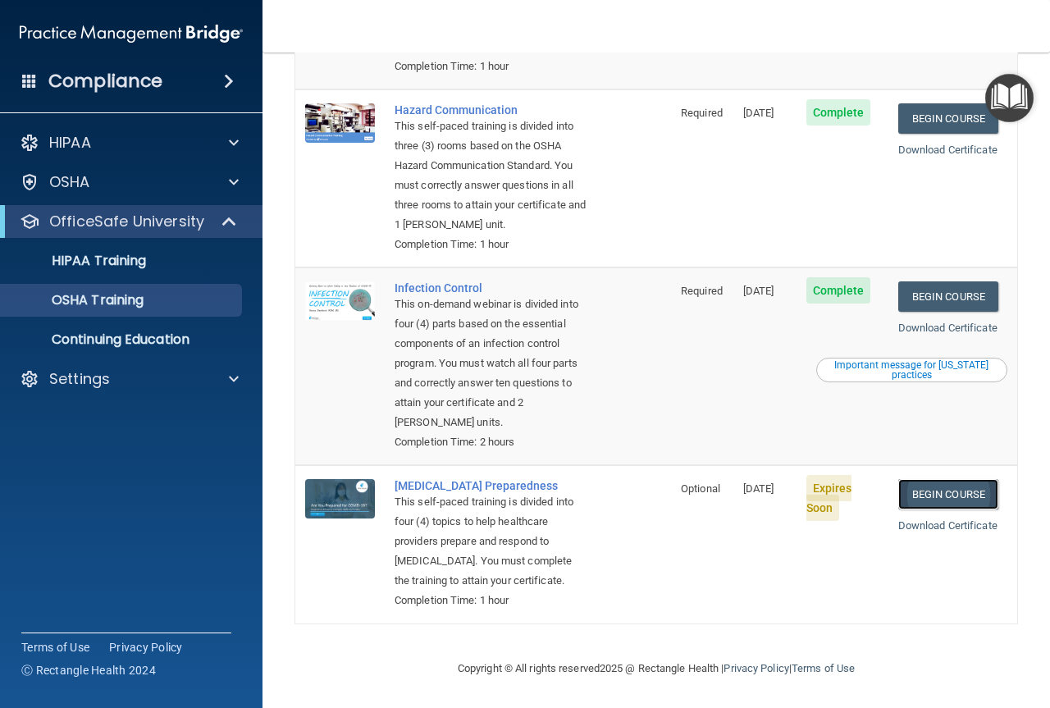
click at [961, 479] on link "Begin Course" at bounding box center [948, 494] width 100 height 30
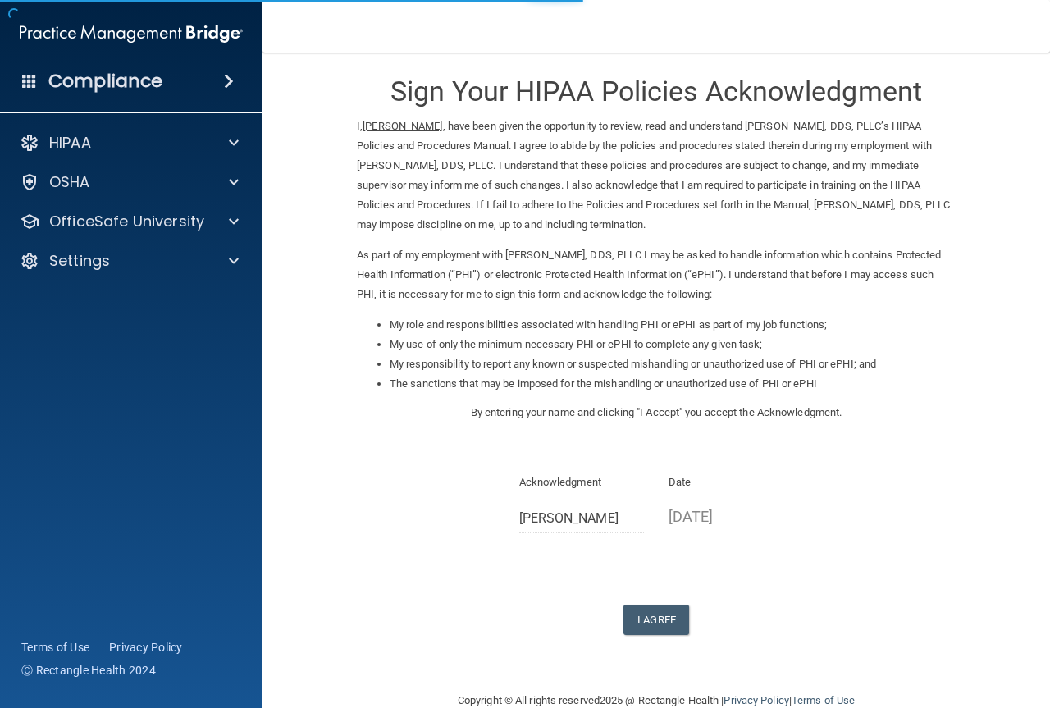
scroll to position [43, 0]
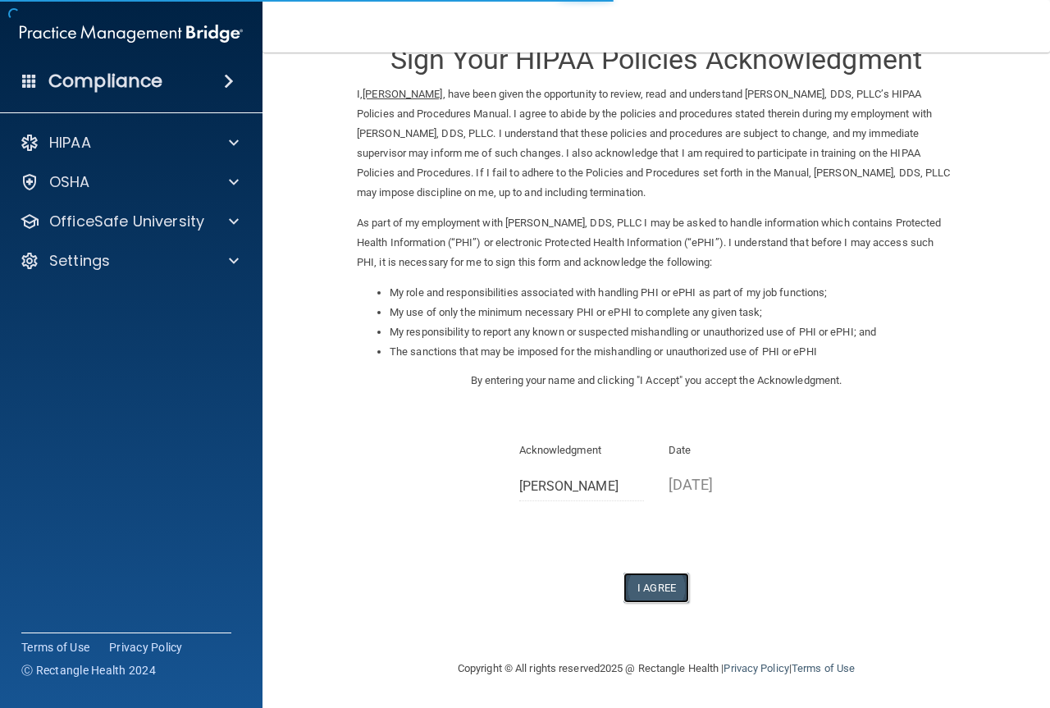
click at [658, 593] on button "I Agree" at bounding box center [656, 587] width 66 height 30
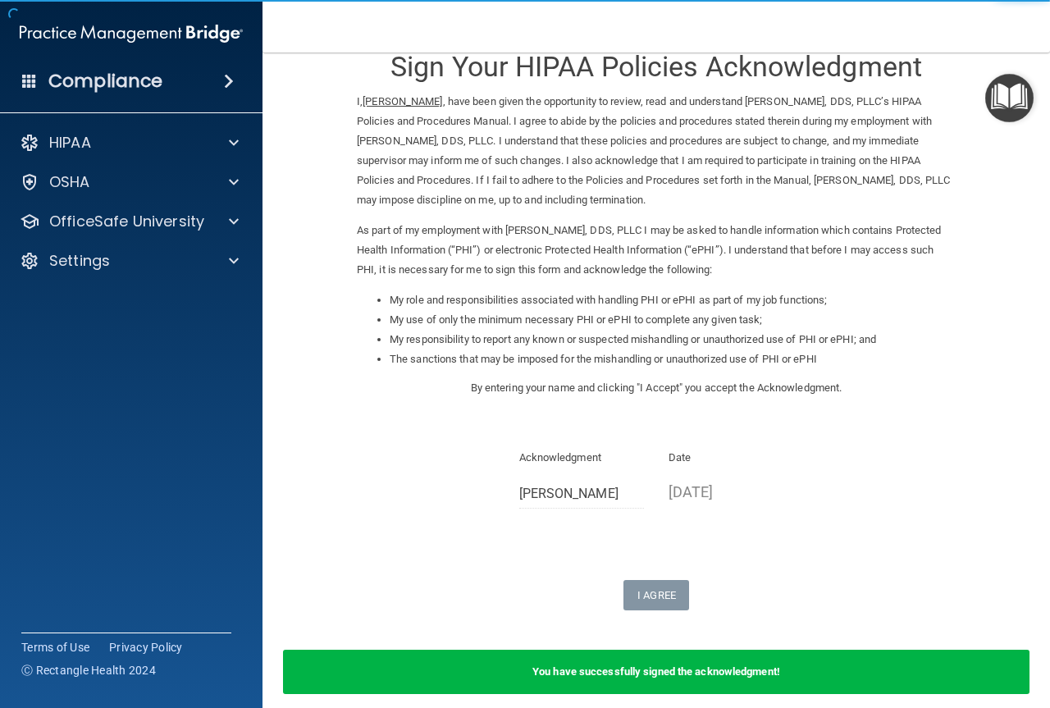
scroll to position [0, 0]
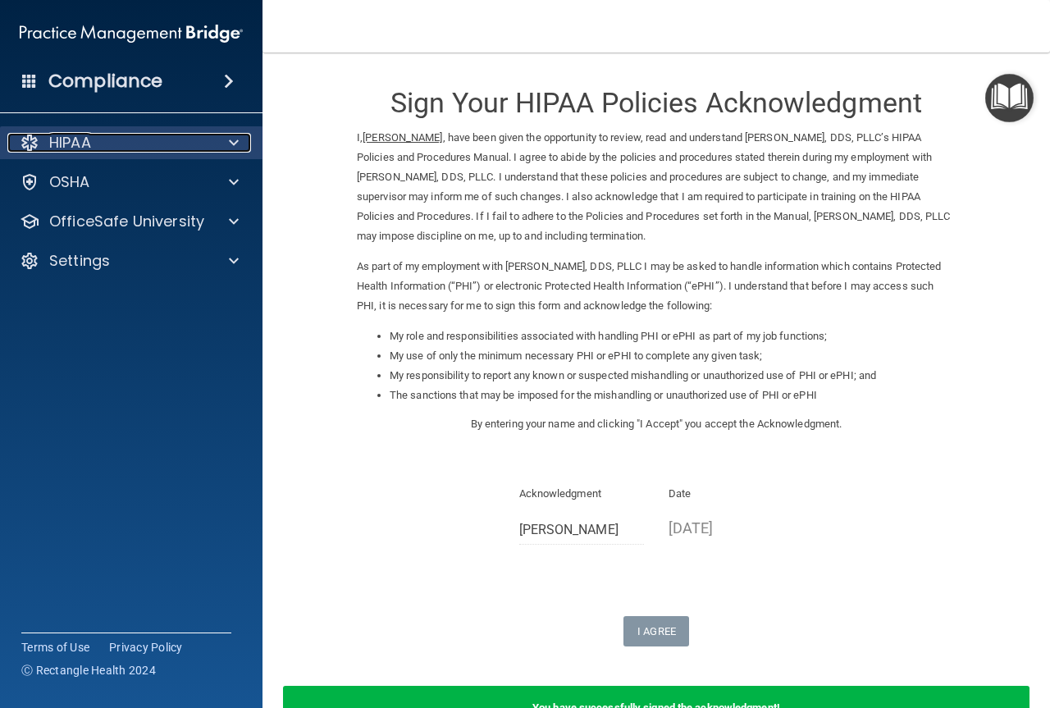
click at [158, 147] on div "HIPAA" at bounding box center [108, 143] width 203 height 20
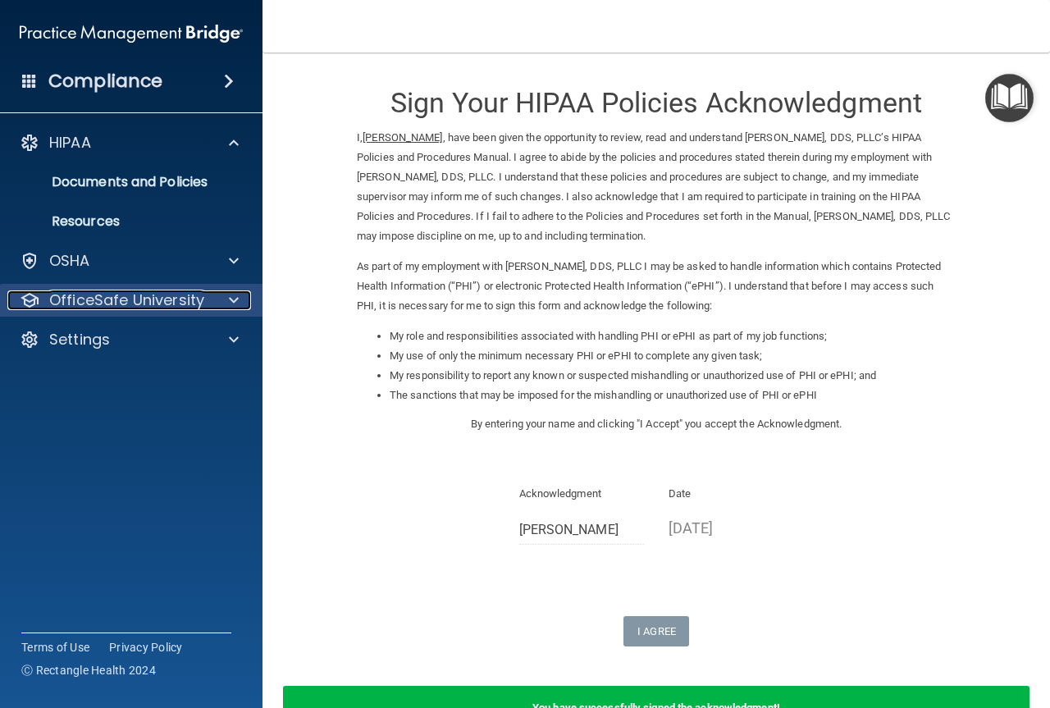
click at [133, 298] on p "OfficeSafe University" at bounding box center [126, 300] width 155 height 20
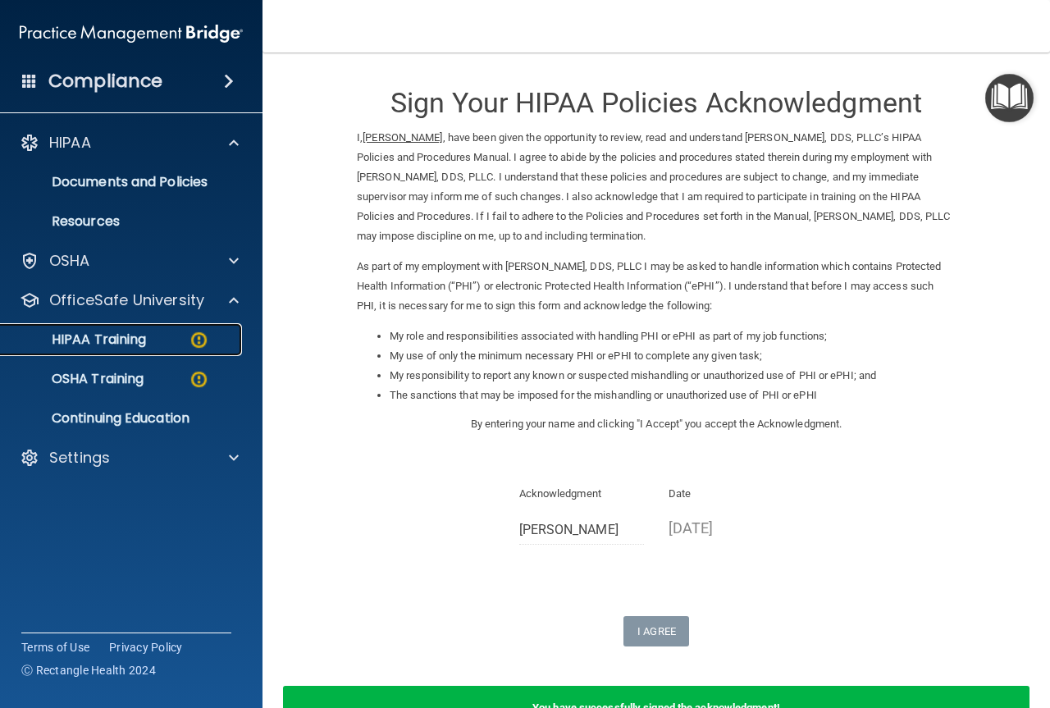
click at [148, 347] on div "HIPAA Training" at bounding box center [123, 339] width 224 height 16
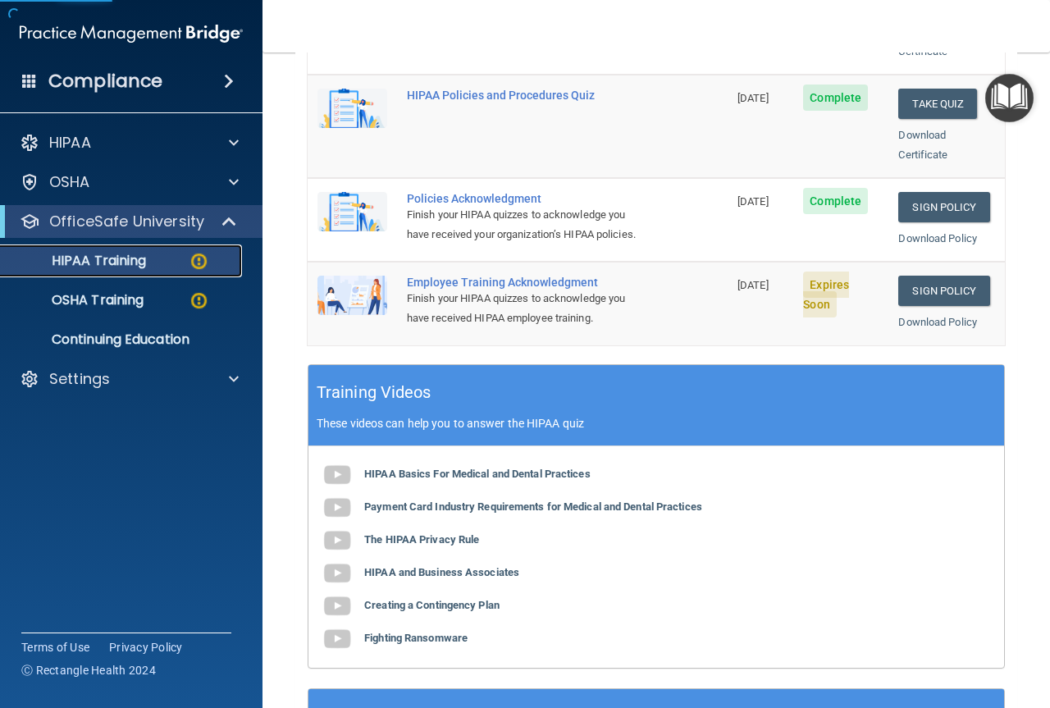
scroll to position [492, 0]
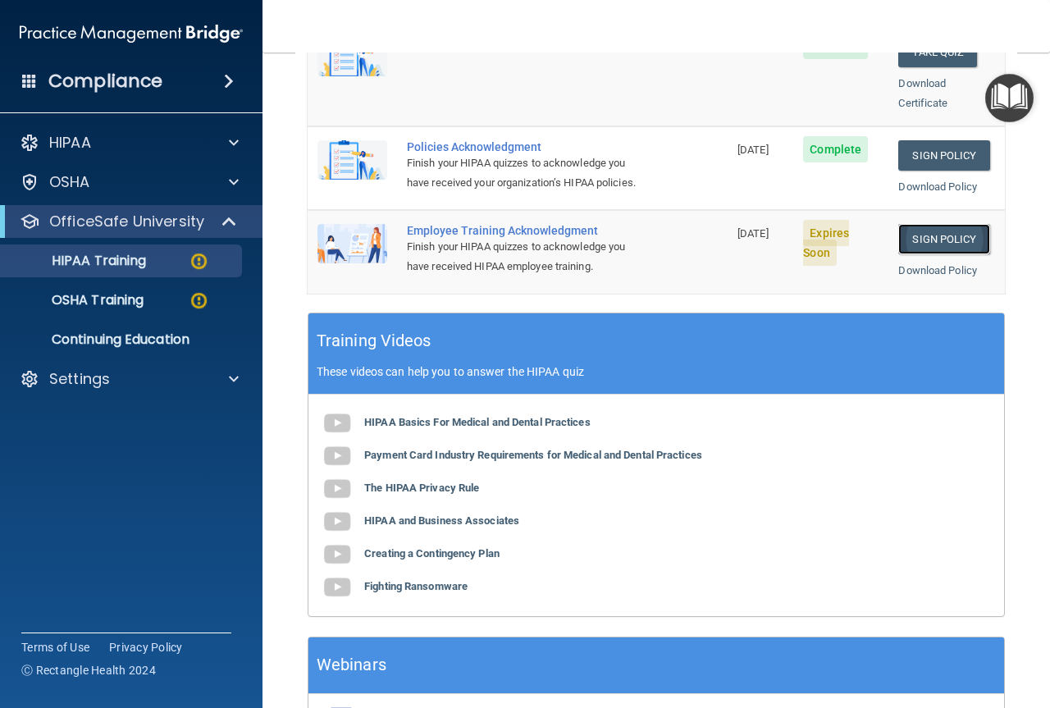
click at [935, 239] on link "Sign Policy" at bounding box center [943, 239] width 91 height 30
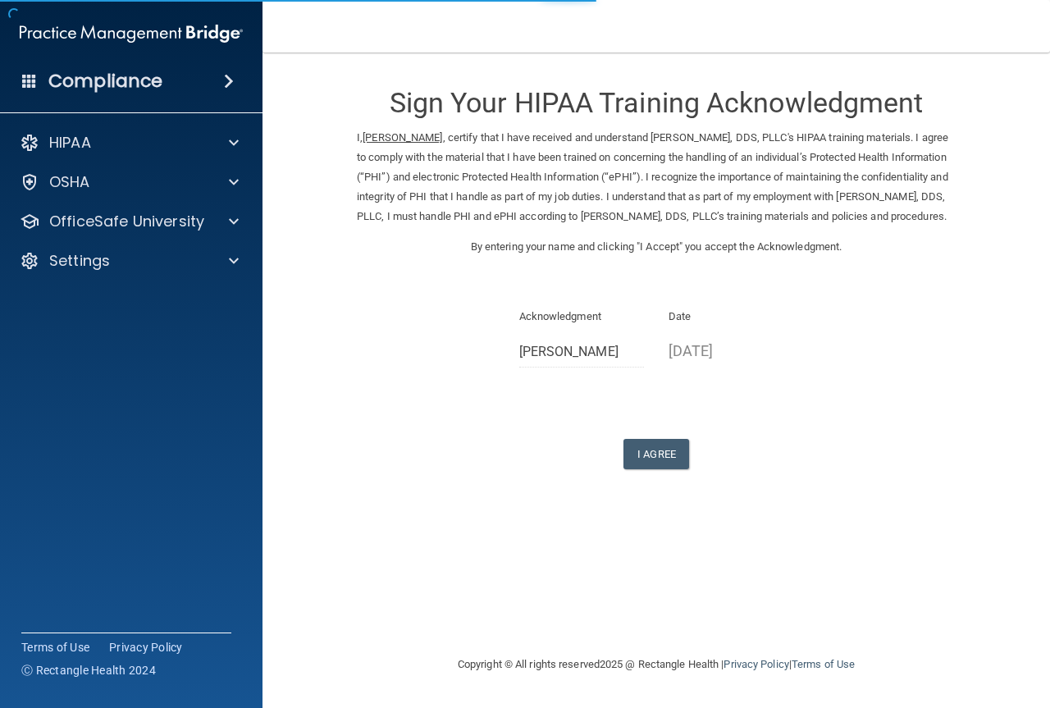
click at [641, 455] on div "Sign Your HIPAA Training Acknowledgment I, Autumn Wells , certify that I have r…" at bounding box center [656, 269] width 599 height 400
click at [673, 469] on button "I Agree" at bounding box center [656, 454] width 66 height 30
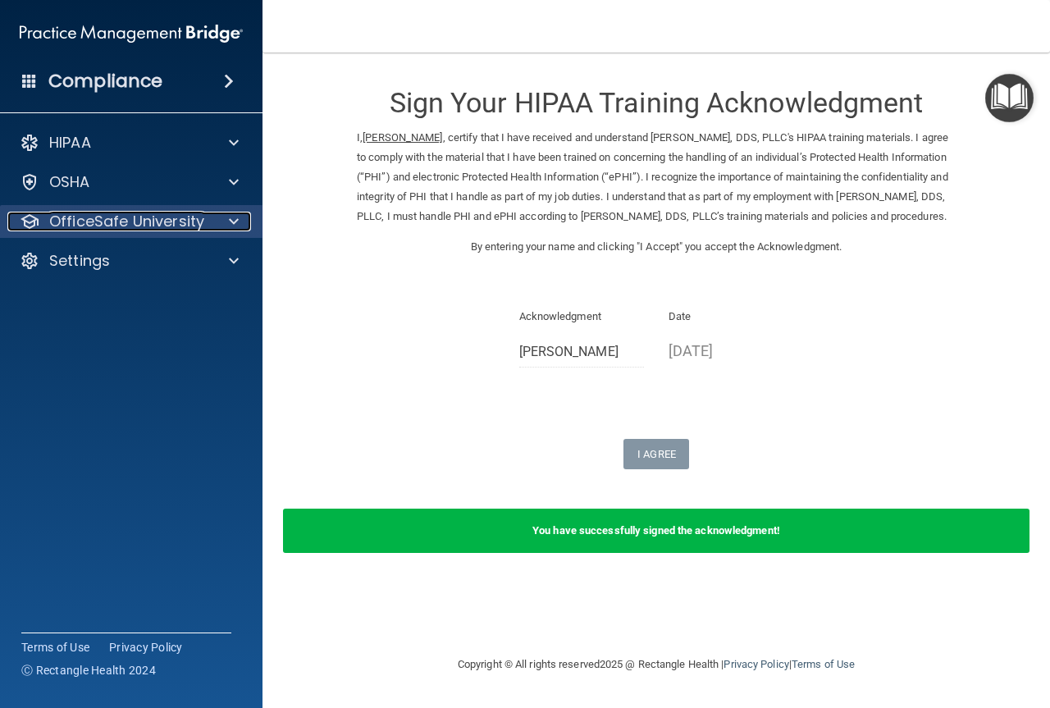
drag, startPoint x: 183, startPoint y: 212, endPoint x: 182, endPoint y: 224, distance: 12.3
click at [183, 212] on p "OfficeSafe University" at bounding box center [126, 222] width 155 height 20
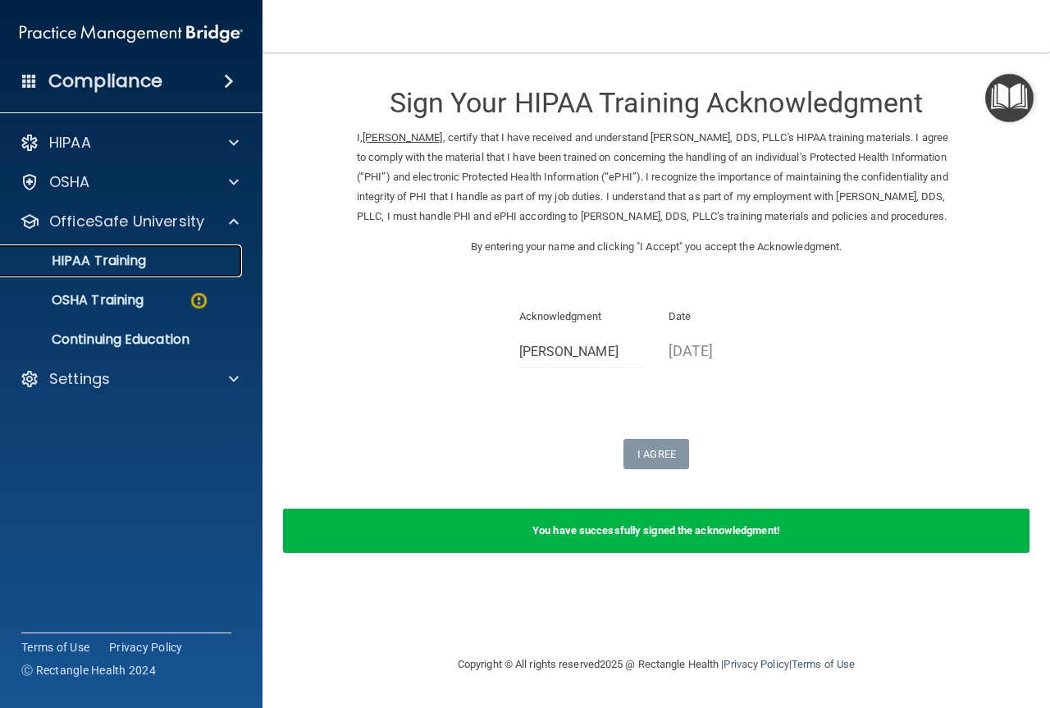
click at [162, 260] on div "HIPAA Training" at bounding box center [123, 261] width 224 height 16
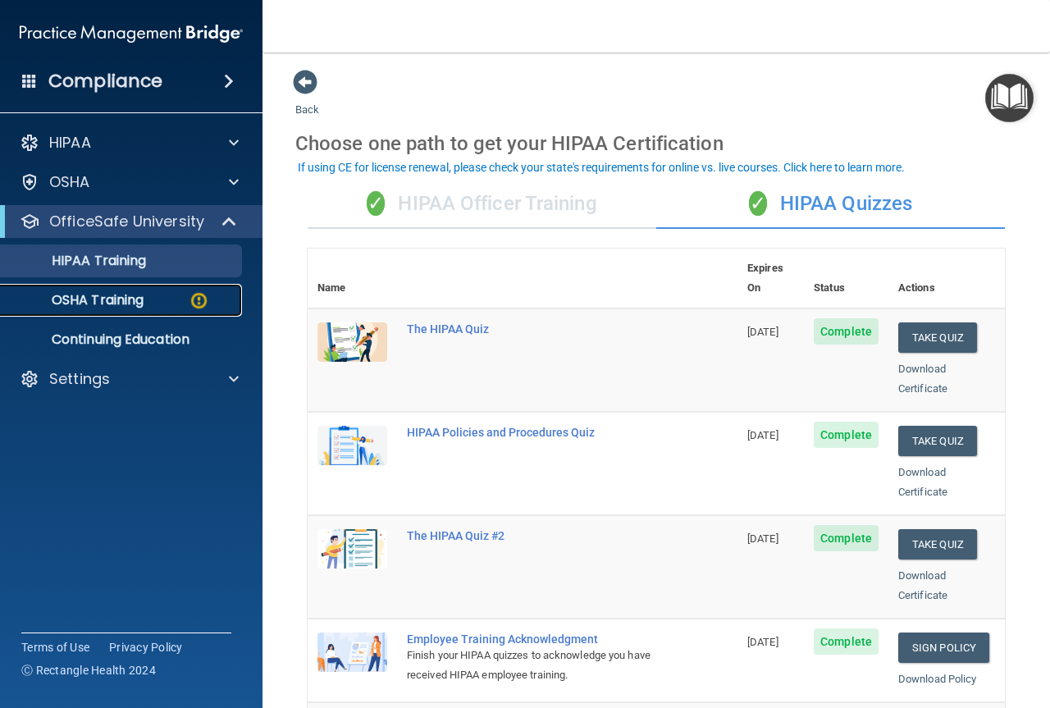
click at [107, 294] on p "OSHA Training" at bounding box center [77, 300] width 133 height 16
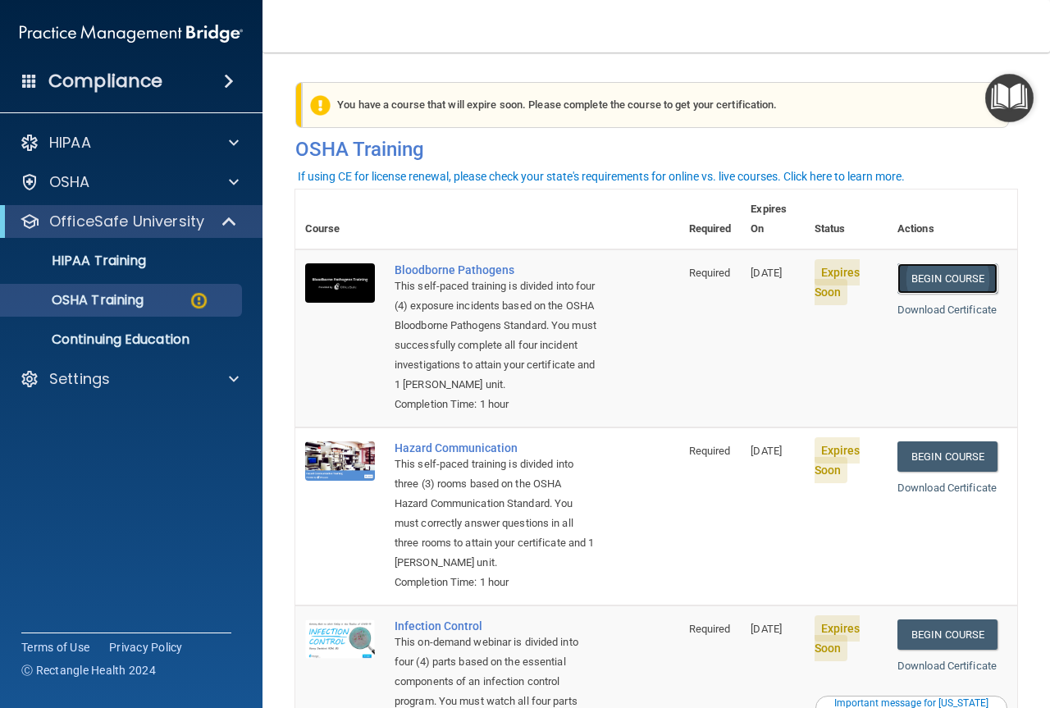
click at [959, 263] on link "Begin Course" at bounding box center [947, 278] width 100 height 30
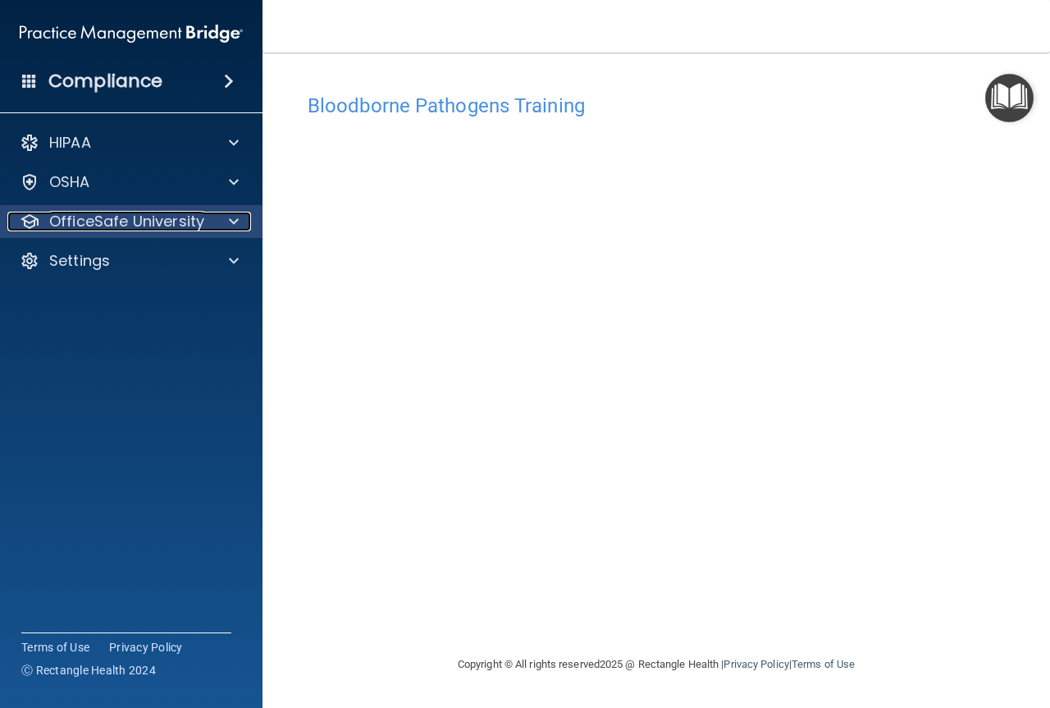
click at [162, 221] on p "OfficeSafe University" at bounding box center [126, 222] width 155 height 20
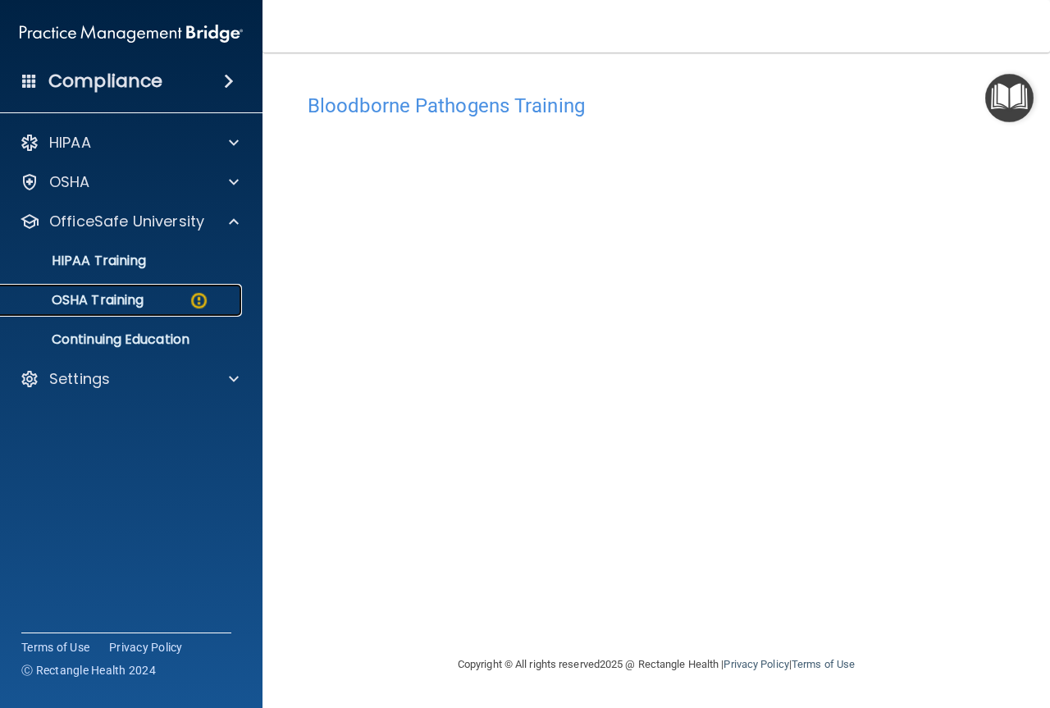
click at [134, 292] on p "OSHA Training" at bounding box center [77, 300] width 133 height 16
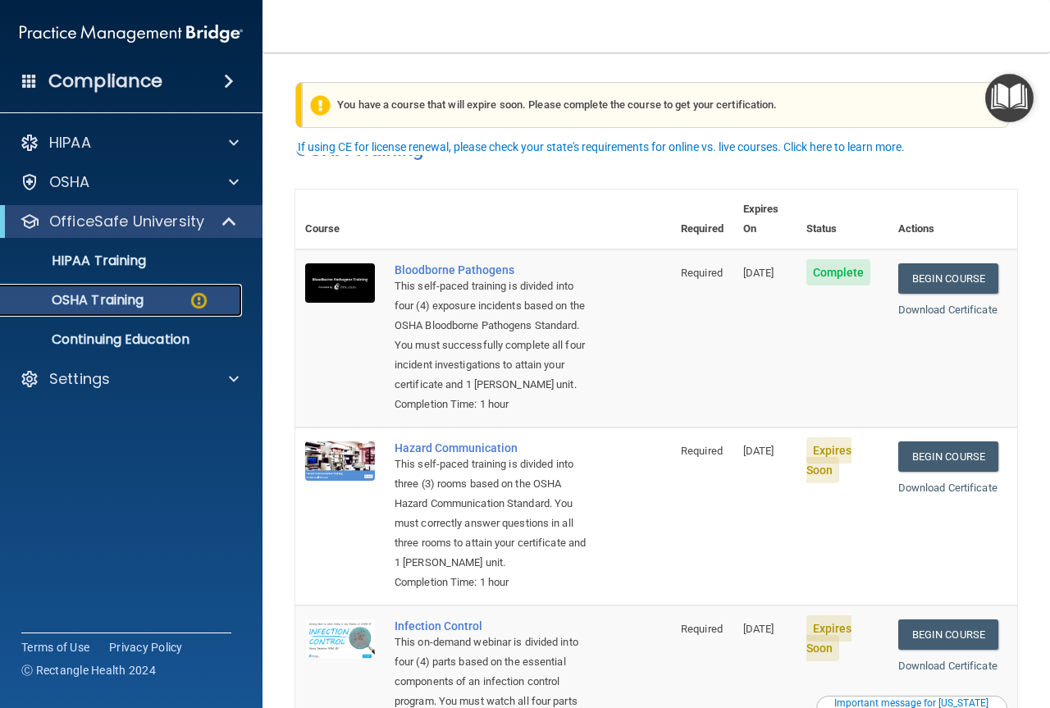
scroll to position [82, 0]
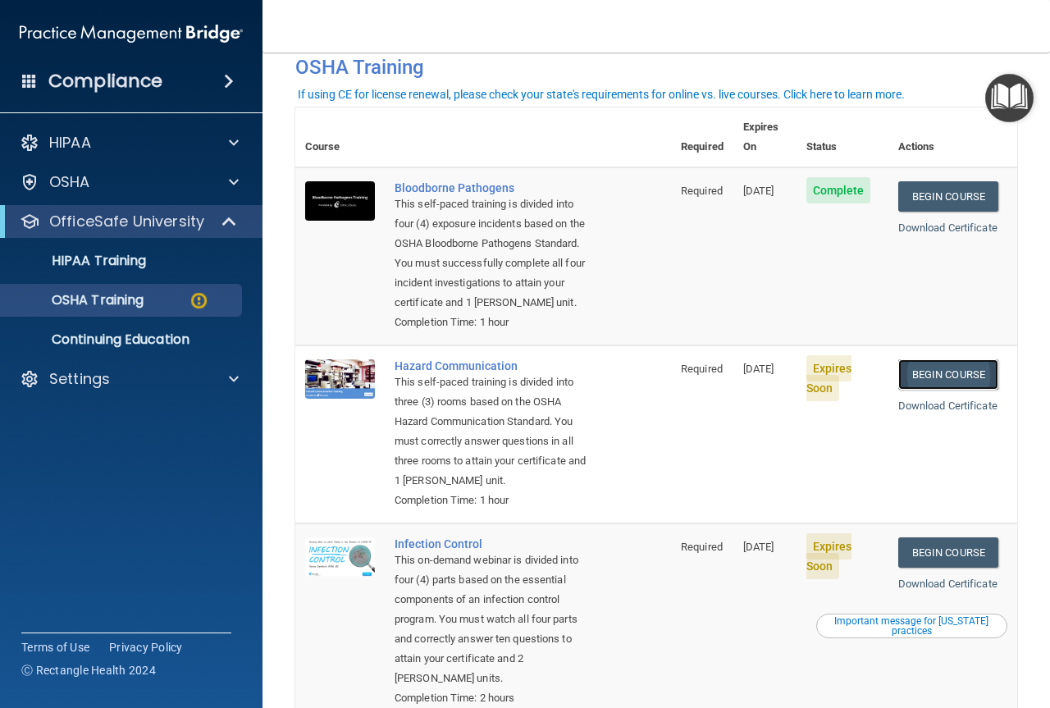
click at [953, 381] on link "Begin Course" at bounding box center [948, 374] width 100 height 30
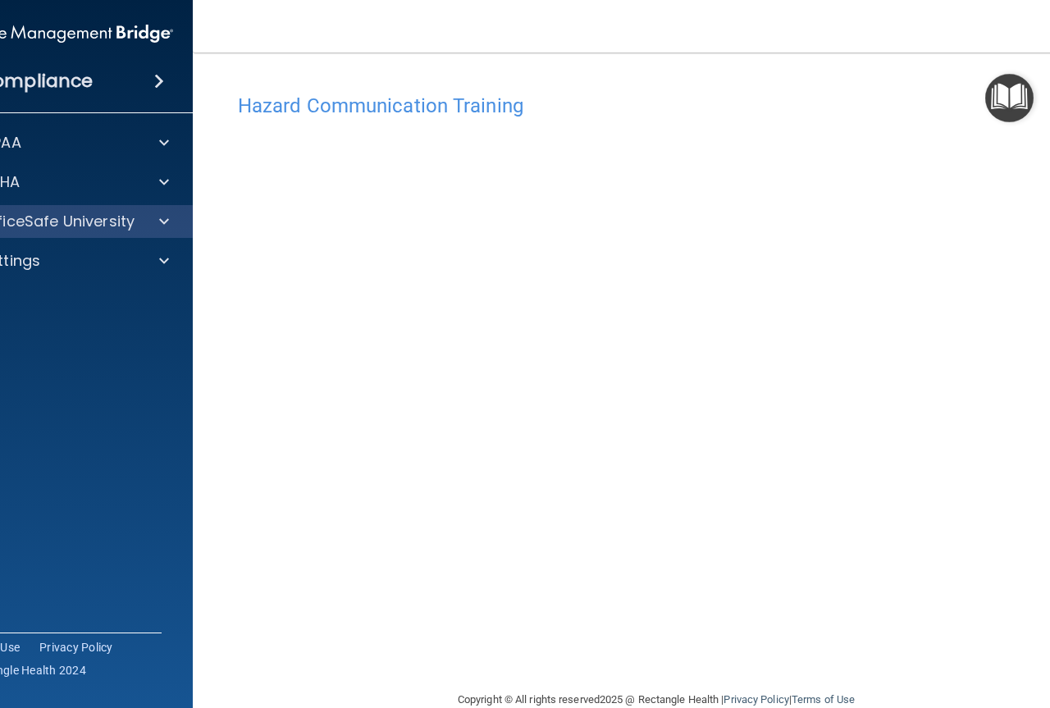
click at [155, 211] on div "OfficeSafe University" at bounding box center [61, 221] width 263 height 33
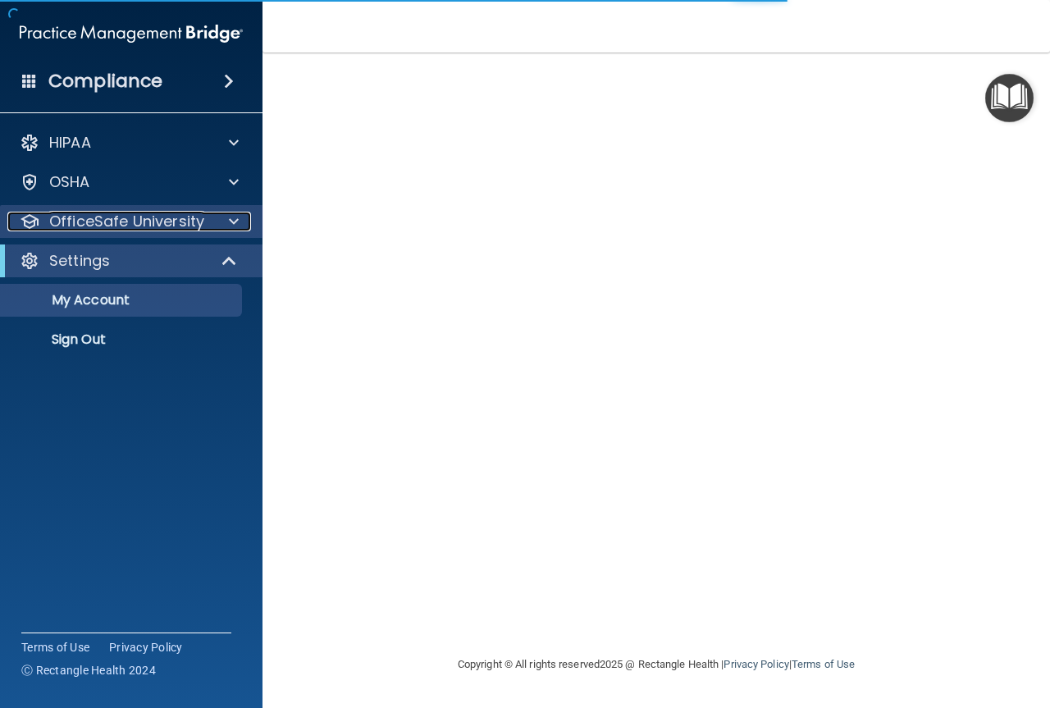
click at [144, 220] on p "OfficeSafe University" at bounding box center [126, 222] width 155 height 20
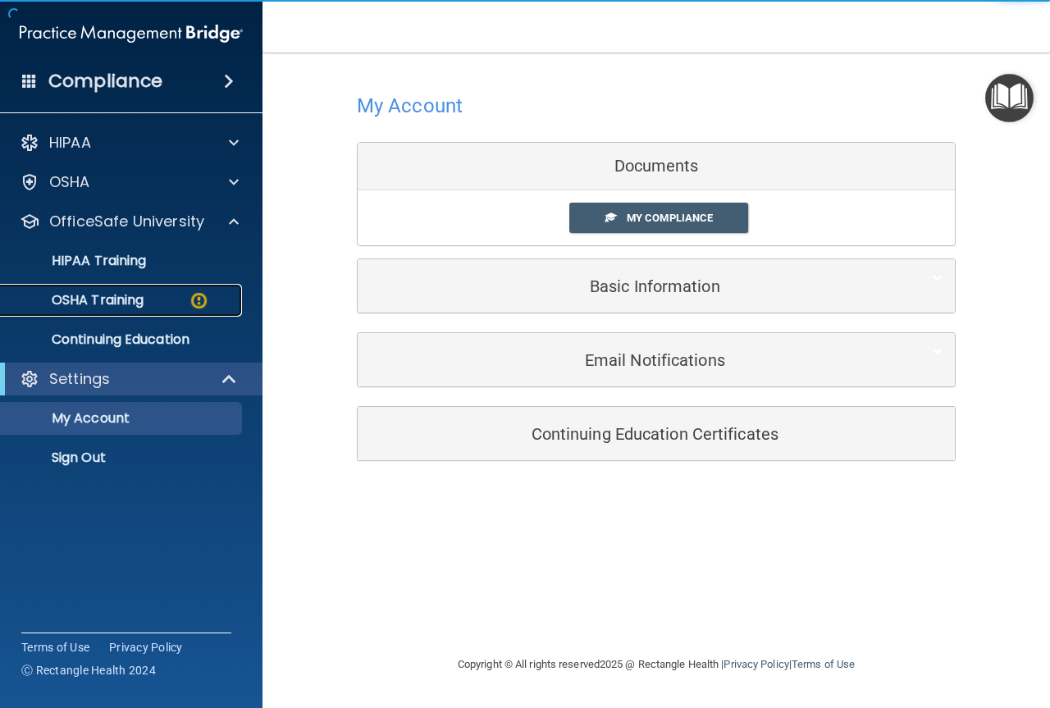
click at [147, 302] on div "OSHA Training" at bounding box center [123, 300] width 224 height 16
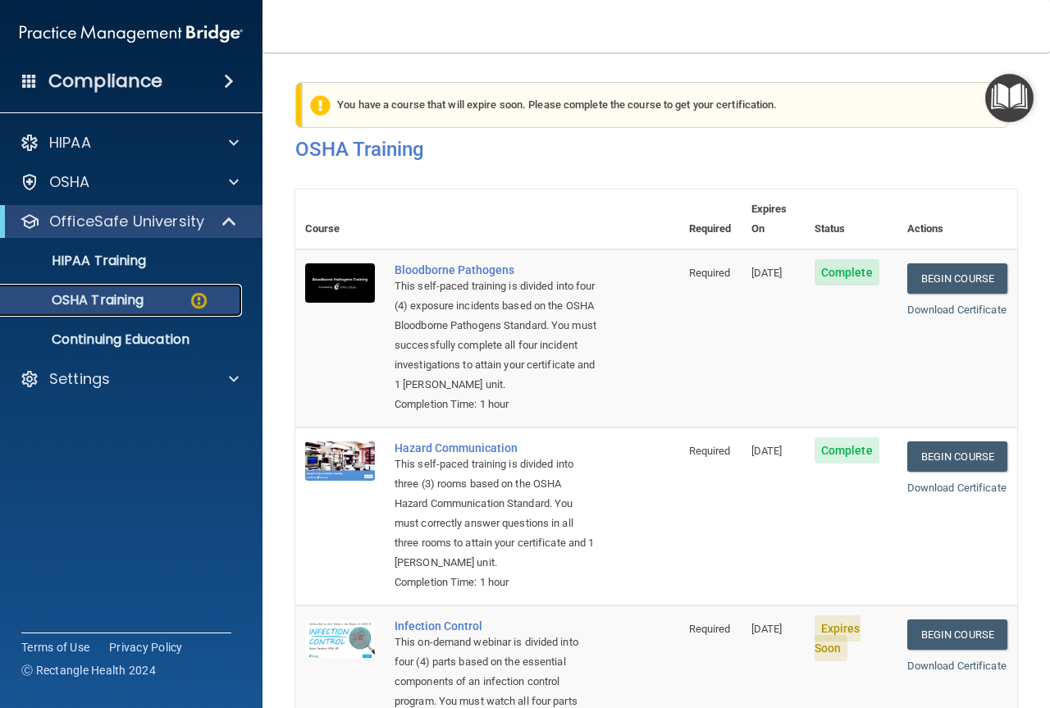
click at [172, 298] on div "OSHA Training" at bounding box center [123, 300] width 224 height 16
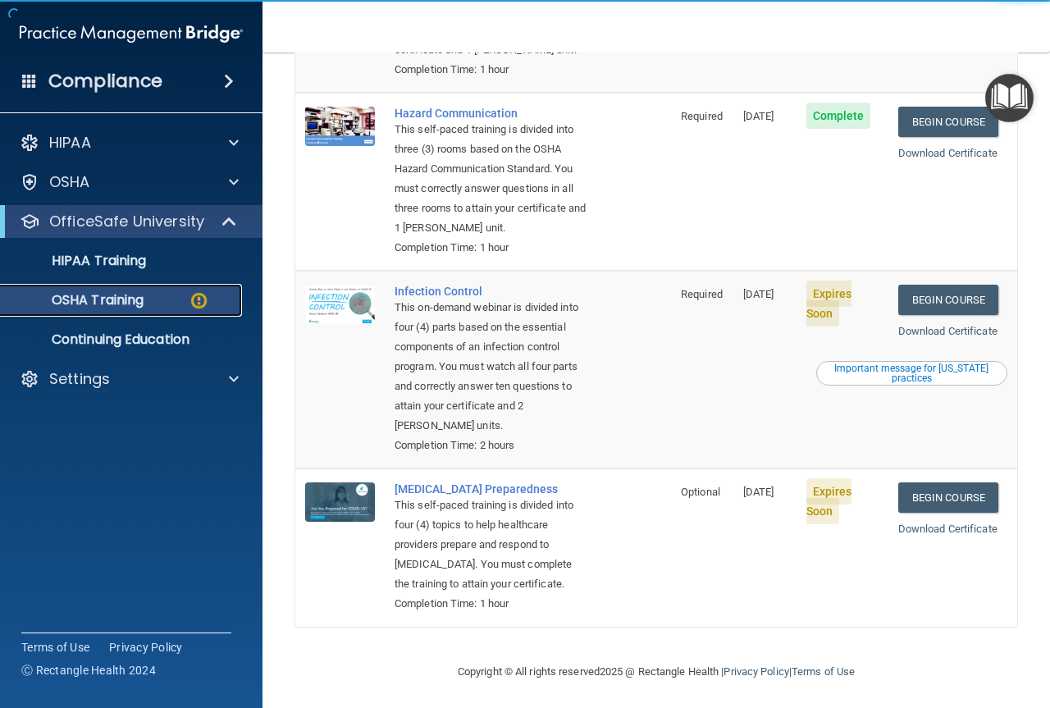
scroll to position [400, 0]
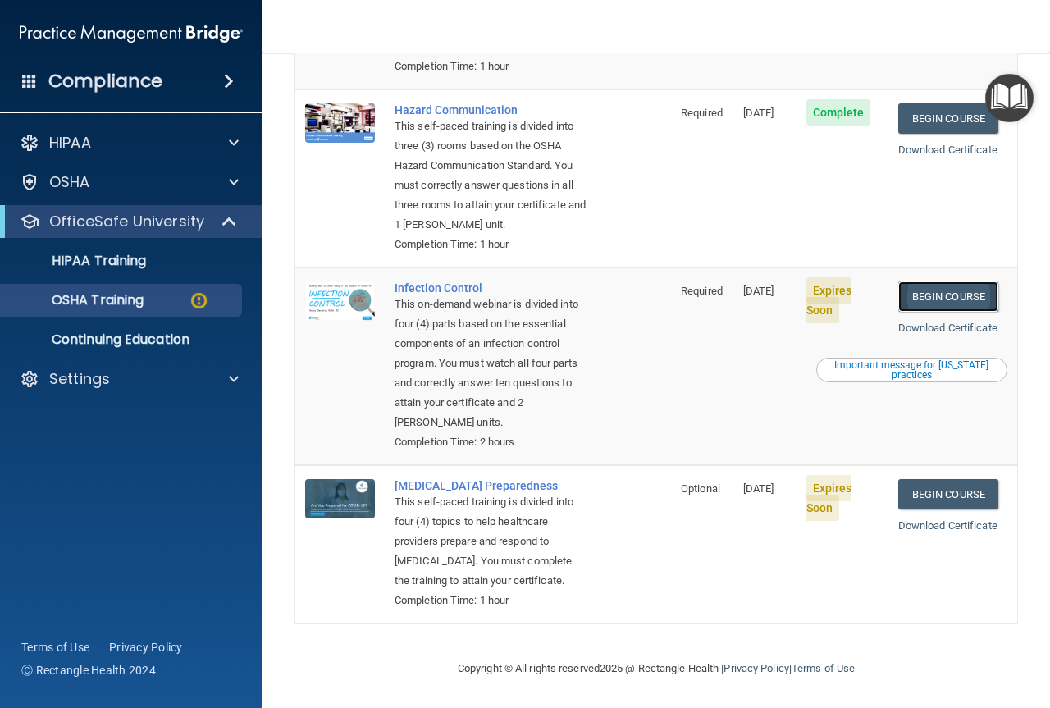
click at [931, 281] on link "Begin Course" at bounding box center [948, 296] width 100 height 30
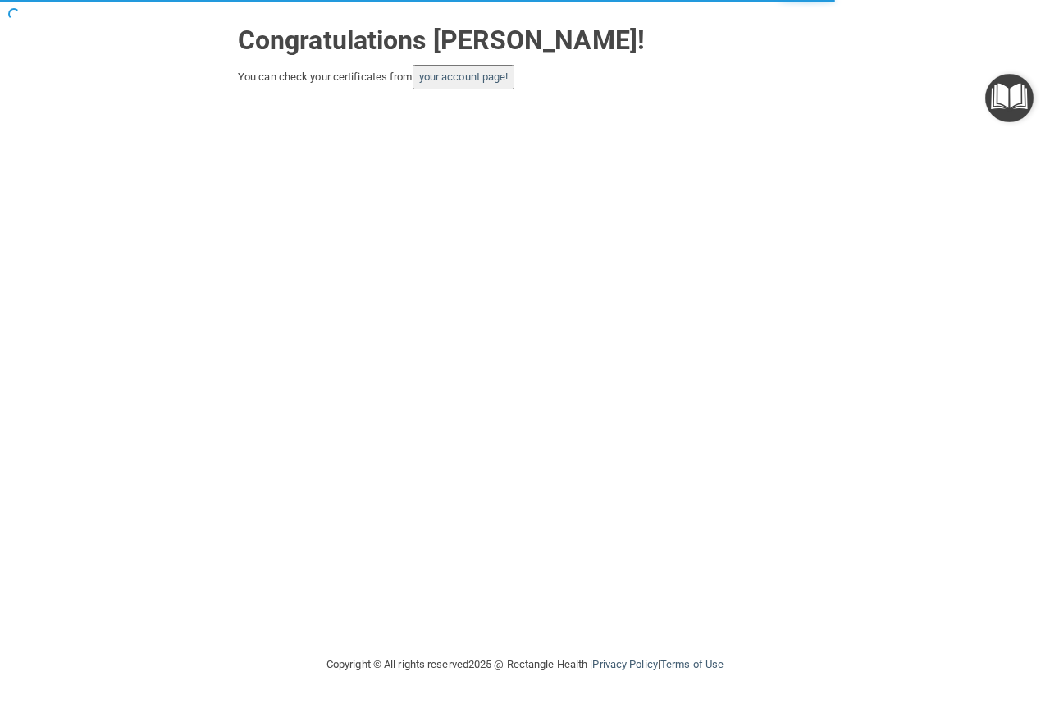
click at [485, 84] on button "your account page!" at bounding box center [463, 77] width 103 height 25
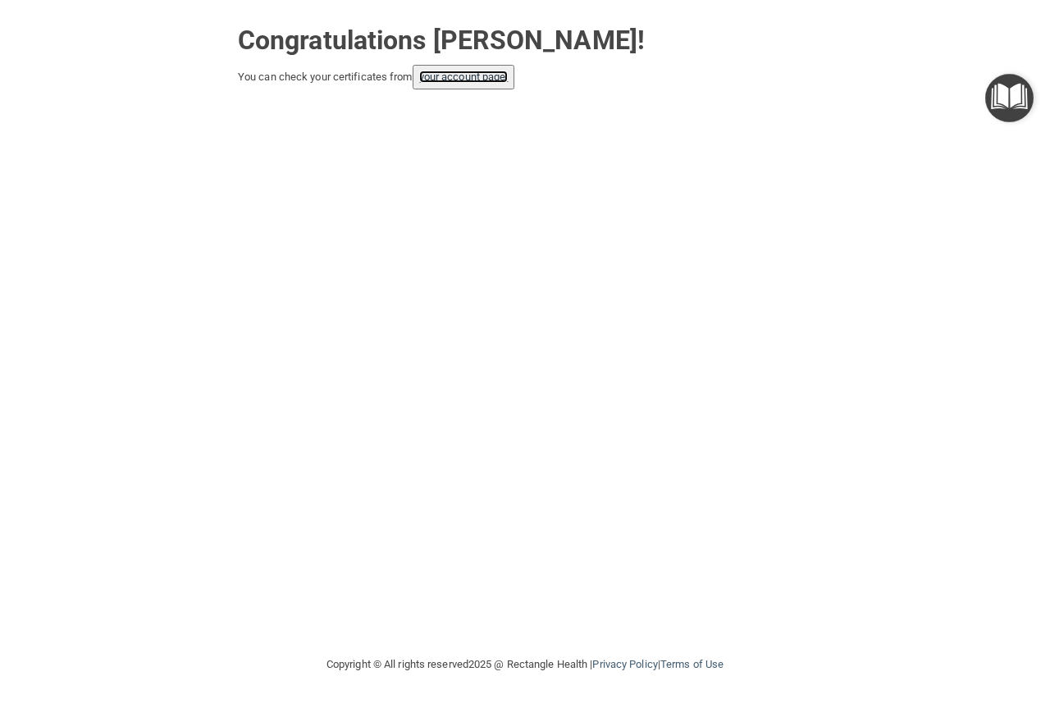
click at [470, 75] on link "your account page!" at bounding box center [463, 77] width 89 height 12
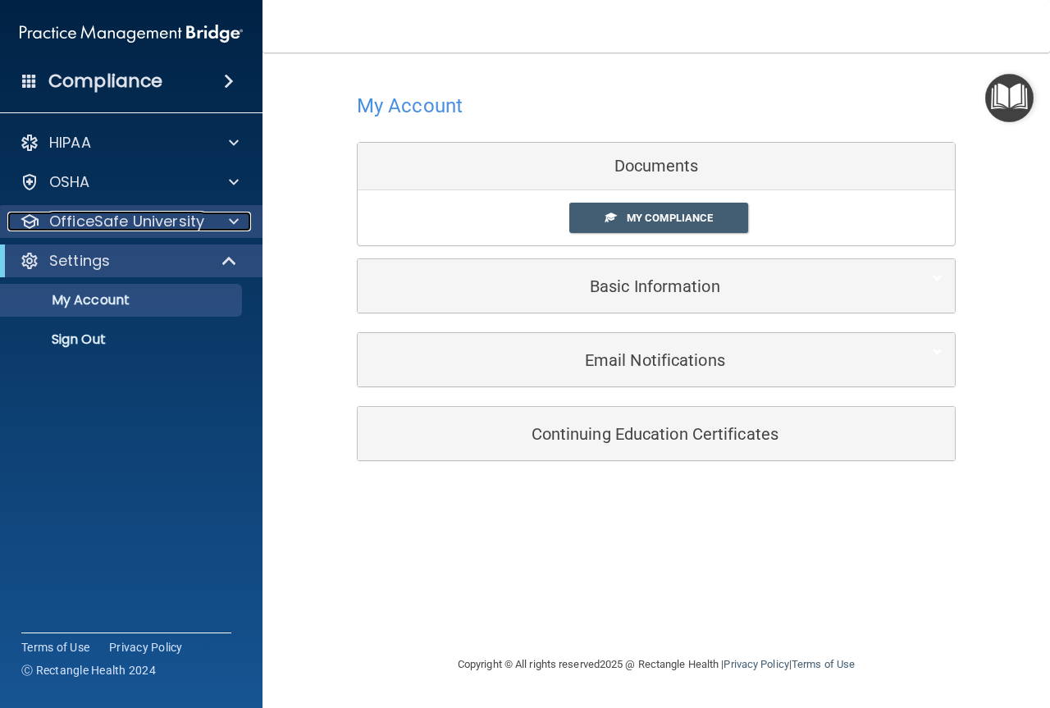
click at [158, 216] on p "OfficeSafe University" at bounding box center [126, 222] width 155 height 20
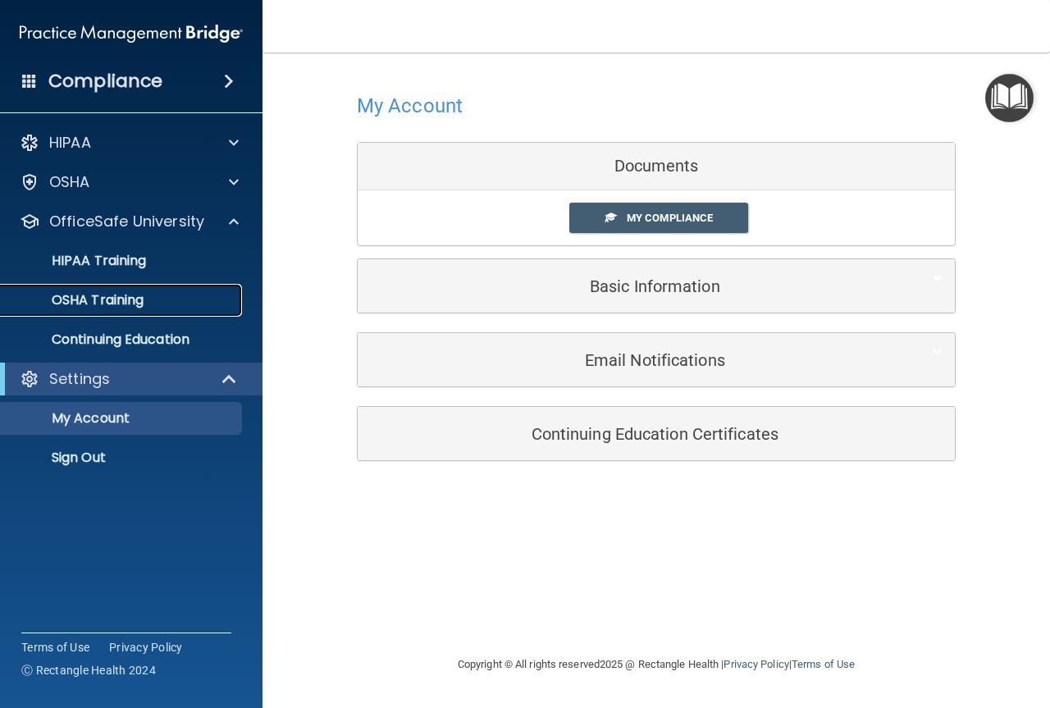
click at [136, 304] on p "OSHA Training" at bounding box center [77, 300] width 133 height 16
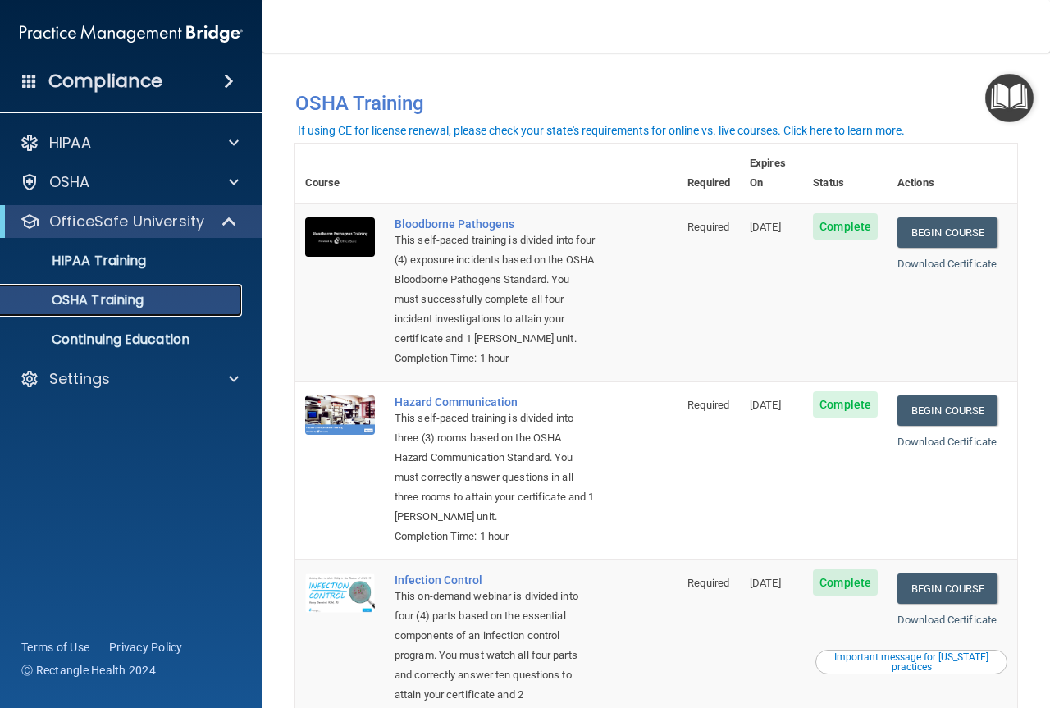
scroll to position [296, 0]
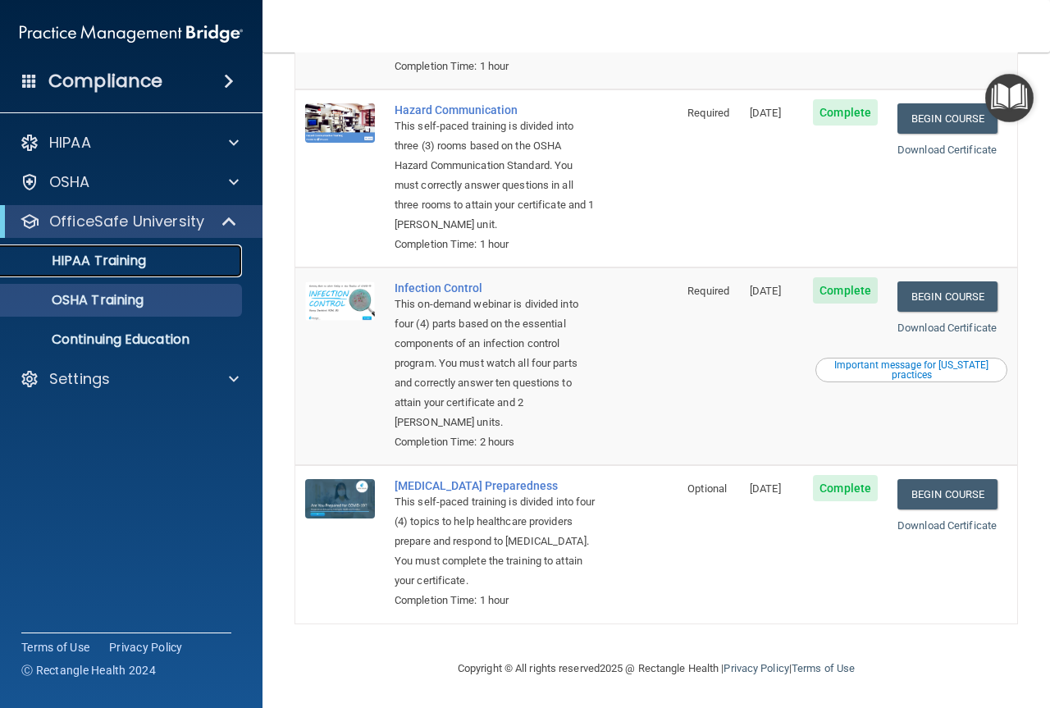
click at [82, 263] on p "HIPAA Training" at bounding box center [78, 261] width 135 height 16
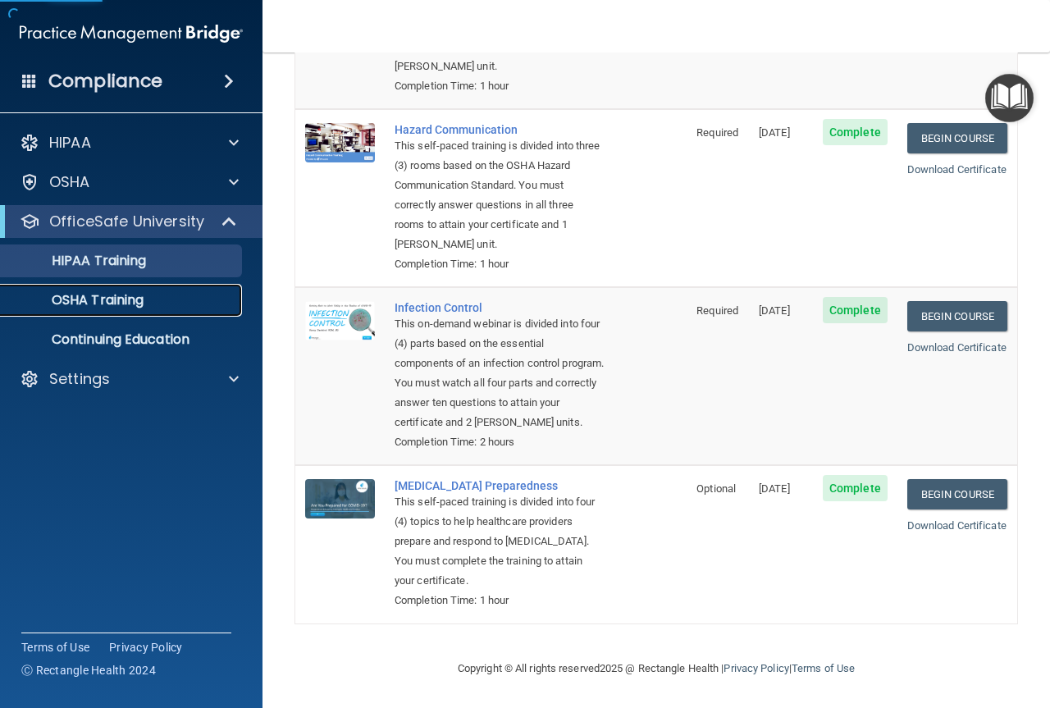
click at [117, 295] on p "OSHA Training" at bounding box center [77, 300] width 133 height 16
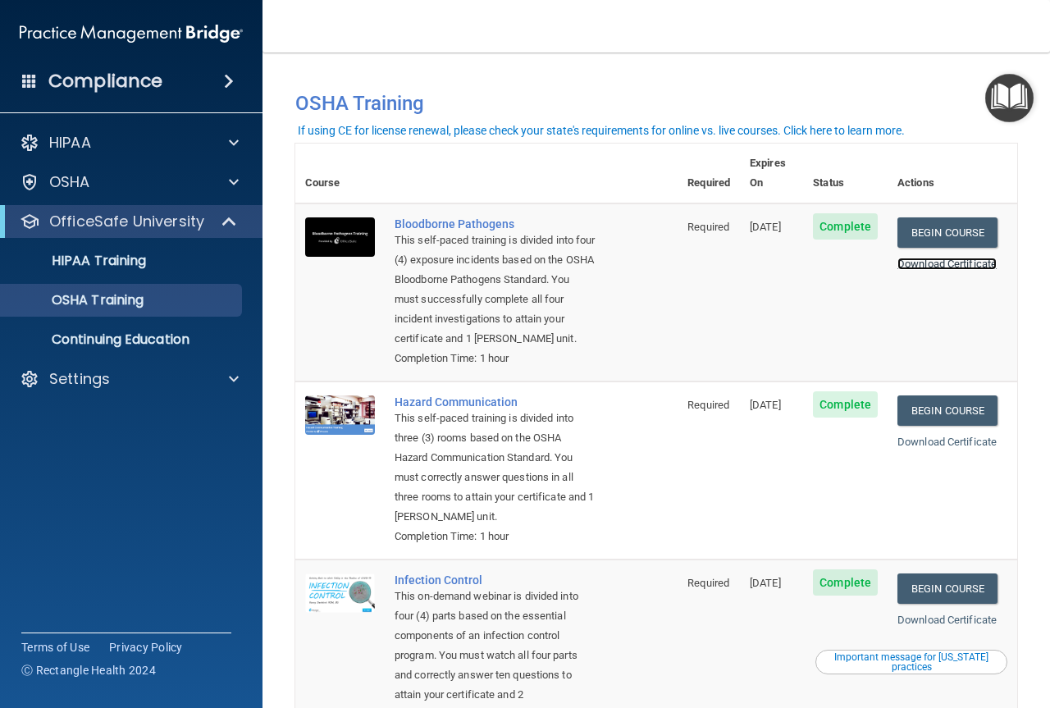
click at [961, 257] on link "Download Certificate" at bounding box center [946, 263] width 99 height 12
click at [968, 445] on link "Download Certificate" at bounding box center [946, 441] width 99 height 12
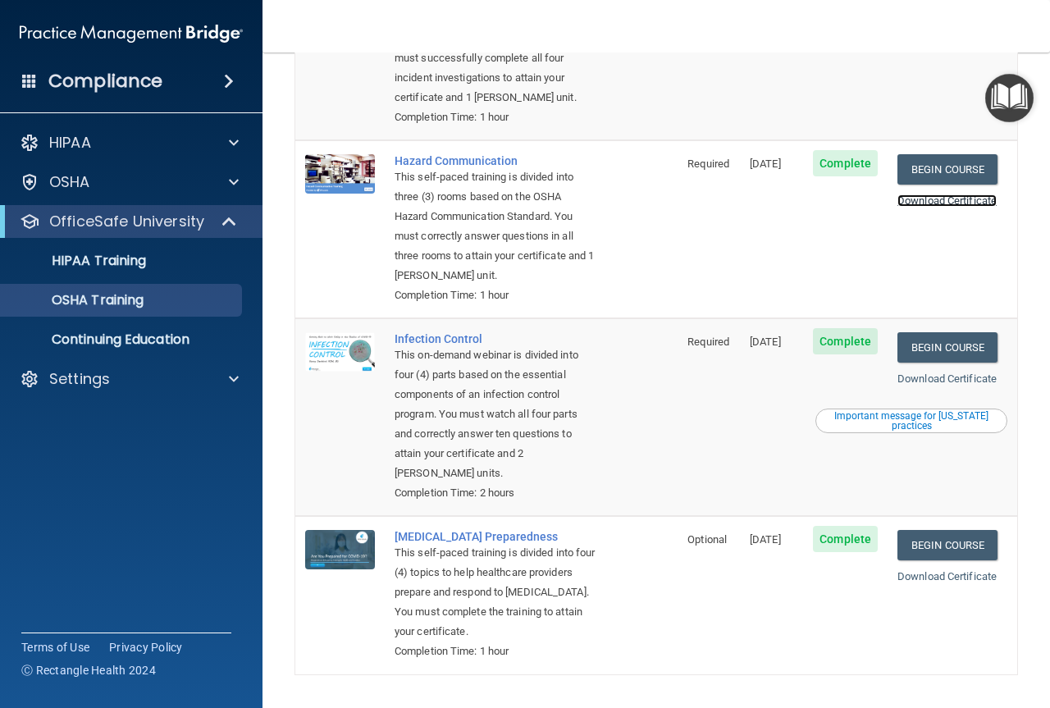
scroll to position [246, 0]
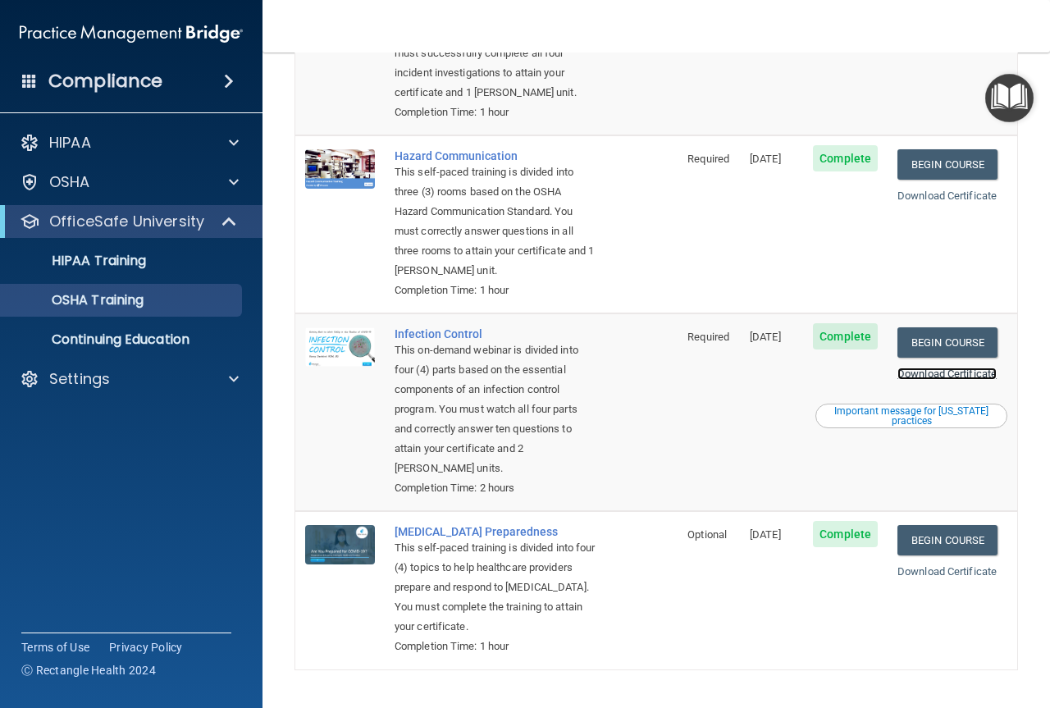
click at [946, 370] on link "Download Certificate" at bounding box center [946, 373] width 99 height 12
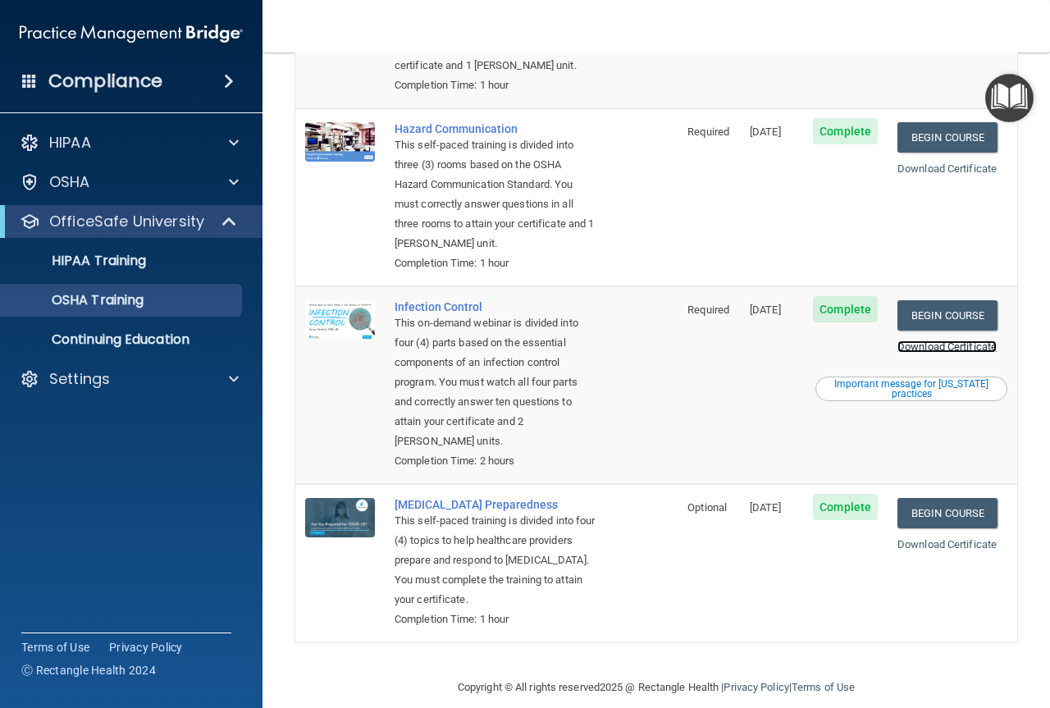
scroll to position [296, 0]
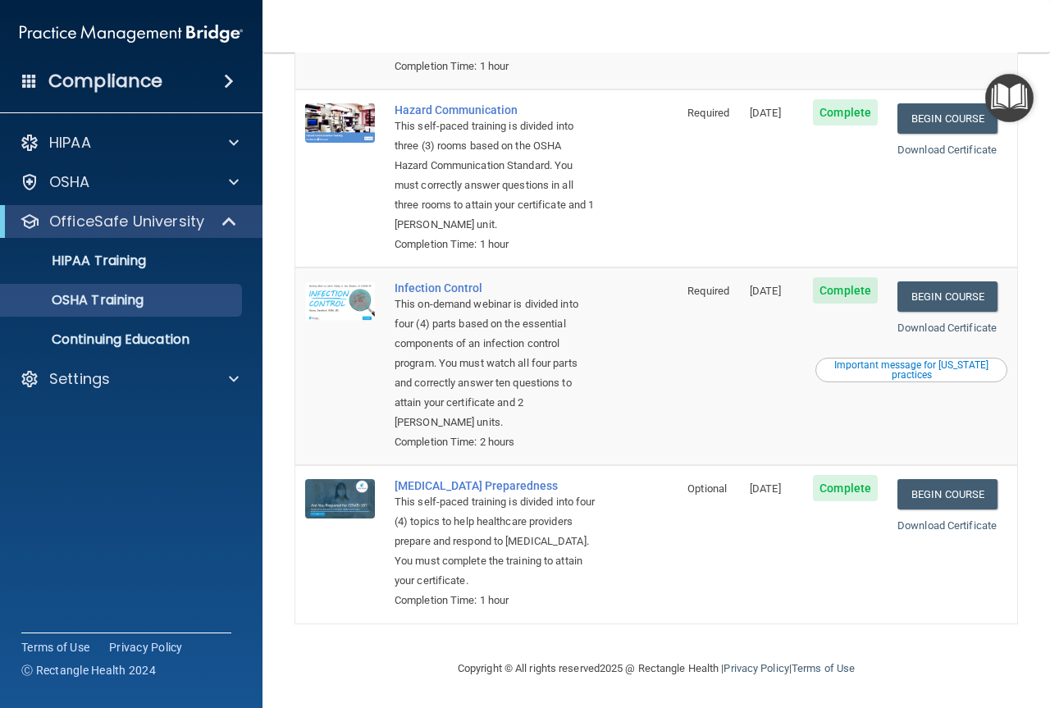
click at [915, 531] on div "Download Certificate" at bounding box center [952, 526] width 110 height 20
click at [922, 528] on link "Download Certificate" at bounding box center [946, 525] width 99 height 12
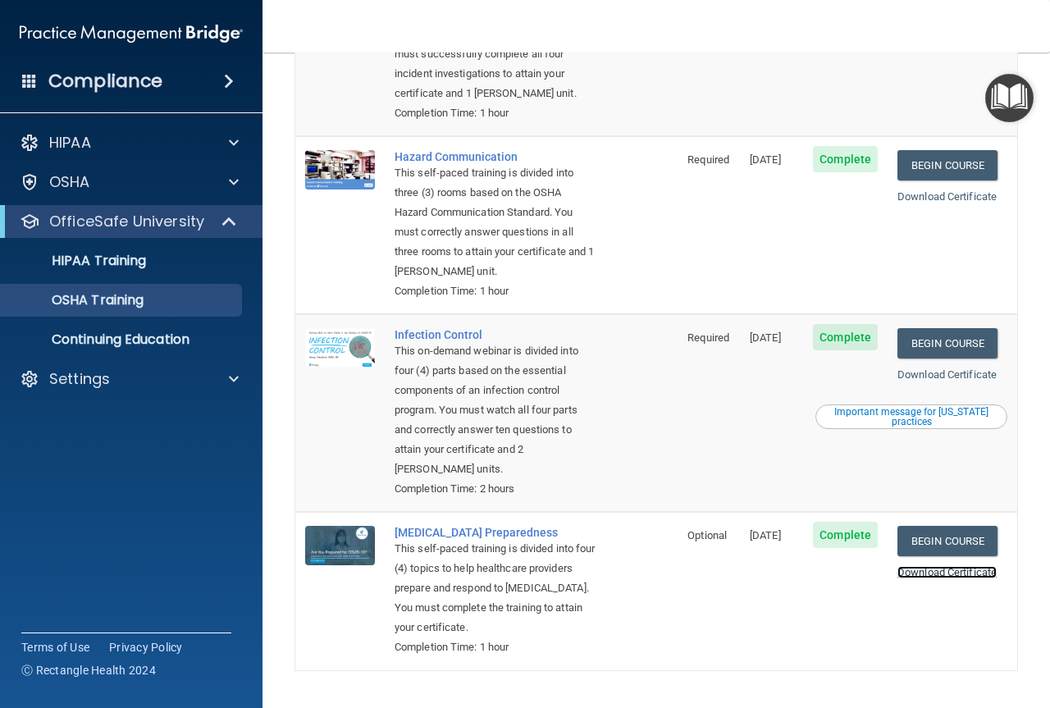
scroll to position [246, 0]
click at [936, 193] on link "Download Certificate" at bounding box center [946, 195] width 99 height 12
